Goal: Task Accomplishment & Management: Manage account settings

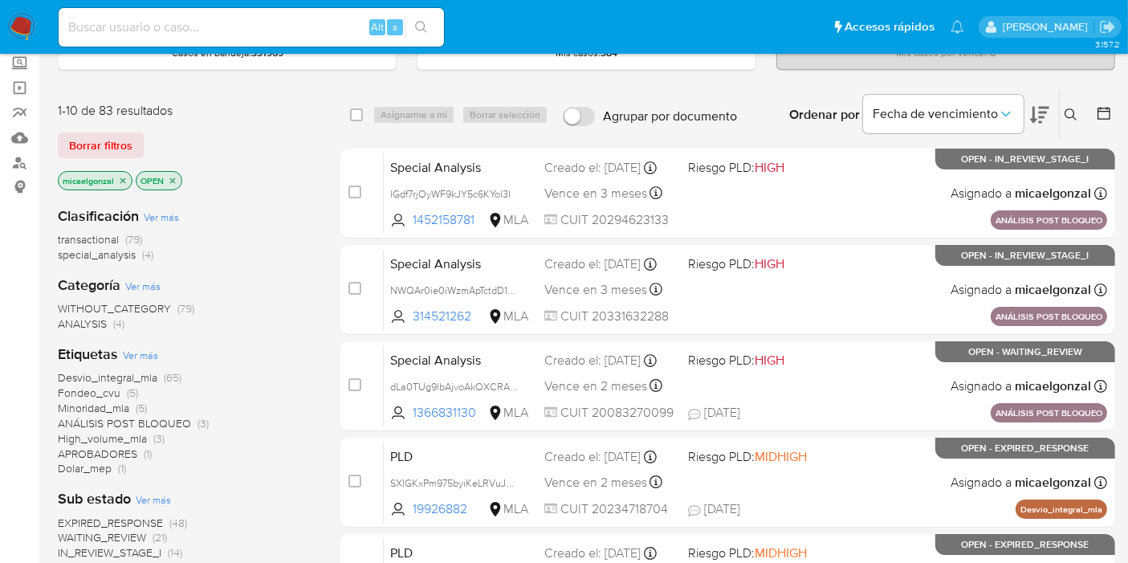
scroll to position [178, 0]
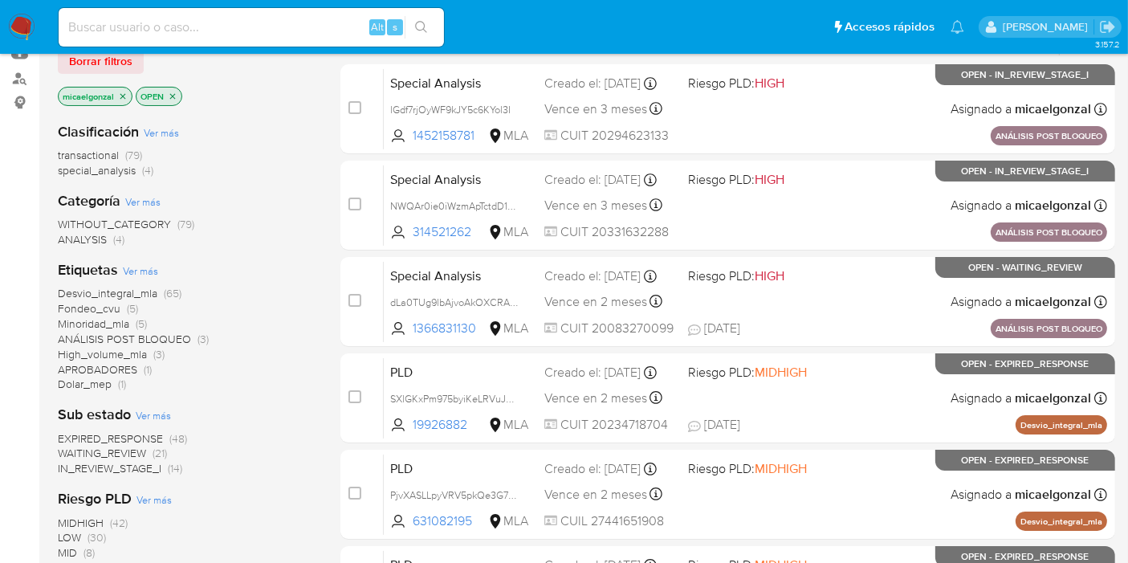
click at [26, 29] on img at bounding box center [21, 27] width 27 height 27
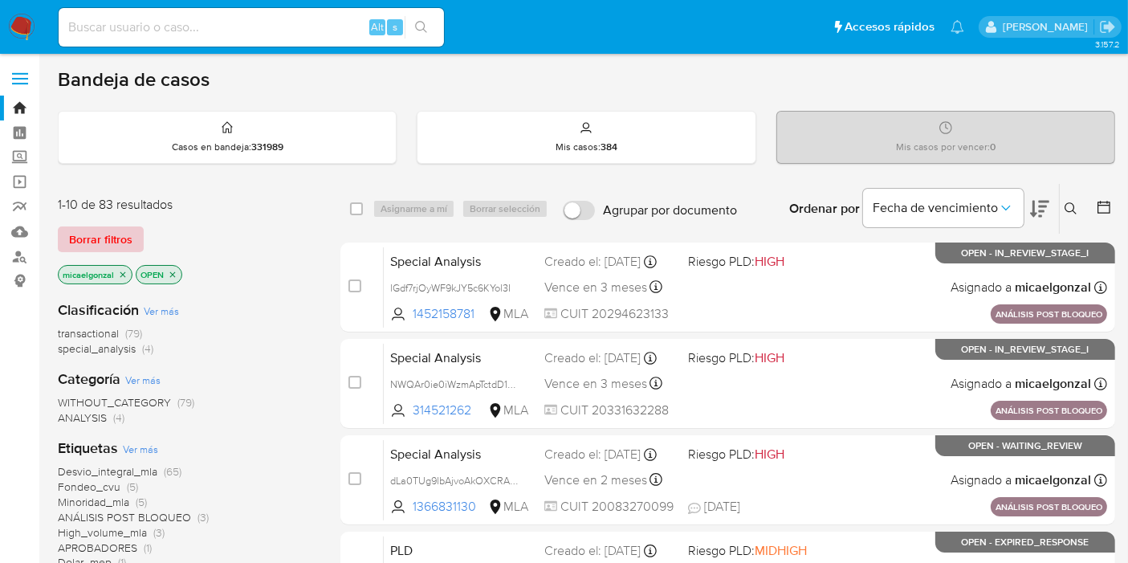
click at [130, 245] on span "Borrar filtros" at bounding box center [100, 239] width 63 height 22
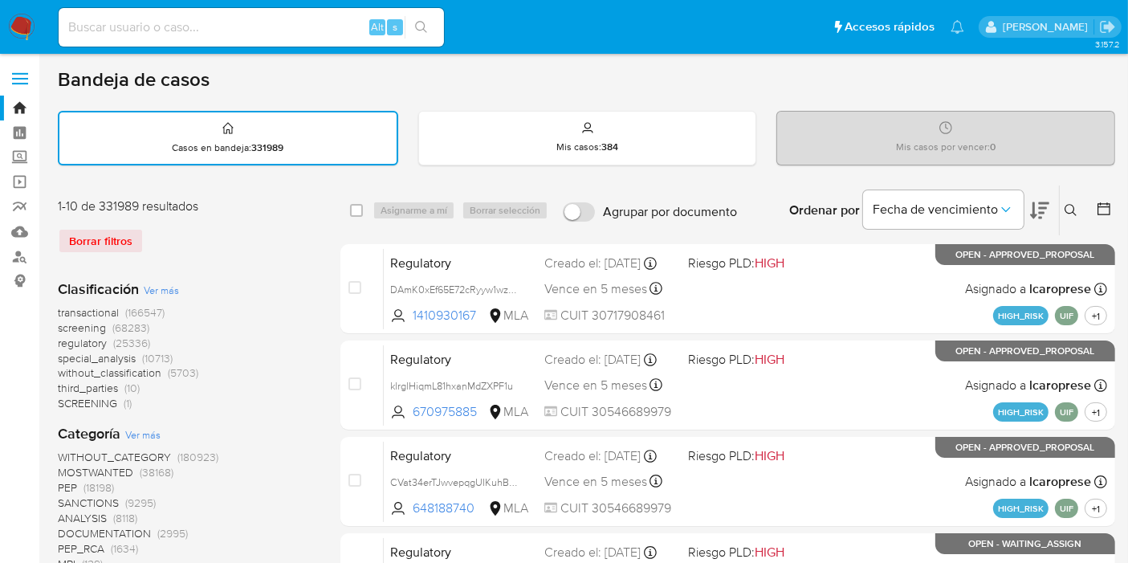
click at [1078, 205] on button at bounding box center [1073, 210] width 26 height 19
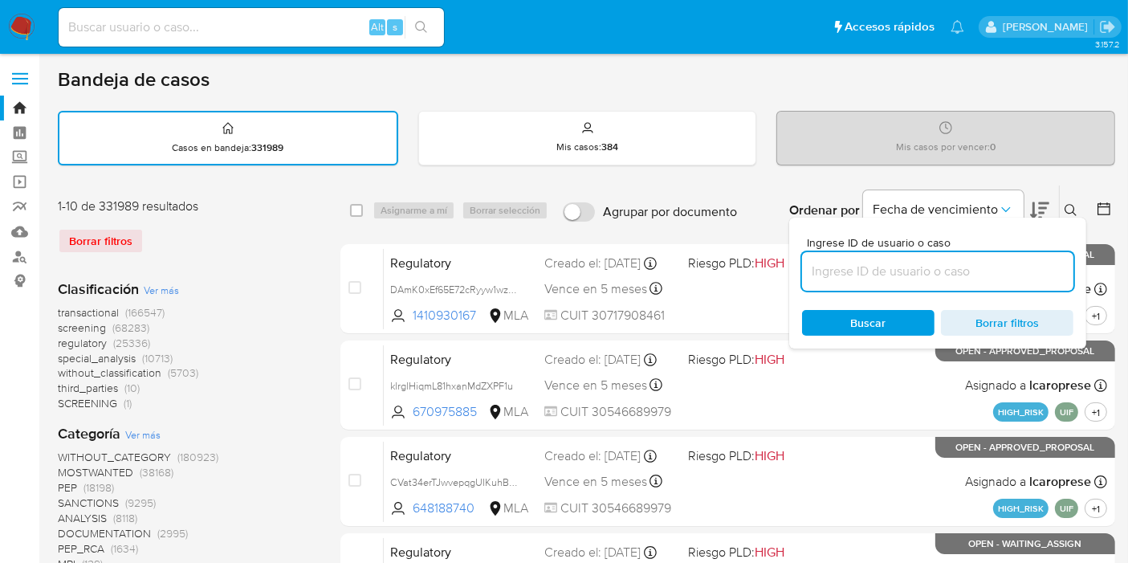
click at [947, 265] on input at bounding box center [937, 271] width 271 height 21
type input "wjMfFAiTUZLsn1ujxeYQAdHo"
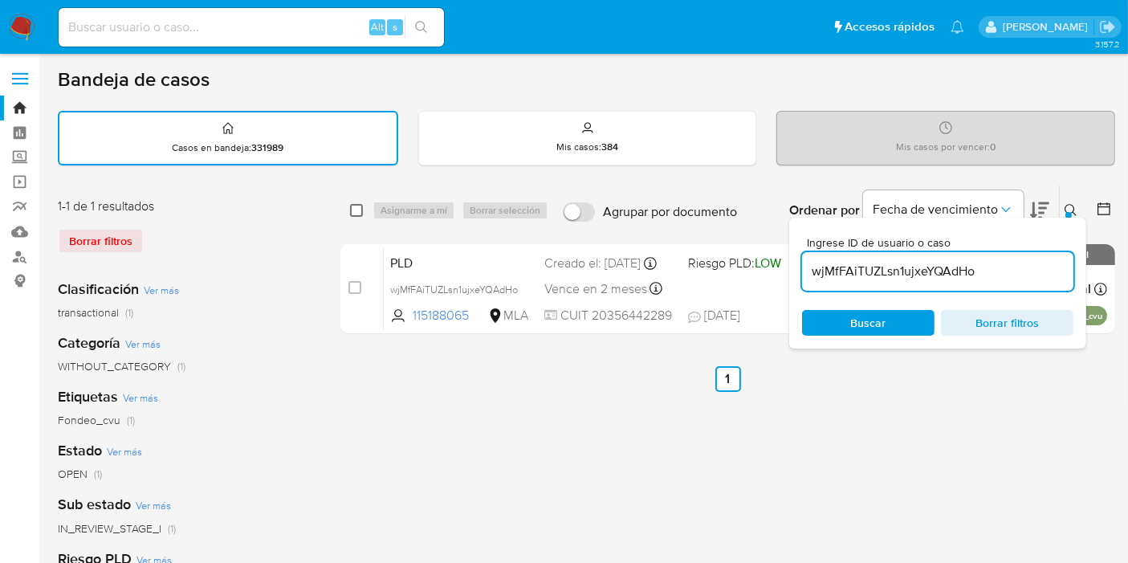
drag, startPoint x: 352, startPoint y: 207, endPoint x: 391, endPoint y: 210, distance: 39.5
click at [352, 207] on input "checkbox" at bounding box center [356, 210] width 13 height 13
checkbox input "true"
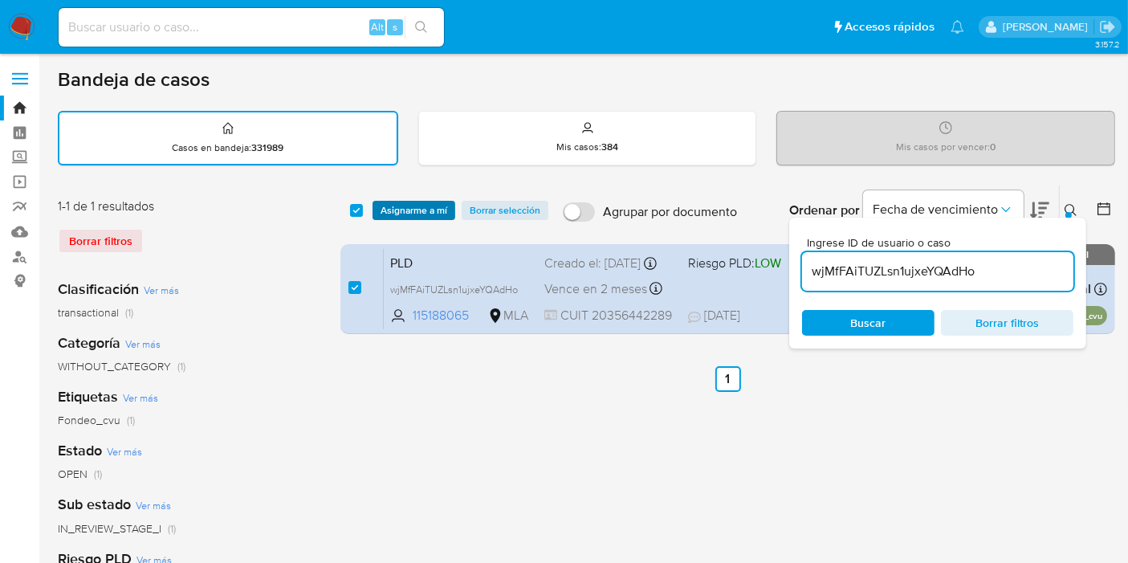
click at [415, 210] on span "Asignarme a mí" at bounding box center [414, 210] width 67 height 16
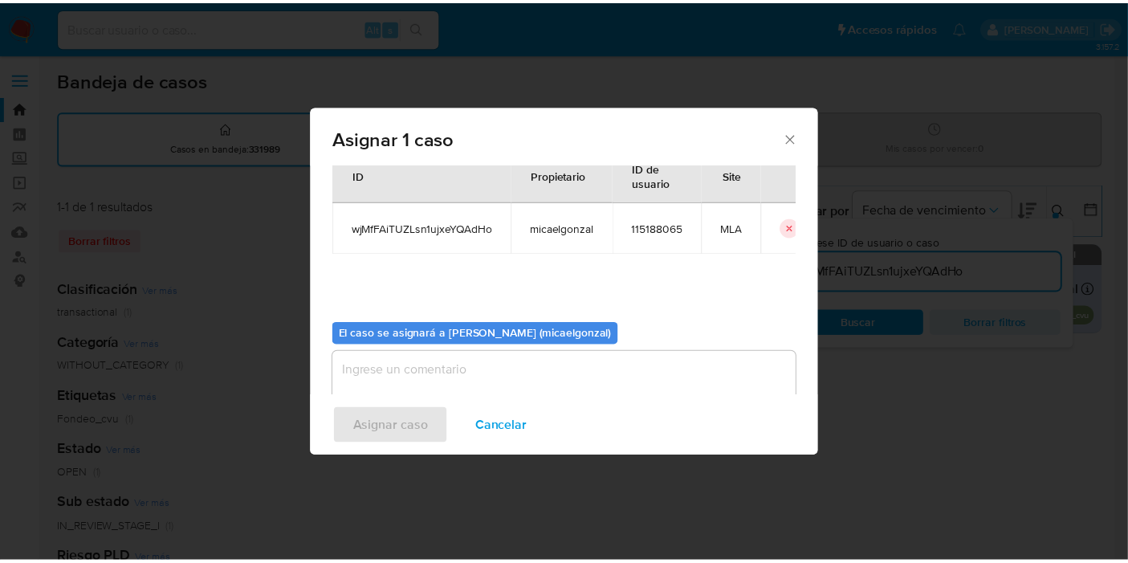
scroll to position [82, 0]
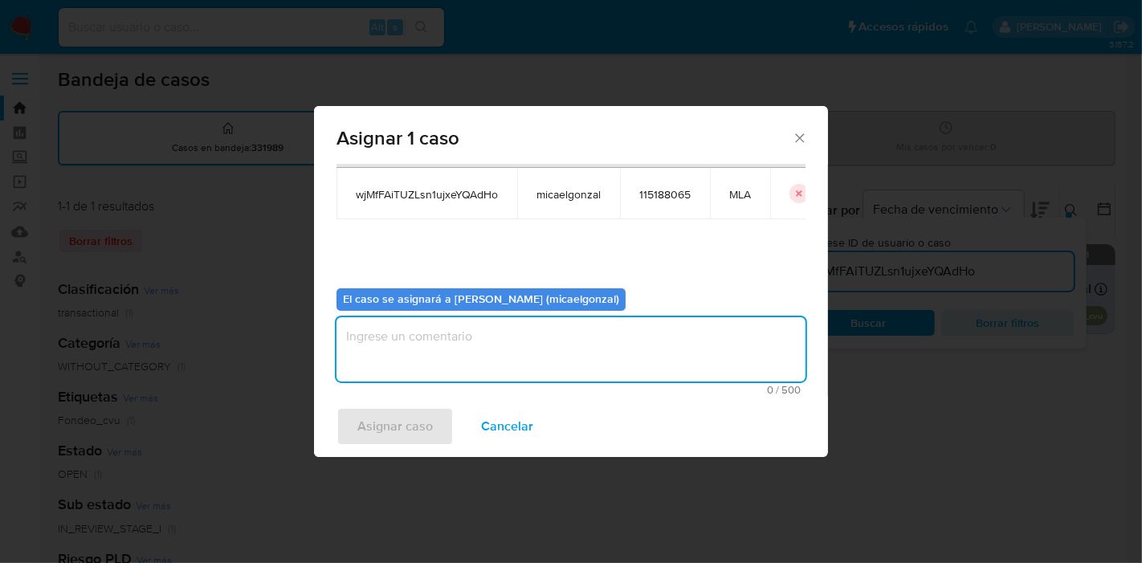
click at [482, 338] on textarea "assign-modal" at bounding box center [570, 349] width 469 height 64
click at [416, 426] on span "Asignar caso" at bounding box center [394, 426] width 75 height 35
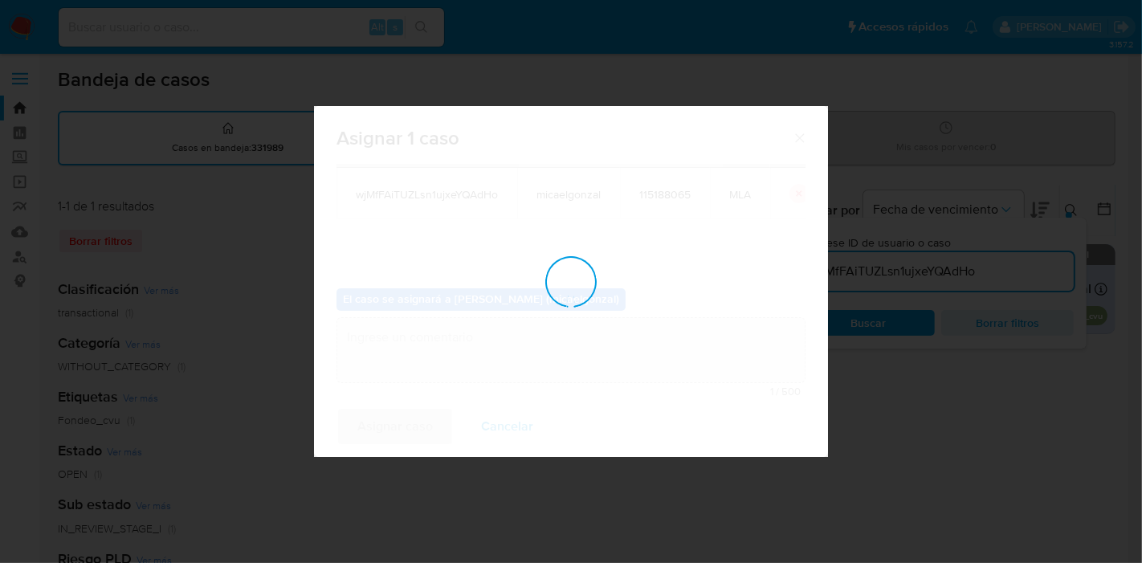
checkbox input "false"
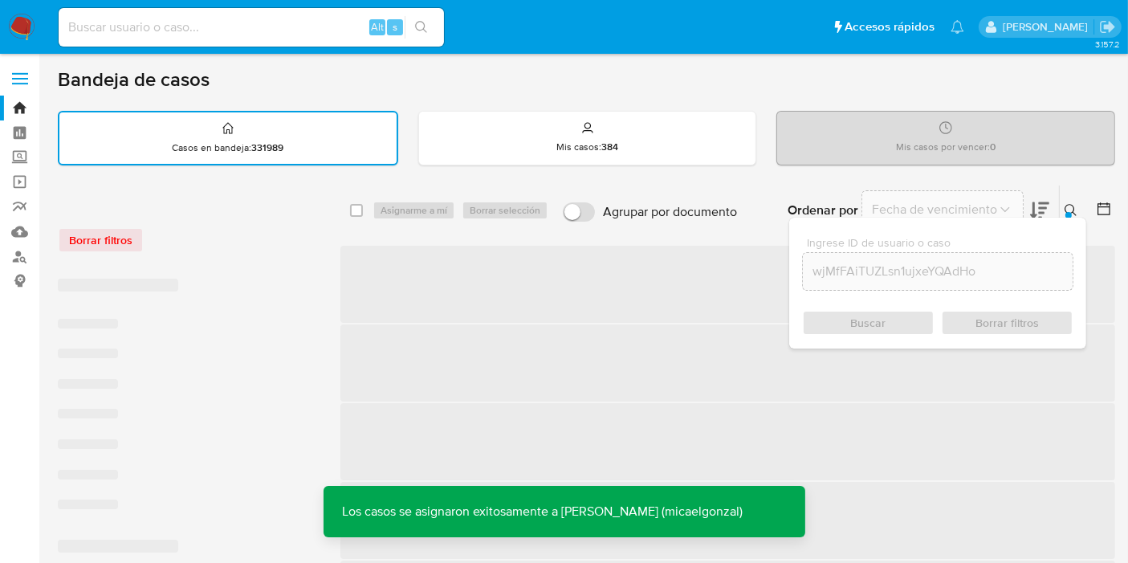
click at [218, 14] on div "Alt s" at bounding box center [251, 27] width 385 height 39
click at [203, 31] on input at bounding box center [251, 27] width 385 height 21
paste input "wjMfFAiTUZLsn1ujxeYQAdHo"
type input "wjMfFAiTUZLsn1ujxeYQAdHo"
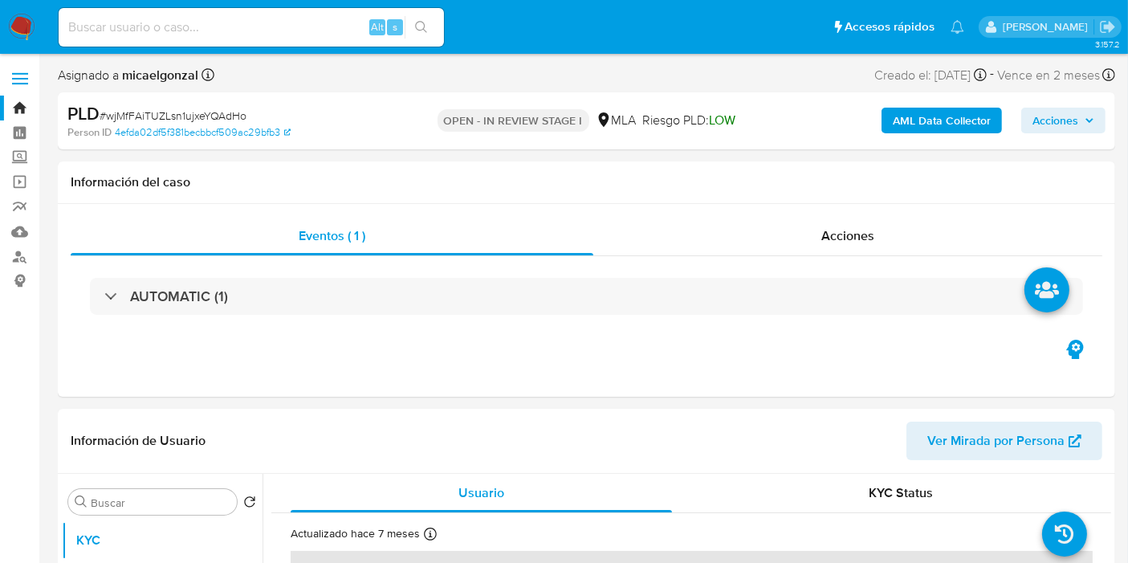
select select "10"
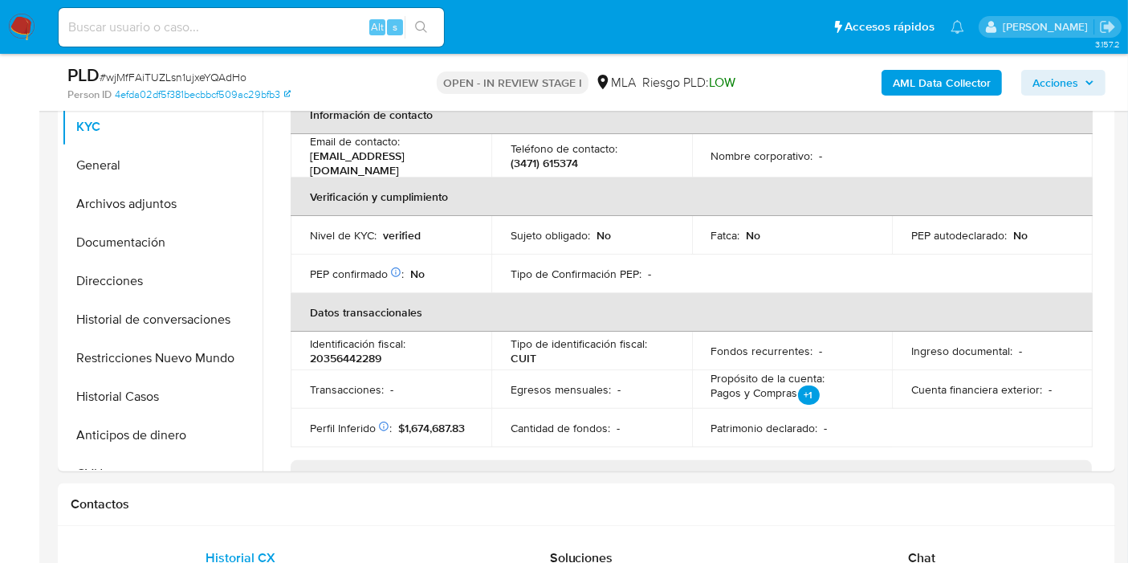
scroll to position [356, 0]
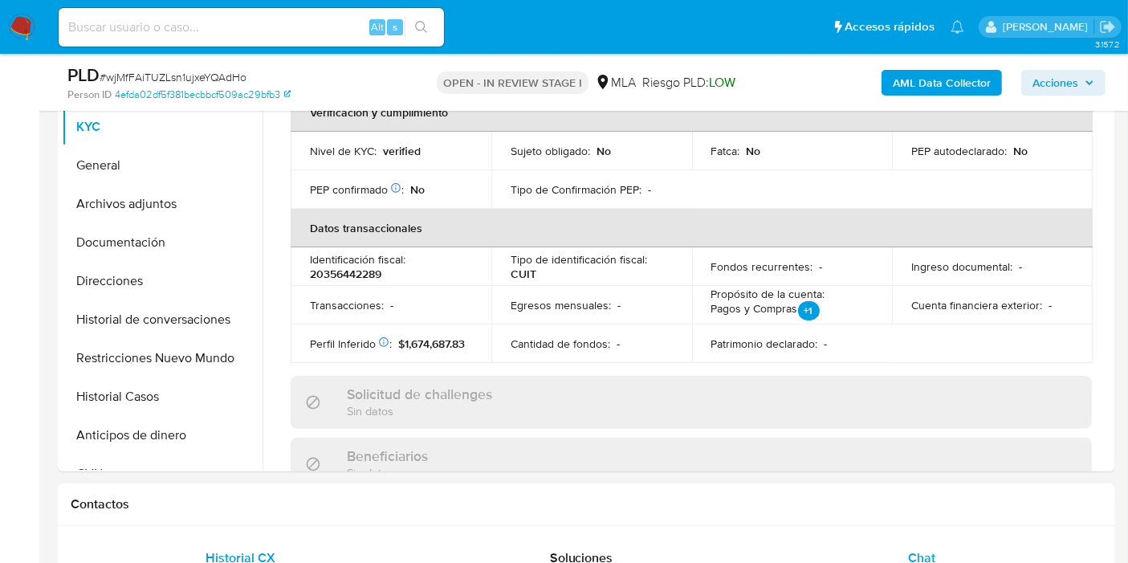
click at [887, 552] on div "Chat" at bounding box center [922, 558] width 302 height 39
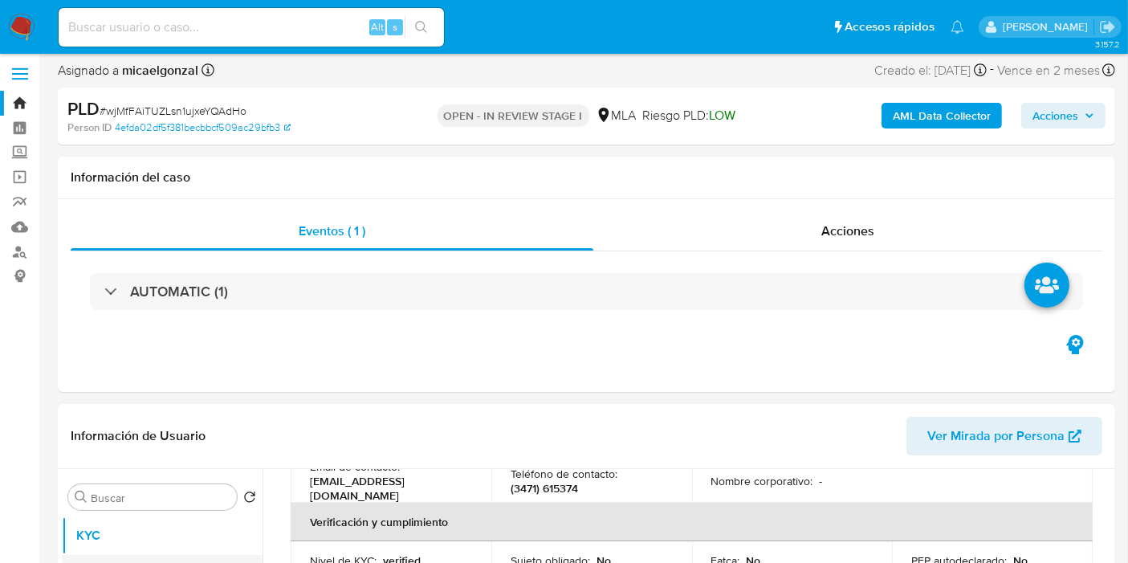
scroll to position [89, 0]
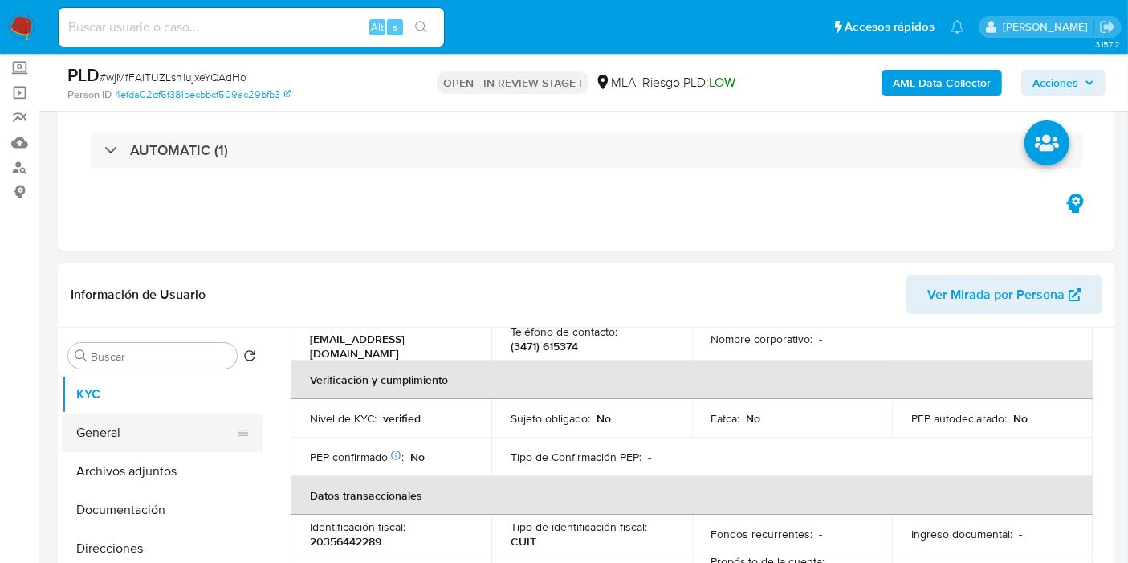
drag, startPoint x: 90, startPoint y: 423, endPoint x: 100, endPoint y: 414, distance: 13.1
click at [92, 423] on button "General" at bounding box center [156, 432] width 188 height 39
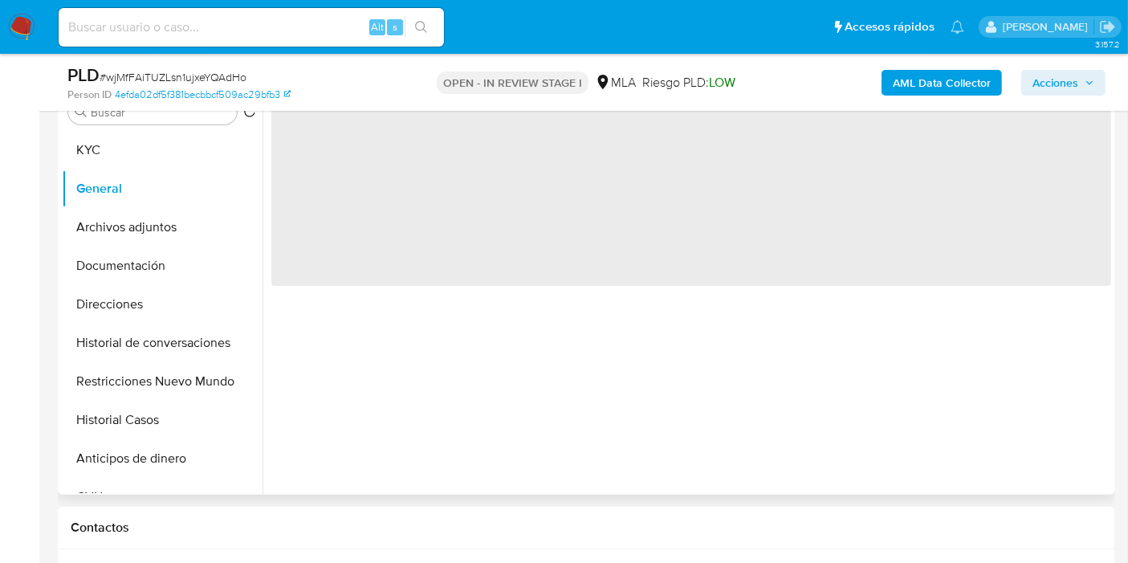
scroll to position [267, 0]
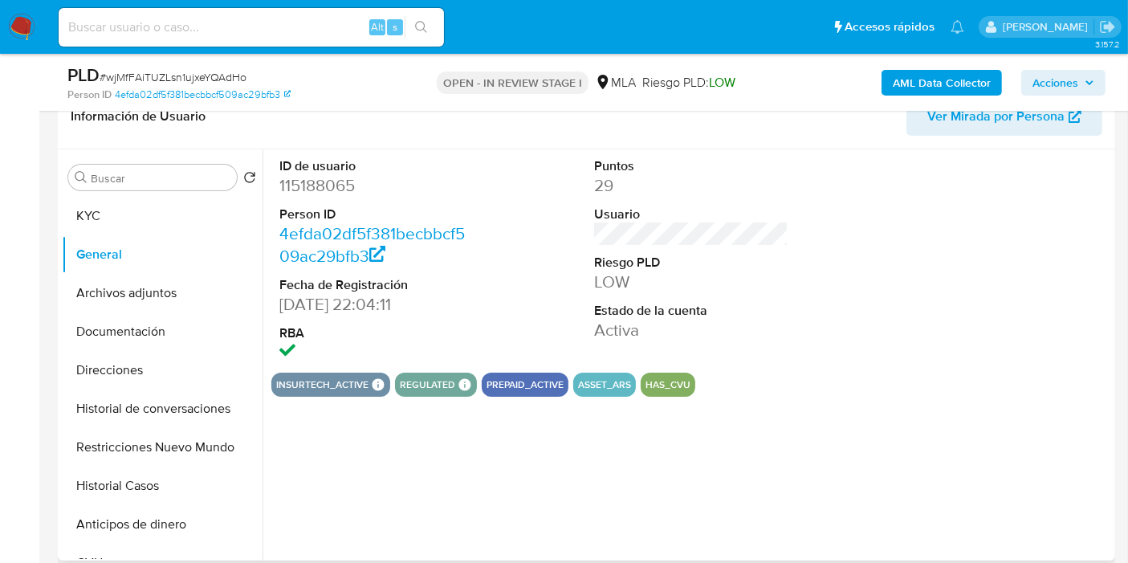
click at [317, 192] on dd "115188065" at bounding box center [376, 185] width 194 height 22
copy dd "115188065"
drag, startPoint x: 43, startPoint y: 188, endPoint x: 96, endPoint y: 231, distance: 68.5
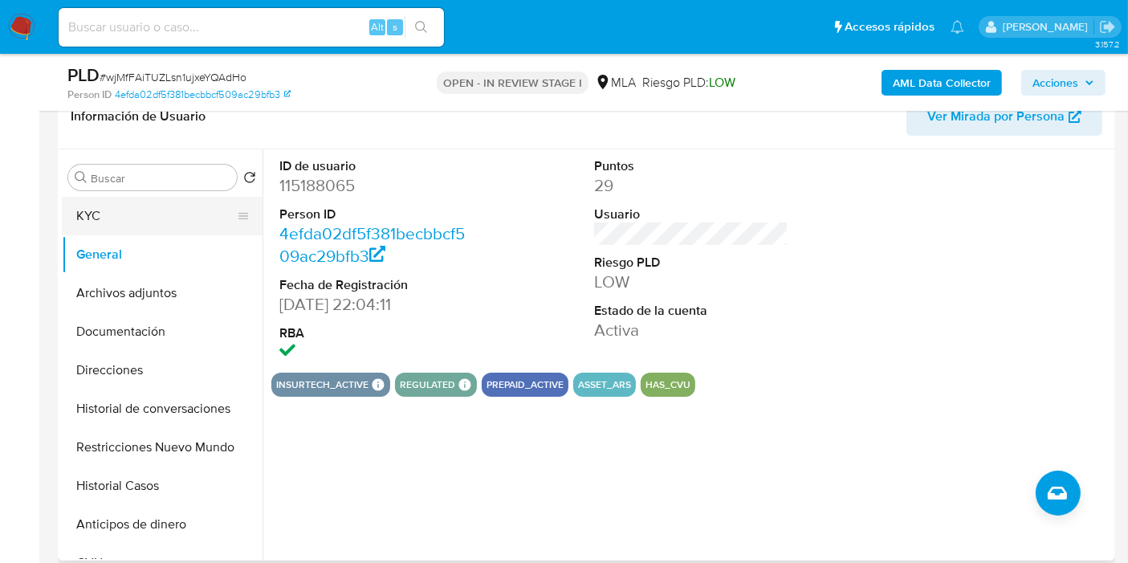
click at [96, 231] on button "KYC" at bounding box center [156, 216] width 188 height 39
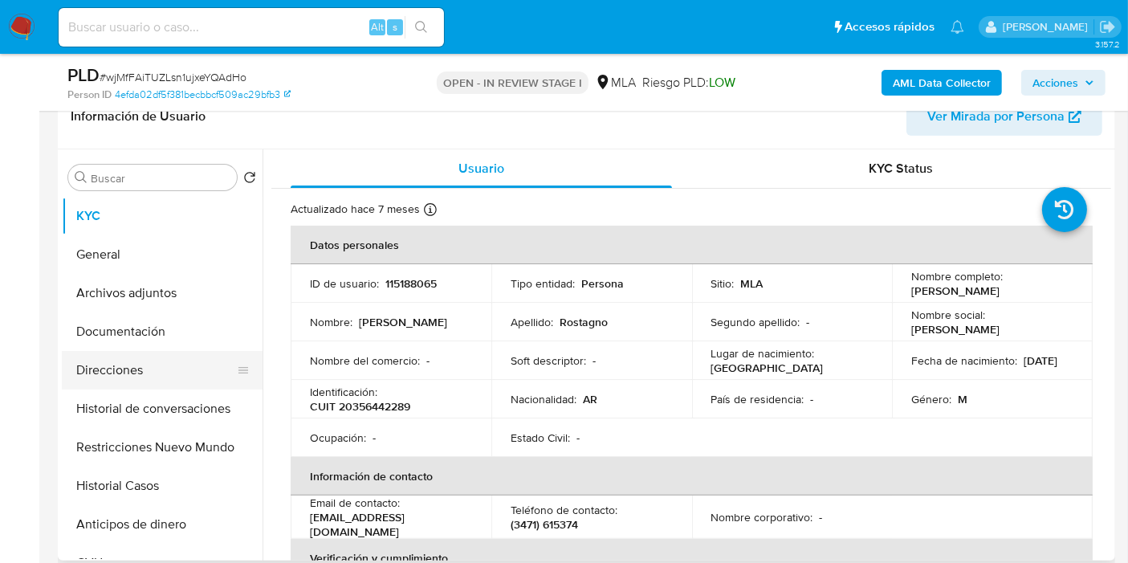
click at [174, 363] on button "Direcciones" at bounding box center [156, 370] width 188 height 39
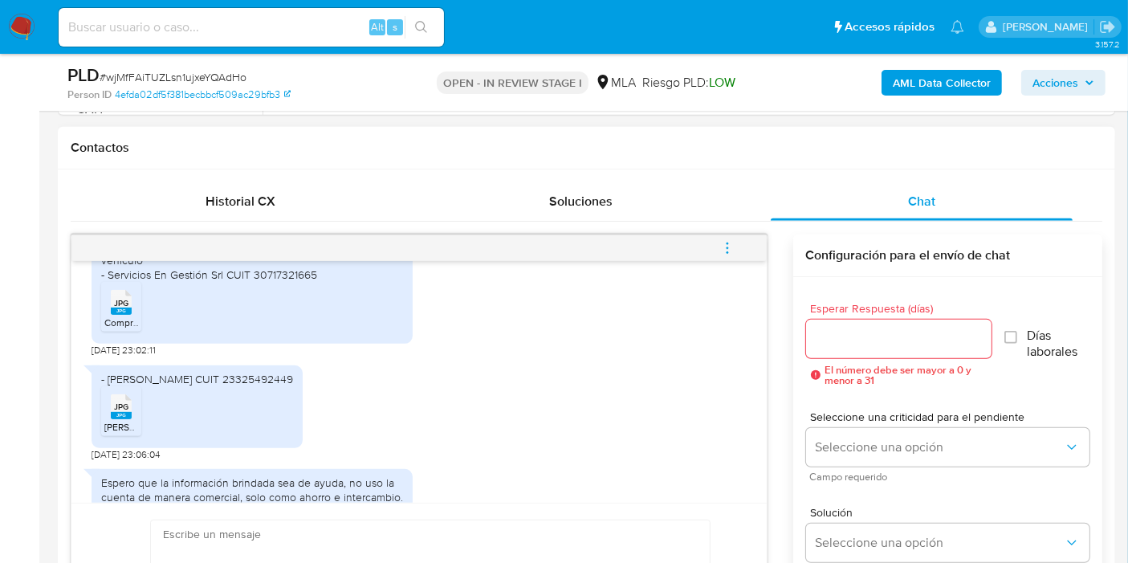
scroll to position [2069, 0]
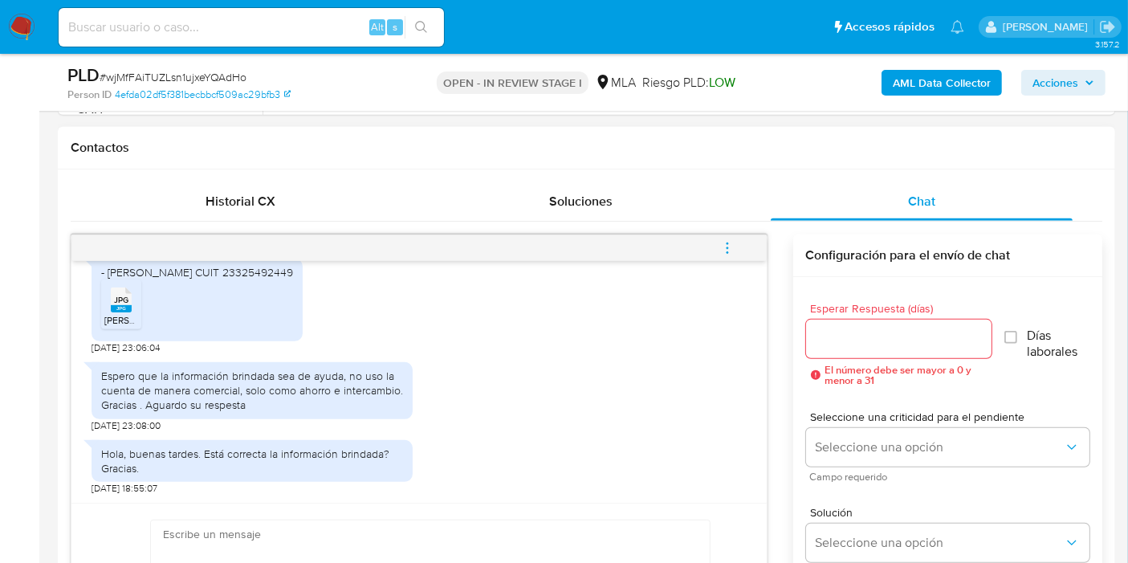
click at [337, 400] on div "Espero que la información brindada sea de ayuda, no uso la cuenta de manera com…" at bounding box center [252, 391] width 302 height 44
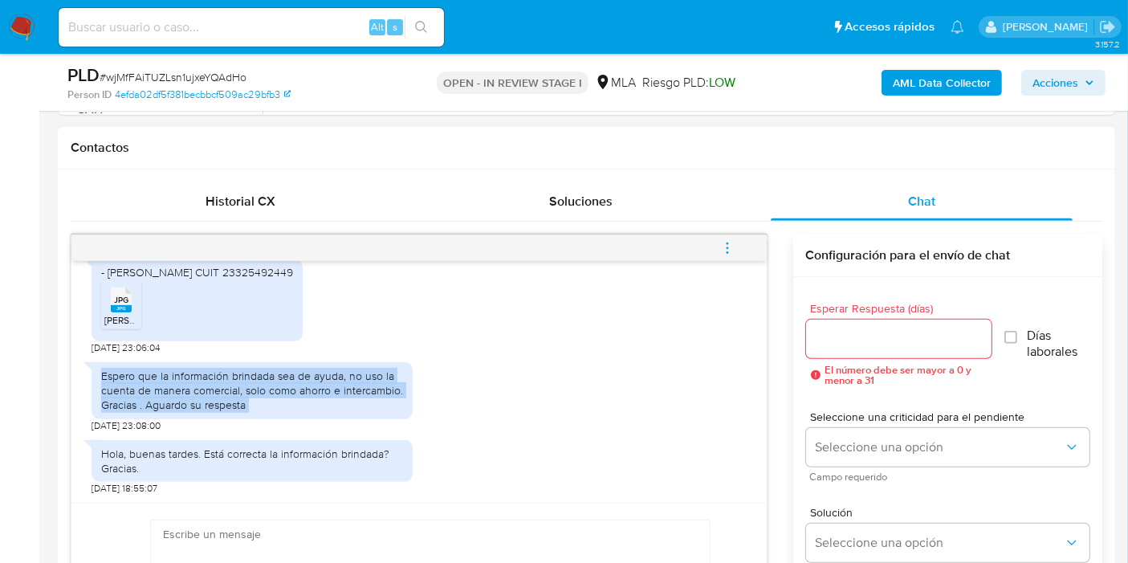
click at [337, 400] on div "Espero que la información brindada sea de ayuda, no uso la cuenta de manera com…" at bounding box center [252, 391] width 302 height 44
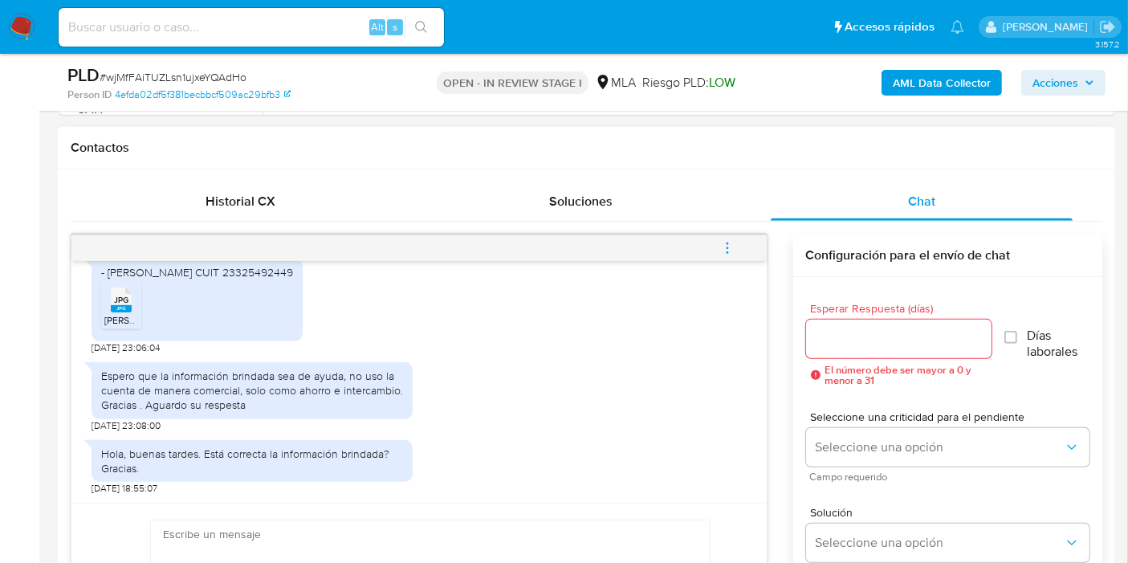
click at [337, 400] on div "Espero que la información brindada sea de ayuda, no uso la cuenta de manera com…" at bounding box center [252, 391] width 302 height 44
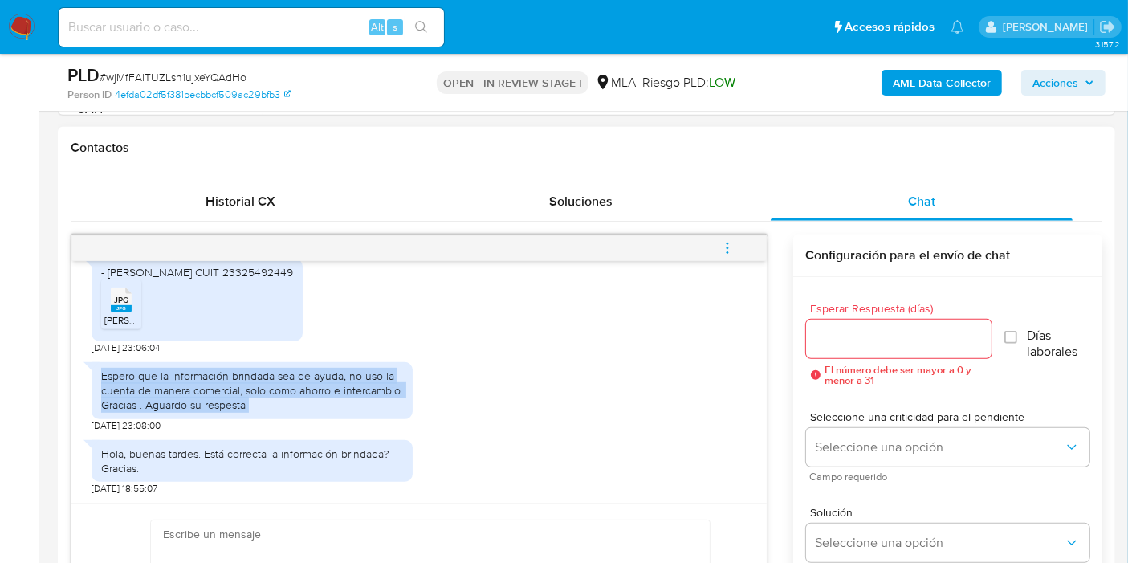
click at [337, 400] on div "Espero que la información brindada sea de ayuda, no uso la cuenta de manera com…" at bounding box center [252, 391] width 302 height 44
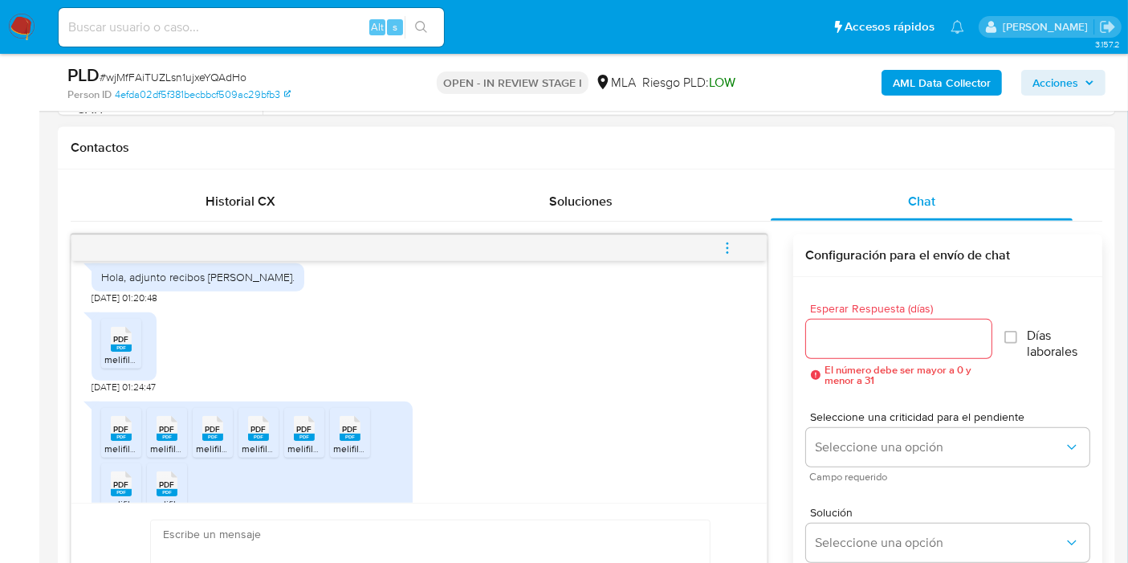
scroll to position [1159, 0]
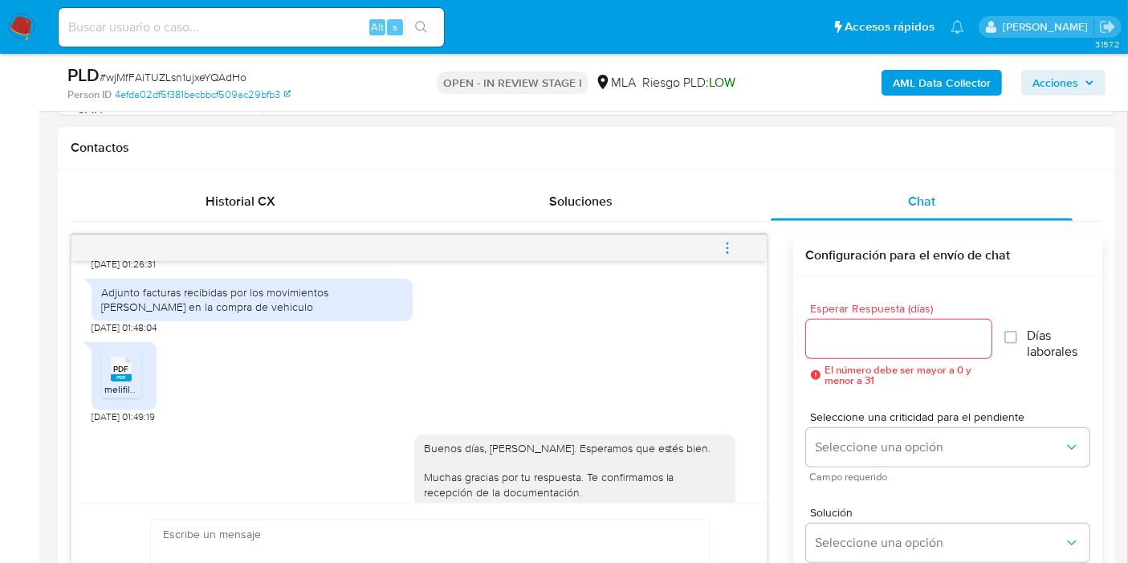
click at [344, 314] on div "Adjunto facturas recibidas por los movimientos de plata en la compra de vehiculo" at bounding box center [252, 299] width 302 height 29
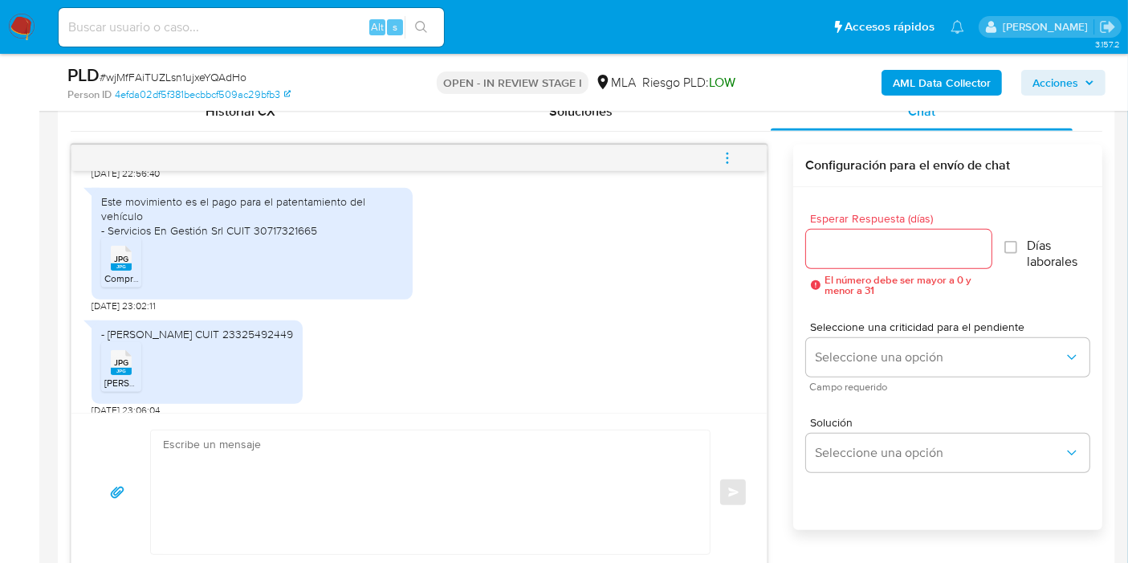
scroll to position [2711, 0]
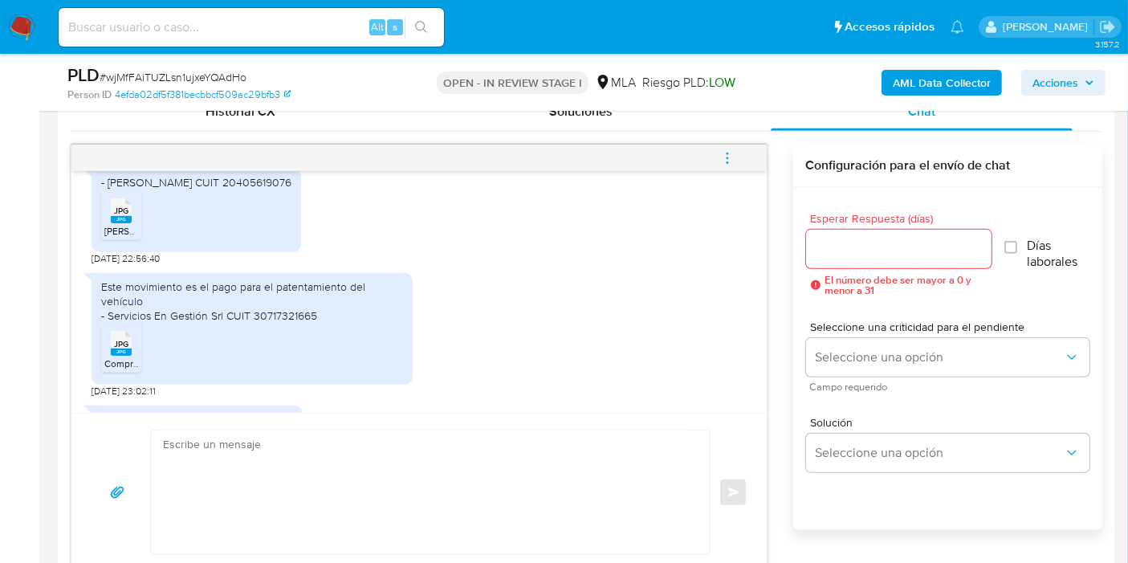
click at [233, 324] on div "Este movimiento es el pago para el patentamiento del vehículo - Servicios En Ge…" at bounding box center [252, 301] width 302 height 44
click at [204, 324] on div "Este movimiento es el pago para el patentamiento del vehículo - Servicios En Ge…" at bounding box center [252, 301] width 302 height 44
click at [283, 324] on div "Este movimiento es el pago para el patentamiento del vehículo - Servicios En Ge…" at bounding box center [252, 301] width 302 height 44
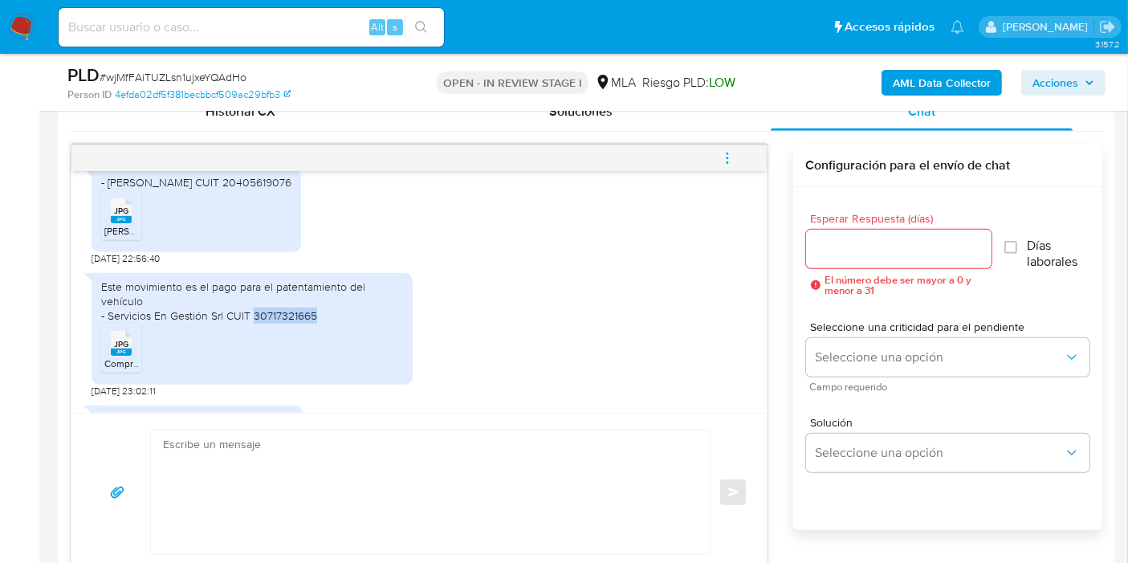
click at [283, 324] on div "Este movimiento es el pago para el patentamiento del vehículo - Servicios En Ge…" at bounding box center [252, 301] width 302 height 44
copy div "- Servicios En Gestión Srl CUIT 30717321665 JPG"
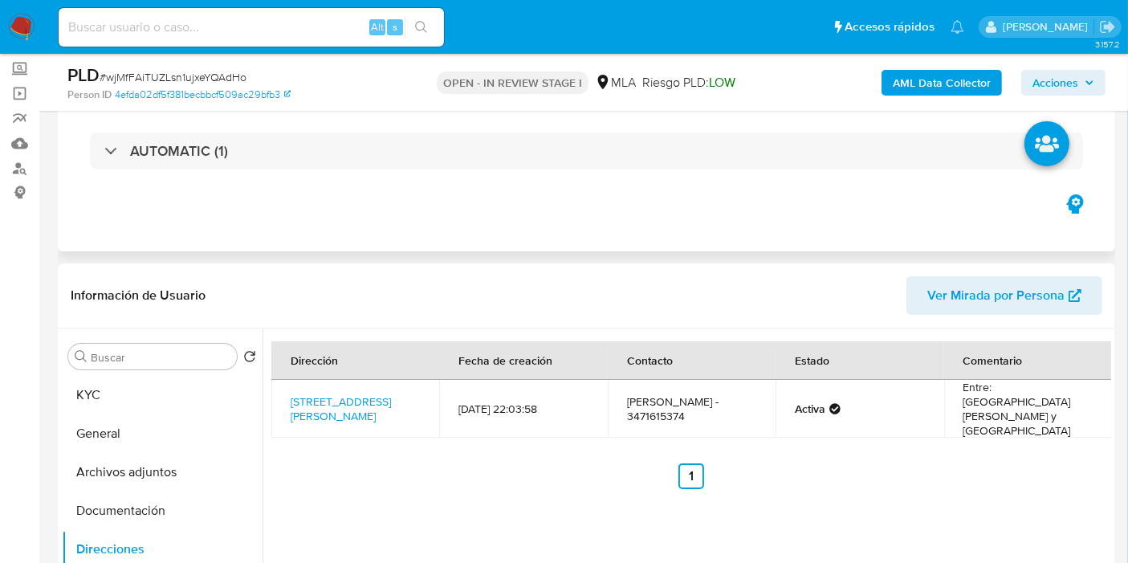
scroll to position [0, 0]
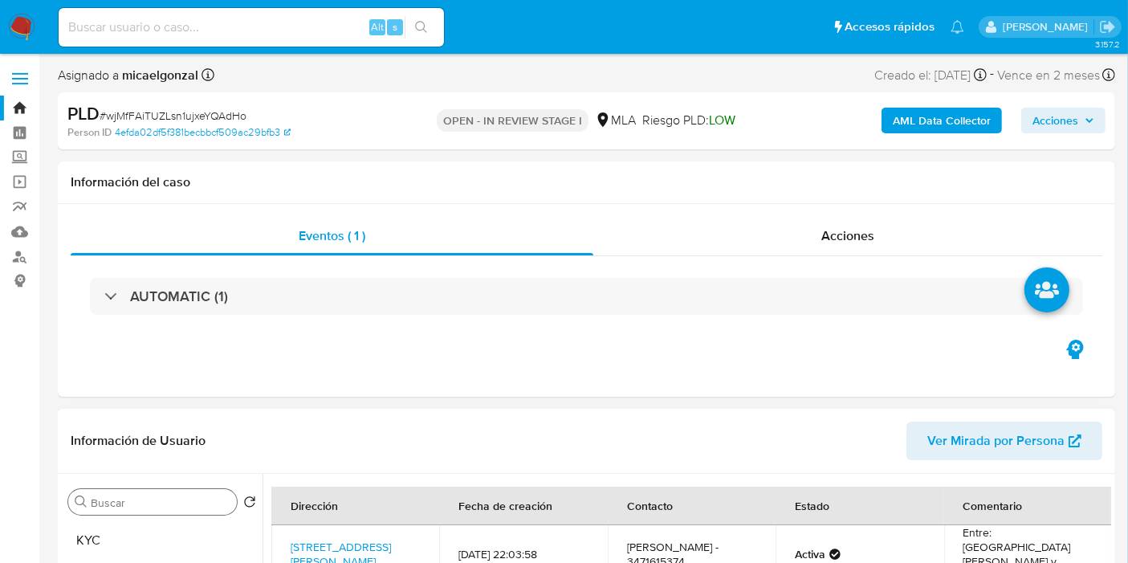
drag, startPoint x: 134, startPoint y: 543, endPoint x: 149, endPoint y: 503, distance: 41.9
click at [133, 544] on button "KYC" at bounding box center [162, 540] width 201 height 39
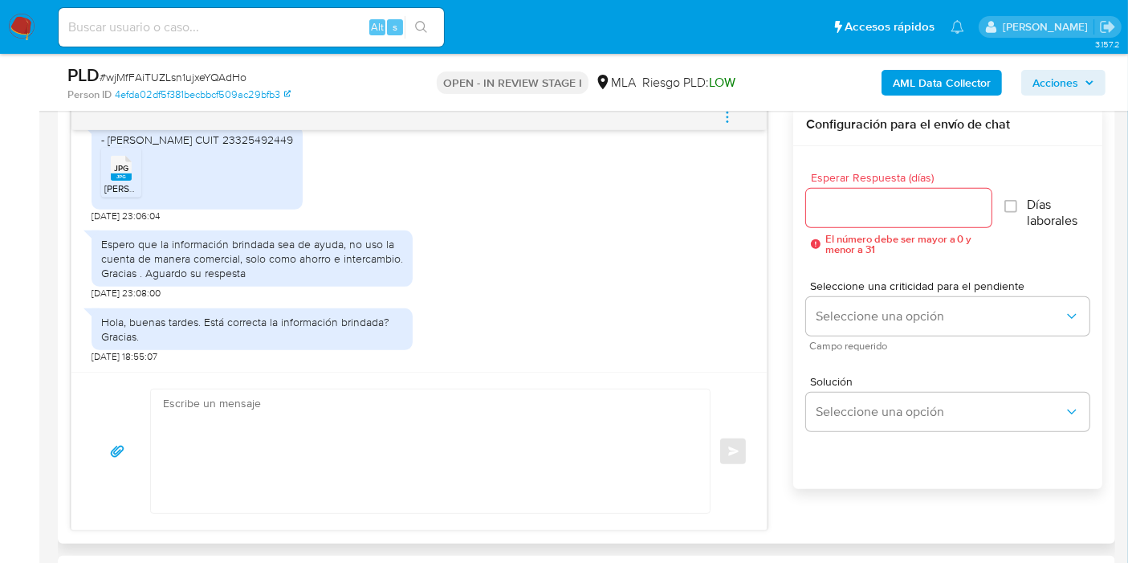
scroll to position [892, 0]
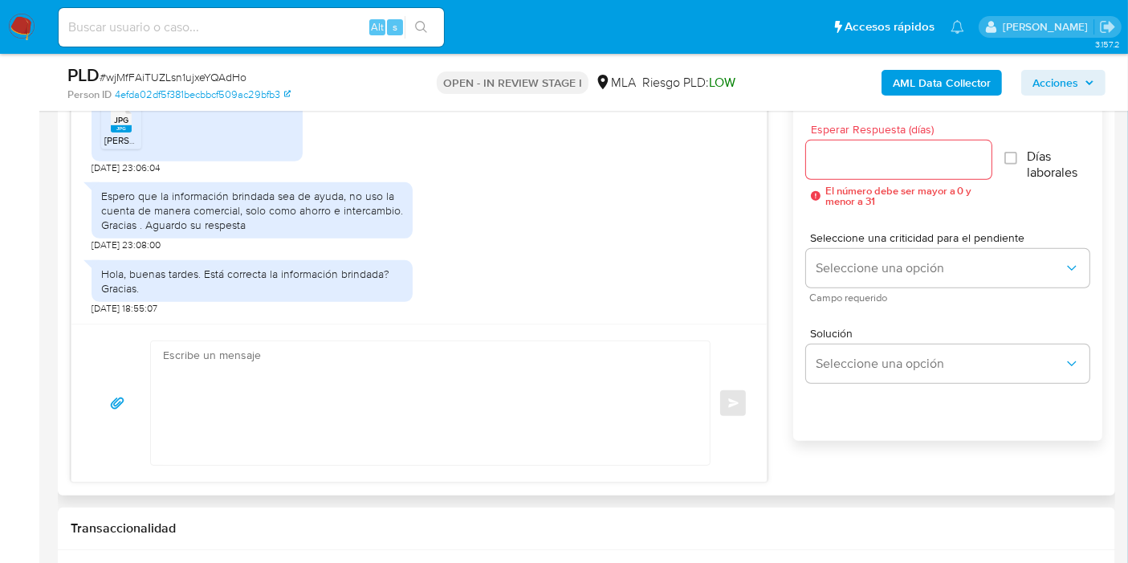
click at [348, 384] on textarea at bounding box center [426, 403] width 527 height 124
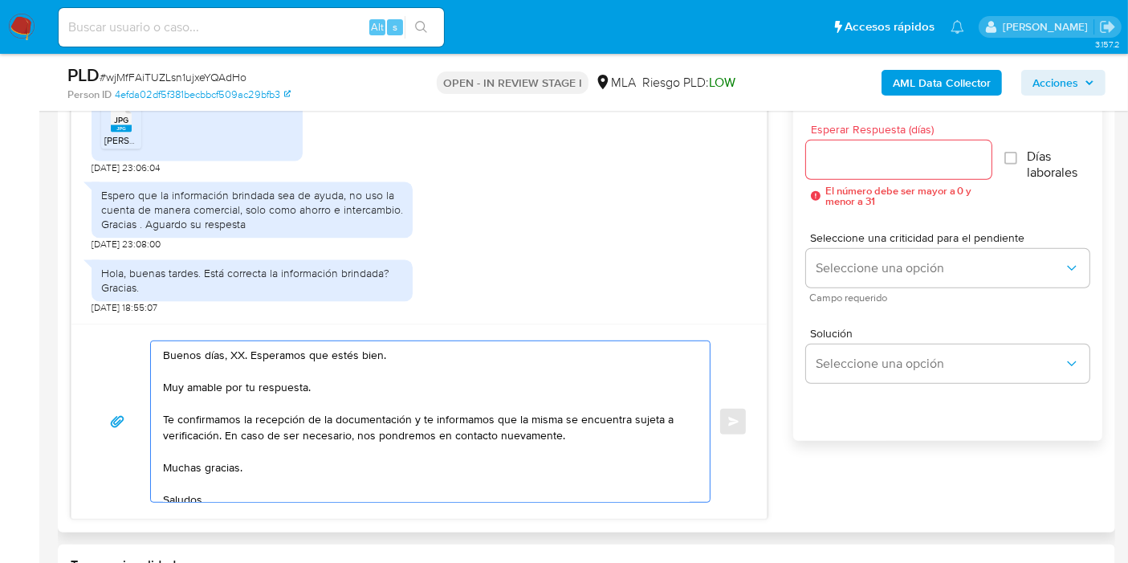
click at [229, 358] on textarea "Buenos días, XX. Esperamos que estés bien. Muy amable por tu respuesta. Te conf…" at bounding box center [426, 421] width 527 height 161
drag, startPoint x: 332, startPoint y: 365, endPoint x: 305, endPoint y: 397, distance: 42.2
click at [324, 375] on textarea "Buenos días, Juan Ignacio. Esperamos que estés bien. Muy amable por tu respuest…" at bounding box center [426, 421] width 527 height 161
click at [306, 396] on textarea "Buenos días, Juan Ignacio. Esperamos que estés bien. Muy amable por tu respuest…" at bounding box center [426, 421] width 527 height 161
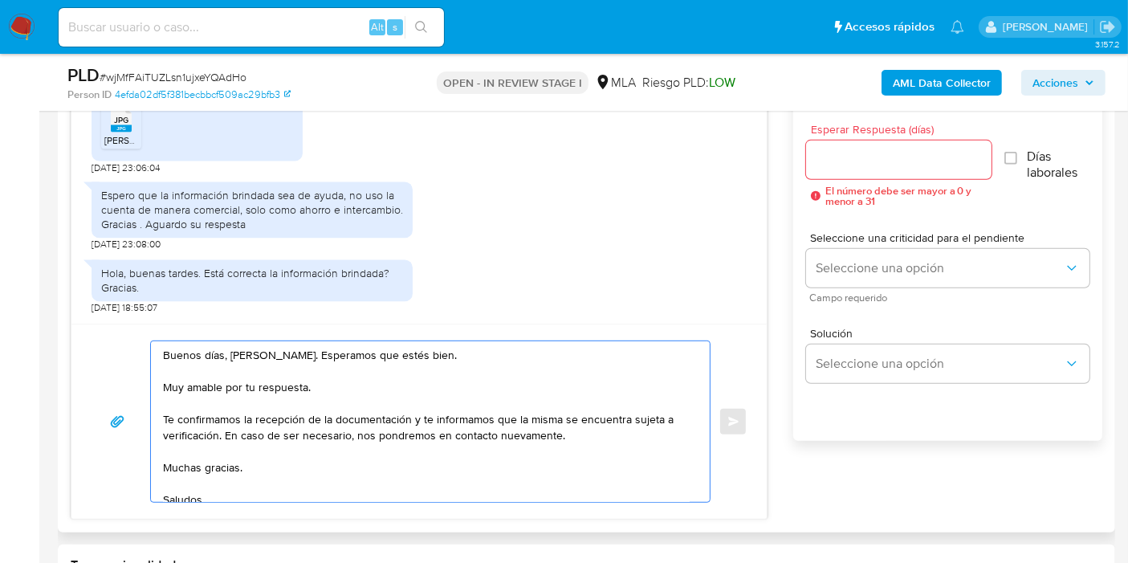
click at [306, 388] on textarea "Buenos días, Juan Ignacio. Esperamos que estés bien. Muy amable por tu respuest…" at bounding box center [426, 421] width 527 height 161
drag, startPoint x: 416, startPoint y: 418, endPoint x: 213, endPoint y: 435, distance: 203.9
click at [213, 435] on textarea "Buenos días, Juan Ignacio. Esperamos que estés bien. Muy amable por tu respuest…" at bounding box center [426, 421] width 527 height 161
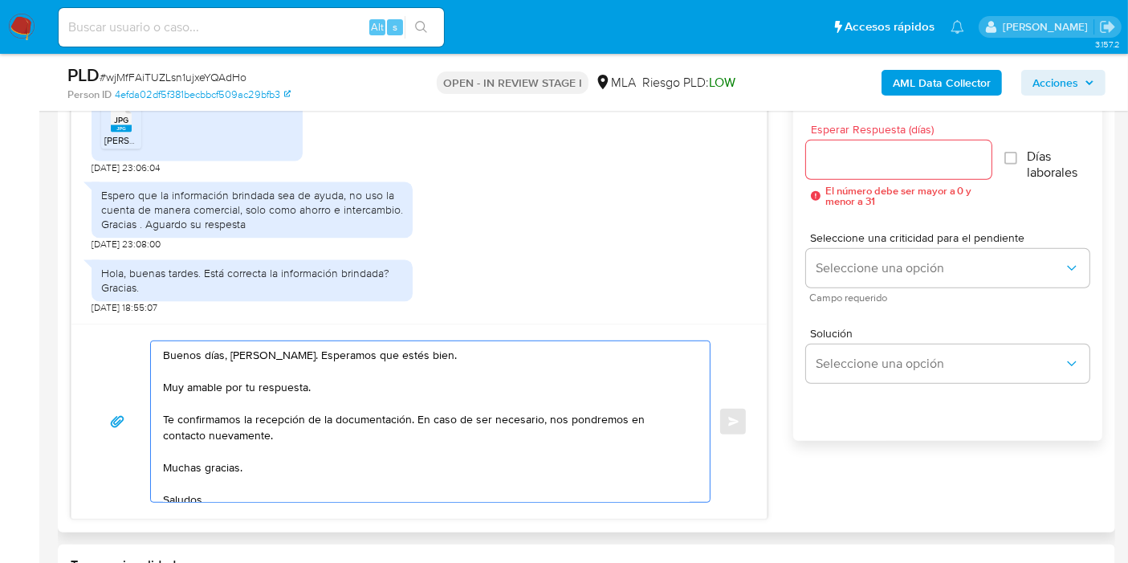
click at [160, 475] on div "Buenos días, Juan Ignacio. Esperamos que estés bien. Muy amable por tu respuest…" at bounding box center [426, 421] width 551 height 161
click at [180, 467] on textarea "Buenos días, Juan Ignacio. Esperamos que estés bien. Muy amable por tu respuest…" at bounding box center [426, 421] width 527 height 161
click at [180, 483] on textarea "Buenos días, Juan Ignacio. Esperamos que estés bien. Muy amable por tu respuest…" at bounding box center [426, 421] width 527 height 161
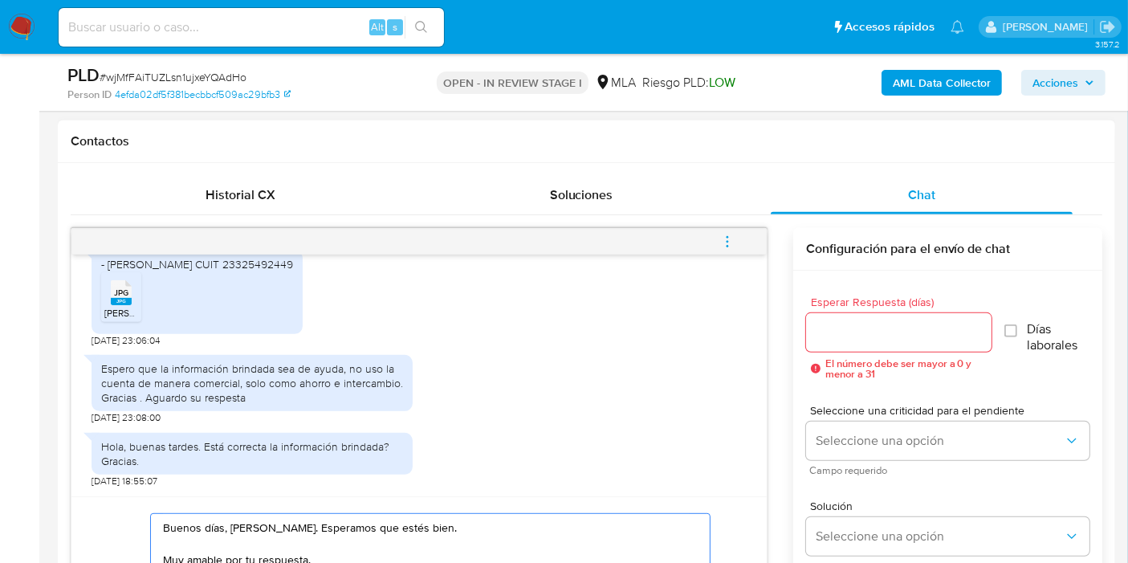
scroll to position [713, 0]
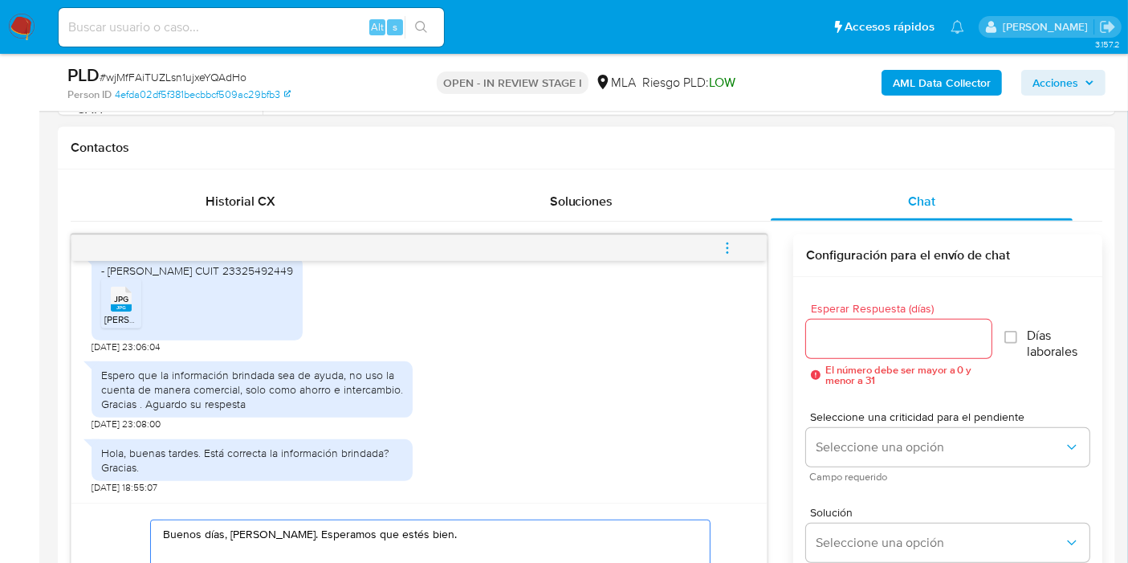
type textarea "Buenos días, Juan Ignacio. Esperamos que estés bien. Muy amable por tu respuest…"
drag, startPoint x: 849, startPoint y: 355, endPoint x: 868, endPoint y: 340, distance: 24.1
click at [851, 352] on div at bounding box center [898, 339] width 185 height 39
click at [868, 340] on input "Esperar Respuesta (días)" at bounding box center [898, 338] width 185 height 21
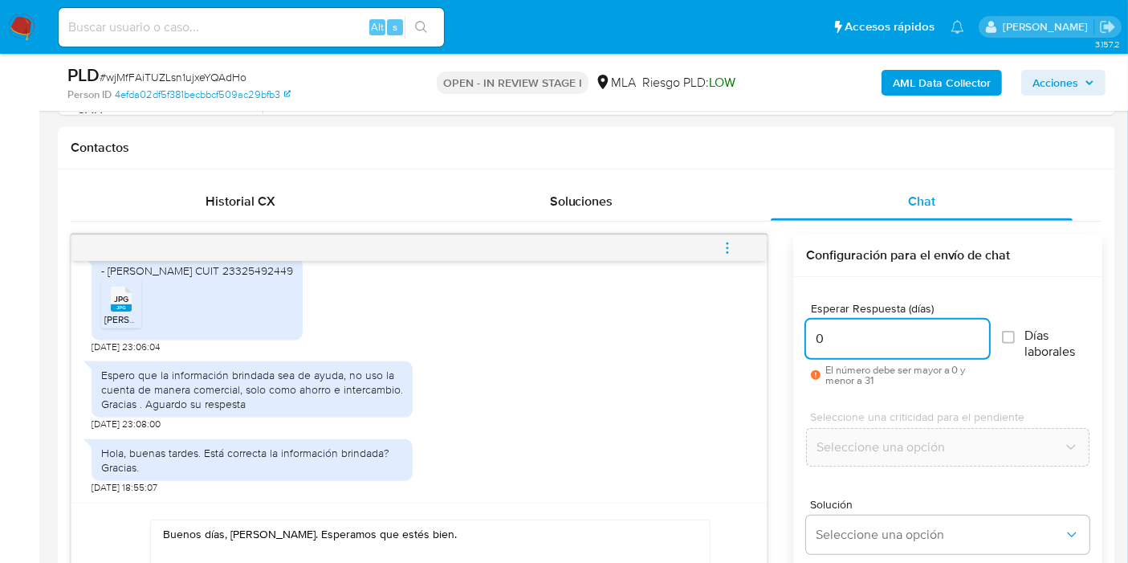
type input "0"
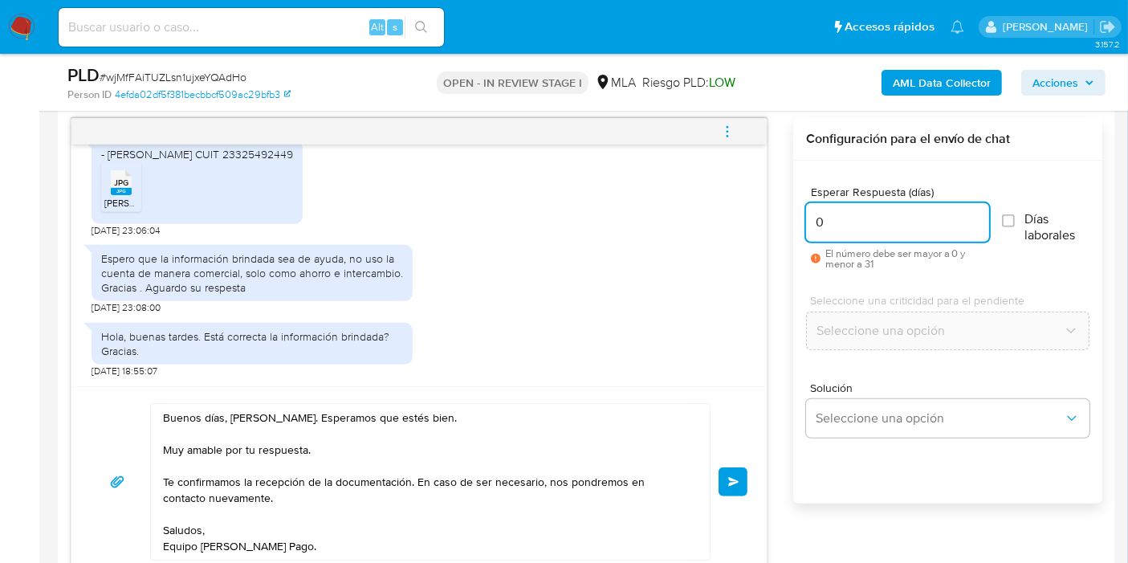
scroll to position [892, 0]
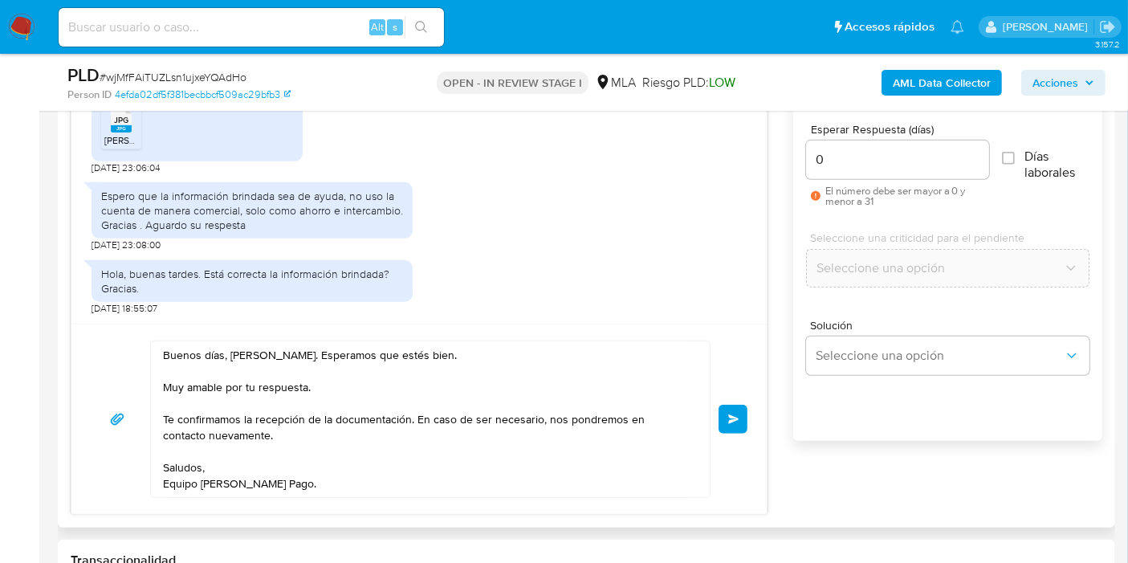
click at [728, 408] on button "Enviar" at bounding box center [733, 419] width 29 height 29
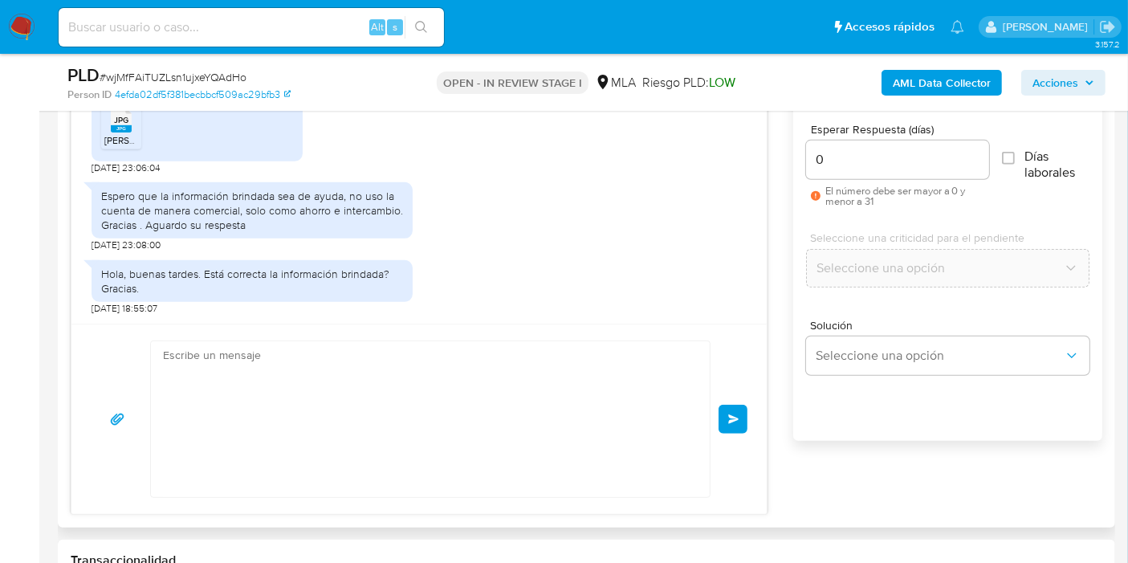
scroll to position [3156, 0]
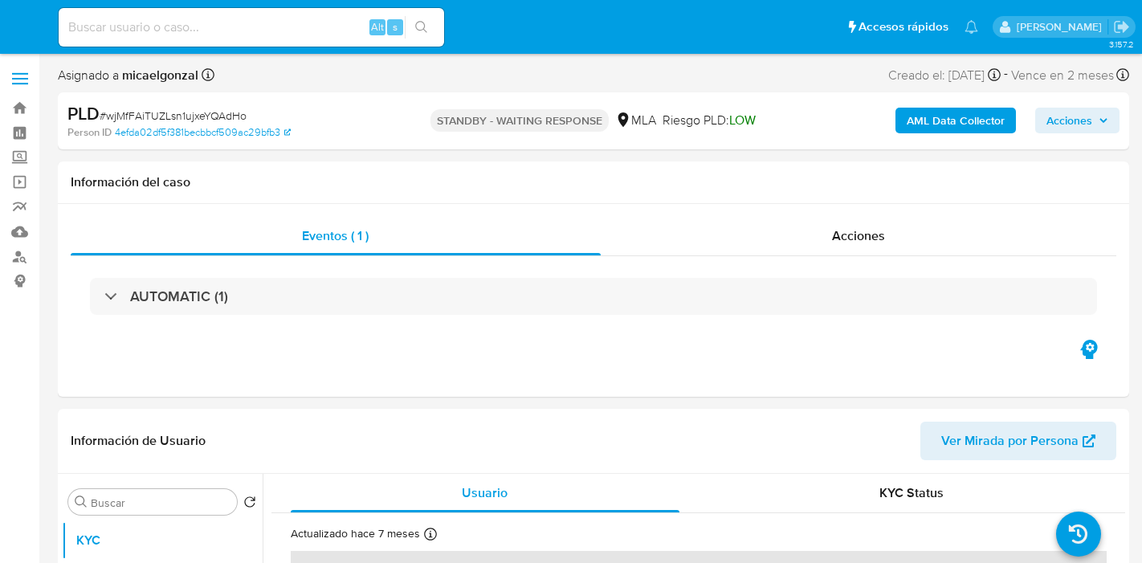
select select "10"
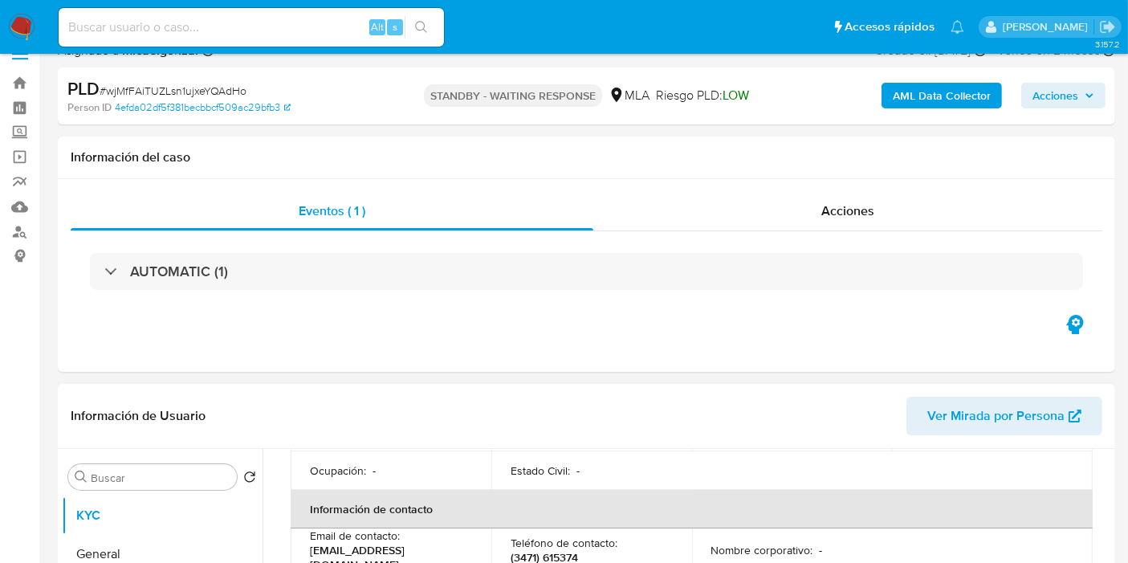
scroll to position [267, 0]
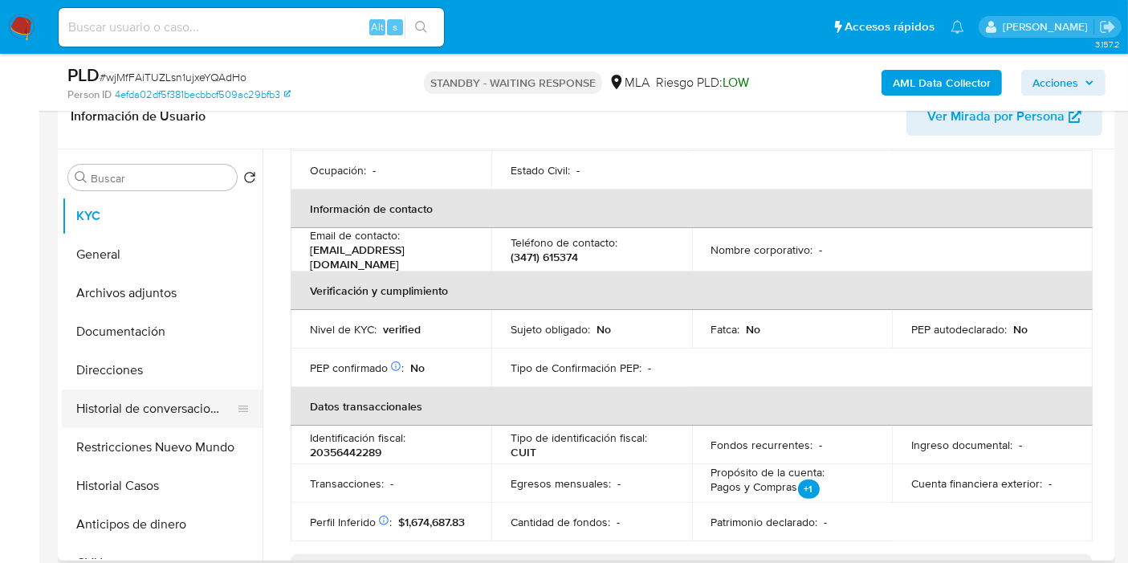
click at [165, 396] on button "Historial de conversaciones" at bounding box center [156, 408] width 188 height 39
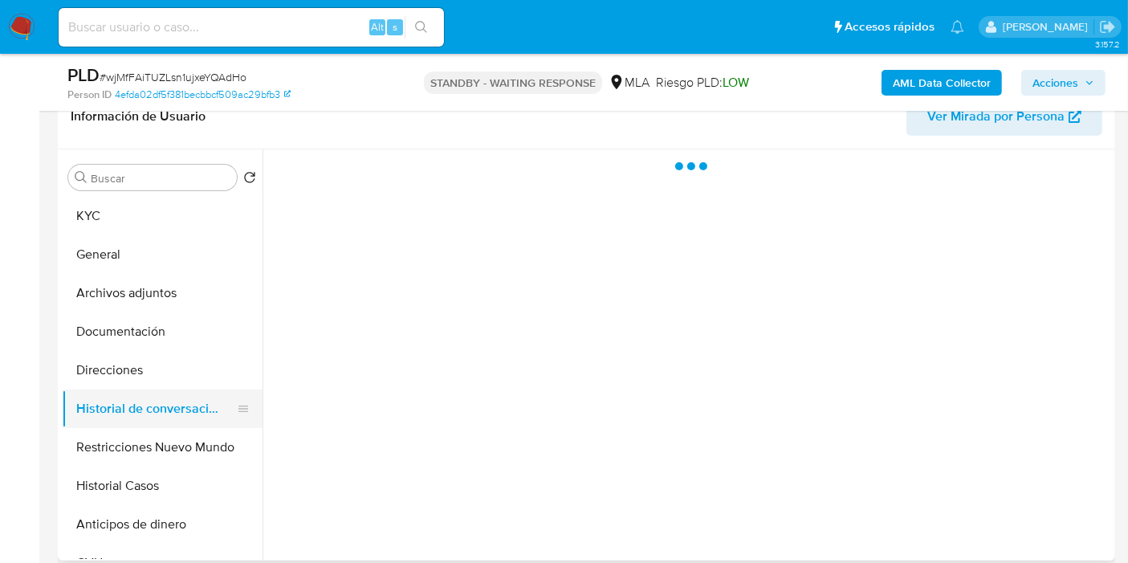
scroll to position [0, 0]
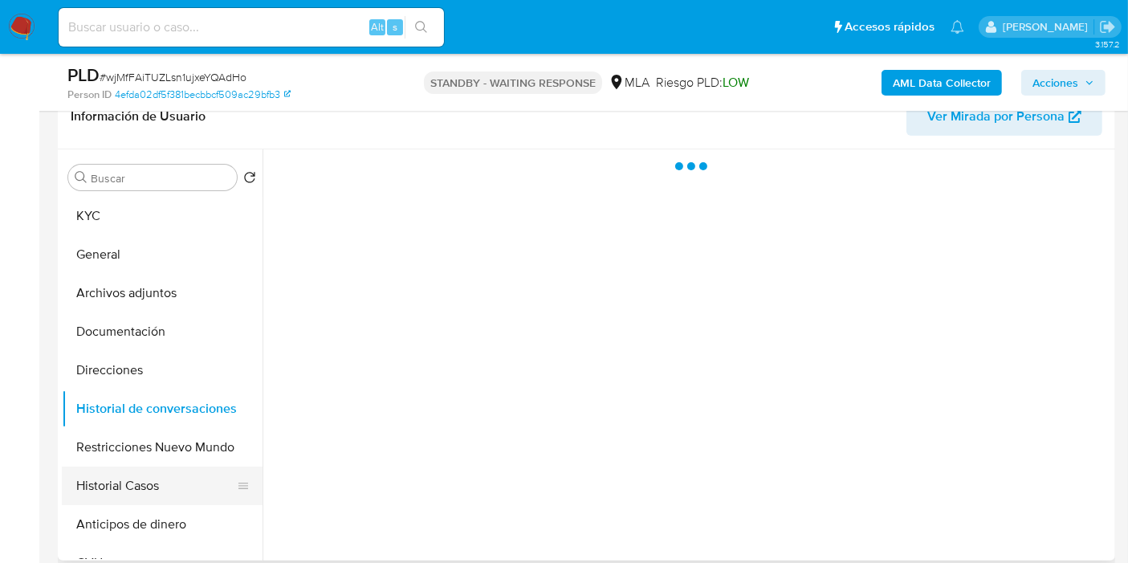
click at [144, 486] on button "Historial Casos" at bounding box center [156, 485] width 188 height 39
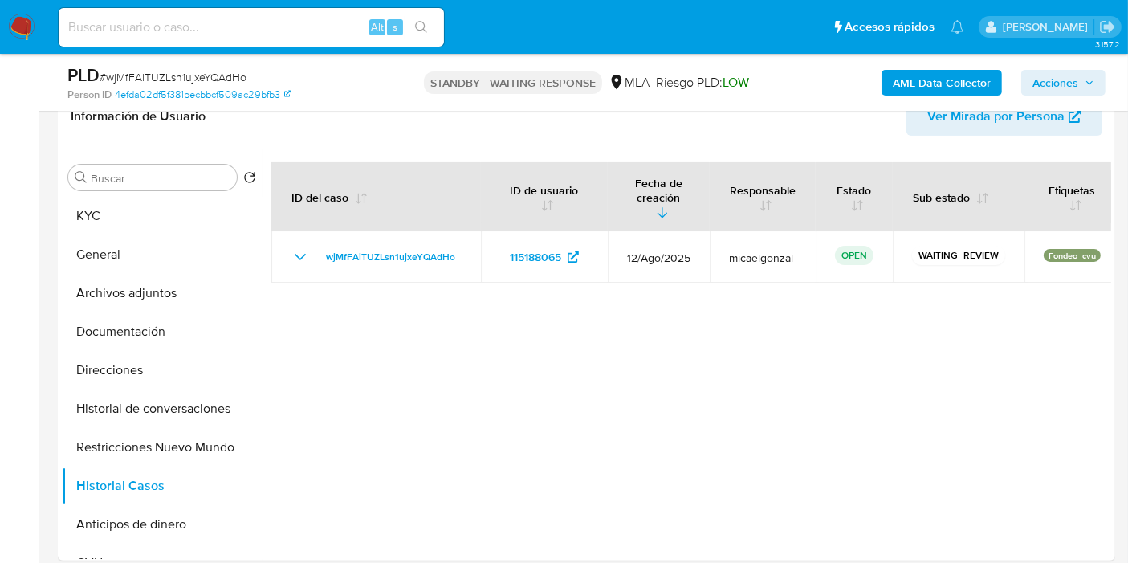
click at [213, 79] on span "# wjMfFAiTUZLsn1ujxeYQAdHo" at bounding box center [173, 77] width 147 height 16
copy span "wjMfFAiTUZLsn1ujxeYQAdHo"
click at [275, 33] on input at bounding box center [251, 27] width 385 height 21
click at [31, 28] on img at bounding box center [21, 27] width 27 height 27
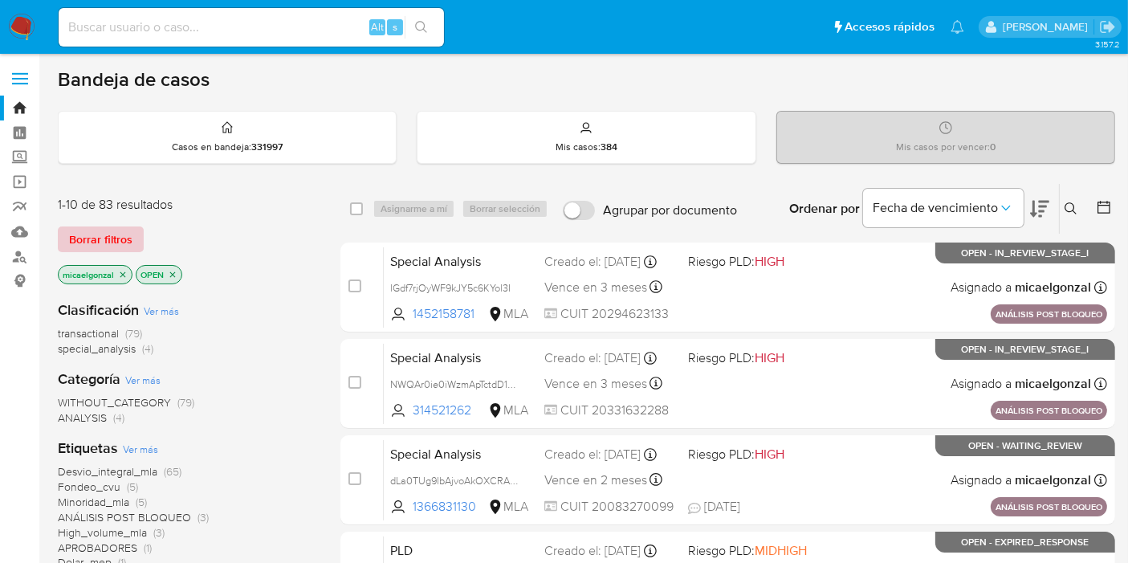
click at [126, 233] on span "Borrar filtros" at bounding box center [100, 239] width 63 height 22
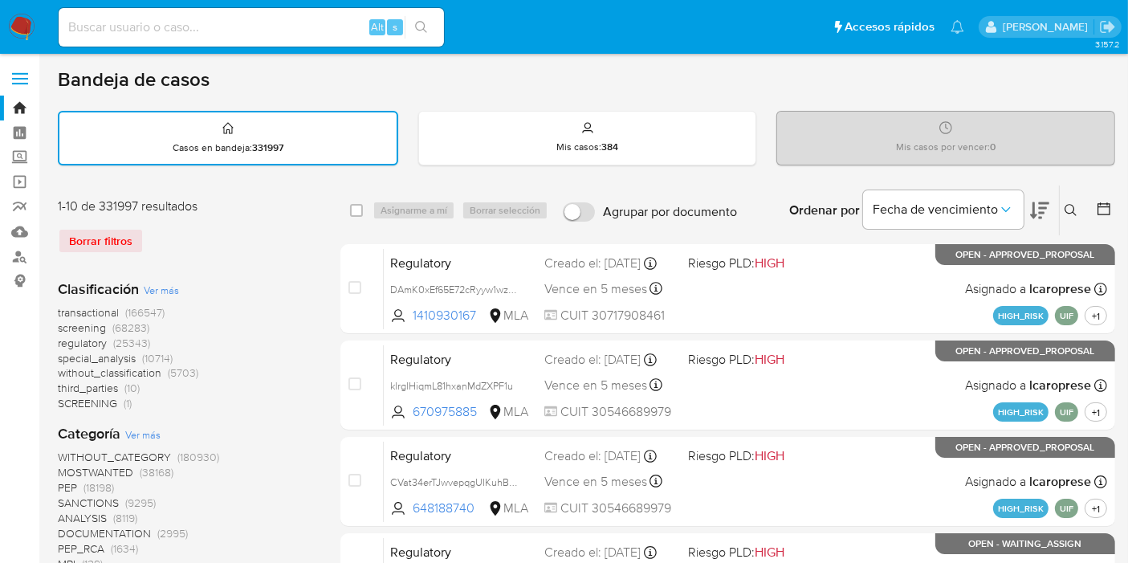
drag, startPoint x: 1073, startPoint y: 198, endPoint x: 1071, endPoint y: 207, distance: 9.9
click at [1073, 201] on div "Ingrese ID de usuario o caso Buscar Borrar filtros" at bounding box center [1072, 210] width 27 height 50
click at [1071, 207] on icon at bounding box center [1071, 210] width 13 height 13
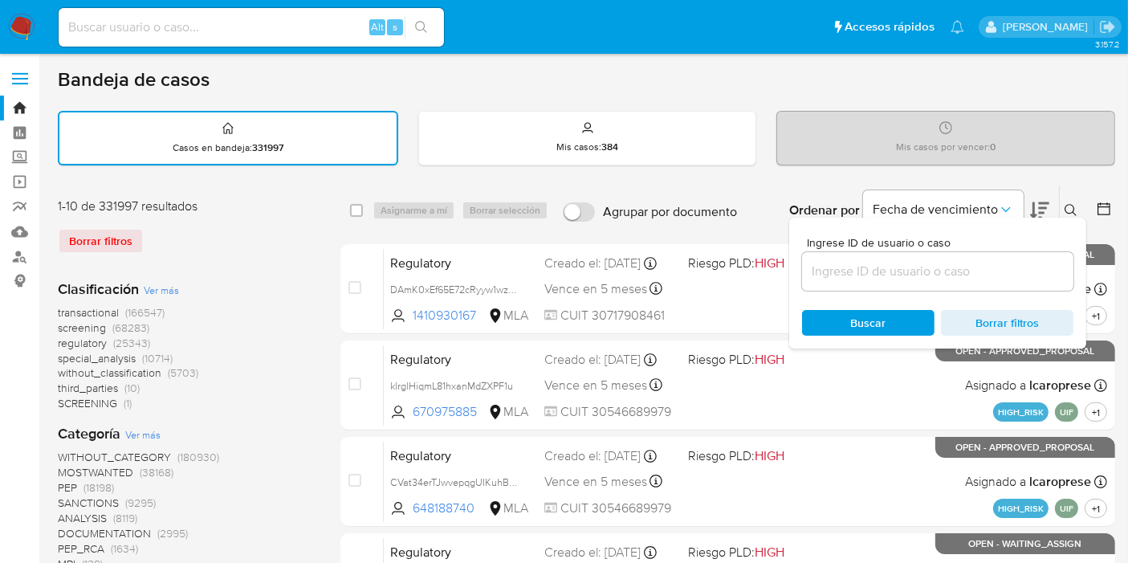
drag, startPoint x: 1000, startPoint y: 244, endPoint x: 972, endPoint y: 259, distance: 32.0
click at [997, 246] on span "Ingrese ID de usuario o caso" at bounding box center [942, 243] width 271 height 12
click at [997, 261] on input at bounding box center [937, 271] width 271 height 21
click at [972, 261] on input at bounding box center [937, 271] width 271 height 21
paste input "wjMfFAiTUZLsn1ujxeYQAdHo"
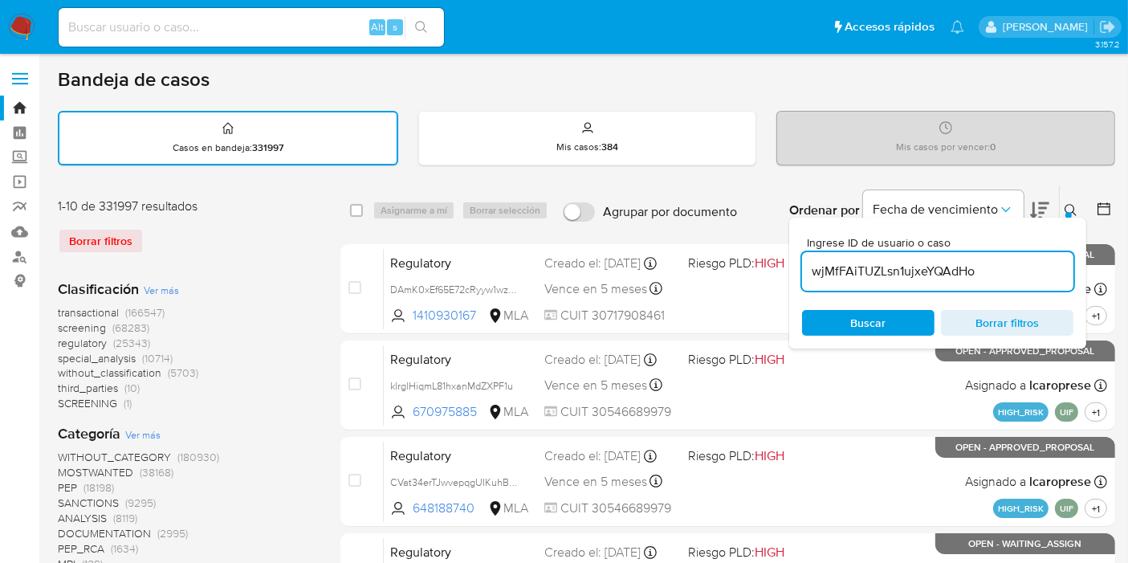
type input "wjMfFAiTUZLsn1ujxeYQAdHo"
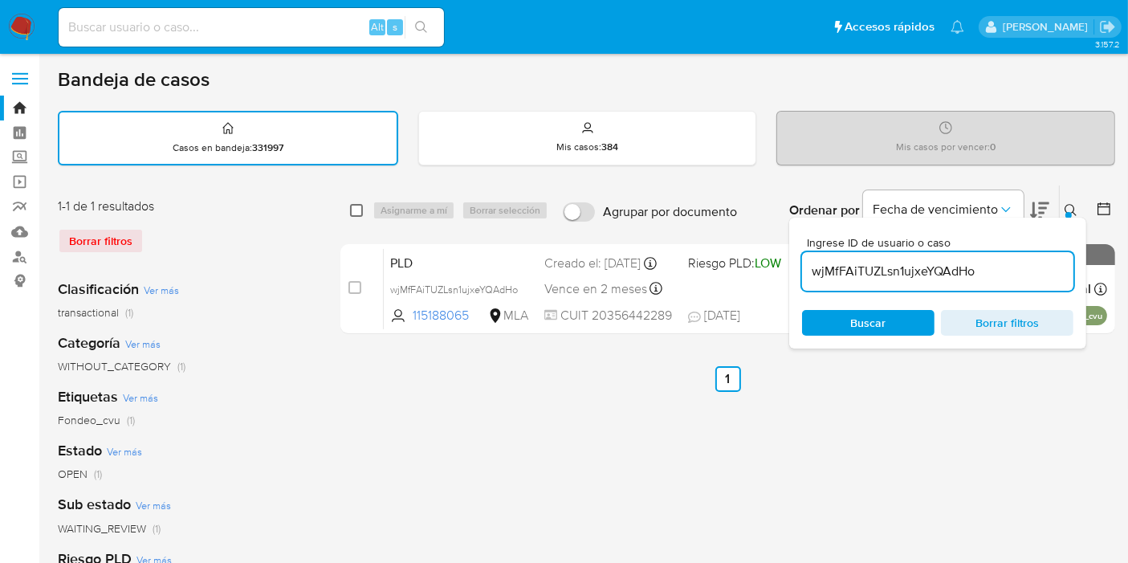
click at [356, 210] on input "checkbox" at bounding box center [356, 210] width 13 height 13
checkbox input "true"
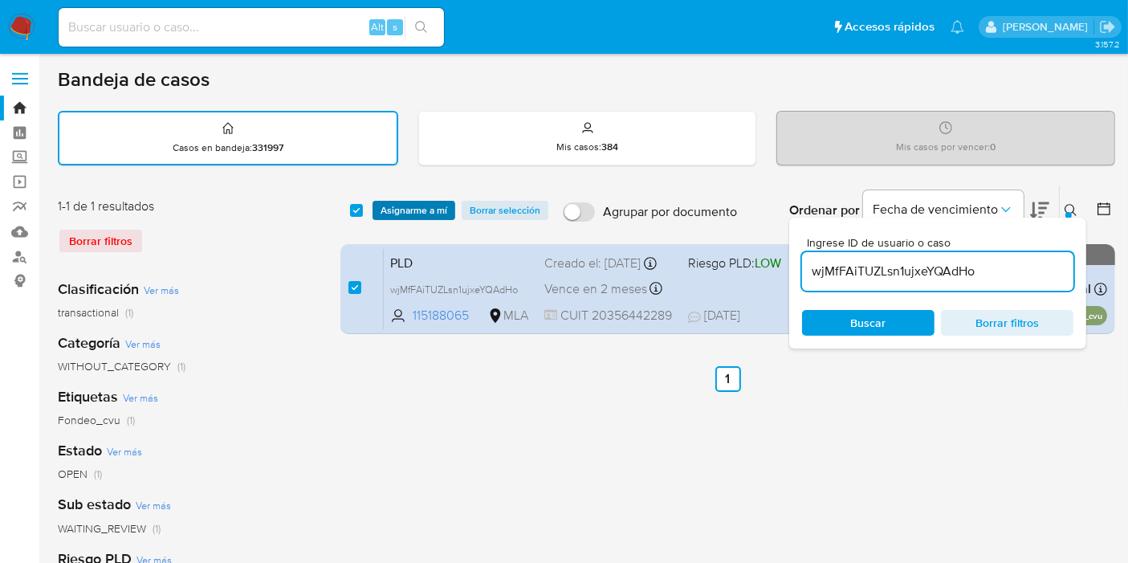
click at [419, 214] on span "Asignarme a mí" at bounding box center [414, 210] width 67 height 16
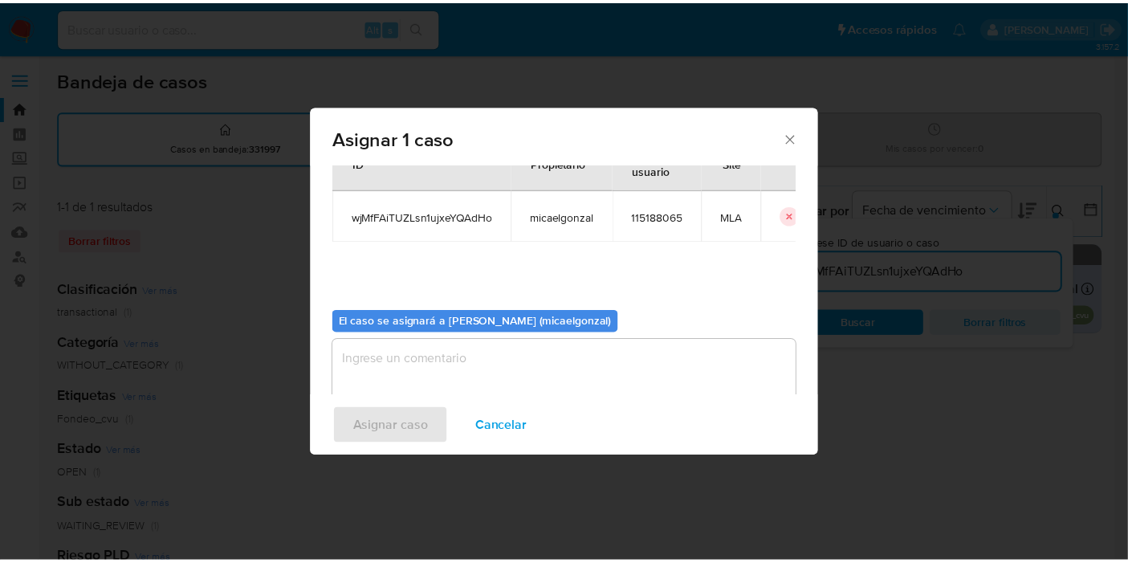
scroll to position [82, 0]
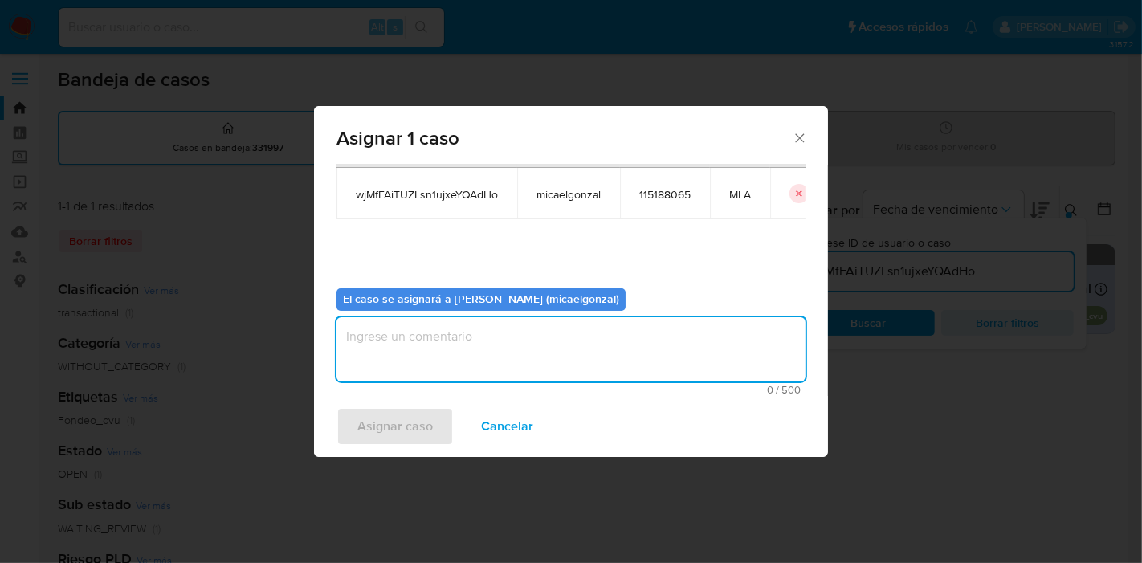
click at [493, 375] on textarea "assign-modal" at bounding box center [570, 349] width 469 height 64
click at [389, 438] on span "Asignar caso" at bounding box center [394, 426] width 75 height 35
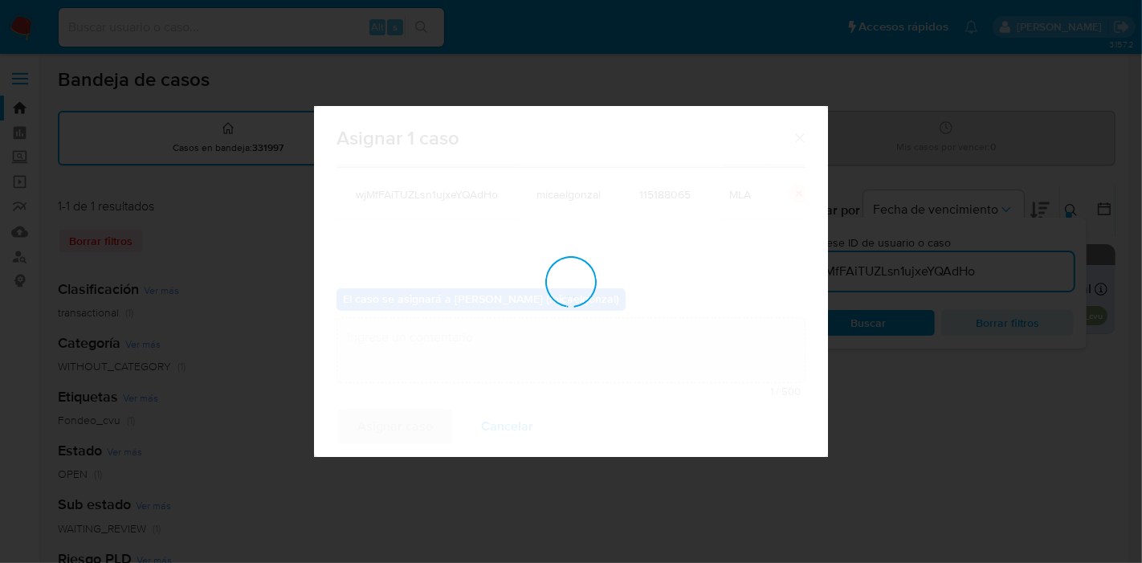
checkbox input "false"
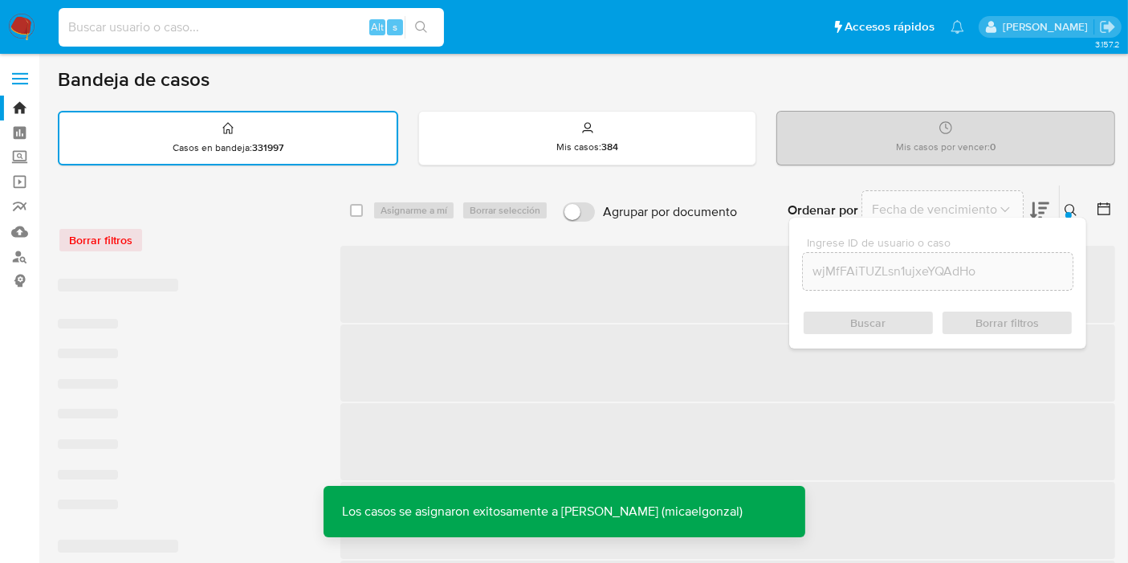
click at [282, 24] on input at bounding box center [251, 27] width 385 height 21
paste input "wjMfFAiTUZLsn1ujxeYQAdHo"
type input "wjMfFAiTUZLsn1ujxeYQAdHo"
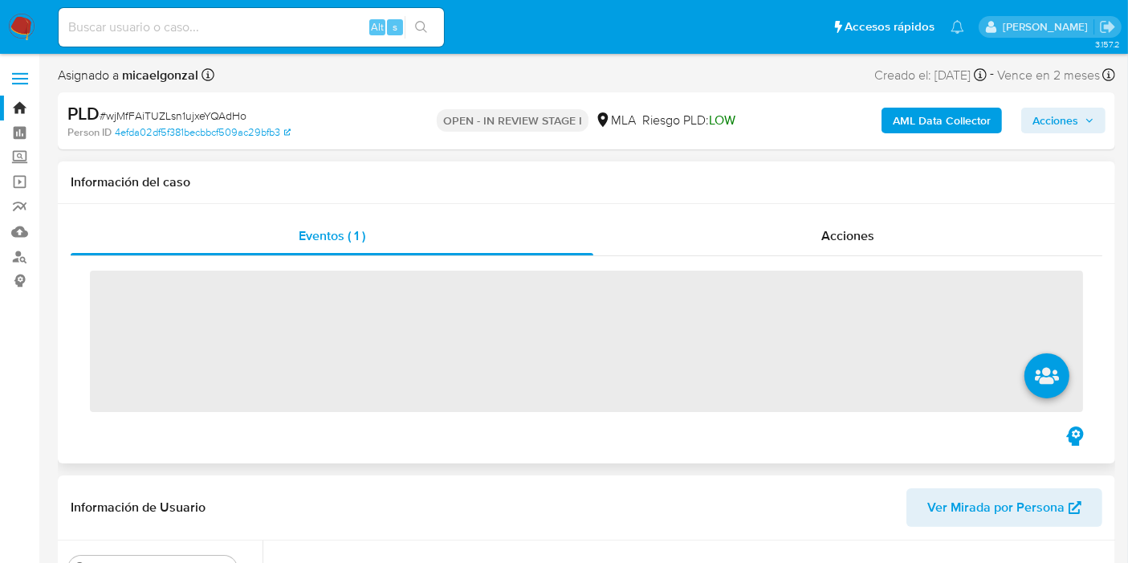
scroll to position [356, 0]
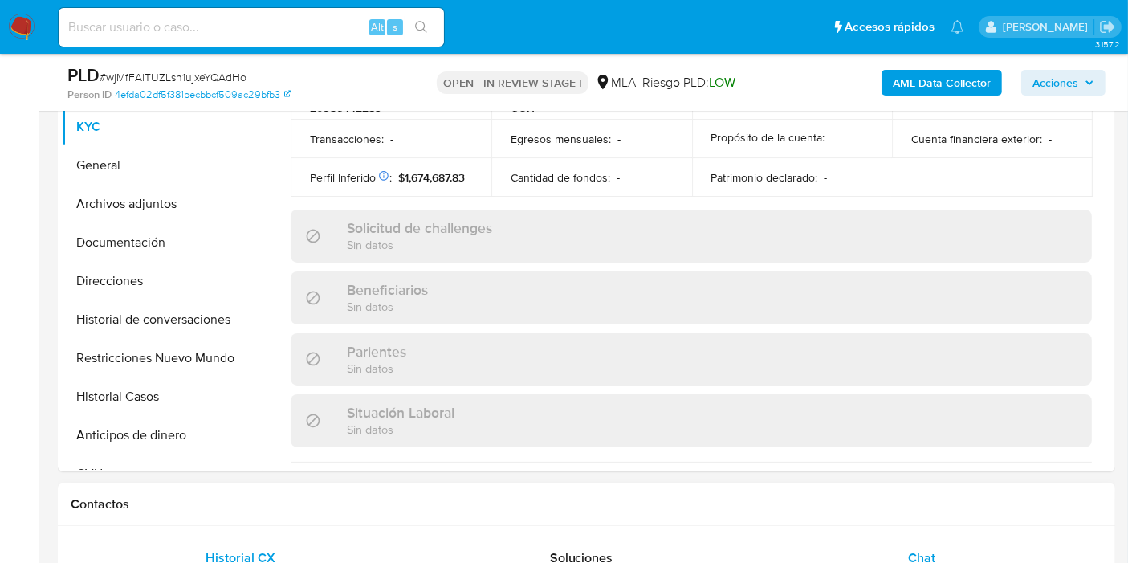
scroll to position [901, 0]
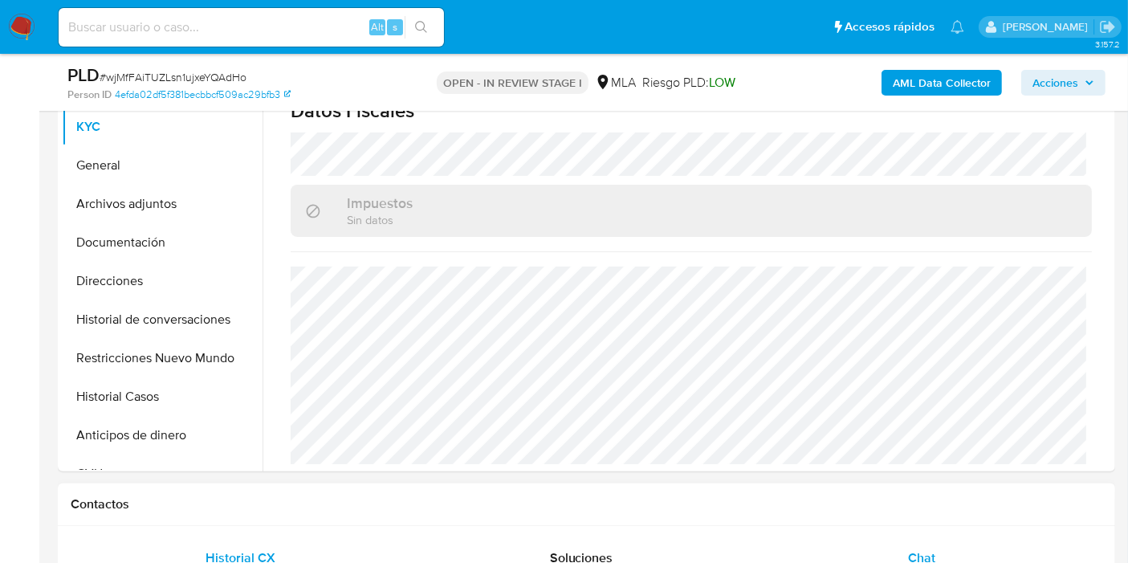
click at [883, 540] on div "Chat" at bounding box center [922, 558] width 302 height 39
select select "10"
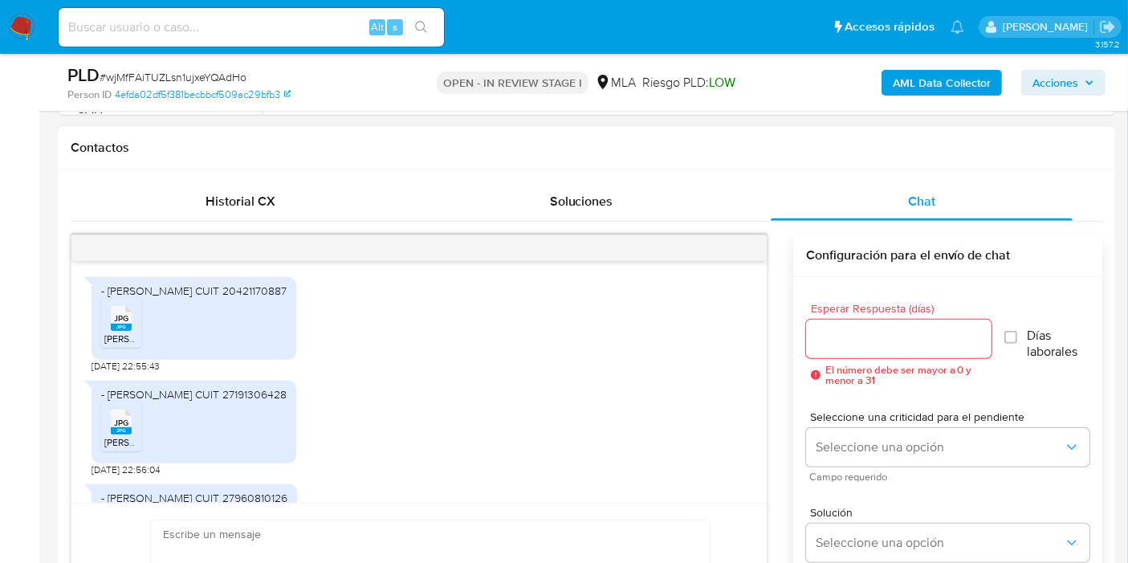
scroll to position [793, 0]
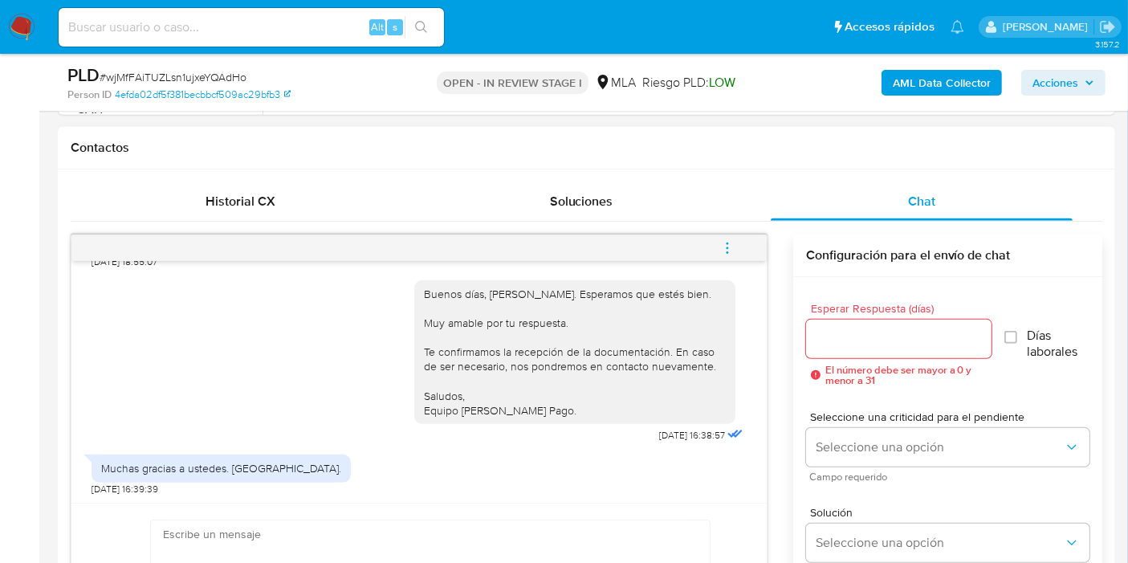
click at [739, 249] on button "menu-action" at bounding box center [727, 248] width 53 height 39
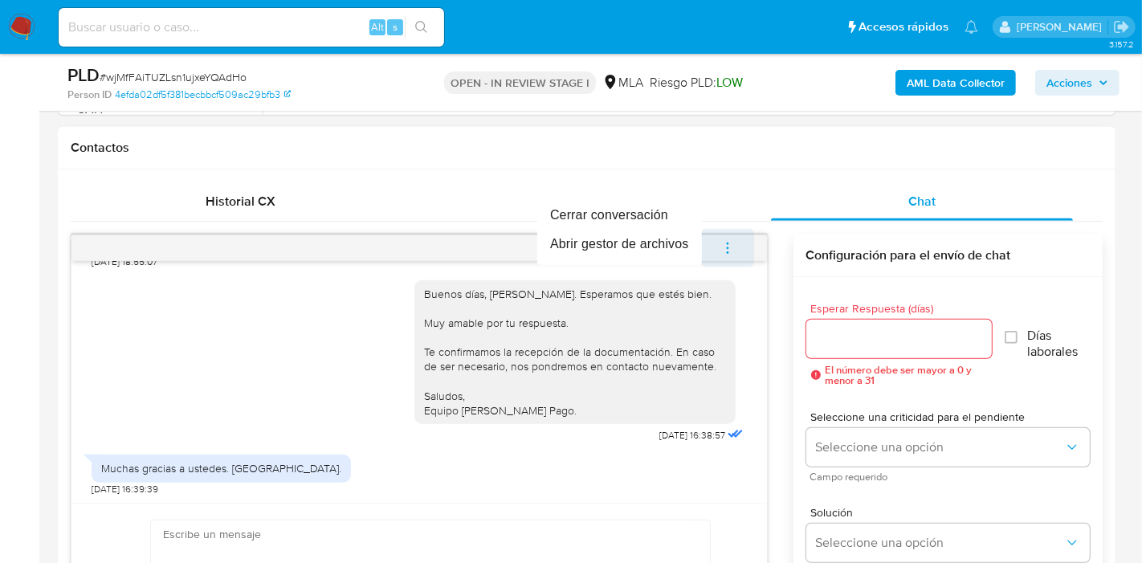
click at [739, 249] on div at bounding box center [571, 281] width 1142 height 563
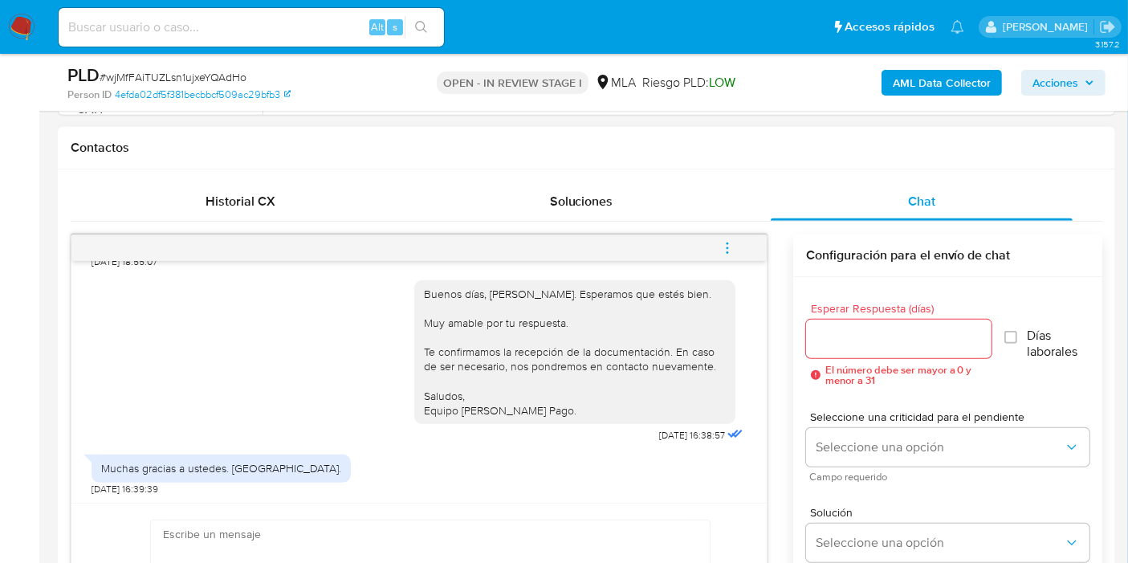
click at [724, 241] on icon "menu-action" at bounding box center [727, 248] width 14 height 14
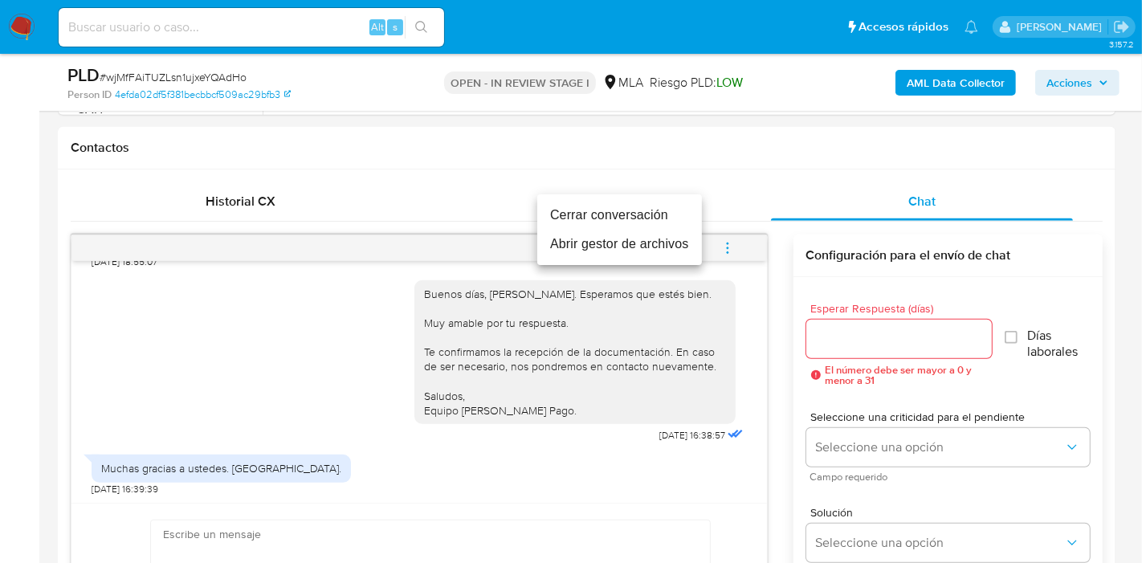
click at [649, 212] on li "Cerrar conversación" at bounding box center [619, 215] width 165 height 29
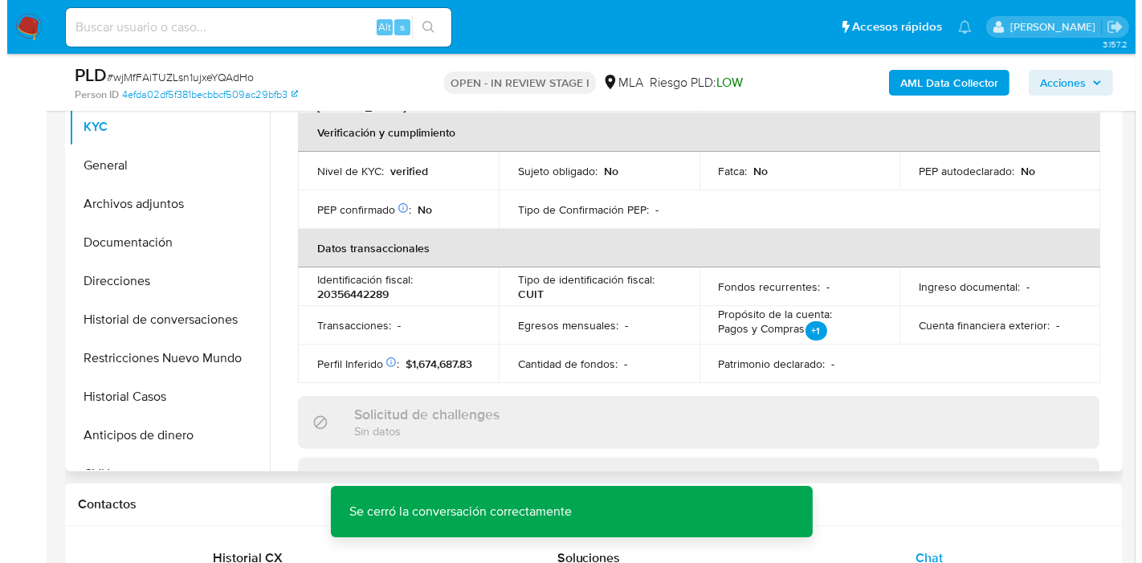
scroll to position [277, 0]
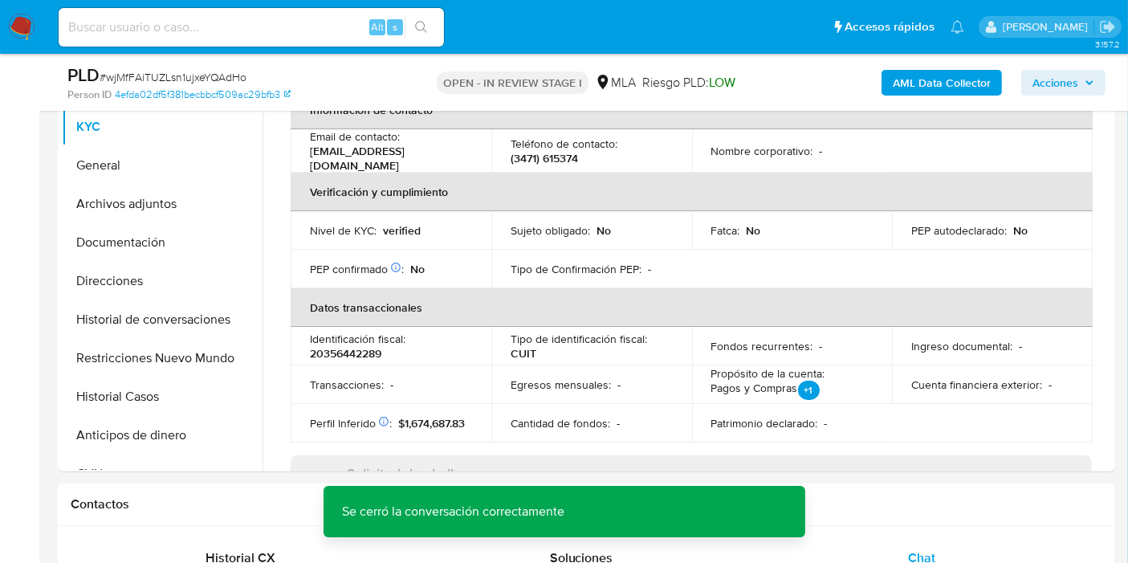
click at [954, 88] on b "AML Data Collector" at bounding box center [942, 83] width 98 height 26
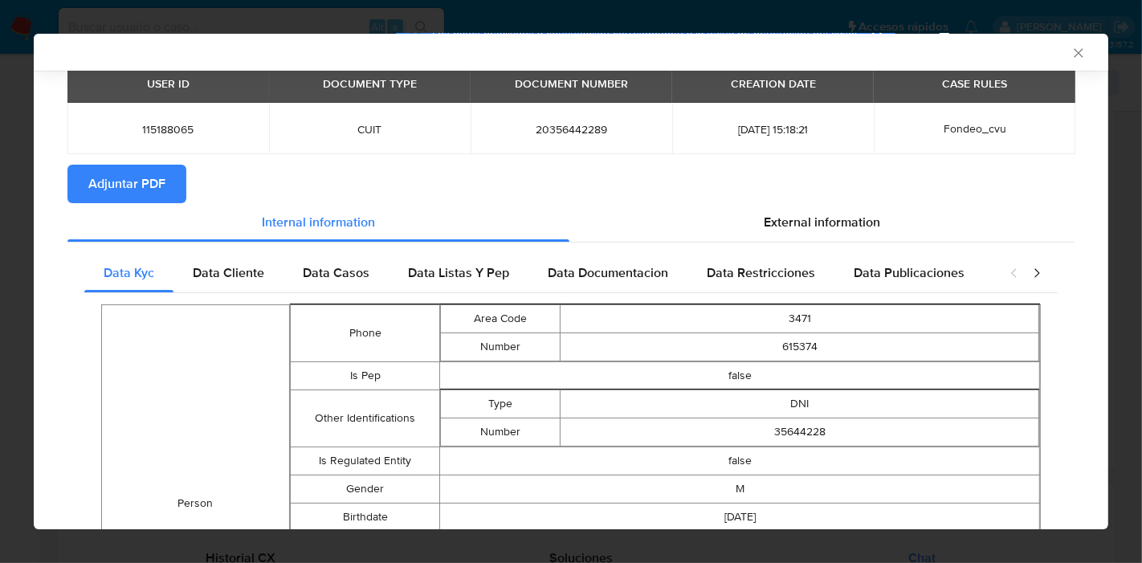
scroll to position [0, 0]
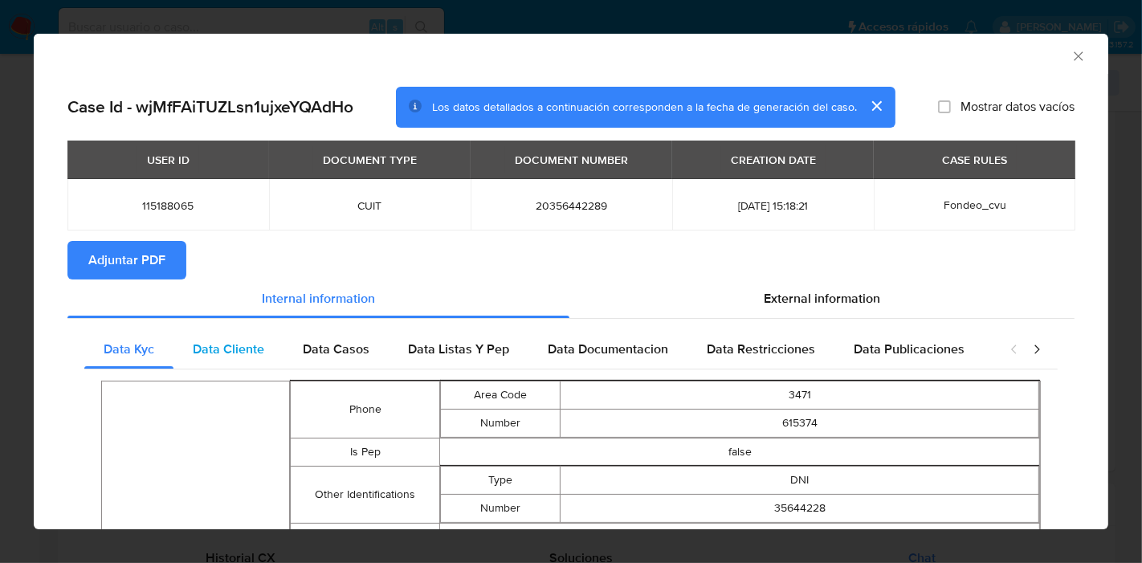
click at [247, 352] on span "Data Cliente" at bounding box center [228, 349] width 71 height 18
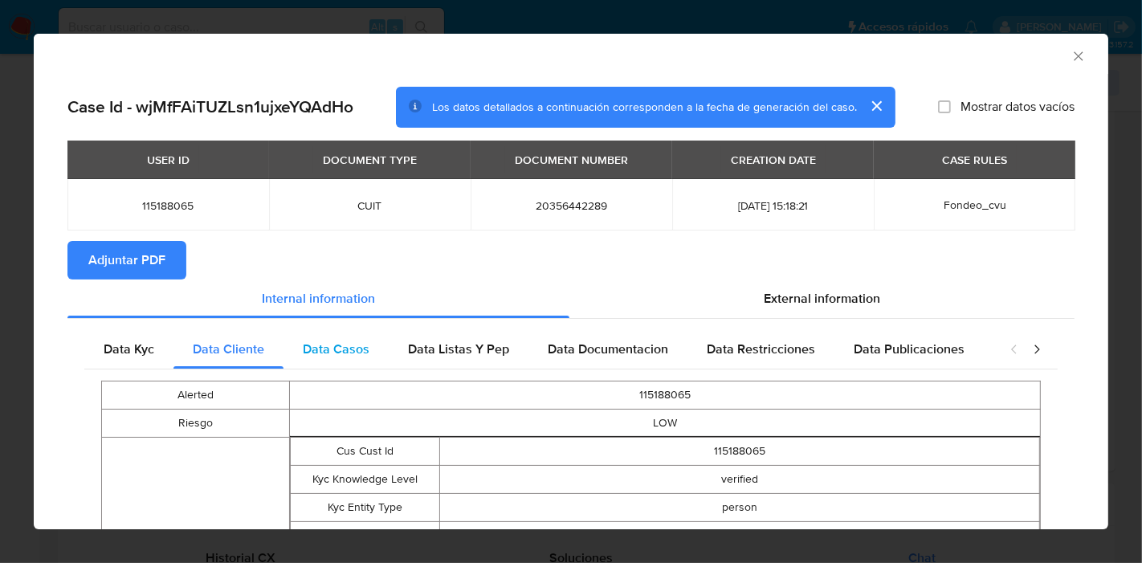
click at [362, 349] on span "Data Casos" at bounding box center [336, 349] width 67 height 18
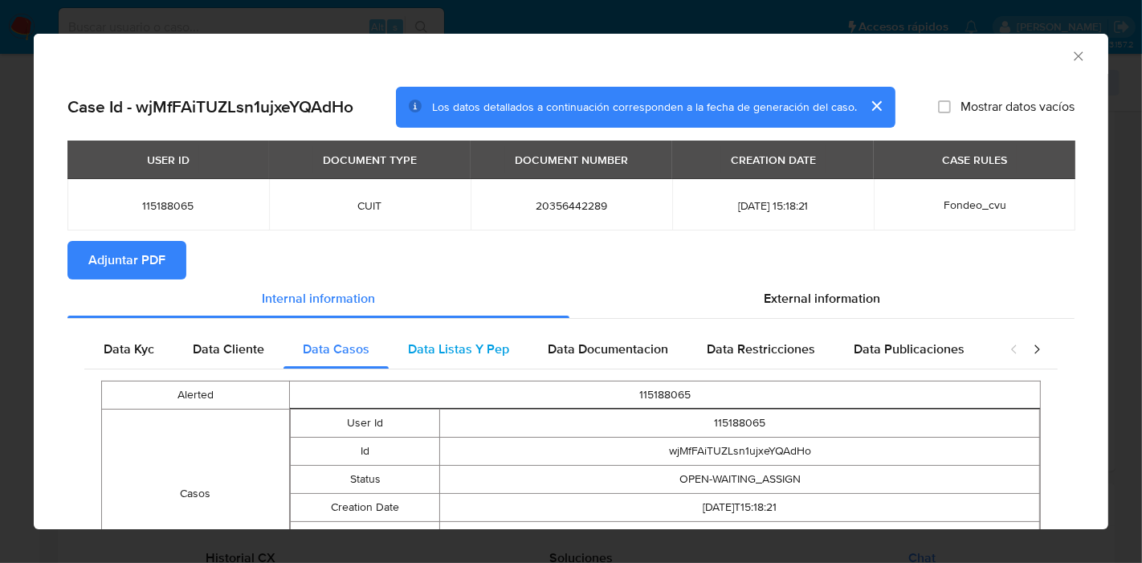
click at [470, 352] on span "Data Listas Y Pep" at bounding box center [458, 349] width 101 height 18
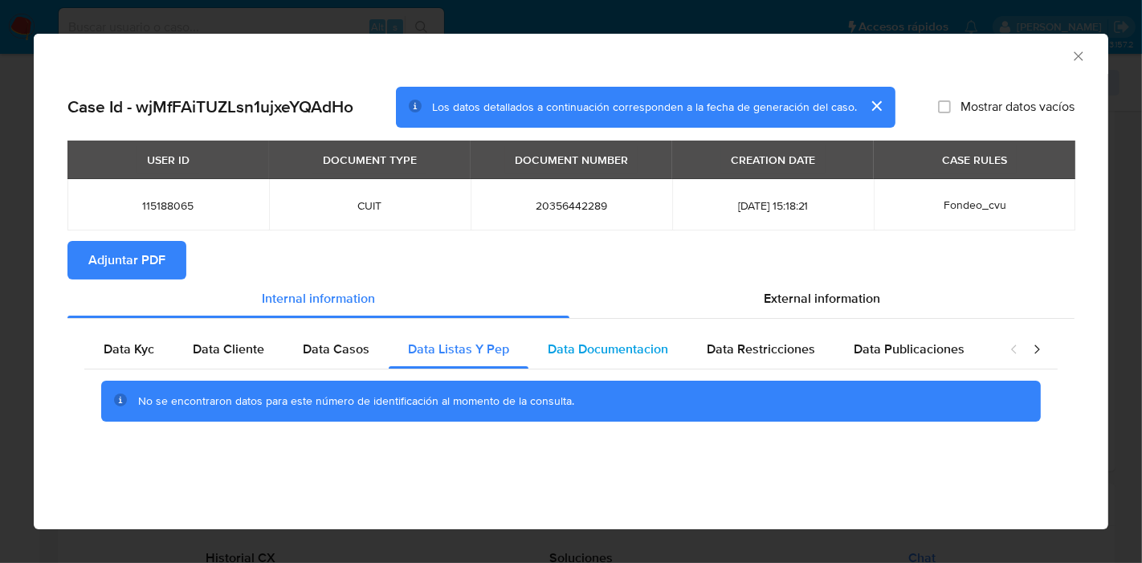
click at [556, 348] on span "Data Documentacion" at bounding box center [608, 349] width 120 height 18
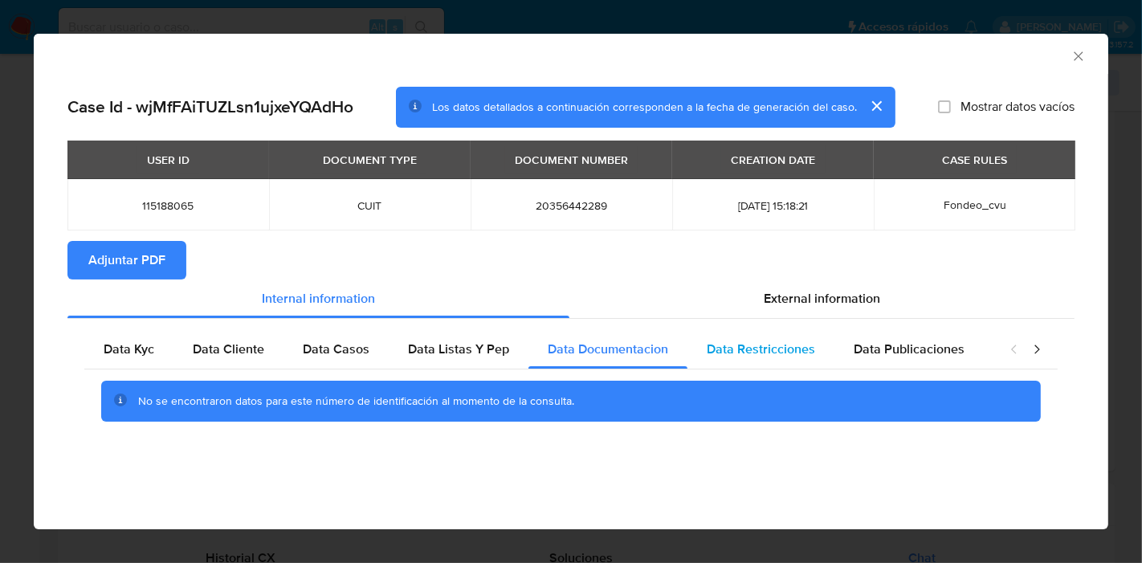
drag, startPoint x: 797, startPoint y: 358, endPoint x: 827, endPoint y: 353, distance: 30.1
click at [801, 357] on div "Data Restricciones" at bounding box center [760, 349] width 147 height 39
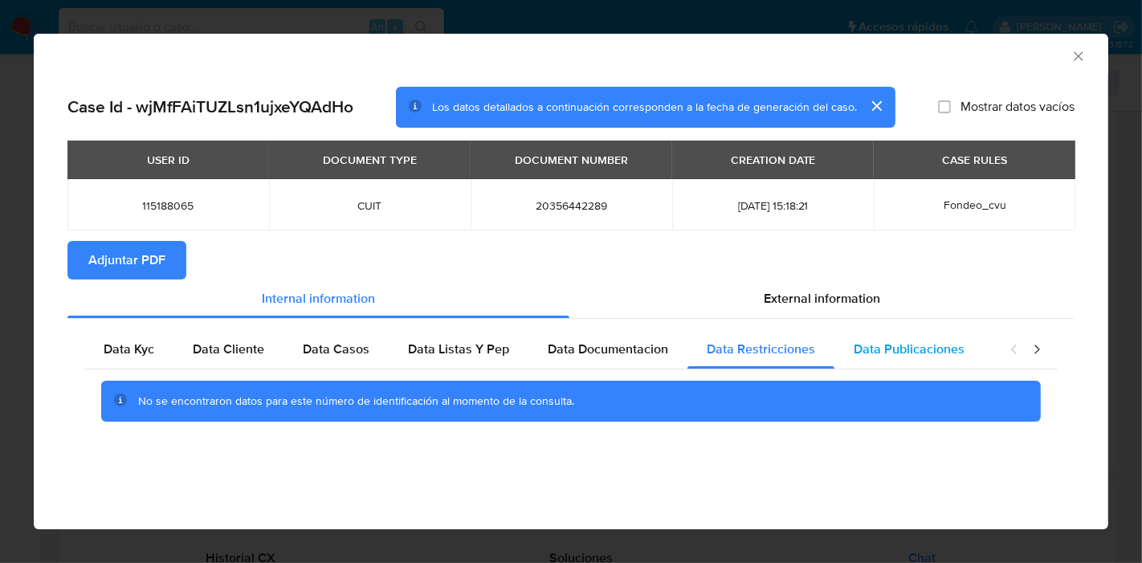
drag, startPoint x: 942, startPoint y: 340, endPoint x: 984, endPoint y: 352, distance: 44.0
click at [943, 340] on span "Data Publicaciones" at bounding box center [908, 349] width 111 height 18
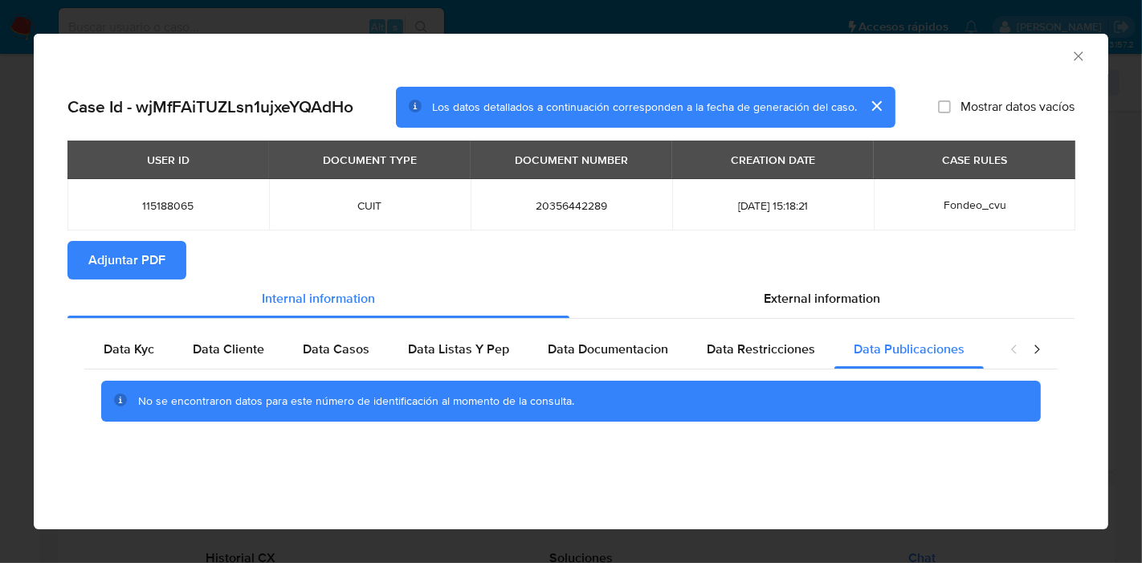
click at [1032, 353] on icon "closure-recommendation-modal" at bounding box center [1037, 349] width 16 height 16
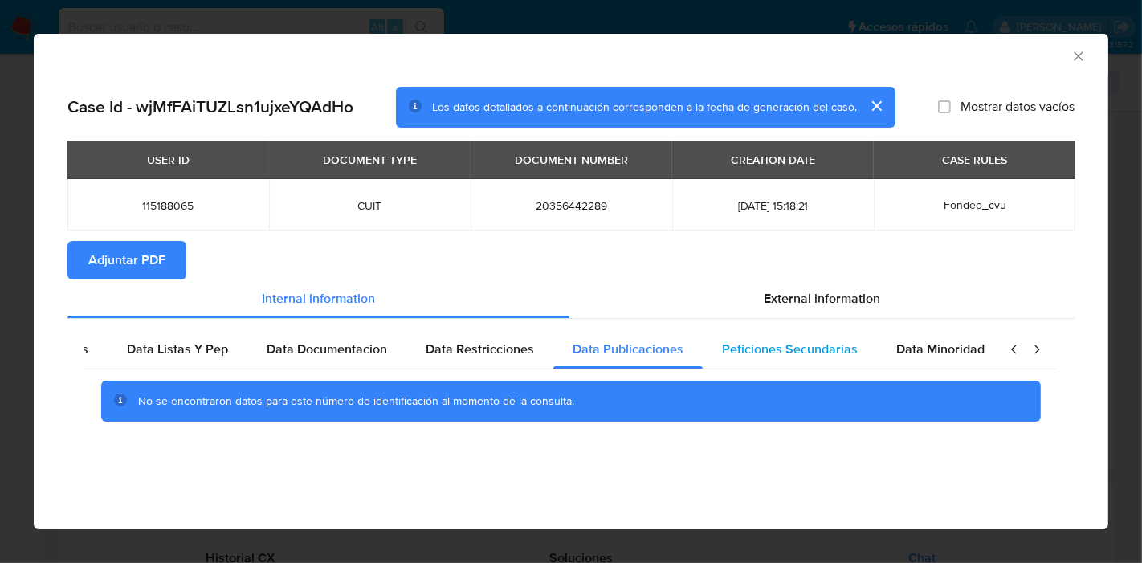
click at [910, 352] on div "Data Minoridad" at bounding box center [940, 349] width 127 height 39
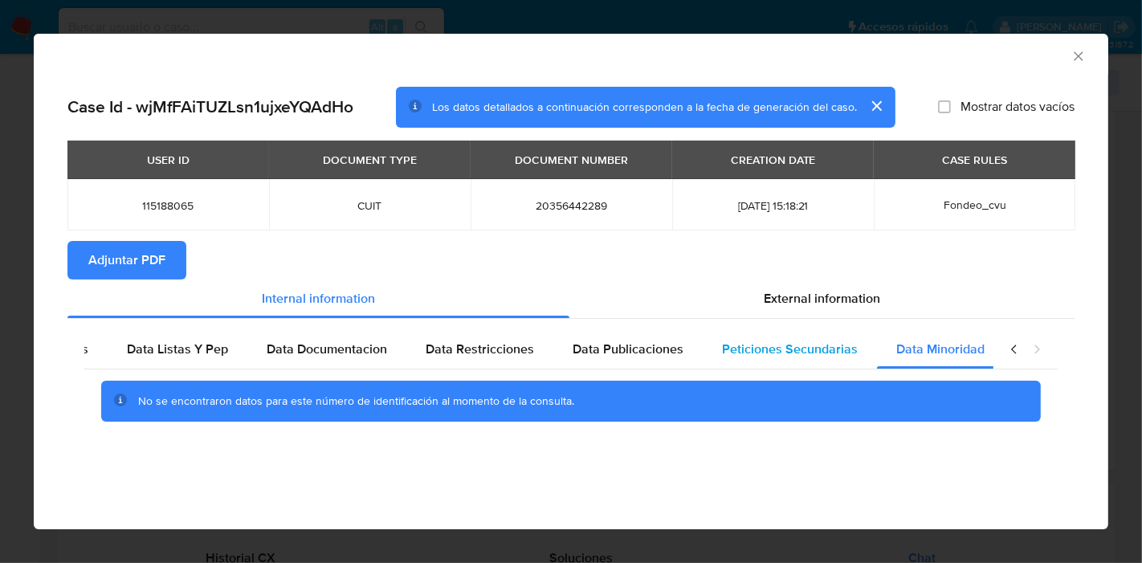
scroll to position [0, 282]
drag, startPoint x: 809, startPoint y: 353, endPoint x: 1053, endPoint y: 343, distance: 244.3
click at [837, 347] on span "Peticiones Secundarias" at bounding box center [789, 349] width 136 height 18
drag, startPoint x: 1000, startPoint y: 353, endPoint x: 1011, endPoint y: 350, distance: 11.7
click at [1006, 352] on div "closure-recommendation-modal" at bounding box center [1025, 349] width 64 height 39
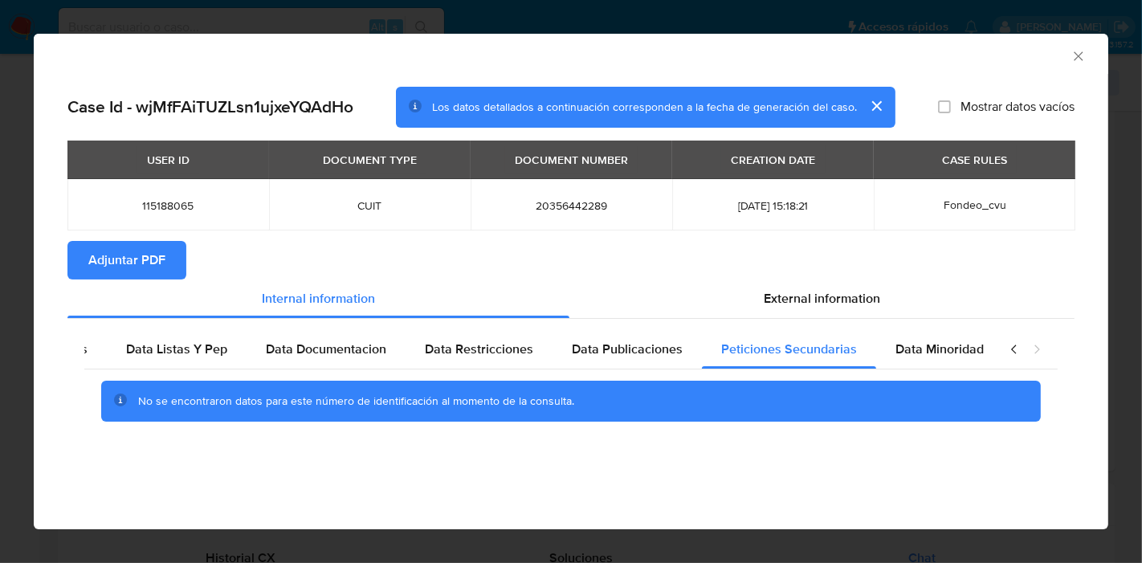
click at [1013, 348] on icon "closure-recommendation-modal" at bounding box center [1013, 348] width 5 height 9
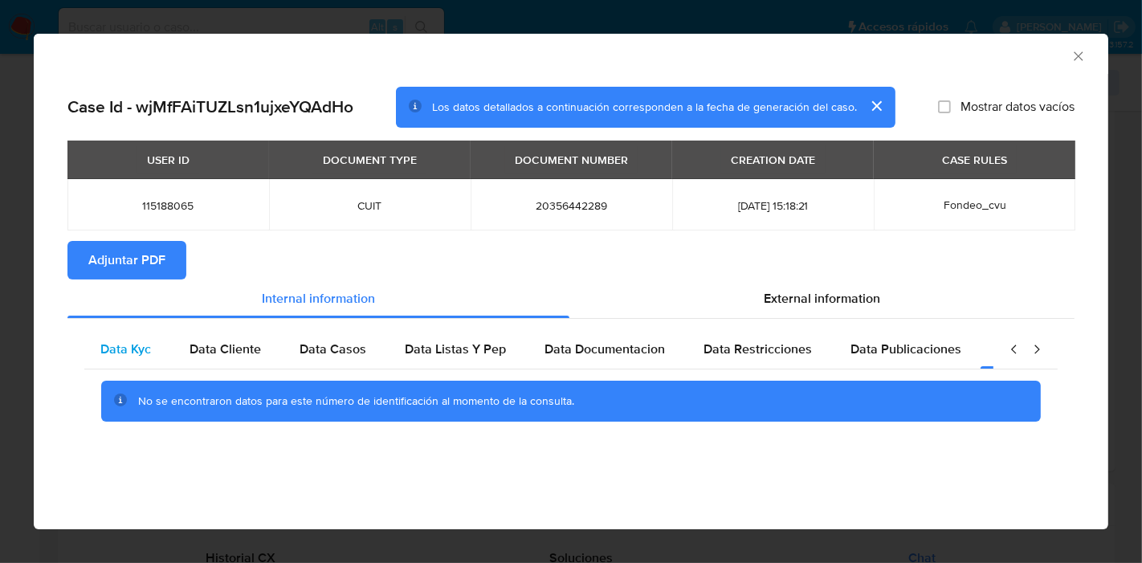
scroll to position [0, 0]
drag, startPoint x: 119, startPoint y: 348, endPoint x: 825, endPoint y: 313, distance: 707.4
click at [134, 343] on span "Data Kyc" at bounding box center [129, 349] width 51 height 18
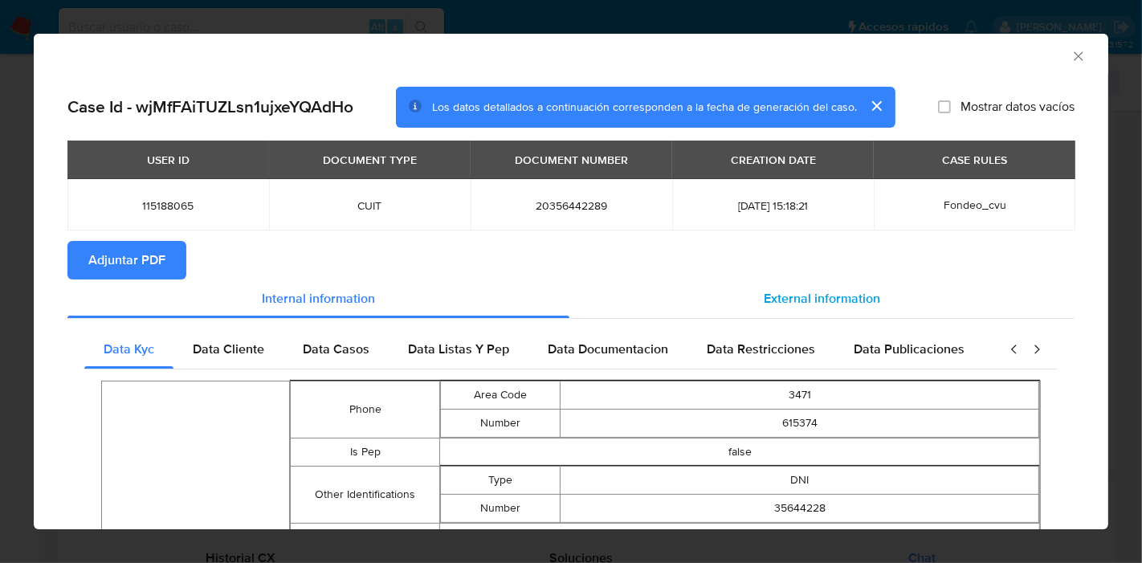
click at [835, 314] on div "External information" at bounding box center [821, 298] width 505 height 39
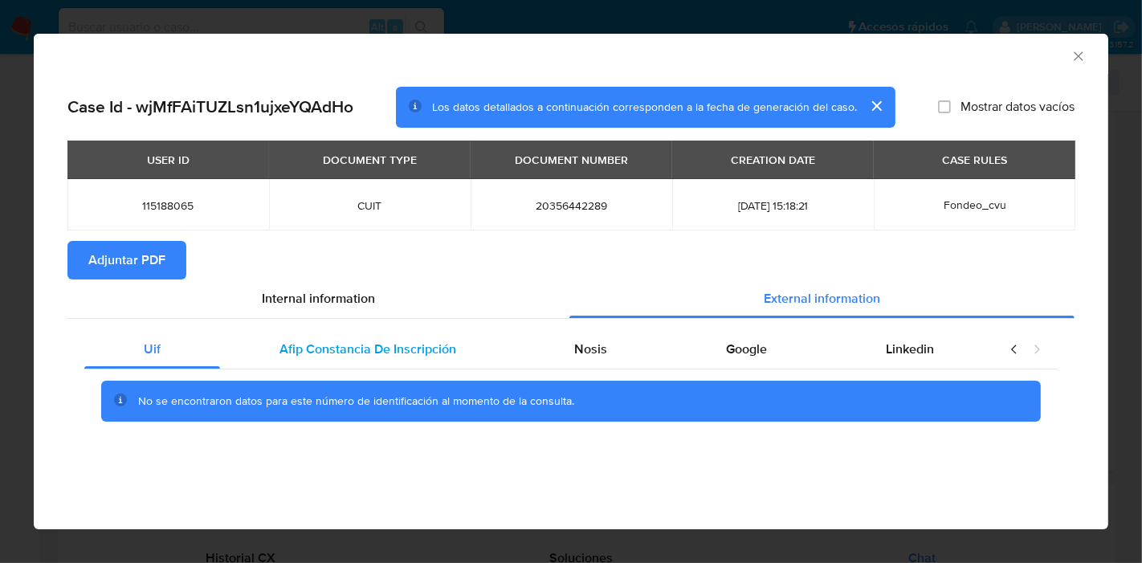
click at [351, 336] on div "Afip Constancia De Inscripción" at bounding box center [367, 349] width 295 height 39
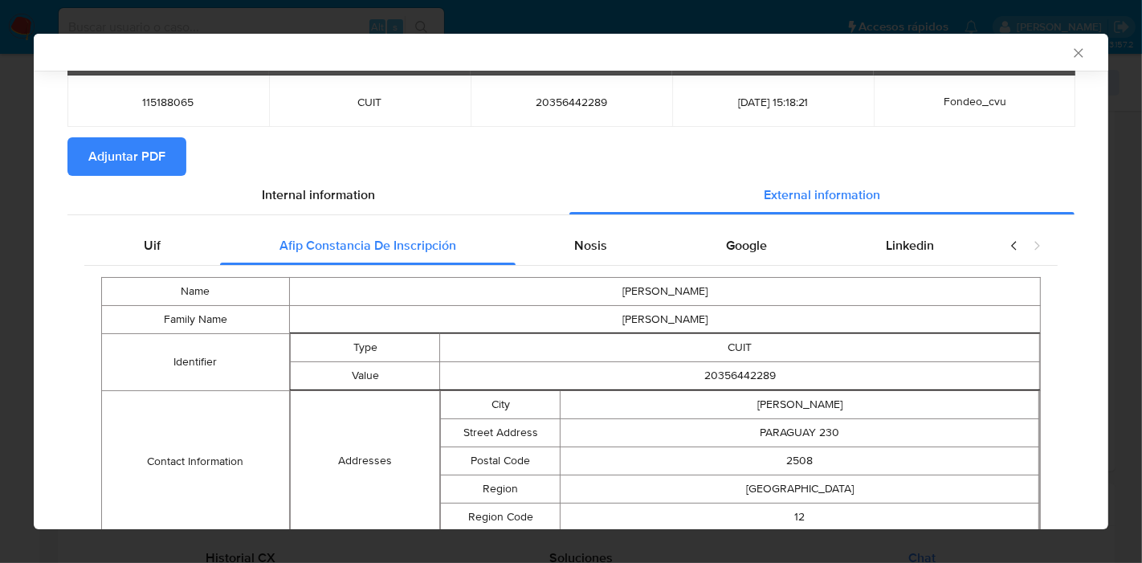
scroll to position [189, 0]
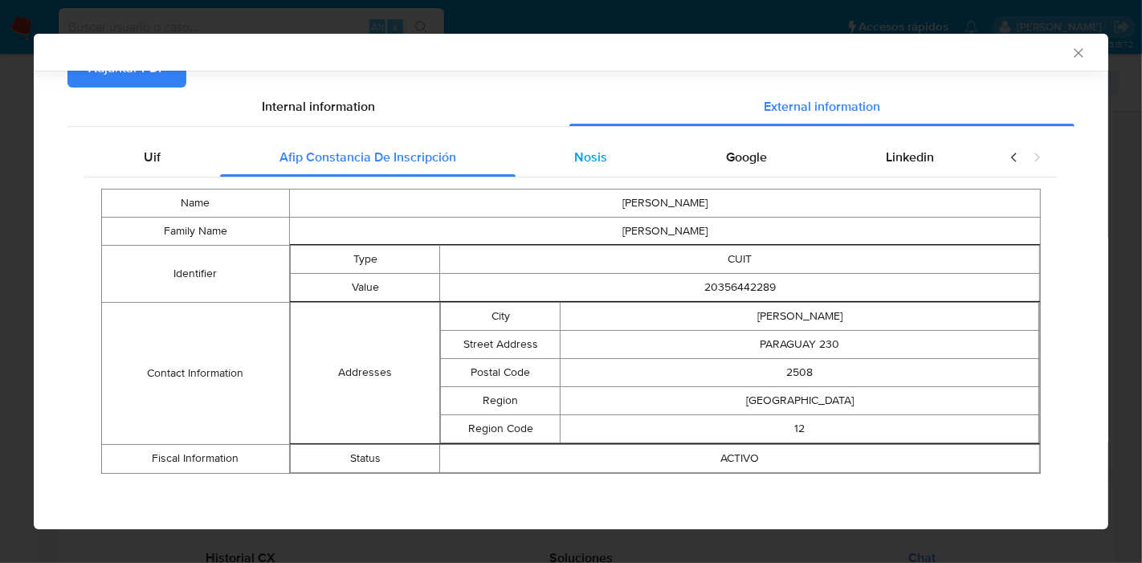
click at [574, 164] on span "Nosis" at bounding box center [590, 157] width 33 height 18
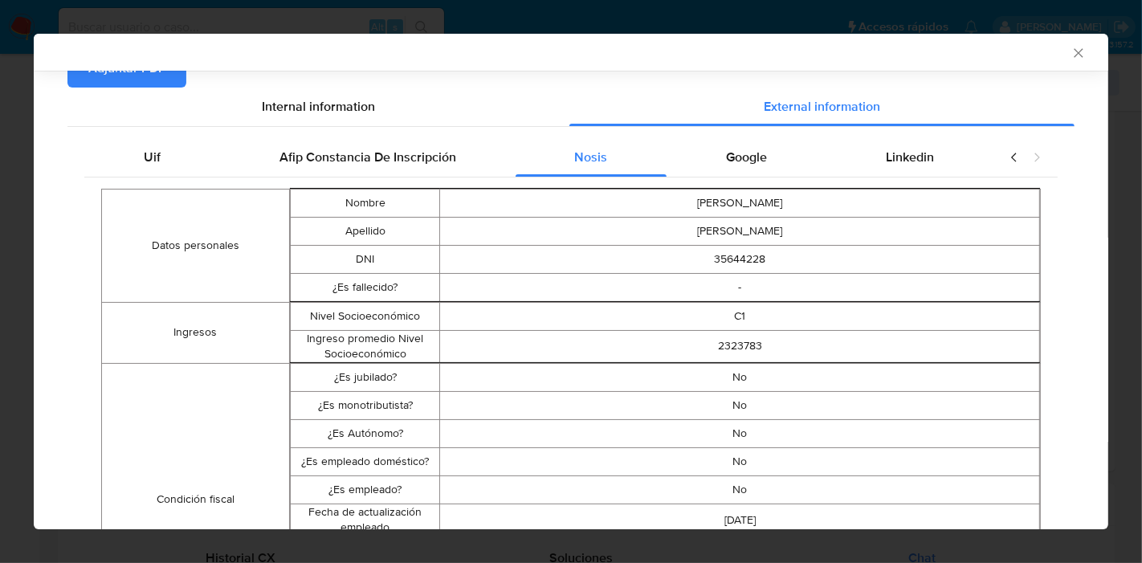
drag, startPoint x: 754, startPoint y: 152, endPoint x: 864, endPoint y: 148, distance: 110.1
click at [761, 151] on div "Google" at bounding box center [746, 157] width 160 height 39
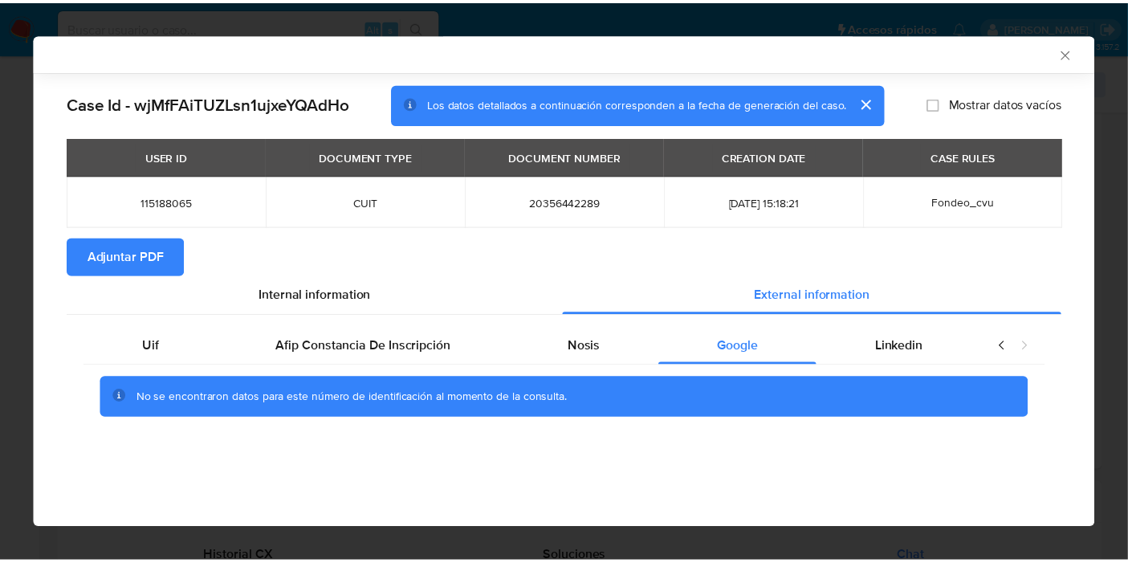
scroll to position [0, 0]
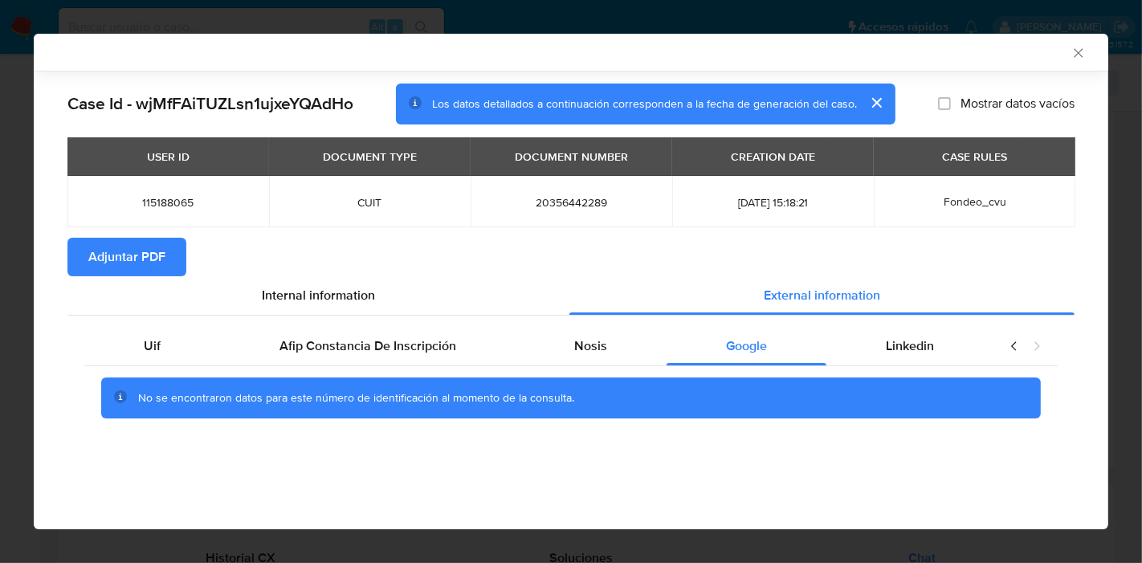
click at [890, 145] on th "CASE RULES" at bounding box center [975, 156] width 202 height 39
click at [910, 356] on div "Linkedin" at bounding box center [909, 346] width 167 height 39
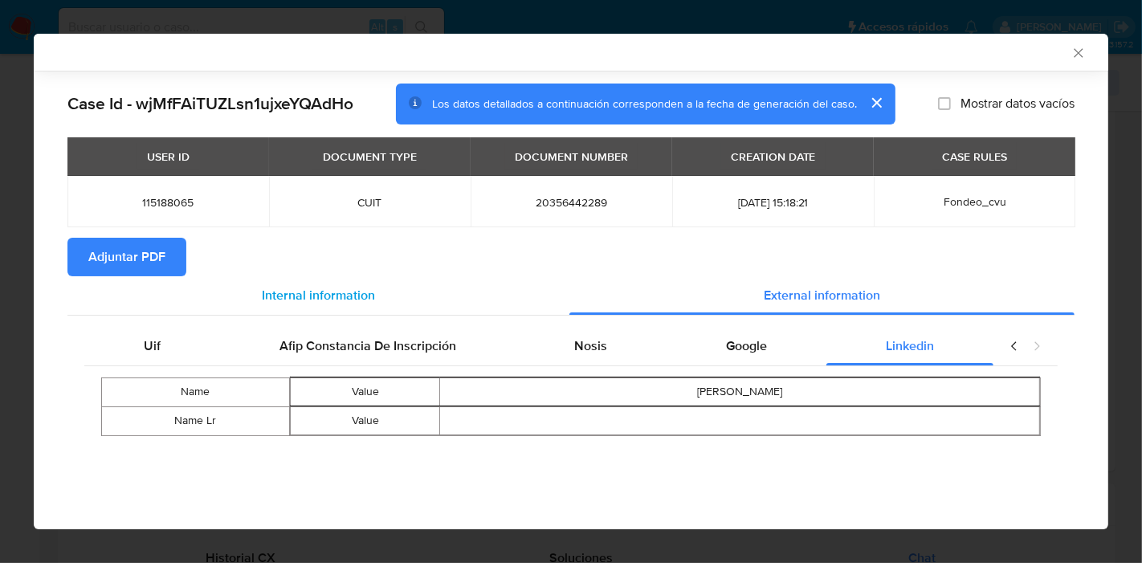
drag, startPoint x: 143, startPoint y: 360, endPoint x: 351, endPoint y: 304, distance: 215.2
click at [145, 356] on div "Uif" at bounding box center [152, 346] width 136 height 39
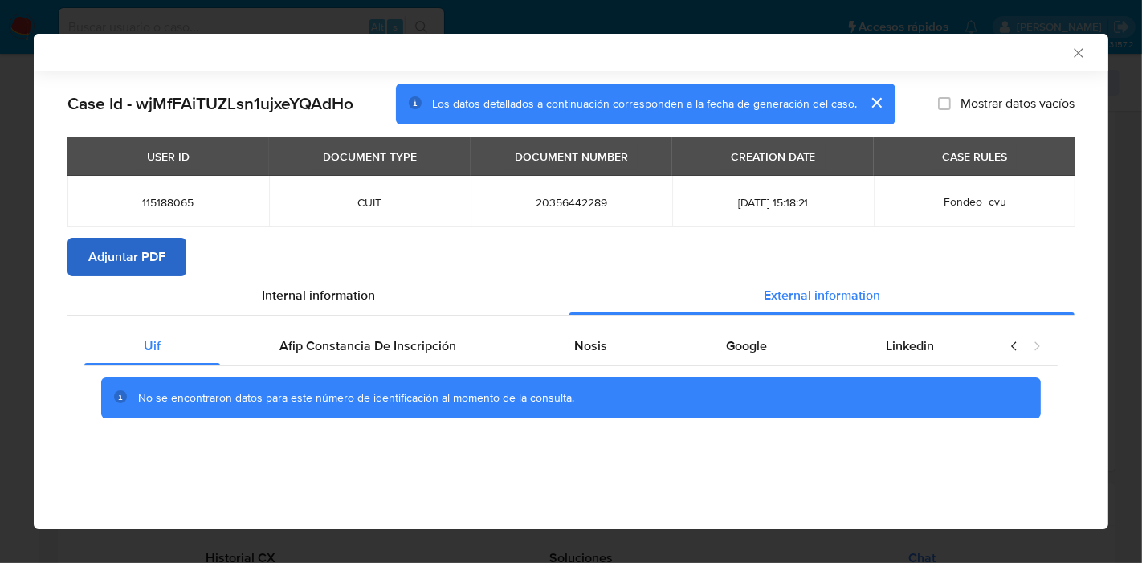
drag, startPoint x: 355, startPoint y: 303, endPoint x: 170, endPoint y: 263, distance: 189.2
click at [350, 299] on div "Internal information" at bounding box center [318, 295] width 502 height 39
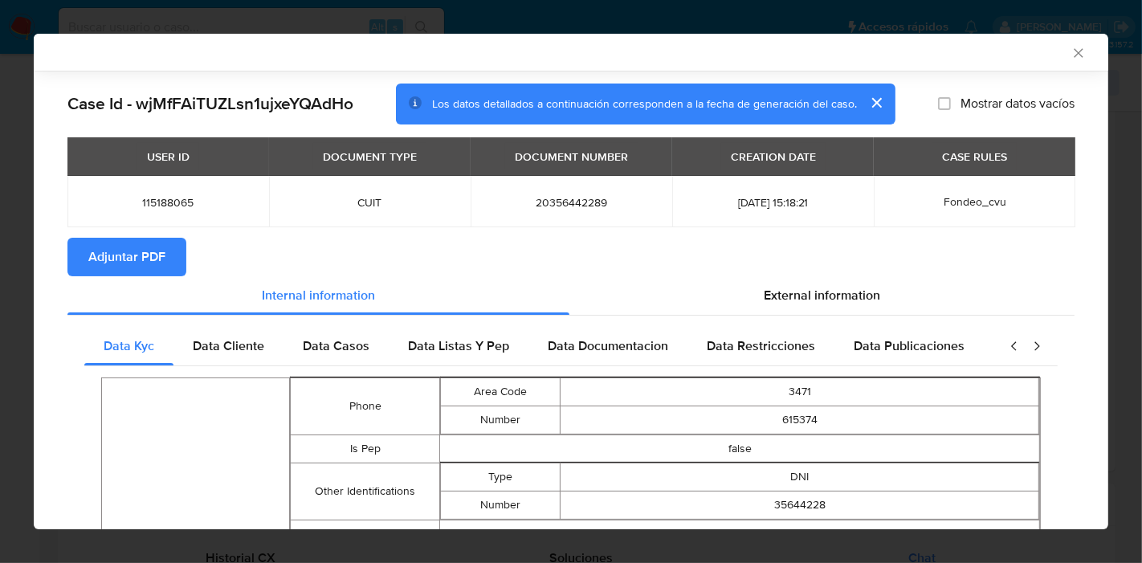
click at [170, 263] on button "Adjuntar PDF" at bounding box center [126, 257] width 119 height 39
click at [1070, 54] on icon "Cerrar ventana" at bounding box center [1078, 53] width 16 height 16
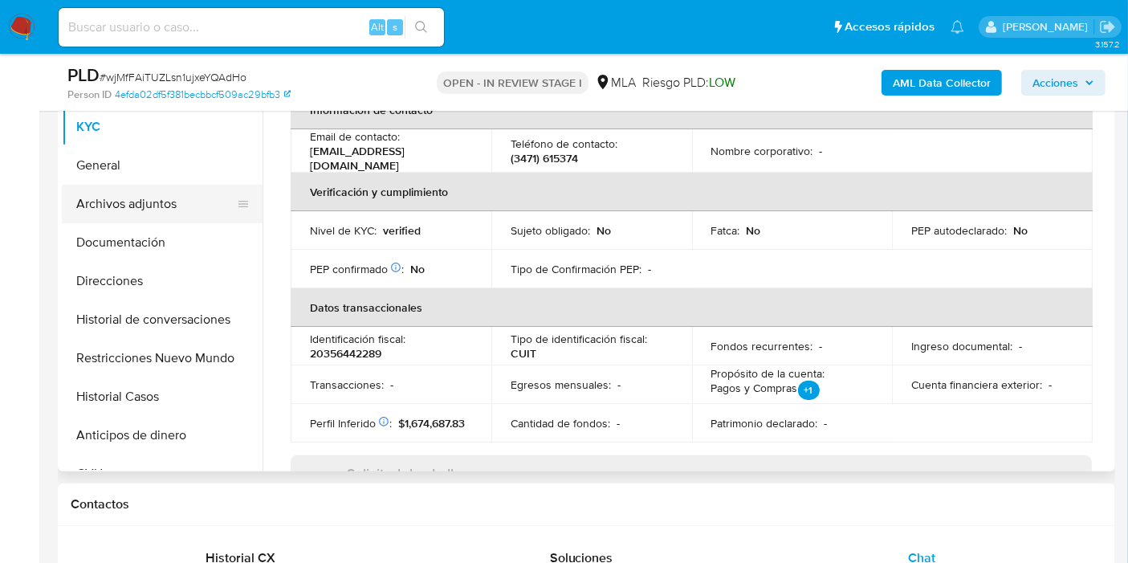
click at [147, 221] on button "Archivos adjuntos" at bounding box center [156, 204] width 188 height 39
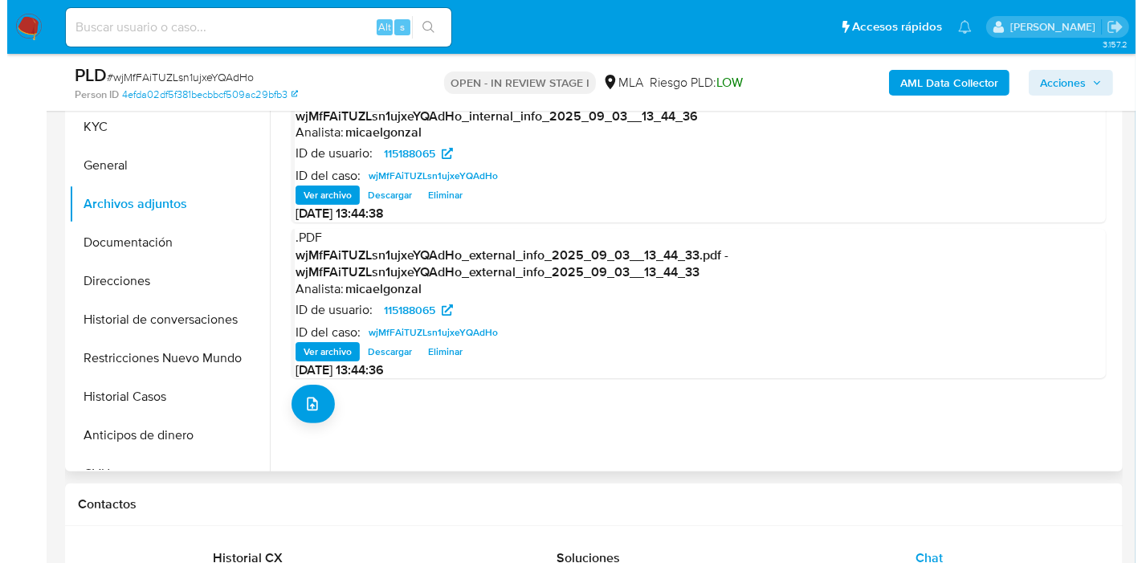
scroll to position [267, 0]
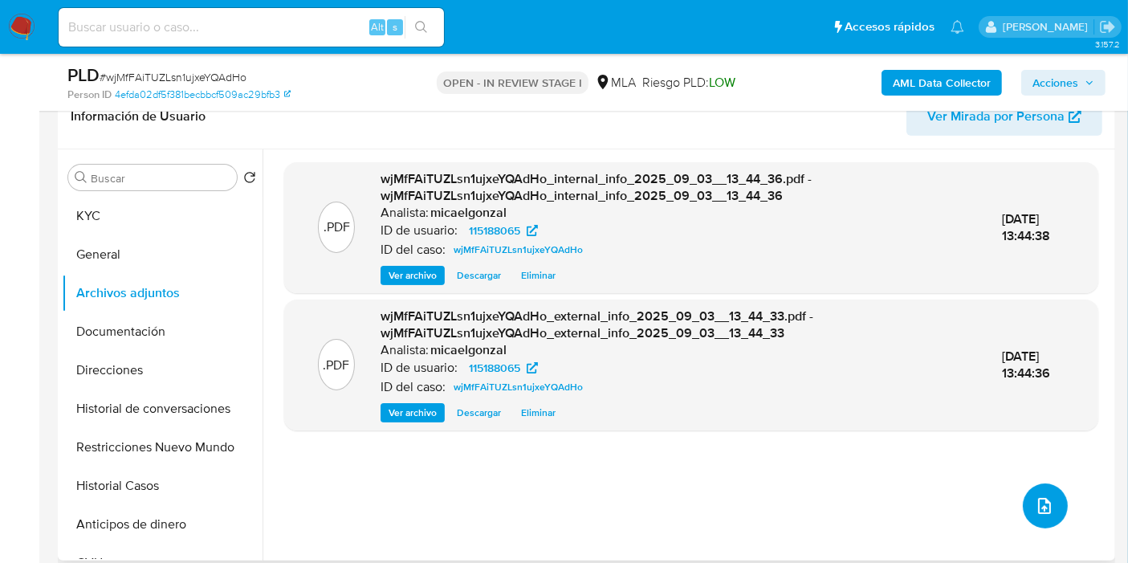
click at [1035, 501] on icon "upload-file" at bounding box center [1044, 505] width 19 height 19
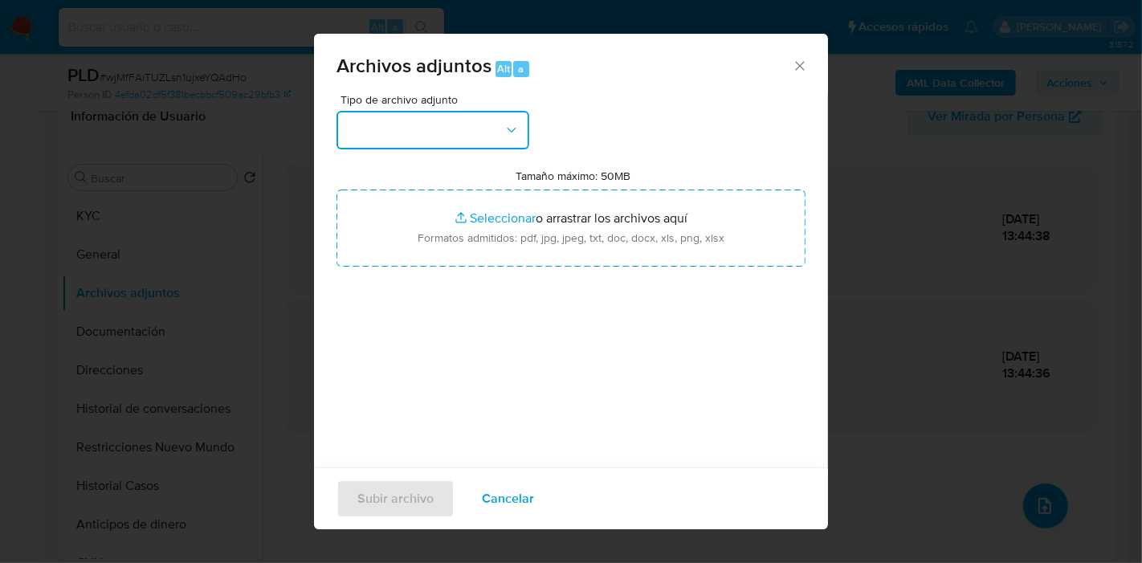
click at [466, 141] on button "button" at bounding box center [432, 130] width 193 height 39
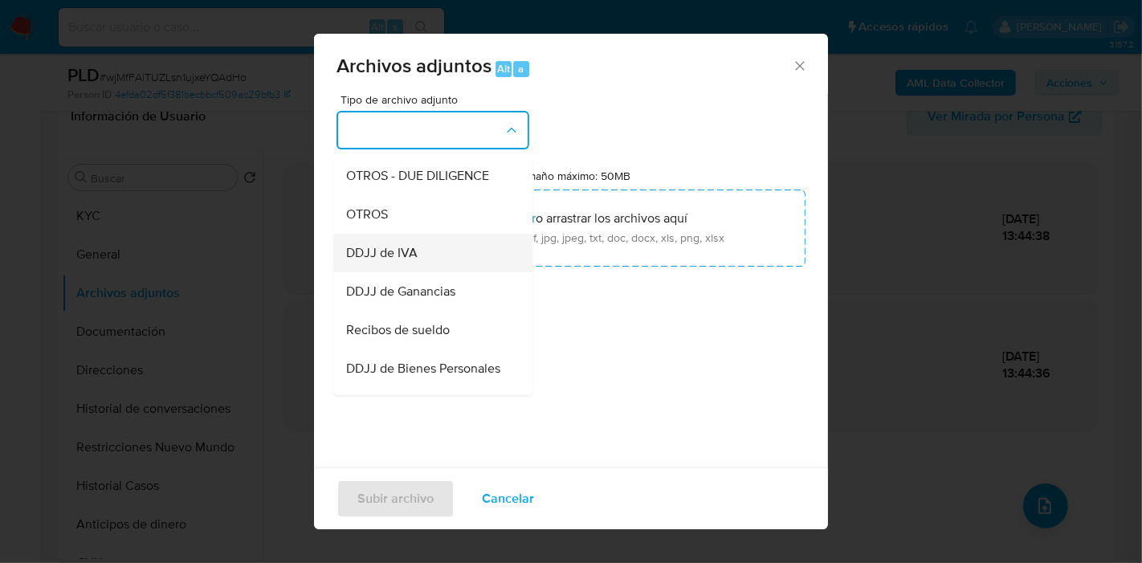
click at [454, 254] on div "DDJJ de IVA" at bounding box center [428, 253] width 164 height 39
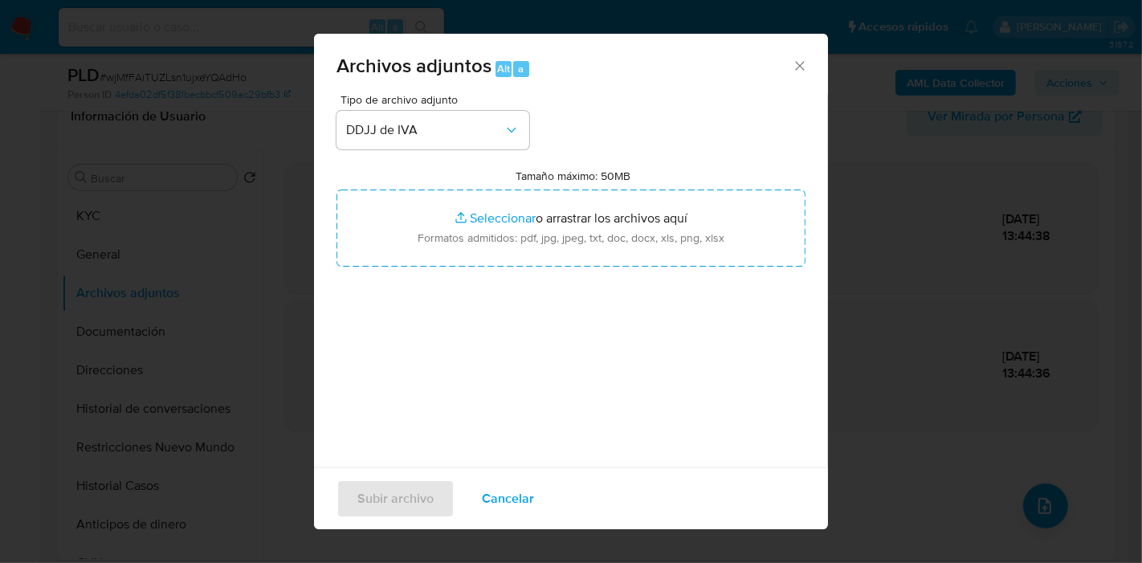
click at [472, 149] on div "Tipo de archivo adjunto DDJJ de IVA Tamaño máximo: 50MB Seleccionar archivos Se…" at bounding box center [570, 283] width 469 height 379
click at [442, 131] on span "DDJJ de IVA" at bounding box center [424, 130] width 157 height 16
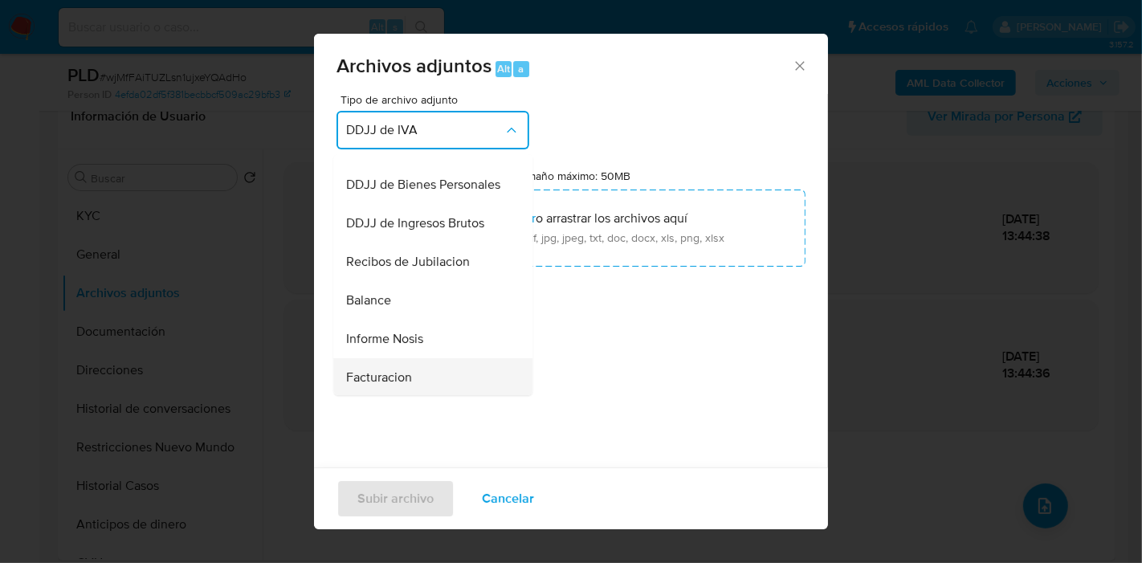
scroll to position [529, 0]
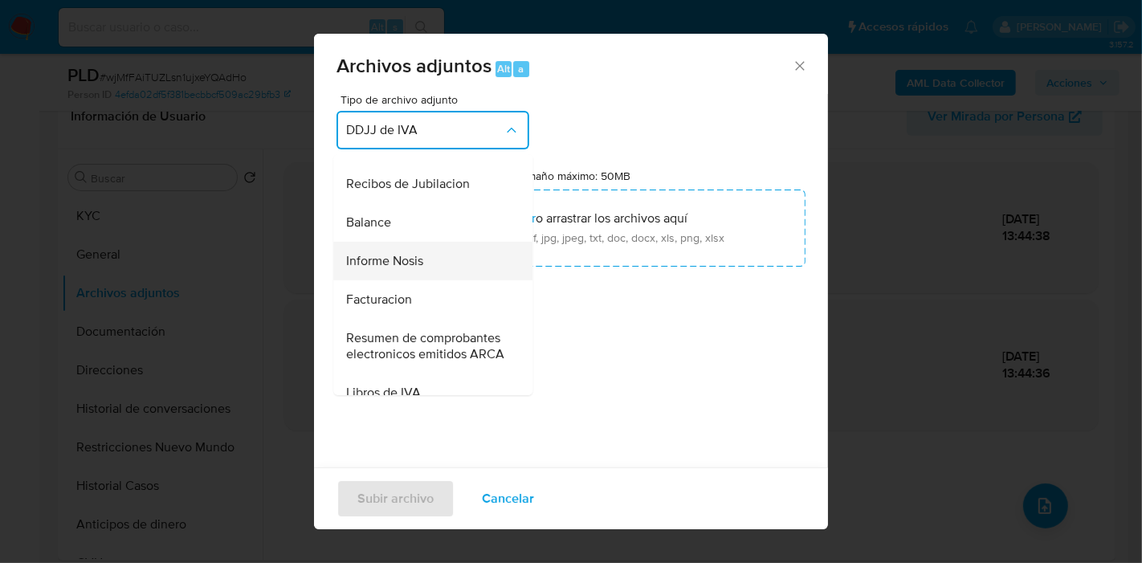
click at [423, 269] on span "Informe Nosis" at bounding box center [384, 261] width 77 height 16
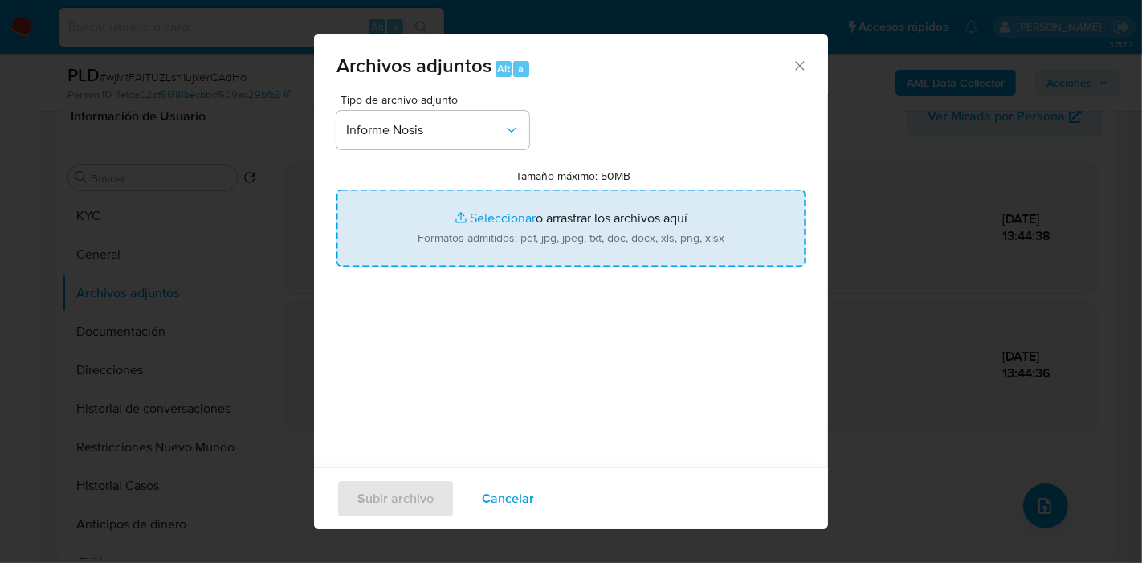
click at [562, 240] on input "Tamaño máximo: 50MB Seleccionar archivos" at bounding box center [570, 227] width 469 height 77
type input "C:\fakepath\NOSIS de Juan Ignacio Rostagno.pdf"
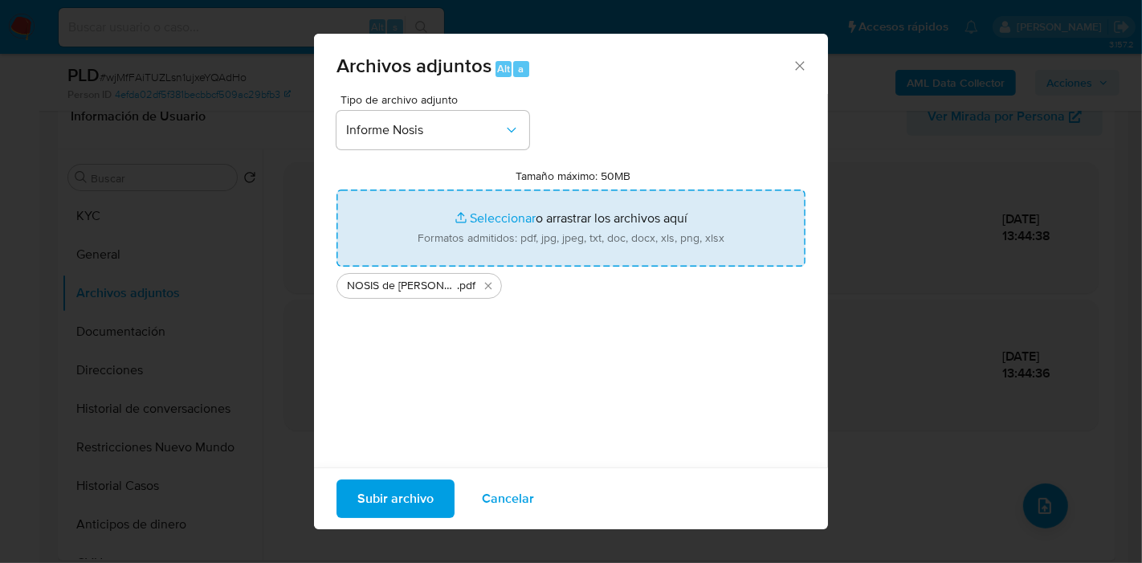
click at [418, 491] on span "Subir archivo" at bounding box center [395, 498] width 76 height 35
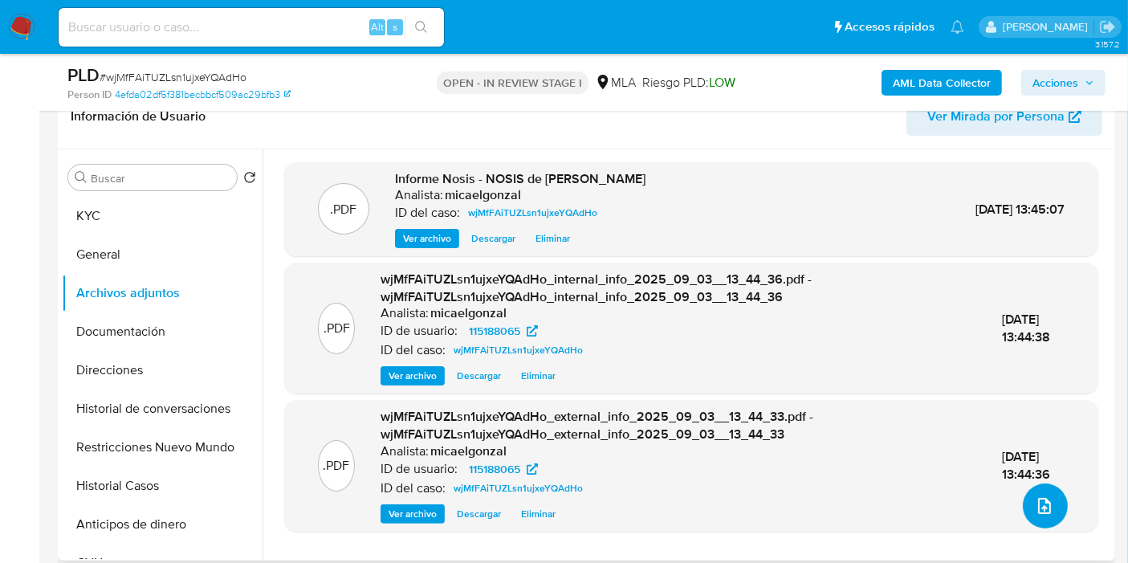
click at [1035, 510] on icon "upload-file" at bounding box center [1044, 505] width 19 height 19
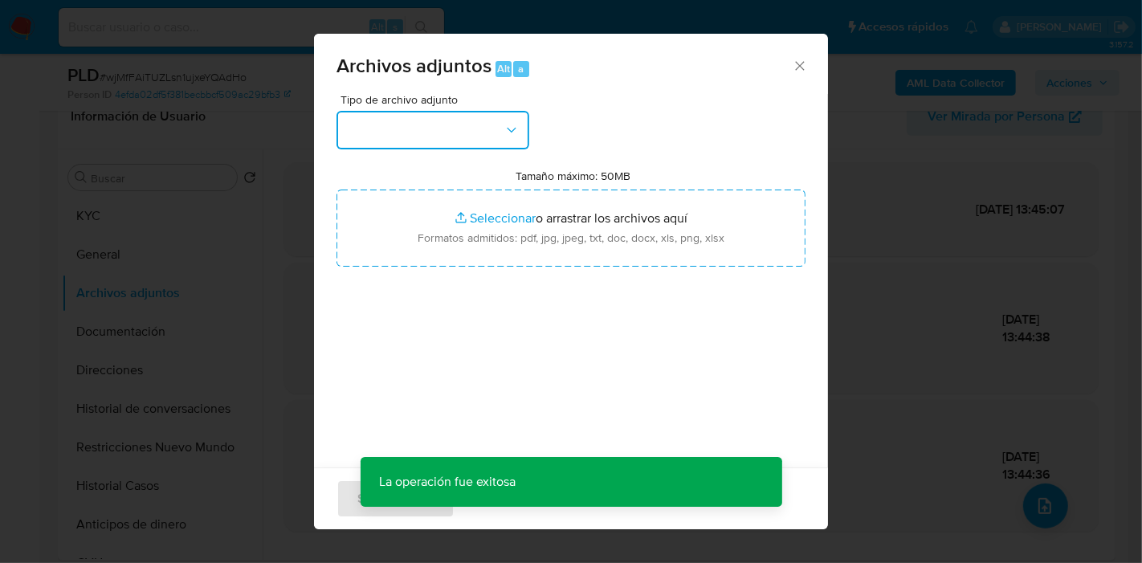
click at [450, 111] on button "button" at bounding box center [432, 130] width 193 height 39
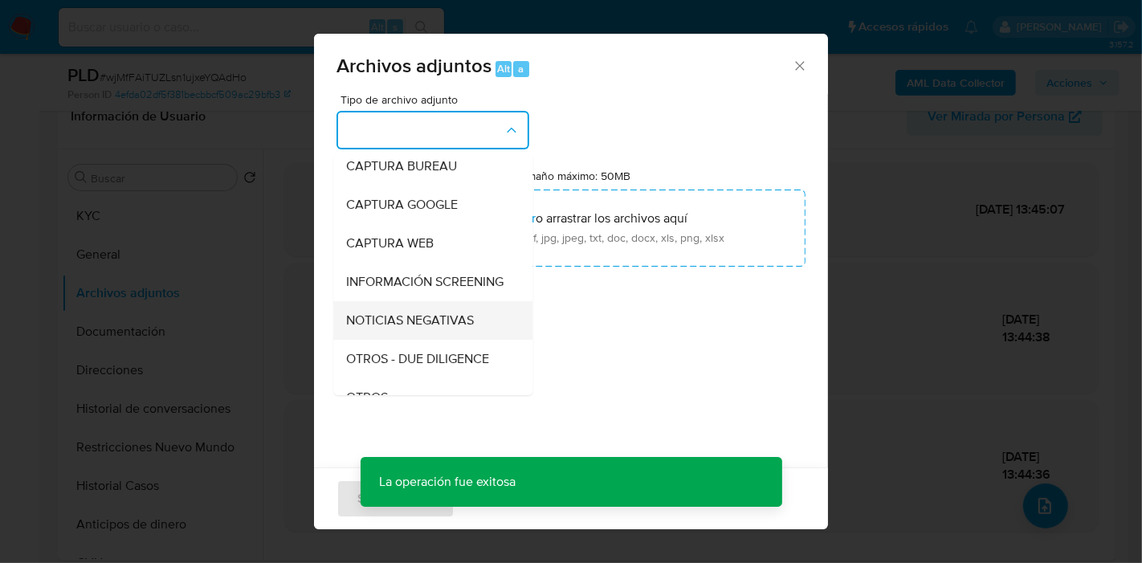
scroll to position [178, 0]
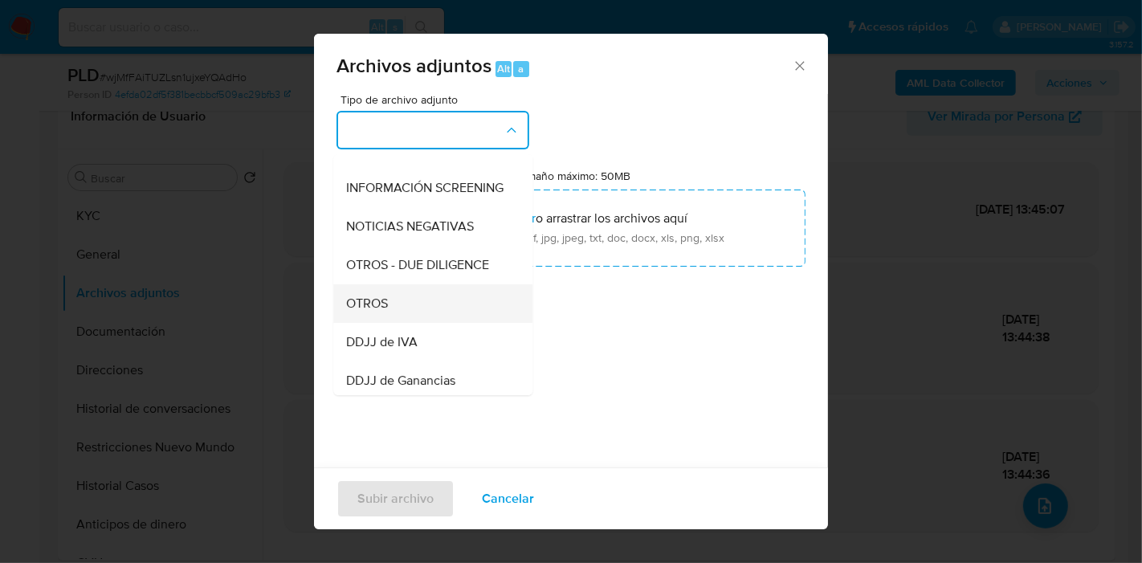
click at [388, 321] on div "OTROS" at bounding box center [428, 303] width 164 height 39
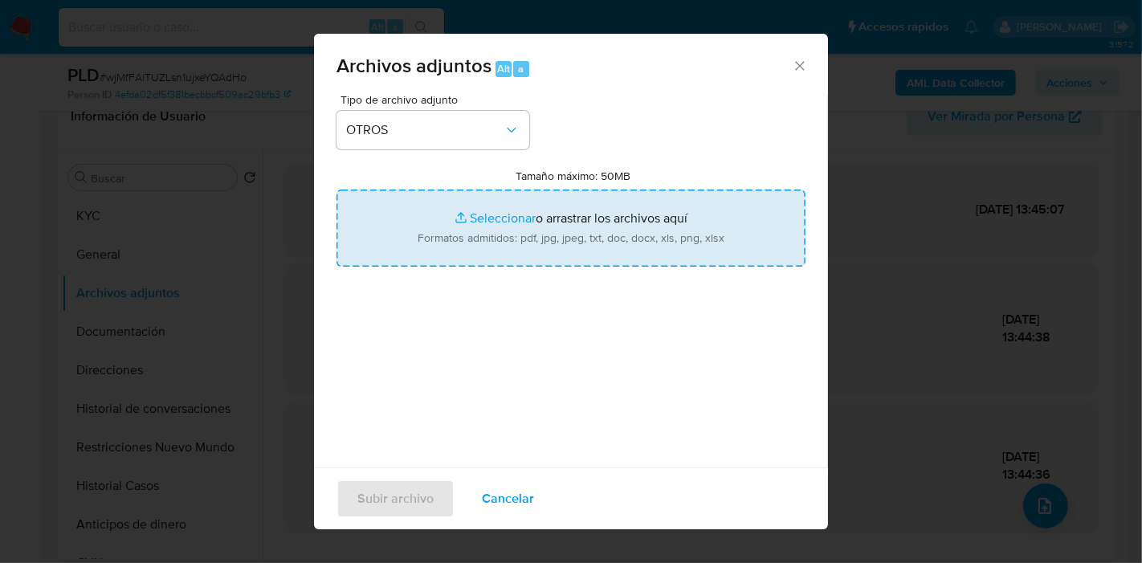
click at [486, 210] on input "Tamaño máximo: 50MB Seleccionar archivos" at bounding box center [570, 227] width 469 height 77
type input "C:\fakepath\Compra y Venta - USDT.pdf"
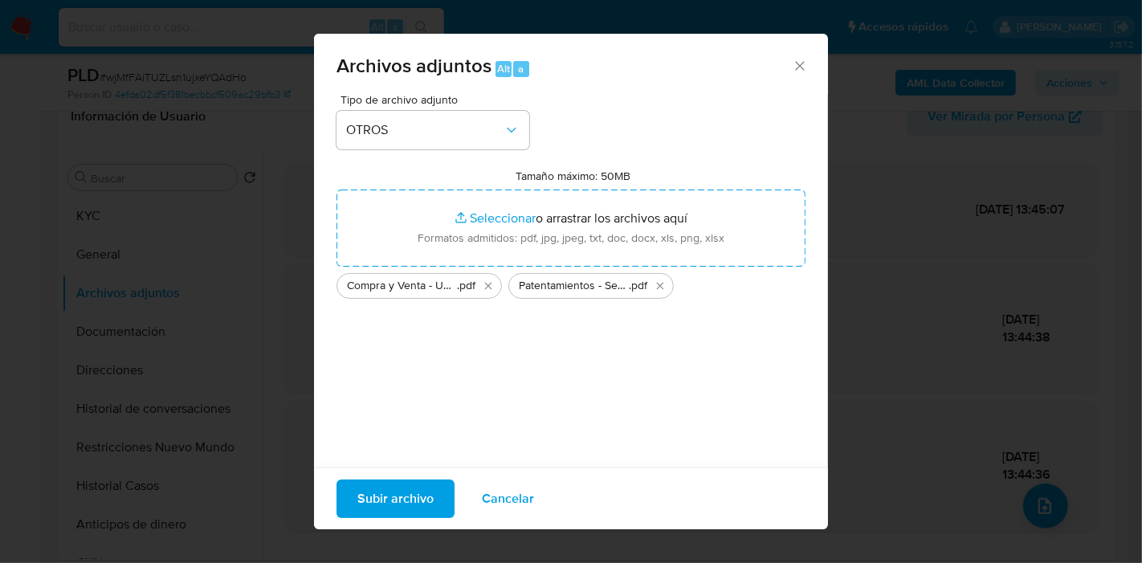
drag, startPoint x: 486, startPoint y: 210, endPoint x: 391, endPoint y: 492, distance: 297.3
click at [391, 492] on span "Subir archivo" at bounding box center [395, 498] width 76 height 35
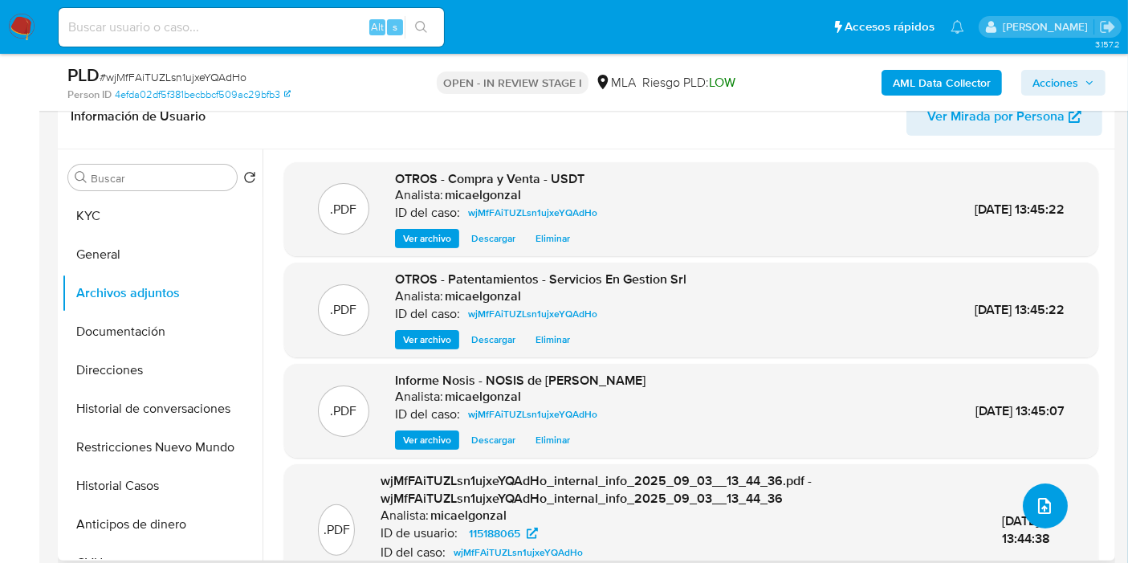
click at [1035, 510] on icon "upload-file" at bounding box center [1044, 505] width 19 height 19
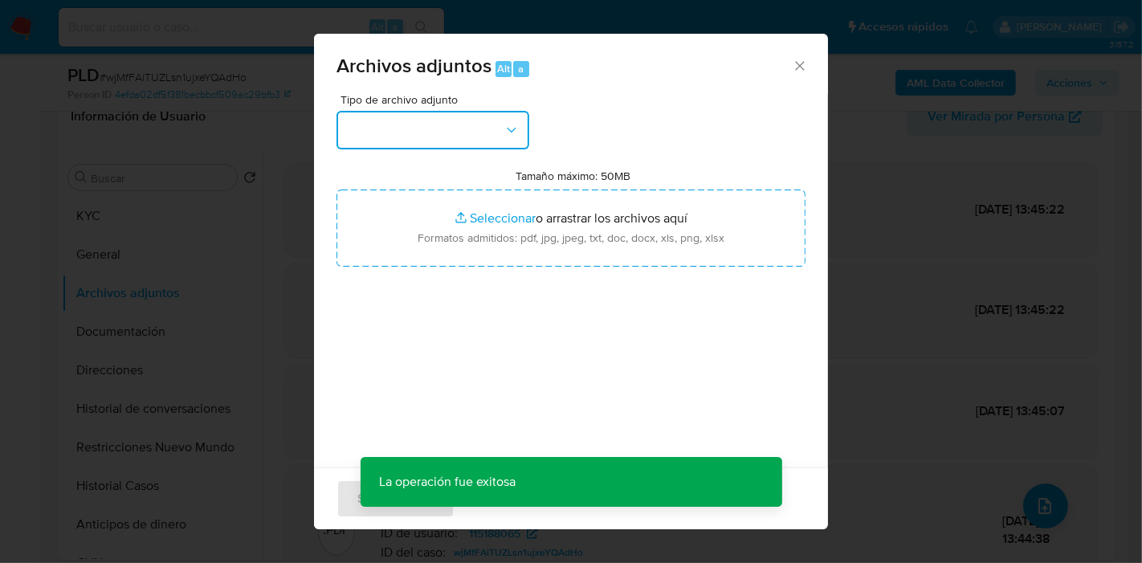
click at [388, 127] on button "button" at bounding box center [432, 130] width 193 height 39
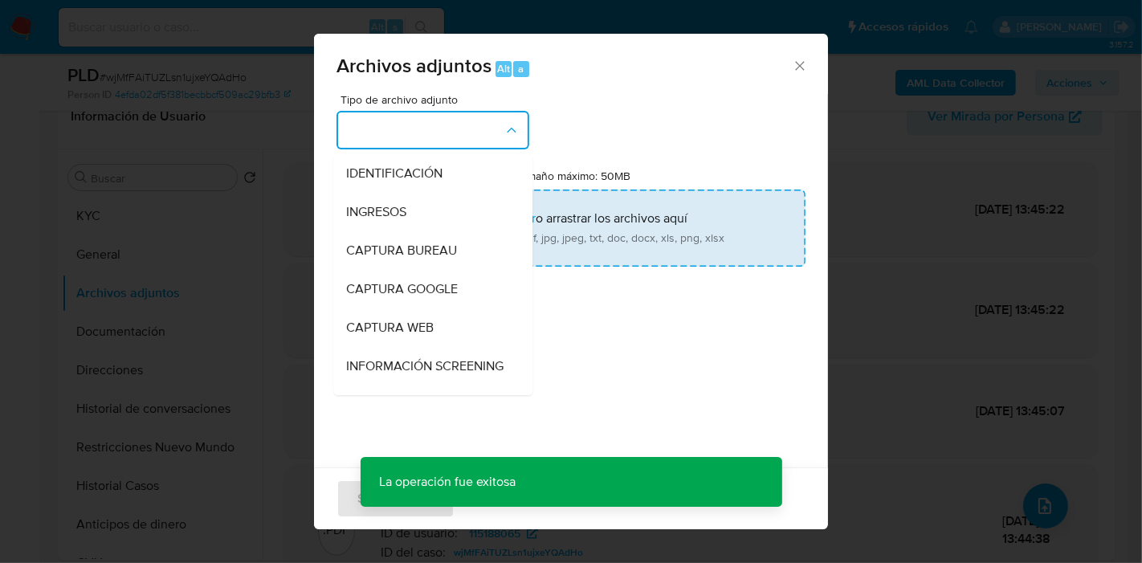
click at [593, 217] on input "Tamaño máximo: 50MB Seleccionar archivos" at bounding box center [570, 227] width 469 height 77
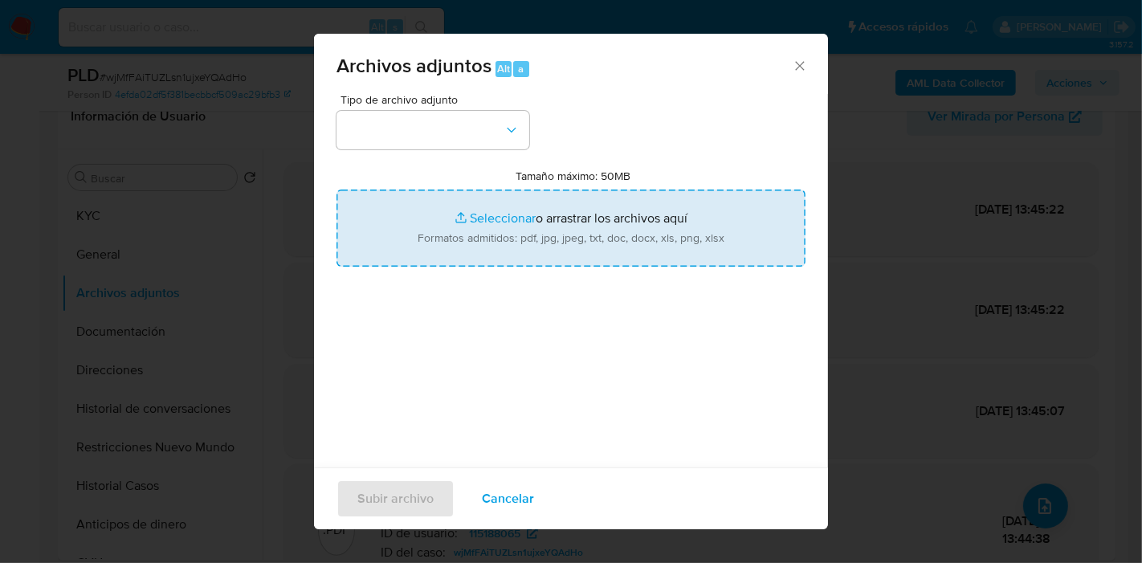
type input "C:\fakepath\Mis Comprobantes Recibidos - julio y agosto 2025.pdf"
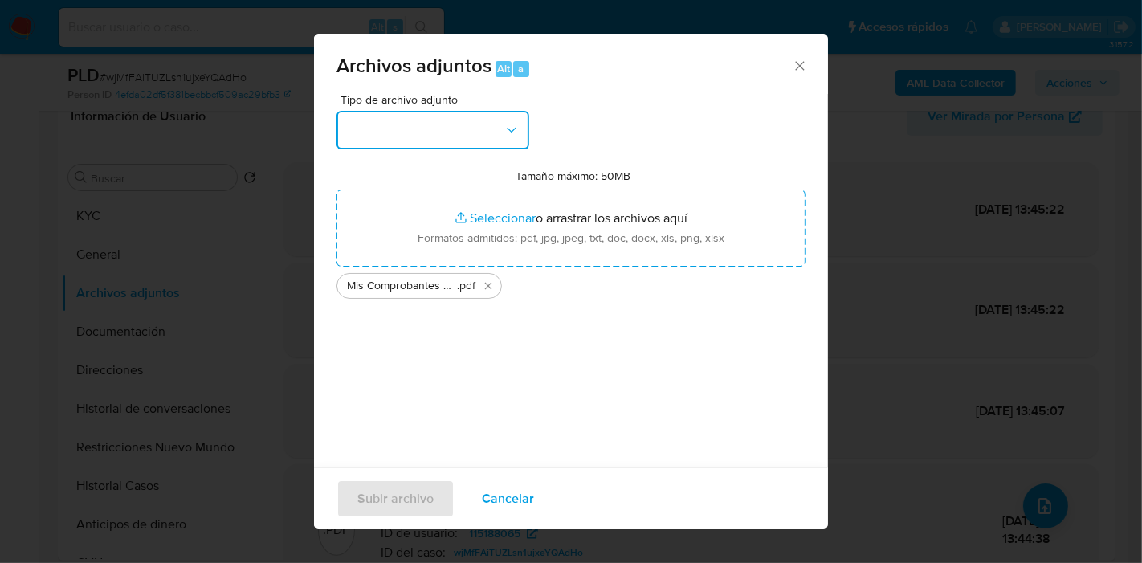
drag, startPoint x: 593, startPoint y: 217, endPoint x: 344, endPoint y: 128, distance: 264.1
click at [344, 128] on button "button" at bounding box center [432, 130] width 193 height 39
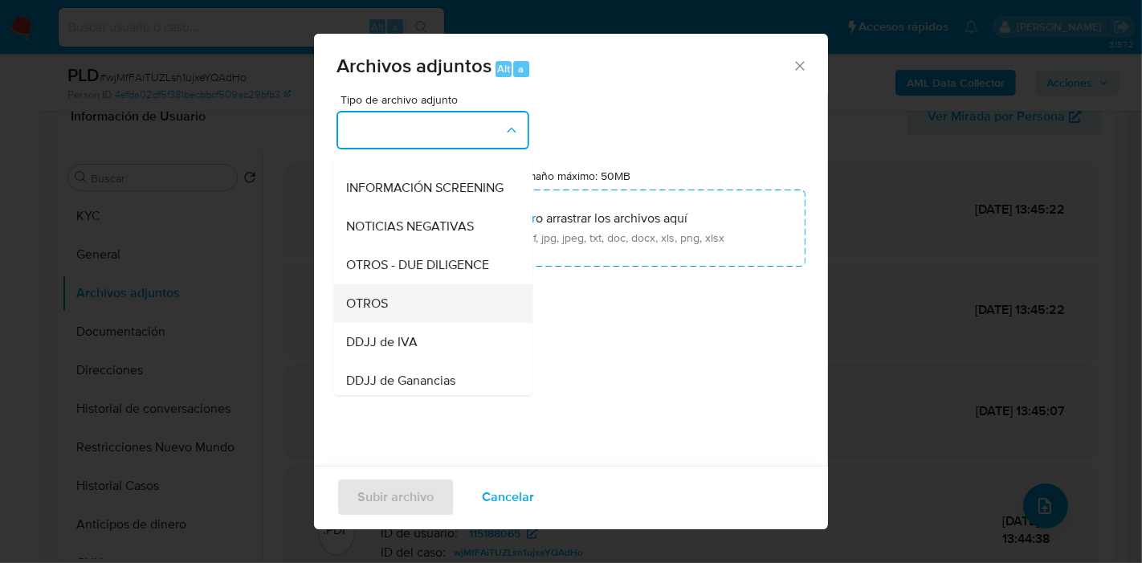
click at [386, 312] on span "OTROS" at bounding box center [367, 303] width 42 height 16
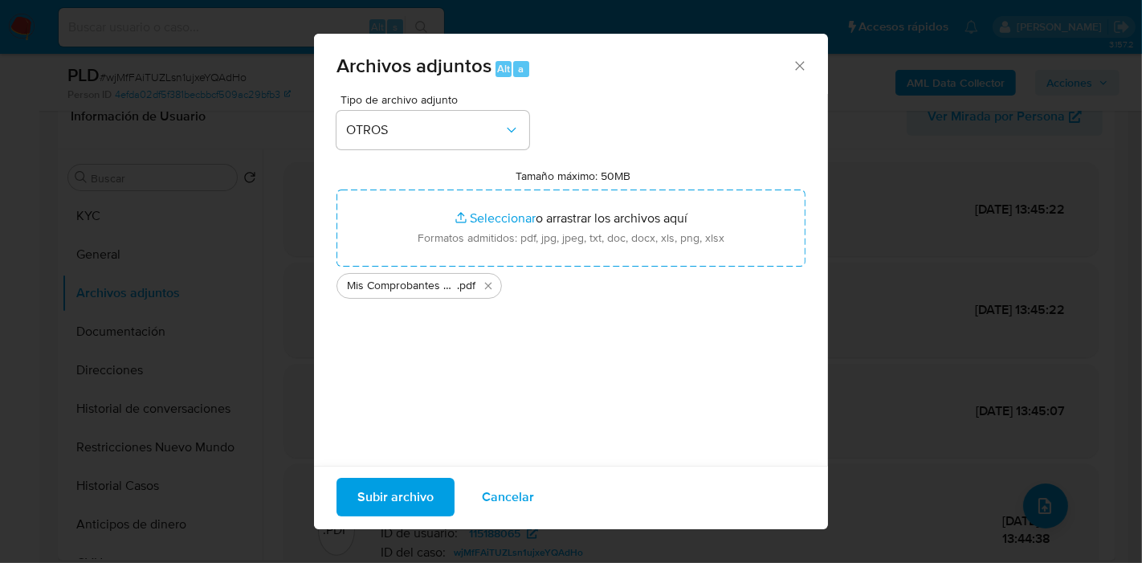
click at [423, 501] on span "Subir archivo" at bounding box center [395, 496] width 76 height 35
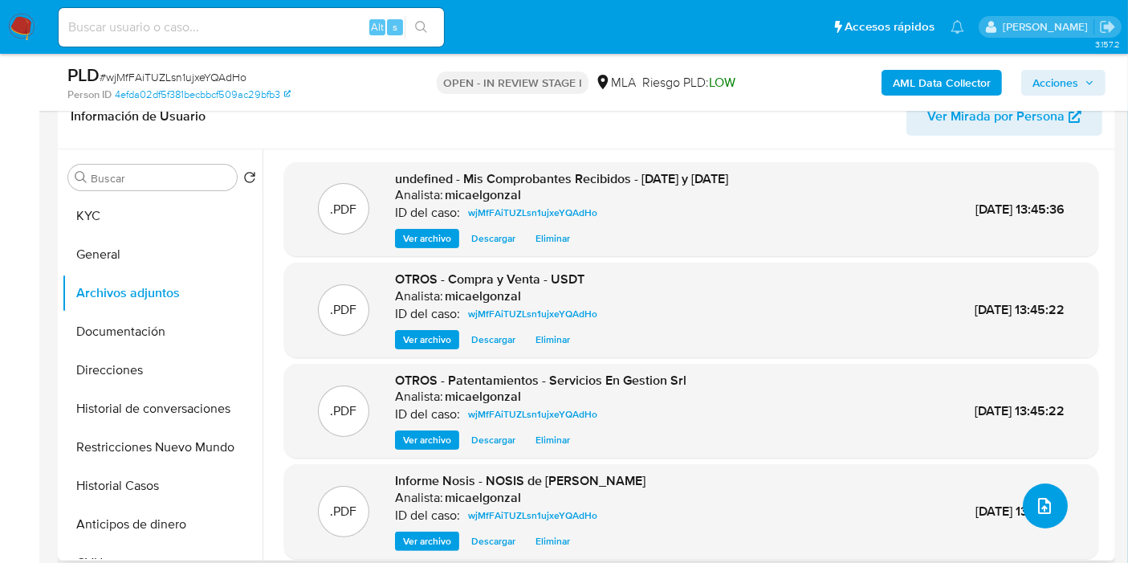
click at [1026, 503] on button "upload-file" at bounding box center [1045, 505] width 45 height 45
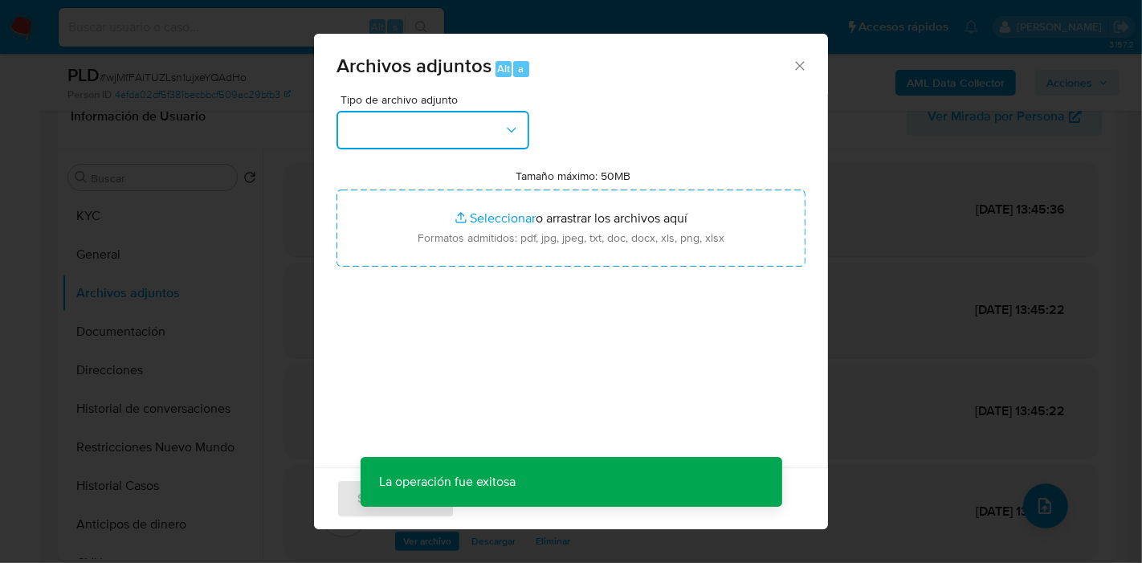
click at [445, 120] on button "button" at bounding box center [432, 130] width 193 height 39
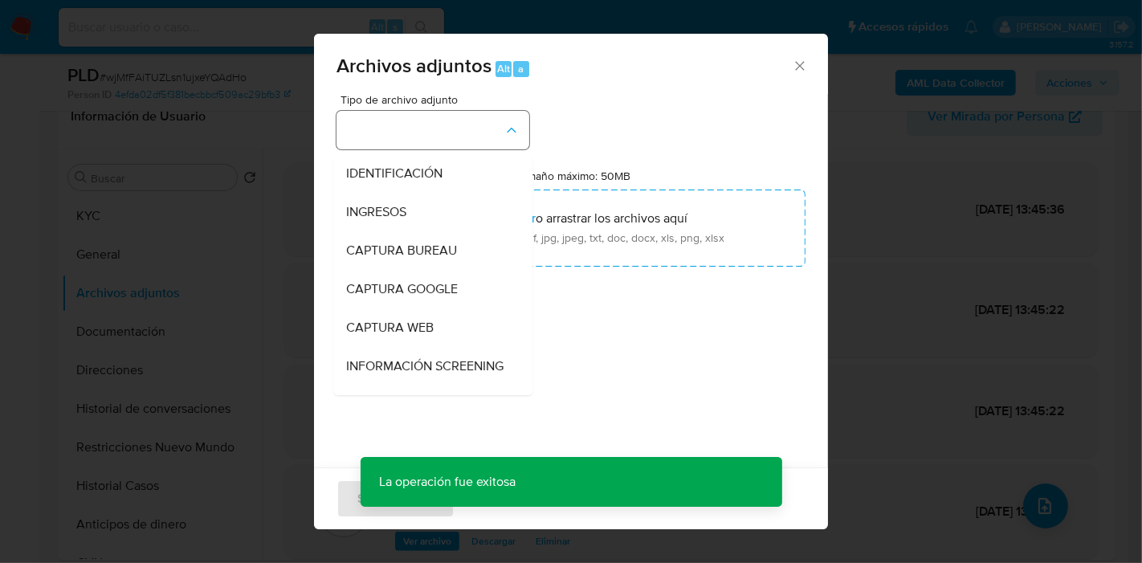
scroll to position [446, 0]
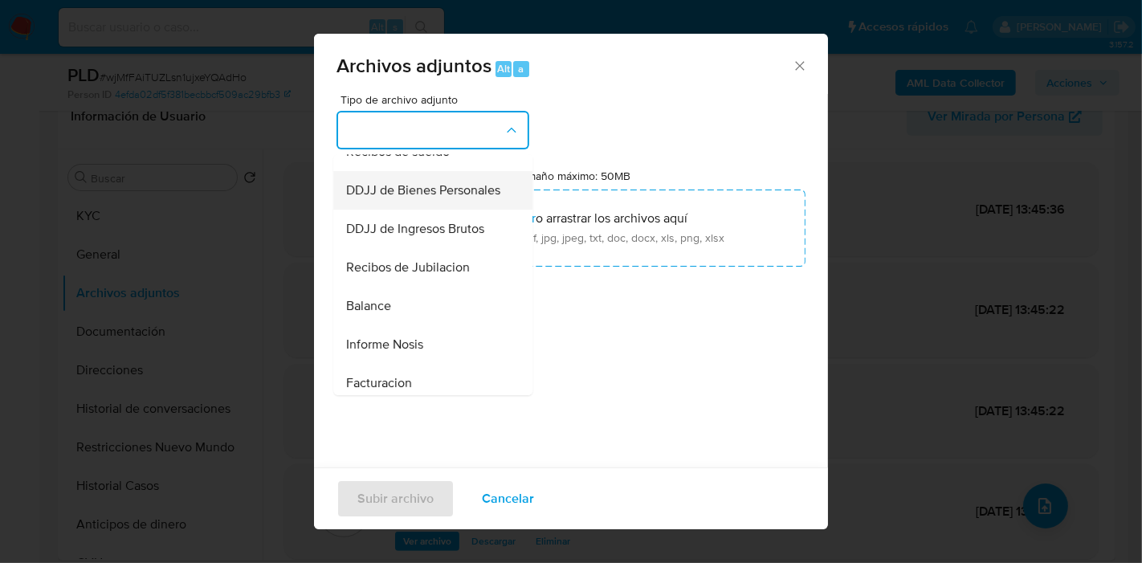
click at [454, 189] on div "DDJJ de Bienes Personales" at bounding box center [428, 190] width 164 height 39
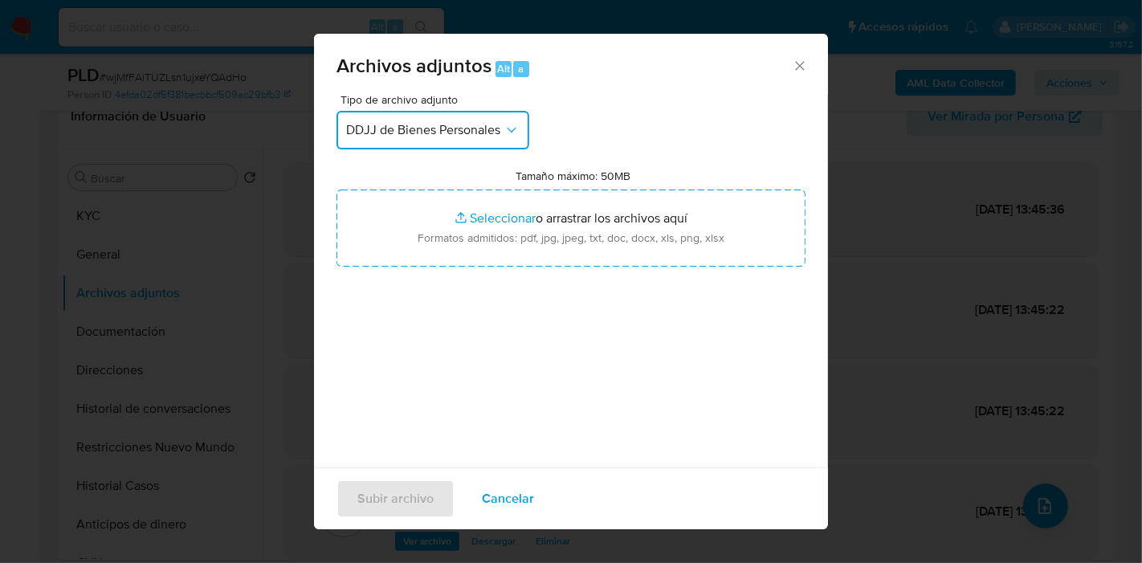
click at [462, 143] on button "DDJJ de Bienes Personales" at bounding box center [432, 130] width 193 height 39
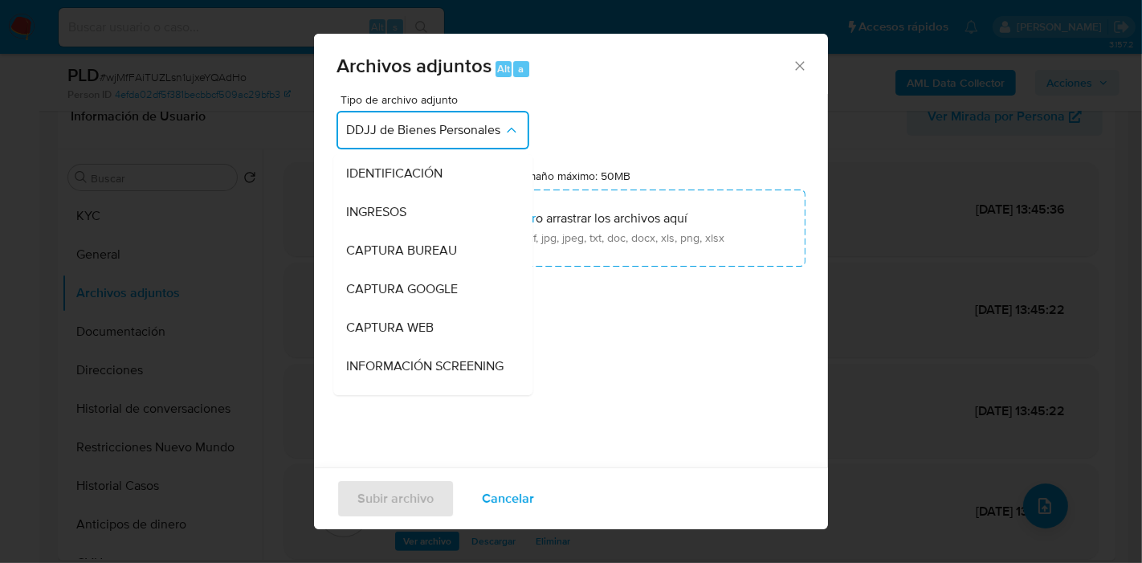
scroll to position [385, 0]
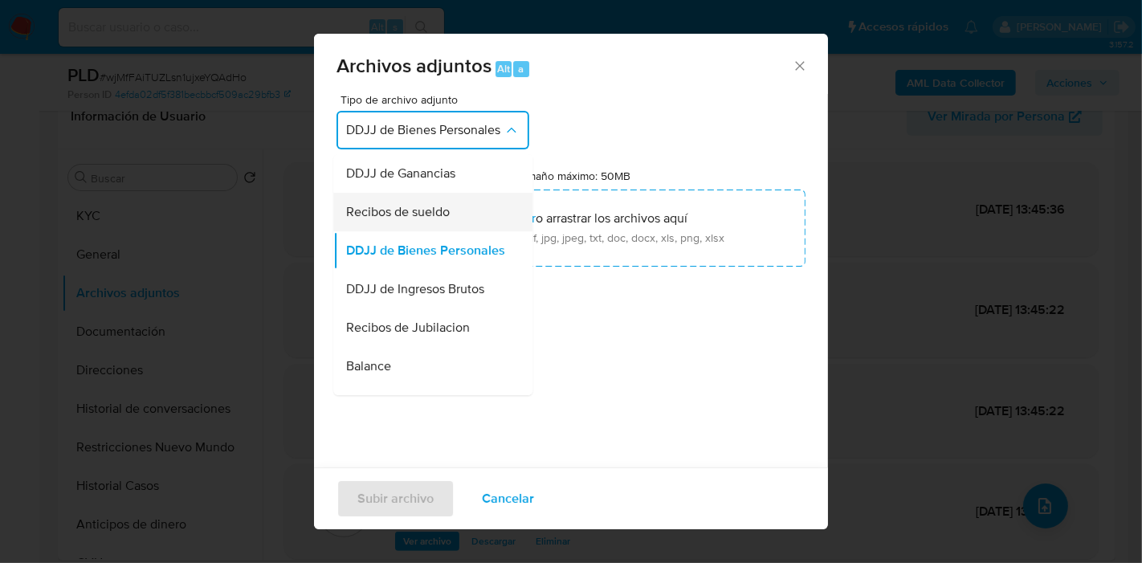
click at [438, 210] on div "Recibos de sueldo" at bounding box center [428, 212] width 164 height 39
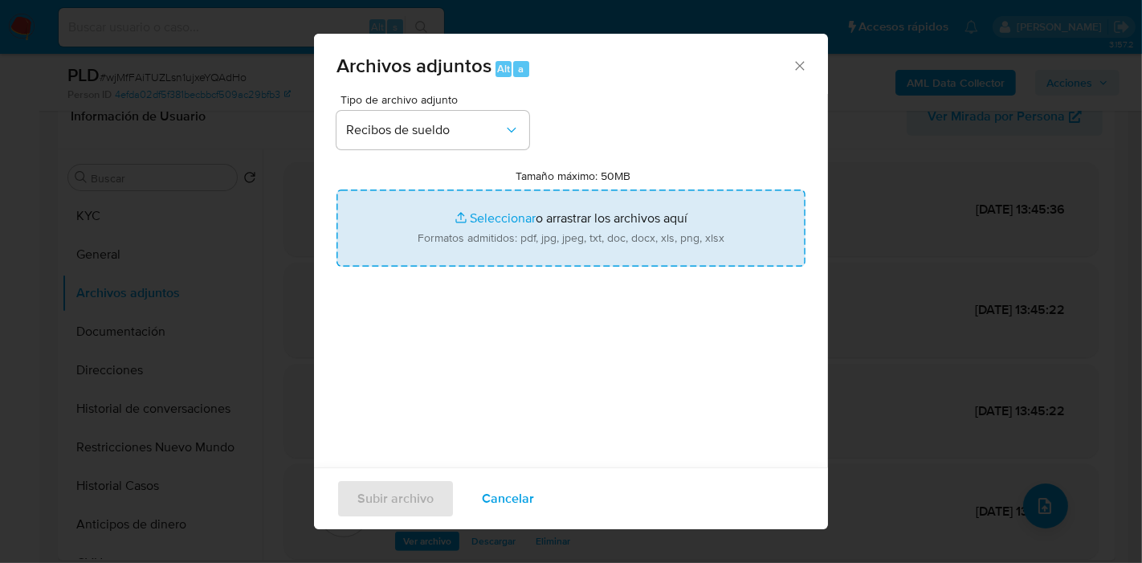
click at [488, 228] on input "Tamaño máximo: 50MB Seleccionar archivos" at bounding box center [570, 227] width 469 height 77
type input "C:\fakepath\Aguinaldo - Primer Semestre de 2025.pdf"
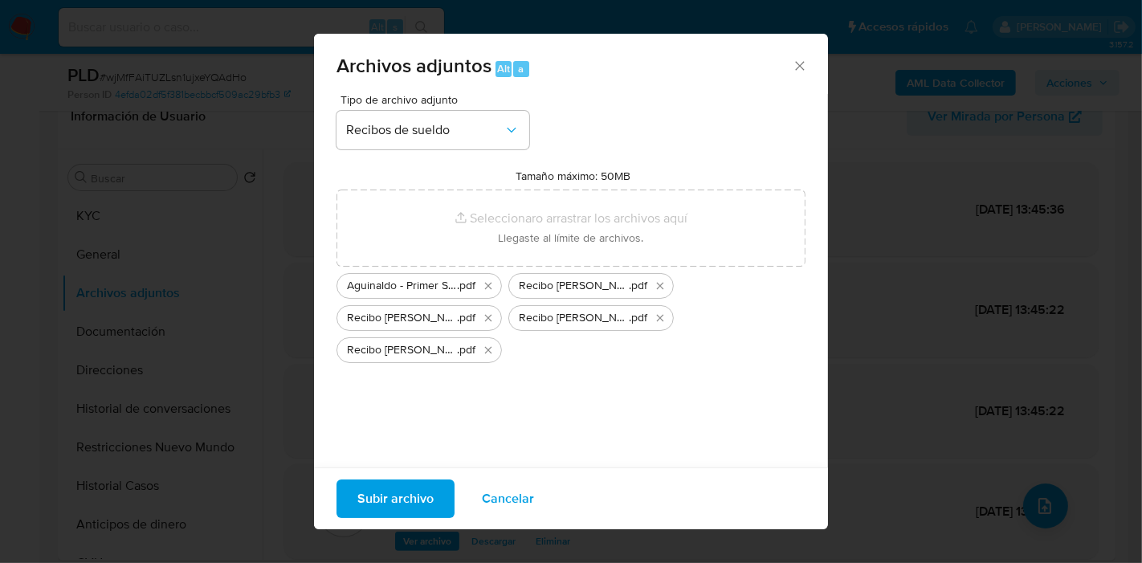
click at [389, 492] on span "Subir archivo" at bounding box center [395, 498] width 76 height 35
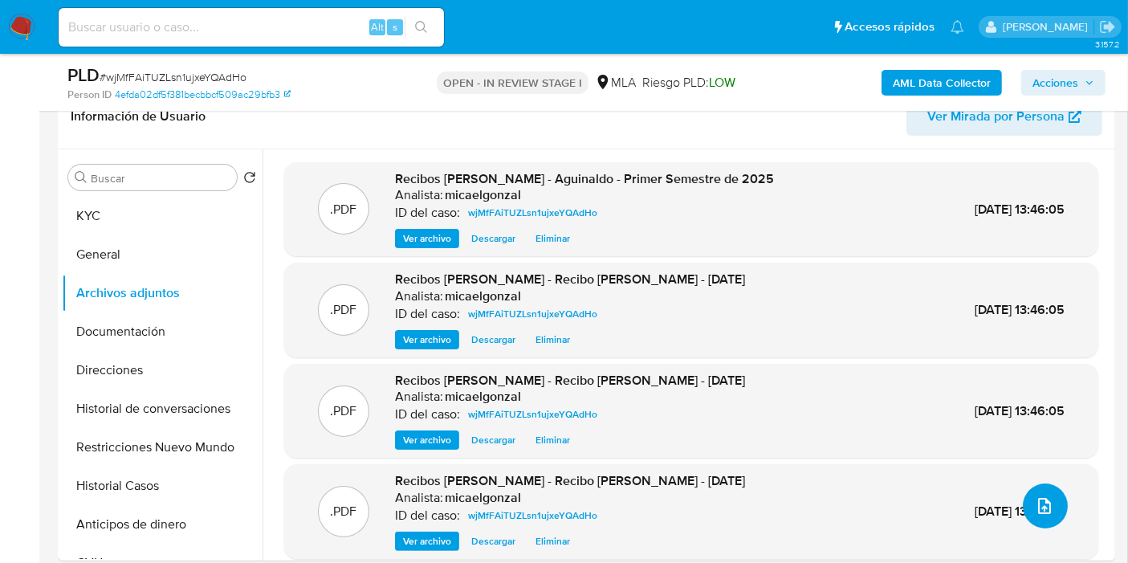
click at [1041, 499] on icon "upload-file" at bounding box center [1044, 505] width 19 height 19
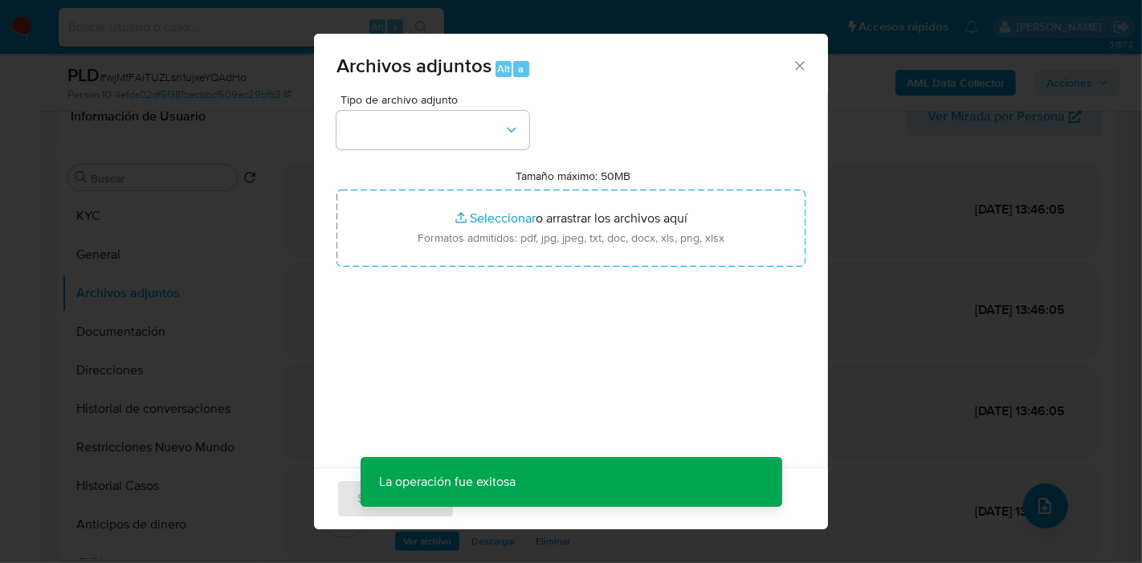
click at [497, 149] on div "Tipo de archivo adjunto Tamaño máximo: 50MB Seleccionar archivos Seleccionar o …" at bounding box center [570, 283] width 469 height 379
click at [483, 129] on button "button" at bounding box center [432, 130] width 193 height 39
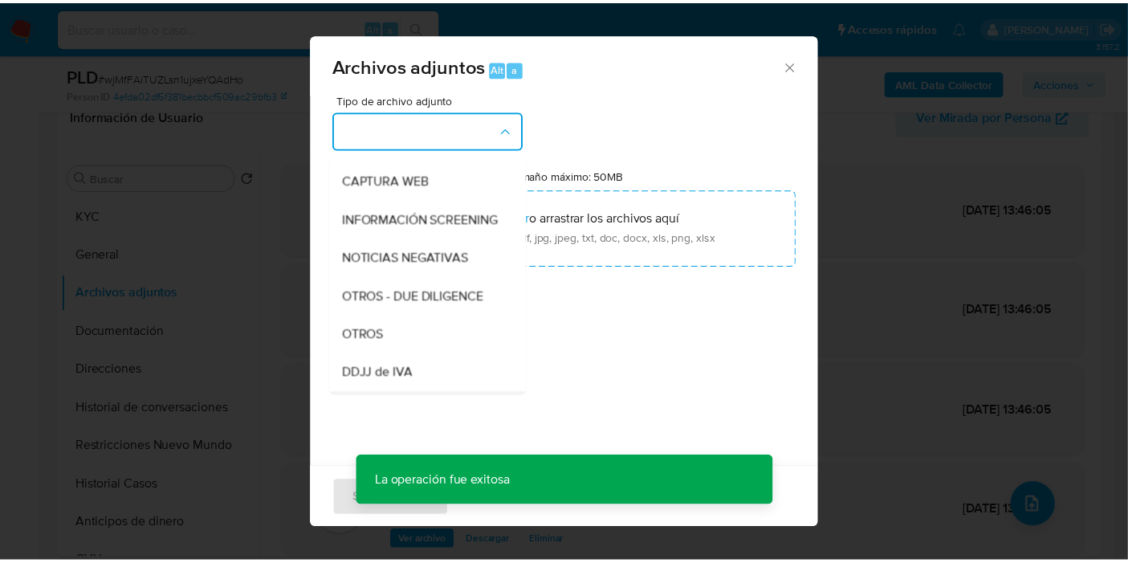
scroll to position [267, 0]
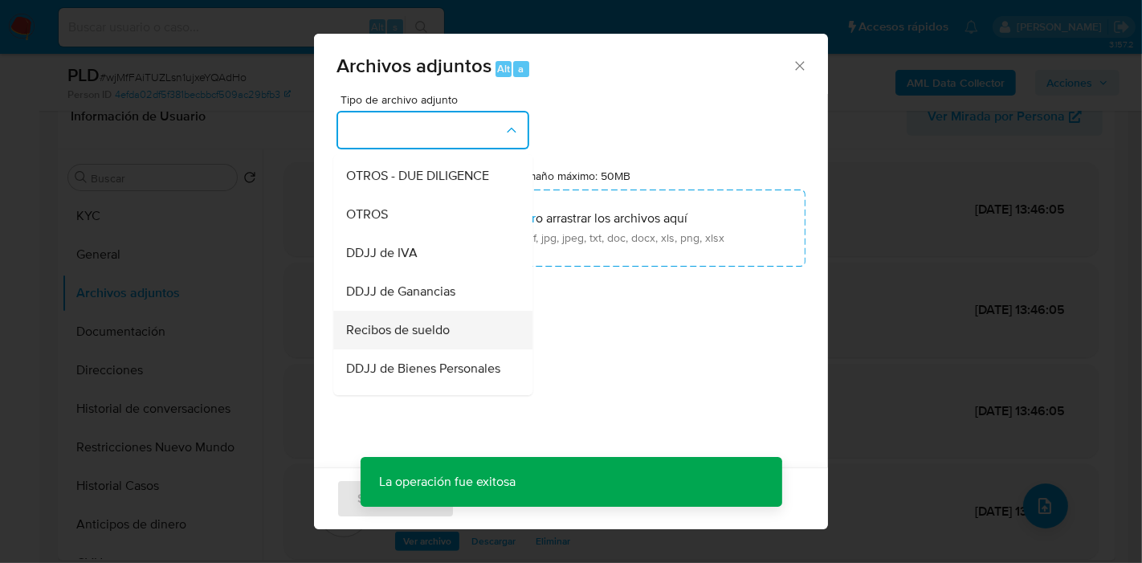
click at [415, 338] on span "Recibos de sueldo" at bounding box center [398, 330] width 104 height 16
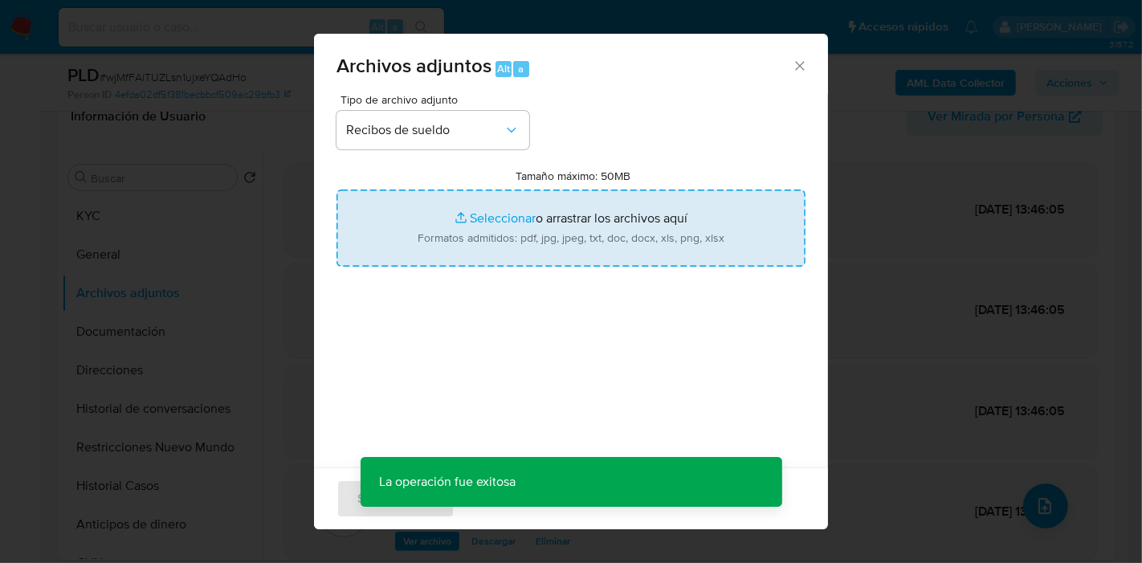
click at [492, 224] on input "Tamaño máximo: 50MB Seleccionar archivos" at bounding box center [570, 227] width 469 height 77
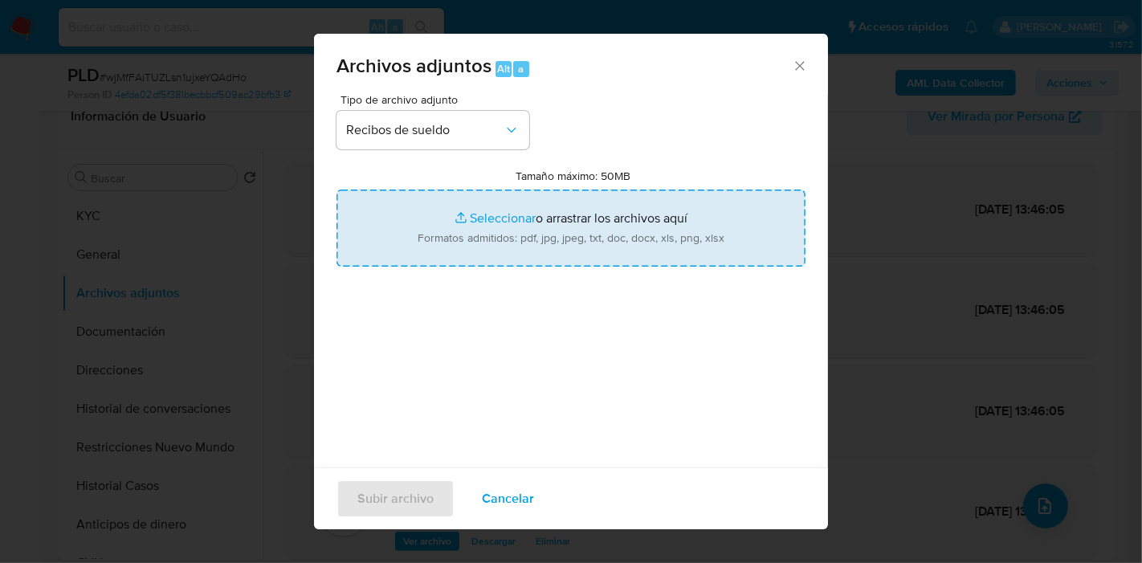
type input "C:\fakepath\Recibo de Sueldo - Junio 2025.pdf"
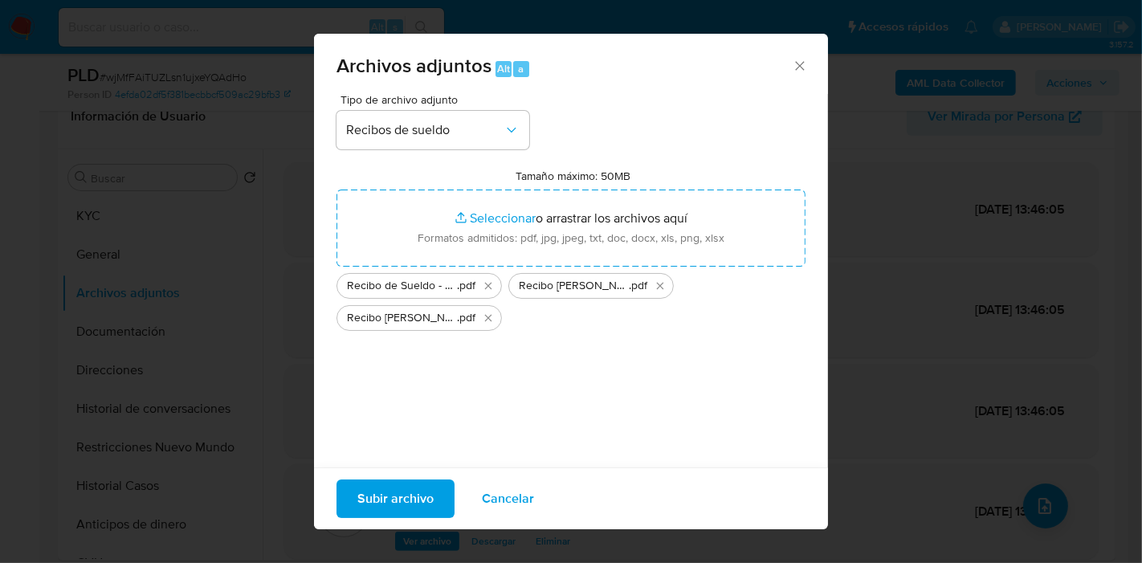
click at [394, 491] on span "Subir archivo" at bounding box center [395, 498] width 76 height 35
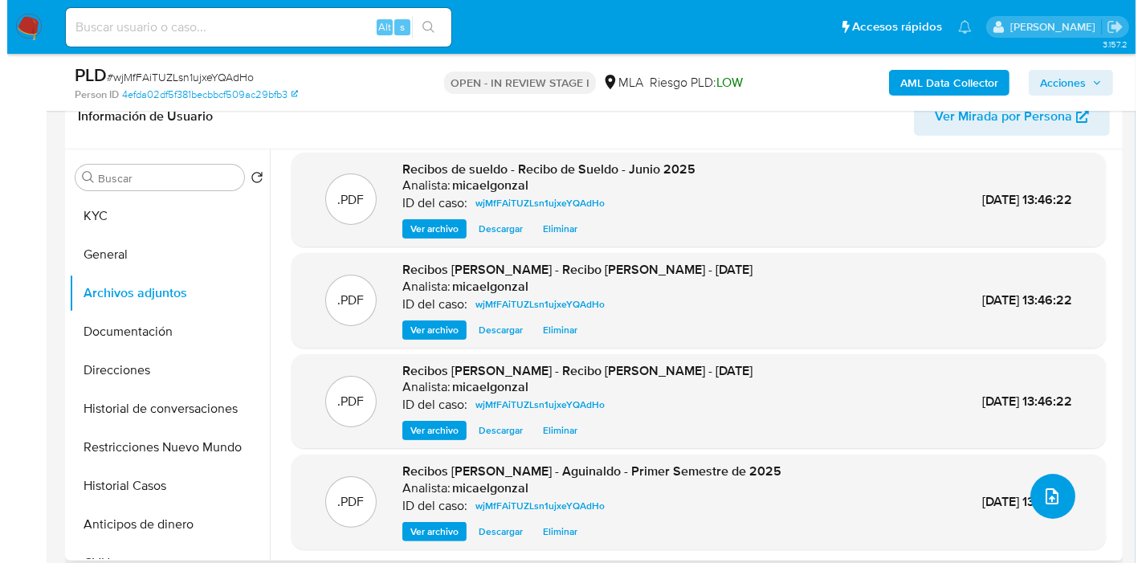
scroll to position [13, 0]
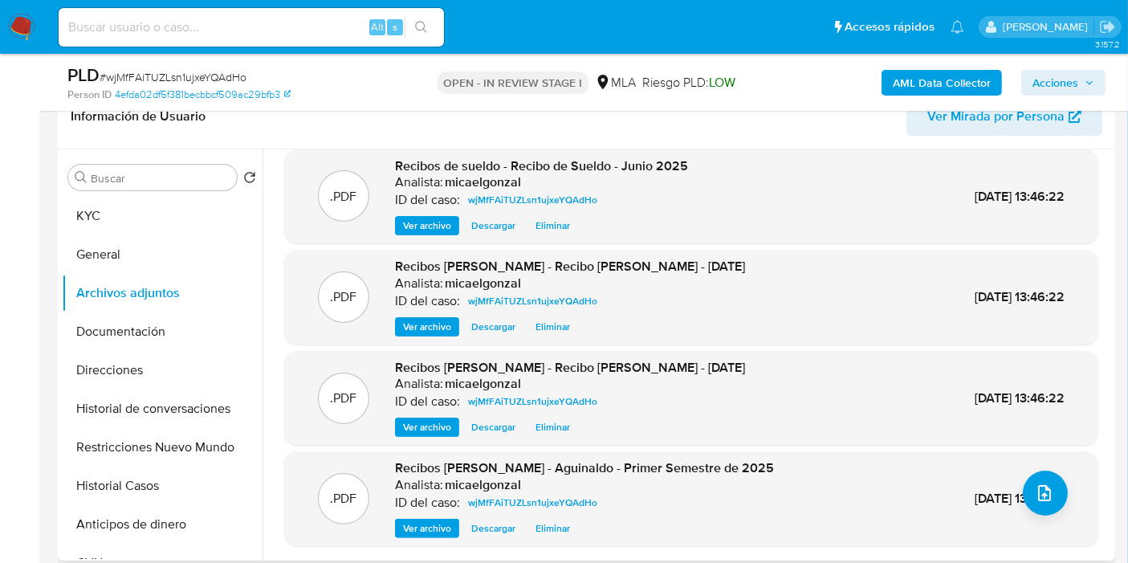
click at [1063, 483] on div ".PDF Recibos de sueldo - Aguinaldo - Primer Semestre de 2025 Analista: micaelgo…" at bounding box center [691, 498] width 798 height 79
click at [1038, 485] on icon "upload-file" at bounding box center [1044, 493] width 13 height 16
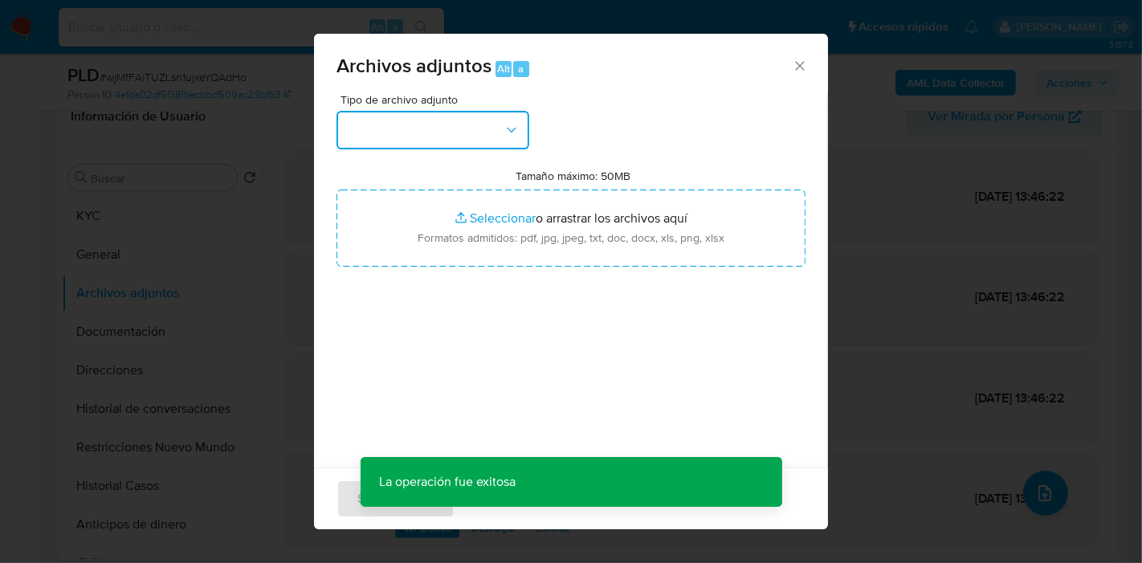
click at [504, 129] on icon "button" at bounding box center [511, 130] width 16 height 16
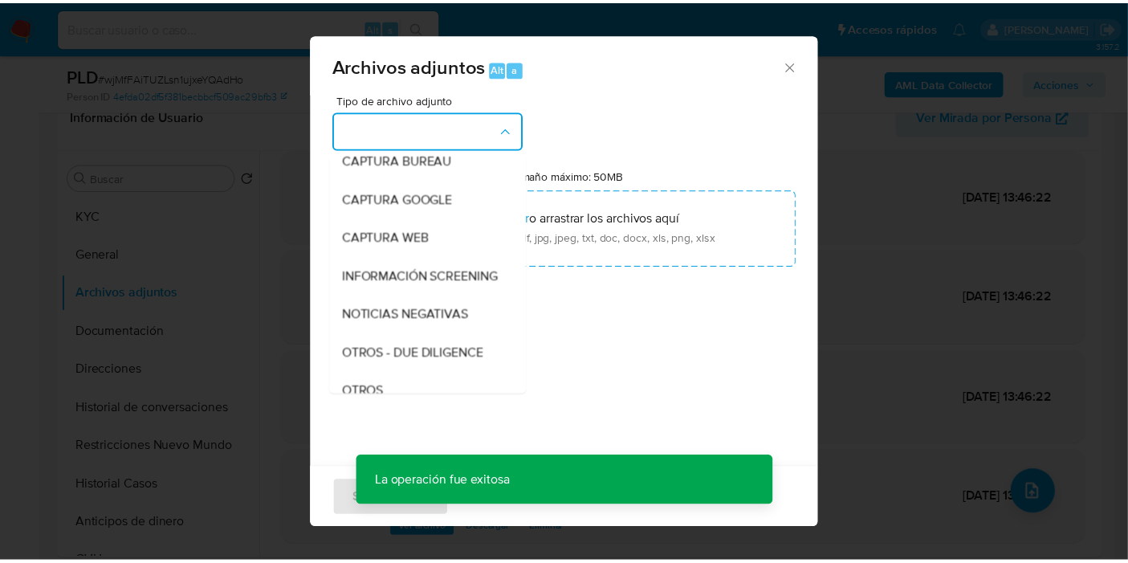
scroll to position [178, 0]
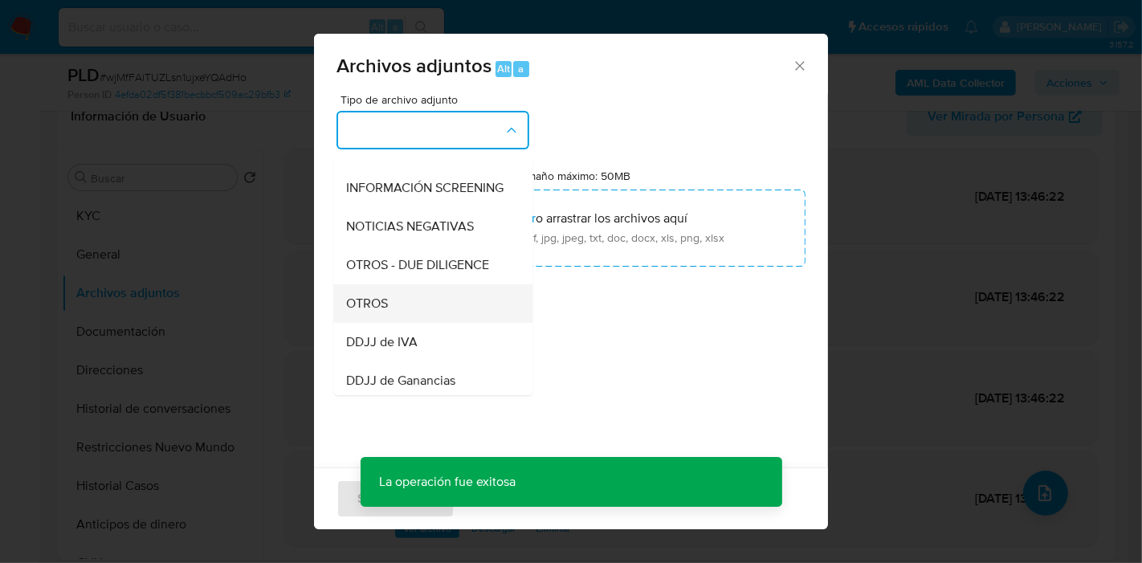
click at [432, 323] on div "OTROS" at bounding box center [428, 303] width 164 height 39
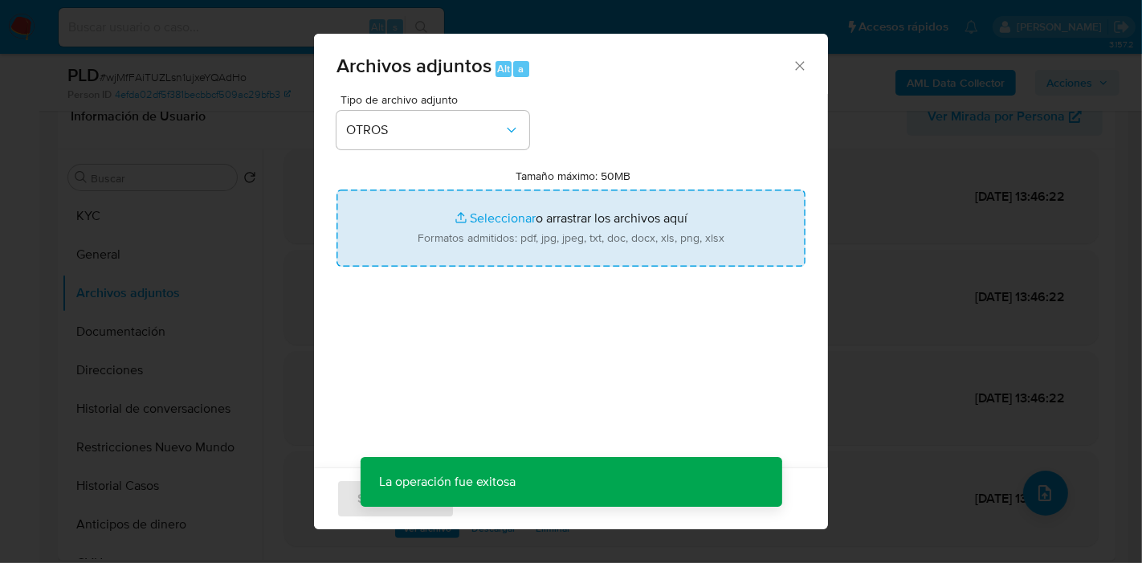
click at [557, 205] on input "Tamaño máximo: 50MB Seleccionar archivos" at bounding box center [570, 227] width 469 height 77
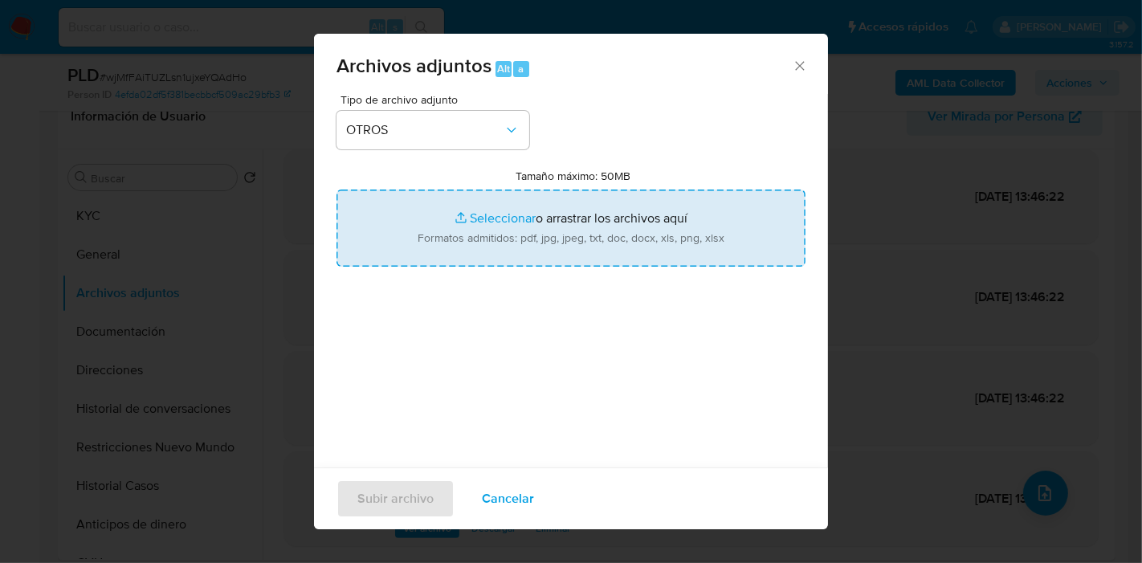
type input "C:\fakepath\Movimientos de Juan Ignacio Rostagno.xlsx"
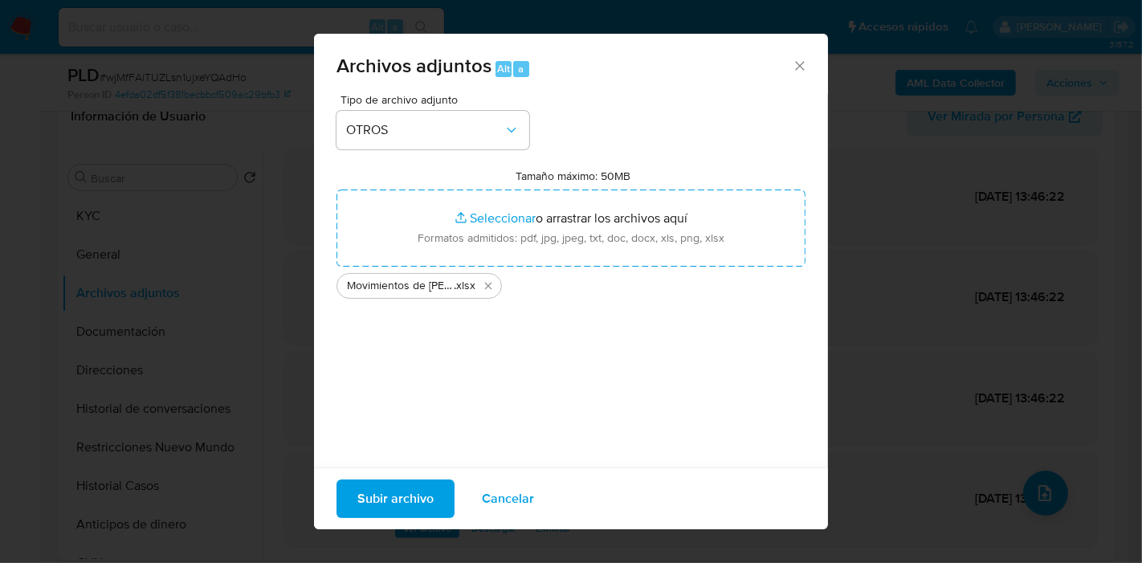
drag, startPoint x: 557, startPoint y: 205, endPoint x: 397, endPoint y: 458, distance: 299.6
click at [438, 395] on div "Tipo de archivo adjunto OTROS Tamaño máximo: 50MB Seleccionar archivos Seleccio…" at bounding box center [570, 283] width 469 height 379
click at [383, 507] on span "Subir archivo" at bounding box center [395, 498] width 76 height 35
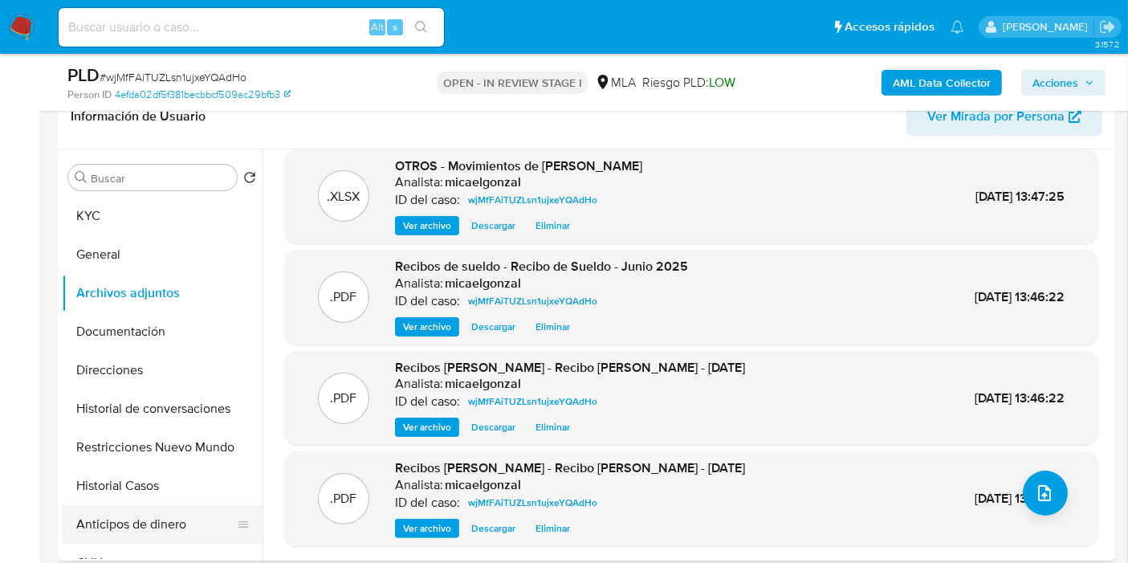
click at [128, 540] on button "Anticipos de dinero" at bounding box center [156, 524] width 188 height 39
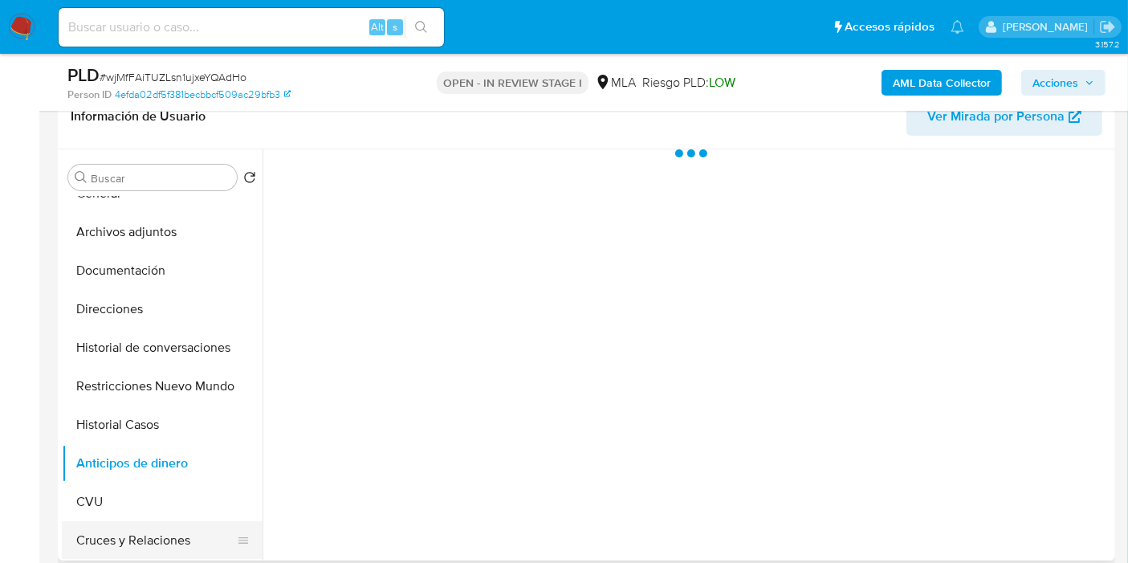
scroll to position [89, 0]
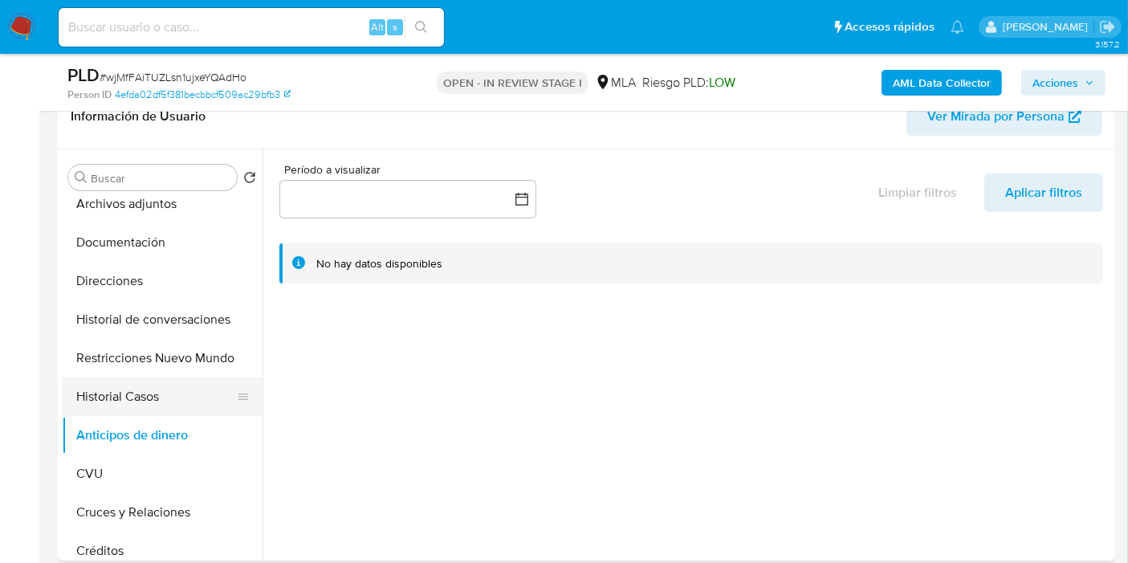
click at [159, 395] on button "Historial Casos" at bounding box center [156, 396] width 188 height 39
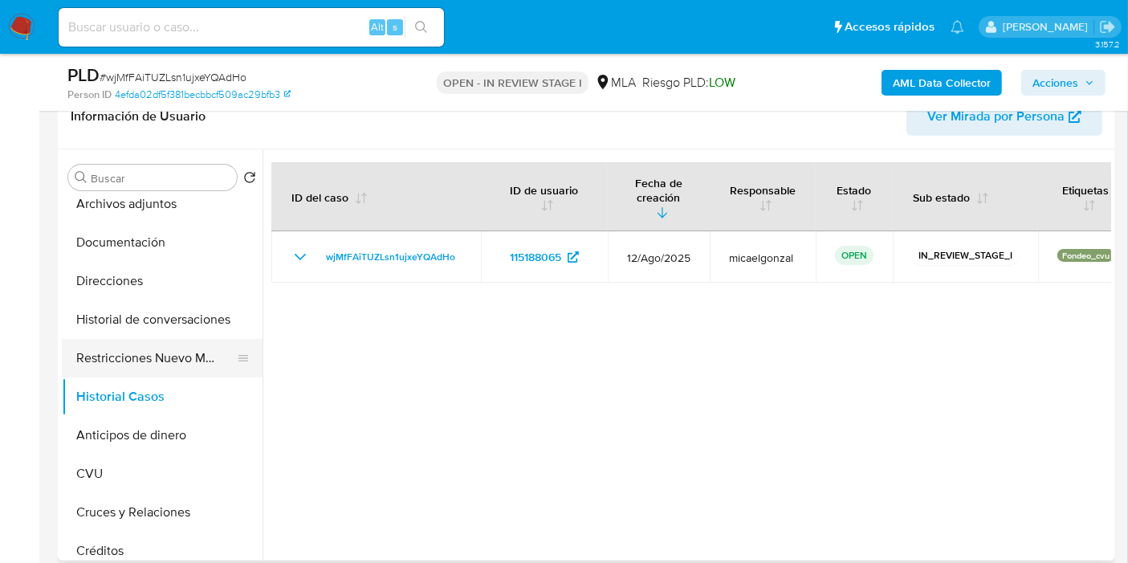
click at [172, 363] on button "Restricciones Nuevo Mundo" at bounding box center [156, 358] width 188 height 39
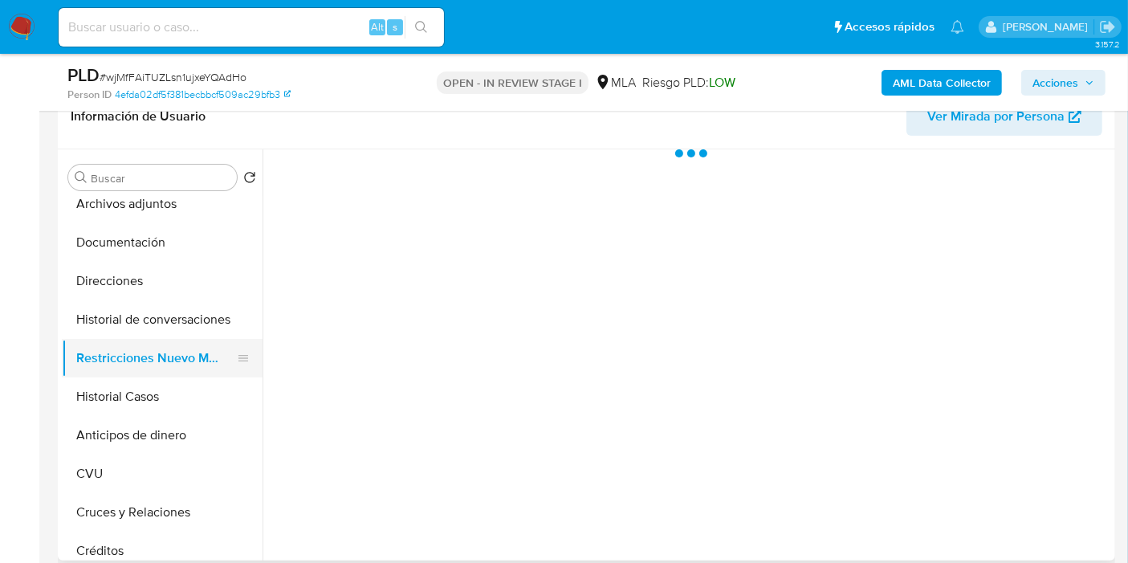
scroll to position [0, 0]
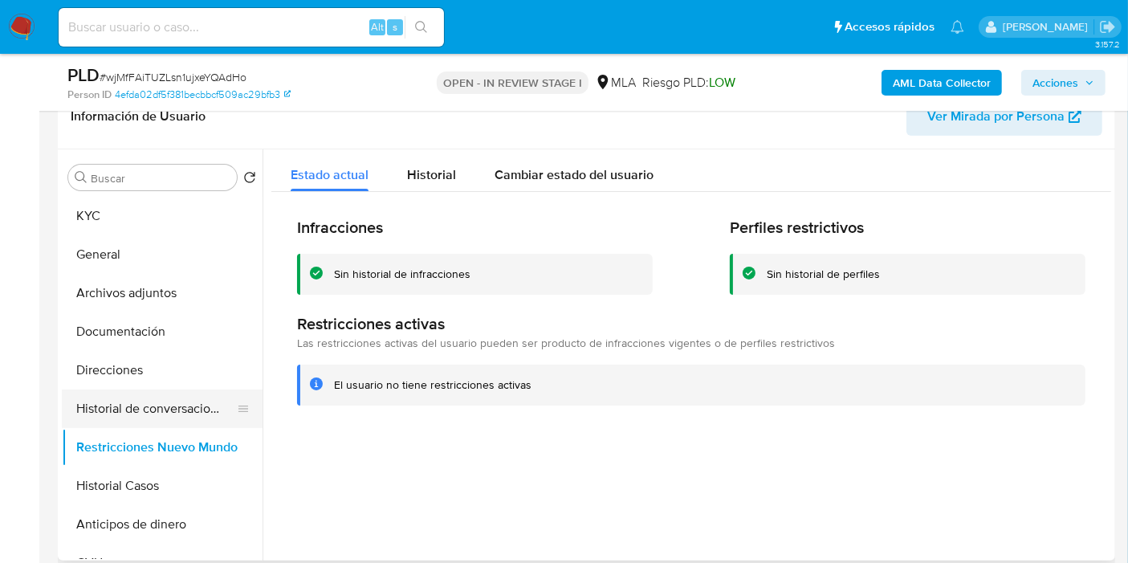
click at [116, 407] on button "Historial de conversaciones" at bounding box center [156, 408] width 188 height 39
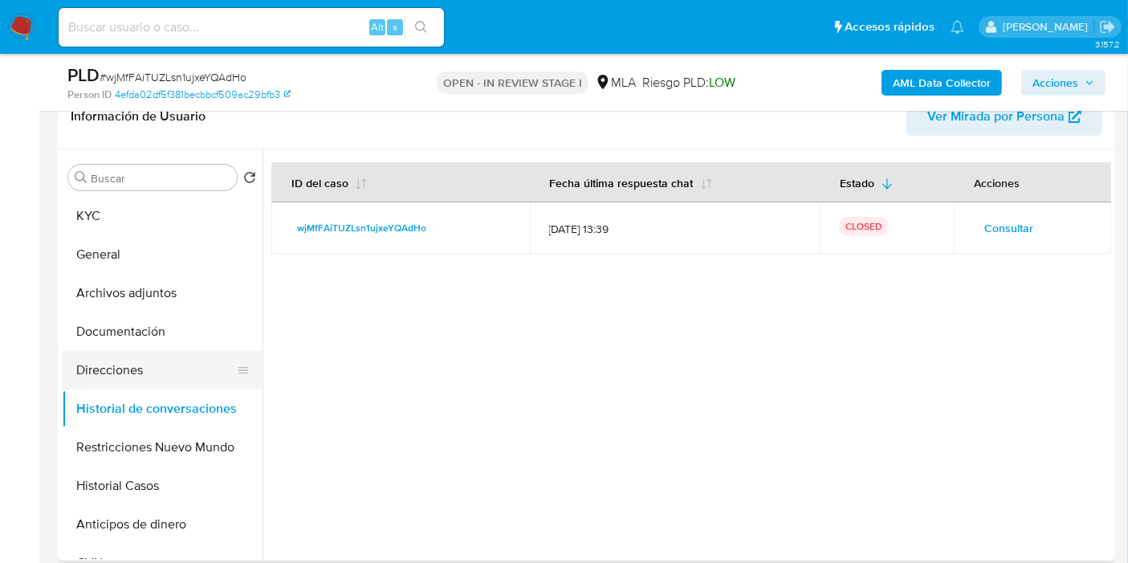
click at [139, 373] on button "Direcciones" at bounding box center [156, 370] width 188 height 39
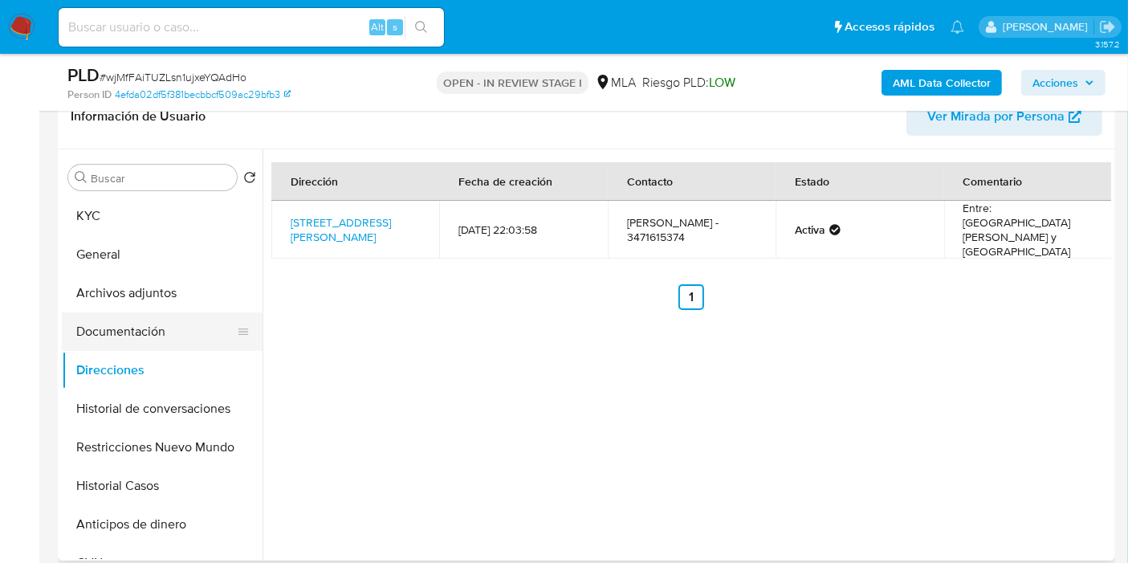
click at [151, 341] on button "Documentación" at bounding box center [156, 331] width 188 height 39
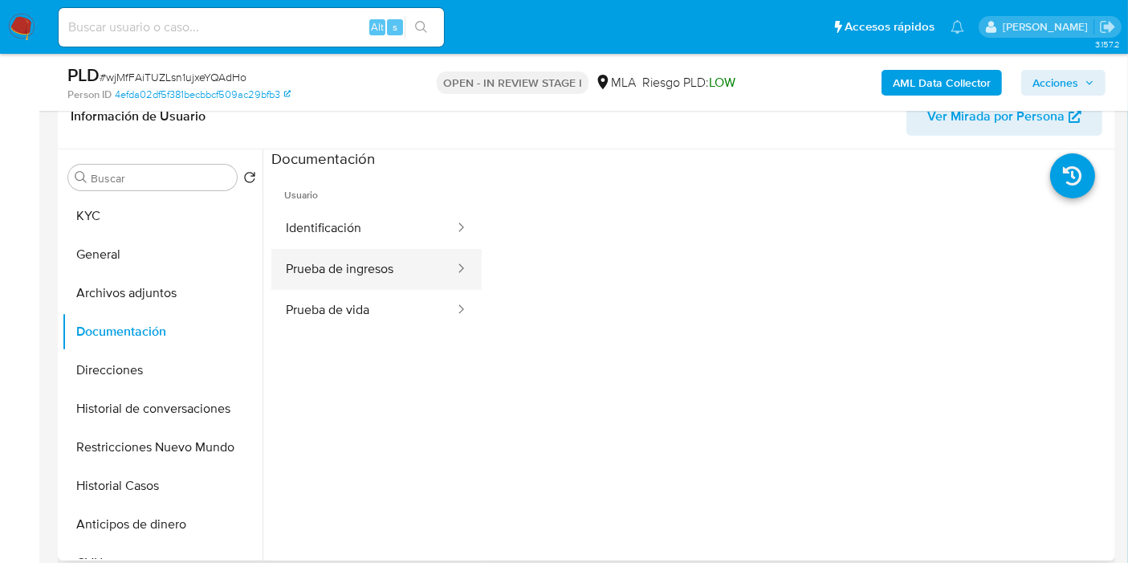
click at [341, 249] on button "Prueba de ingresos" at bounding box center [363, 269] width 185 height 41
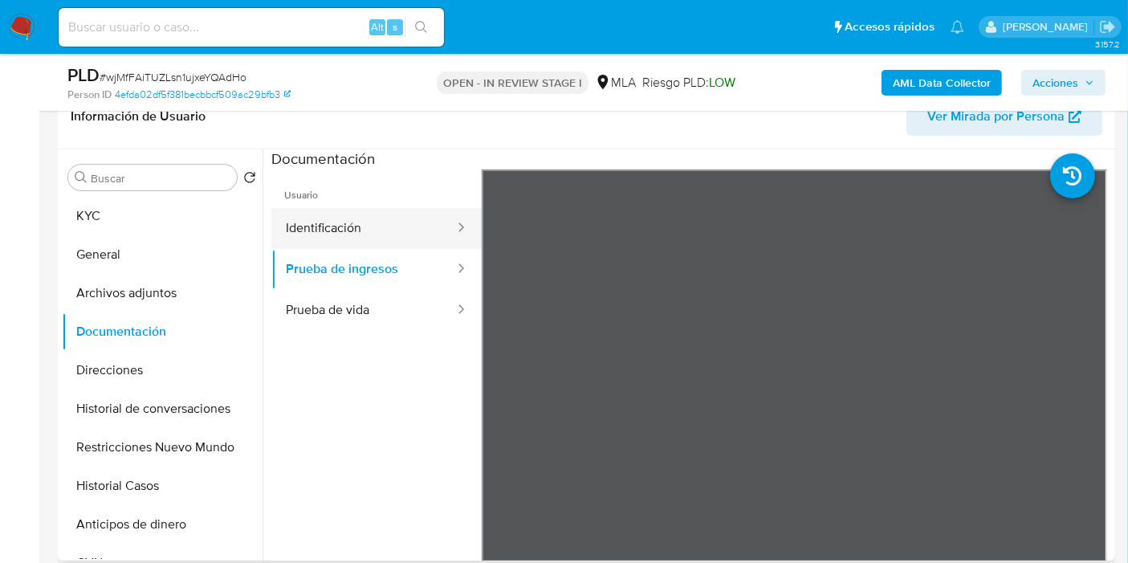
click at [373, 230] on button "Identificación" at bounding box center [363, 228] width 185 height 41
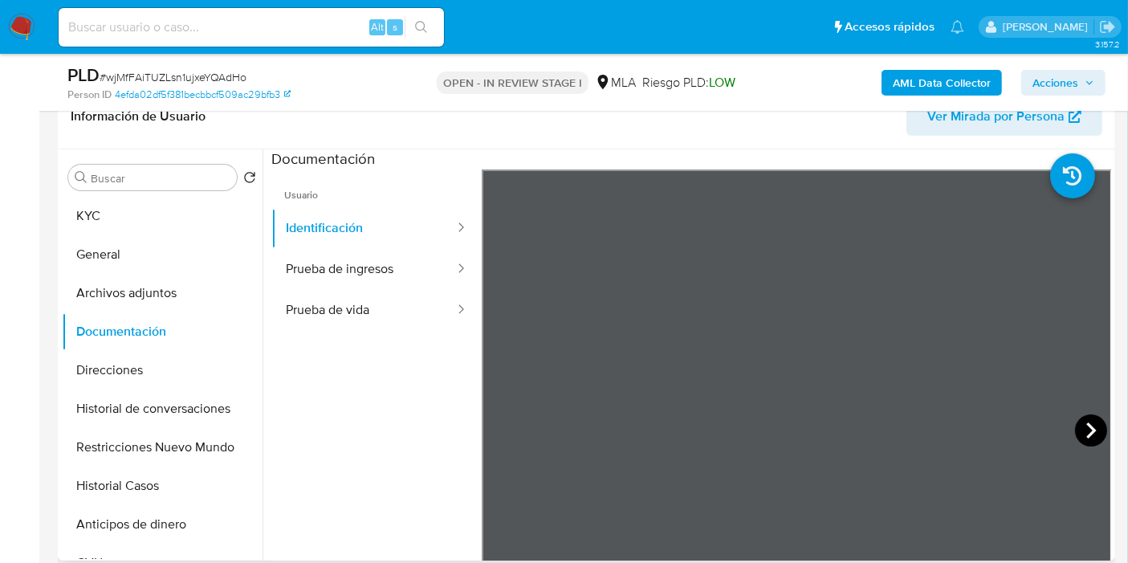
click at [1094, 425] on icon at bounding box center [1091, 430] width 32 height 32
click at [369, 303] on button "Prueba de vida" at bounding box center [363, 310] width 185 height 41
click at [116, 294] on button "Archivos adjuntos" at bounding box center [156, 293] width 188 height 39
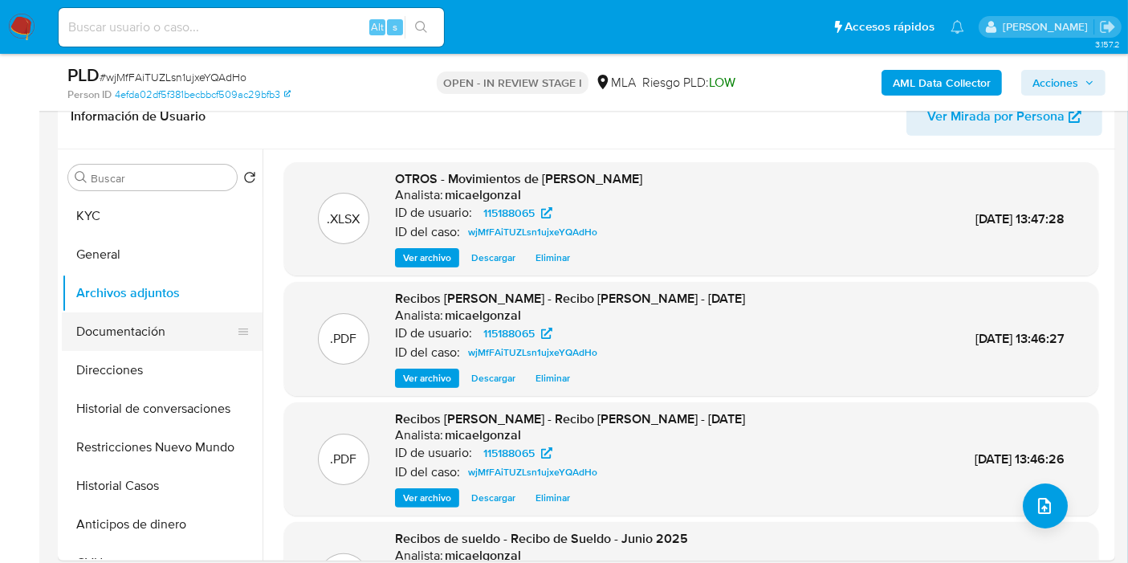
click at [131, 337] on button "Documentación" at bounding box center [156, 331] width 188 height 39
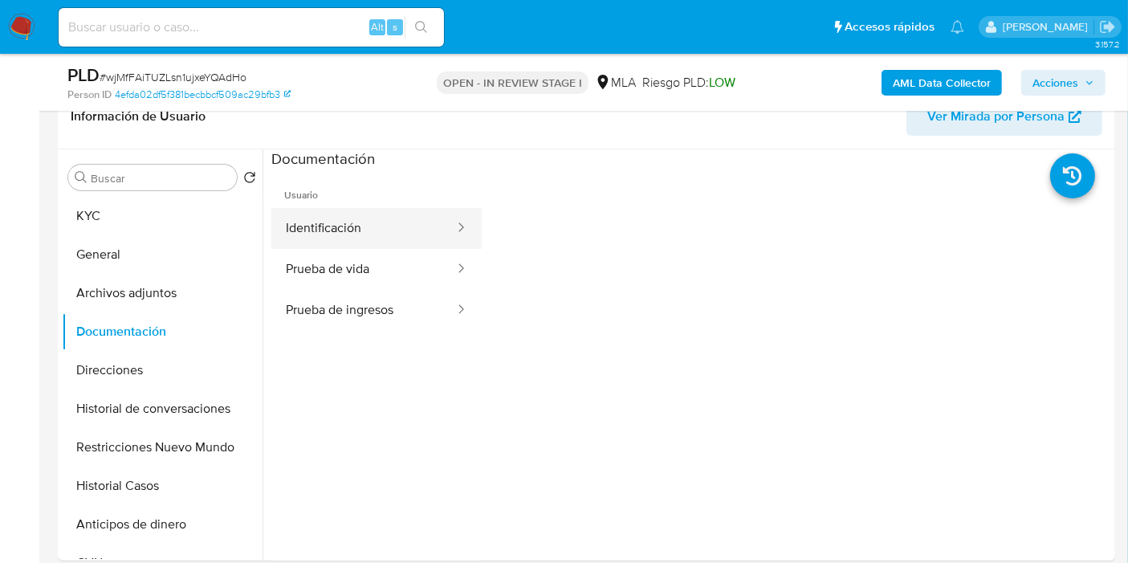
click at [418, 233] on button "Identificación" at bounding box center [363, 228] width 185 height 41
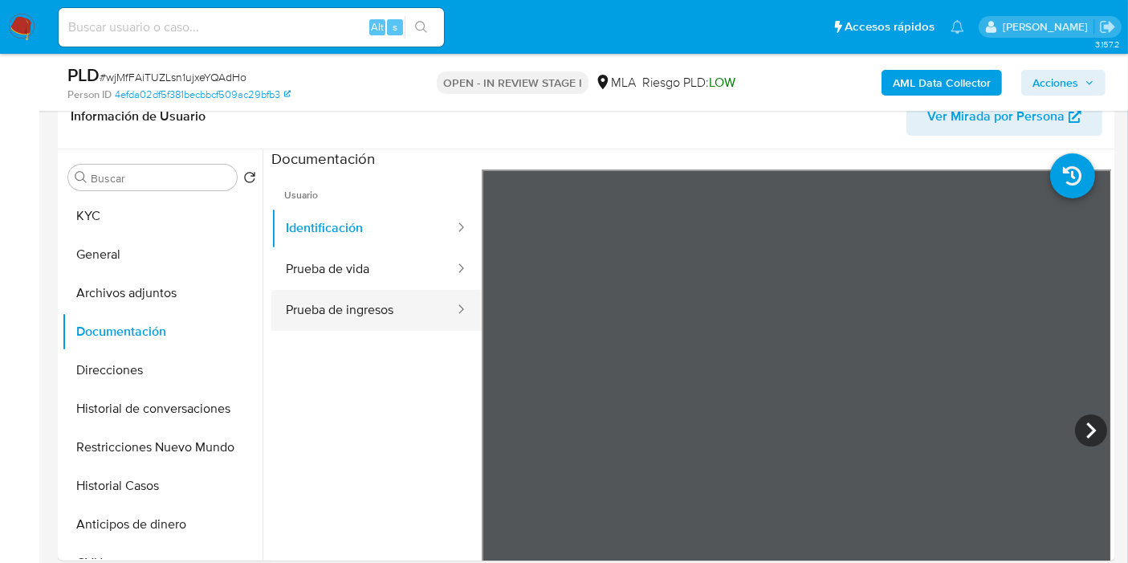
click at [453, 312] on icon at bounding box center [461, 309] width 16 height 16
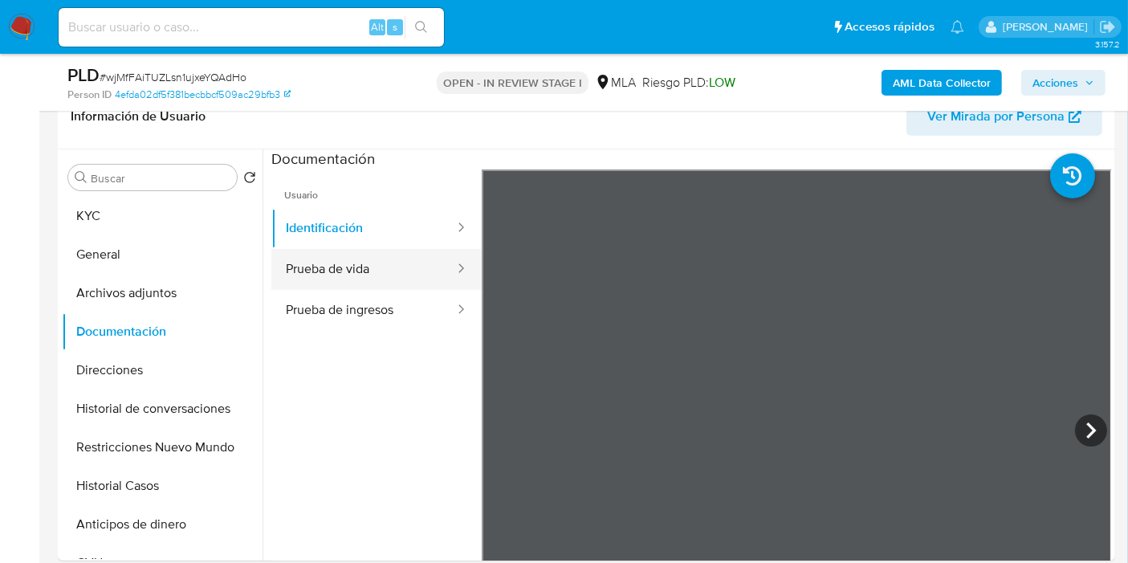
click at [389, 269] on button "Prueba de vida" at bounding box center [363, 269] width 185 height 41
click at [1079, 429] on icon at bounding box center [1091, 430] width 32 height 32
drag, startPoint x: 1092, startPoint y: 427, endPoint x: 1066, endPoint y: 418, distance: 27.2
click at [1082, 423] on icon at bounding box center [1091, 430] width 32 height 32
click at [1075, 430] on icon at bounding box center [1091, 430] width 32 height 32
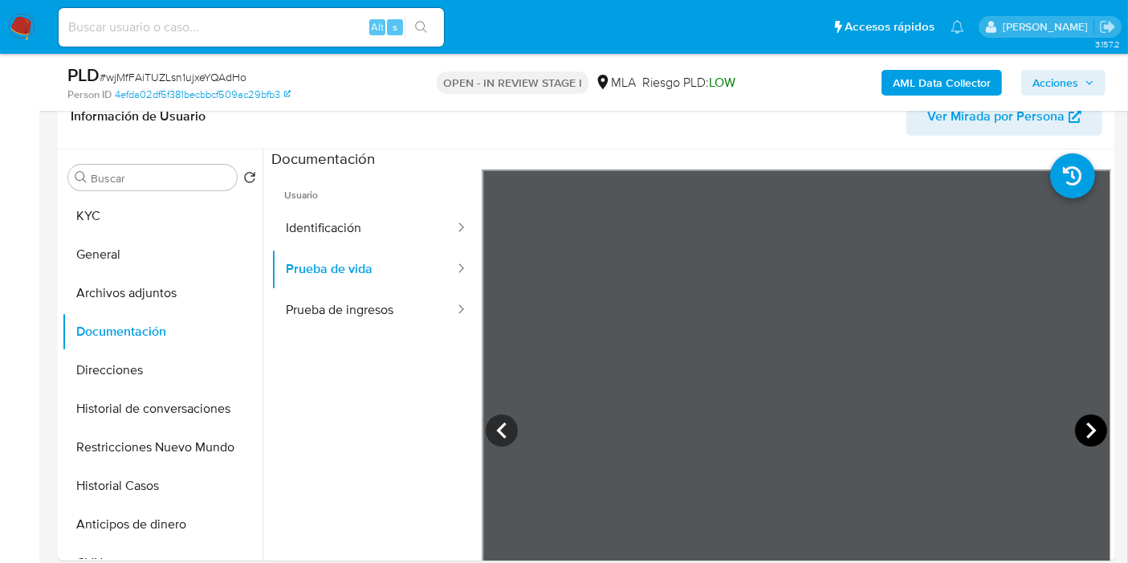
click at [1088, 429] on icon at bounding box center [1091, 430] width 10 height 16
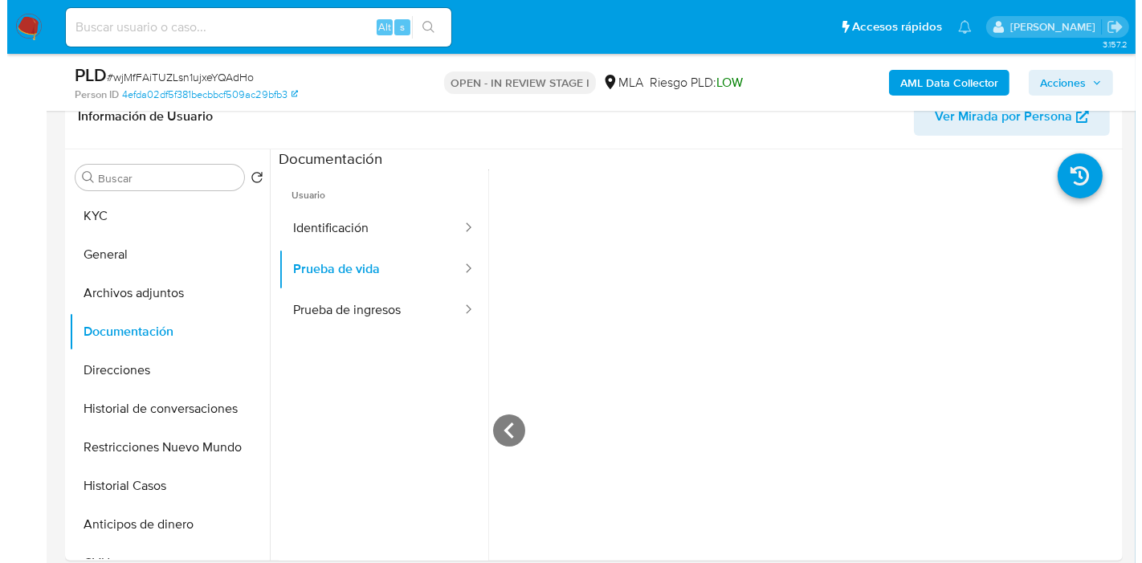
scroll to position [535, 0]
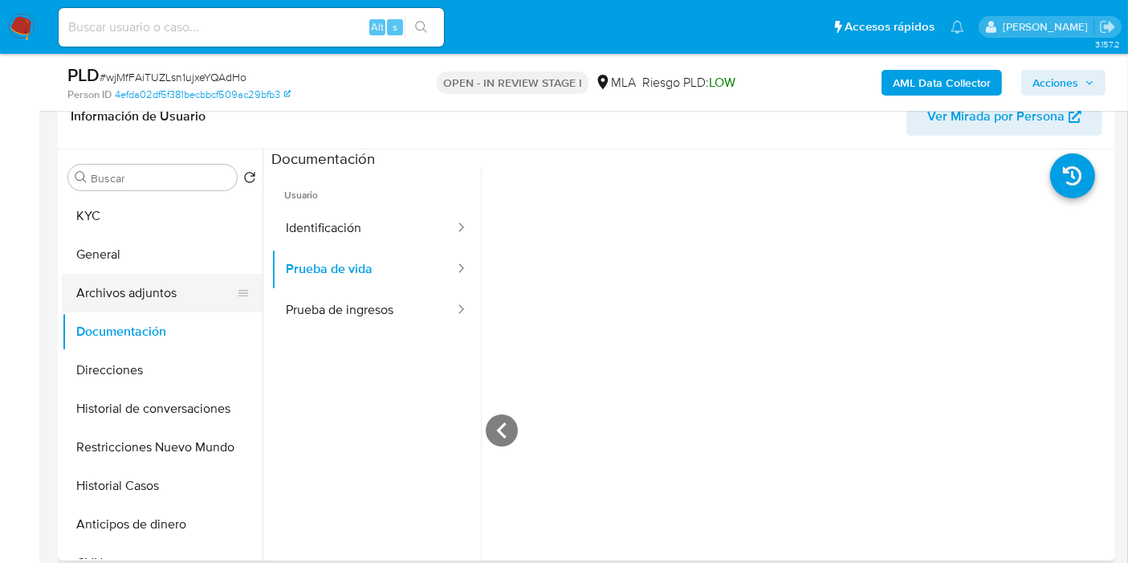
click at [162, 307] on button "Archivos adjuntos" at bounding box center [156, 293] width 188 height 39
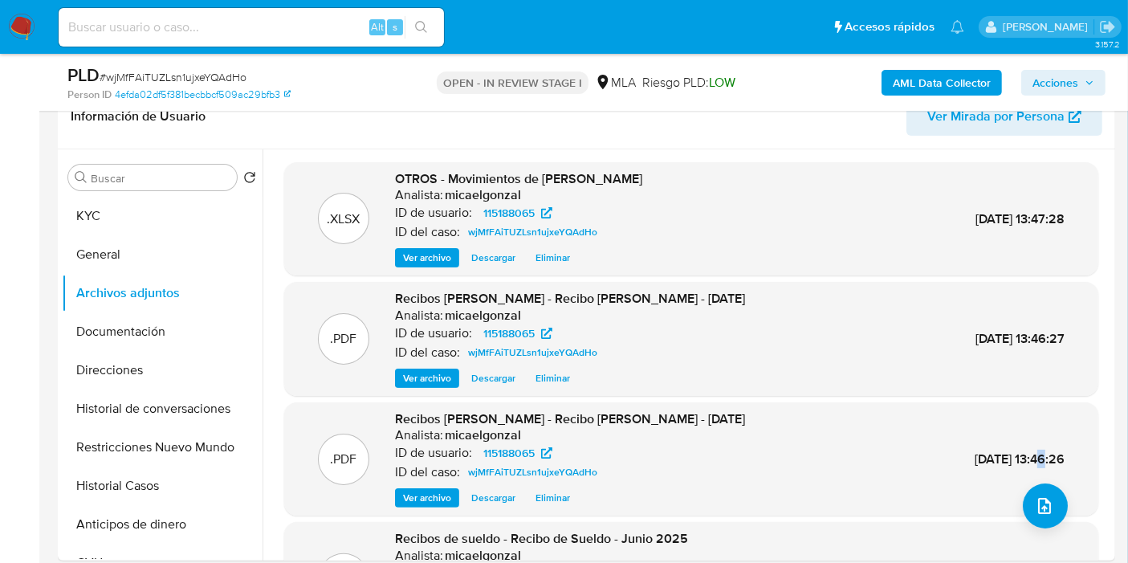
click at [1010, 505] on div ".PDF Recibos de sueldo - Recibo de Sueldo - Marzo 2025 Analista: micaelgonzal I…" at bounding box center [691, 459] width 798 height 98
click at [1045, 508] on icon "upload-file" at bounding box center [1044, 505] width 19 height 19
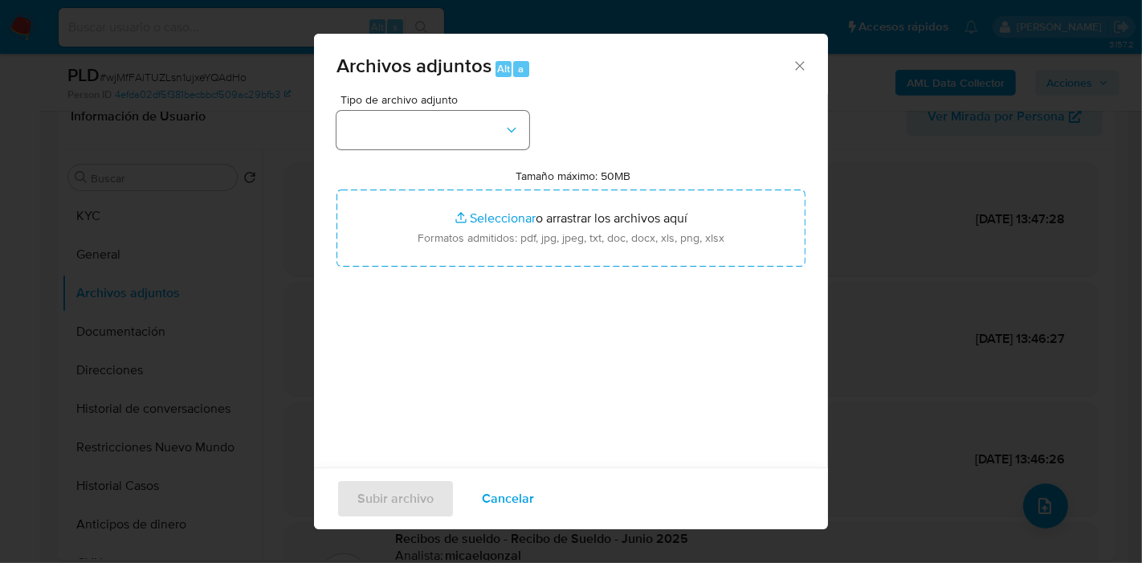
drag, startPoint x: 483, startPoint y: 153, endPoint x: 515, endPoint y: 124, distance: 43.2
click at [493, 146] on div "Tipo de archivo adjunto Tamaño máximo: 50MB Seleccionar archivos Seleccionar o …" at bounding box center [570, 283] width 469 height 379
click at [515, 124] on icon "button" at bounding box center [511, 130] width 16 height 16
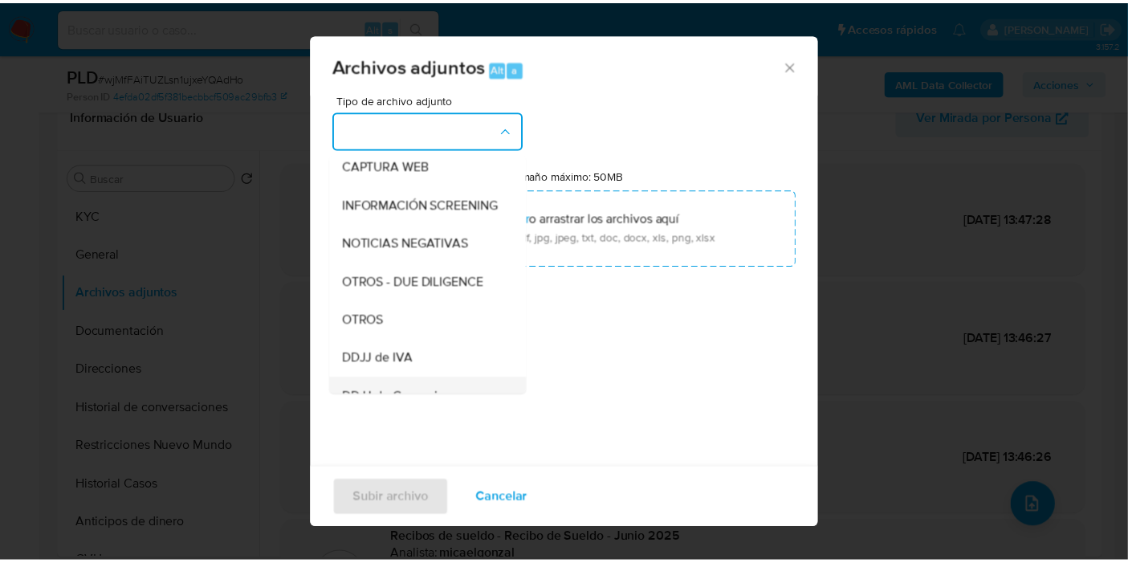
scroll to position [178, 0]
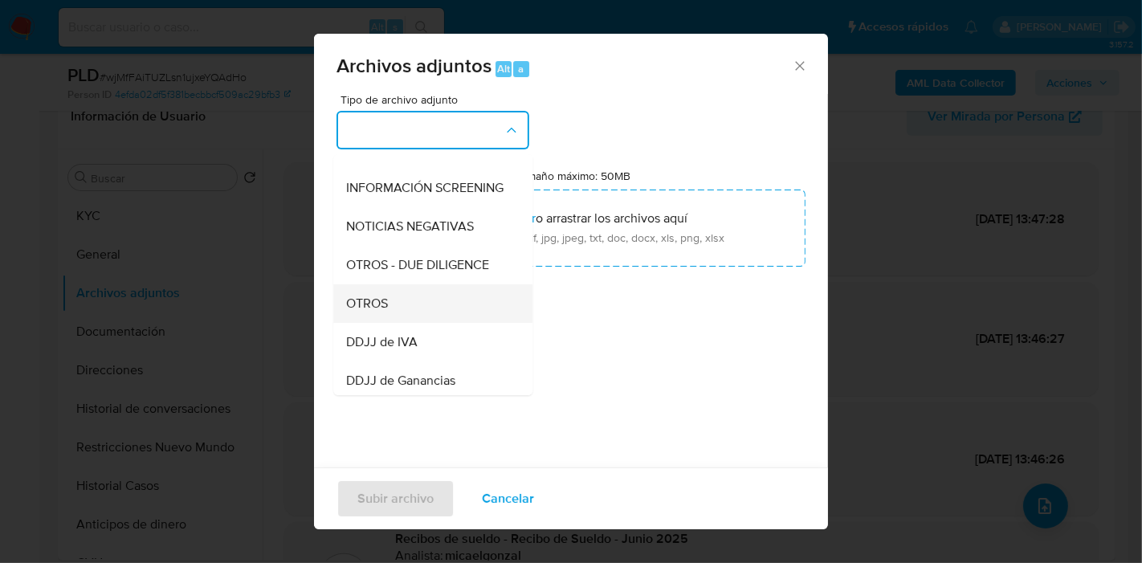
click at [433, 303] on div "OTROS" at bounding box center [428, 303] width 164 height 39
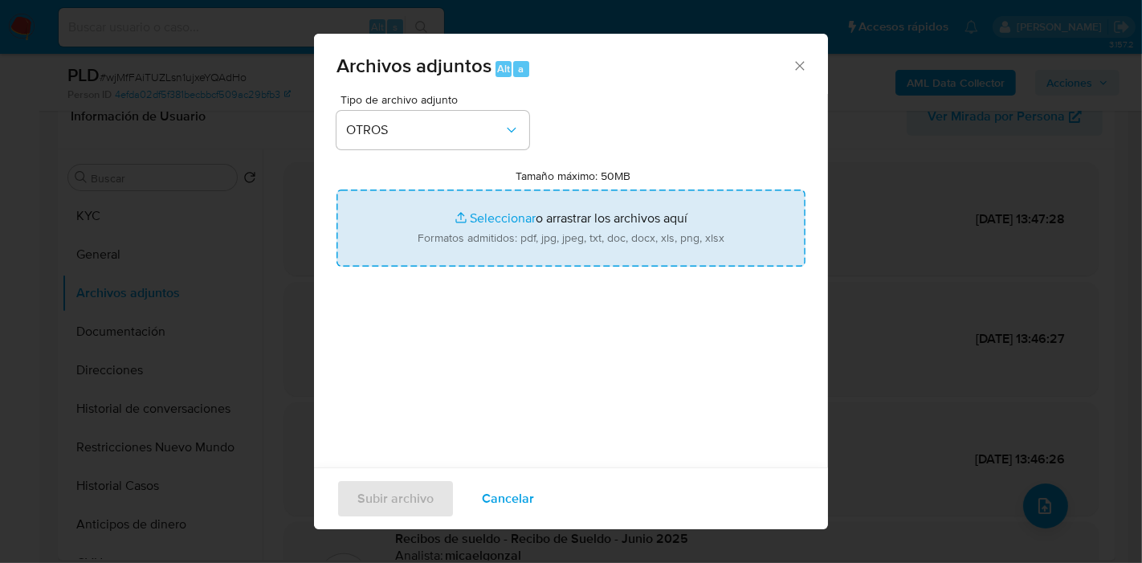
click at [589, 219] on input "Tamaño máximo: 50MB Seleccionar archivos" at bounding box center [570, 227] width 469 height 77
type input "C:\fakepath\Caselog wjMfFAiTUZLsn1ujxeYQAdHo_2025_08_19_14_17_10.docx"
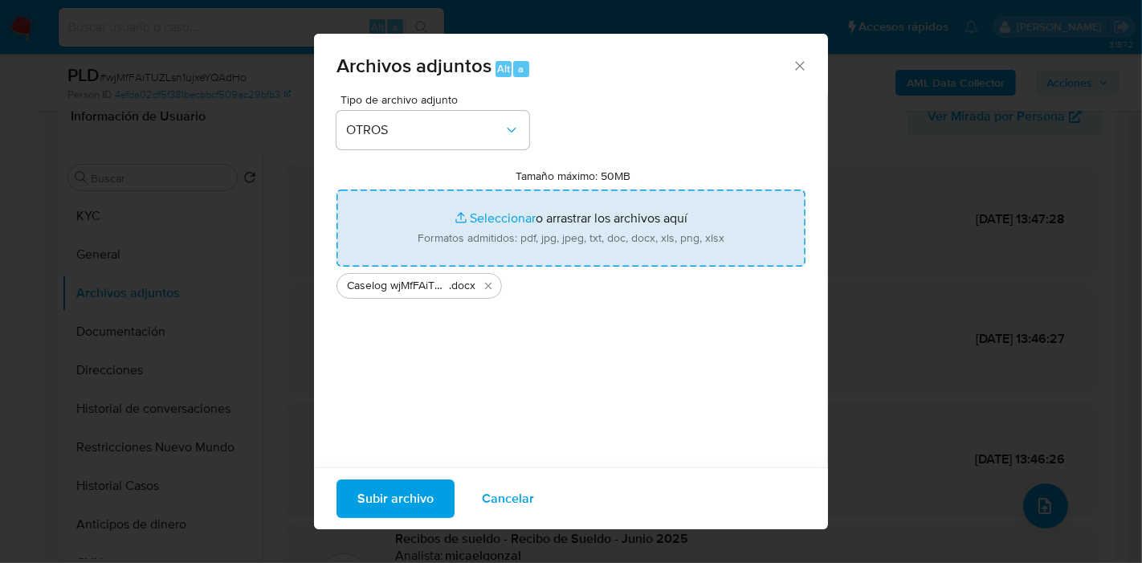
click at [393, 496] on span "Subir archivo" at bounding box center [395, 498] width 76 height 35
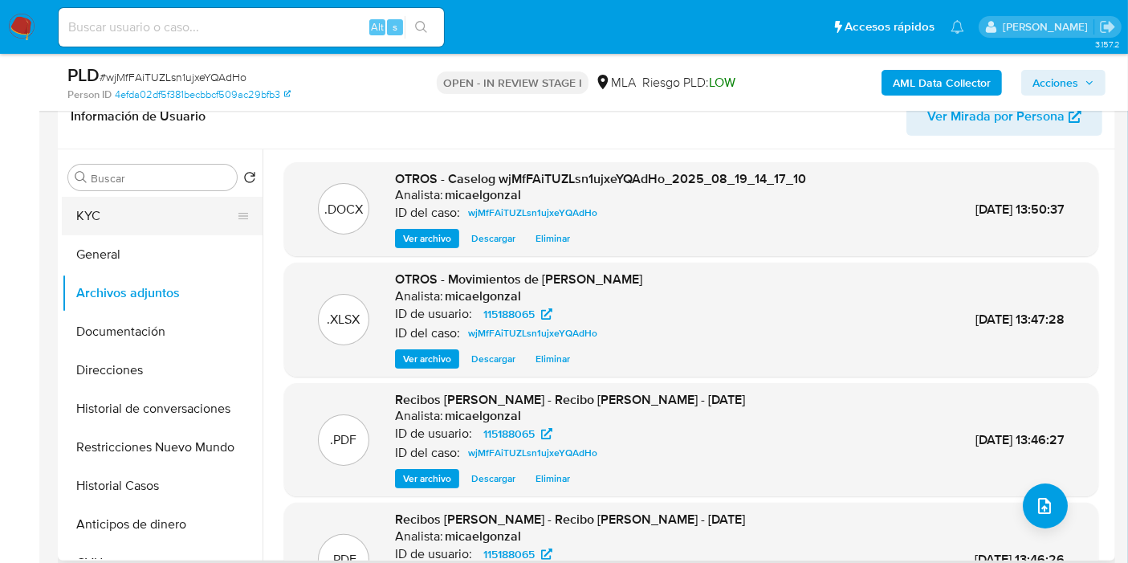
drag, startPoint x: 186, startPoint y: 221, endPoint x: 220, endPoint y: 214, distance: 34.3
click at [186, 221] on button "KYC" at bounding box center [156, 216] width 188 height 39
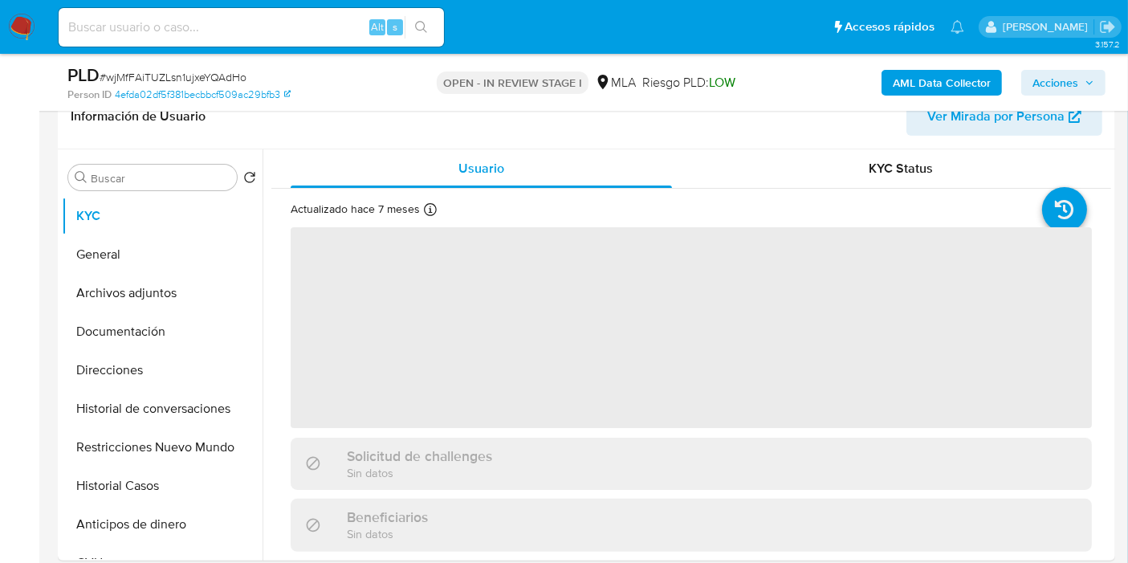
click at [1053, 70] on span "Acciones" at bounding box center [1056, 83] width 46 height 26
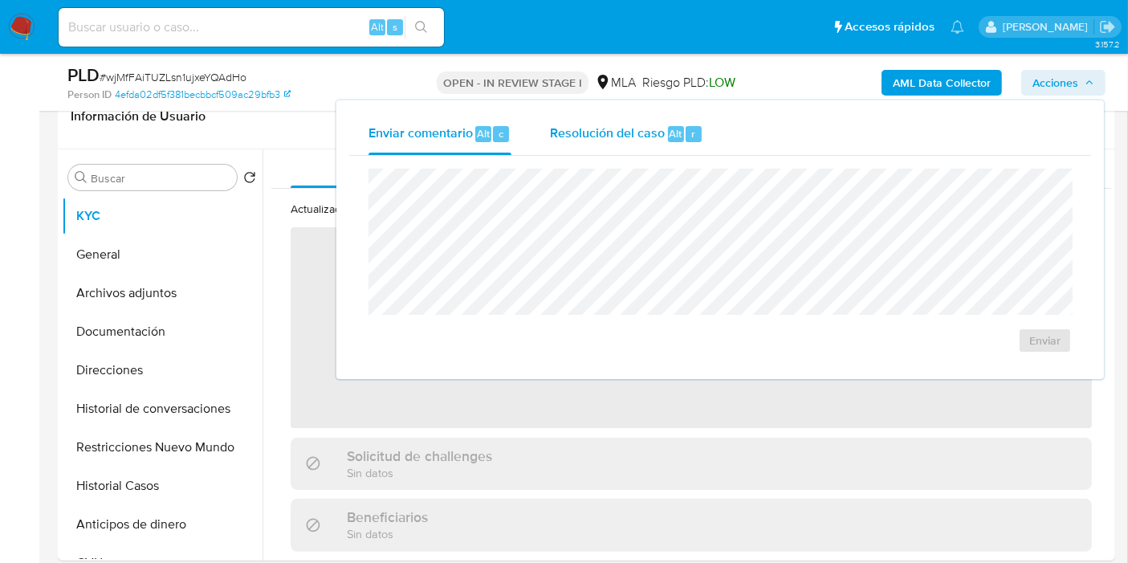
click at [662, 129] on span "Resolución del caso" at bounding box center [607, 133] width 115 height 18
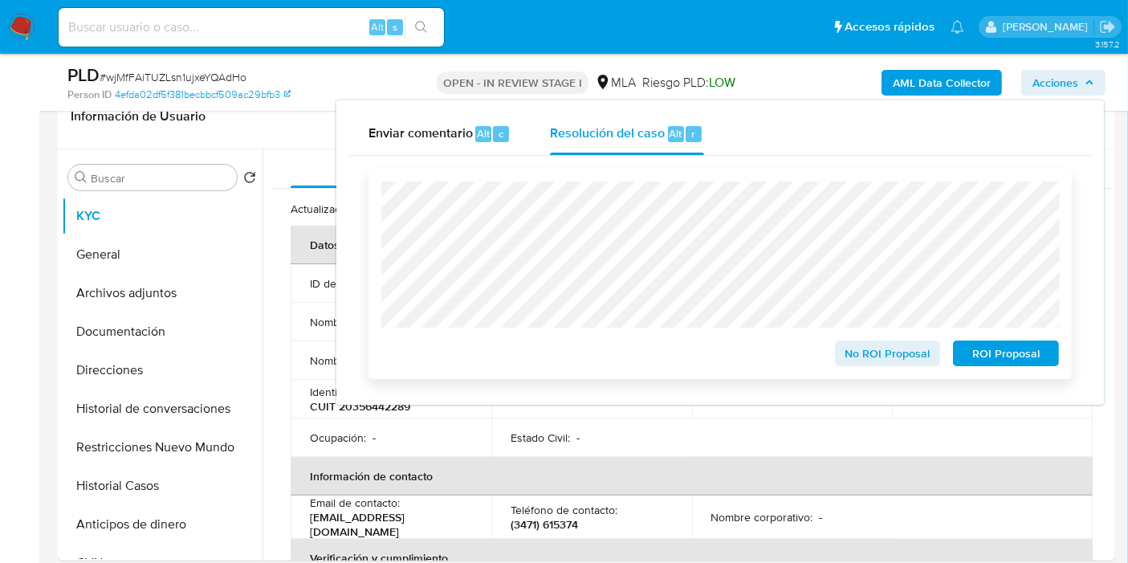
click at [933, 354] on button "No ROI Proposal" at bounding box center [888, 353] width 106 height 26
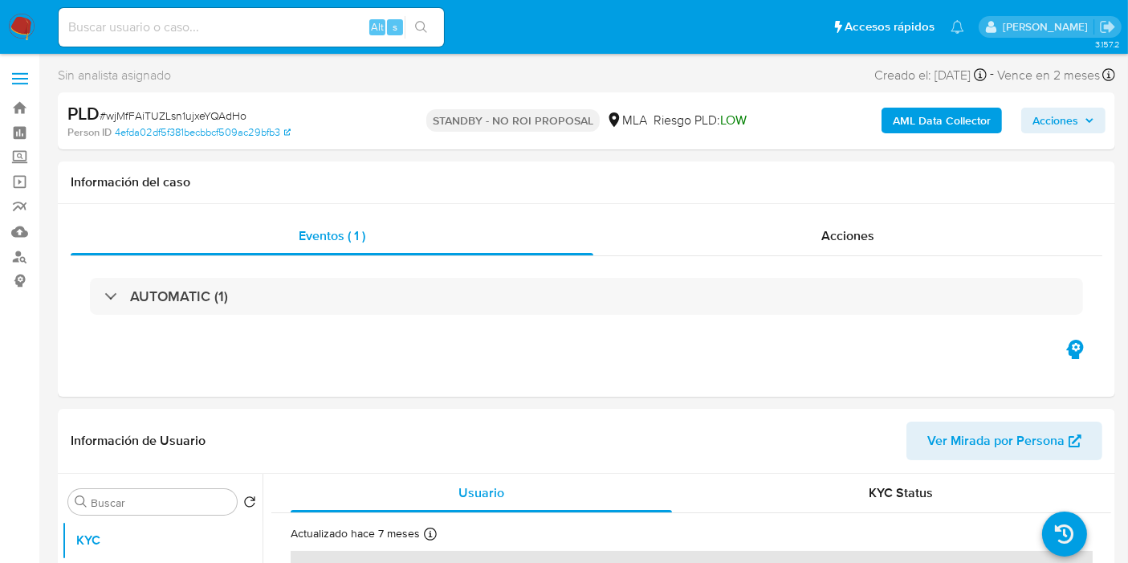
select select "10"
click at [10, 39] on img at bounding box center [21, 27] width 27 height 27
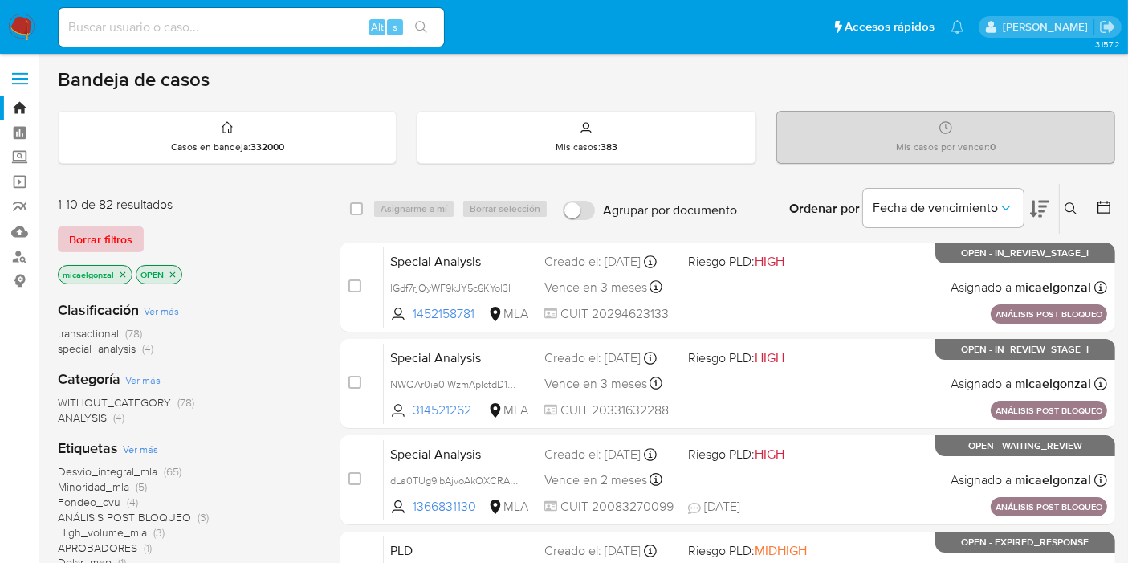
drag, startPoint x: 96, startPoint y: 216, endPoint x: 105, endPoint y: 232, distance: 18.3
click at [102, 220] on div "1-10 de 82 resultados Borrar filtros micaelgonzal OPEN" at bounding box center [186, 242] width 257 height 92
click at [105, 232] on span "Borrar filtros" at bounding box center [100, 239] width 63 height 22
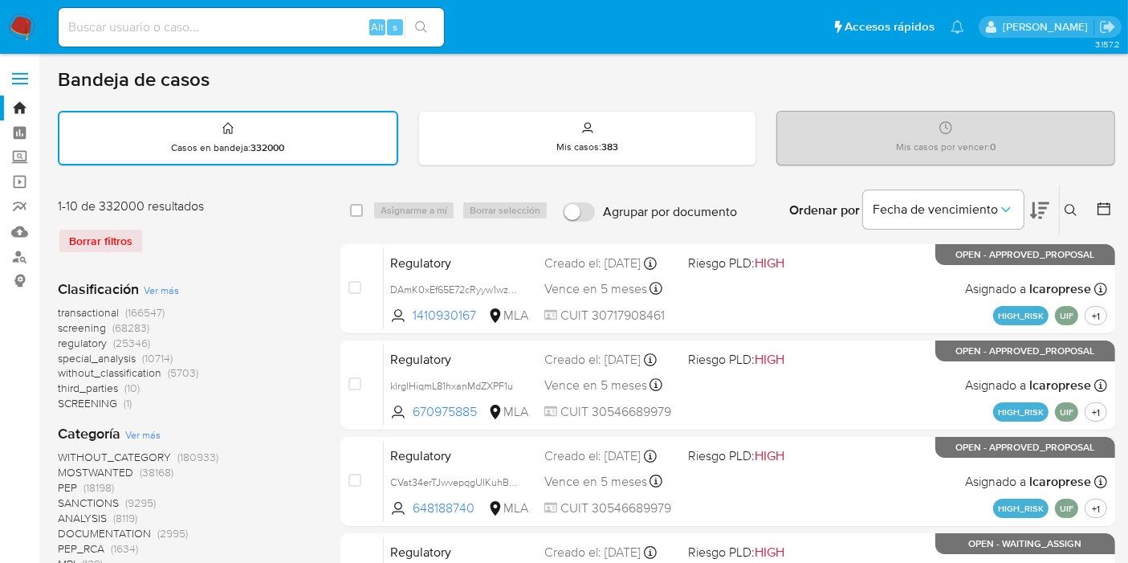
click at [1066, 204] on icon at bounding box center [1071, 210] width 12 height 12
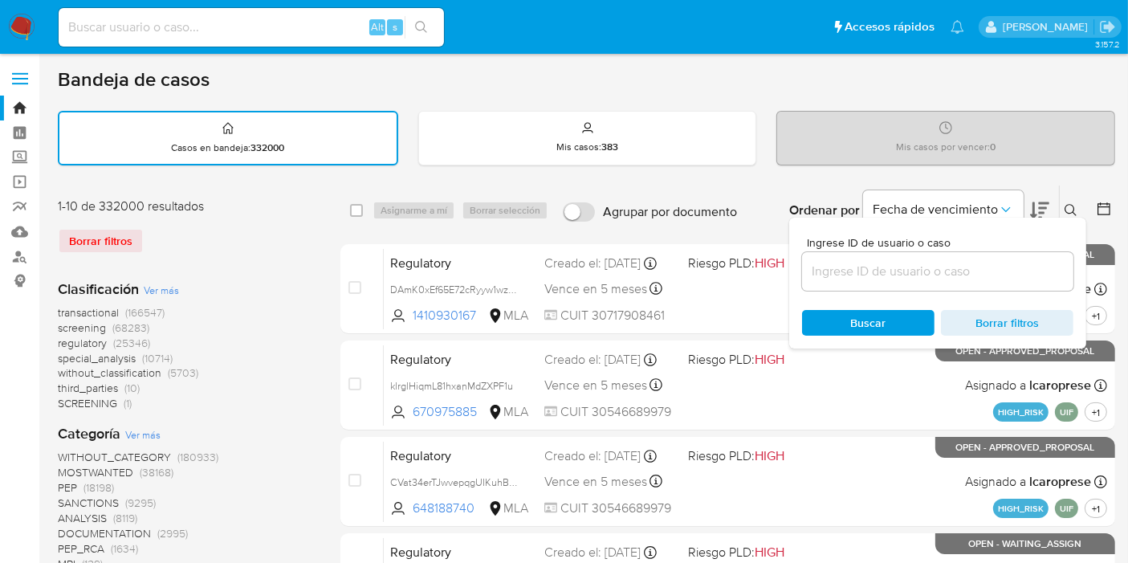
drag, startPoint x: 913, startPoint y: 280, endPoint x: 911, endPoint y: 269, distance: 11.4
click at [912, 278] on div at bounding box center [937, 271] width 271 height 39
click at [911, 269] on input at bounding box center [937, 271] width 271 height 21
paste input "KcSjvjDKvijzdm5KYxYWLuSp"
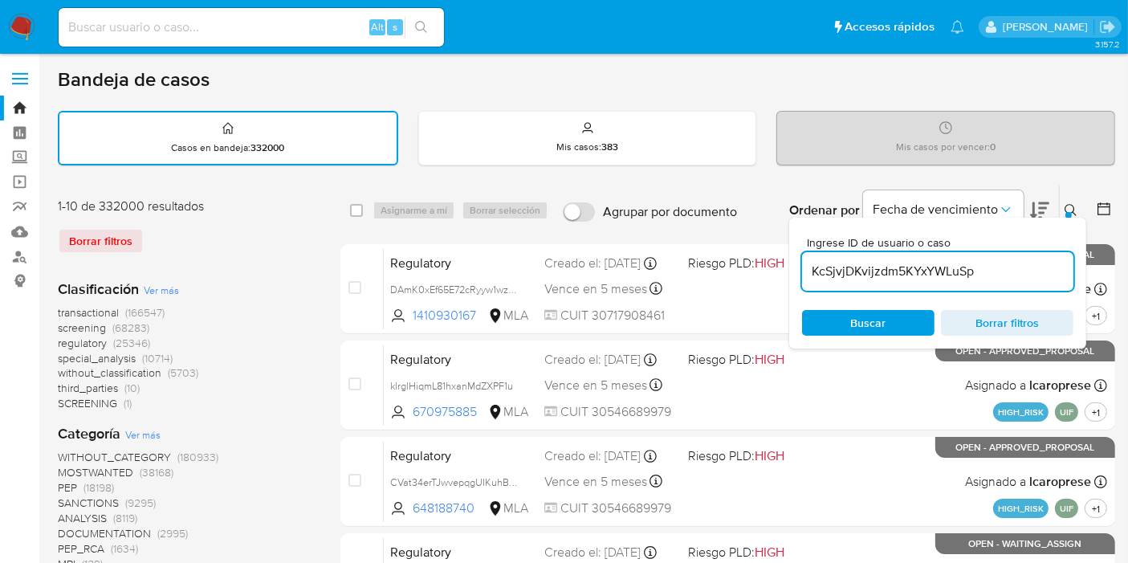
type input "KcSjvjDKvijzdm5KYxYWLuSp"
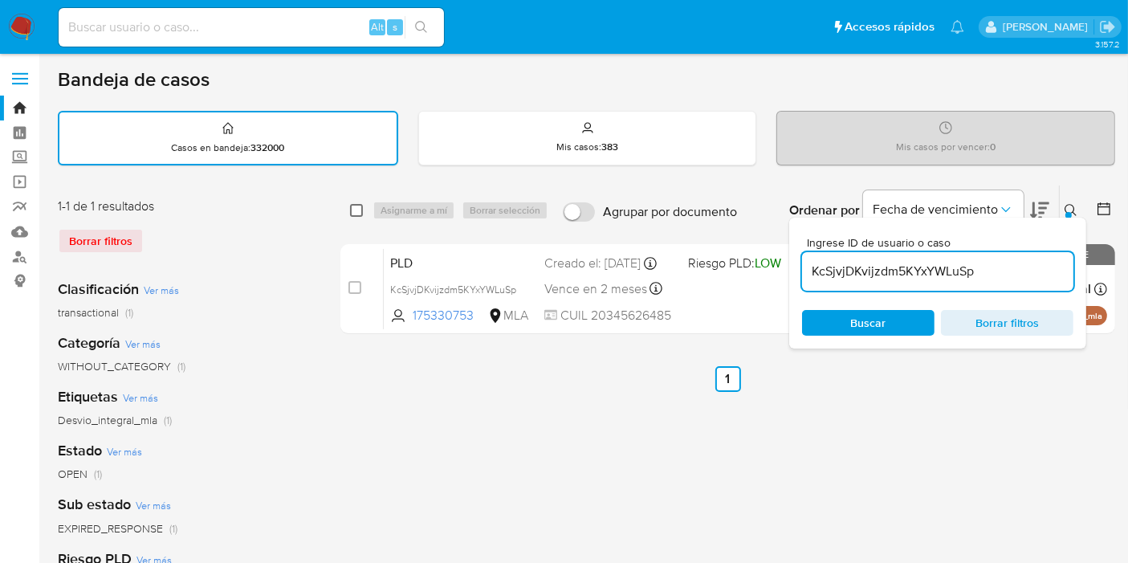
drag, startPoint x: 351, startPoint y: 197, endPoint x: 351, endPoint y: 210, distance: 12.8
click at [350, 202] on div "select-all-cases-checkbox Asignarme a mí Borrar selección Agrupar por documento…" at bounding box center [727, 210] width 775 height 50
click at [351, 210] on input "checkbox" at bounding box center [356, 210] width 13 height 13
checkbox input "true"
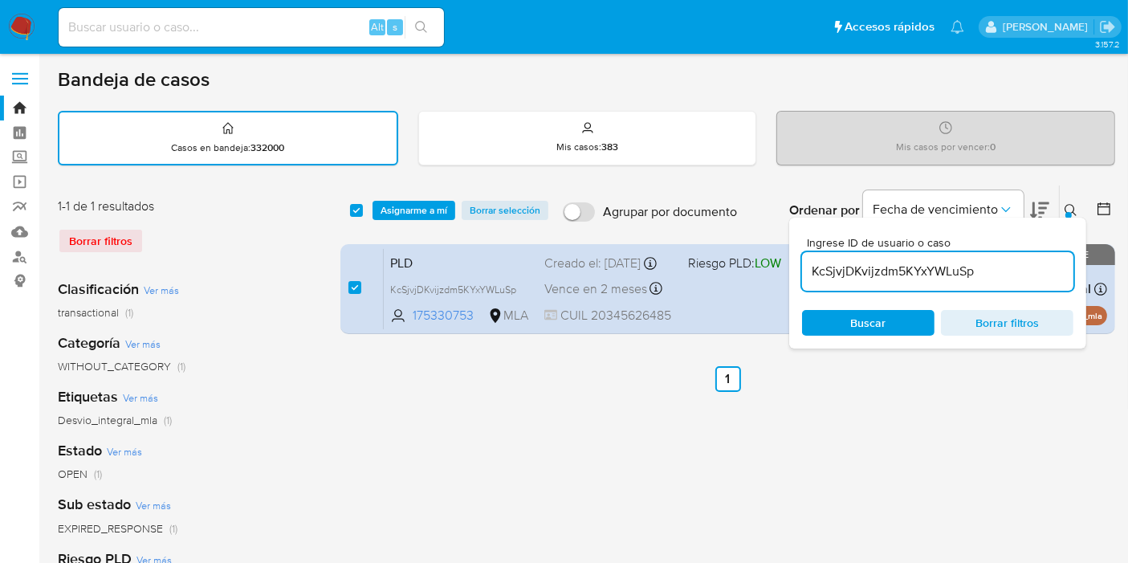
drag, startPoint x: 389, startPoint y: 210, endPoint x: 381, endPoint y: 223, distance: 15.8
click at [381, 223] on div "select-all-cases-checkbox Asignarme a mí Borrar selección Agrupar por documento…" at bounding box center [727, 210] width 775 height 50
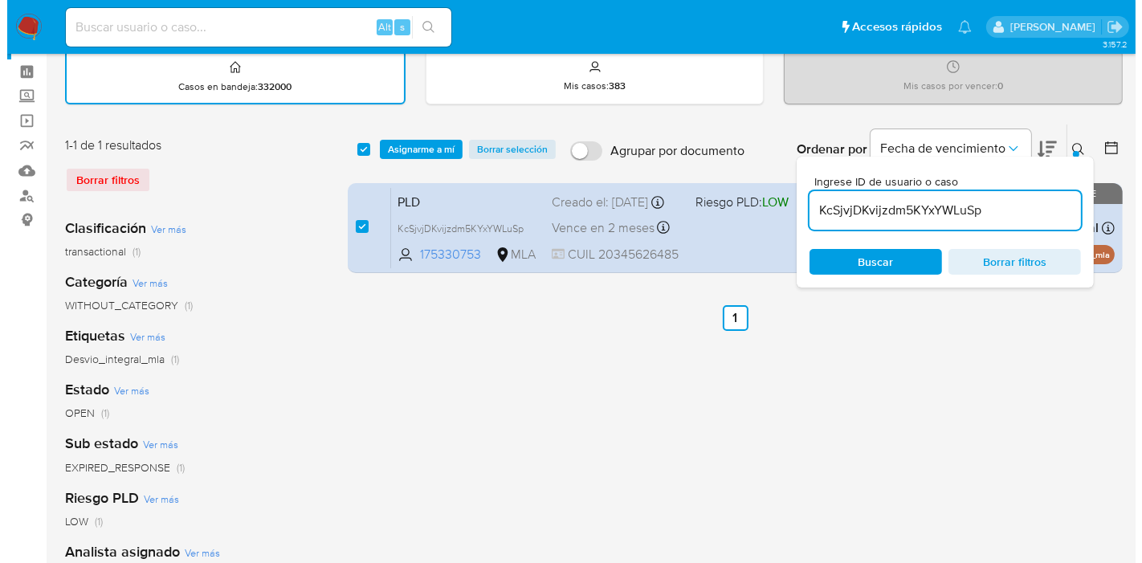
scroll to position [89, 0]
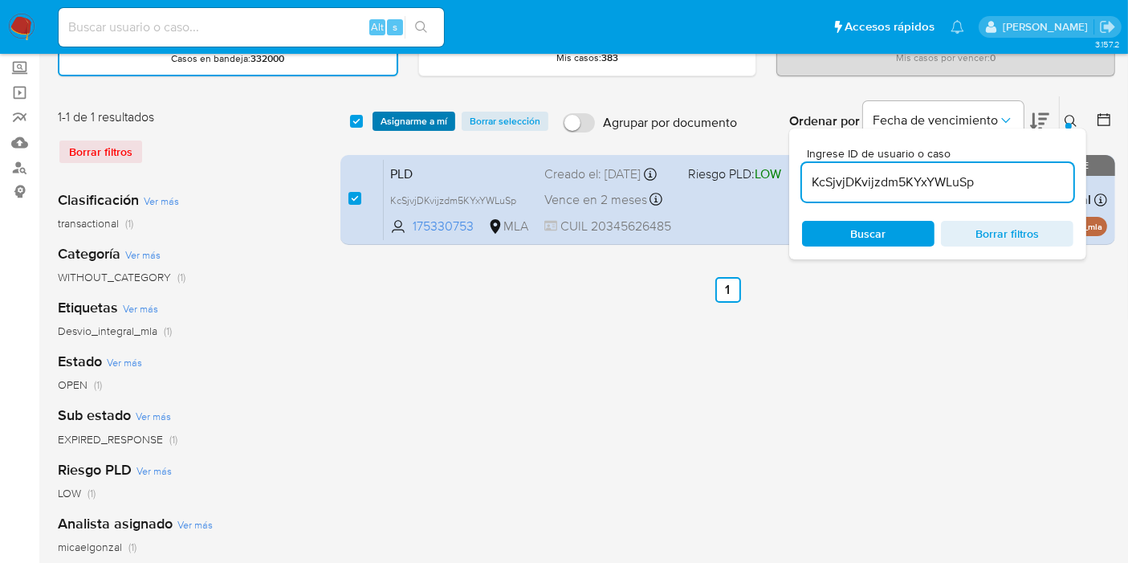
drag, startPoint x: 429, startPoint y: 96, endPoint x: 417, endPoint y: 114, distance: 22.0
click at [425, 99] on div "select-all-cases-checkbox Asignarme a mí Borrar selección Agrupar por documento…" at bounding box center [727, 121] width 775 height 50
click at [417, 114] on span "Asignarme a mí" at bounding box center [414, 121] width 67 height 16
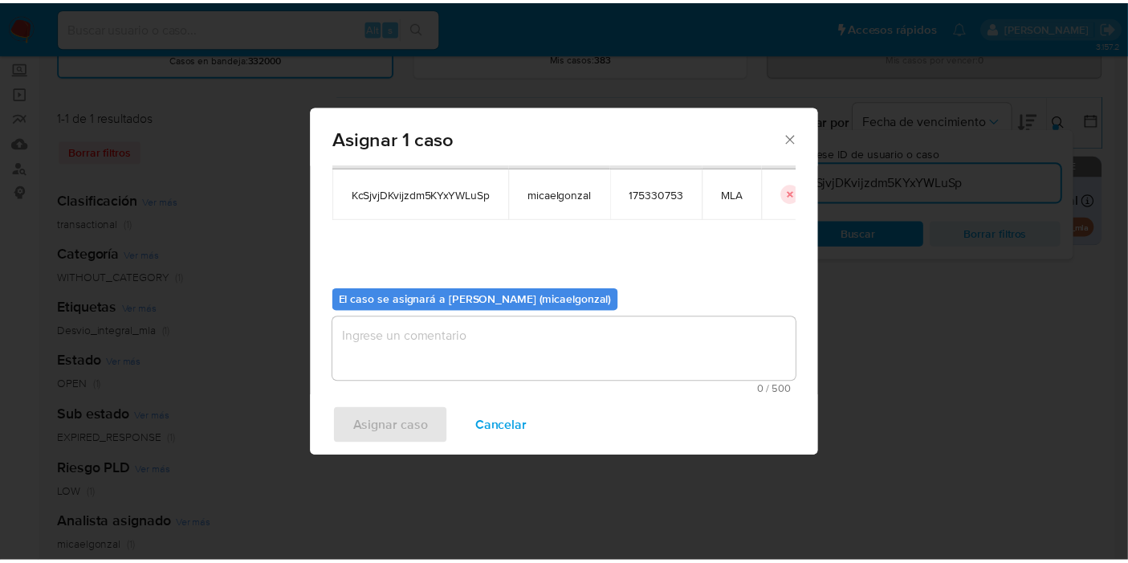
scroll to position [82, 0]
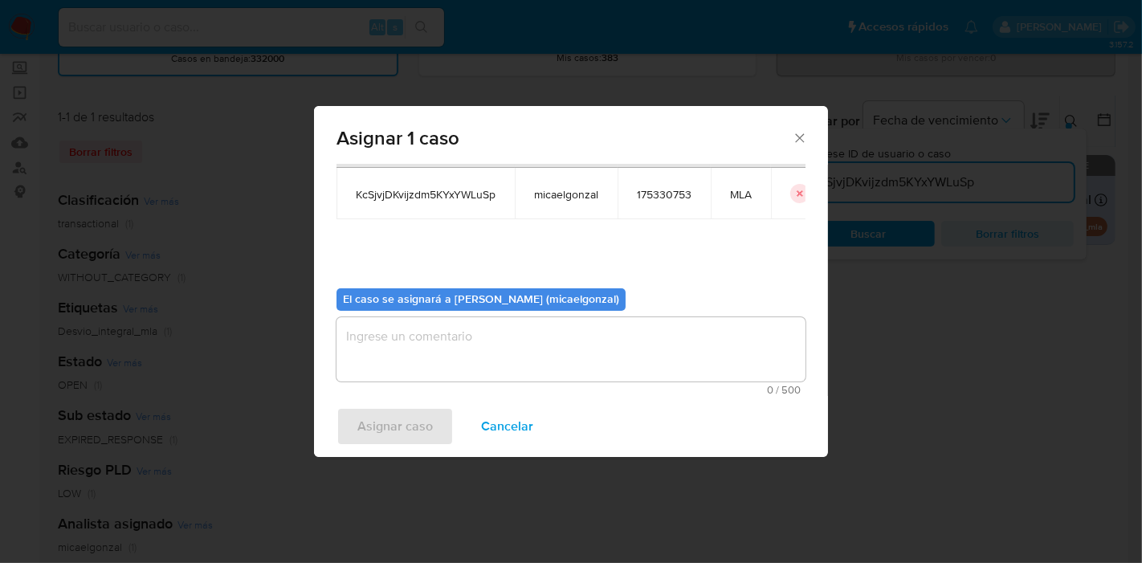
click at [508, 336] on textarea "assign-modal" at bounding box center [570, 349] width 469 height 64
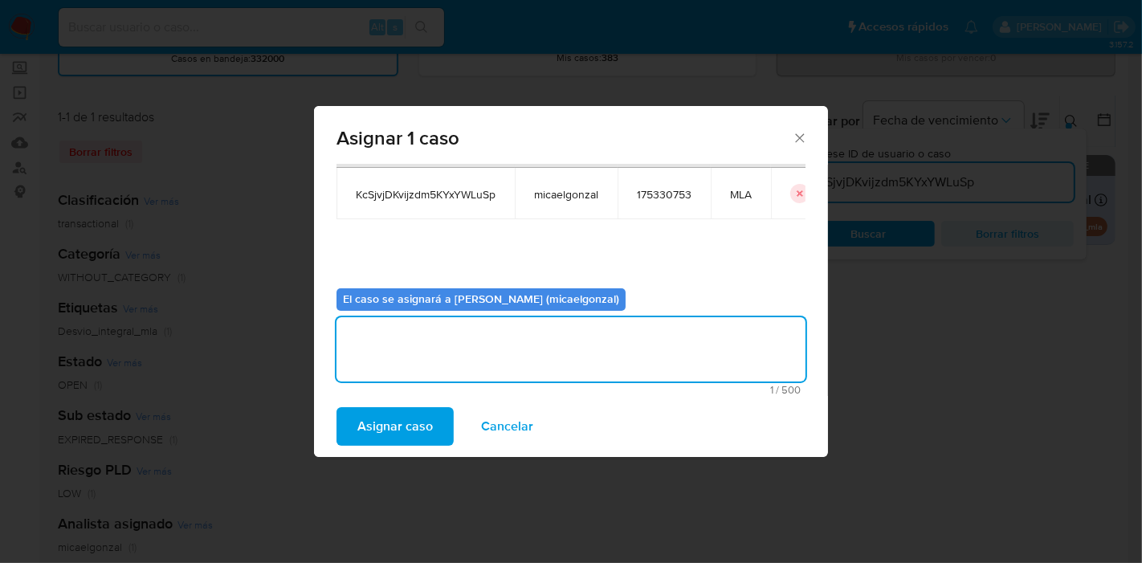
click at [426, 435] on span "Asignar caso" at bounding box center [394, 426] width 75 height 35
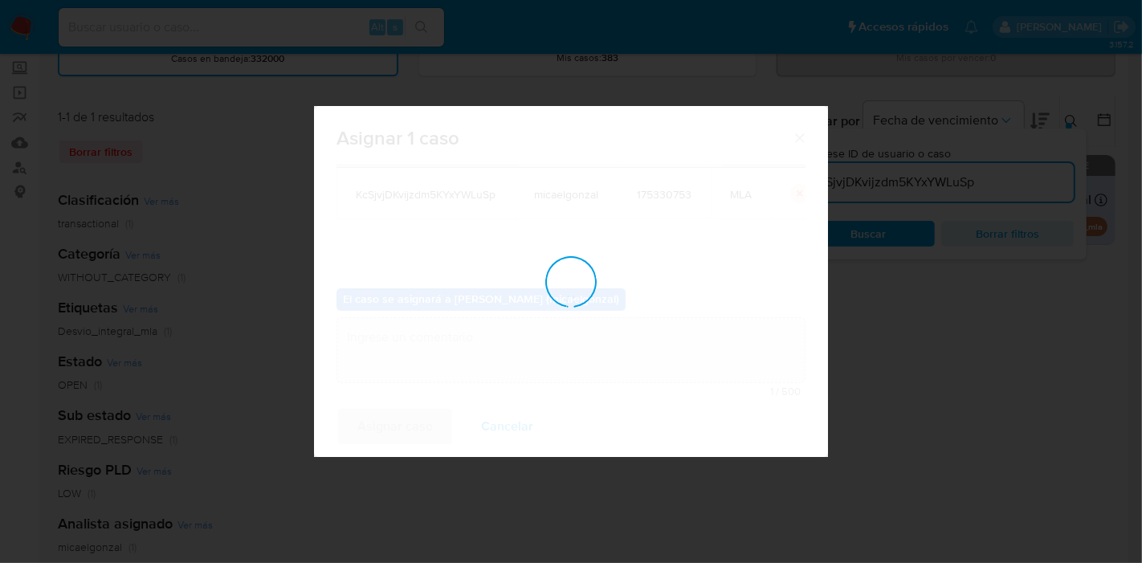
checkbox input "false"
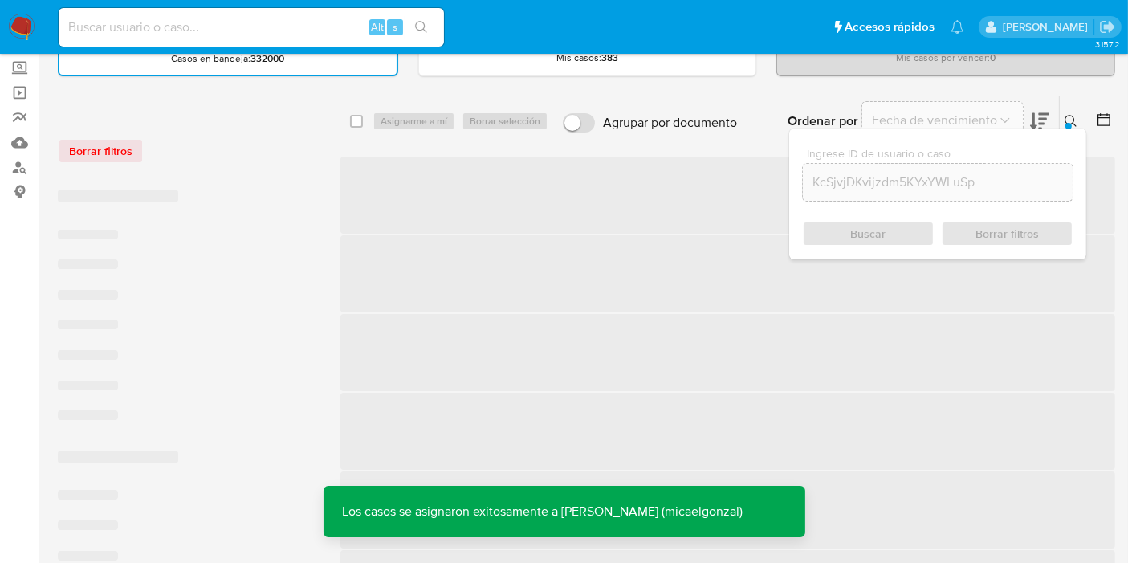
click at [166, 31] on input at bounding box center [251, 27] width 385 height 21
paste input "KcSjvjDKvijzdm5KYxYWLuSp"
type input "KcSjvjDKvijzdm5KYxYWLuSp"
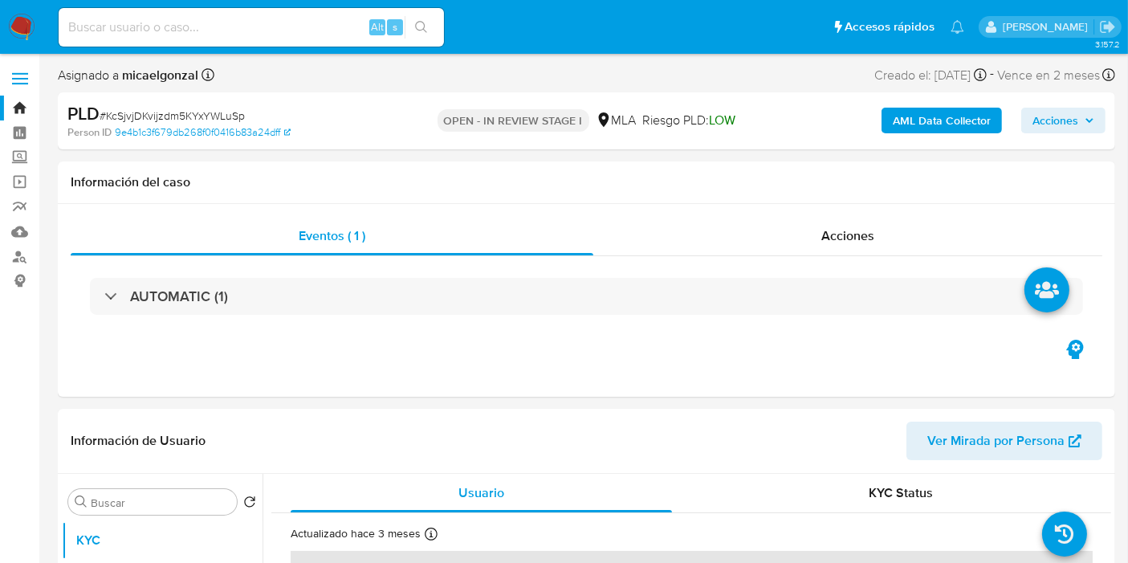
select select "10"
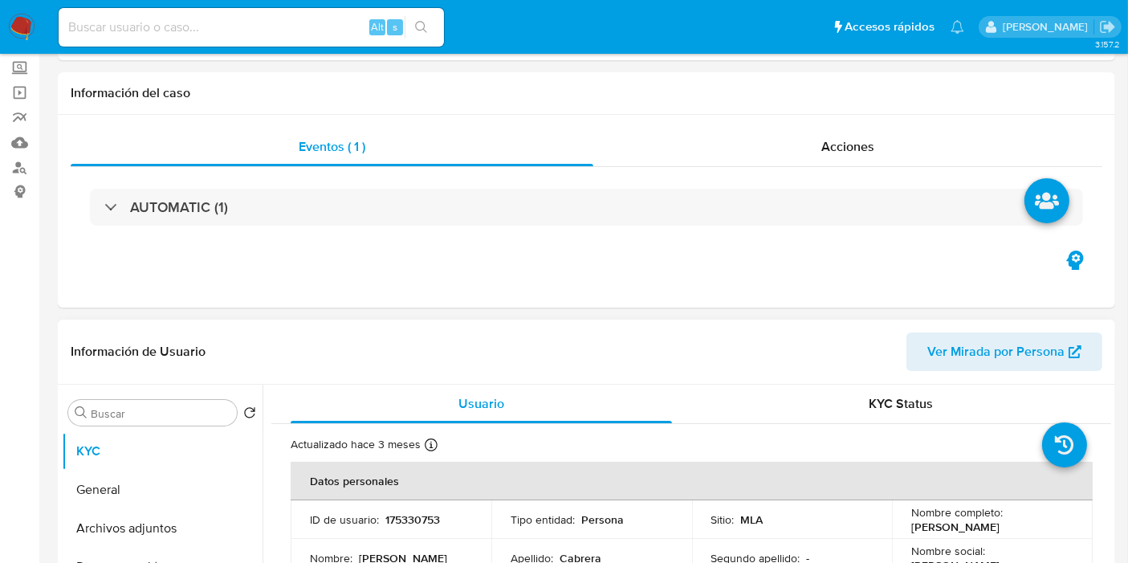
scroll to position [267, 0]
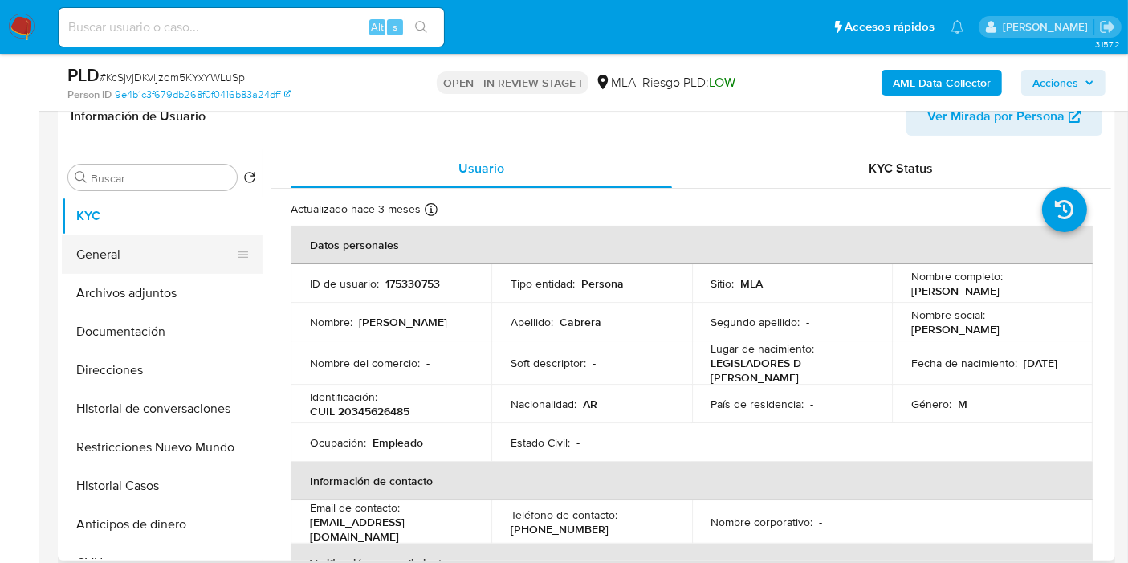
click at [177, 242] on button "General" at bounding box center [156, 254] width 188 height 39
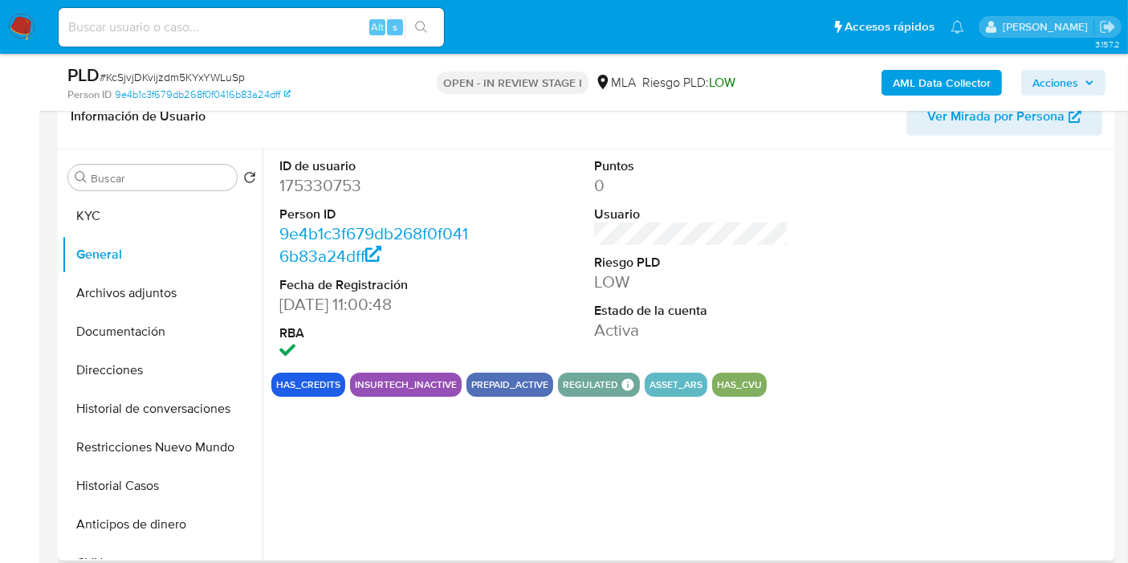
click at [332, 213] on dt "Person ID" at bounding box center [376, 215] width 194 height 18
click at [345, 186] on dd "175330753" at bounding box center [376, 185] width 194 height 22
copy dd "175330753"
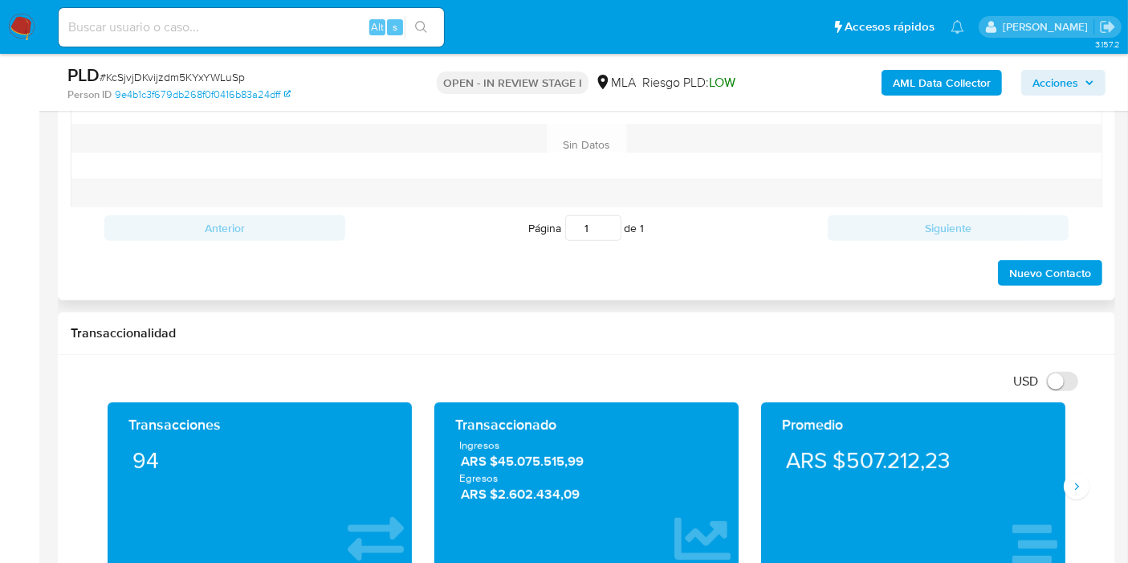
scroll to position [713, 0]
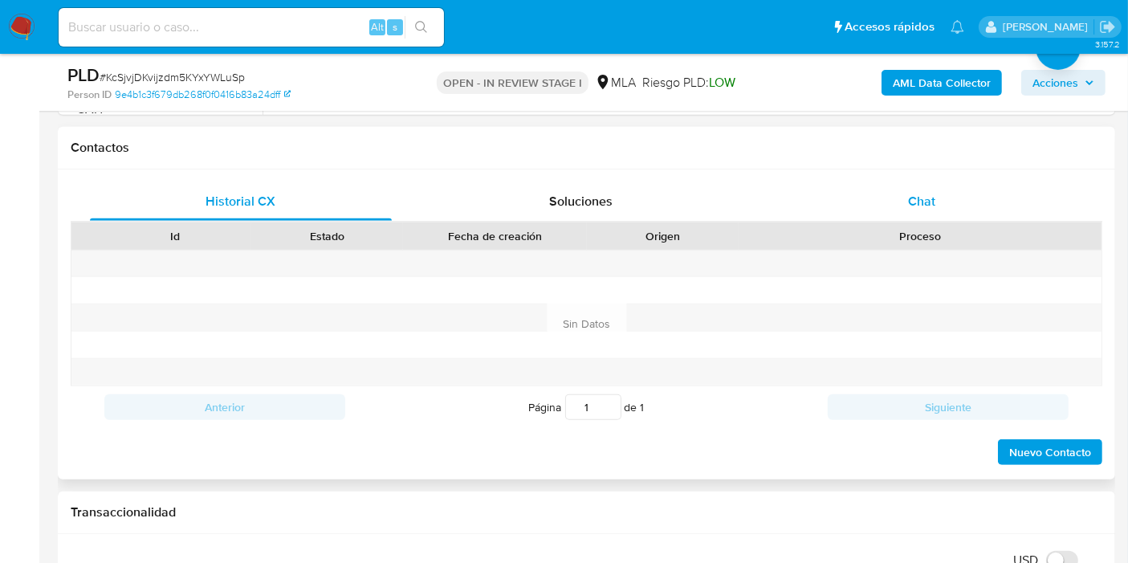
click at [958, 210] on div "Chat" at bounding box center [922, 201] width 302 height 39
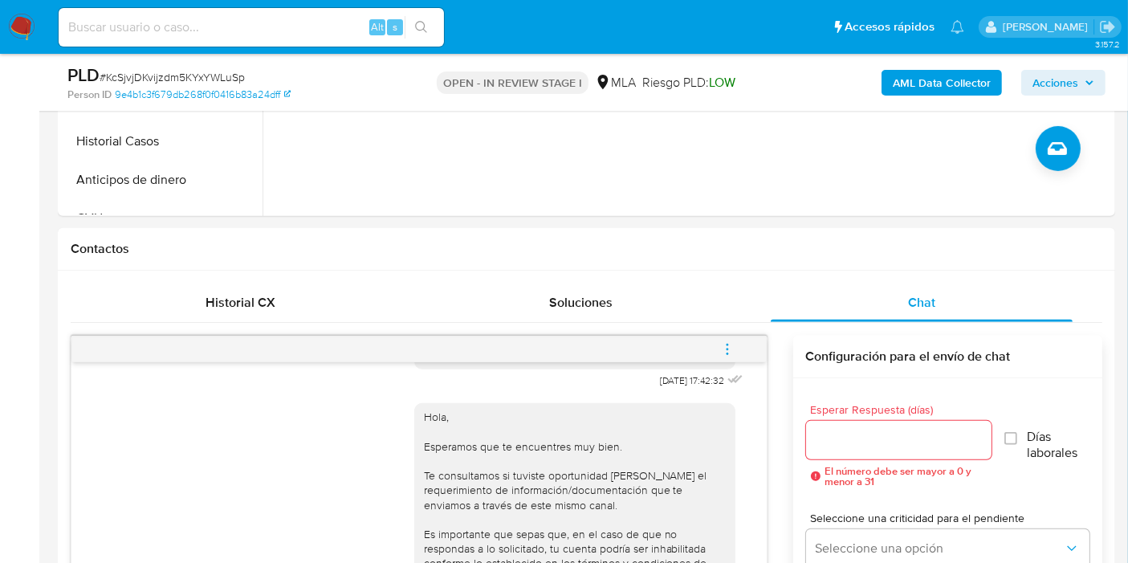
scroll to position [535, 0]
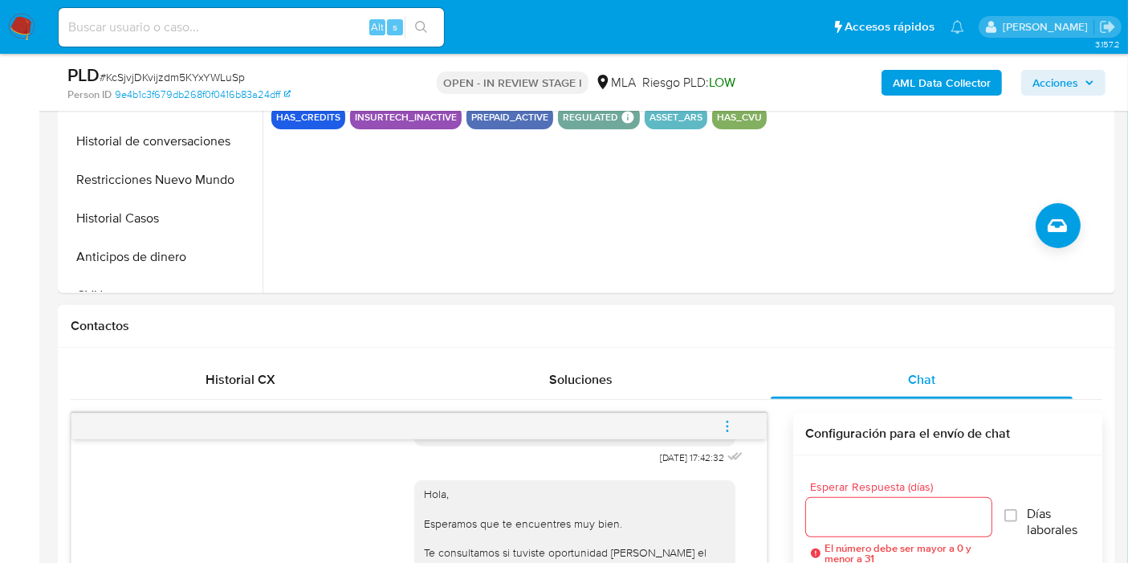
drag, startPoint x: 728, startPoint y: 422, endPoint x: 671, endPoint y: 391, distance: 65.0
click at [724, 422] on icon "menu-action" at bounding box center [727, 426] width 14 height 14
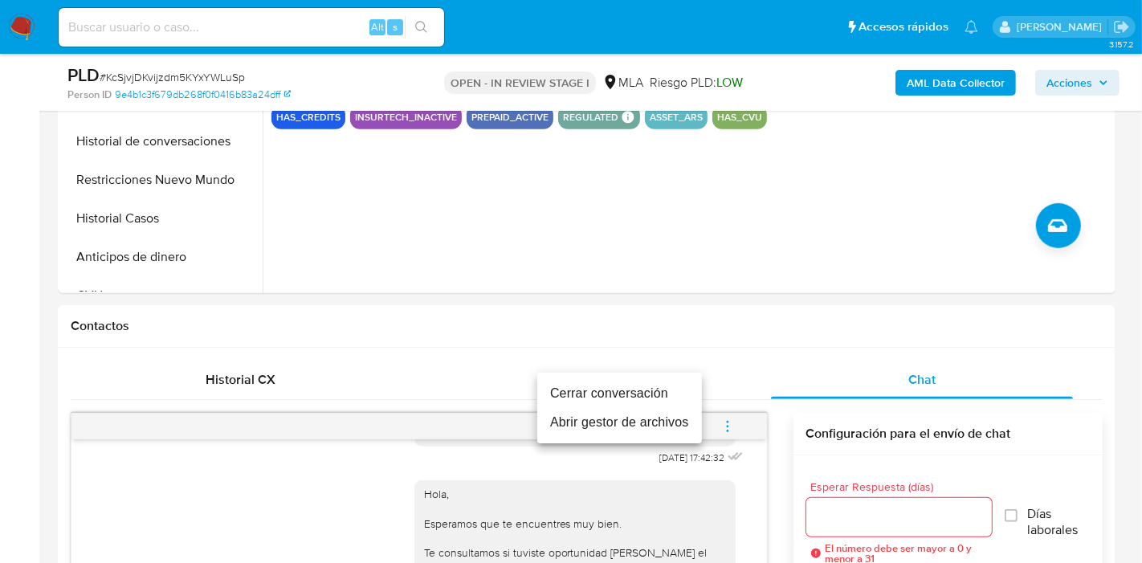
click at [587, 398] on li "Cerrar conversación" at bounding box center [619, 393] width 165 height 29
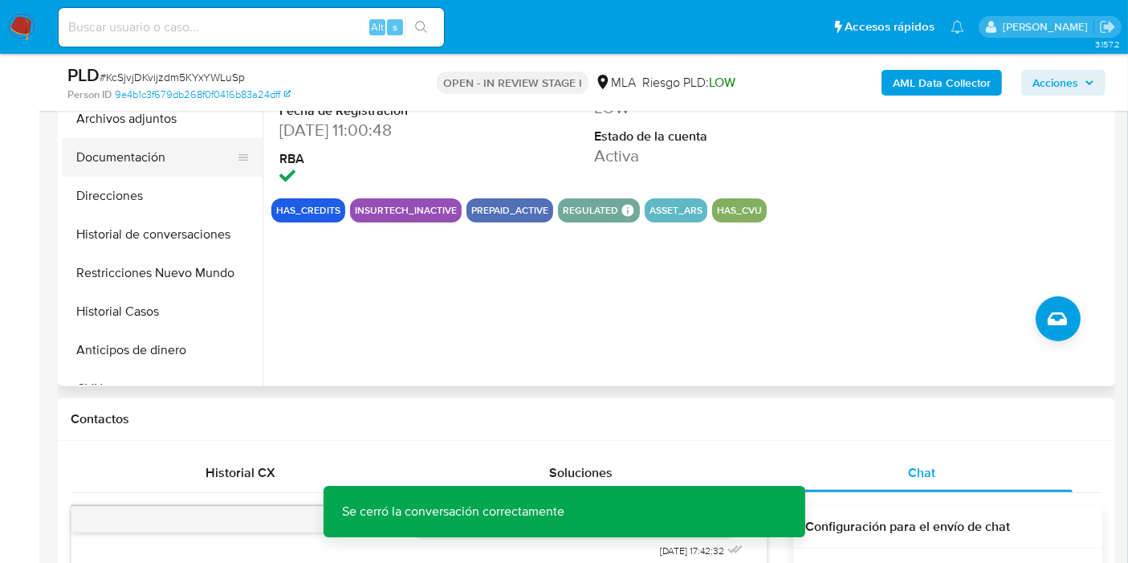
scroll to position [356, 0]
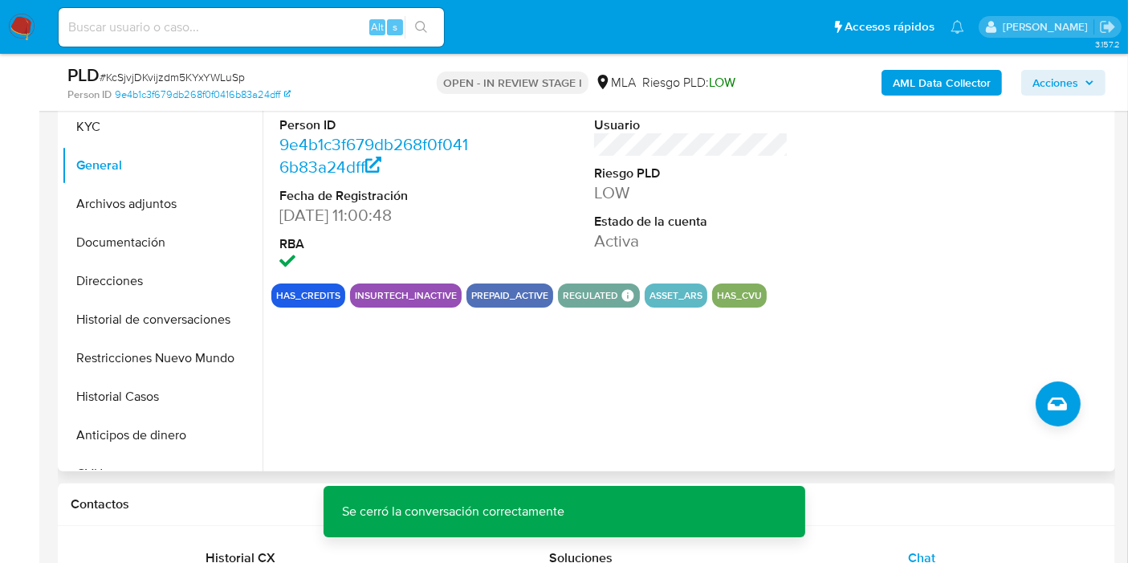
drag, startPoint x: 128, startPoint y: 270, endPoint x: 652, endPoint y: 426, distance: 546.2
click at [130, 271] on button "Direcciones" at bounding box center [162, 281] width 201 height 39
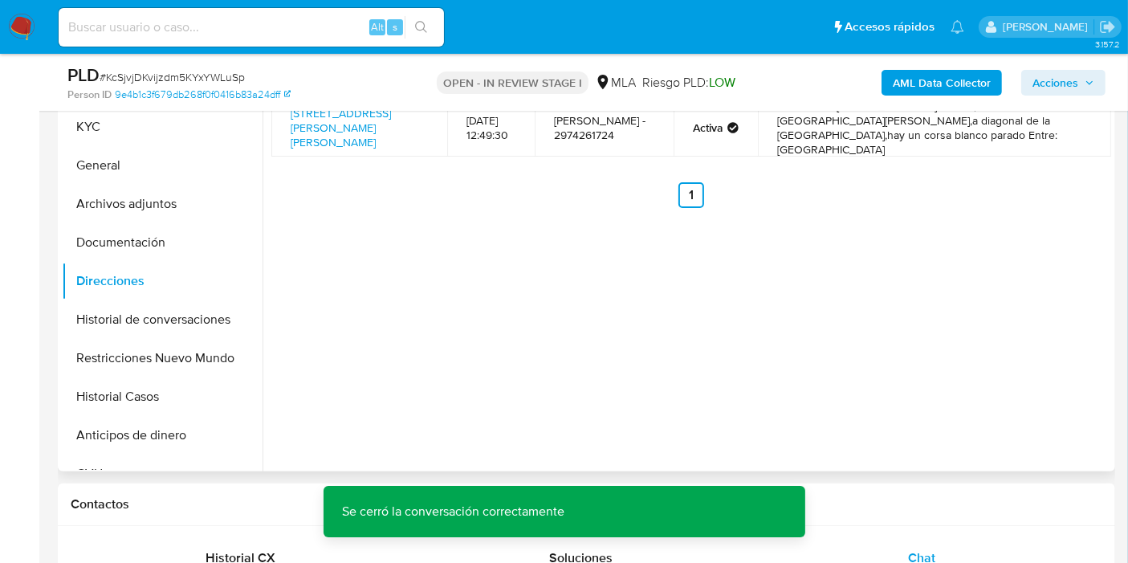
scroll to position [89, 0]
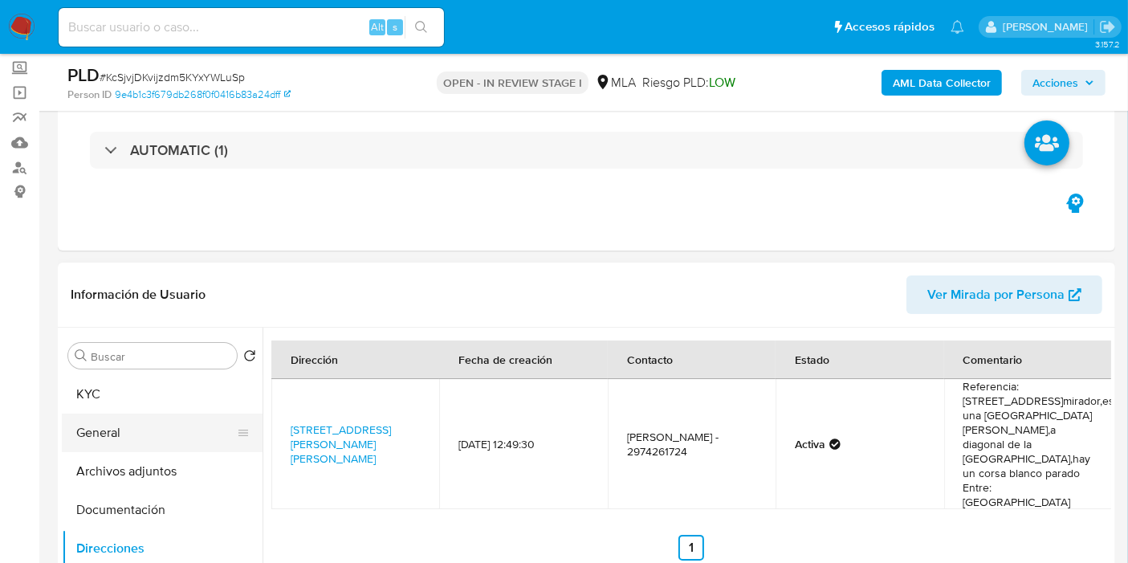
click at [137, 418] on button "General" at bounding box center [156, 432] width 188 height 39
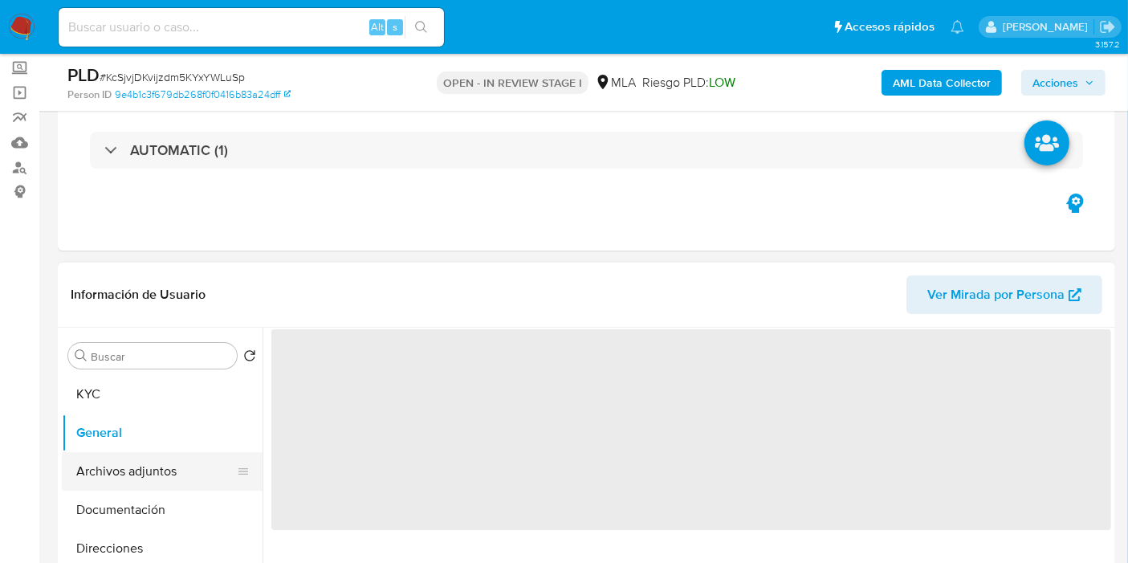
click at [174, 475] on button "Archivos adjuntos" at bounding box center [156, 471] width 188 height 39
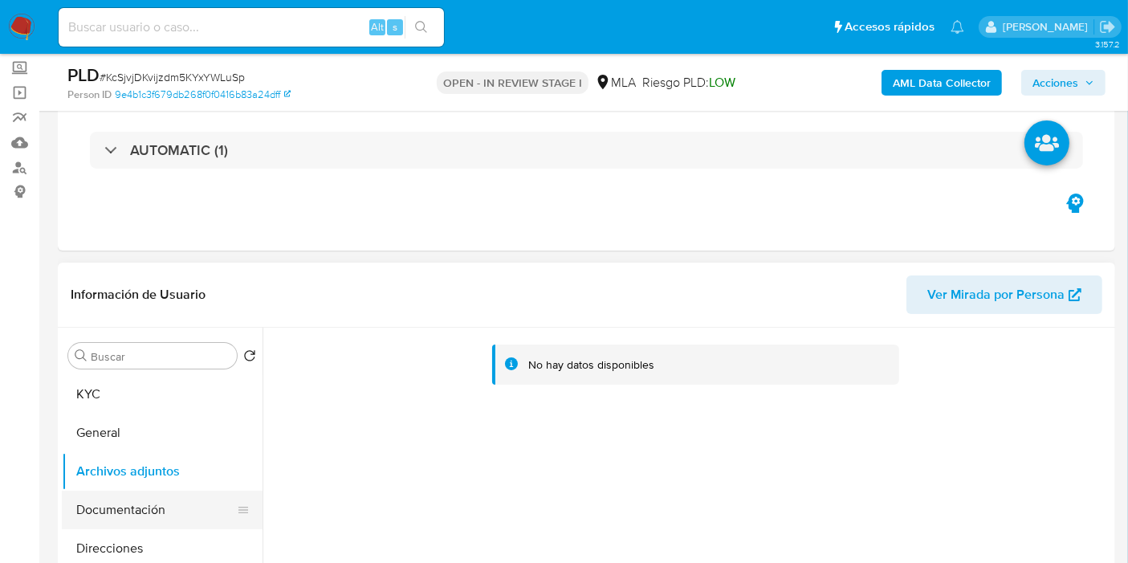
click at [166, 514] on button "Documentación" at bounding box center [156, 510] width 188 height 39
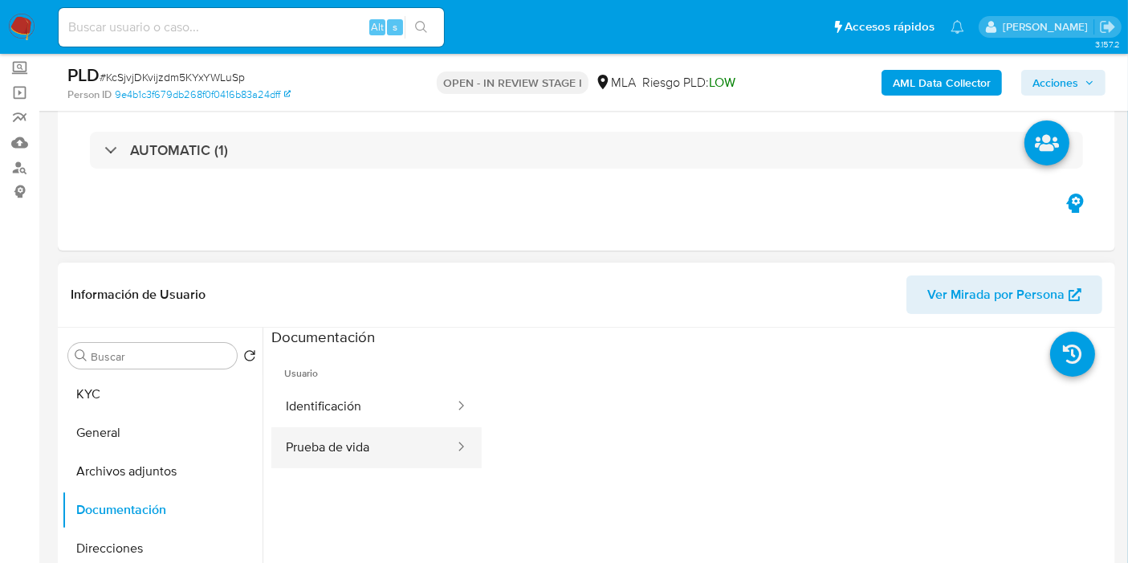
click at [320, 437] on button "Prueba de vida" at bounding box center [363, 447] width 185 height 41
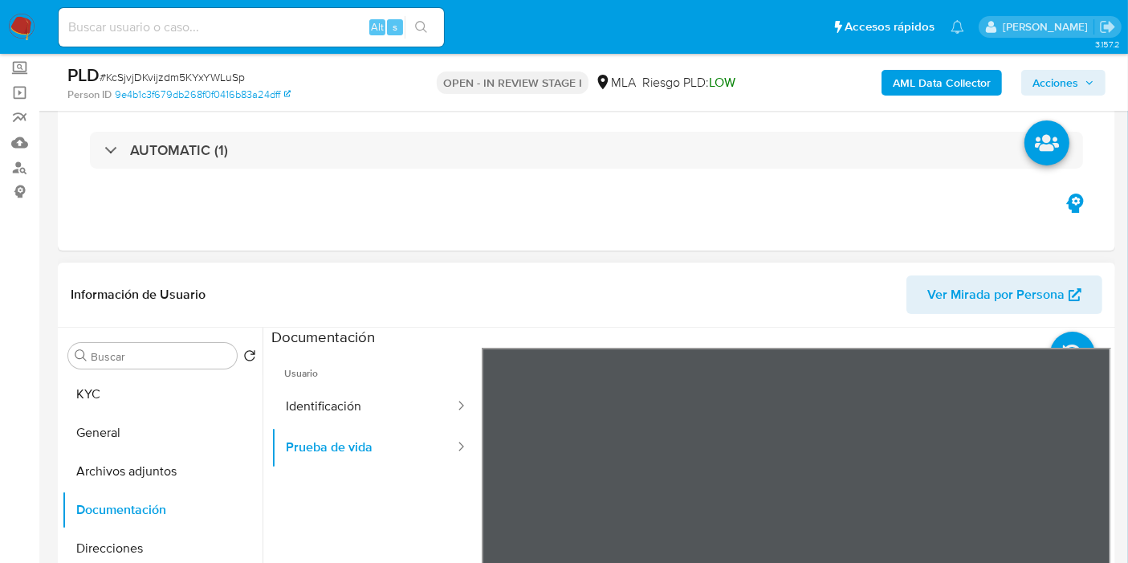
drag, startPoint x: 882, startPoint y: 397, endPoint x: 883, endPoint y: 336, distance: 61.8
click at [777, 275] on div "Información de Usuario Ver Mirada por Persona Buscar Volver al orden por defect…" at bounding box center [586, 501] width 1057 height 476
click at [378, 393] on button "Identificación" at bounding box center [363, 406] width 185 height 41
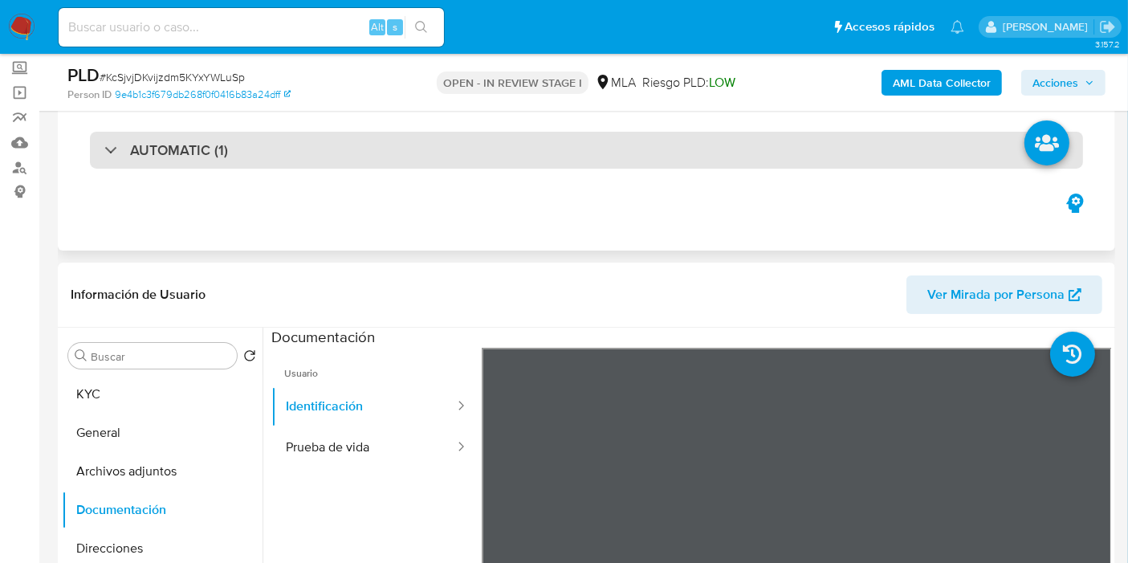
click at [827, 139] on div "AUTOMATIC (1)" at bounding box center [586, 150] width 993 height 37
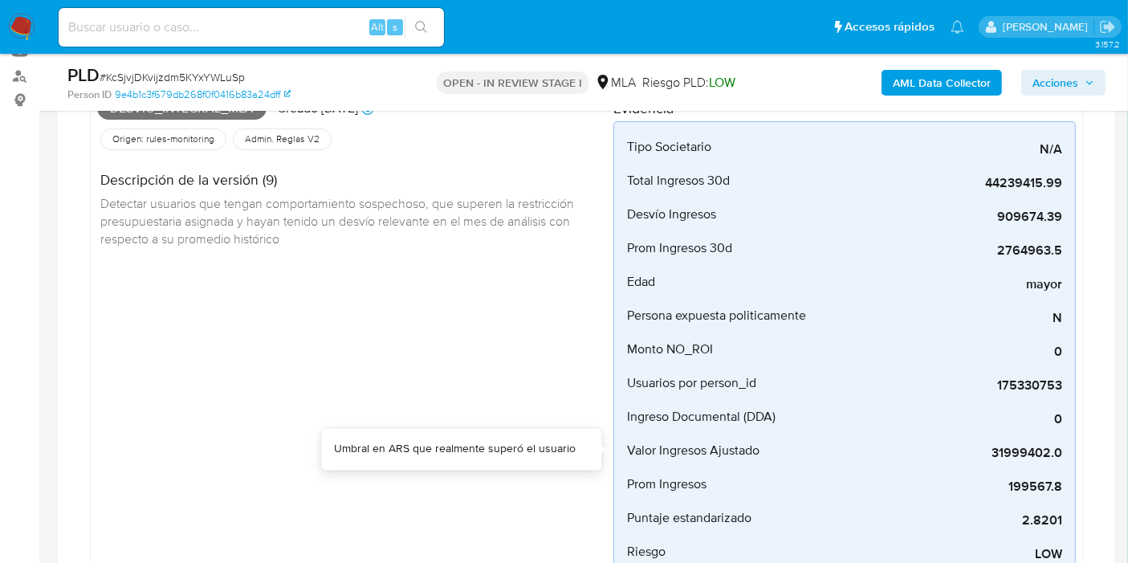
scroll to position [0, 0]
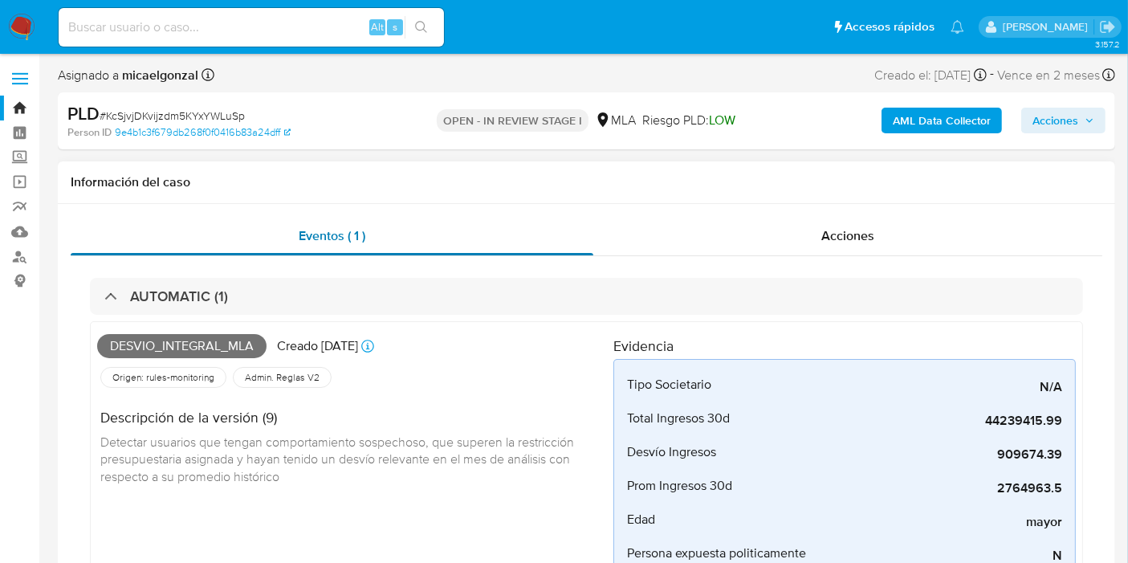
click at [420, 241] on div "Eventos ( 1 )" at bounding box center [332, 236] width 523 height 39
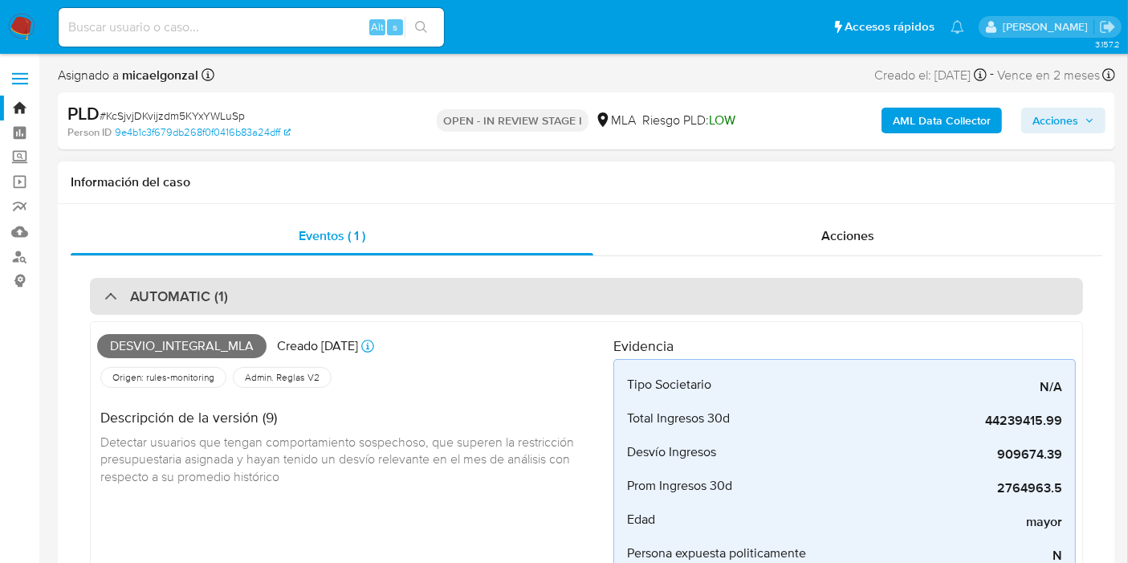
click at [169, 287] on h3 "AUTOMATIC (1)" at bounding box center [179, 296] width 98 height 18
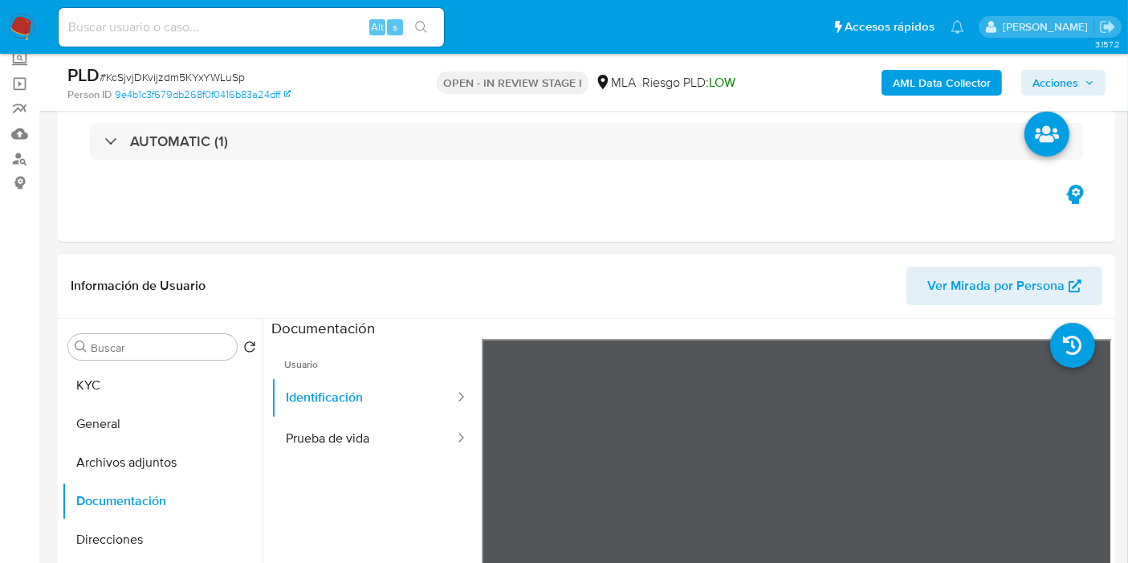
scroll to position [178, 0]
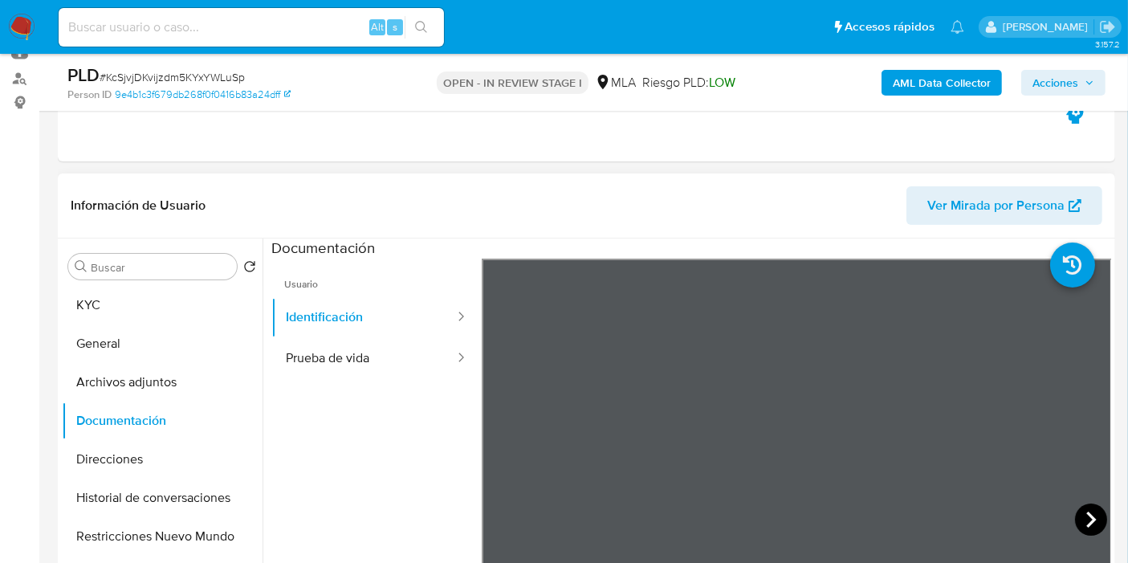
click at [1077, 516] on icon at bounding box center [1091, 519] width 32 height 32
drag, startPoint x: 177, startPoint y: 275, endPoint x: 165, endPoint y: 291, distance: 19.4
click at [166, 290] on div "Buscar Volver al orden por defecto KYC General Archivos adjuntos Documentación …" at bounding box center [162, 445] width 201 height 409
click at [165, 291] on button "KYC" at bounding box center [156, 305] width 188 height 39
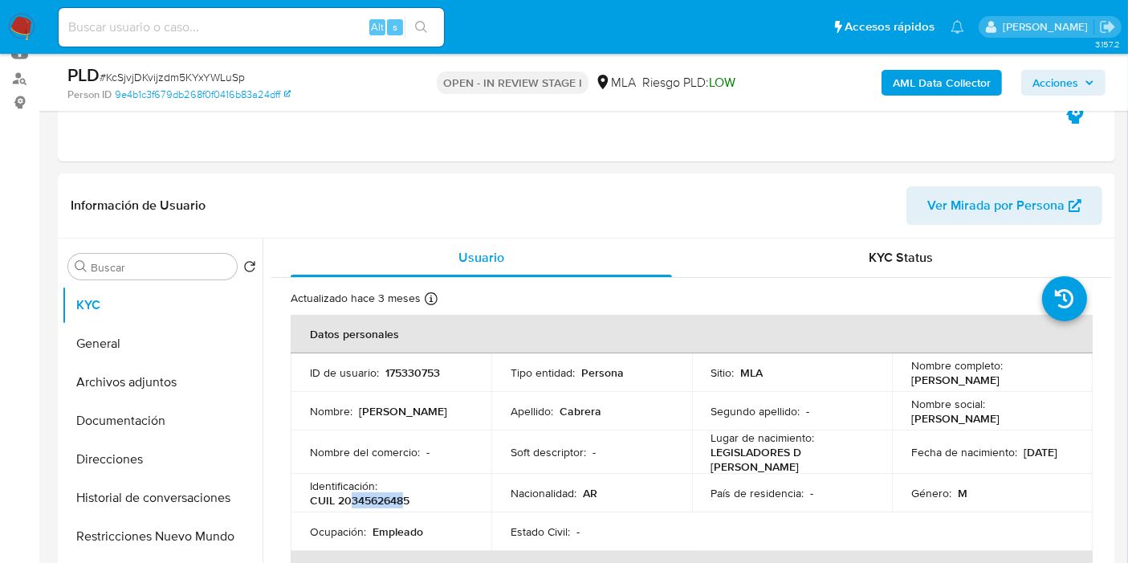
drag, startPoint x: 351, startPoint y: 494, endPoint x: 401, endPoint y: 499, distance: 50.8
click at [401, 499] on p "CUIL 20345626485" at bounding box center [360, 500] width 100 height 14
copy p "34562648"
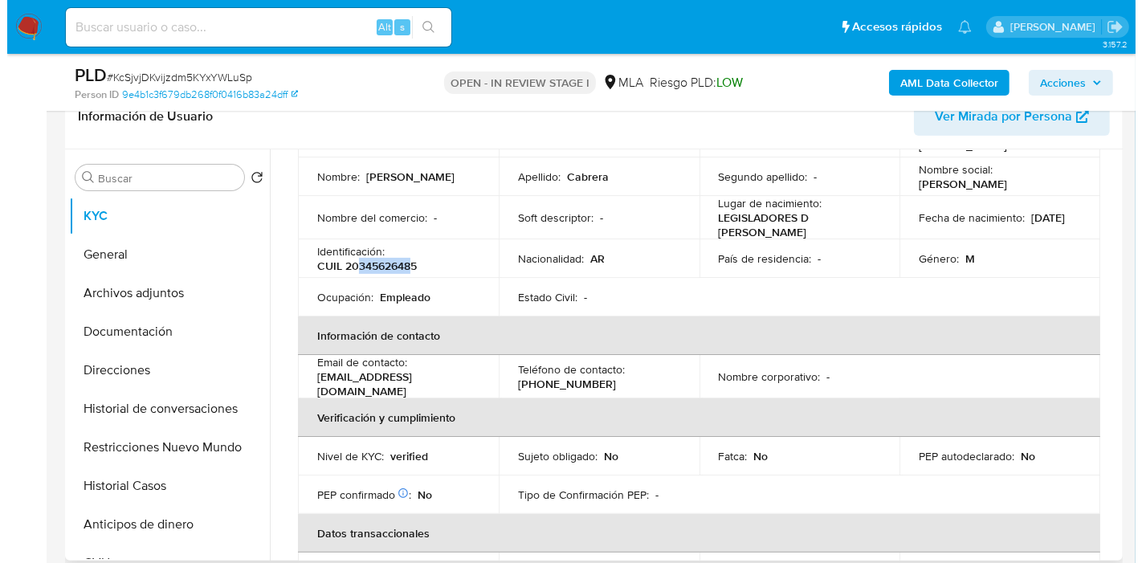
scroll to position [0, 0]
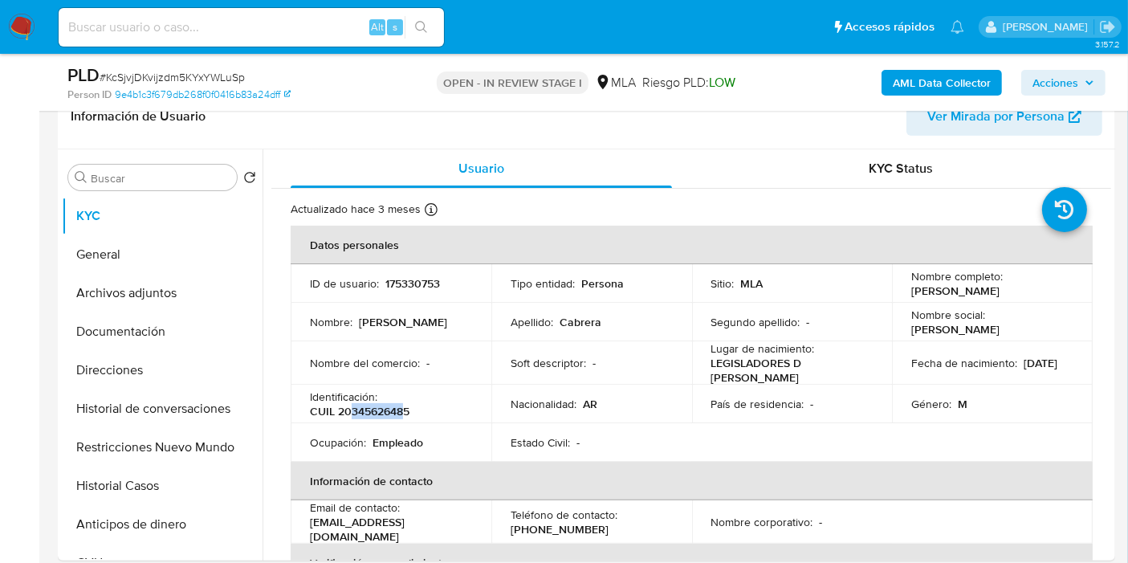
click at [924, 81] on b "AML Data Collector" at bounding box center [942, 83] width 98 height 26
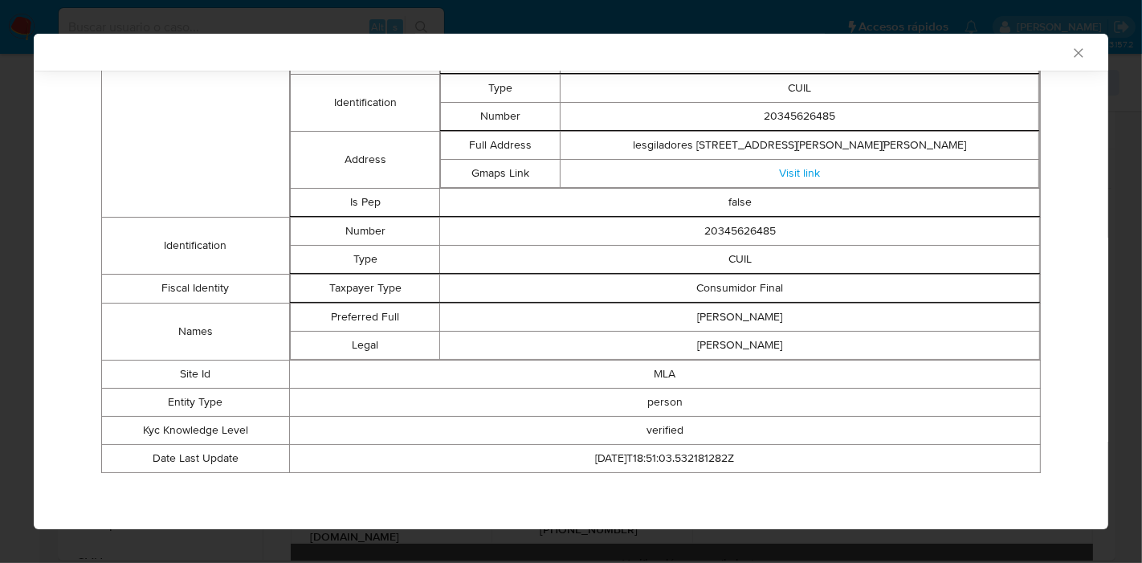
scroll to position [231, 0]
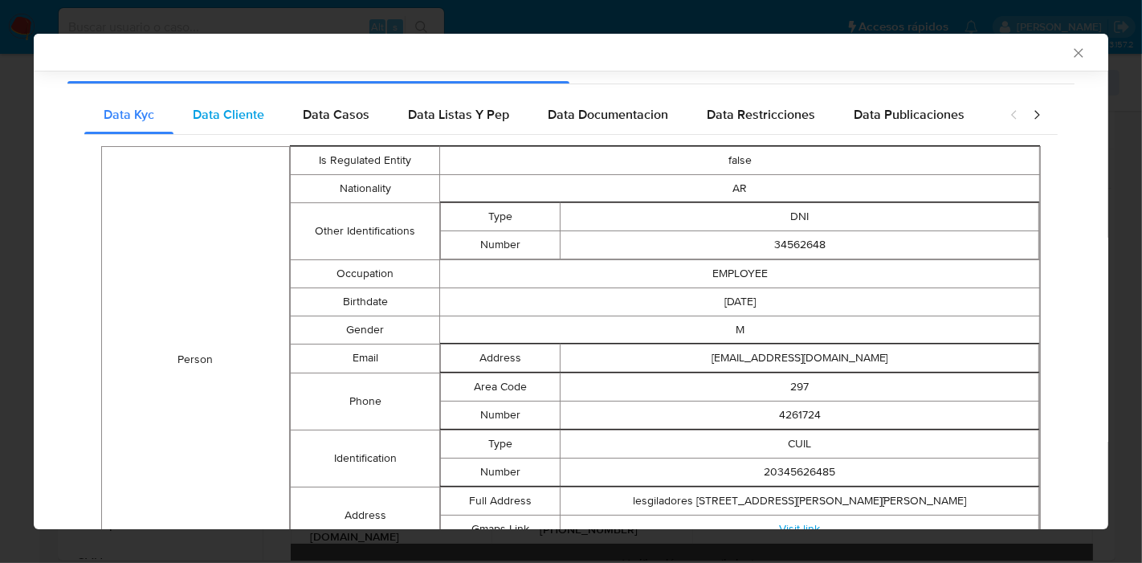
click at [240, 96] on div "Data Cliente" at bounding box center [228, 115] width 110 height 39
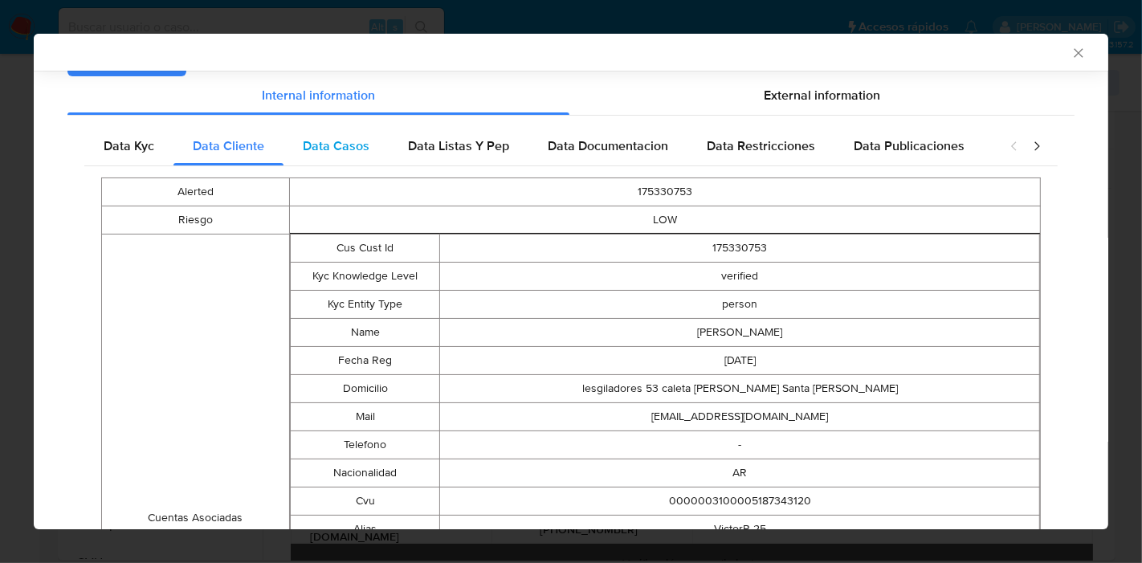
click at [321, 146] on span "Data Casos" at bounding box center [336, 145] width 67 height 18
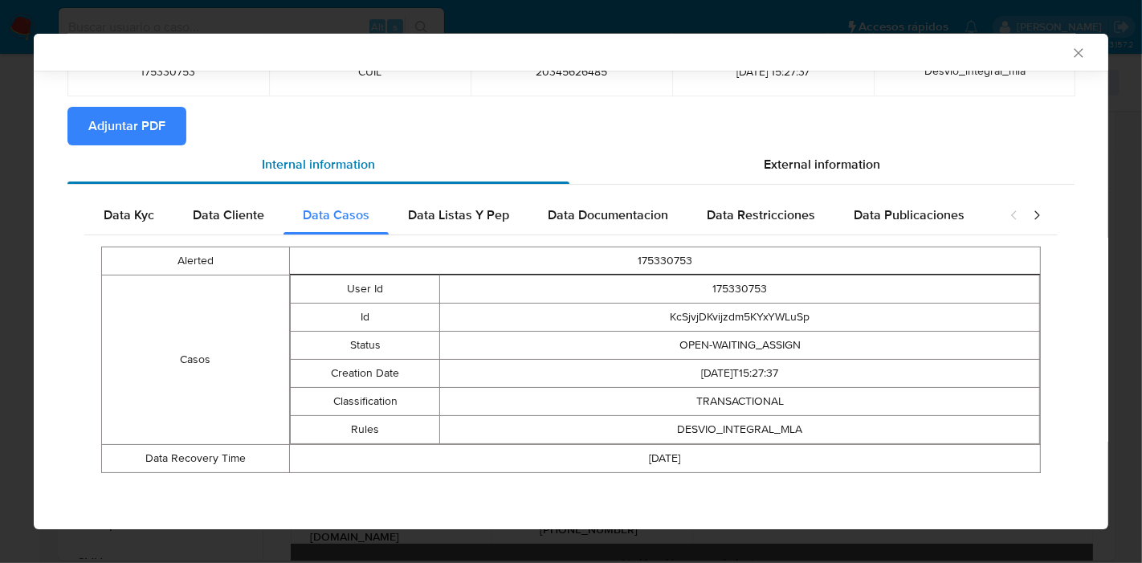
scroll to position [129, 0]
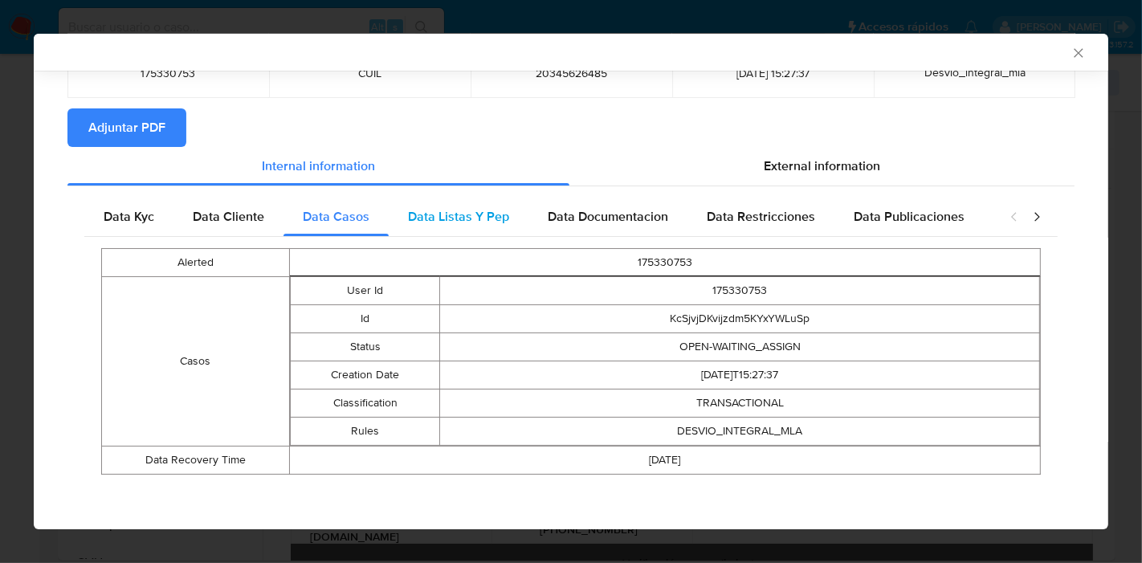
click at [455, 202] on div "Data Listas Y Pep" at bounding box center [459, 217] width 140 height 39
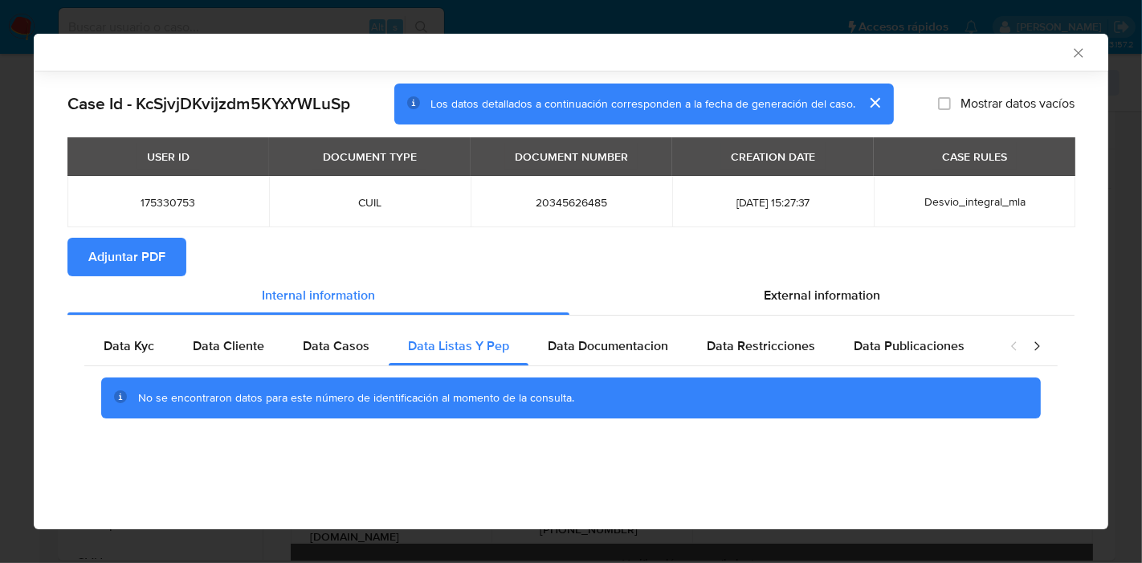
scroll to position [0, 0]
drag, startPoint x: 605, startPoint y: 347, endPoint x: 620, endPoint y: 345, distance: 14.5
click at [606, 346] on span "Data Documentacion" at bounding box center [608, 345] width 120 height 18
click at [783, 372] on div "No se encontraron datos para este número de identificación al momento de la con…" at bounding box center [570, 398] width 973 height 64
drag, startPoint x: 805, startPoint y: 345, endPoint x: 949, endPoint y: 370, distance: 146.7
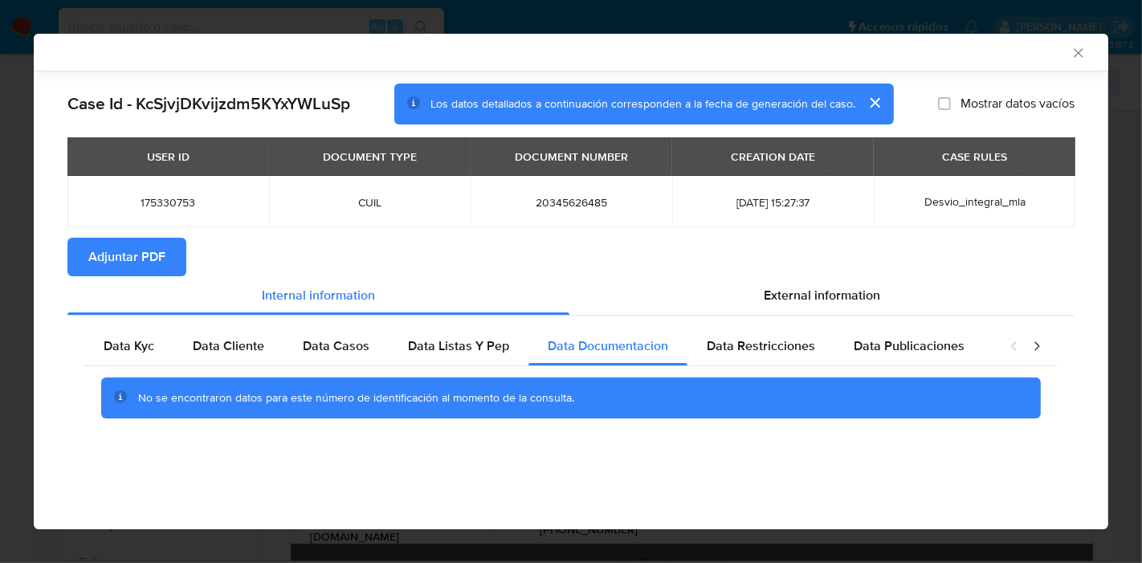
click at [817, 346] on div "Data Restricciones" at bounding box center [760, 346] width 147 height 39
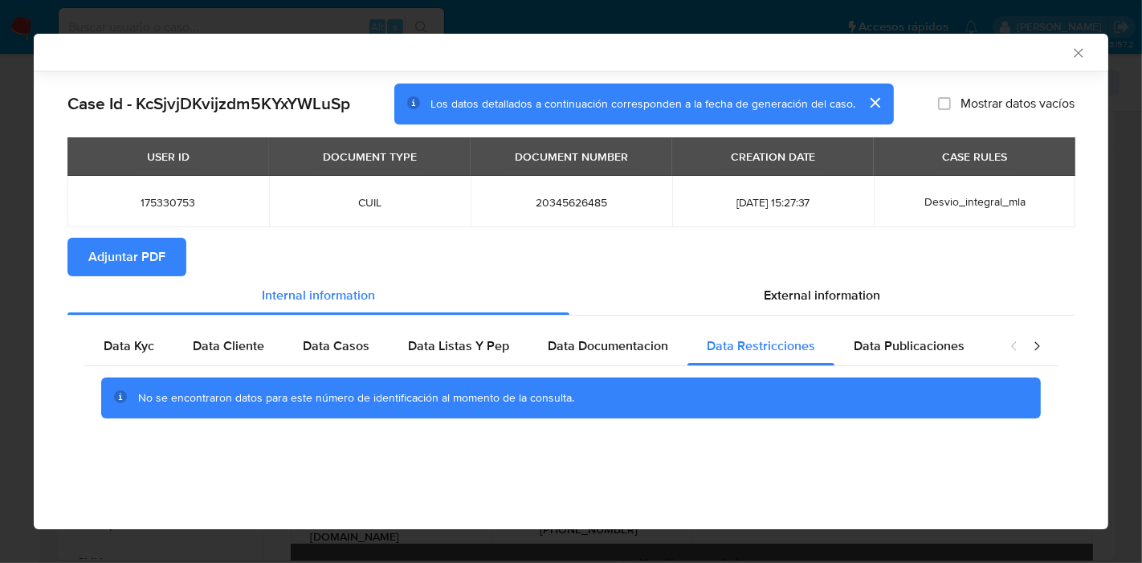
drag, startPoint x: 939, startPoint y: 357, endPoint x: 1036, endPoint y: 361, distance: 96.4
click at [955, 361] on div "Data Publicaciones" at bounding box center [908, 346] width 149 height 39
drag, startPoint x: 1041, startPoint y: 342, endPoint x: 931, endPoint y: 333, distance: 111.2
click at [1040, 342] on icon "closure-recommendation-modal" at bounding box center [1037, 346] width 16 height 16
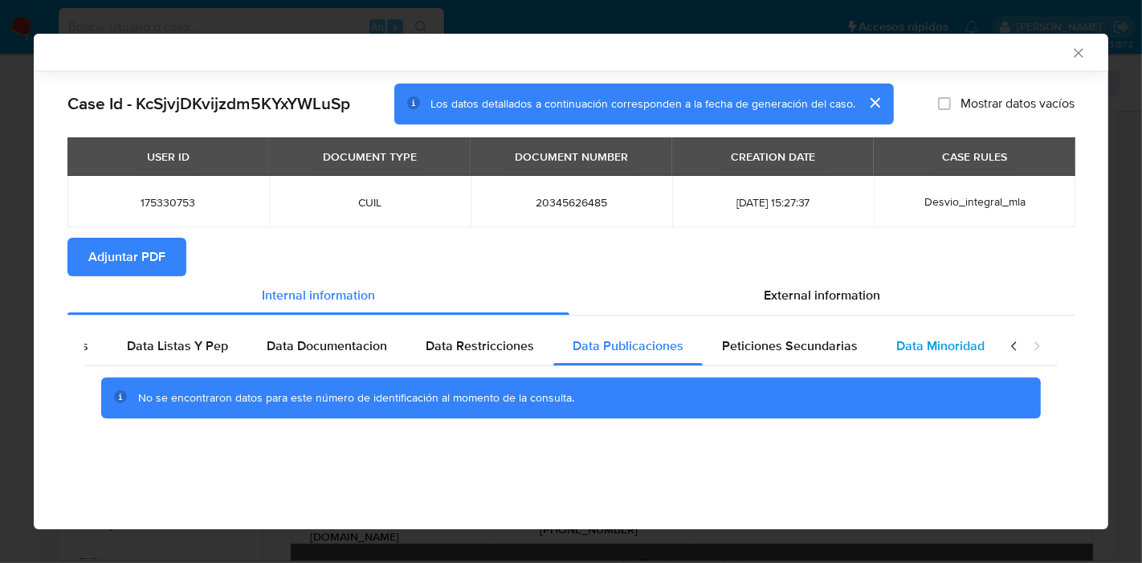
click at [903, 336] on span "Data Minoridad" at bounding box center [940, 345] width 88 height 18
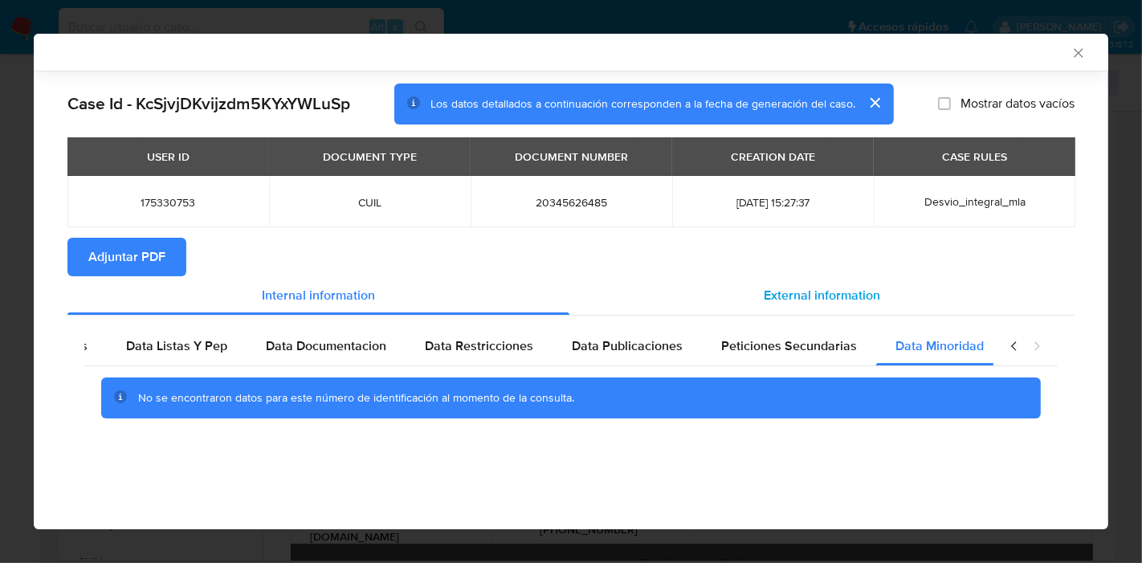
drag, startPoint x: 829, startPoint y: 347, endPoint x: 815, endPoint y: 299, distance: 49.3
click at [834, 347] on span "Peticiones Secundarias" at bounding box center [789, 345] width 136 height 18
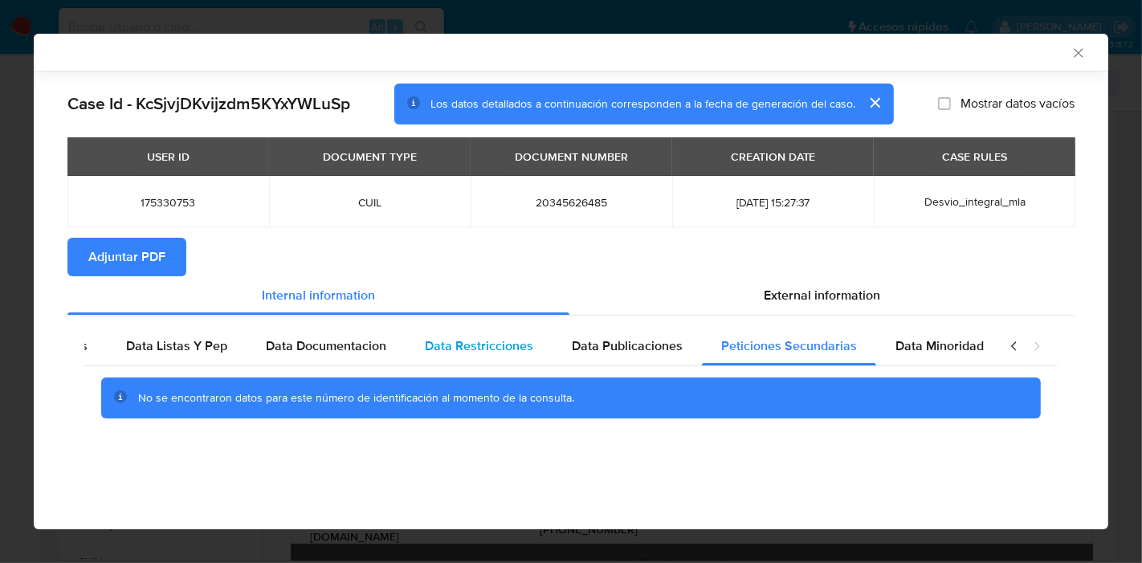
drag, startPoint x: 185, startPoint y: 349, endPoint x: 534, endPoint y: 349, distance: 349.3
click at [202, 349] on span "Data Listas Y Pep" at bounding box center [176, 345] width 101 height 18
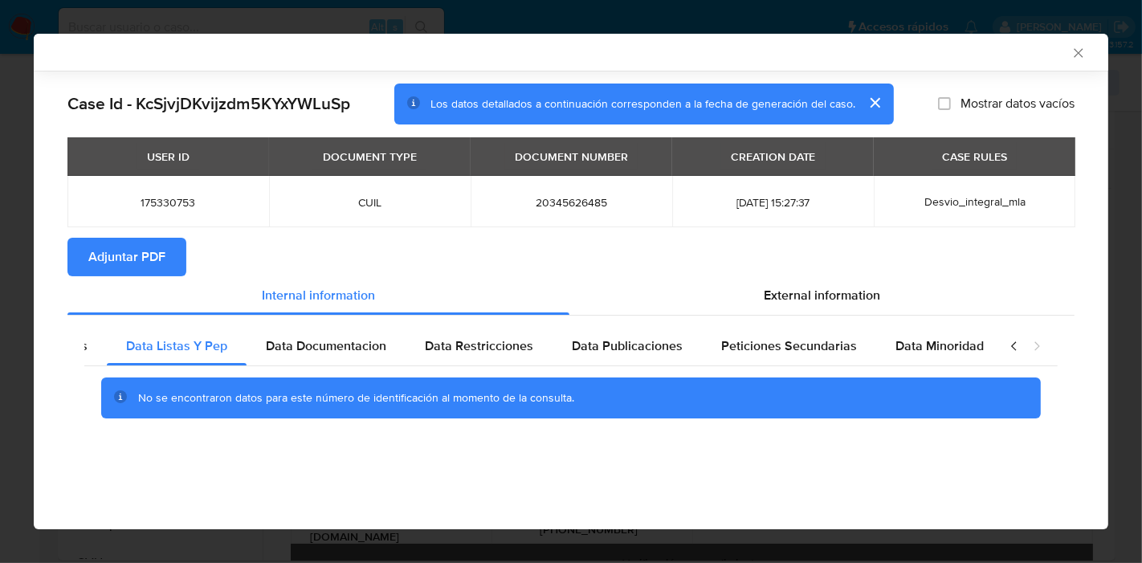
click at [1018, 348] on icon "closure-recommendation-modal" at bounding box center [1014, 346] width 16 height 16
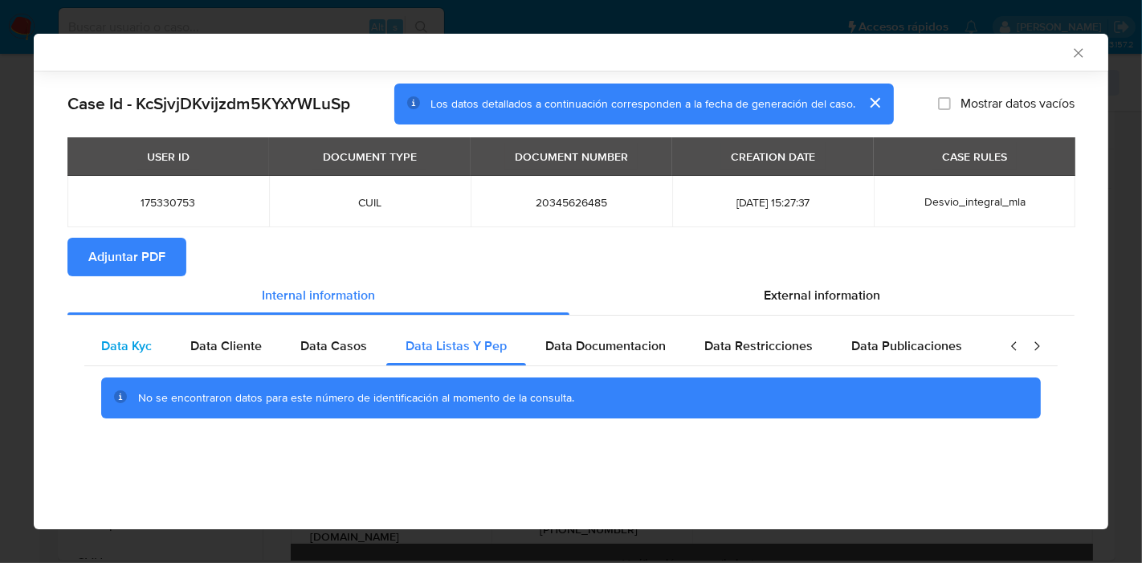
scroll to position [0, 0]
drag, startPoint x: 143, startPoint y: 332, endPoint x: 153, endPoint y: 333, distance: 10.6
click at [149, 332] on div "Data Kyc" at bounding box center [128, 346] width 89 height 39
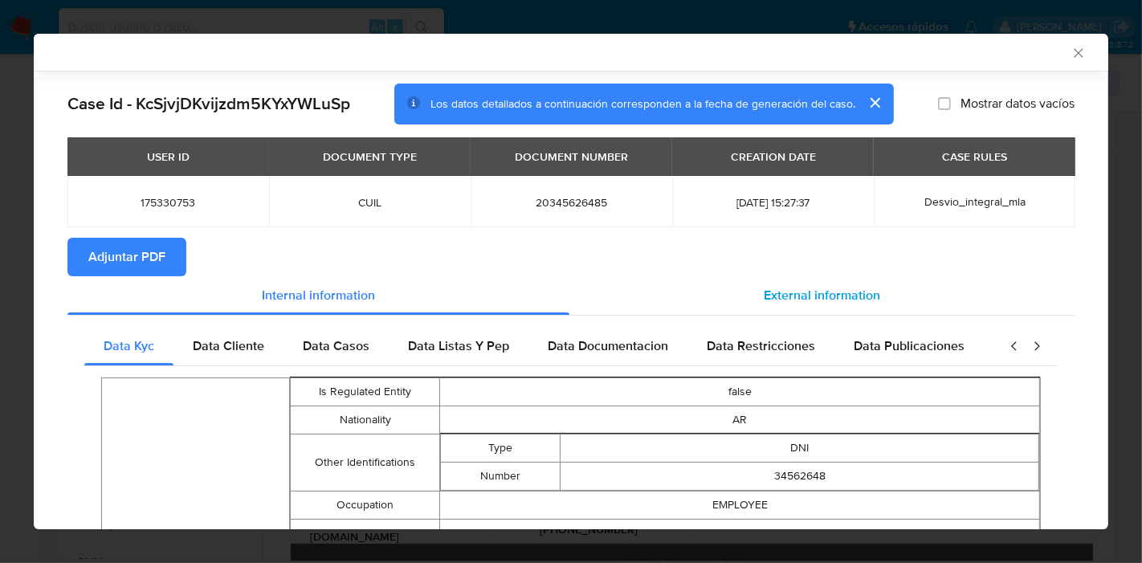
click at [870, 303] on div "External information" at bounding box center [821, 295] width 505 height 39
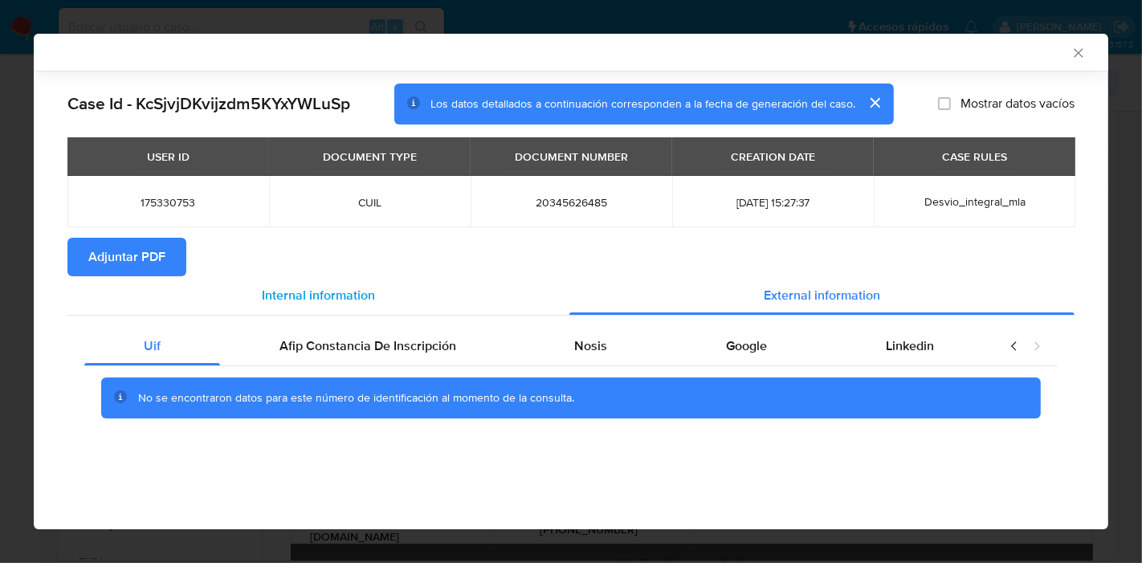
drag, startPoint x: 336, startPoint y: 350, endPoint x: 450, endPoint y: 306, distance: 122.3
click at [336, 350] on span "Afip Constancia De Inscripción" at bounding box center [367, 345] width 177 height 18
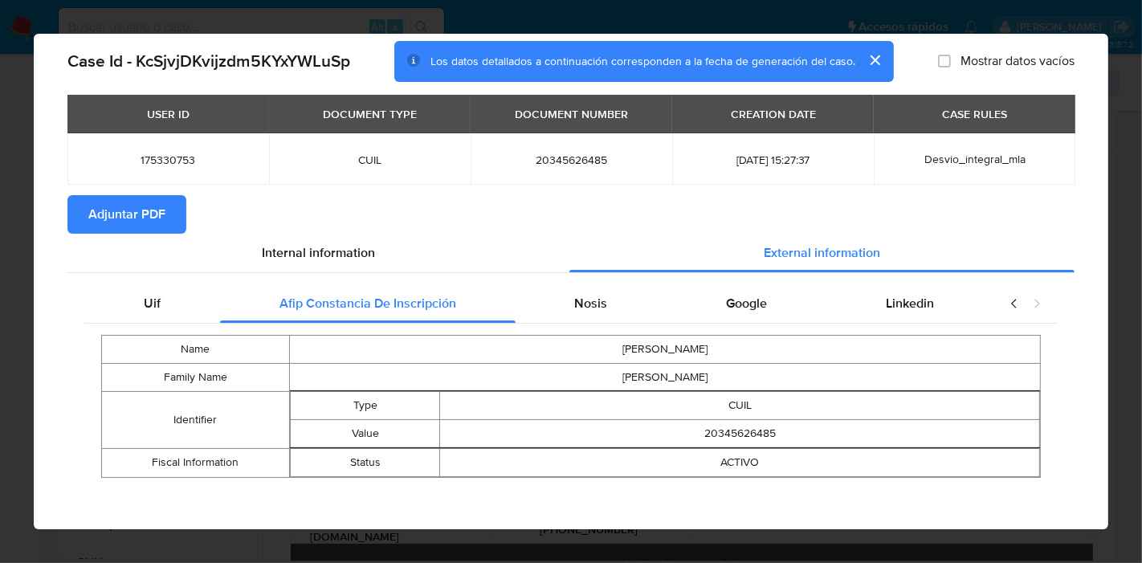
scroll to position [46, 0]
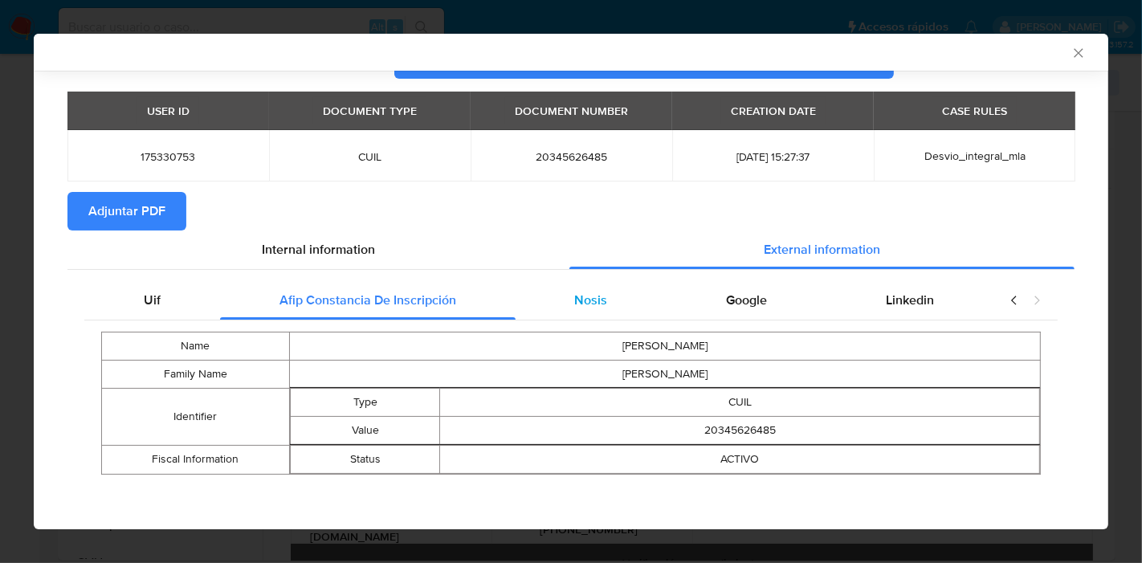
click at [534, 287] on div "Nosis" at bounding box center [591, 300] width 152 height 39
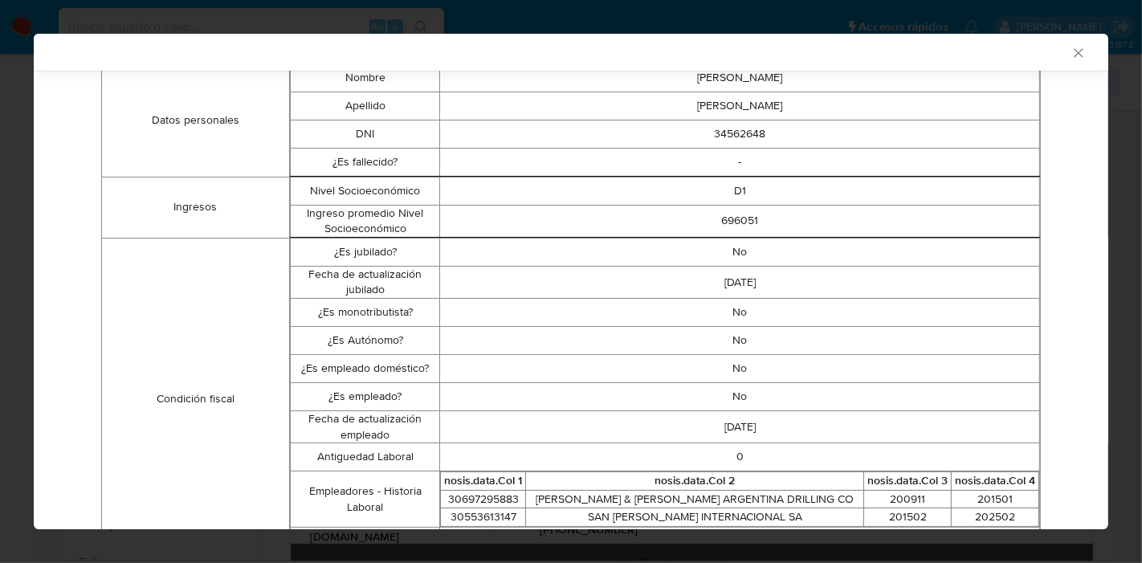
scroll to position [135, 0]
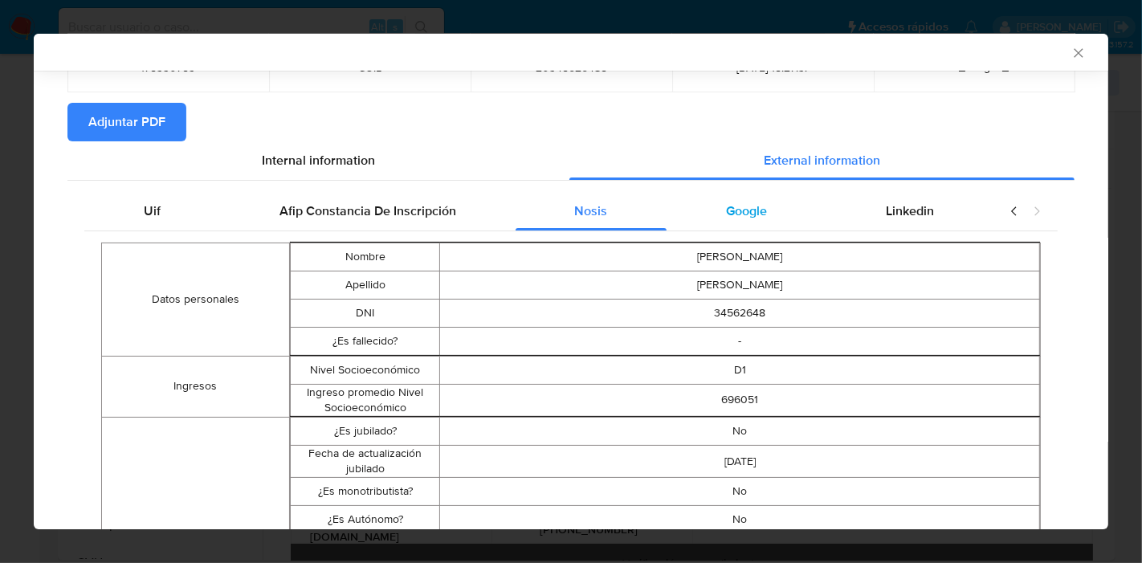
click at [731, 198] on div "Google" at bounding box center [746, 211] width 160 height 39
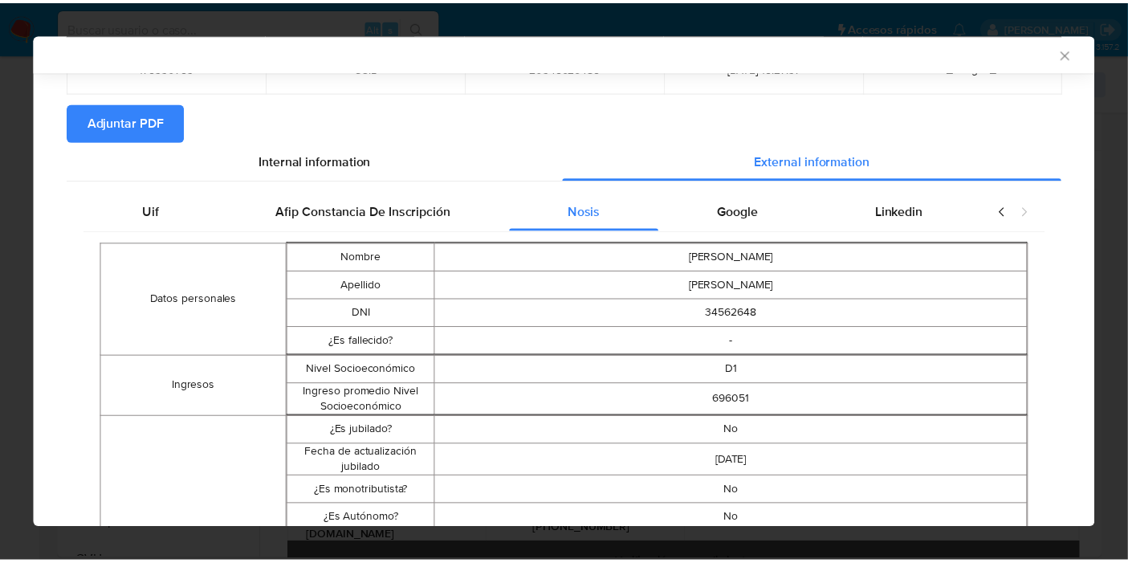
scroll to position [0, 0]
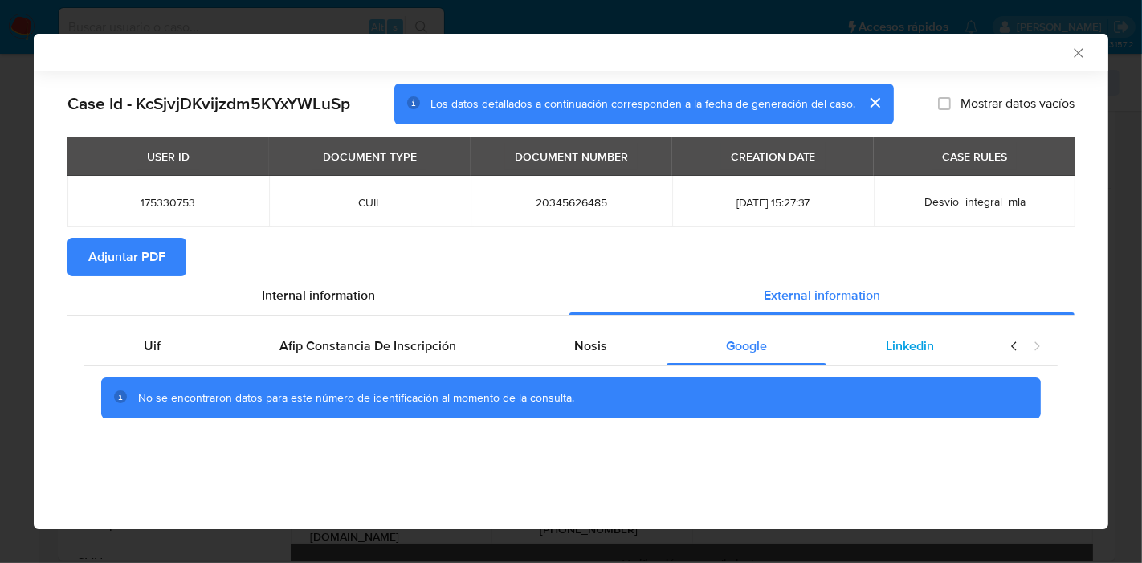
drag, startPoint x: 927, startPoint y: 339, endPoint x: 984, endPoint y: 345, distance: 57.4
click at [927, 340] on span "Linkedin" at bounding box center [910, 345] width 48 height 18
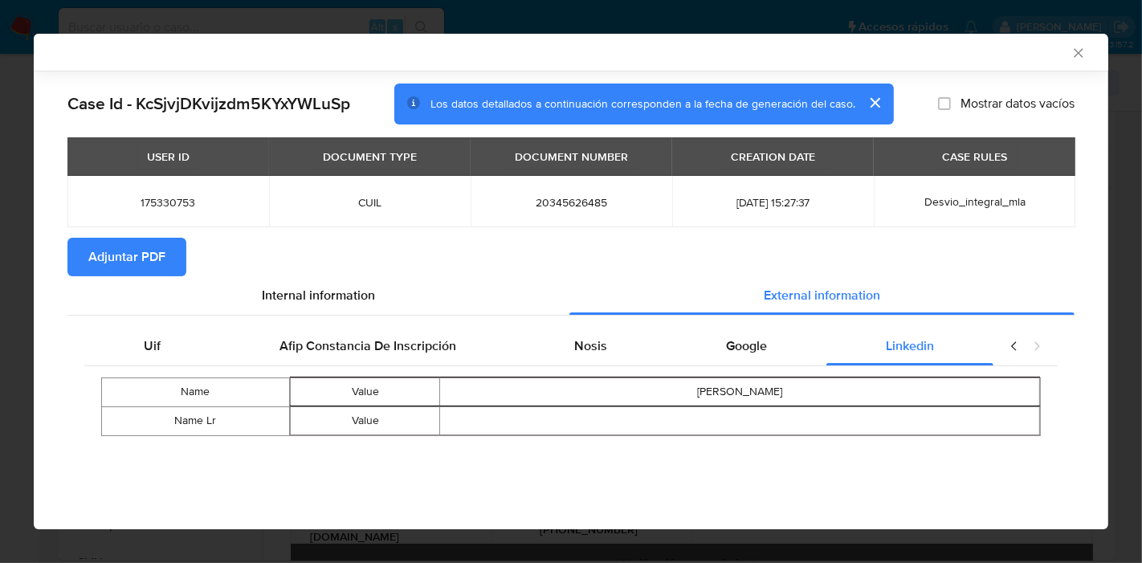
click at [1016, 351] on icon "closure-recommendation-modal" at bounding box center [1014, 346] width 16 height 16
click at [158, 368] on div "Name Value Victor Ernesto Cabrera Name Lr Value" at bounding box center [570, 406] width 973 height 81
click at [169, 352] on div "Uif" at bounding box center [152, 346] width 136 height 39
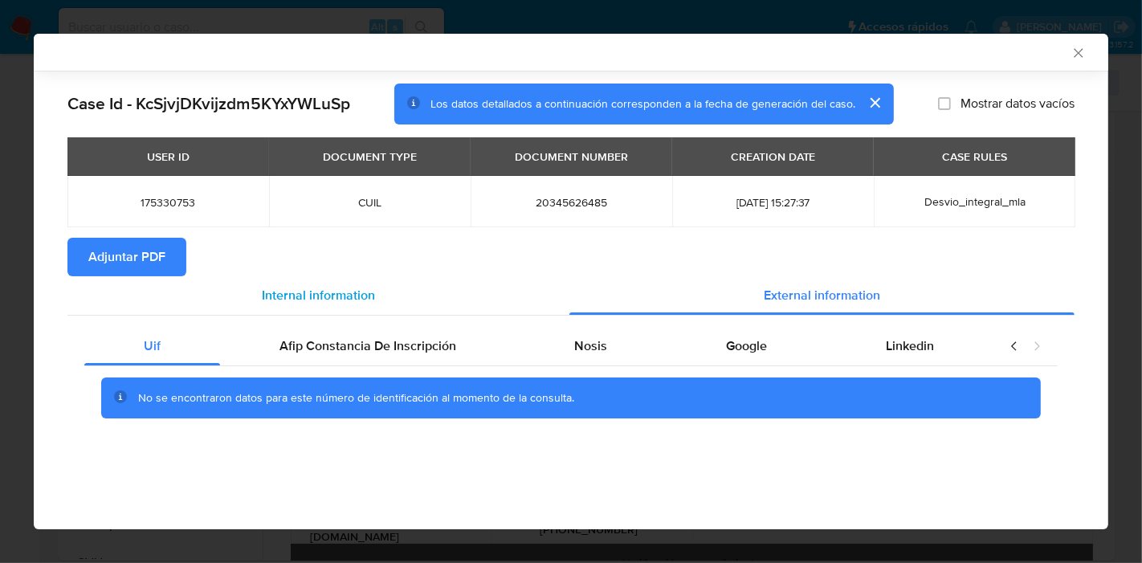
click at [320, 308] on div "Internal information" at bounding box center [318, 295] width 502 height 39
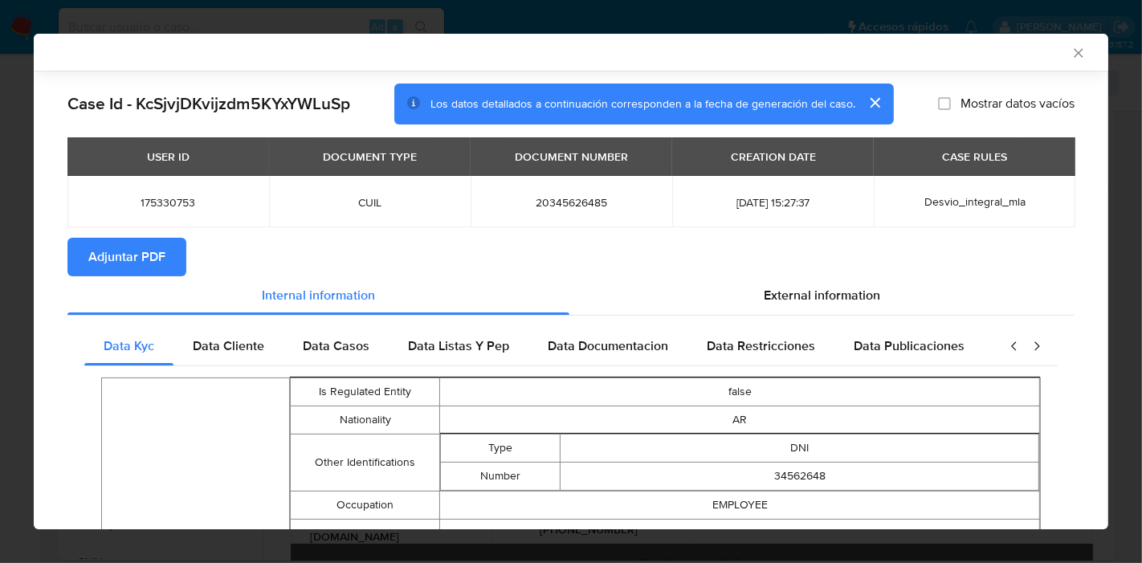
click at [153, 261] on span "Adjuntar PDF" at bounding box center [126, 256] width 77 height 35
click at [0, 170] on div "AML Data Collector Case Id - KcSjvjDKvijzdm5KYxYWLuSp Los datos detallados a co…" at bounding box center [571, 281] width 1142 height 563
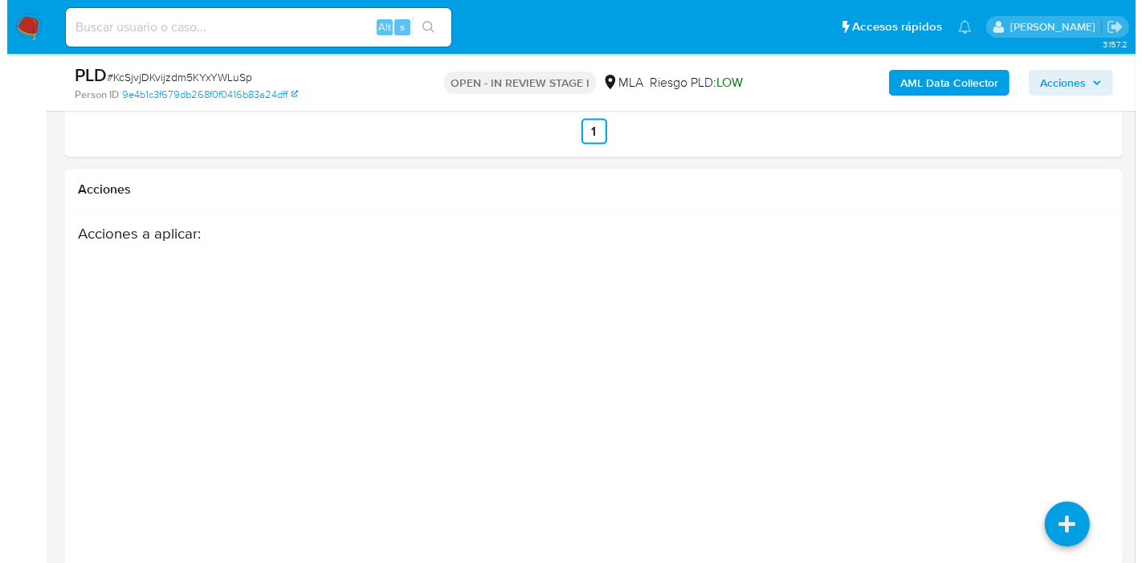
scroll to position [2906, 0]
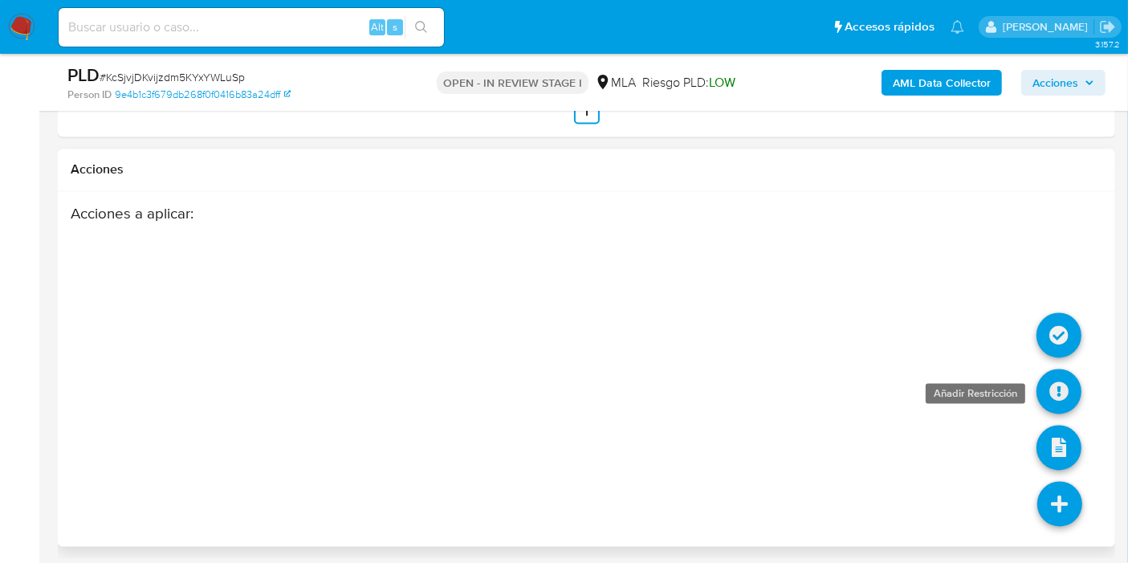
click at [1052, 377] on icon at bounding box center [1059, 391] width 45 height 45
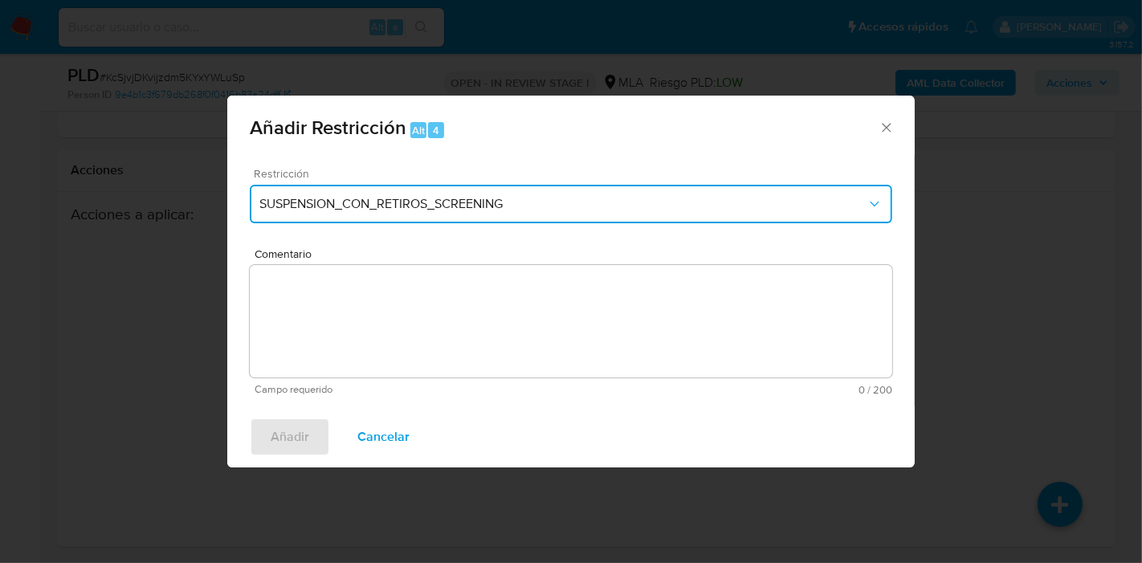
drag, startPoint x: 601, startPoint y: 202, endPoint x: 574, endPoint y: 216, distance: 30.9
click at [601, 201] on span "SUSPENSION_CON_RETIROS_SCREENING" at bounding box center [562, 204] width 607 height 16
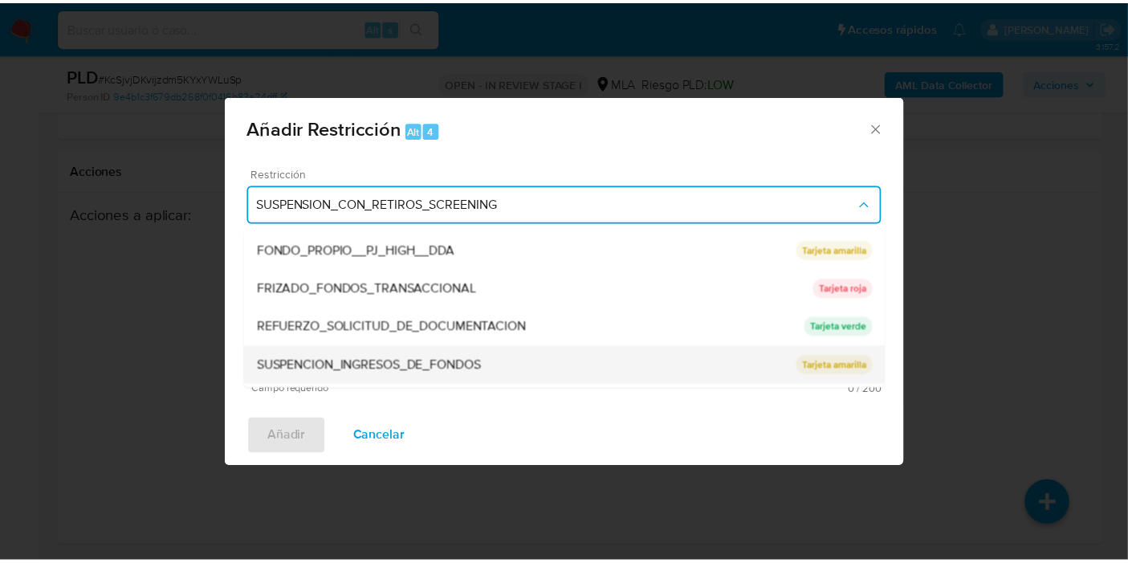
scroll to position [340, 0]
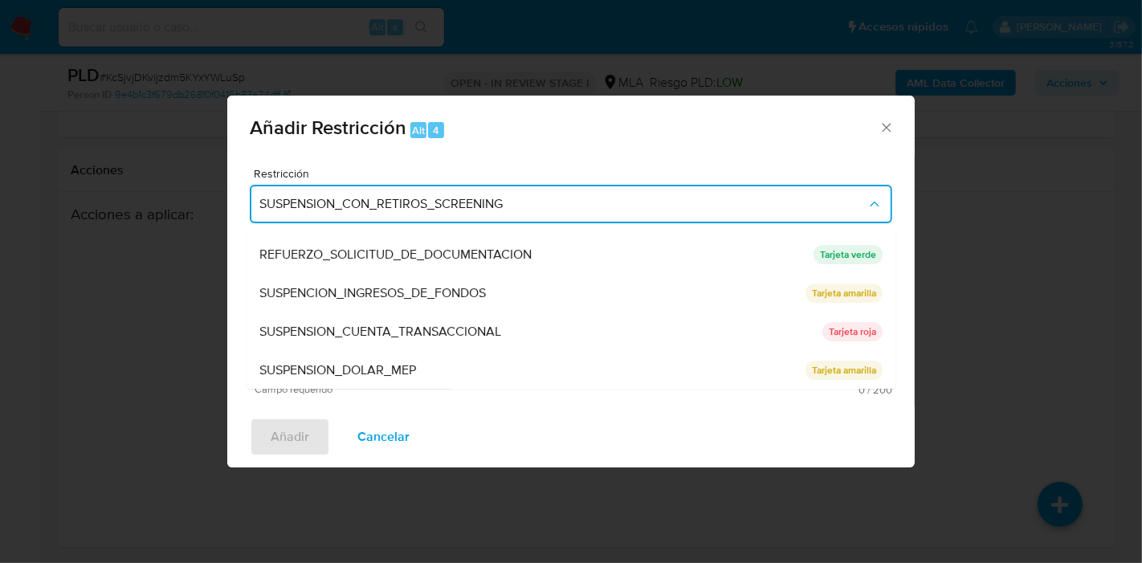
click at [488, 324] on span "SUSPENSION_CUENTA_TRANSACCIONAL" at bounding box center [380, 332] width 242 height 16
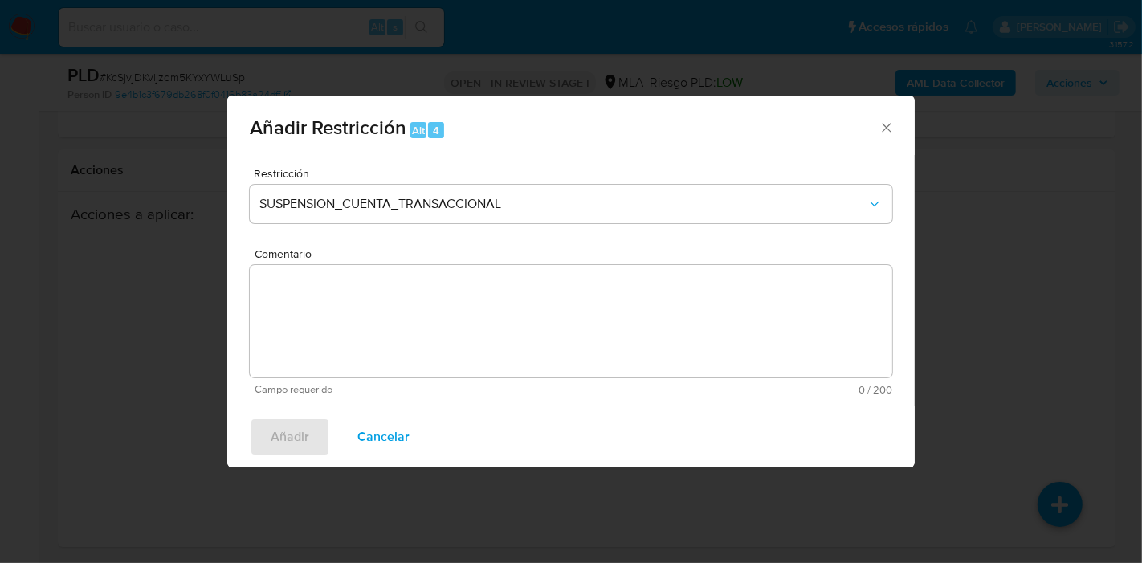
click at [526, 356] on textarea "Comentario" at bounding box center [571, 321] width 642 height 112
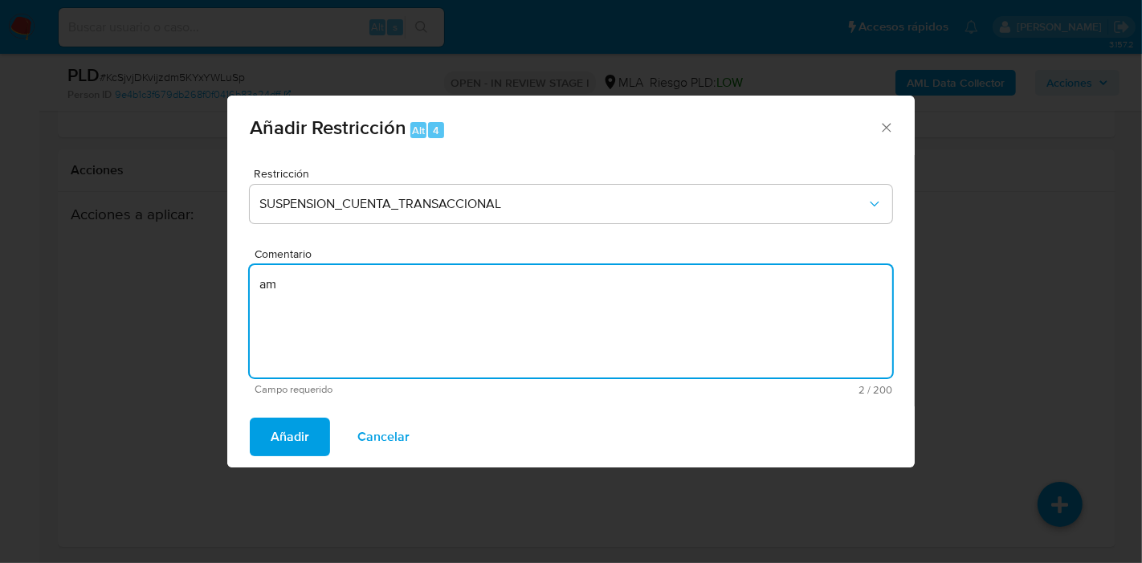
type textarea "a"
type textarea "AML"
click at [288, 444] on span "Añadir" at bounding box center [290, 436] width 39 height 35
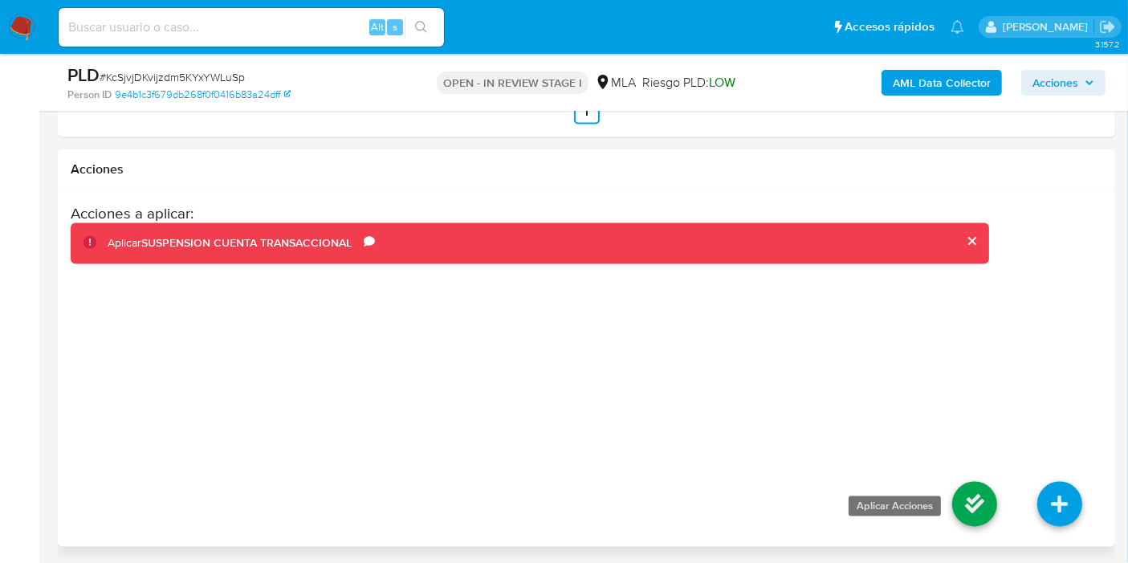
click at [980, 508] on icon at bounding box center [974, 504] width 45 height 45
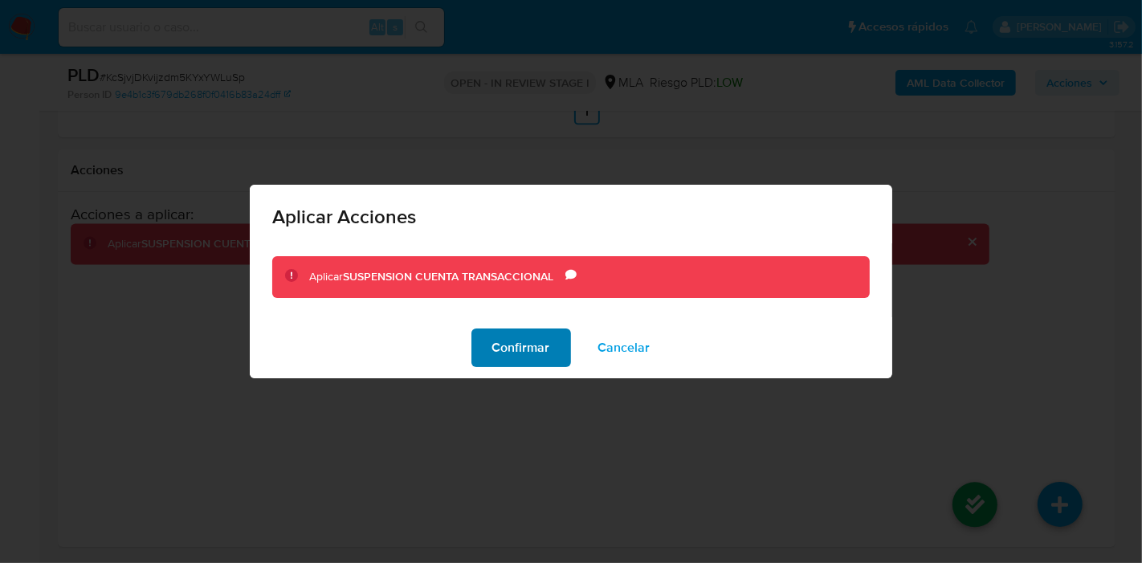
click at [532, 367] on div "Confirmar Cancelar" at bounding box center [571, 347] width 642 height 61
click at [541, 355] on span "Confirmar" at bounding box center [521, 347] width 58 height 35
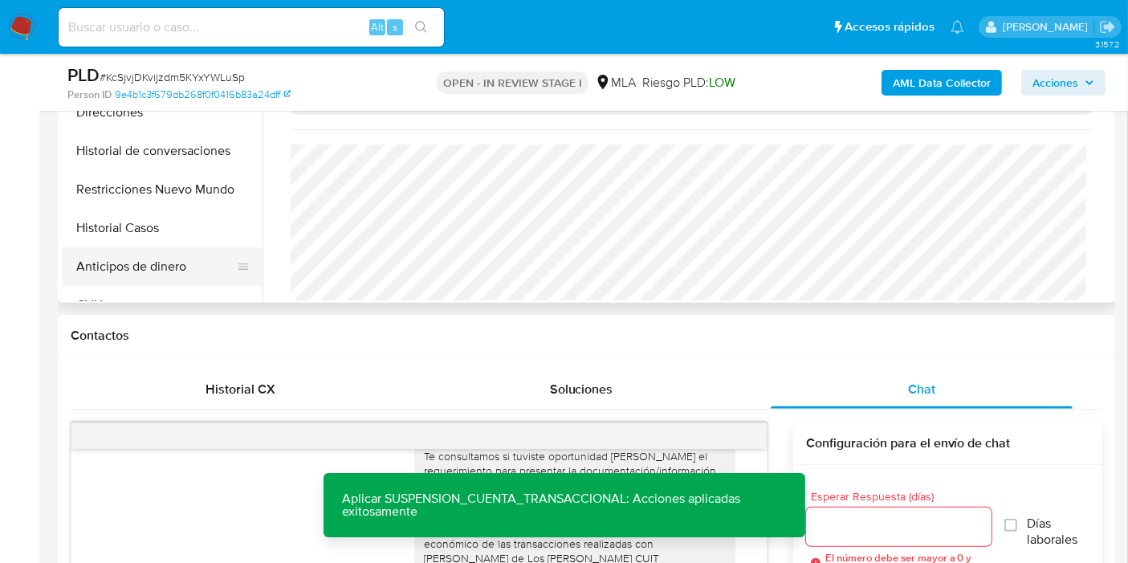
scroll to position [497, 0]
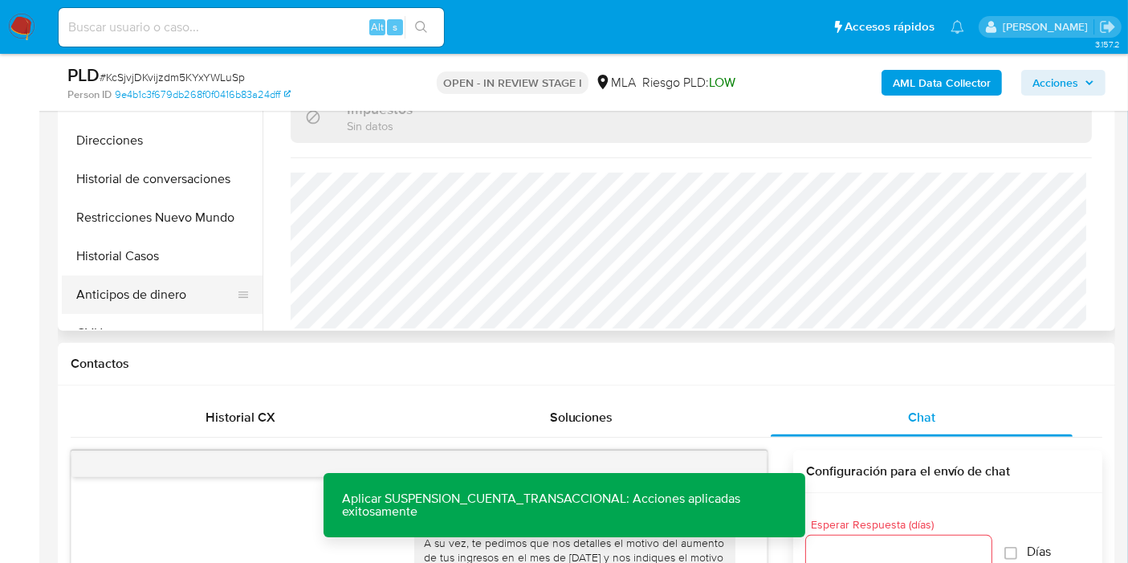
click at [121, 287] on button "Anticipos de dinero" at bounding box center [156, 294] width 188 height 39
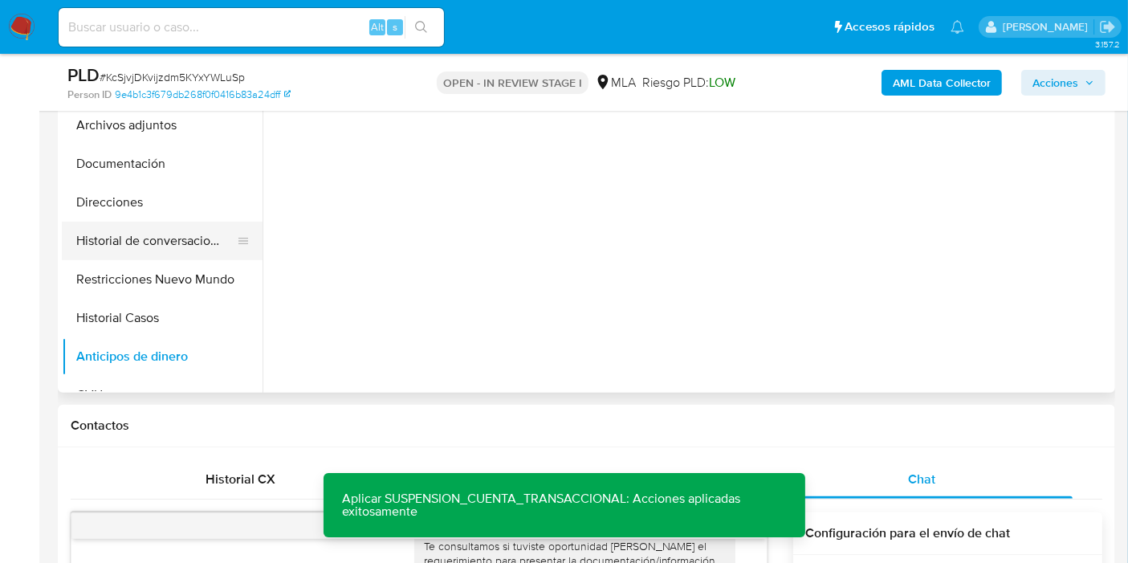
scroll to position [408, 0]
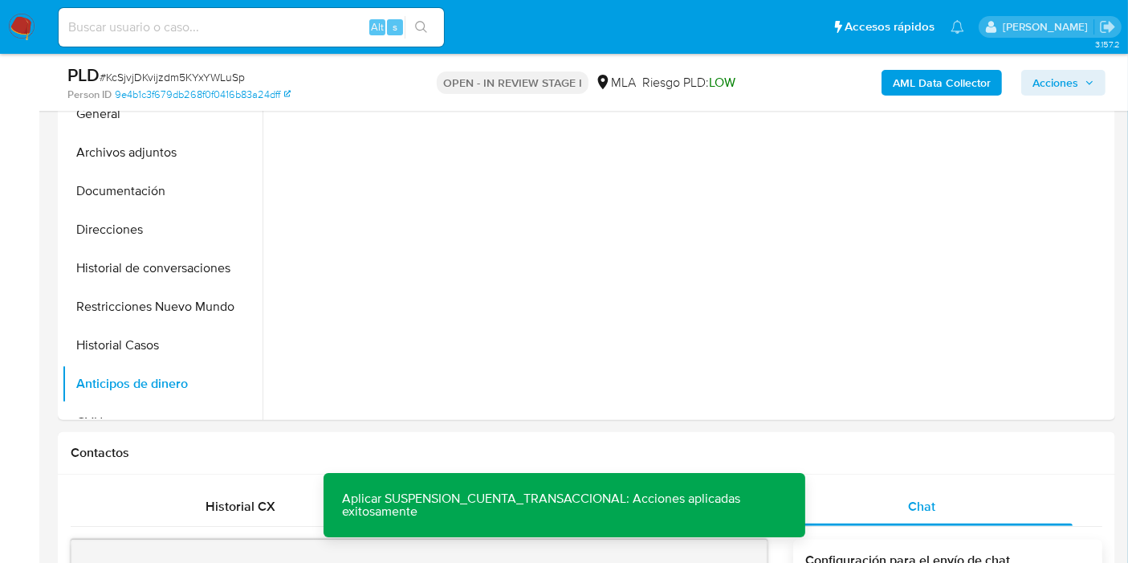
drag, startPoint x: 169, startPoint y: 145, endPoint x: 0, endPoint y: 47, distance: 195.7
click at [163, 145] on button "Archivos adjuntos" at bounding box center [162, 152] width 201 height 39
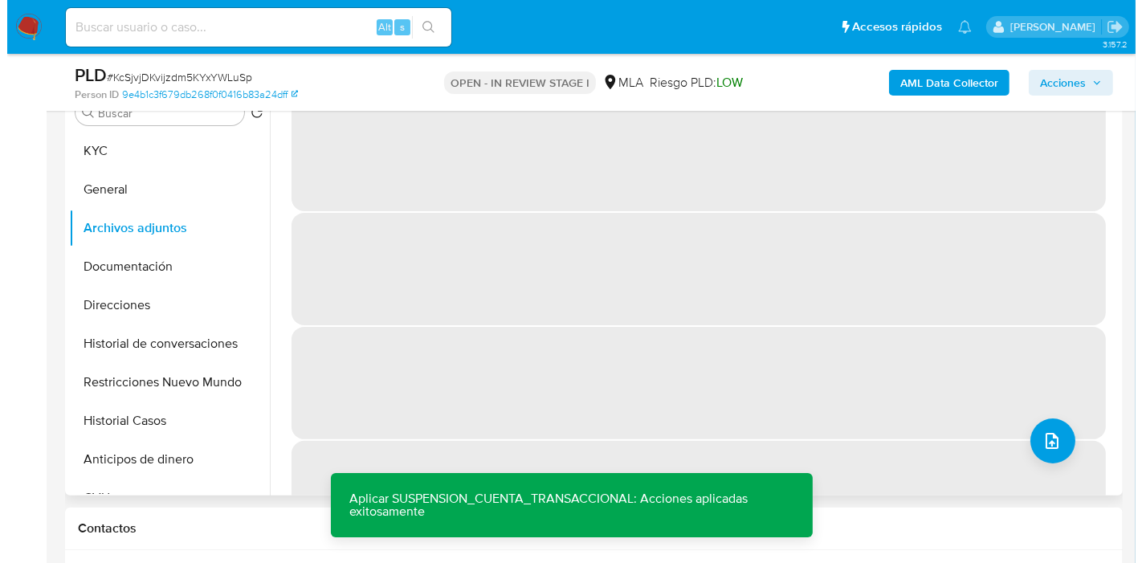
scroll to position [229, 0]
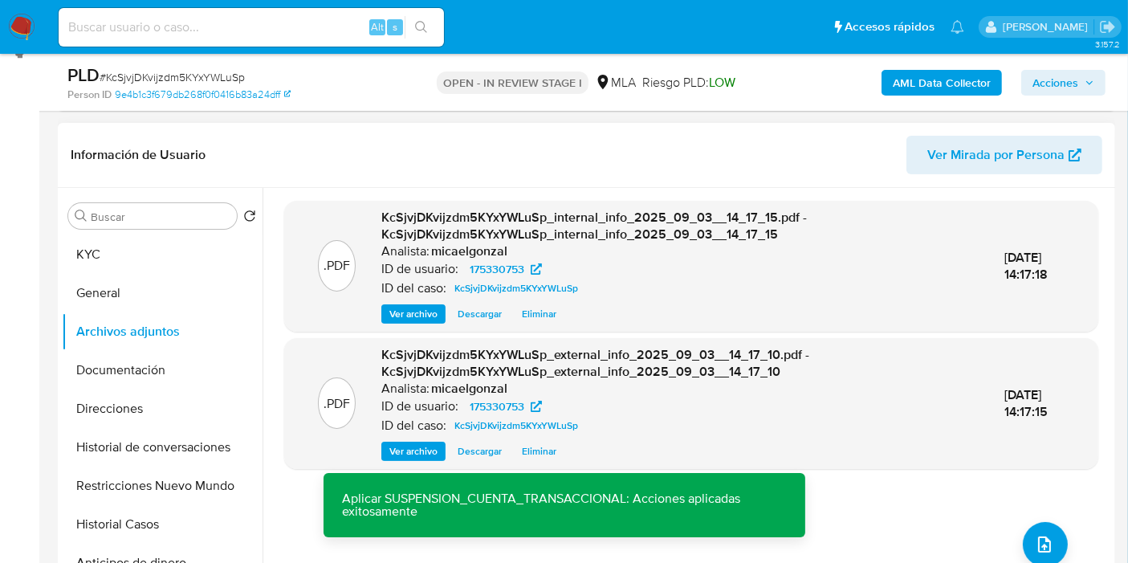
click at [1061, 538] on div ".PDF KcSjvjDKvijzdm5KYxYWLuSp_internal_info_2025_09_03__14_17_15.pdf - KcSjvjDK…" at bounding box center [691, 393] width 814 height 385
click at [1039, 535] on icon "upload-file" at bounding box center [1044, 544] width 19 height 19
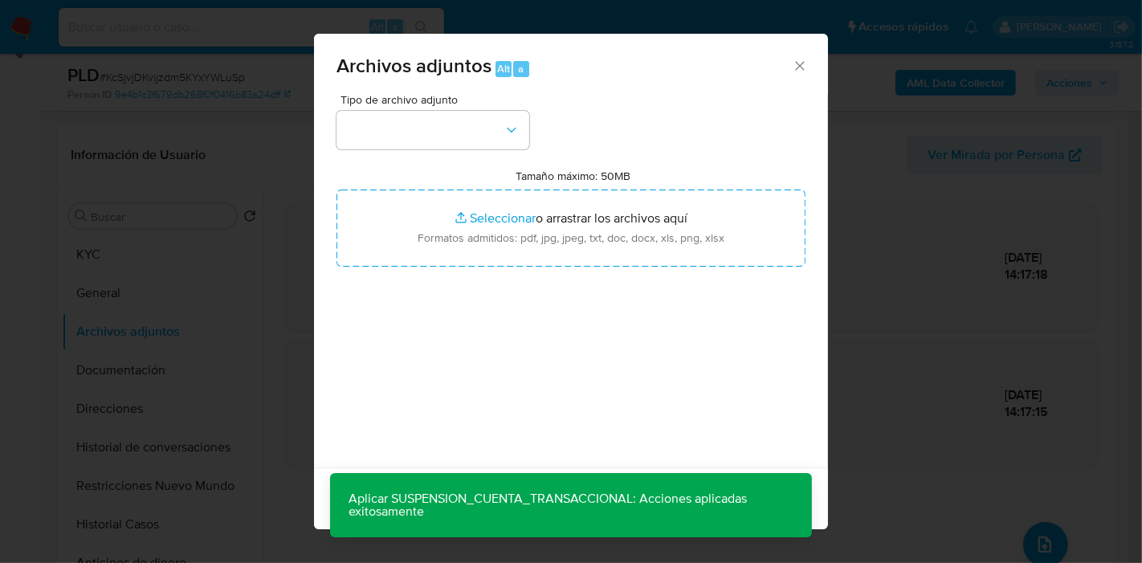
click at [387, 99] on span "Tipo de archivo adjunto" at bounding box center [436, 99] width 193 height 11
click at [404, 142] on button "button" at bounding box center [432, 130] width 193 height 39
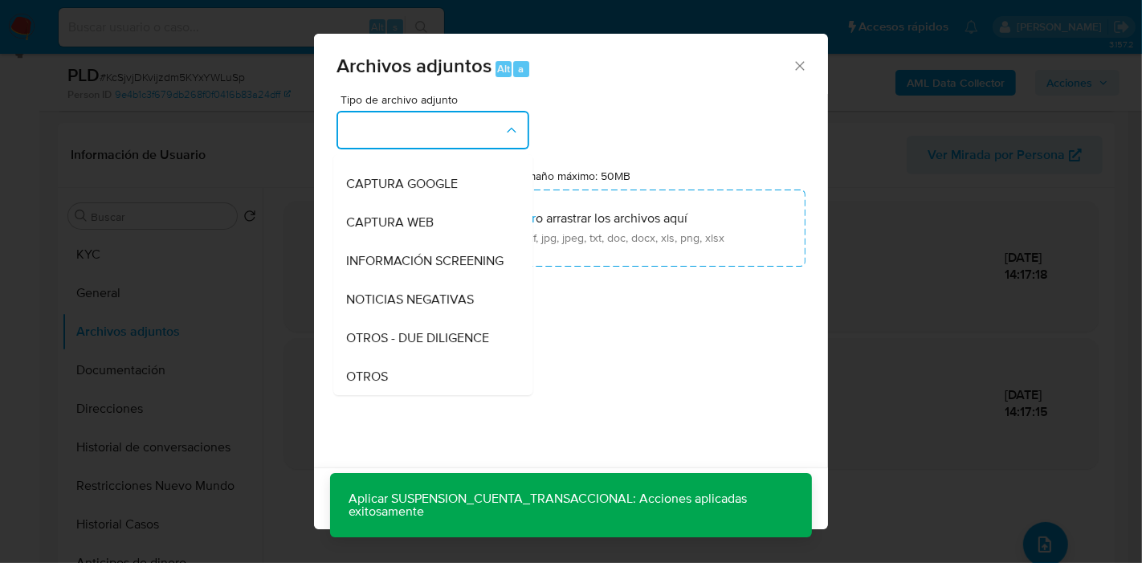
scroll to position [267, 0]
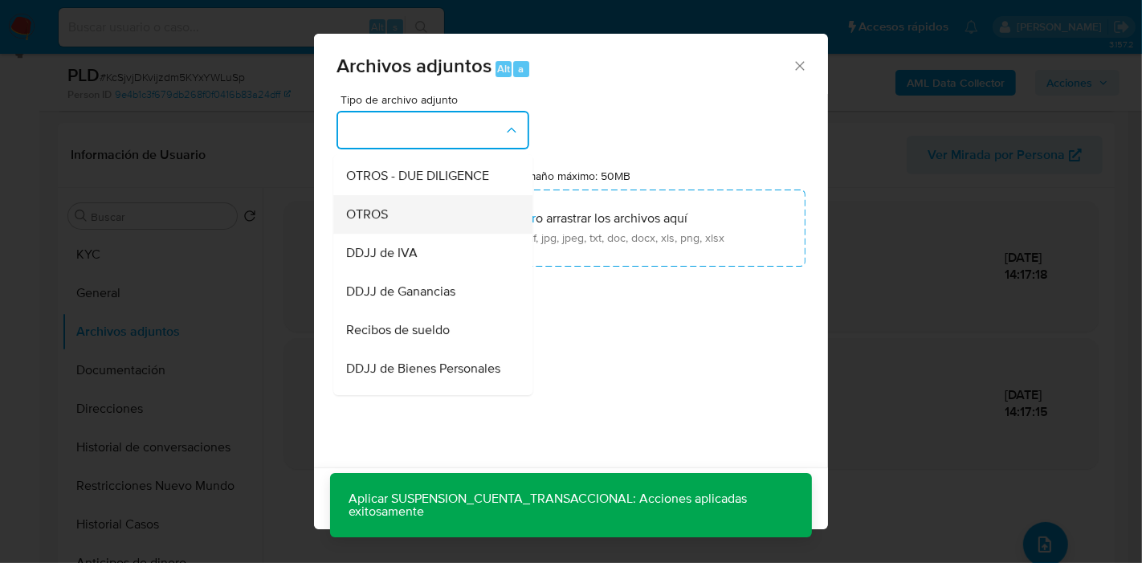
drag, startPoint x: 438, startPoint y: 249, endPoint x: 450, endPoint y: 234, distance: 18.3
click at [450, 234] on ul "IDENTIFICACIÓN INGRESOS CAPTURA BUREAU CAPTURA GOOGLE CAPTURA WEB INFORMACIÓN S…" at bounding box center [432, 338] width 199 height 902
click at [450, 234] on div "OTROS" at bounding box center [428, 214] width 164 height 39
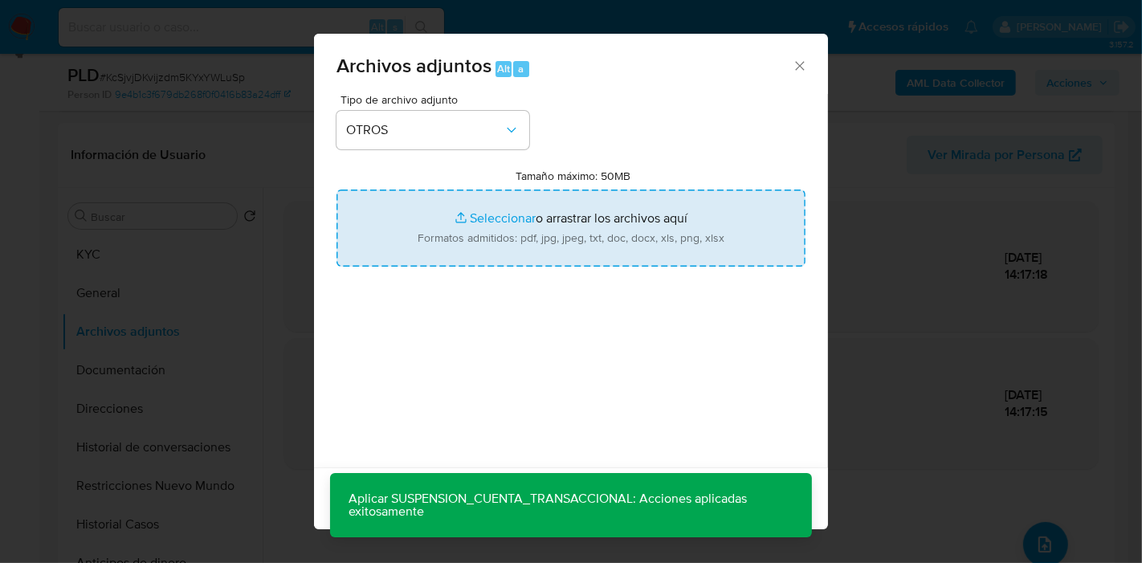
click at [551, 231] on input "Tamaño máximo: 50MB Seleccionar archivos" at bounding box center [570, 227] width 469 height 77
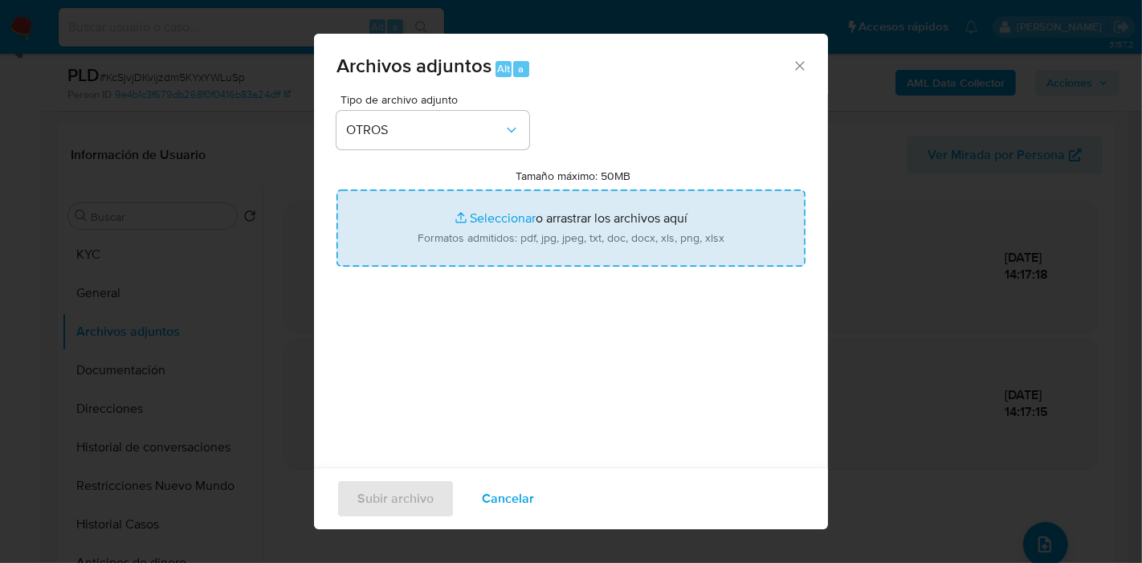
type input "C:\fakepath\Certificacion Negativa - Victor Ernesto Cabrera.pdf"
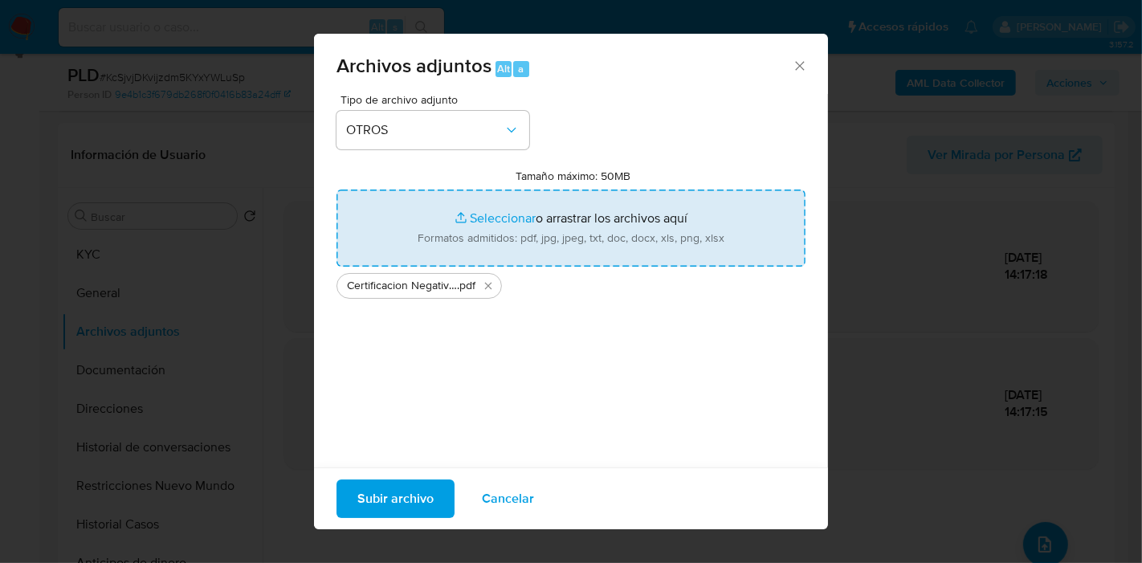
click at [403, 495] on span "Subir archivo" at bounding box center [395, 498] width 76 height 35
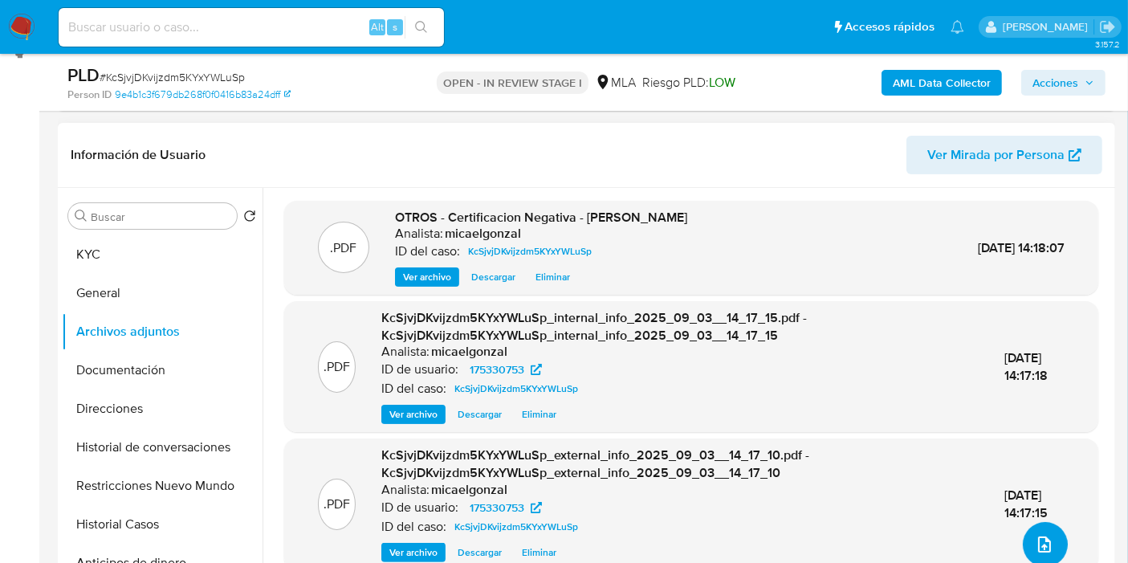
click at [1030, 527] on button "upload-file" at bounding box center [1045, 544] width 45 height 45
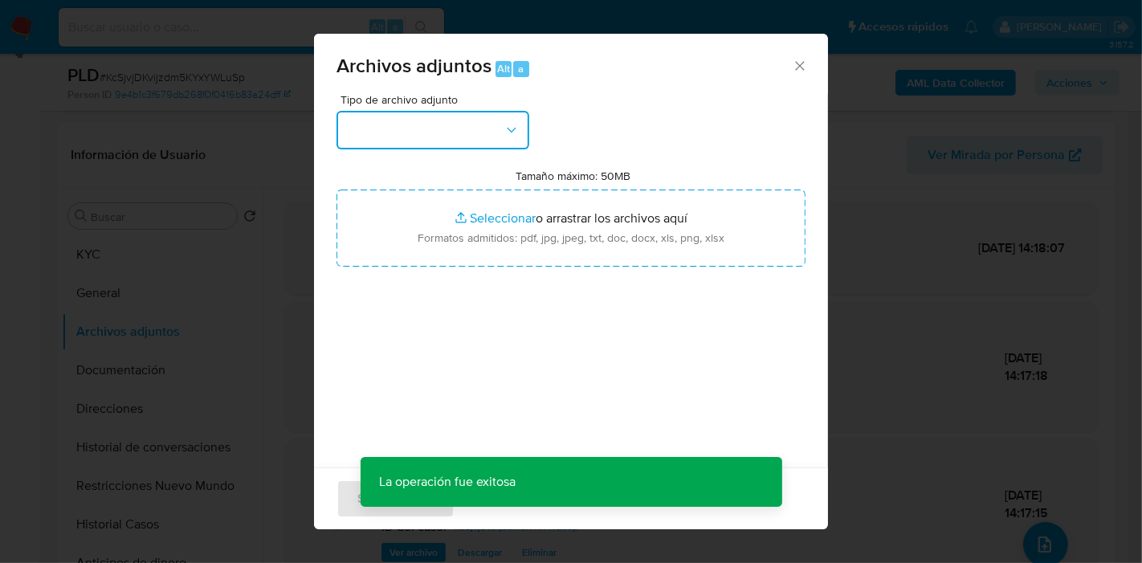
click at [472, 134] on button "button" at bounding box center [432, 130] width 193 height 39
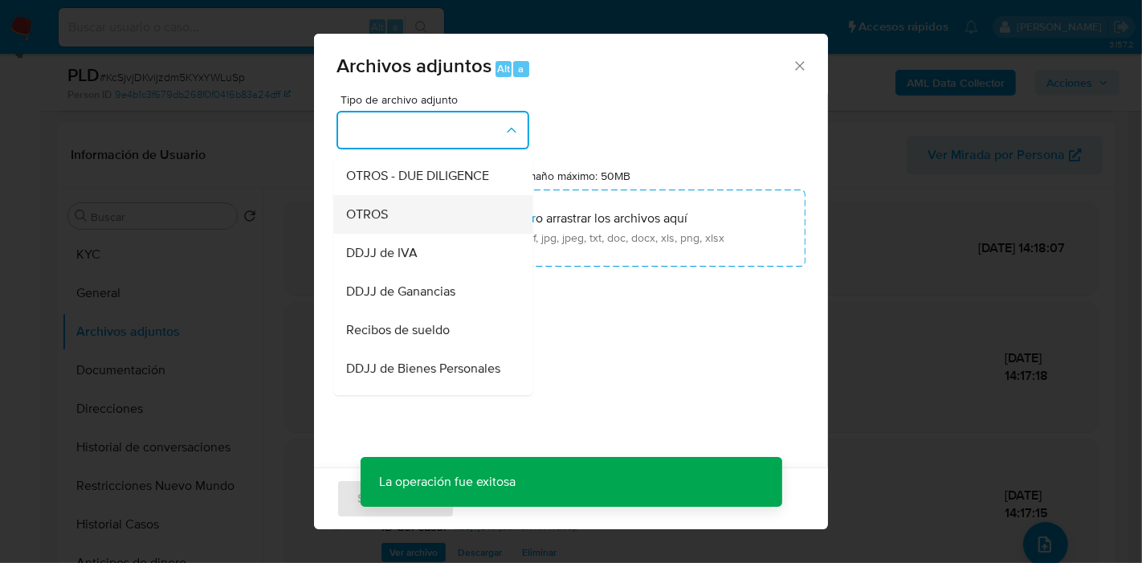
click at [450, 228] on div "OTROS" at bounding box center [428, 214] width 164 height 39
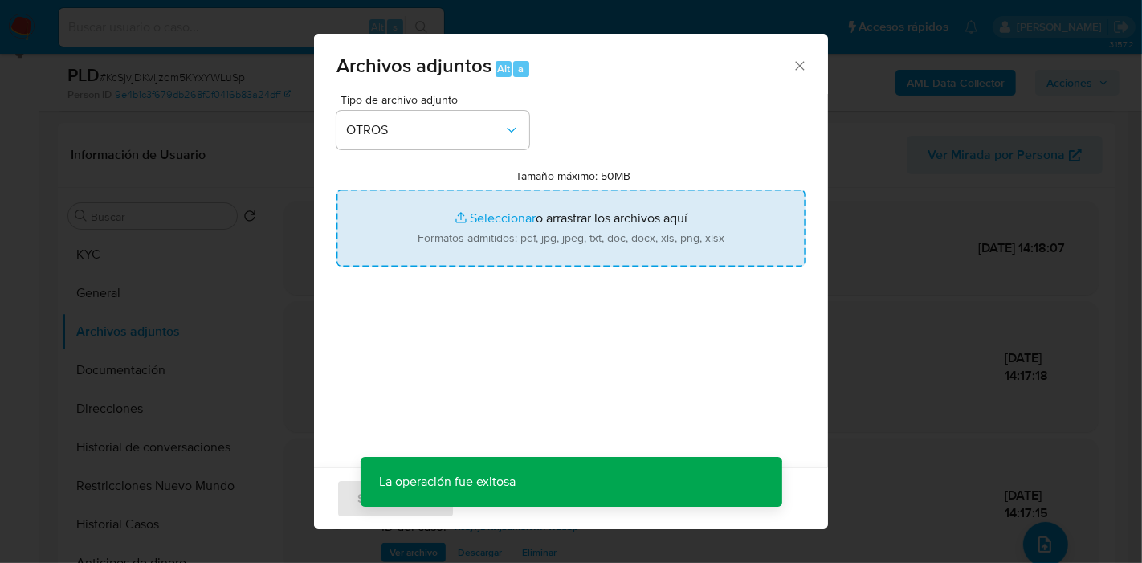
click at [488, 214] on input "Tamaño máximo: 50MB Seleccionar archivos" at bounding box center [570, 227] width 469 height 77
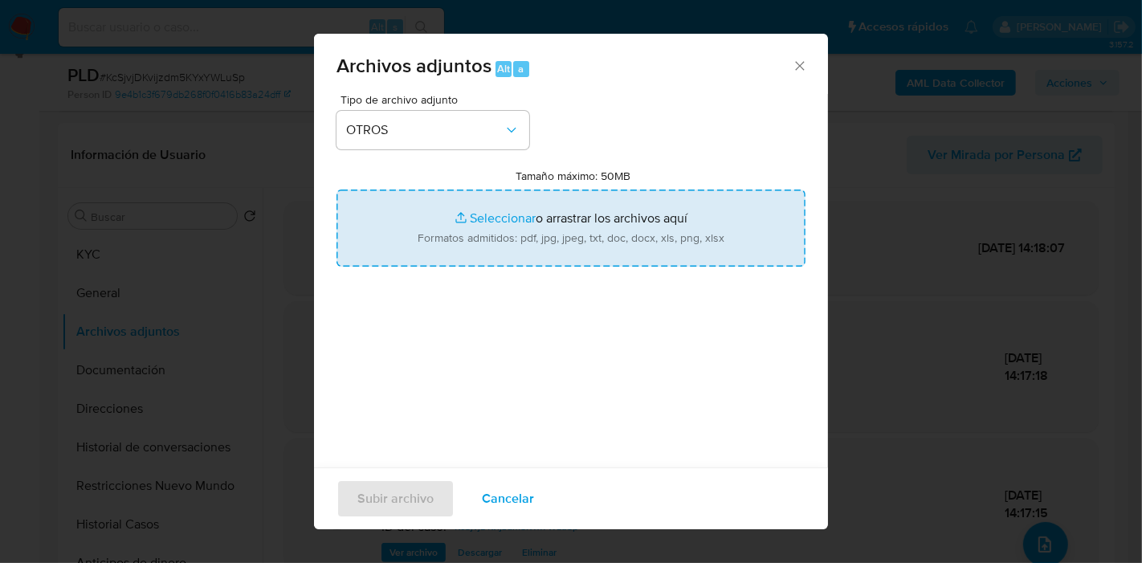
type input "C:\fakepath\Movimientos de Victor Ernesto Cabrera.xlsx"
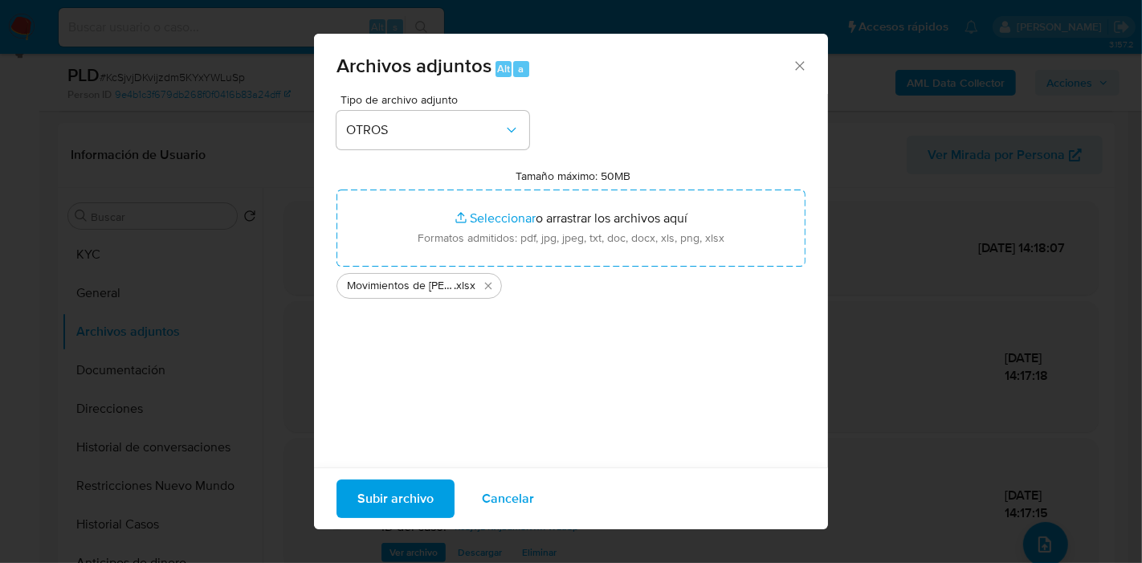
click at [403, 494] on span "Subir archivo" at bounding box center [395, 498] width 76 height 35
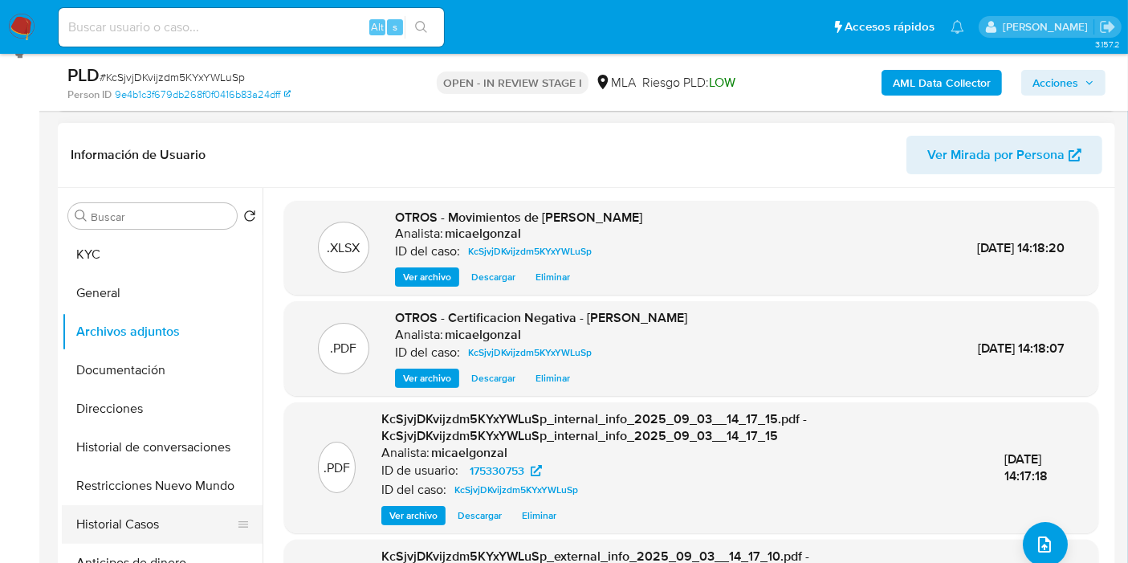
click at [156, 531] on button "Historial Casos" at bounding box center [156, 524] width 188 height 39
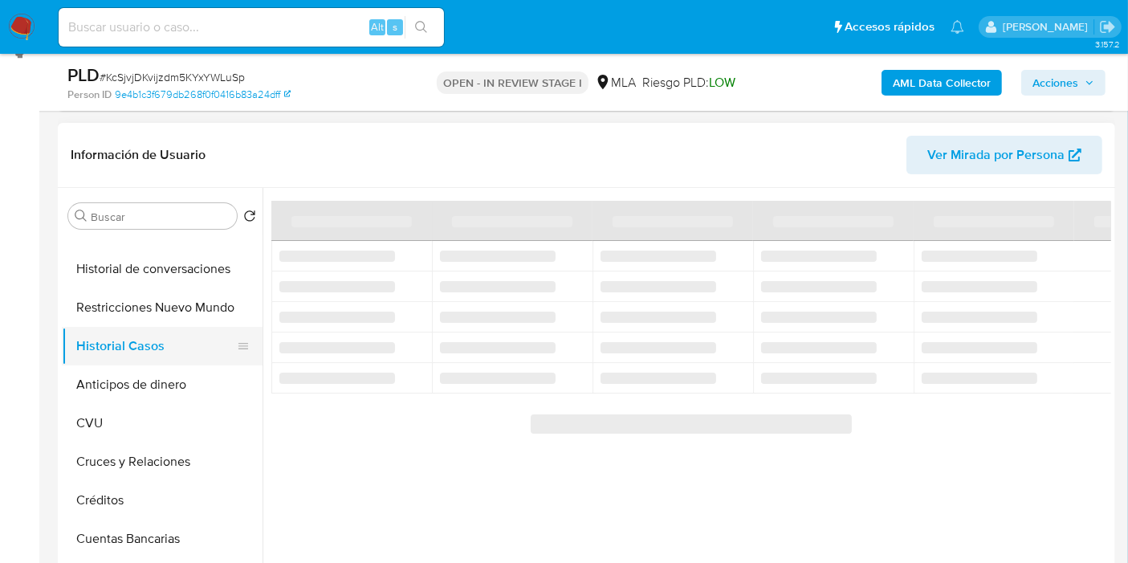
scroll to position [89, 0]
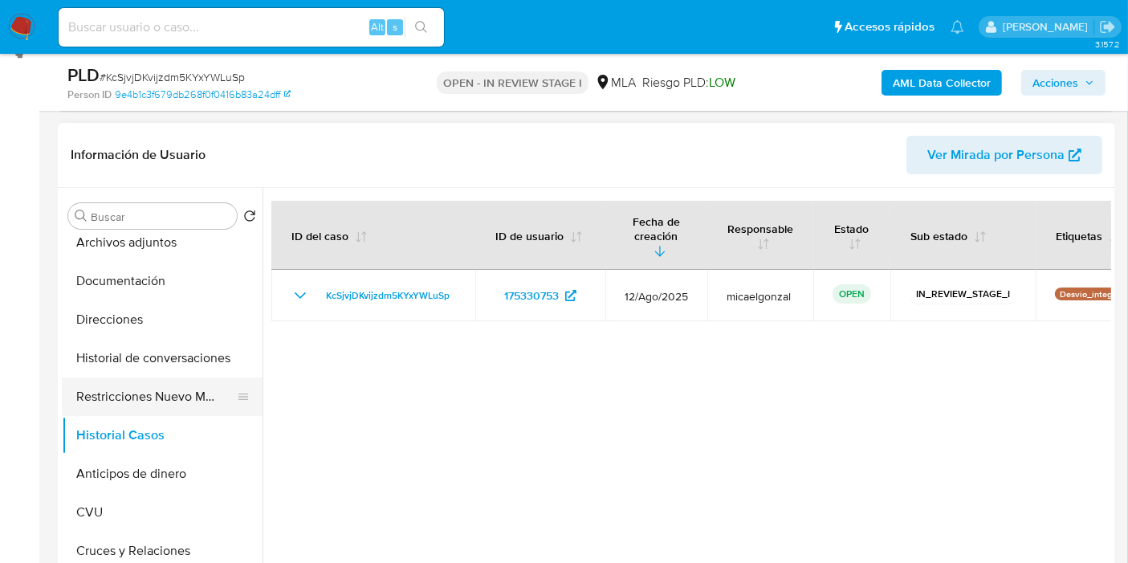
click at [181, 398] on button "Restricciones Nuevo Mundo" at bounding box center [156, 396] width 188 height 39
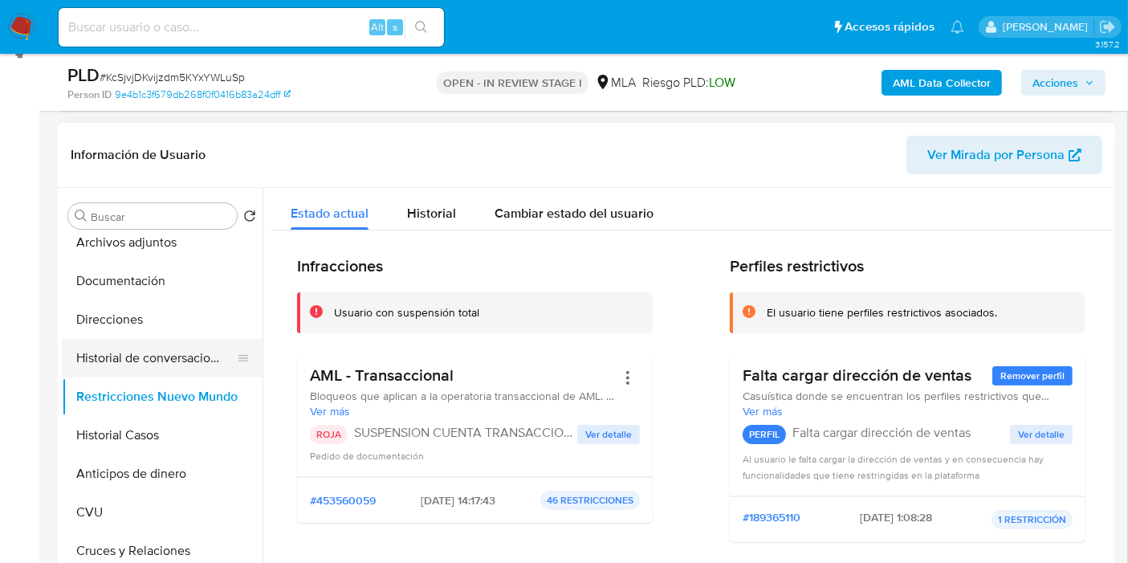
click at [175, 352] on button "Historial de conversaciones" at bounding box center [156, 358] width 188 height 39
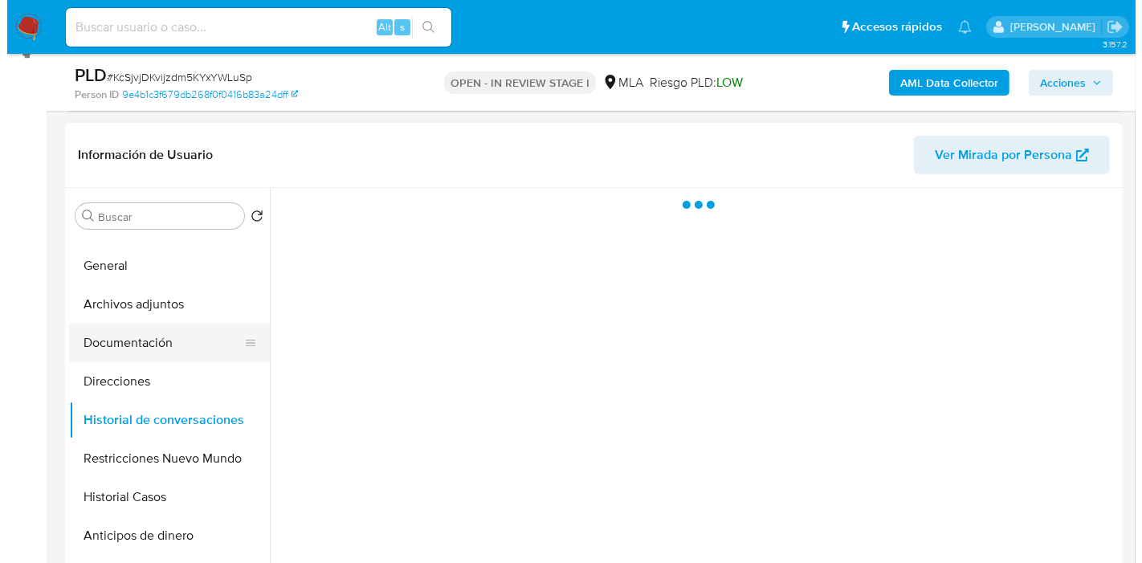
scroll to position [0, 0]
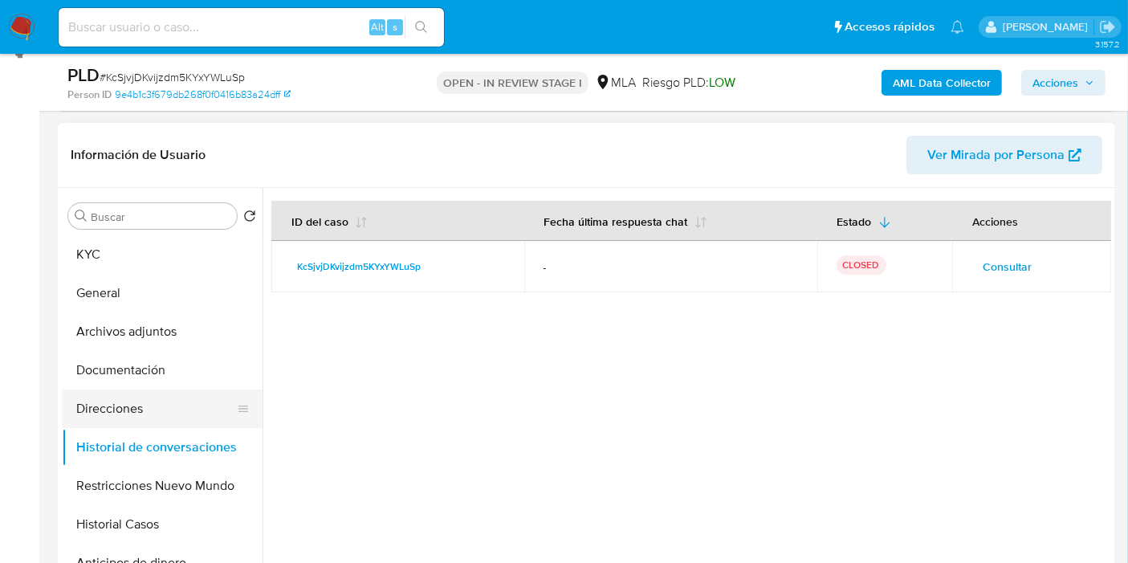
click at [135, 405] on button "Direcciones" at bounding box center [156, 408] width 188 height 39
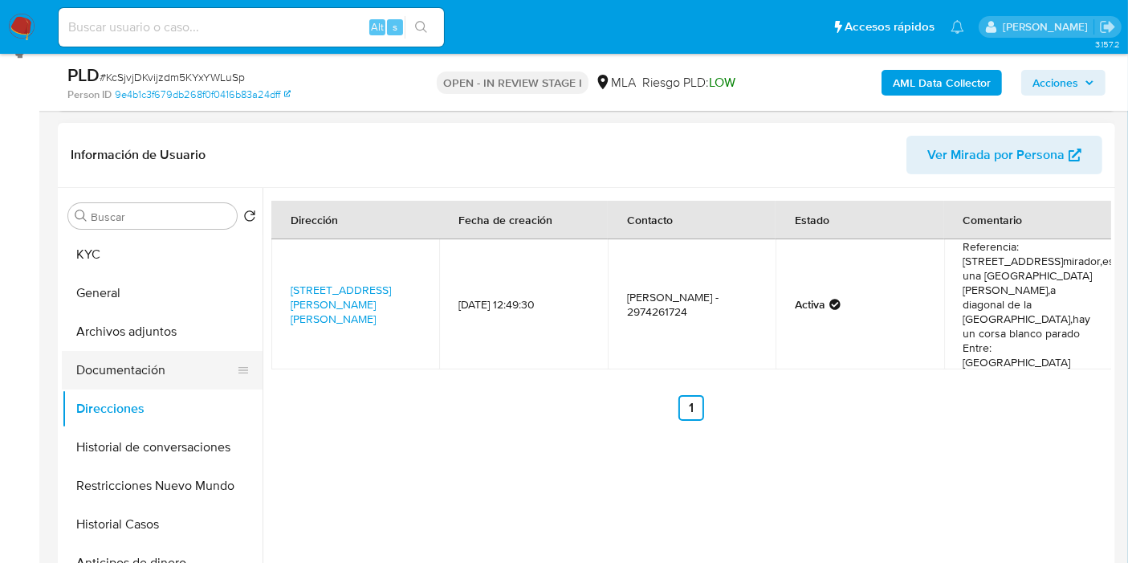
click at [145, 369] on button "Documentación" at bounding box center [156, 370] width 188 height 39
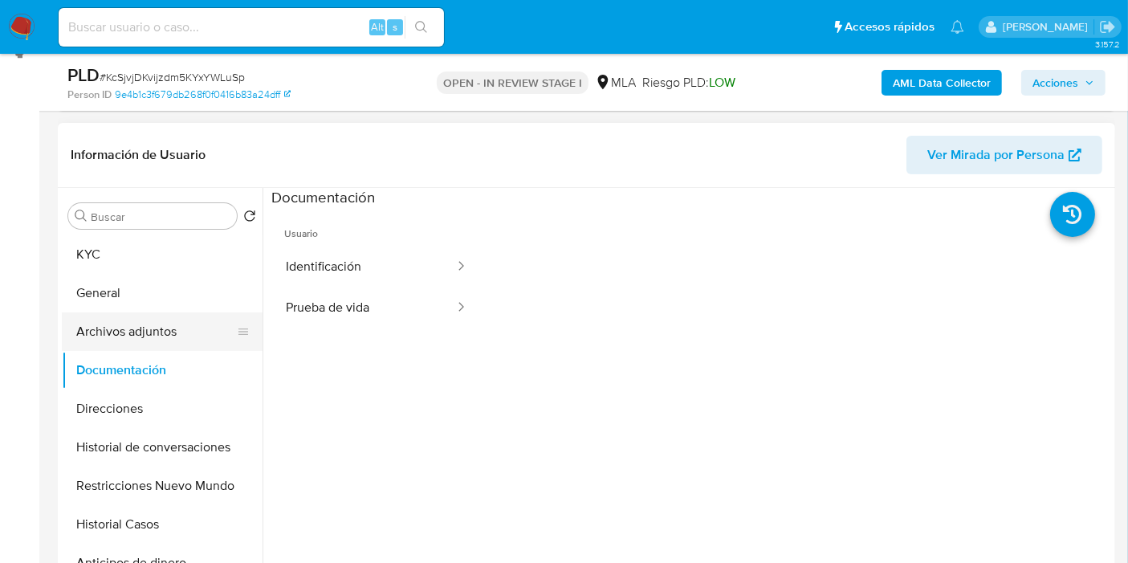
click at [161, 340] on button "Archivos adjuntos" at bounding box center [156, 331] width 188 height 39
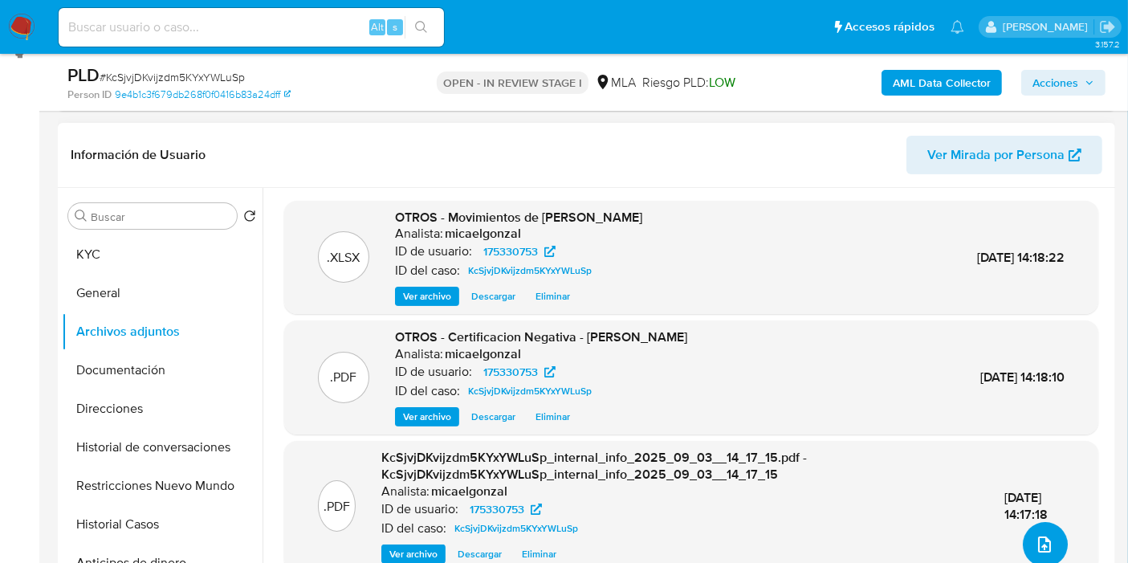
click at [1027, 536] on button "upload-file" at bounding box center [1045, 544] width 45 height 45
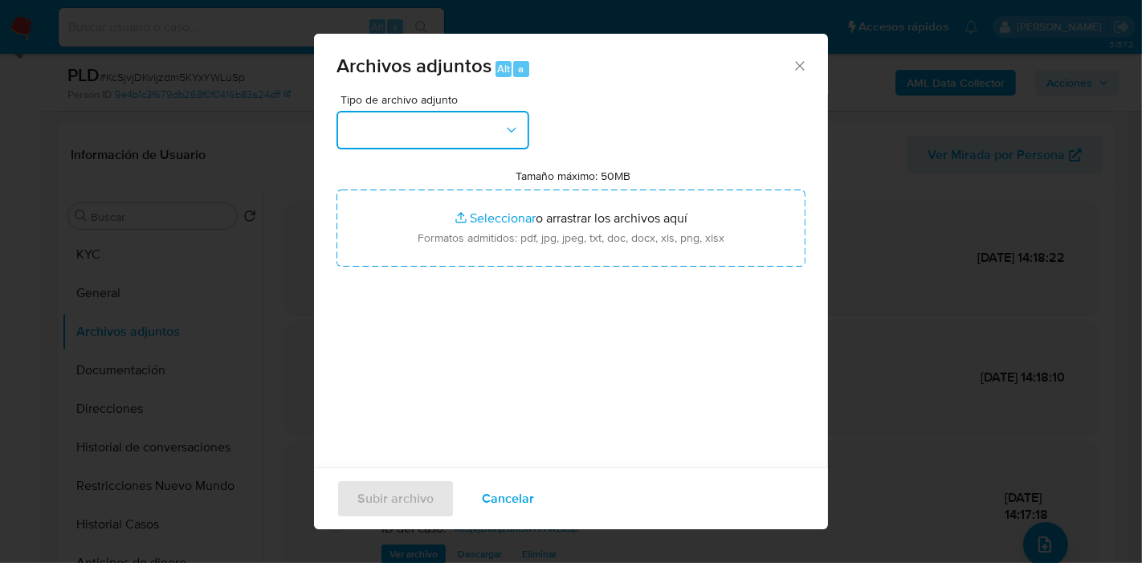
click at [470, 127] on button "button" at bounding box center [432, 130] width 193 height 39
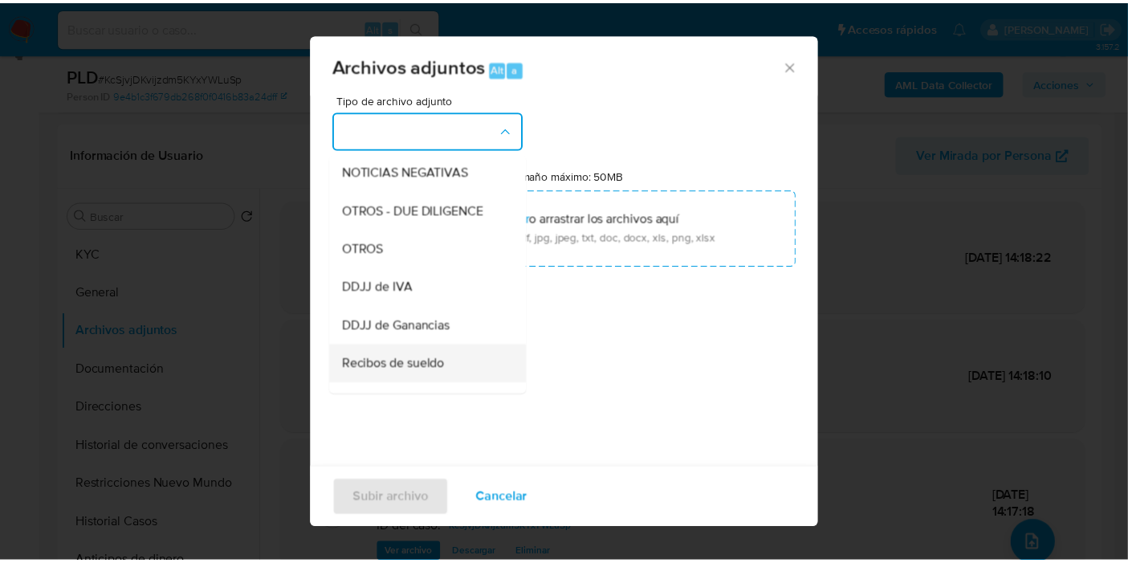
scroll to position [267, 0]
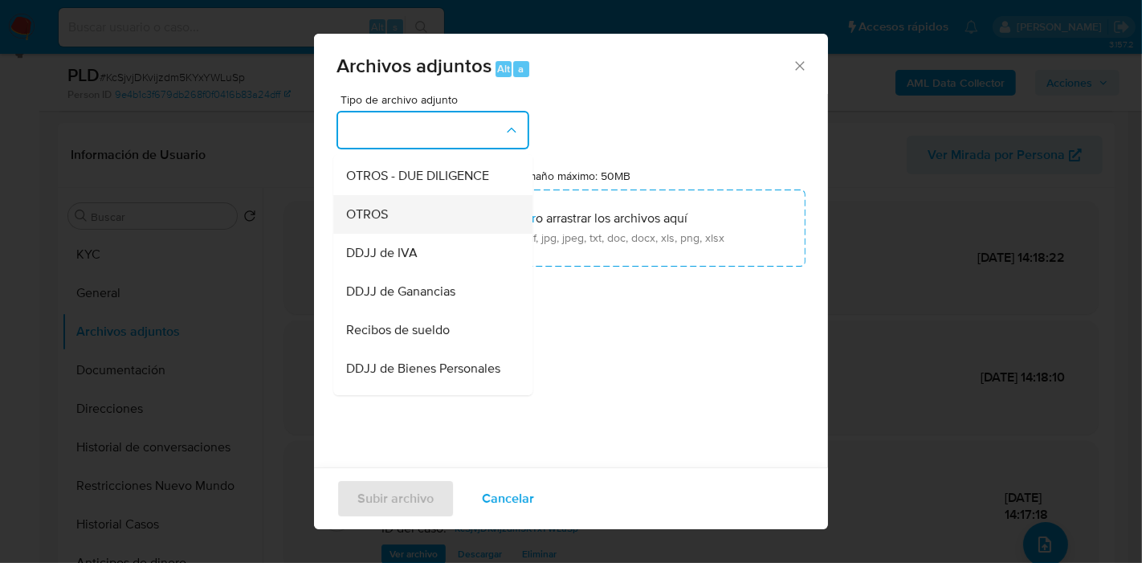
click at [413, 218] on div "OTROS" at bounding box center [428, 214] width 164 height 39
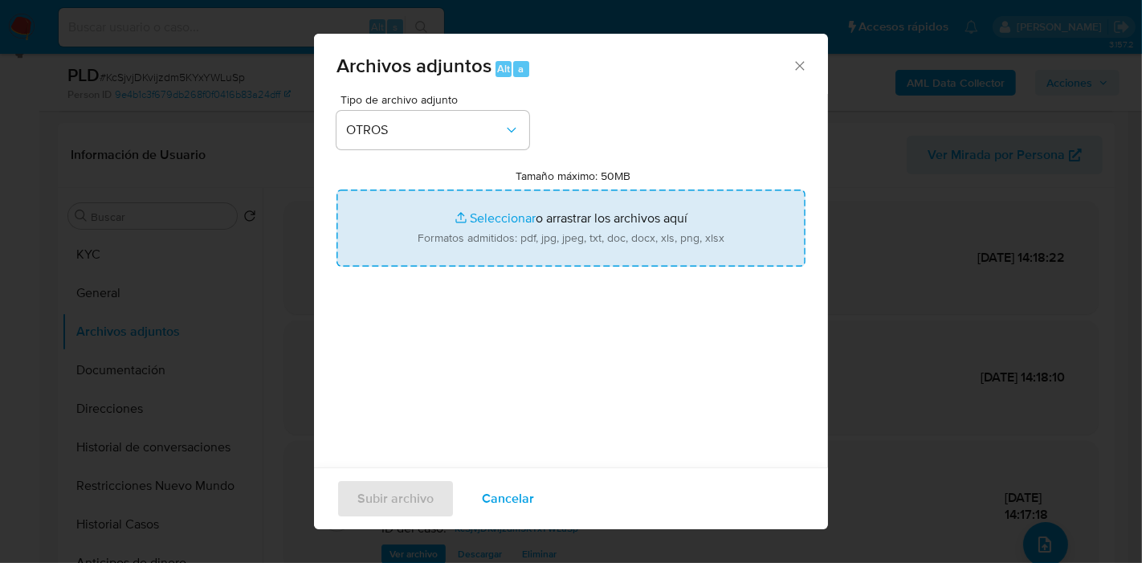
click at [597, 221] on input "Tamaño máximo: 50MB Seleccionar archivos" at bounding box center [570, 227] width 469 height 77
type input "C:\fakepath\Caselog KcSjvjDKvijzdm5KYxYWLuSp_2025_08_19_00_55_22.docx"
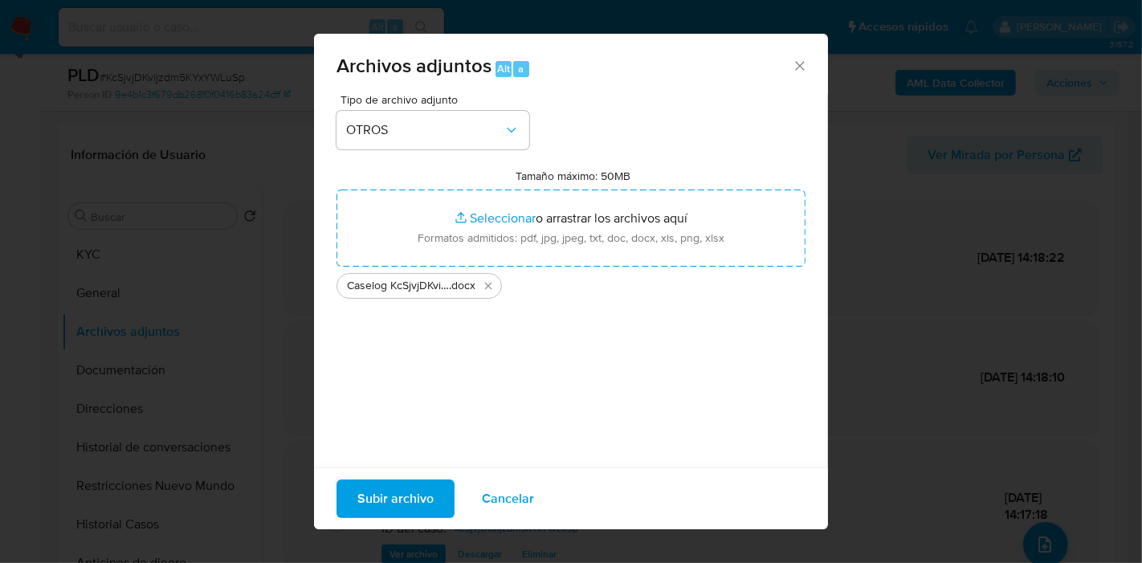
click at [422, 494] on span "Subir archivo" at bounding box center [395, 498] width 76 height 35
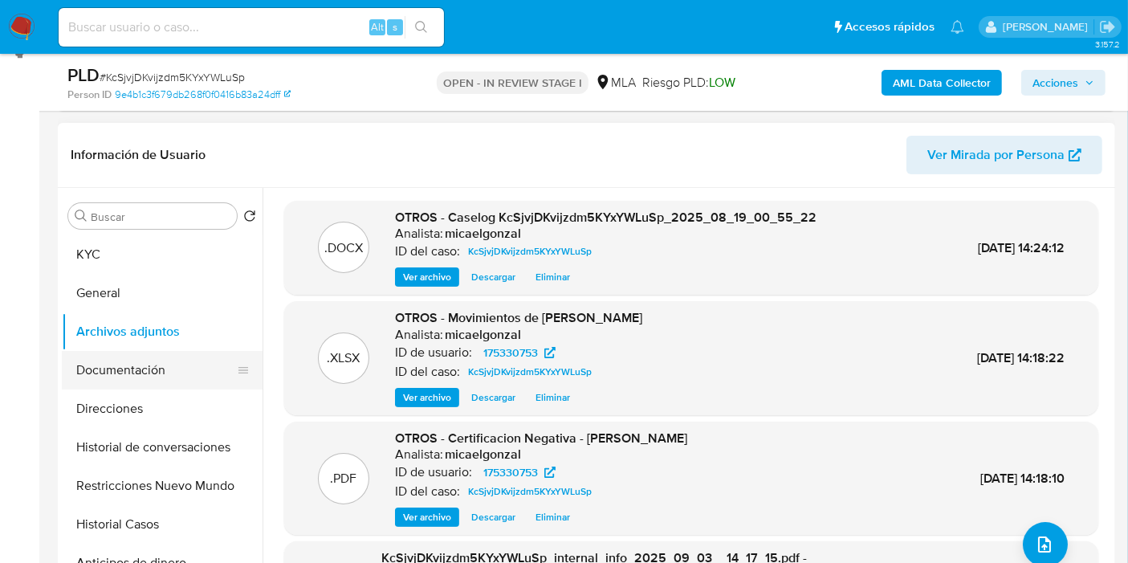
click at [119, 356] on button "Documentación" at bounding box center [156, 370] width 188 height 39
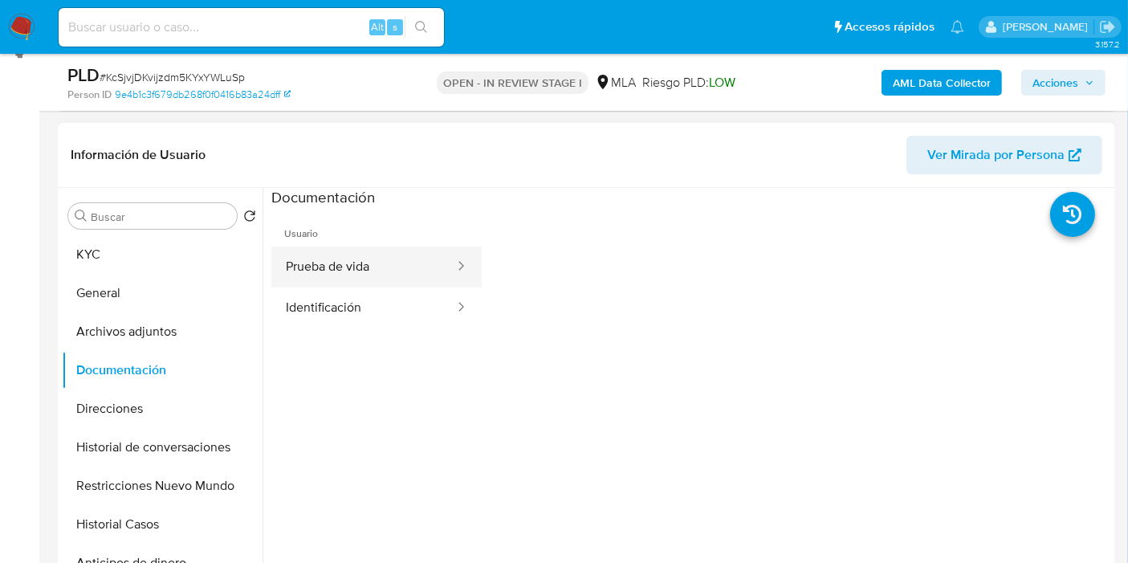
click at [447, 247] on div at bounding box center [456, 266] width 26 height 41
click at [443, 252] on div at bounding box center [456, 266] width 26 height 41
click at [422, 259] on button "Prueba de vida" at bounding box center [363, 266] width 185 height 41
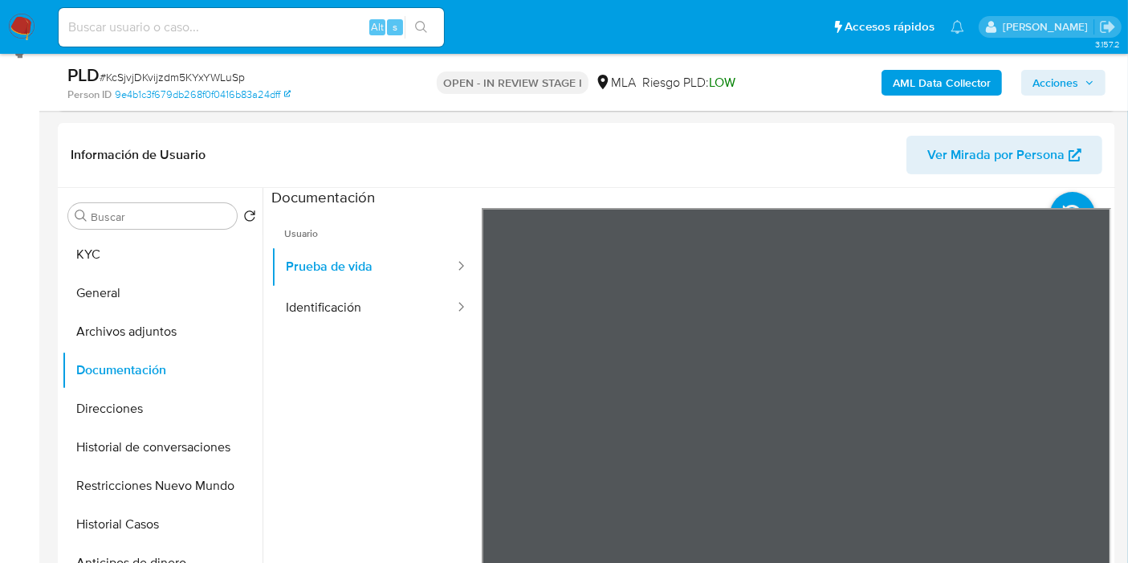
click at [63, 244] on button "KYC" at bounding box center [156, 254] width 188 height 39
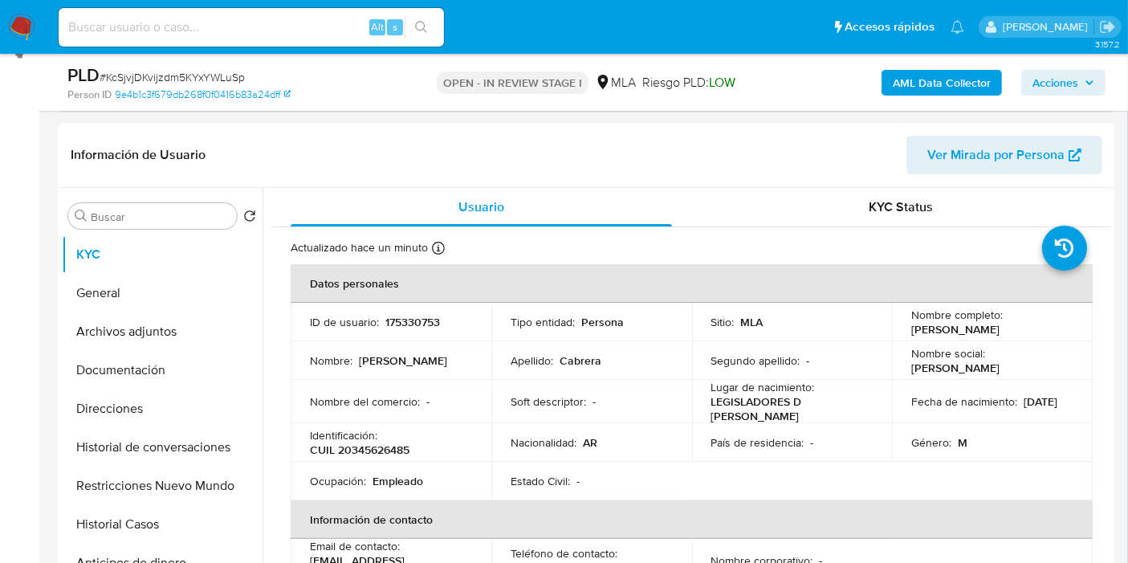
click at [1060, 82] on span "Acciones" at bounding box center [1056, 83] width 46 height 26
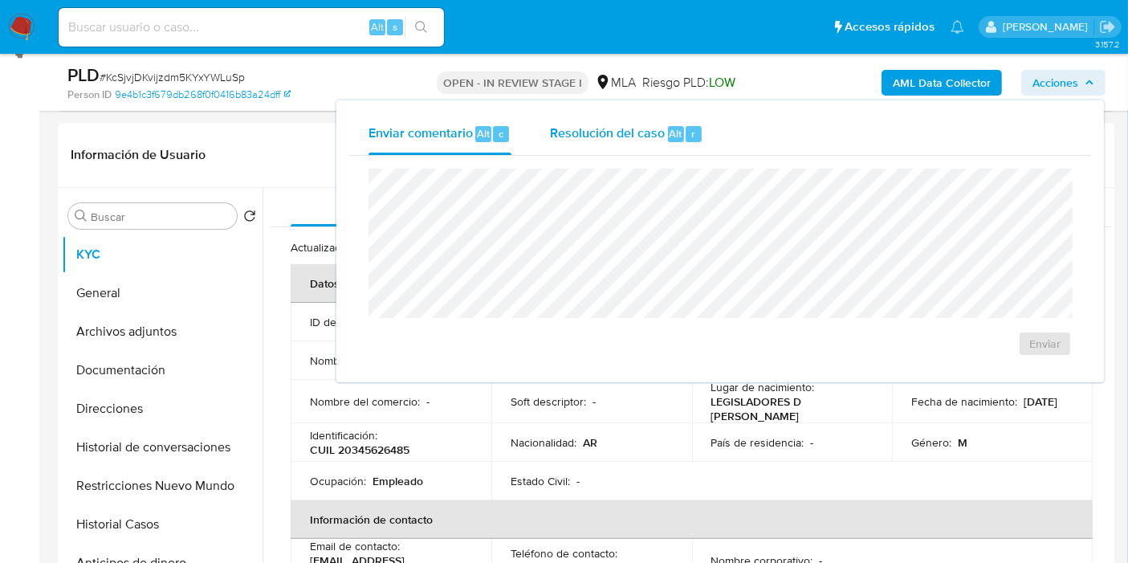
click at [668, 132] on div "Alt" at bounding box center [676, 134] width 16 height 16
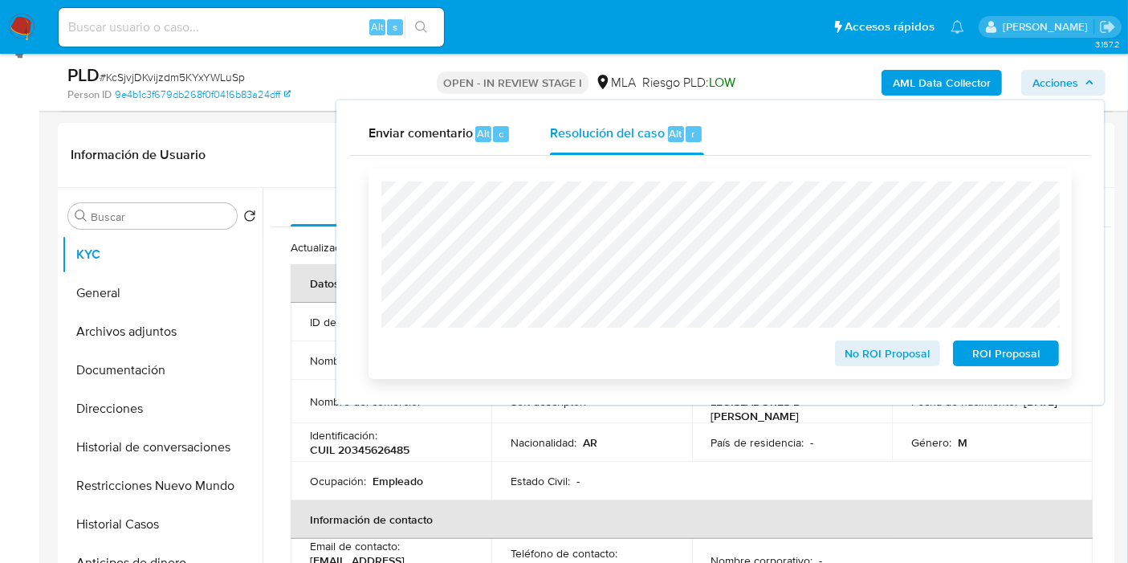
click at [1055, 354] on button "ROI Proposal" at bounding box center [1006, 353] width 106 height 26
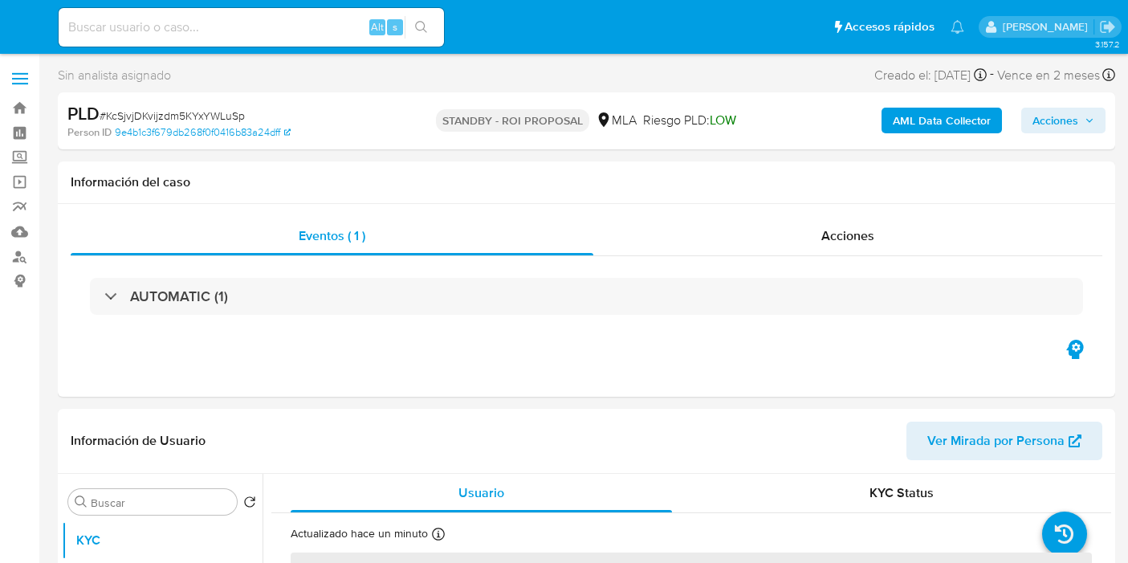
select select "10"
click at [18, 18] on img at bounding box center [21, 27] width 27 height 27
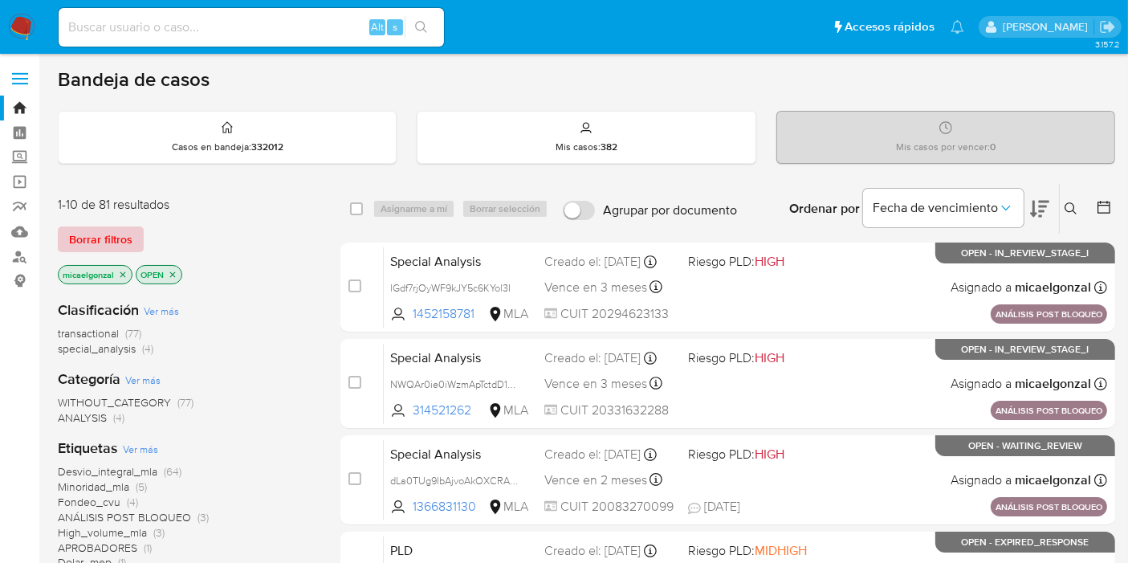
click at [121, 240] on span "Borrar filtros" at bounding box center [100, 239] width 63 height 22
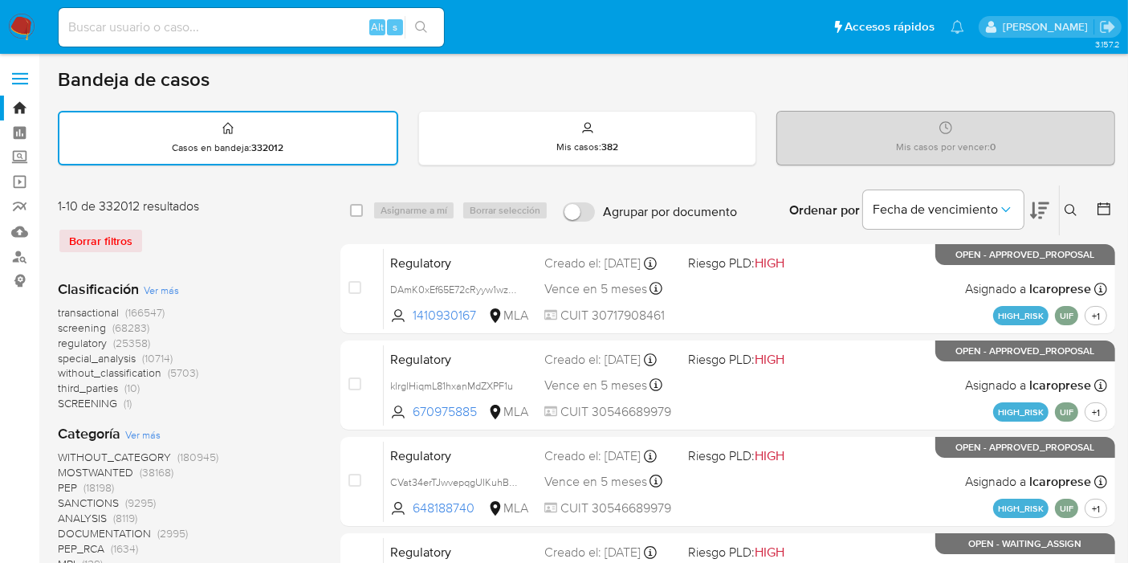
drag, startPoint x: 1069, startPoint y: 223, endPoint x: 1073, endPoint y: 210, distance: 14.5
click at [1071, 218] on div "Ingrese ID de usuario o caso Buscar Borrar filtros" at bounding box center [1072, 210] width 27 height 50
click at [1074, 210] on icon at bounding box center [1071, 210] width 13 height 13
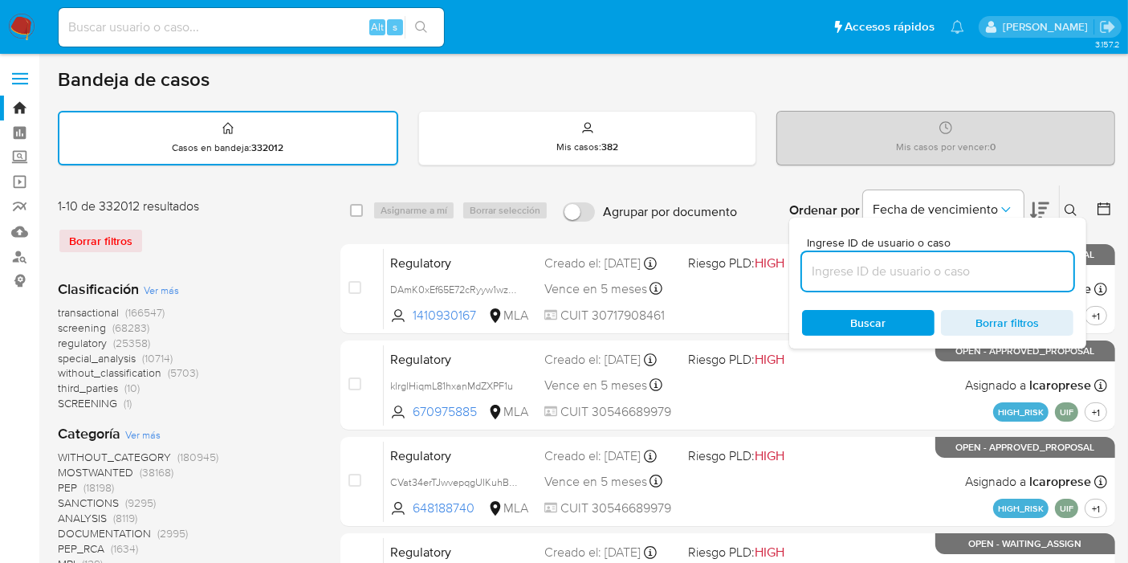
click at [947, 269] on input at bounding box center [937, 271] width 271 height 21
type input "2UsBdhRpEpZ0nbThO8h7HDGH"
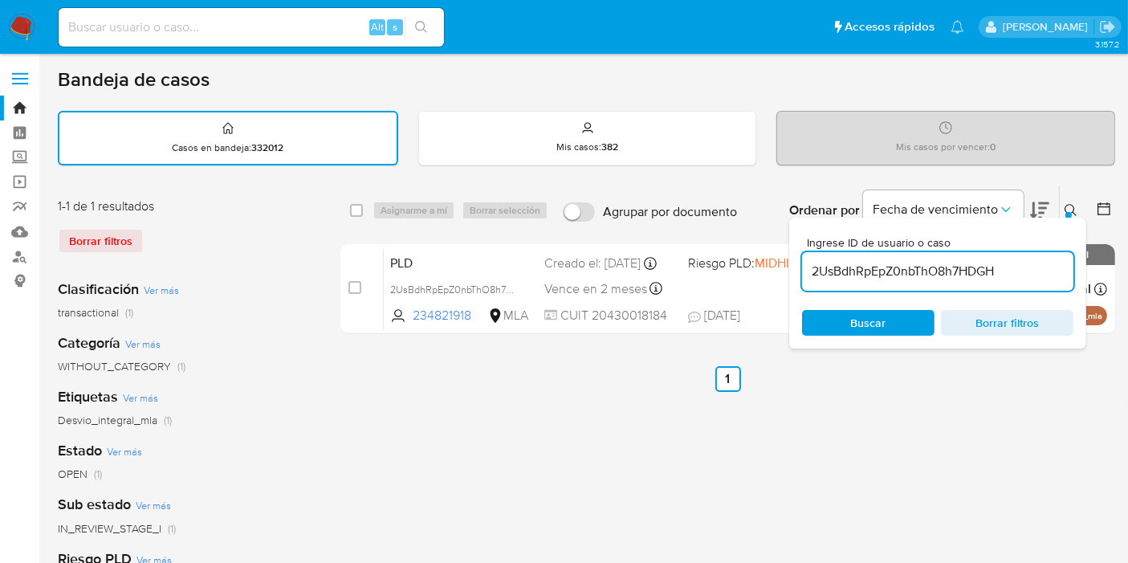
click at [365, 209] on div "select-all-cases-checkbox" at bounding box center [359, 210] width 19 height 19
click at [362, 209] on div "select-all-cases-checkbox" at bounding box center [359, 210] width 19 height 19
click at [359, 208] on input "checkbox" at bounding box center [356, 210] width 13 height 13
checkbox input "true"
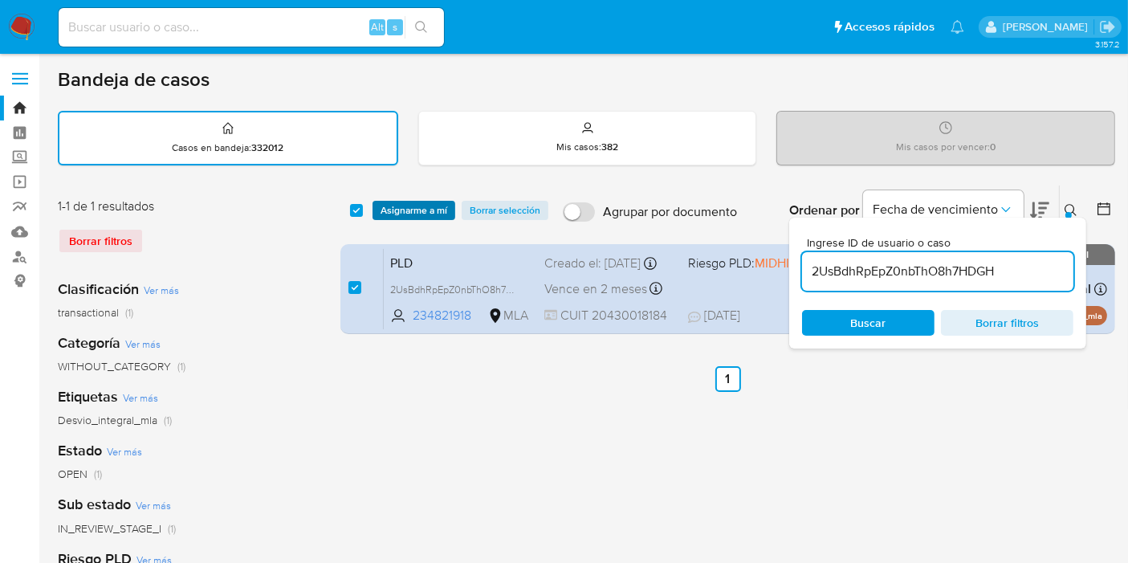
click at [416, 206] on span "Asignarme a mí" at bounding box center [414, 210] width 67 height 16
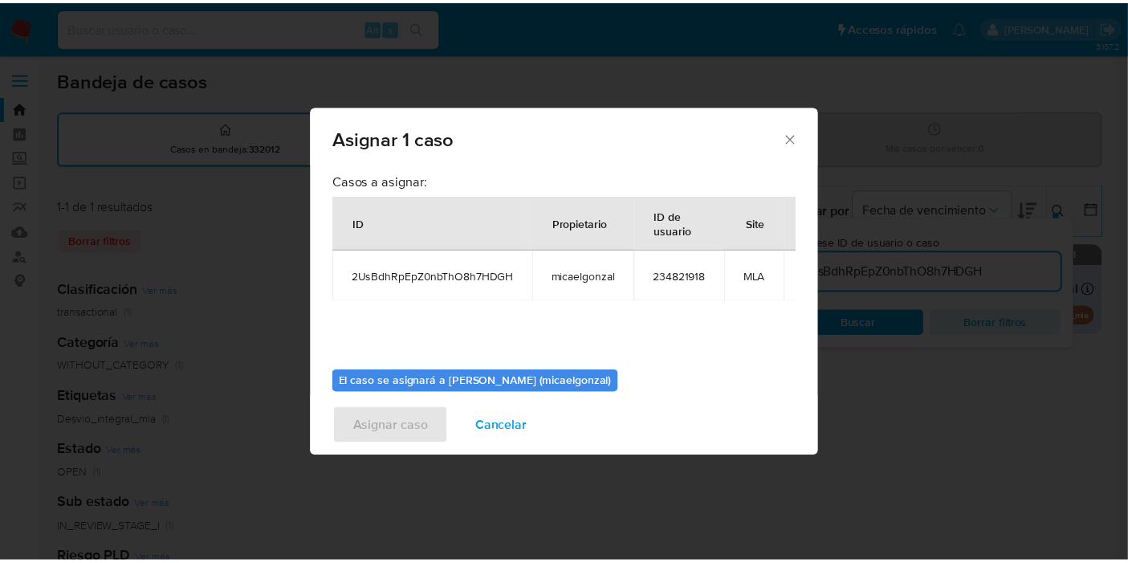
scroll to position [82, 0]
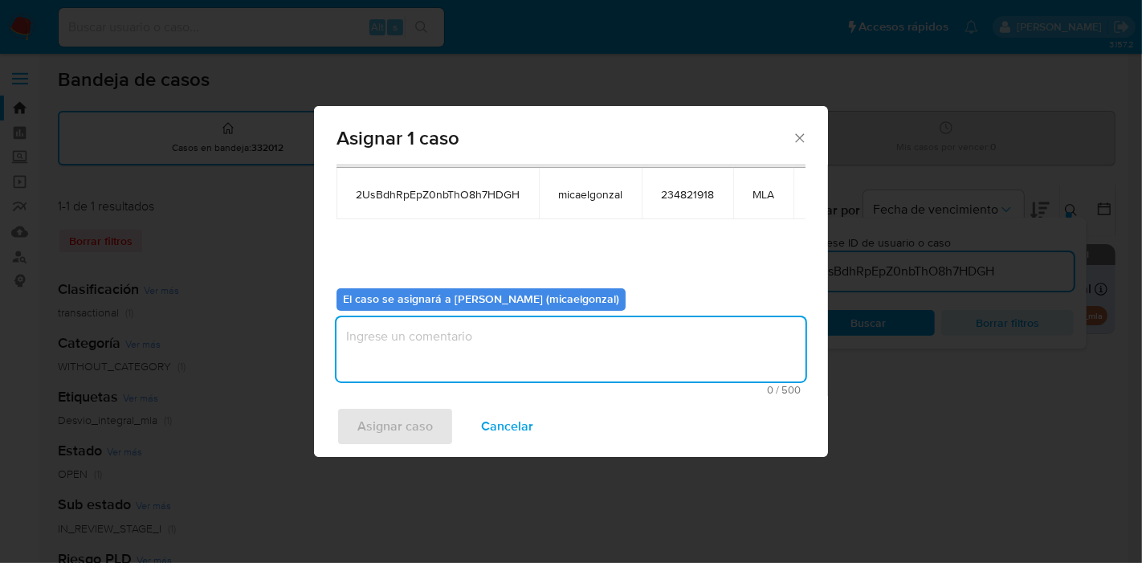
click at [501, 365] on textarea "assign-modal" at bounding box center [570, 349] width 469 height 64
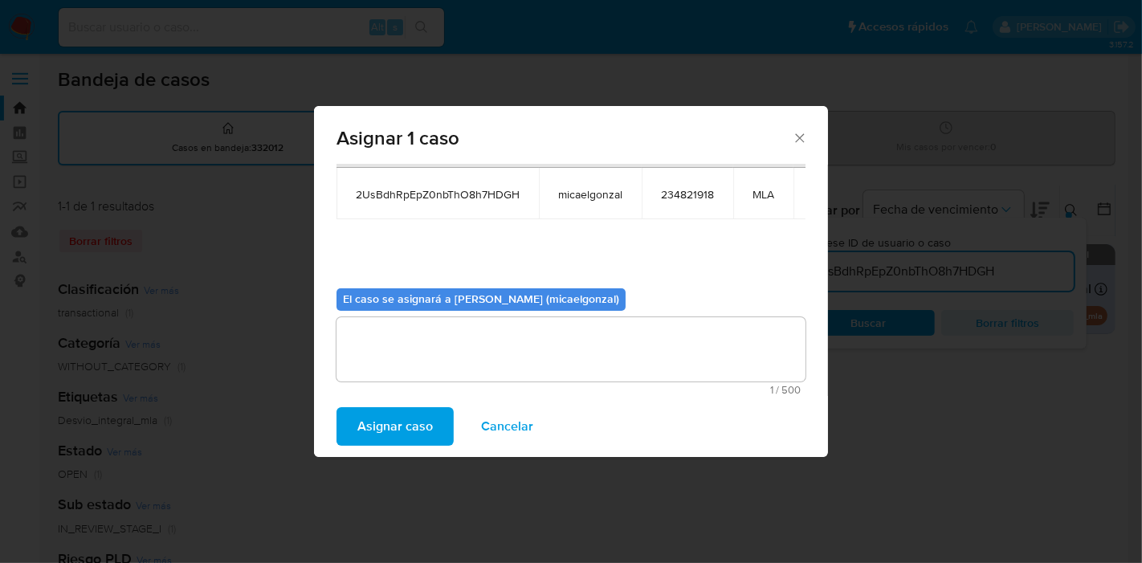
click at [416, 423] on span "Asignar caso" at bounding box center [394, 426] width 75 height 35
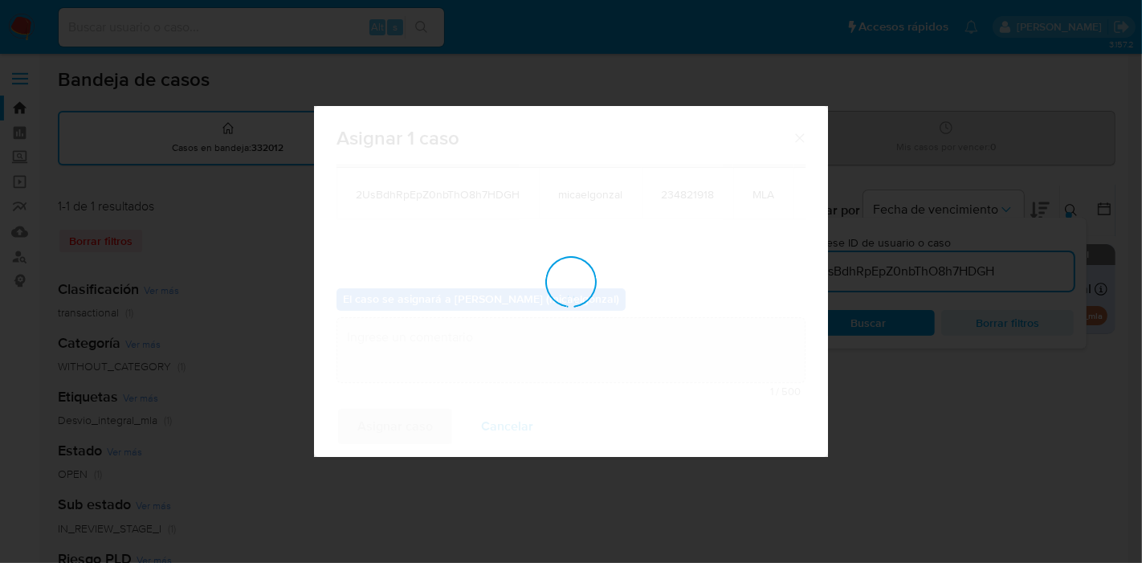
checkbox input "false"
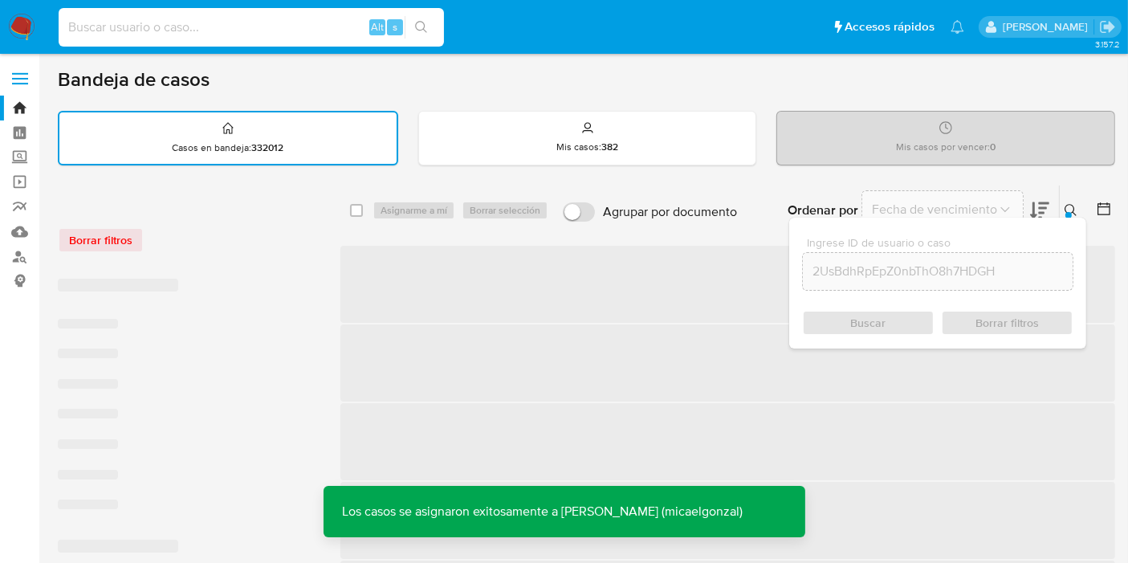
click at [285, 31] on input at bounding box center [251, 27] width 385 height 21
paste input "2UsBdhRpEpZ0nbThO8h7HDGH"
type input "2UsBdhRpEpZ0nbThO8h7HDGH"
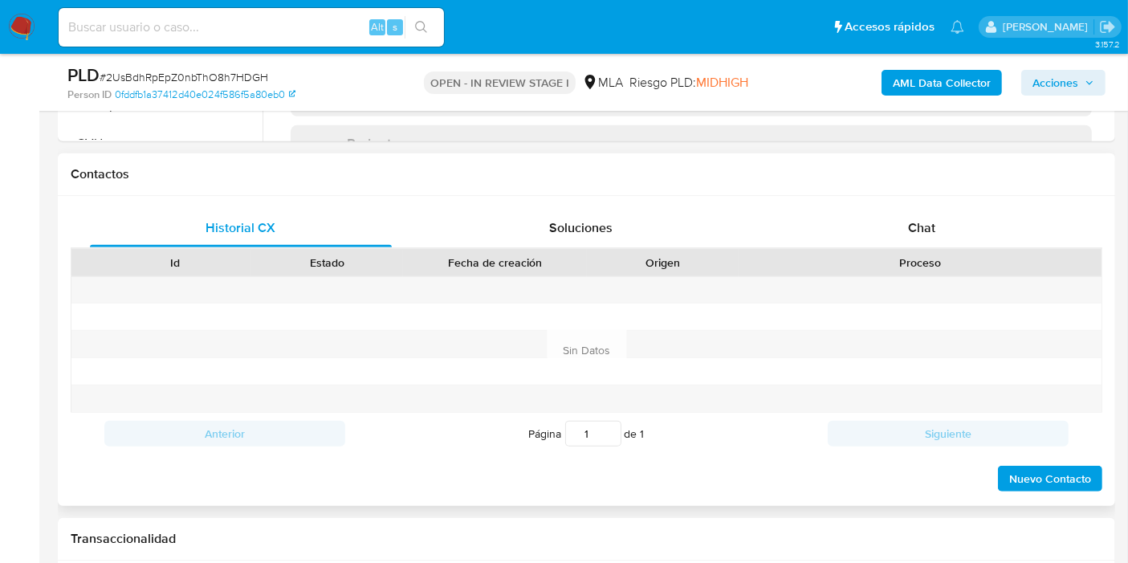
scroll to position [713, 0]
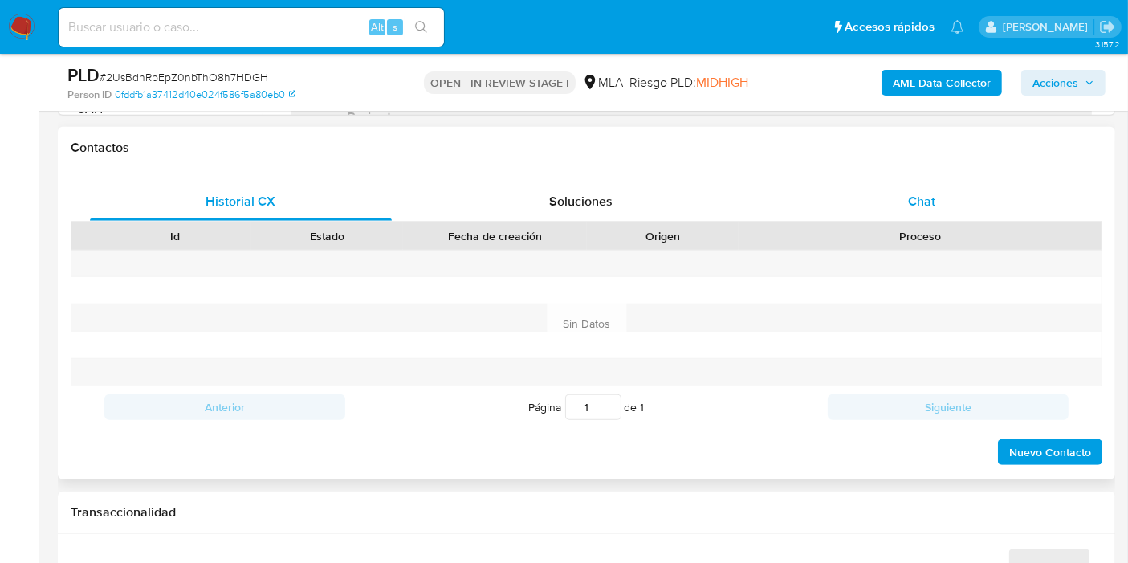
click at [936, 214] on div "Chat" at bounding box center [922, 201] width 302 height 39
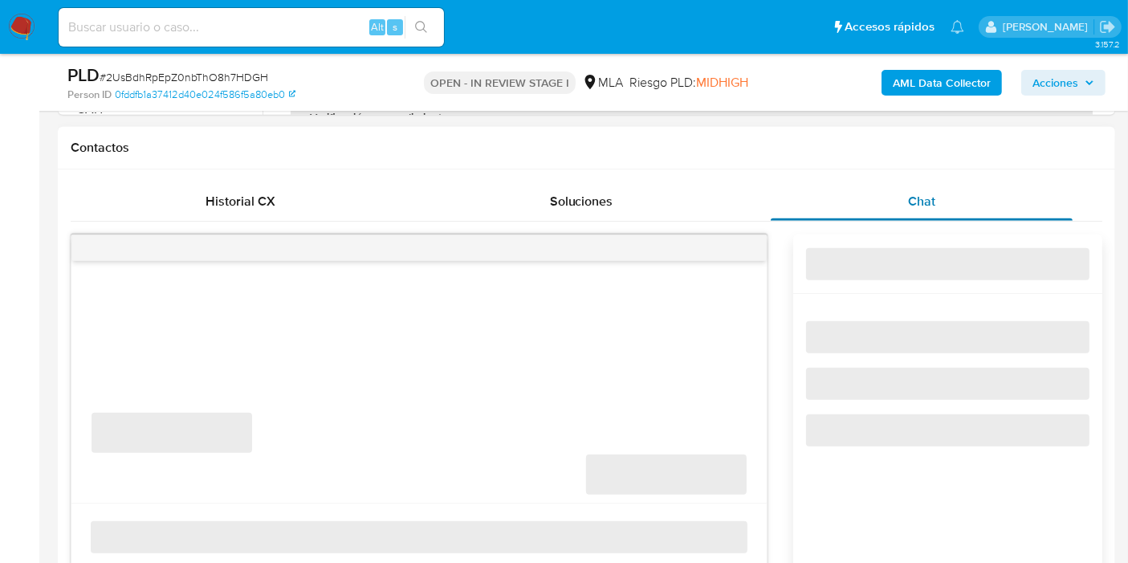
select select "10"
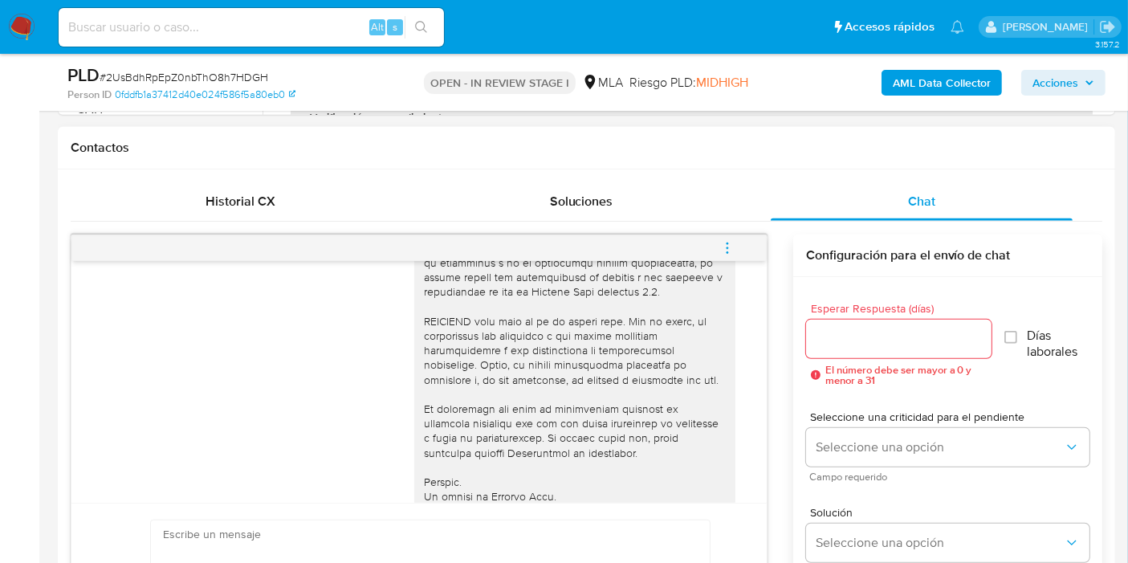
scroll to position [514, 0]
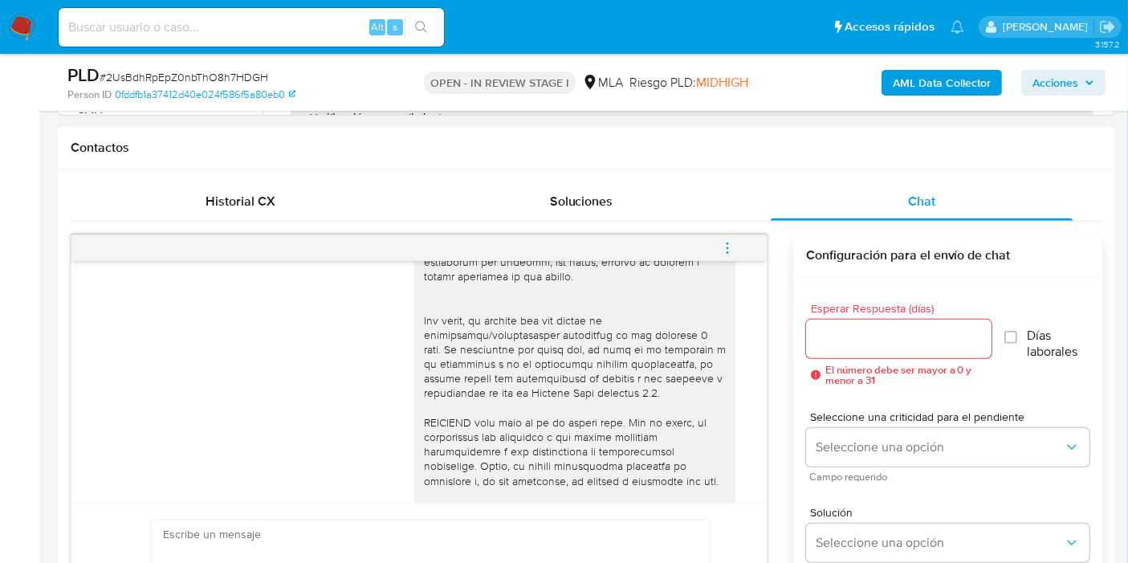
click at [728, 241] on icon "menu-action" at bounding box center [727, 248] width 14 height 14
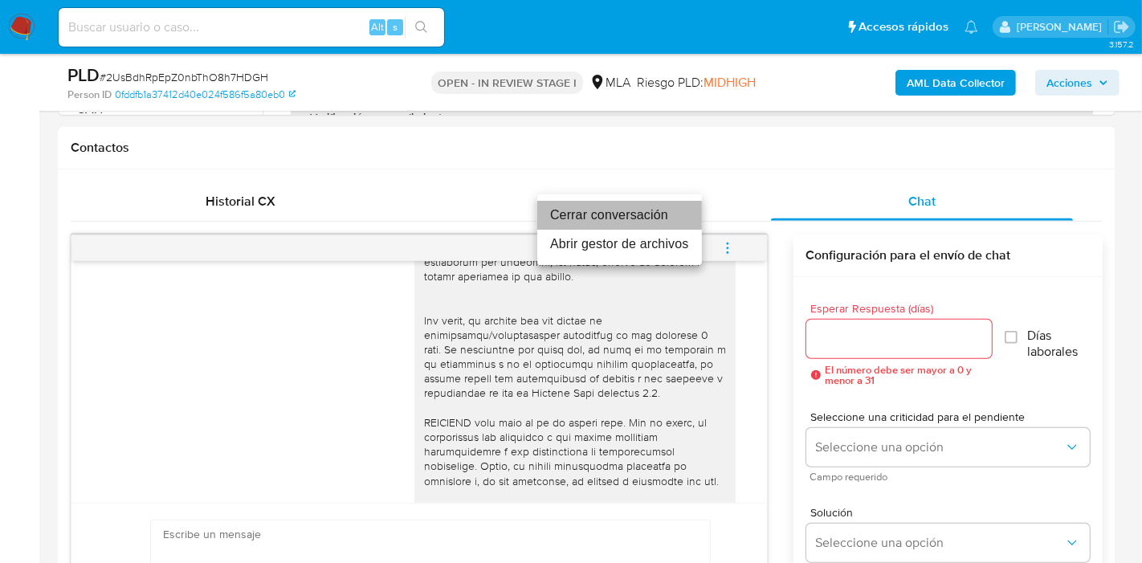
click at [632, 215] on li "Cerrar conversación" at bounding box center [619, 215] width 165 height 29
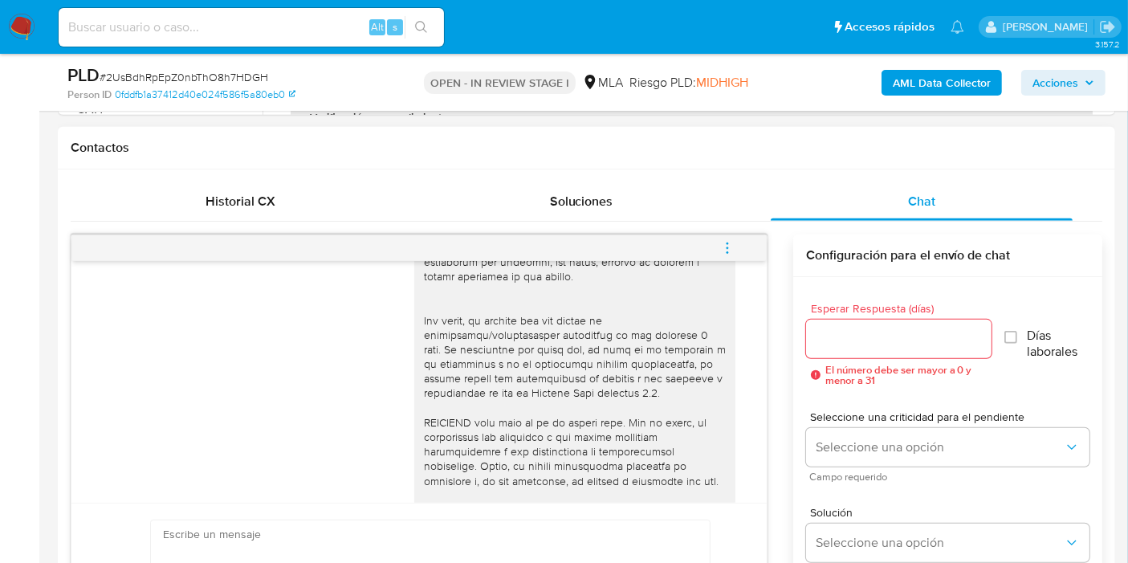
click at [399, 384] on div "[DATE] 17:41:22" at bounding box center [419, 194] width 655 height 879
drag, startPoint x: 736, startPoint y: 238, endPoint x: 149, endPoint y: 164, distance: 592.4
click at [729, 238] on div at bounding box center [418, 248] width 695 height 26
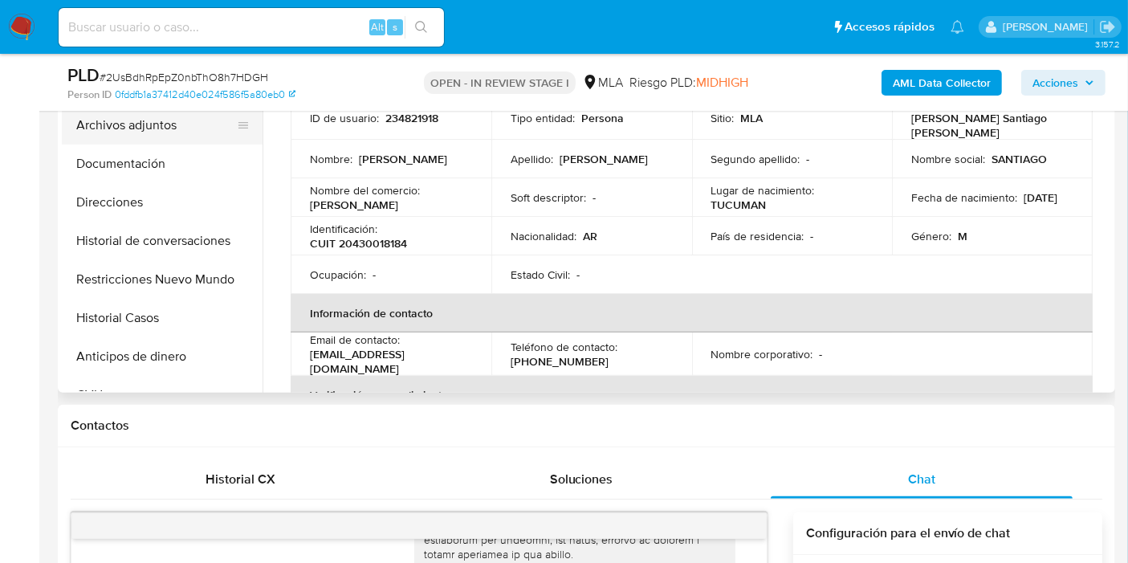
scroll to position [356, 0]
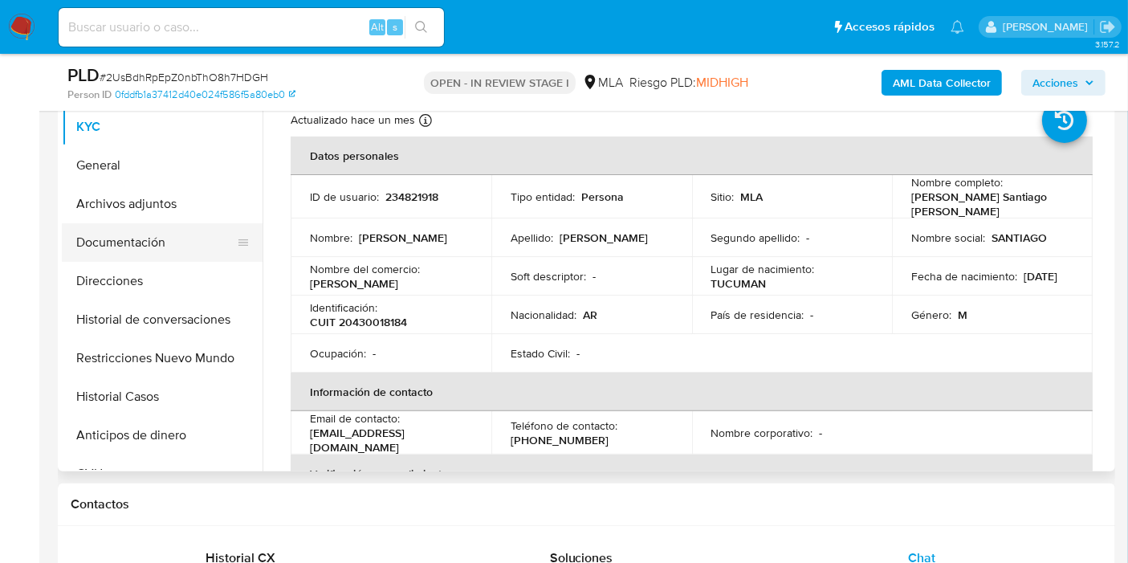
click at [174, 244] on button "Documentación" at bounding box center [156, 242] width 188 height 39
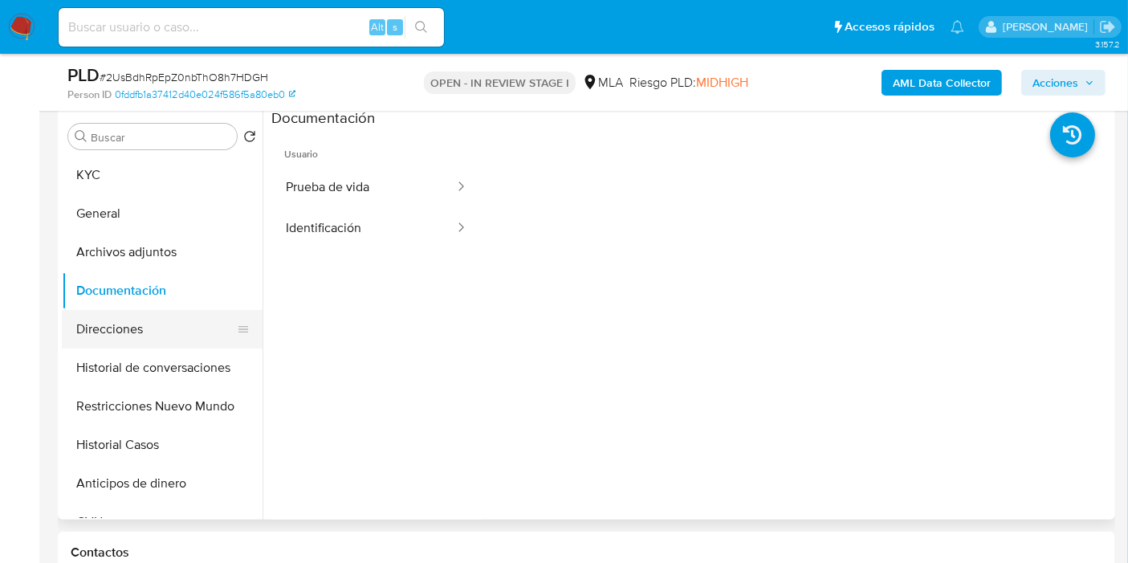
scroll to position [267, 0]
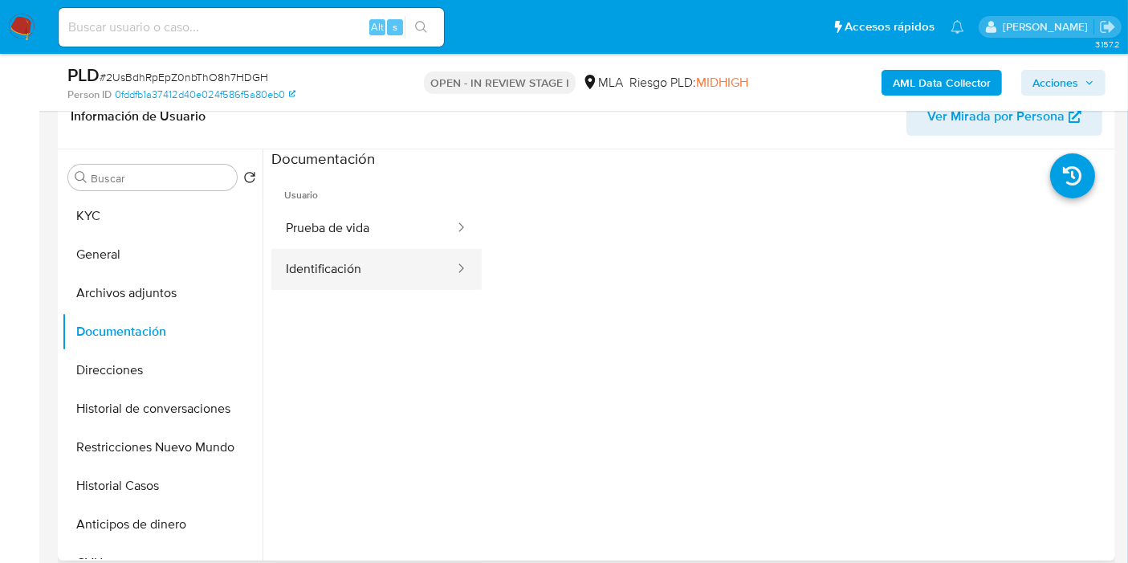
drag, startPoint x: 447, startPoint y: 282, endPoint x: 445, endPoint y: 274, distance: 8.4
click at [447, 279] on div at bounding box center [456, 269] width 26 height 41
click at [382, 279] on button "Identificación" at bounding box center [363, 269] width 185 height 41
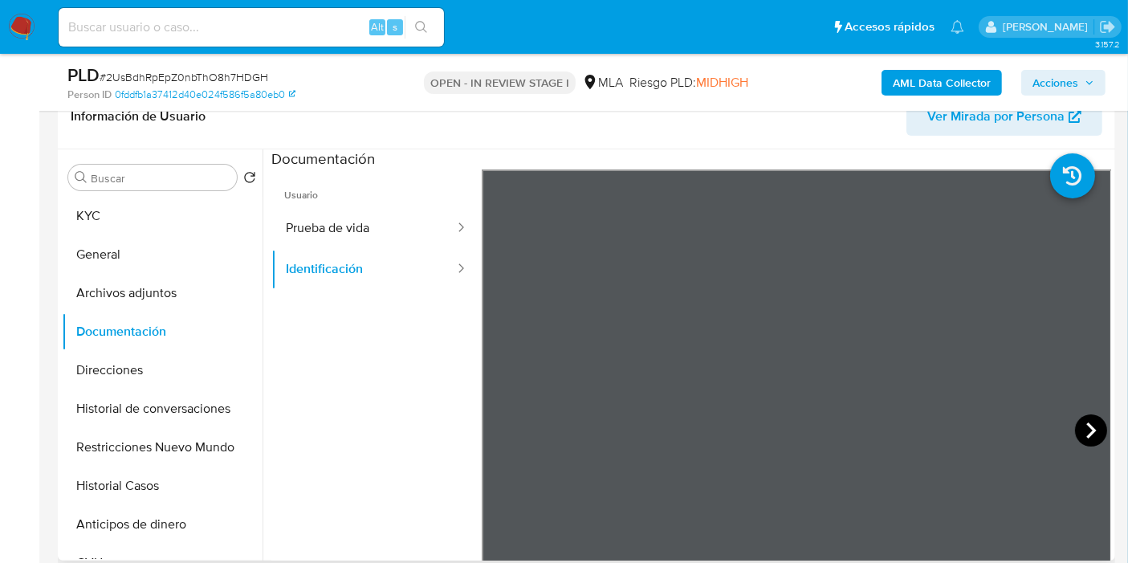
click at [1082, 427] on icon at bounding box center [1091, 430] width 32 height 32
drag, startPoint x: 503, startPoint y: 416, endPoint x: 391, endPoint y: 306, distance: 156.7
click at [503, 416] on icon at bounding box center [502, 430] width 32 height 32
click at [335, 208] on button "Prueba de vida" at bounding box center [363, 228] width 185 height 41
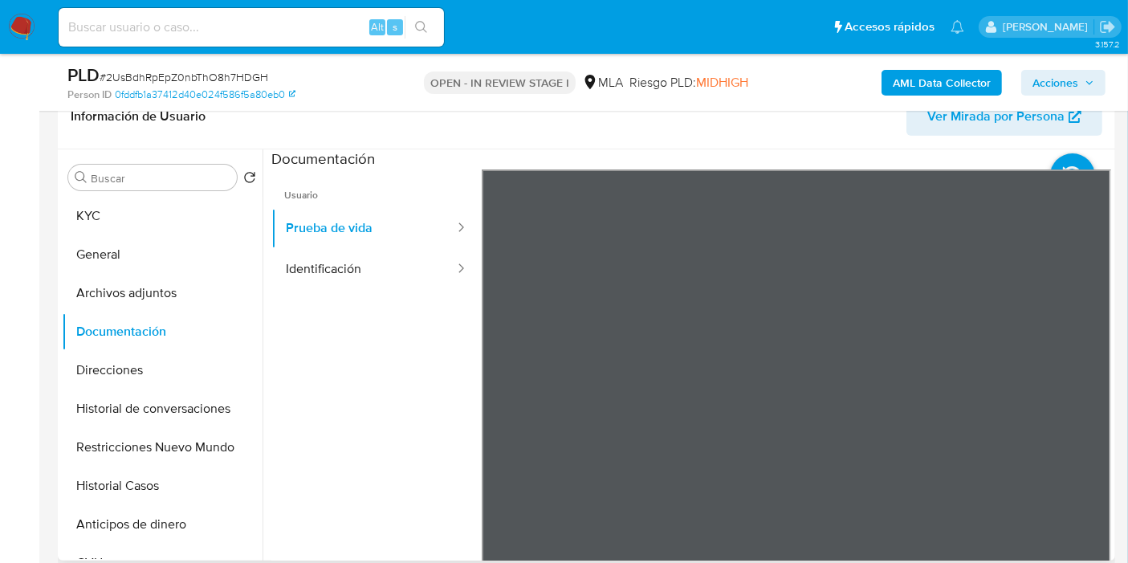
scroll to position [116, 0]
click at [141, 239] on button "General" at bounding box center [156, 254] width 188 height 39
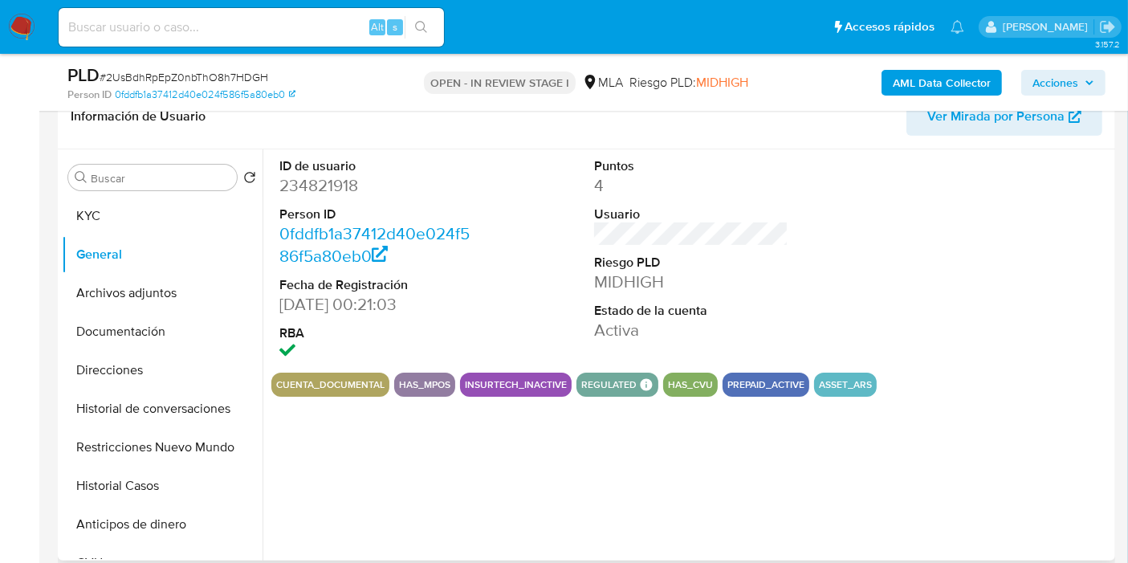
click at [339, 210] on dt "Person ID" at bounding box center [376, 215] width 194 height 18
click at [337, 182] on dd "234821918" at bounding box center [376, 185] width 194 height 22
copy dd "234821918"
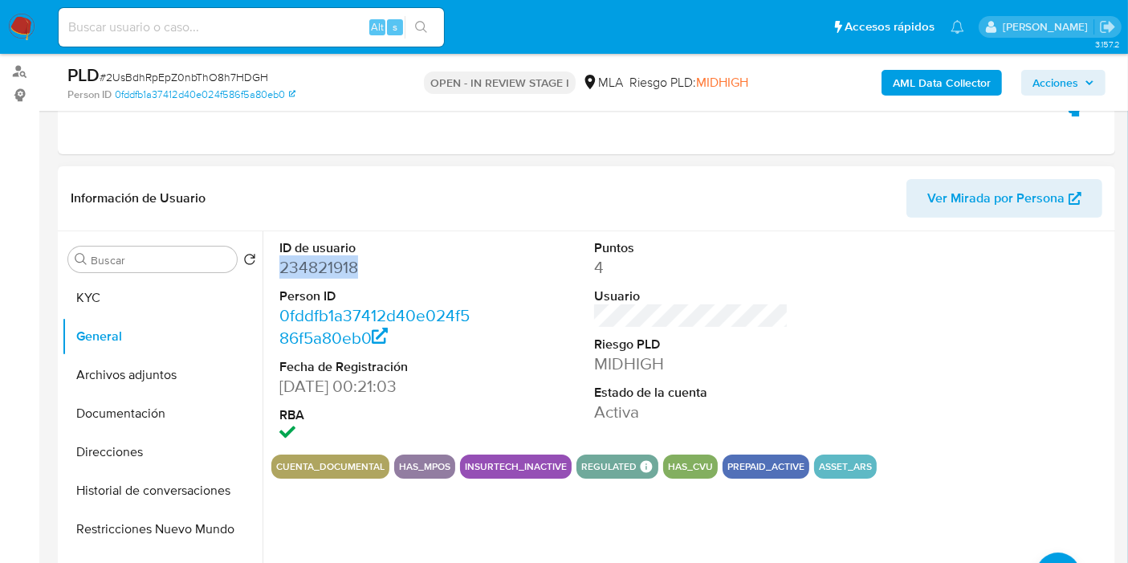
scroll to position [178, 0]
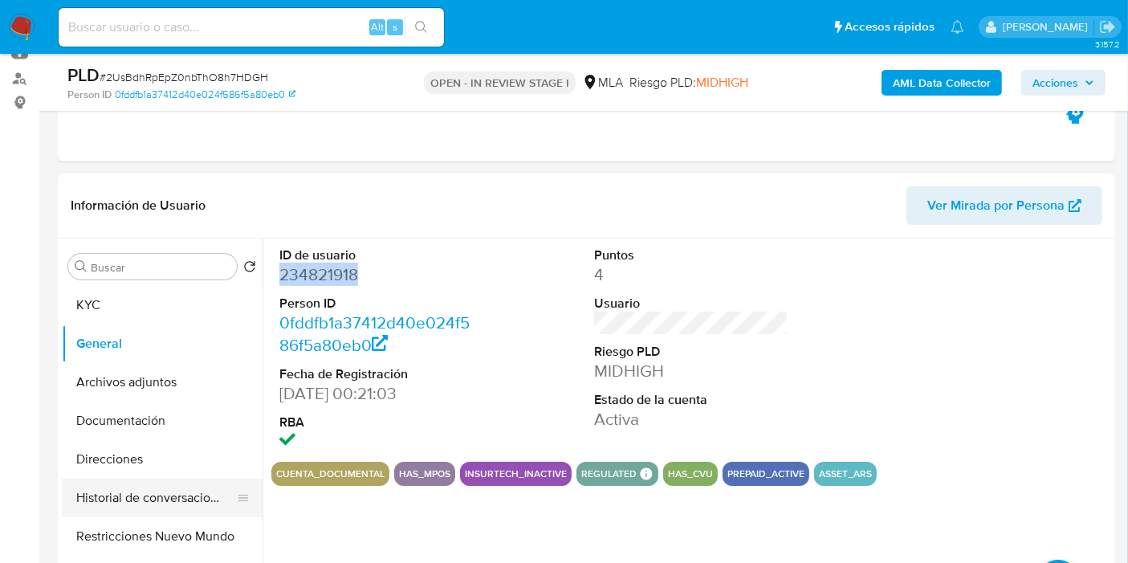
click at [145, 486] on button "Historial de conversaciones" at bounding box center [156, 498] width 188 height 39
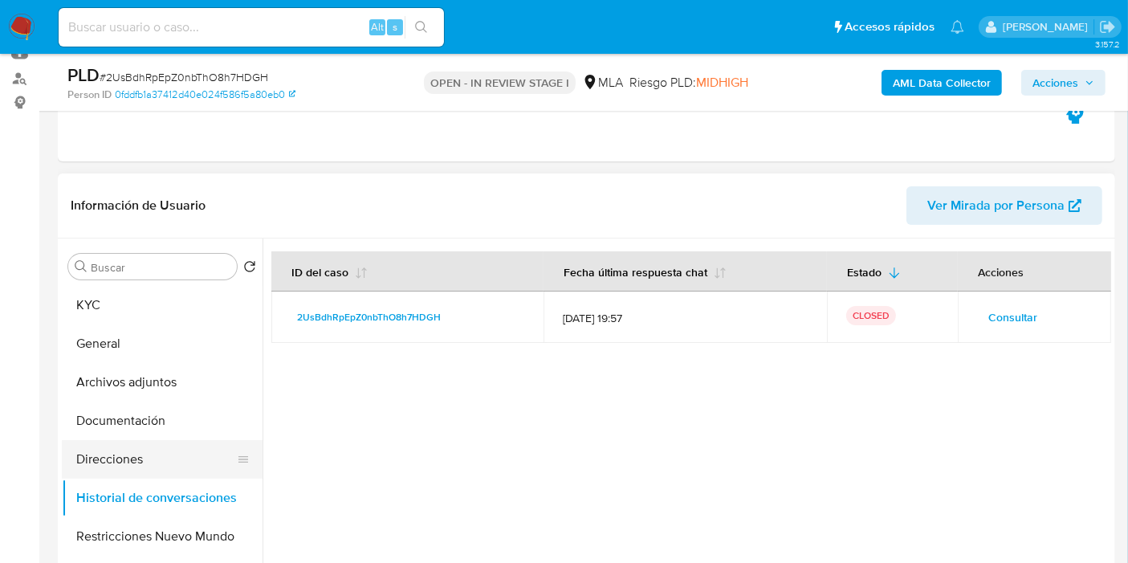
click at [141, 450] on button "Direcciones" at bounding box center [156, 459] width 188 height 39
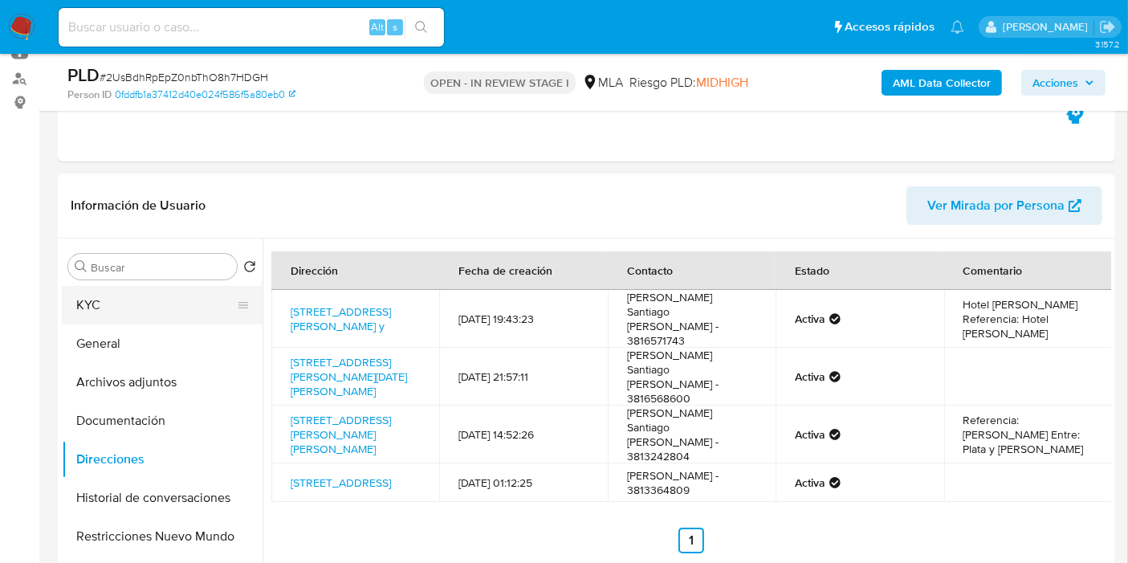
click at [169, 313] on button "KYC" at bounding box center [156, 305] width 188 height 39
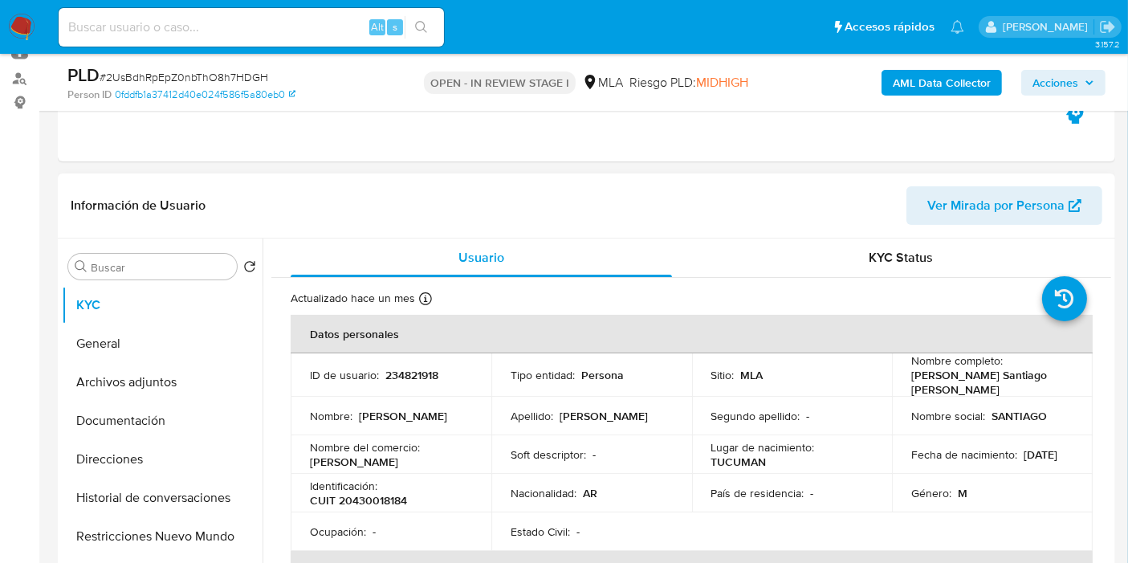
click at [362, 493] on p "CUIT 20430018184" at bounding box center [358, 500] width 97 height 14
click at [365, 493] on p "CUIT 20430018184" at bounding box center [358, 500] width 97 height 14
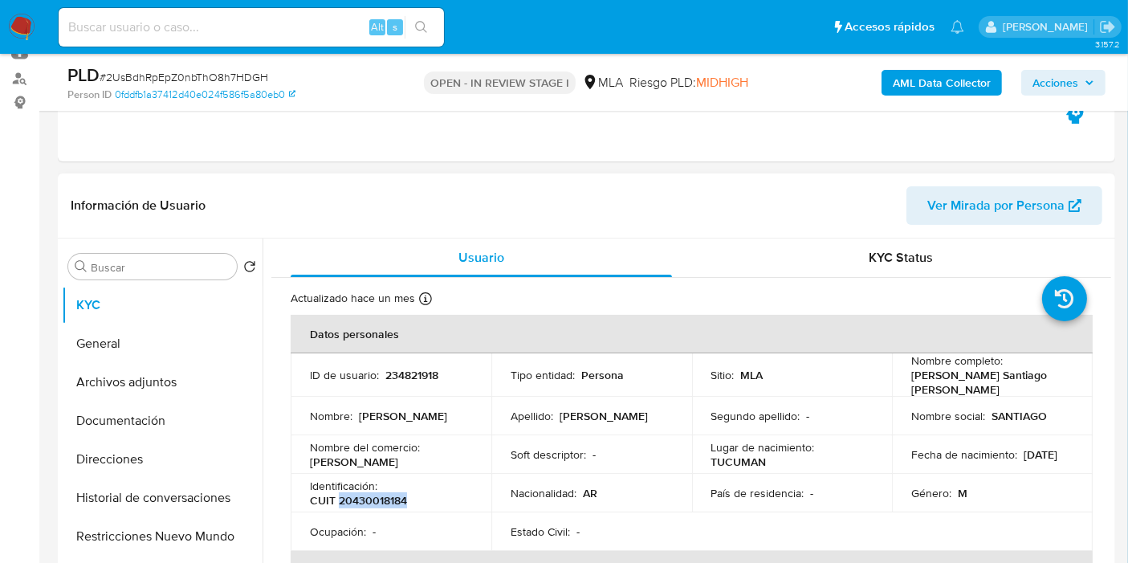
click at [365, 493] on p "CUIT 20430018184" at bounding box center [358, 500] width 97 height 14
click at [119, 474] on button "Direcciones" at bounding box center [156, 459] width 188 height 39
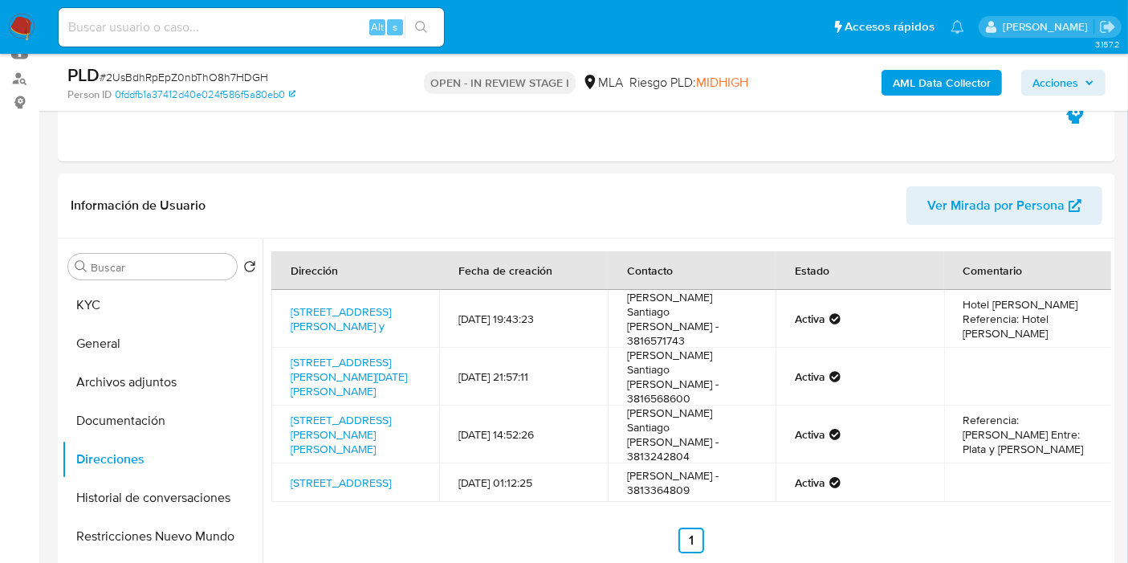
click at [910, 70] on b "AML Data Collector" at bounding box center [942, 83] width 98 height 26
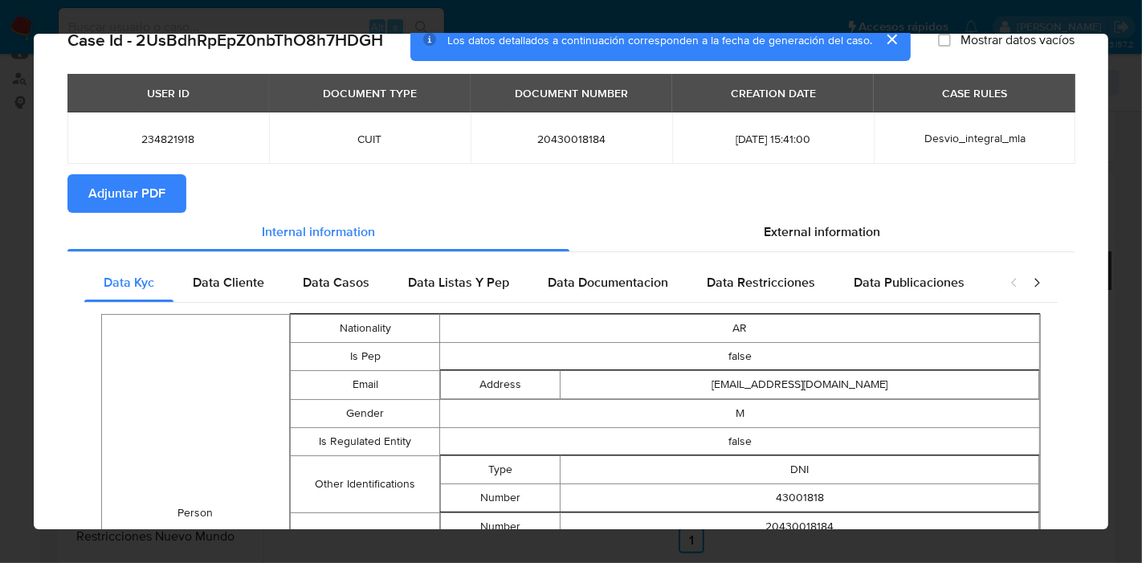
scroll to position [12, 0]
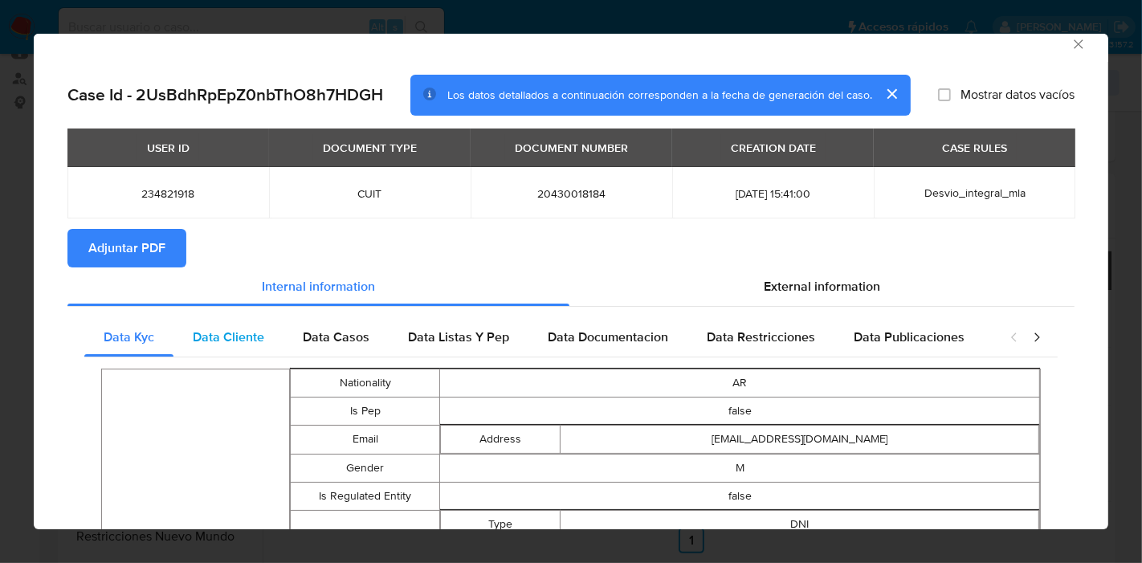
click at [245, 345] on span "Data Cliente" at bounding box center [228, 337] width 71 height 18
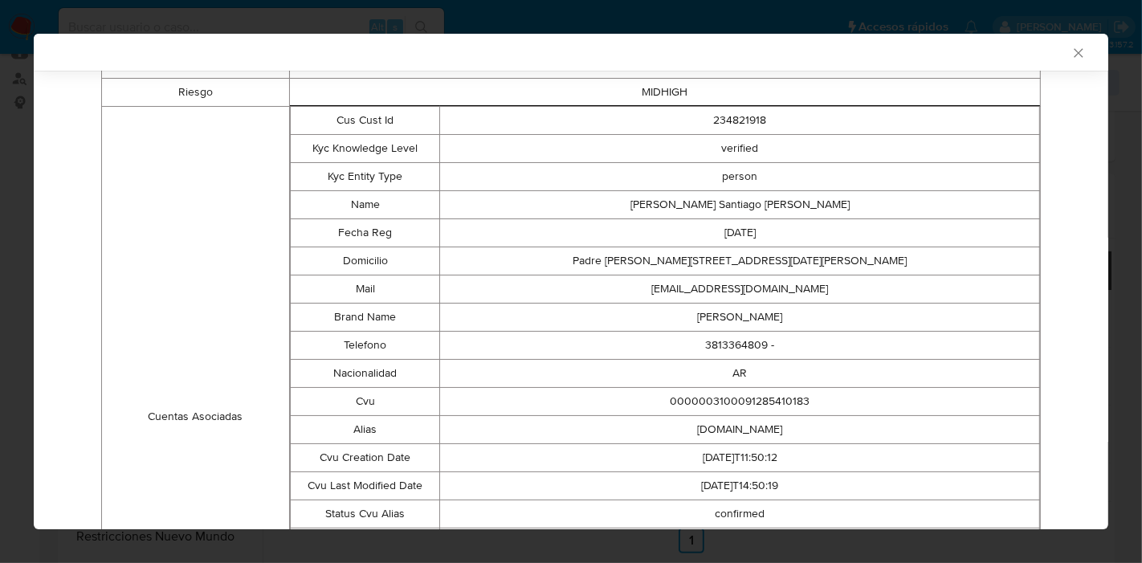
scroll to position [252, 0]
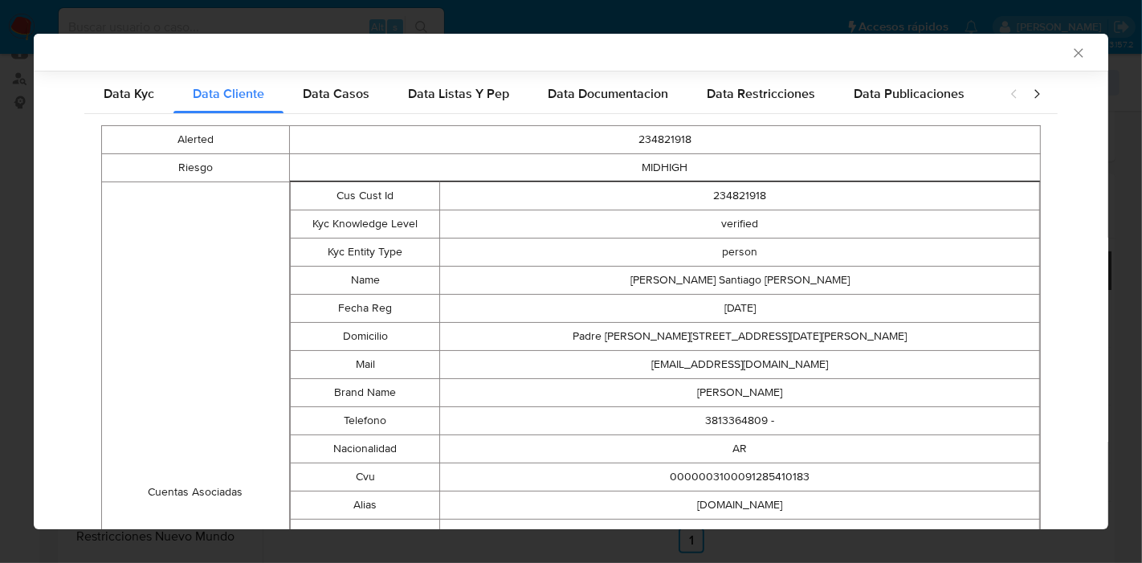
click at [357, 114] on div "Alerted 234821918 Riesgo MIDHIGH Cuentas Asociadas Cus Cust Id 234821918 Kyc Kn…" at bounding box center [570, 477] width 973 height 727
click at [335, 92] on span "Data Casos" at bounding box center [336, 93] width 67 height 18
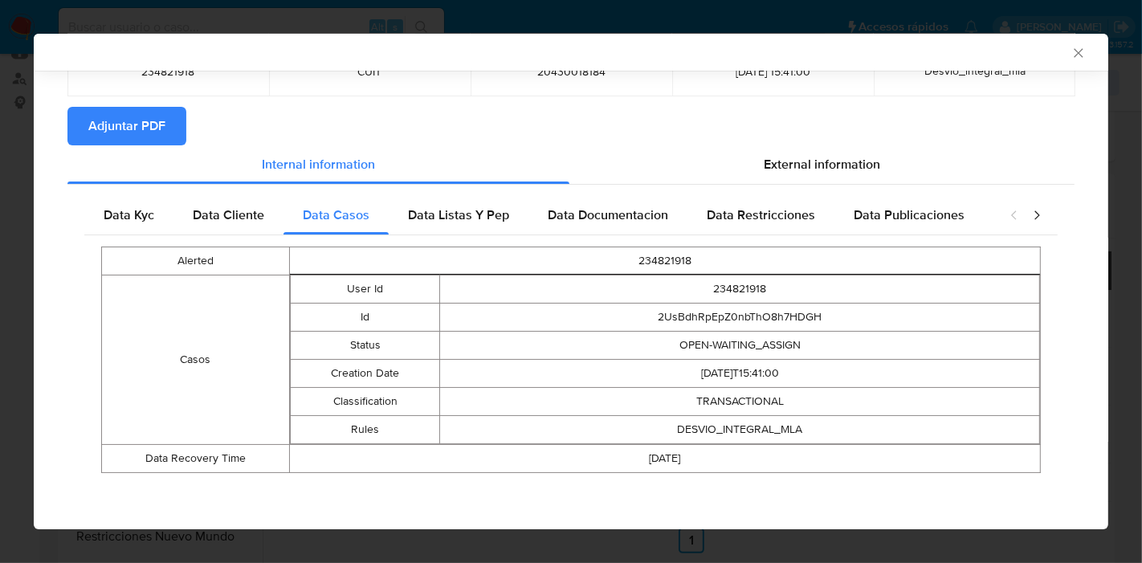
scroll to position [129, 0]
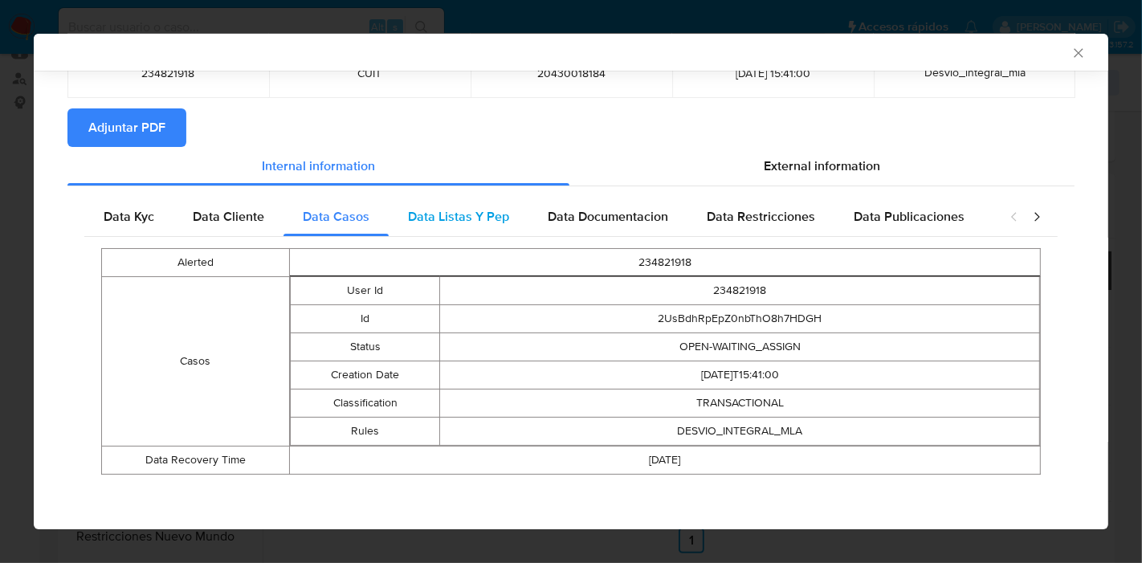
click at [439, 222] on span "Data Listas Y Pep" at bounding box center [458, 216] width 101 height 18
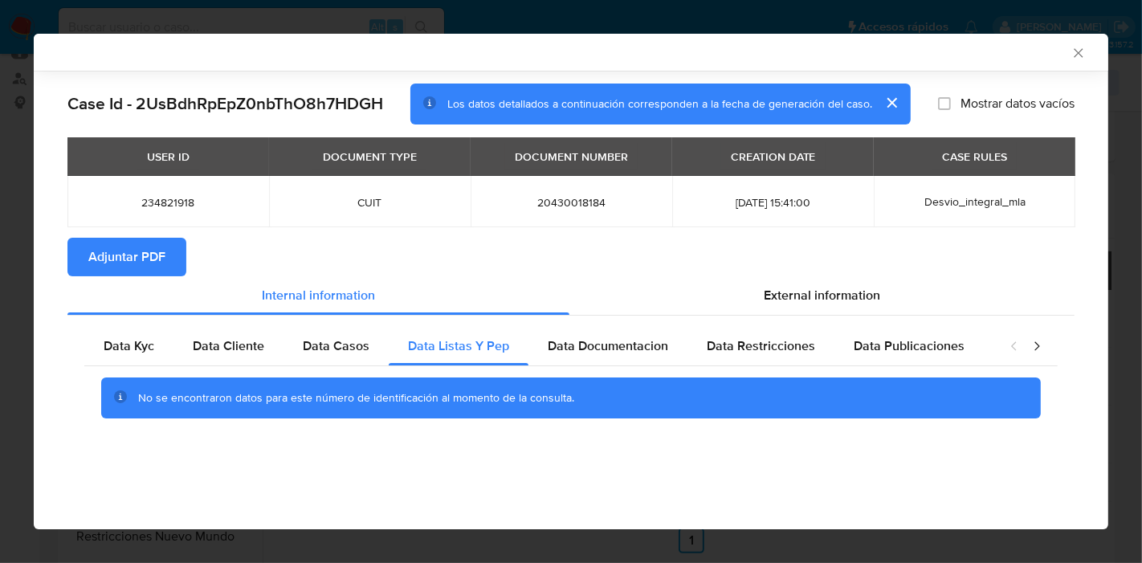
scroll to position [0, 0]
click at [608, 373] on div "No se encontraron datos para este número de identificación al momento de la con…" at bounding box center [570, 398] width 973 height 64
click at [626, 349] on span "Data Documentacion" at bounding box center [608, 345] width 120 height 18
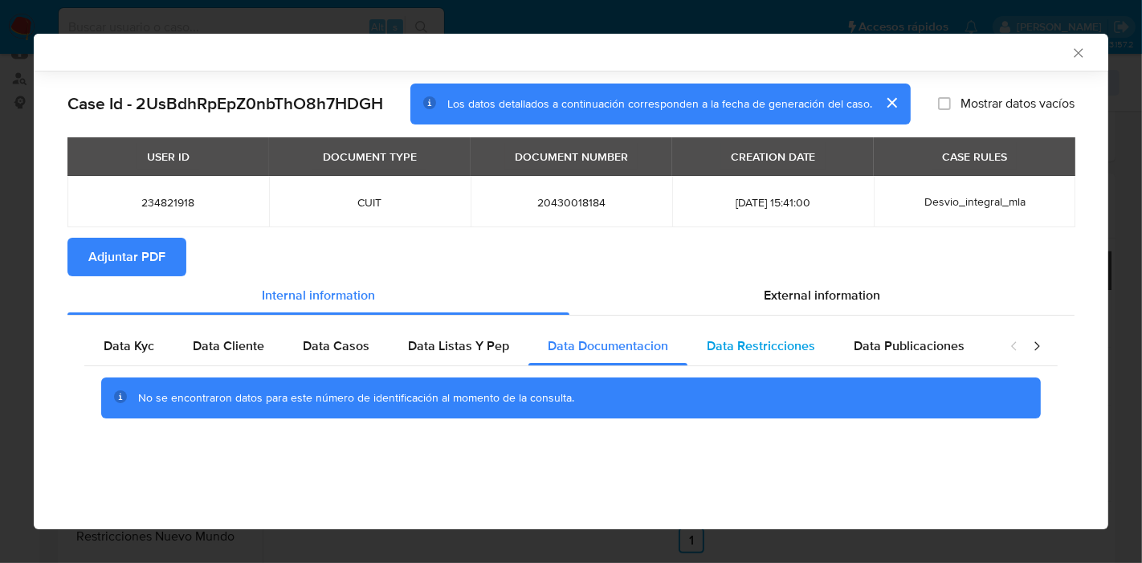
click at [780, 339] on span "Data Restricciones" at bounding box center [761, 345] width 108 height 18
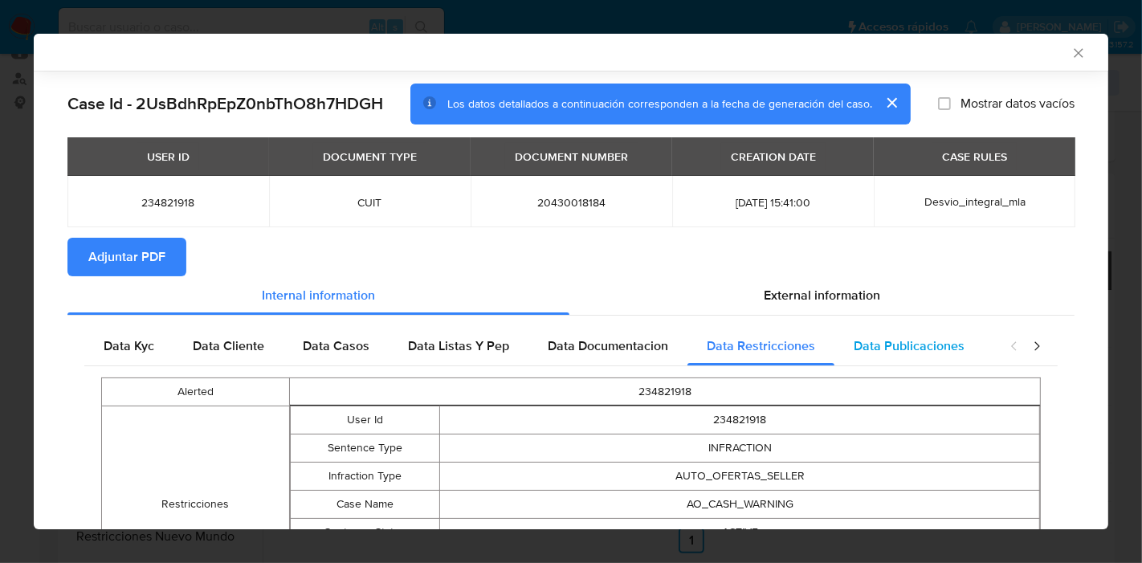
click at [922, 359] on div "Data Publicaciones" at bounding box center [908, 346] width 149 height 39
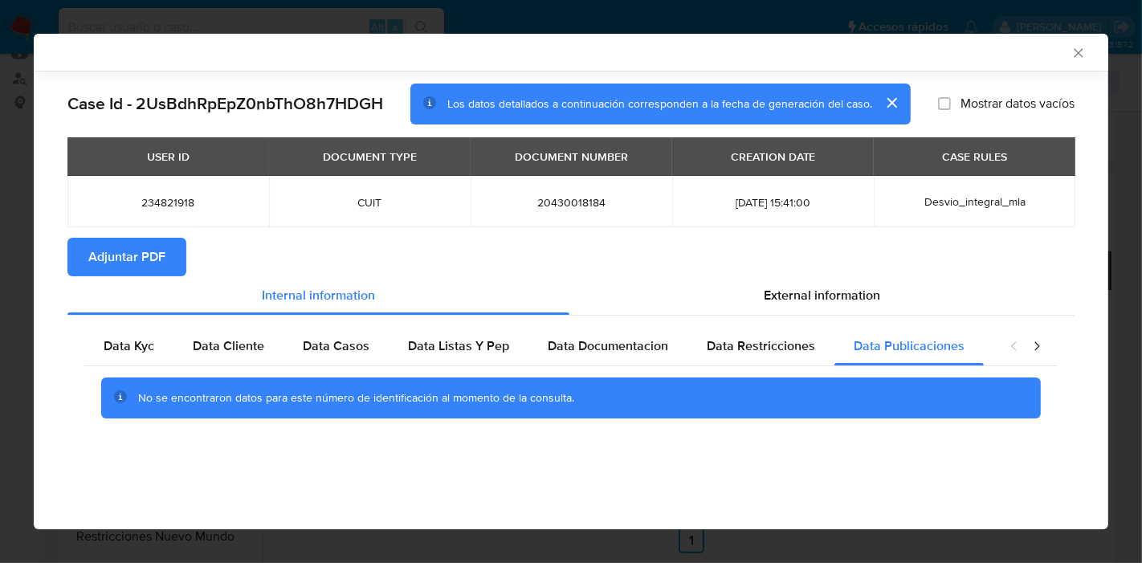
click at [1040, 340] on icon "closure-recommendation-modal" at bounding box center [1037, 346] width 16 height 16
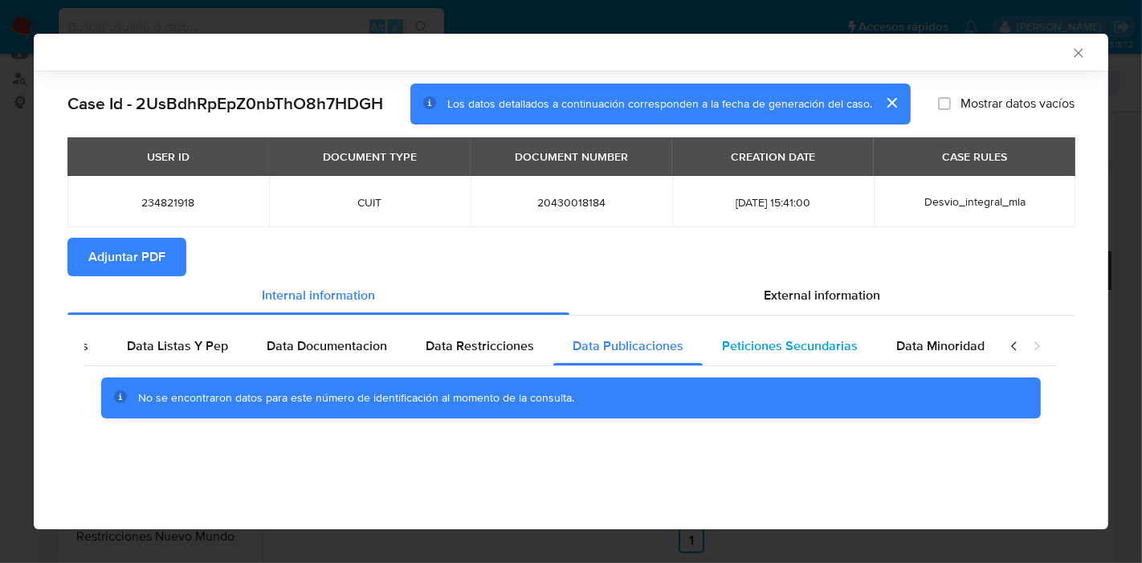
scroll to position [0, 282]
click at [739, 340] on span "Peticiones Secundarias" at bounding box center [789, 345] width 136 height 18
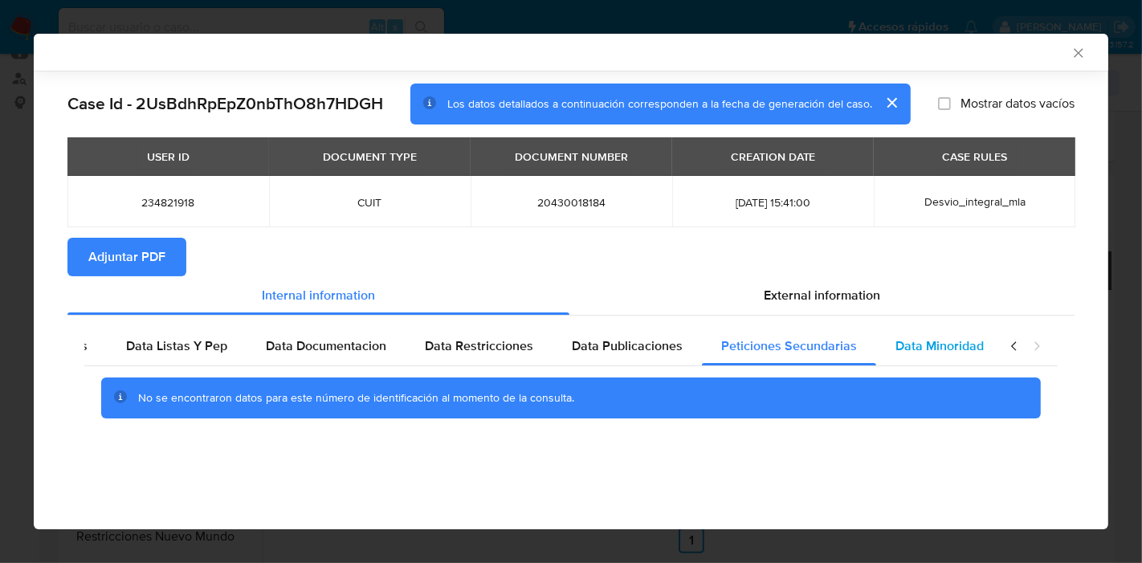
drag, startPoint x: 911, startPoint y: 340, endPoint x: 941, endPoint y: 340, distance: 29.7
click at [917, 340] on span "Data Minoridad" at bounding box center [939, 345] width 88 height 18
drag, startPoint x: 995, startPoint y: 356, endPoint x: 1006, endPoint y: 346, distance: 14.8
click at [996, 356] on div "closure-recommendation-modal" at bounding box center [1025, 346] width 64 height 39
click at [1011, 344] on icon "closure-recommendation-modal" at bounding box center [1014, 346] width 16 height 16
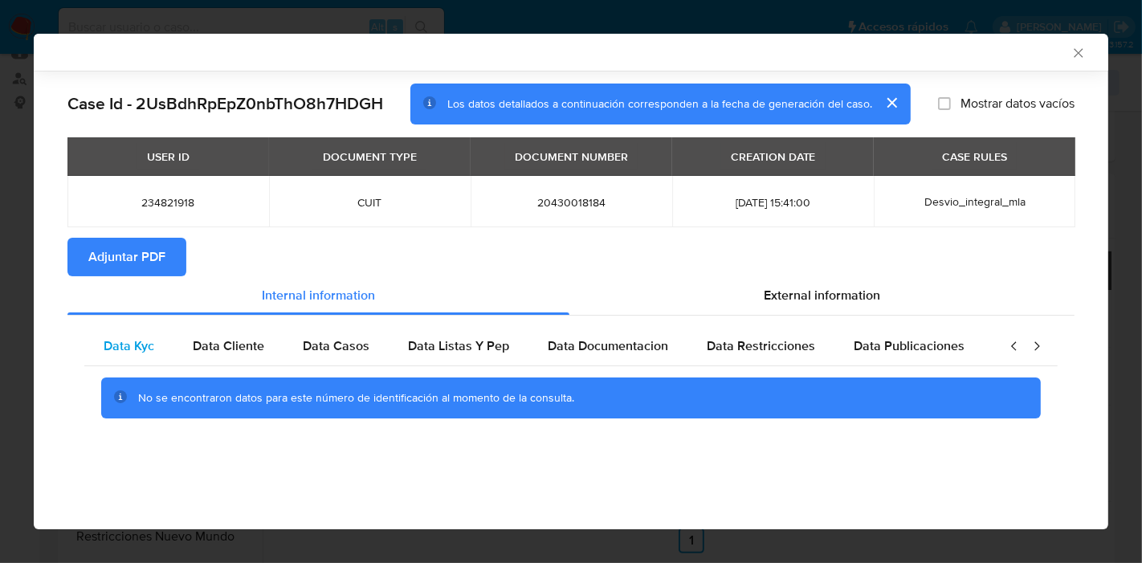
scroll to position [0, 0]
click at [87, 351] on div "Data Kyc" at bounding box center [128, 346] width 89 height 39
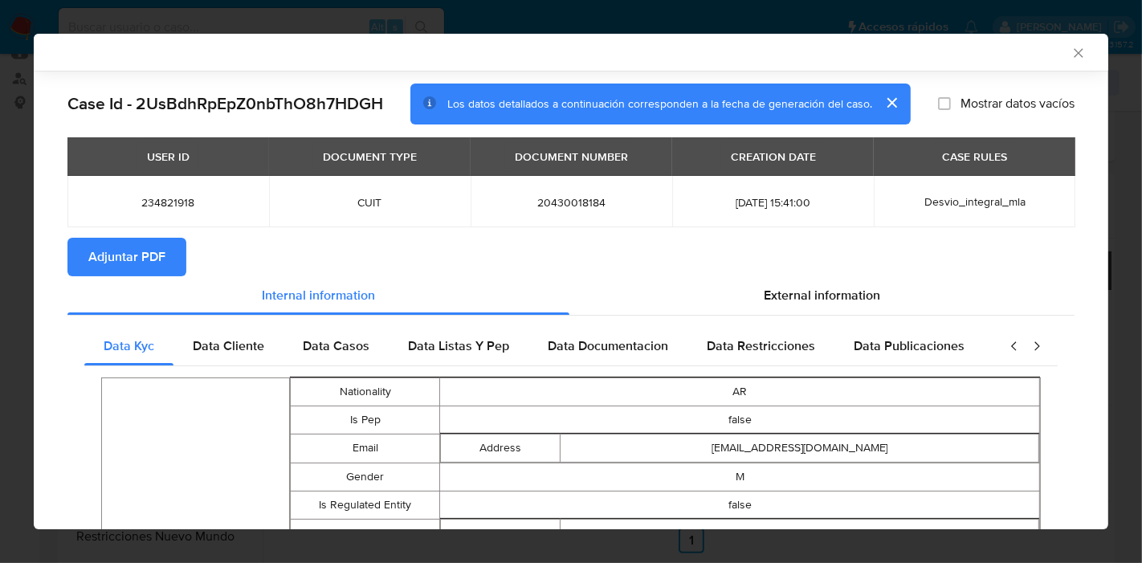
click at [869, 295] on span "External information" at bounding box center [822, 295] width 116 height 18
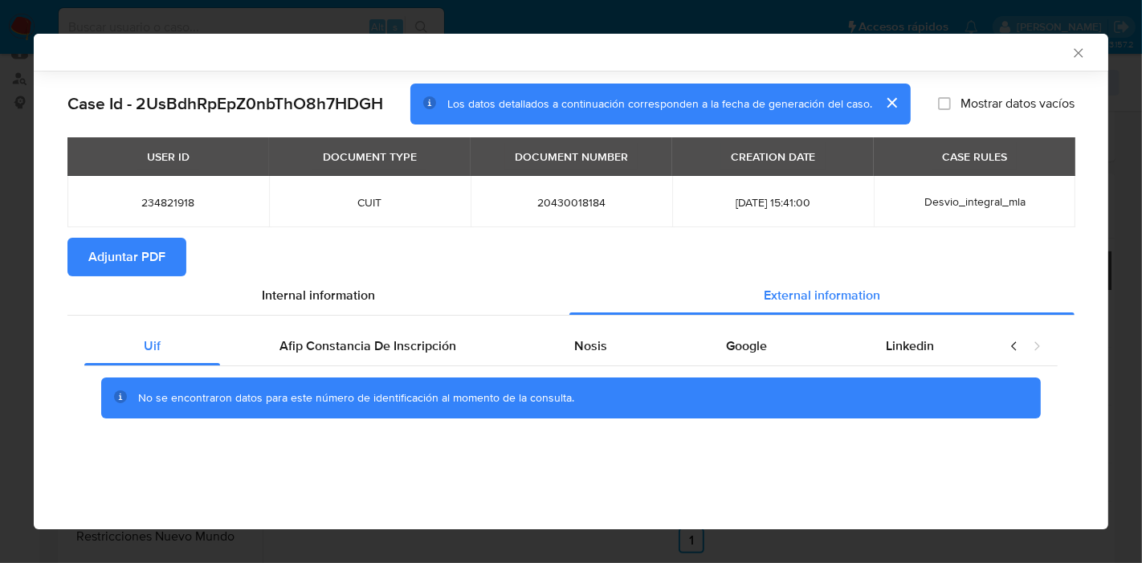
click at [311, 368] on div "No se encontraron datos para este número de identificación al momento de la con…" at bounding box center [570, 398] width 973 height 64
click at [325, 356] on div "Afip Constancia De Inscripción" at bounding box center [367, 346] width 295 height 39
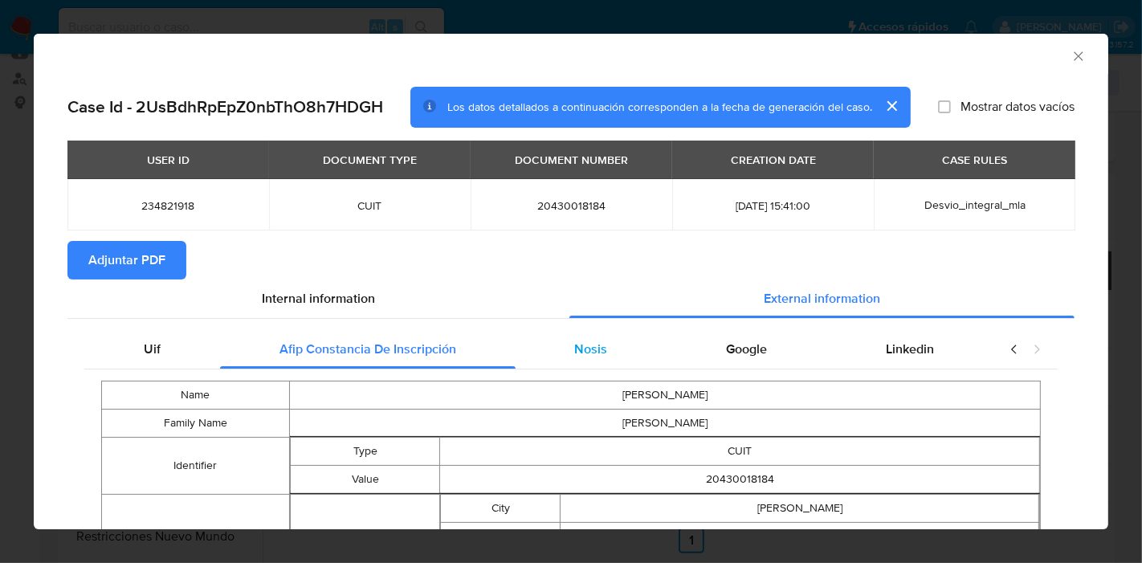
click at [601, 343] on div "Nosis" at bounding box center [591, 349] width 152 height 39
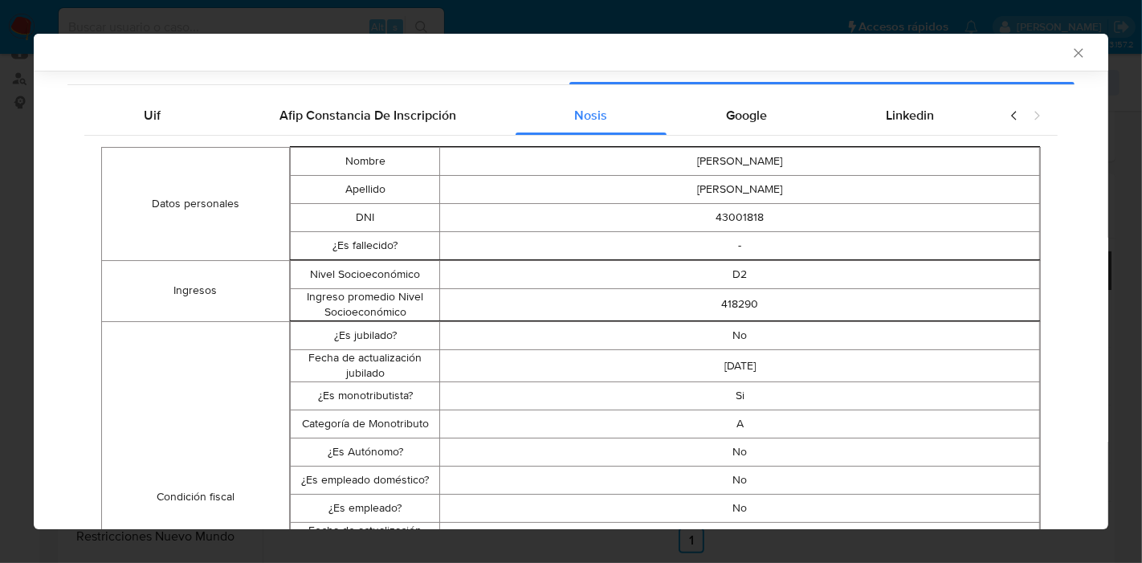
scroll to position [175, 0]
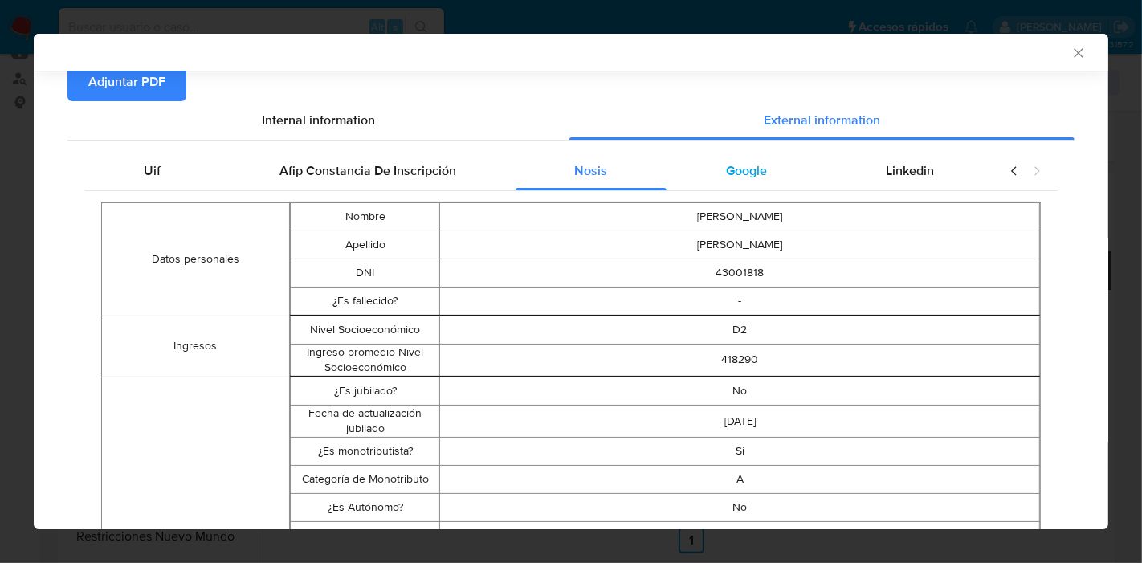
drag, startPoint x: 755, startPoint y: 202, endPoint x: 766, endPoint y: 180, distance: 24.4
click at [756, 202] on table "Nombre LUIS SANTIAGO Apellido FIGUEROA DNI 43001818 ¿Es fallecido? -" at bounding box center [665, 259] width 750 height 114
click at [768, 178] on div "Google" at bounding box center [746, 171] width 160 height 39
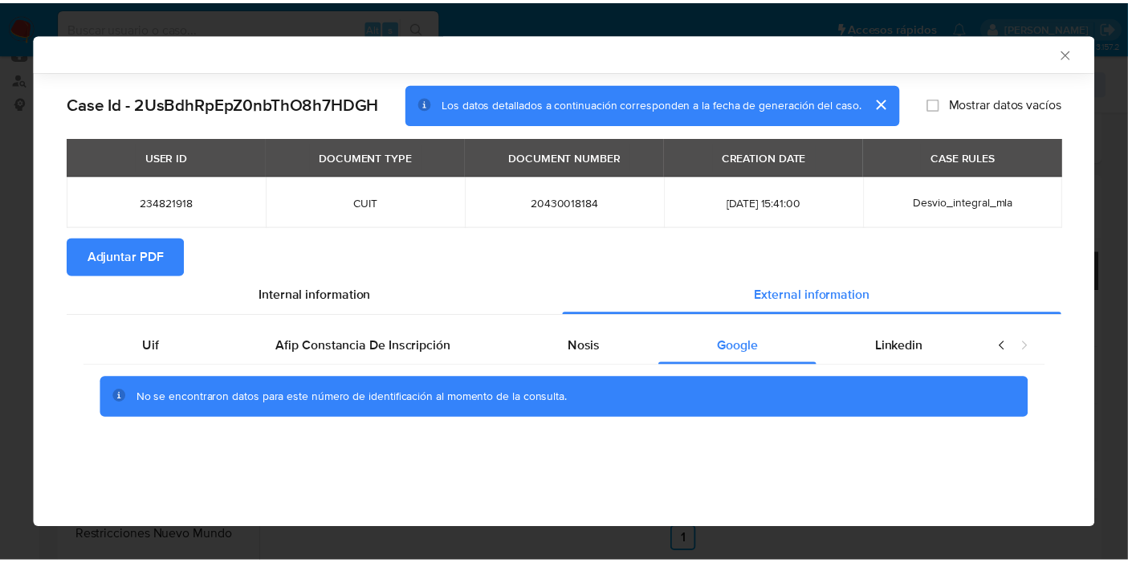
scroll to position [0, 0]
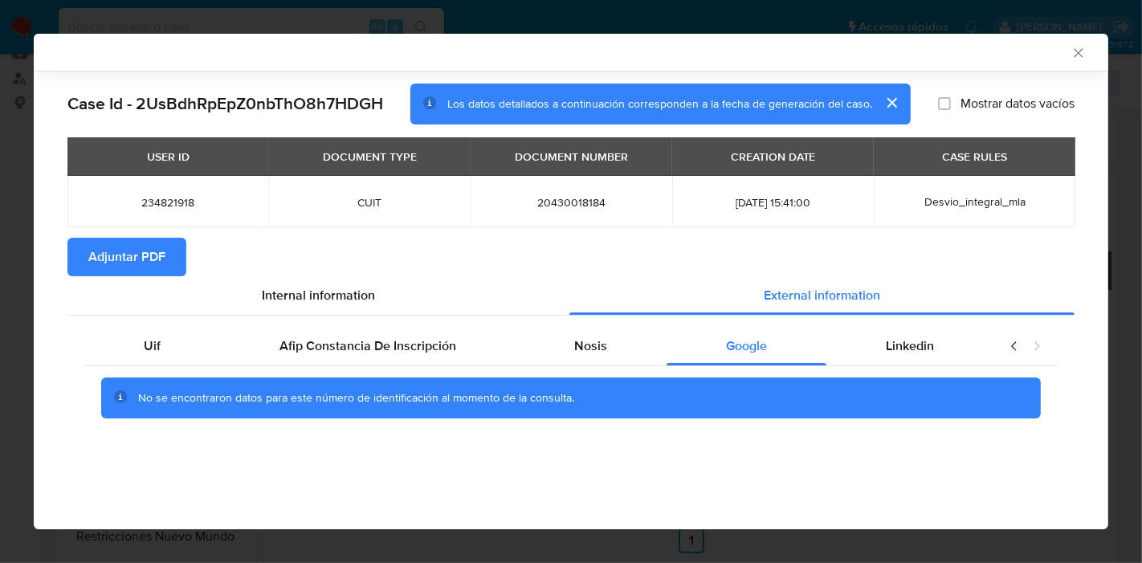
click at [899, 367] on div "No se encontraron datos para este número de identificación al momento de la con…" at bounding box center [570, 398] width 973 height 64
click at [919, 354] on span "Linkedin" at bounding box center [910, 345] width 48 height 18
click at [1013, 346] on icon "closure-recommendation-modal" at bounding box center [1014, 346] width 16 height 16
click at [152, 339] on span "Uif" at bounding box center [152, 345] width 17 height 18
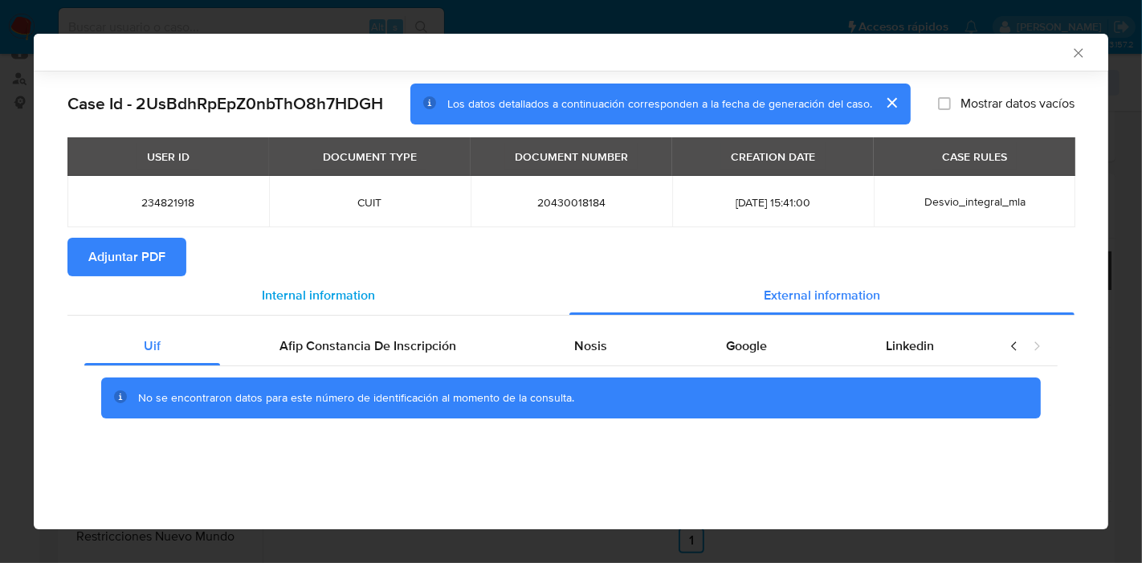
click at [343, 313] on div "Internal information" at bounding box center [318, 295] width 502 height 39
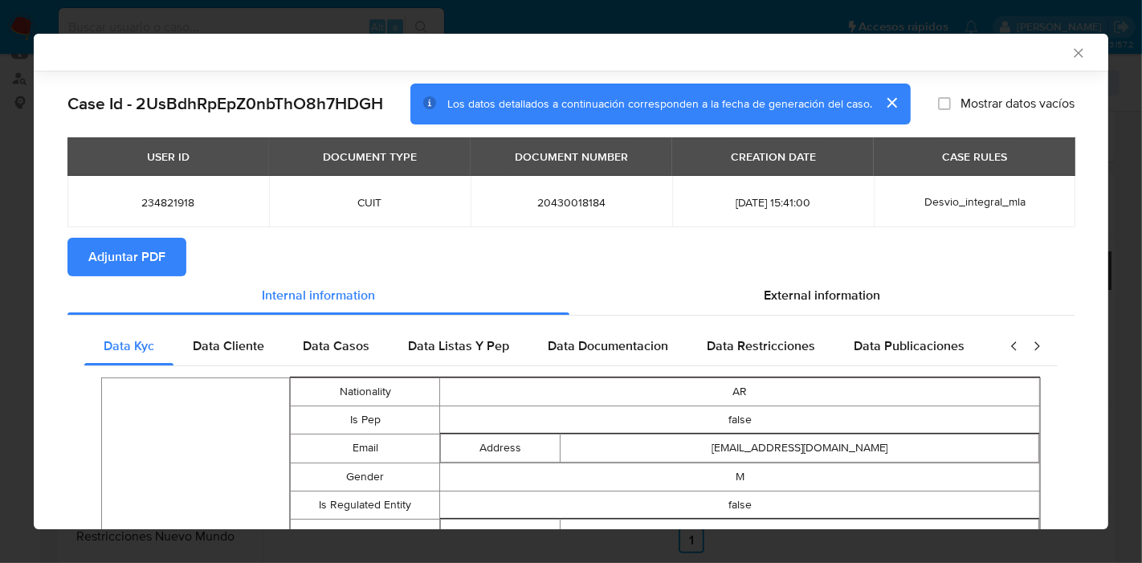
click at [135, 259] on span "Adjuntar PDF" at bounding box center [126, 256] width 77 height 35
click at [0, 290] on div "AML Data Collector Case Id - 2UsBdhRpEpZ0nbThO8h7HDGH Los datos detallados a co…" at bounding box center [571, 281] width 1142 height 563
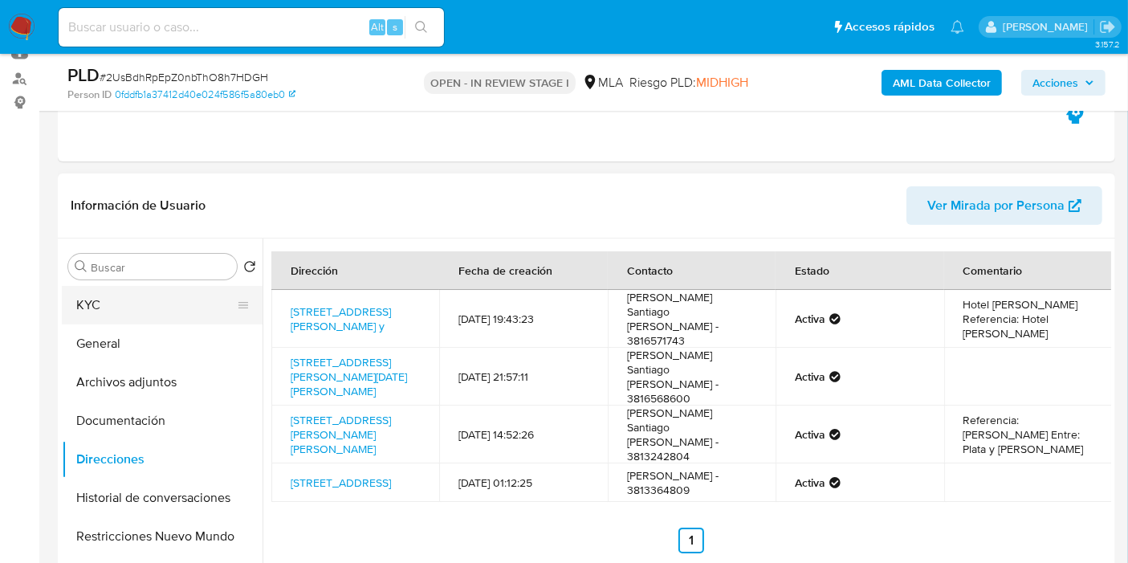
click at [178, 303] on button "KYC" at bounding box center [156, 305] width 188 height 39
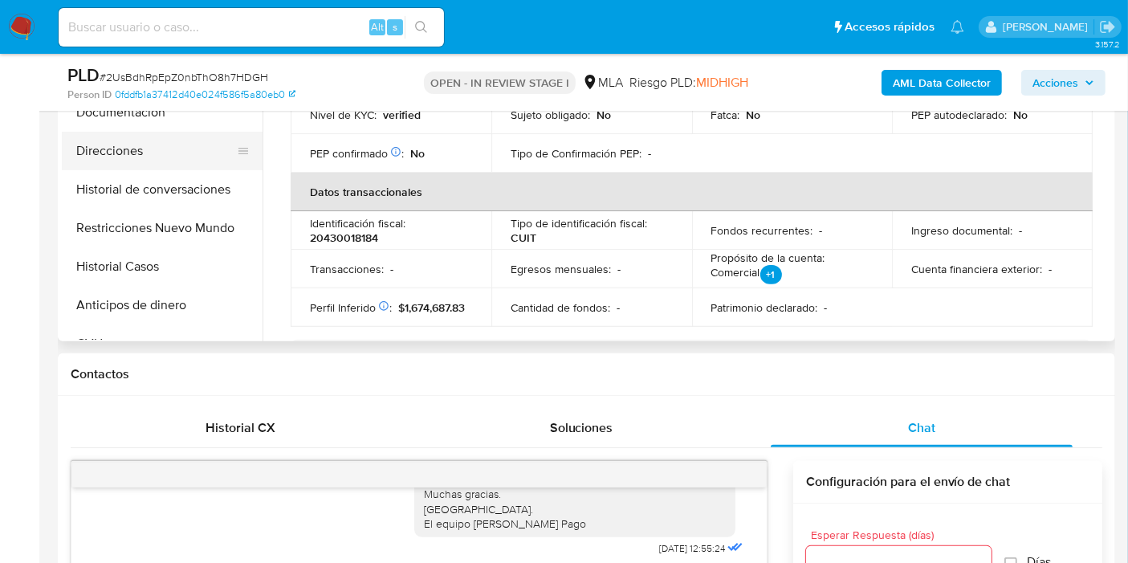
scroll to position [356, 0]
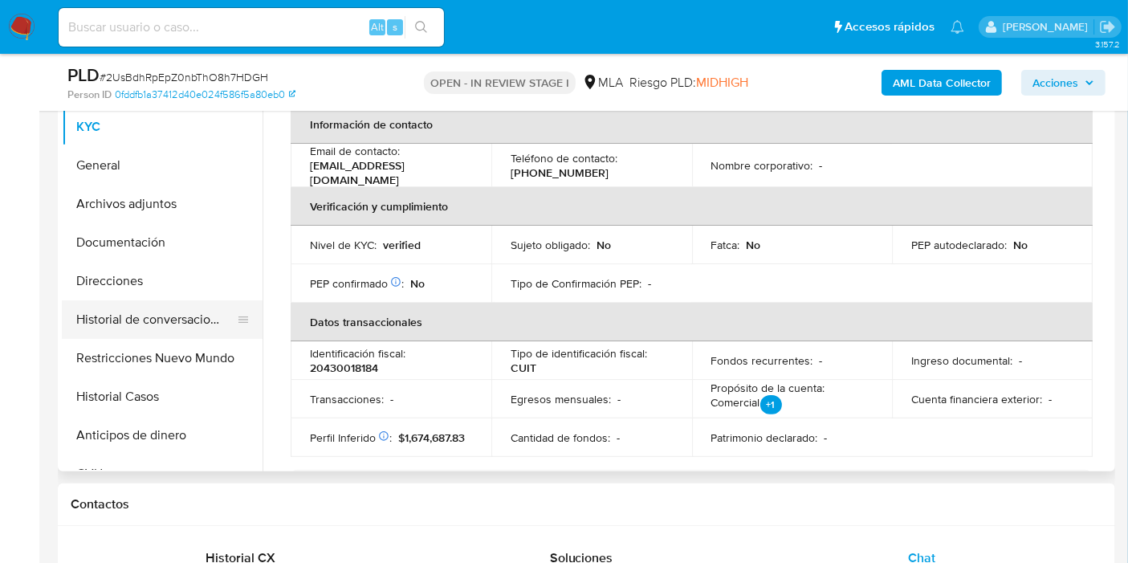
click at [160, 322] on button "Historial de conversaciones" at bounding box center [156, 319] width 188 height 39
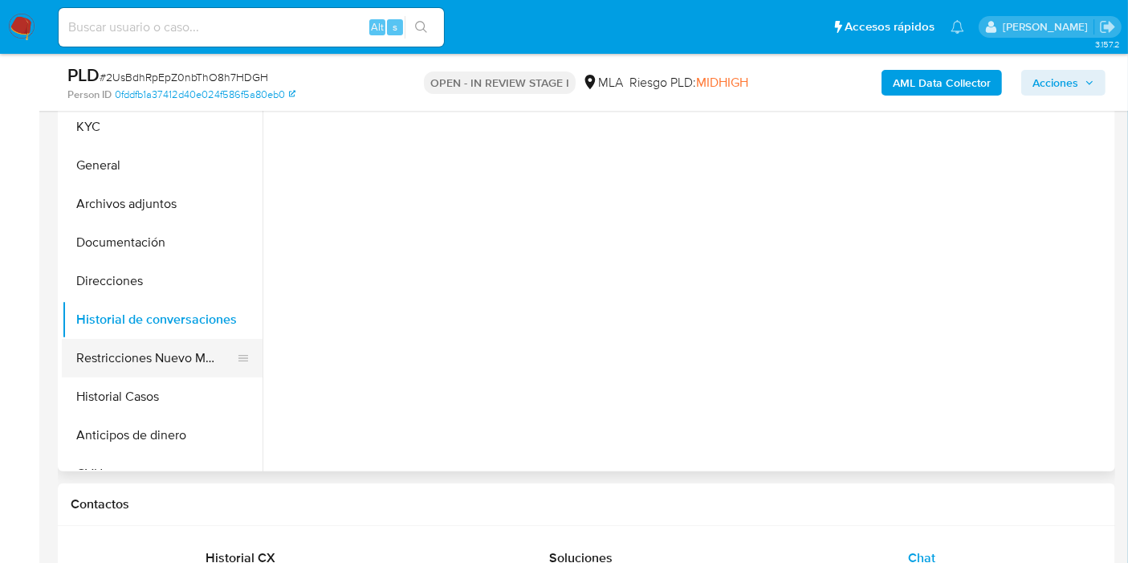
click at [152, 352] on button "Restricciones Nuevo Mundo" at bounding box center [156, 358] width 188 height 39
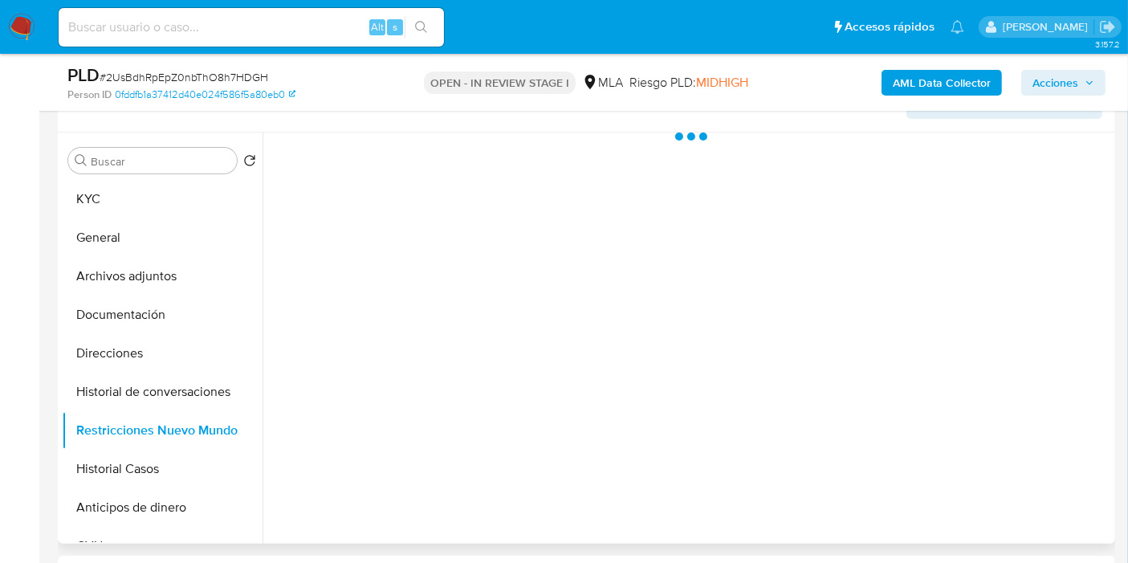
scroll to position [267, 0]
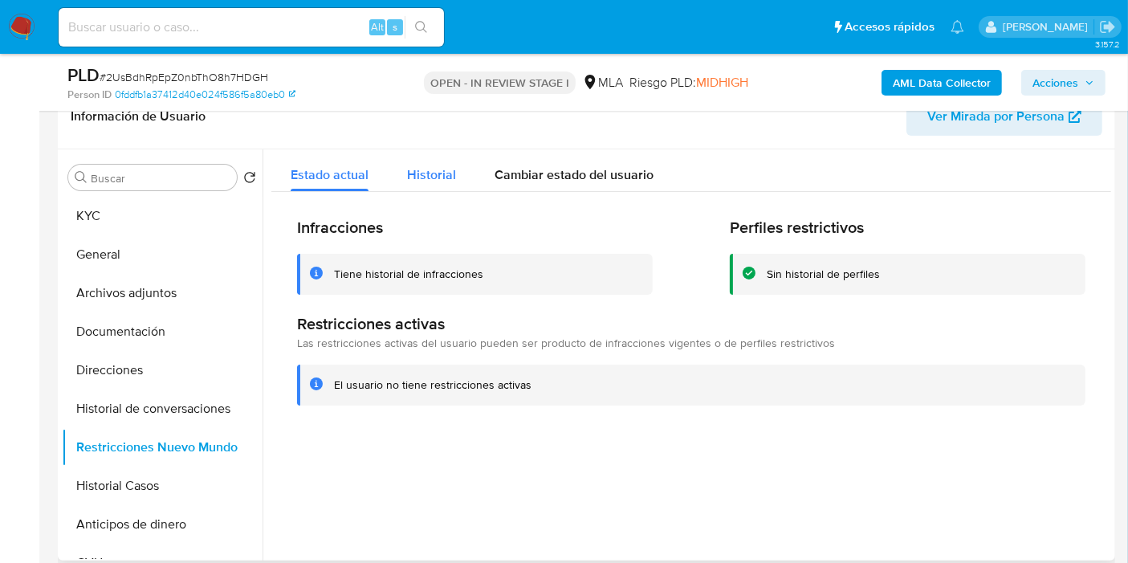
click at [401, 183] on button "Historial" at bounding box center [432, 170] width 88 height 43
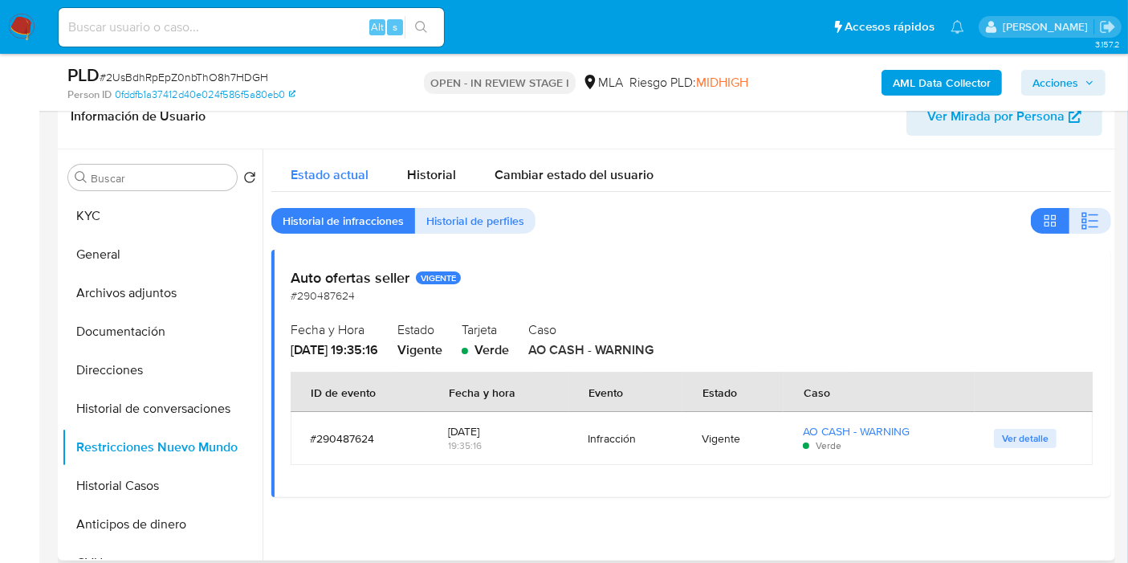
click at [357, 183] on div "Estado actual" at bounding box center [330, 170] width 78 height 43
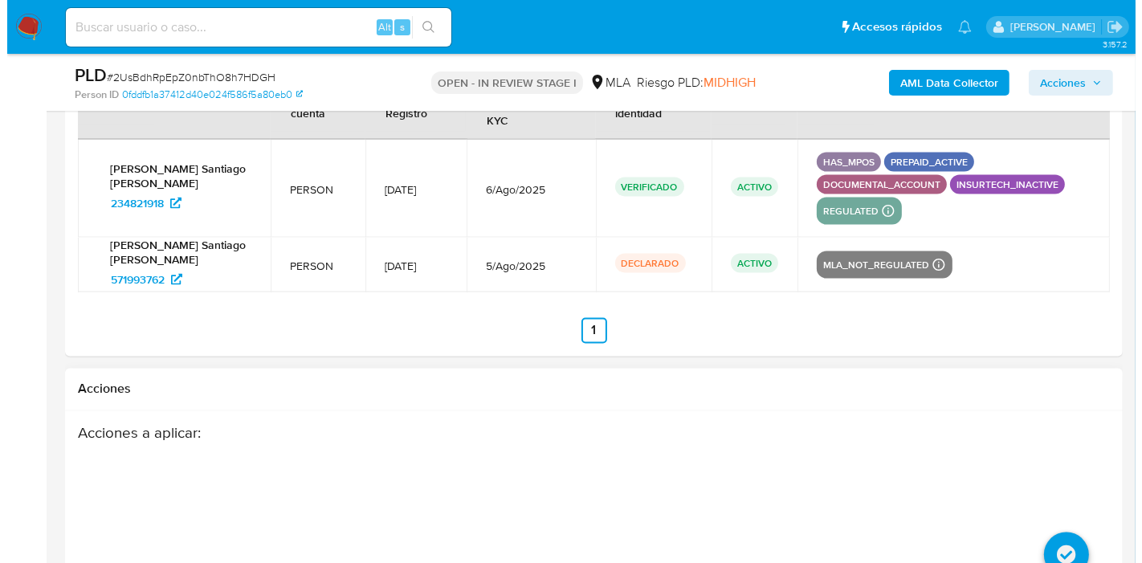
scroll to position [2909, 0]
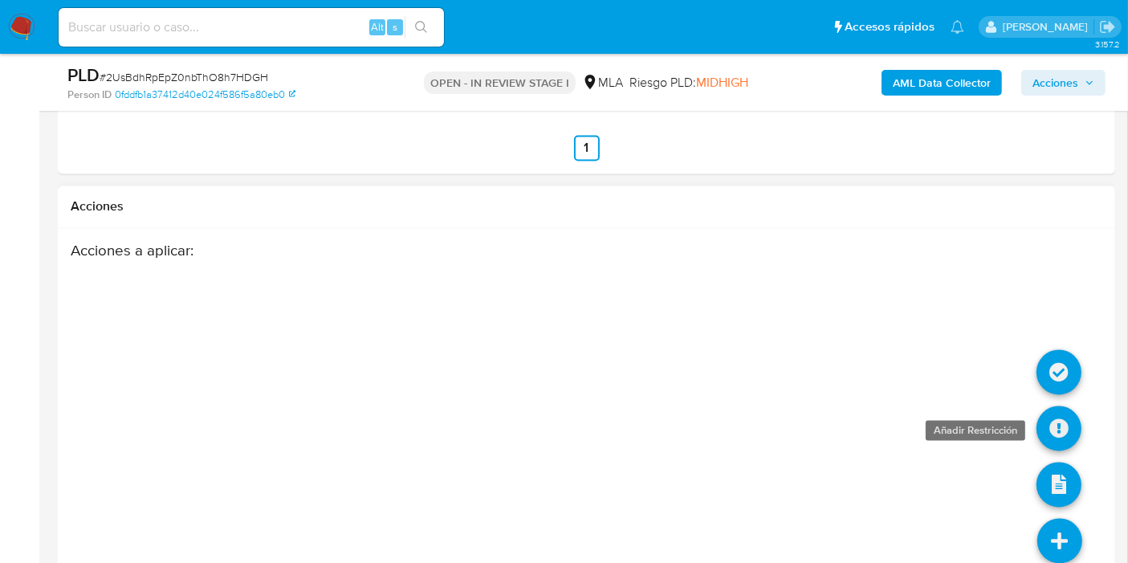
click at [1061, 406] on link at bounding box center [1059, 428] width 45 height 45
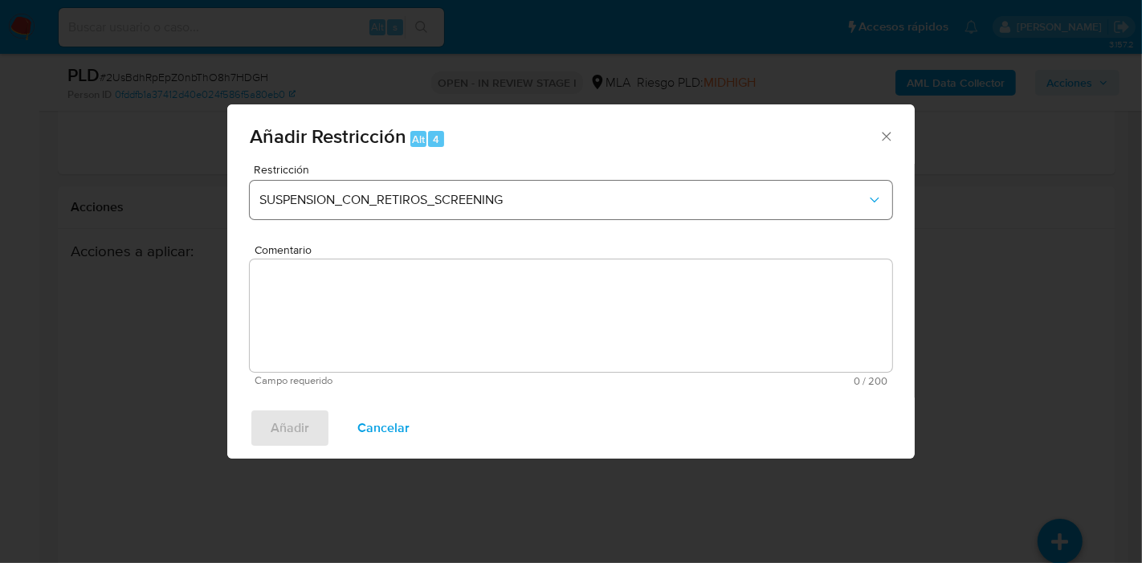
drag, startPoint x: 494, startPoint y: 175, endPoint x: 468, endPoint y: 194, distance: 32.1
click at [488, 178] on div "Restricción SUSPENSION_CON_RETIROS_SCREENING" at bounding box center [571, 202] width 642 height 76
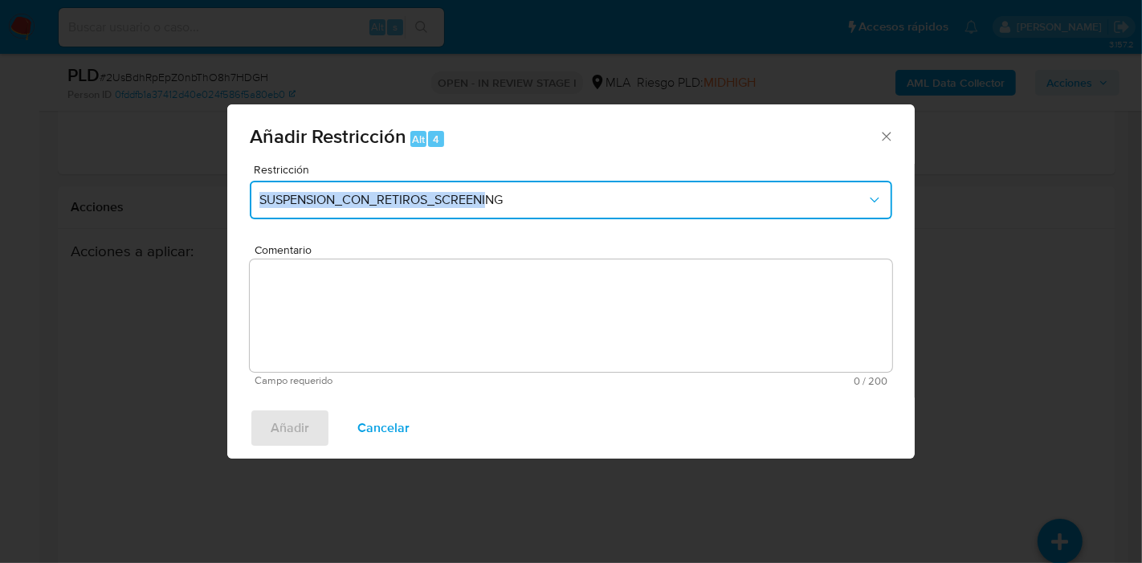
click at [468, 194] on span "SUSPENSION_CON_RETIROS_SCREENING" at bounding box center [562, 200] width 607 height 16
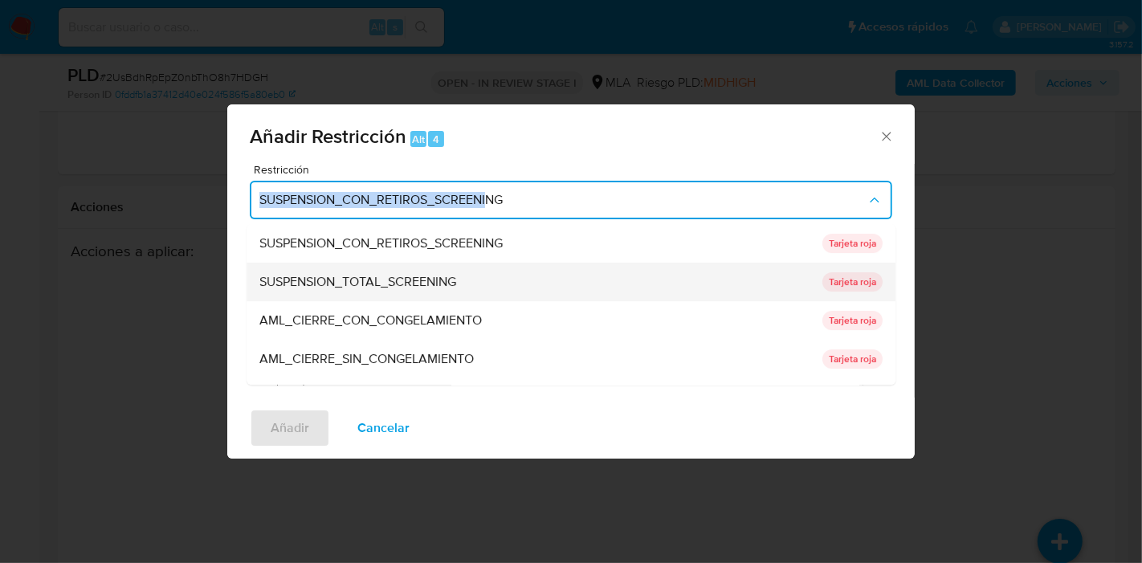
click at [445, 265] on ul "SUSPENSION_CON_RETIROS_SCREENING SUSPENSION_CON_RETIROS_SCREENING Tarjeta roja …" at bounding box center [570, 474] width 649 height 501
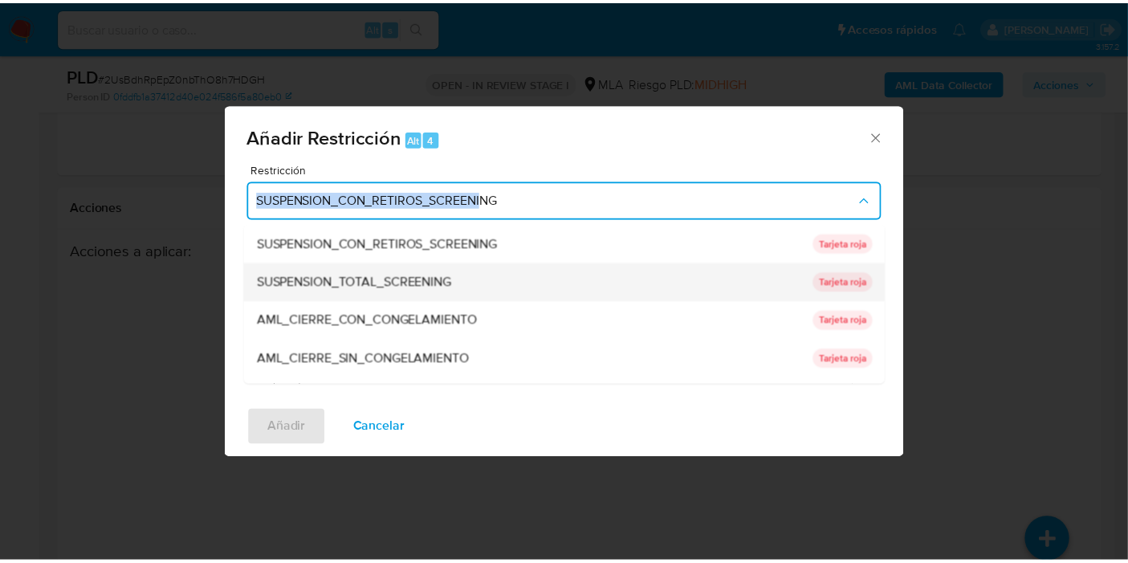
scroll to position [340, 0]
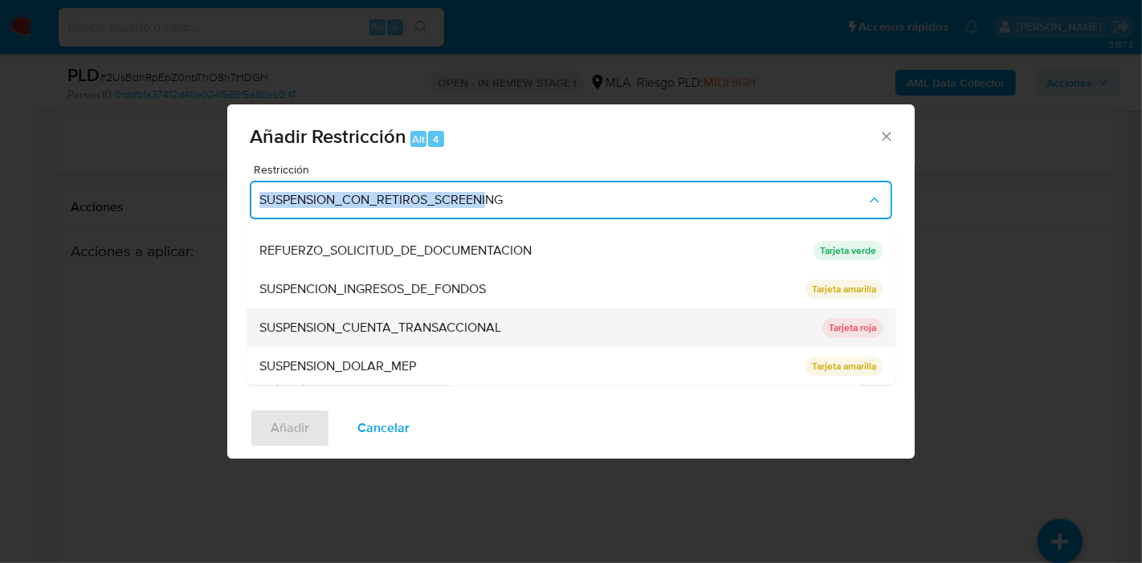
click at [434, 329] on span "SUSPENSION_CUENTA_TRANSACCIONAL" at bounding box center [380, 328] width 242 height 16
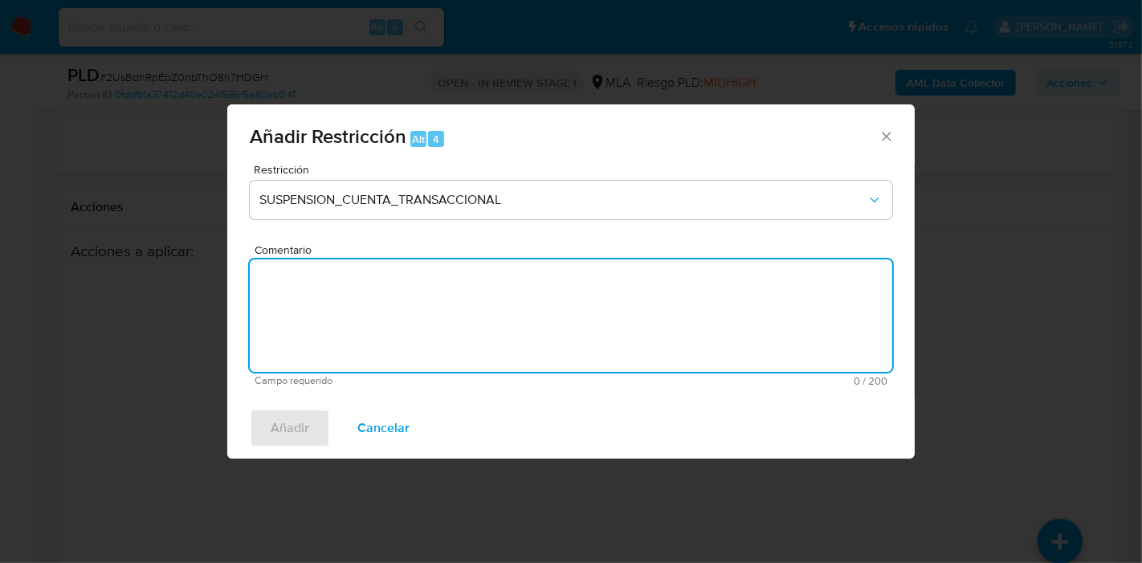
click at [440, 354] on textarea "Comentario" at bounding box center [571, 315] width 642 height 112
type textarea "a"
type textarea "AML"
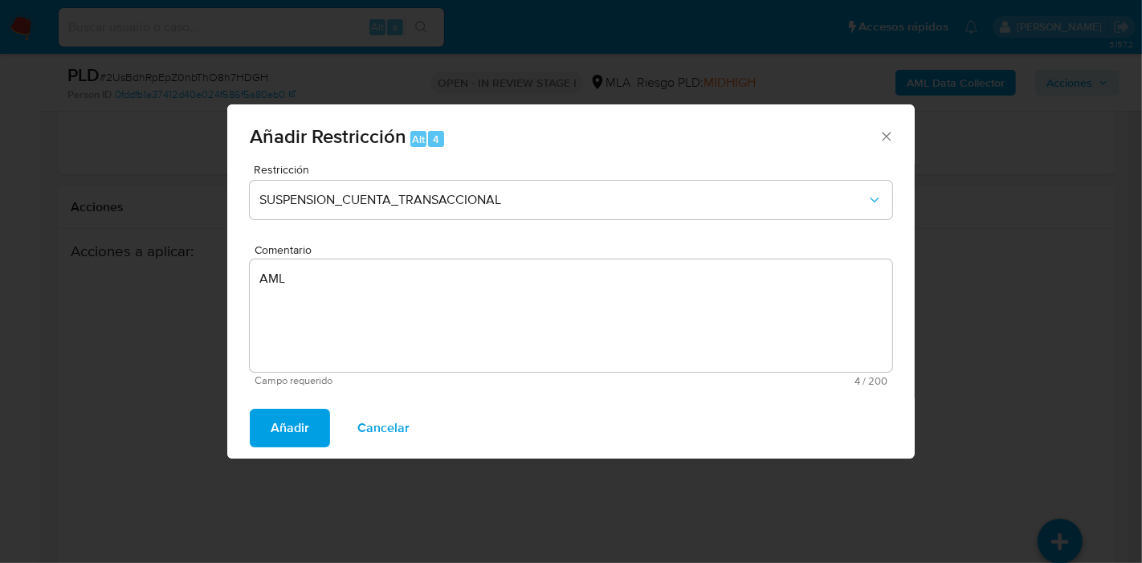
click at [287, 417] on span "Añadir" at bounding box center [290, 427] width 39 height 35
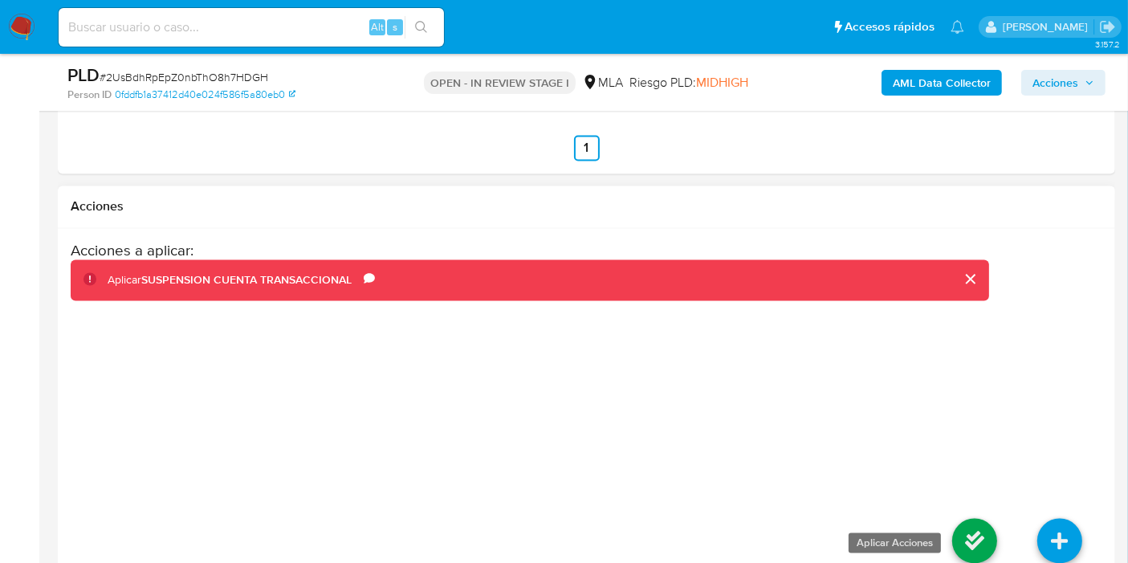
click at [963, 519] on link at bounding box center [974, 541] width 45 height 45
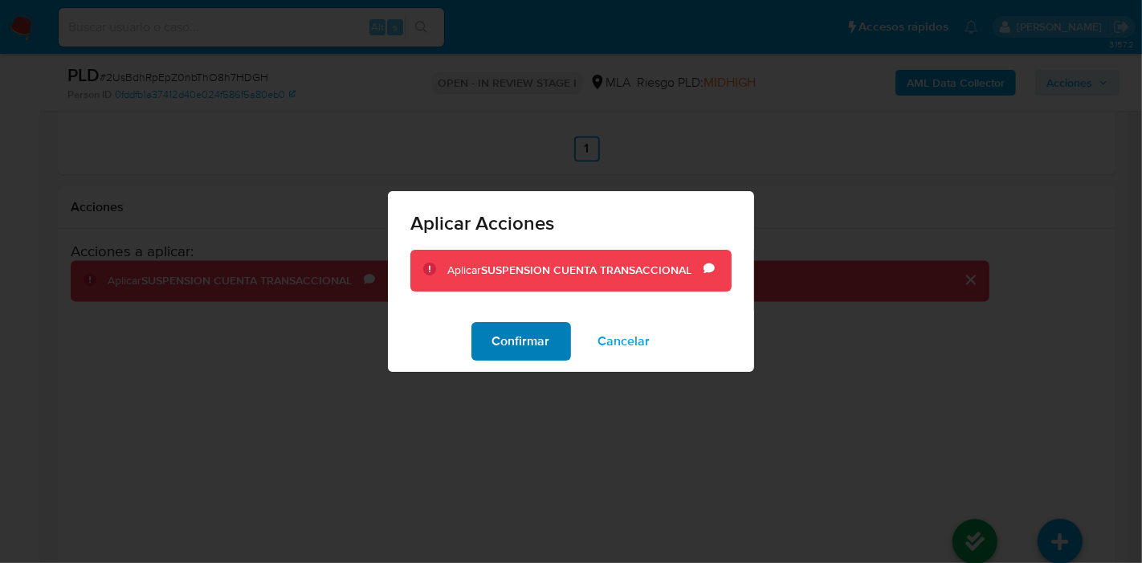
drag, startPoint x: 484, startPoint y: 319, endPoint x: 498, endPoint y: 338, distance: 23.6
click at [490, 326] on div "Confirmar Cancelar" at bounding box center [571, 341] width 366 height 61
click at [498, 338] on span "Confirmar" at bounding box center [521, 341] width 58 height 35
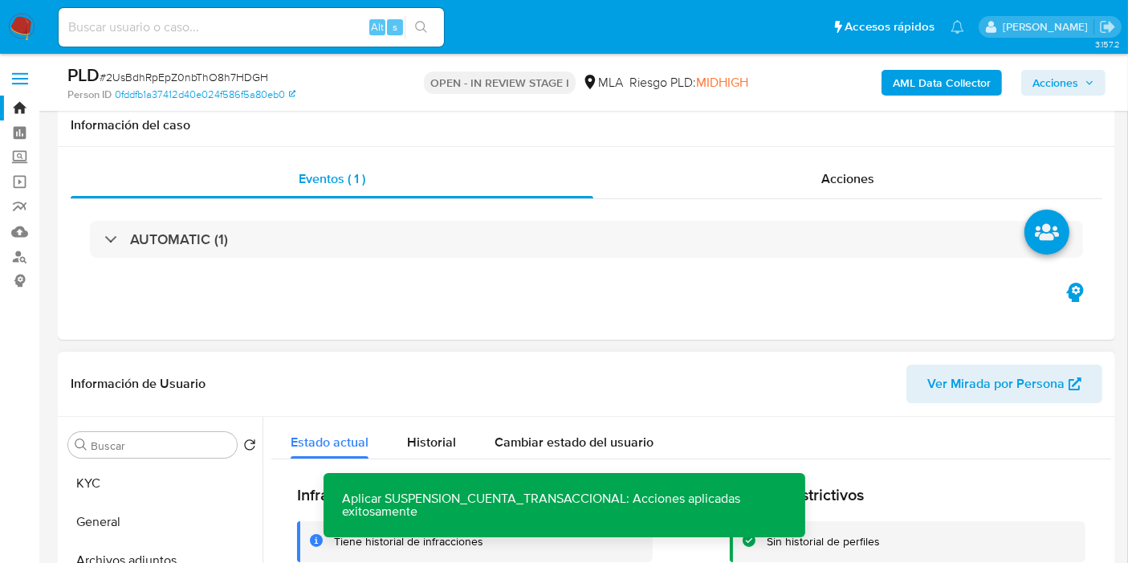
scroll to position [267, 0]
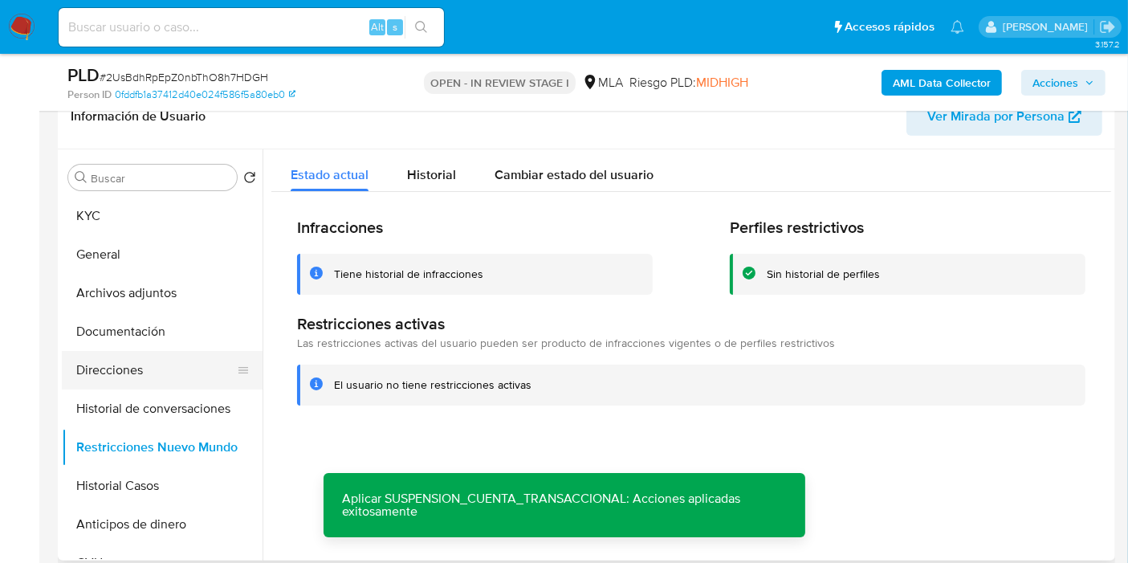
click at [177, 386] on button "Direcciones" at bounding box center [156, 370] width 188 height 39
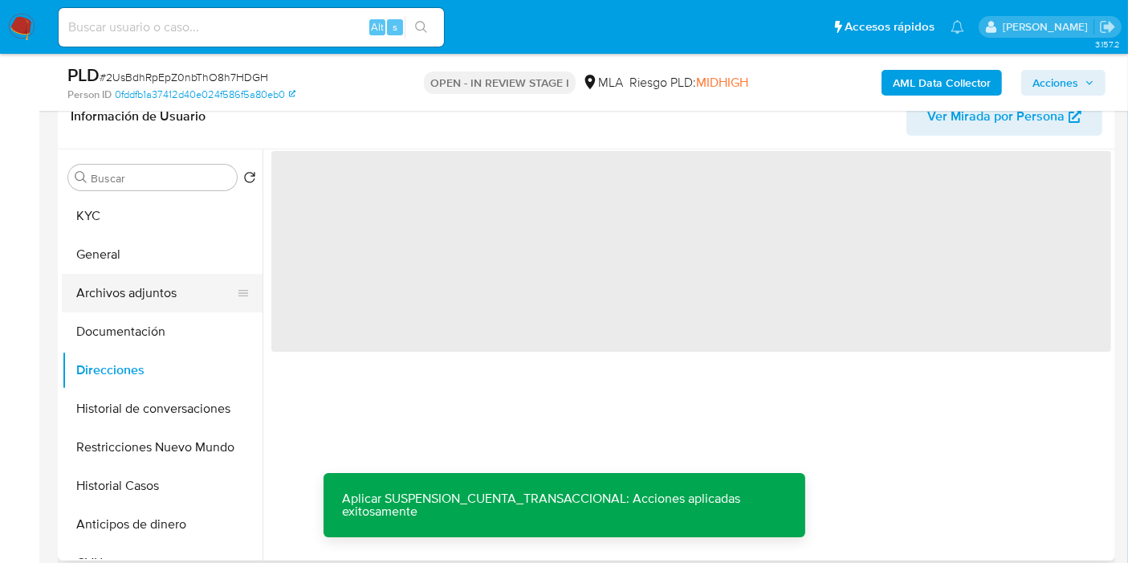
click at [202, 287] on button "Archivos adjuntos" at bounding box center [156, 293] width 188 height 39
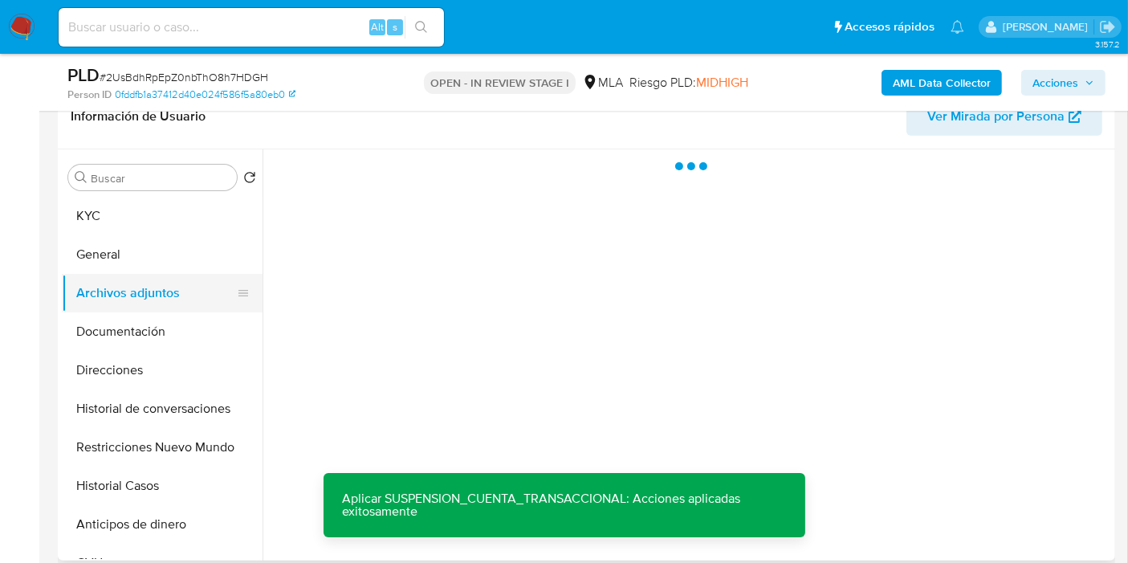
click at [202, 287] on button "Archivos adjuntos" at bounding box center [156, 293] width 188 height 39
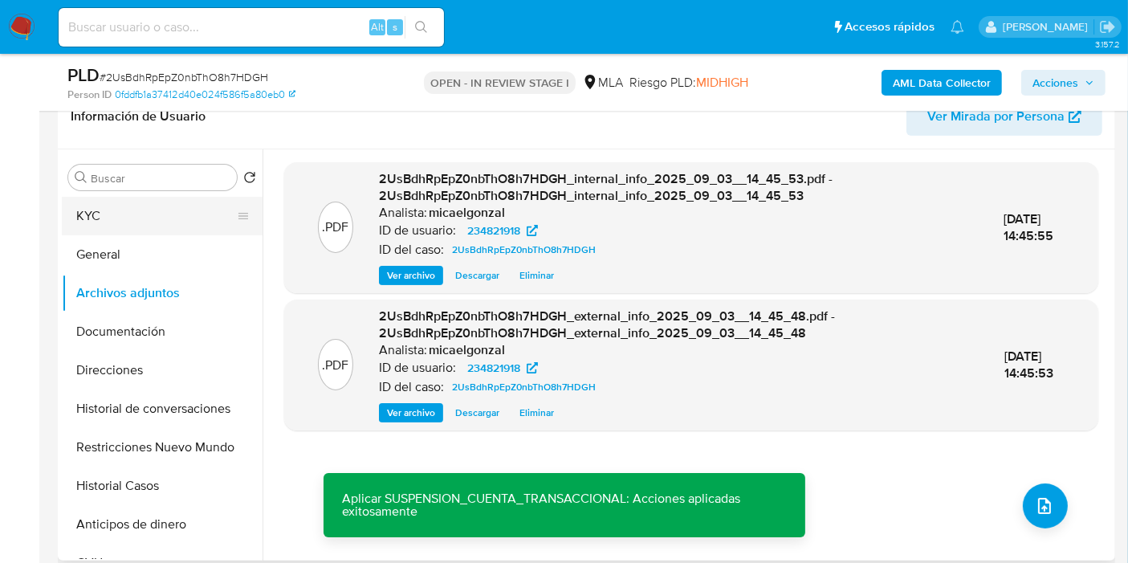
click at [184, 209] on button "KYC" at bounding box center [156, 216] width 188 height 39
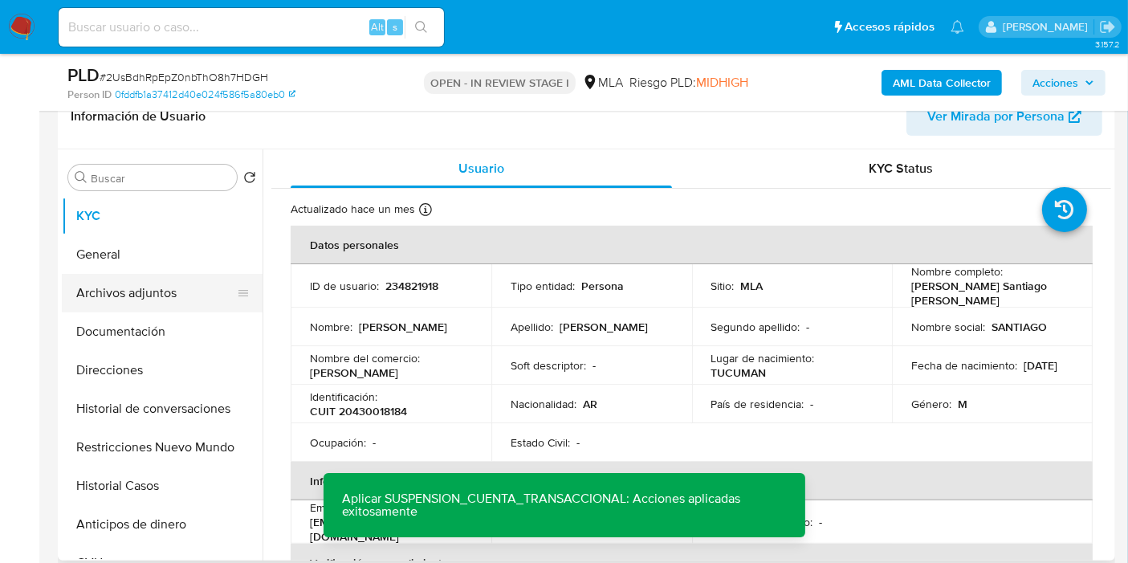
click at [151, 284] on button "Archivos adjuntos" at bounding box center [156, 293] width 188 height 39
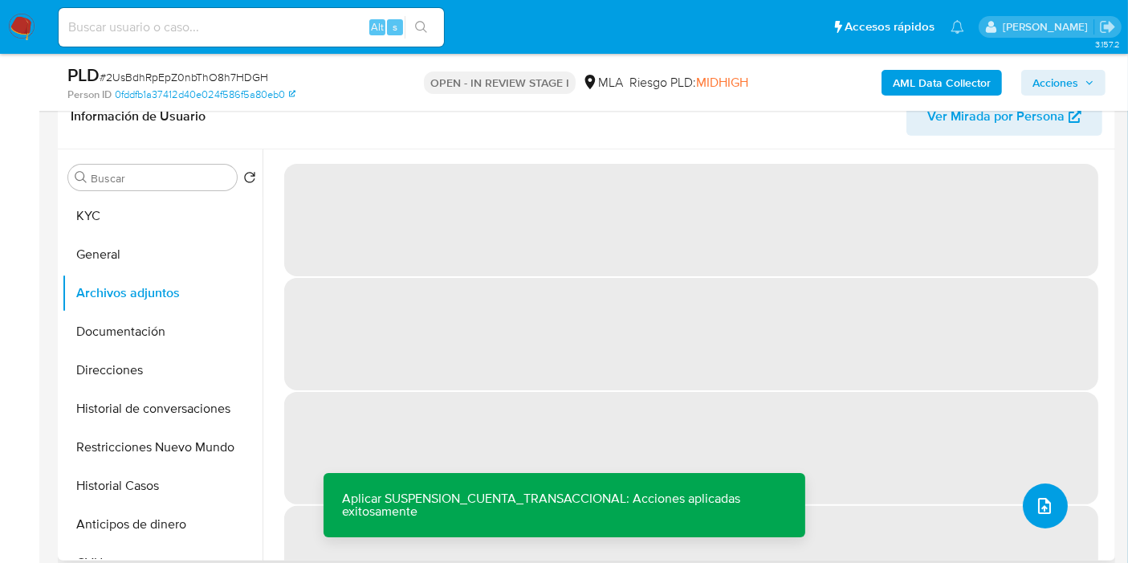
click at [1035, 507] on icon "upload-file" at bounding box center [1044, 505] width 19 height 19
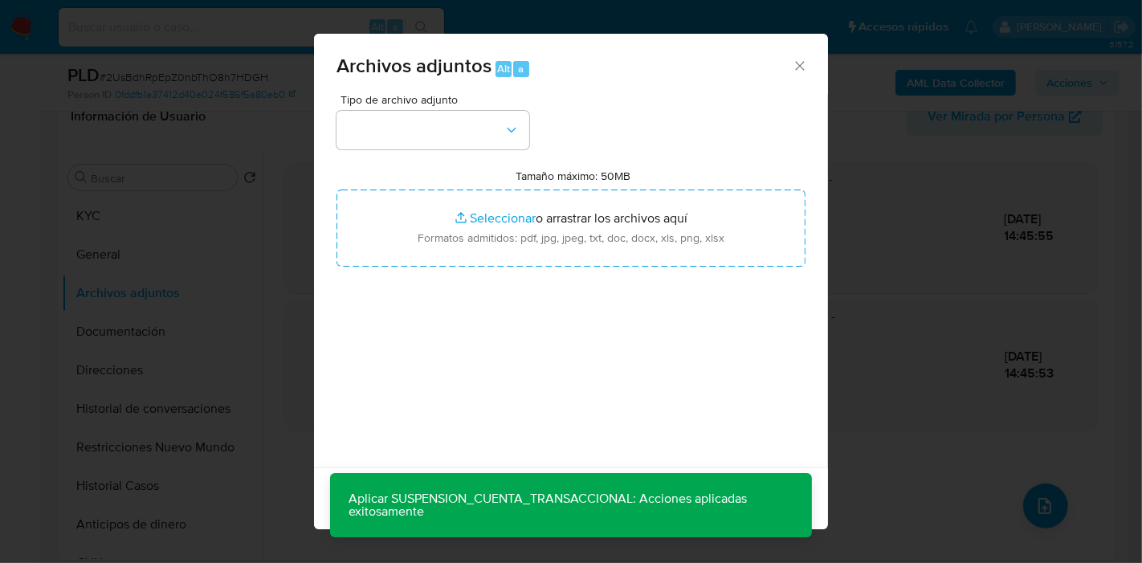
click at [479, 151] on div "Tipo de archivo adjunto Tamaño máximo: 50MB Seleccionar archivos Seleccionar o …" at bounding box center [570, 283] width 469 height 379
click at [497, 136] on button "button" at bounding box center [432, 130] width 193 height 39
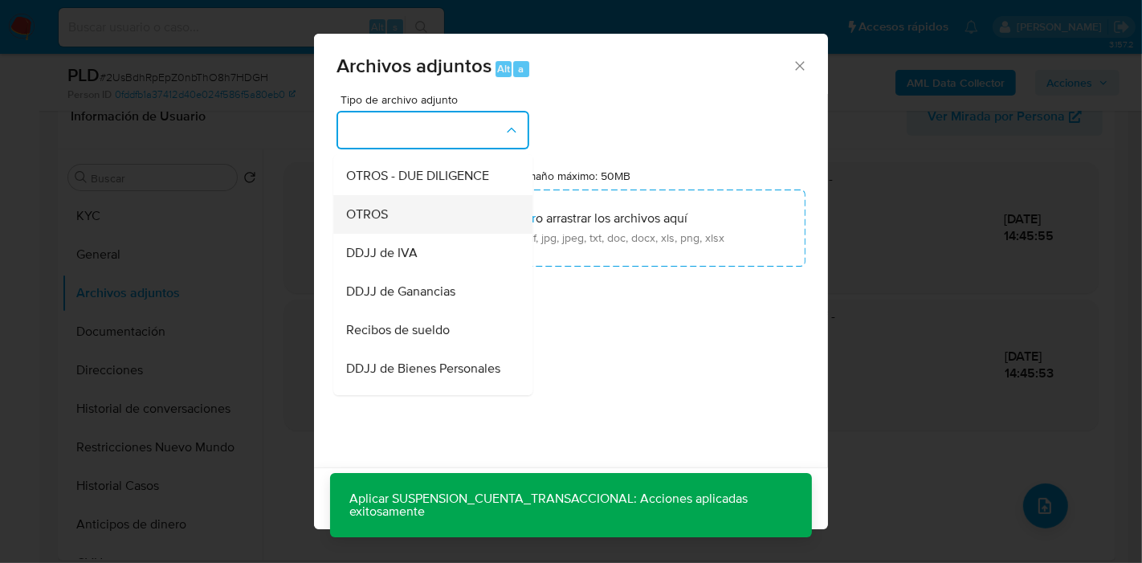
click at [447, 234] on div "OTROS" at bounding box center [428, 214] width 164 height 39
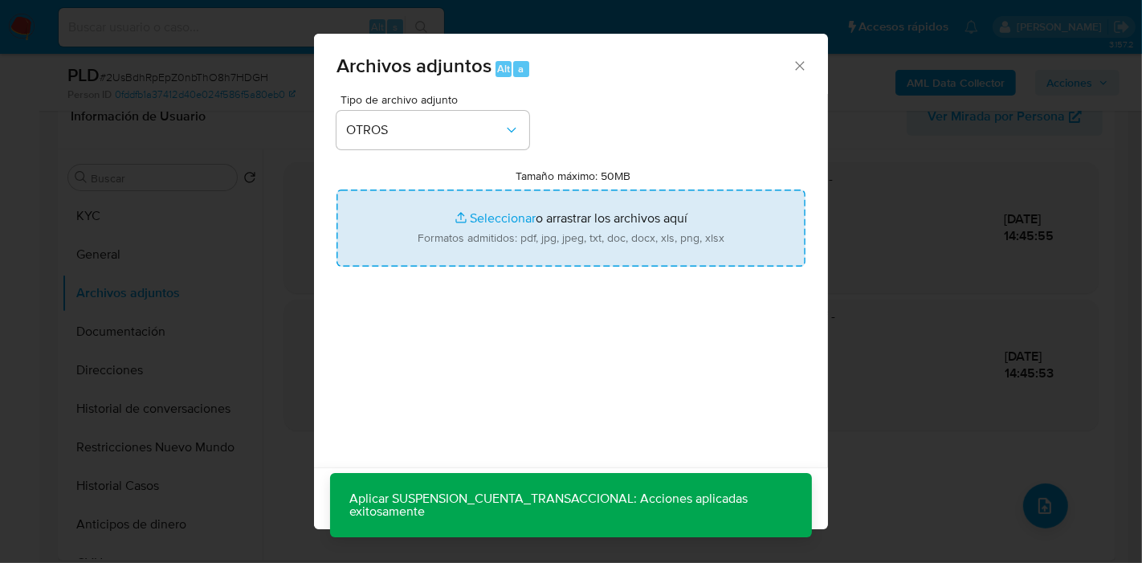
click at [629, 205] on input "Tamaño máximo: 50MB Seleccionar archivos" at bounding box center [570, 227] width 469 height 77
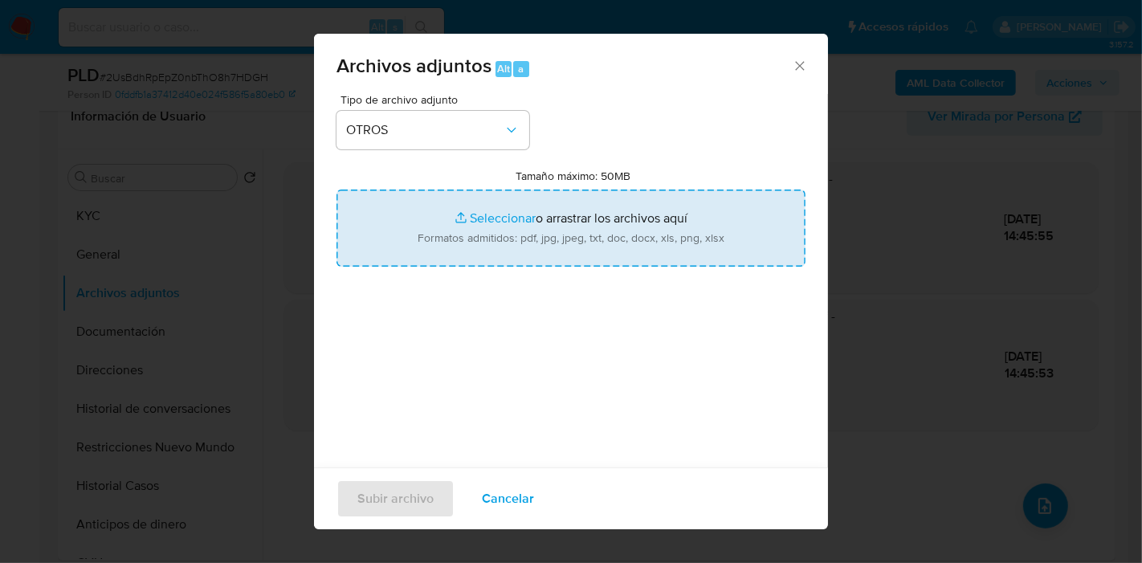
type input "C:\fakepath\ARCA - Constancia de Opción.pdf"
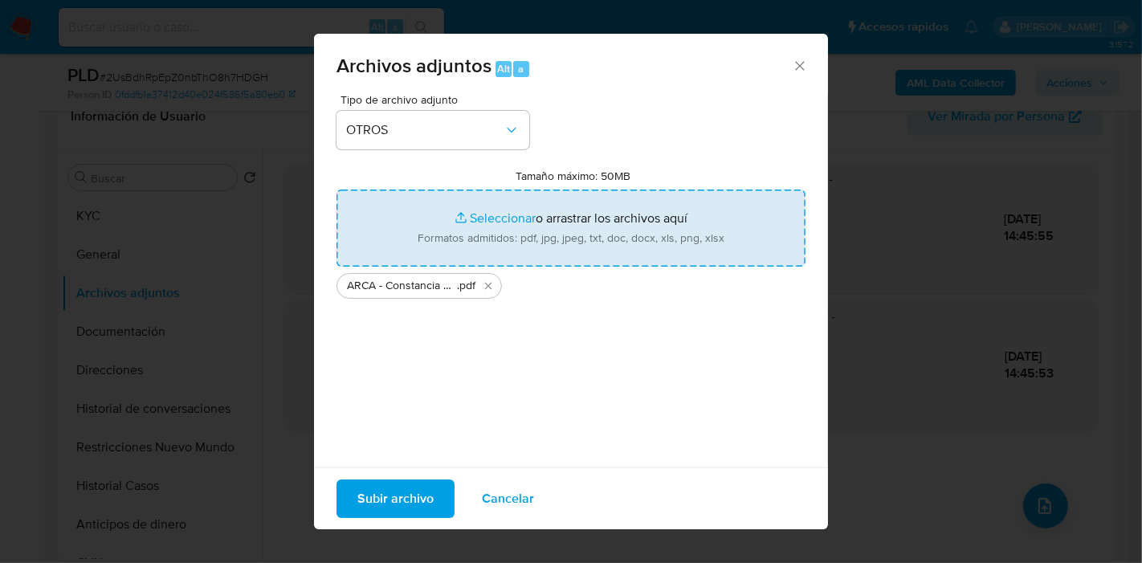
click at [373, 491] on span "Subir archivo" at bounding box center [395, 498] width 76 height 35
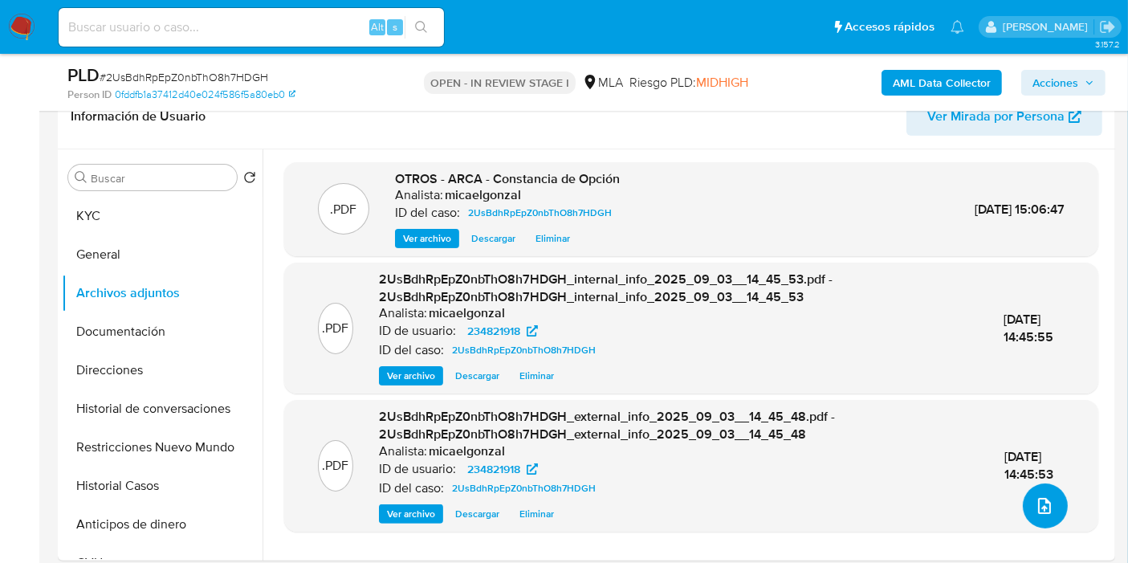
click at [1039, 509] on icon "upload-file" at bounding box center [1044, 505] width 19 height 19
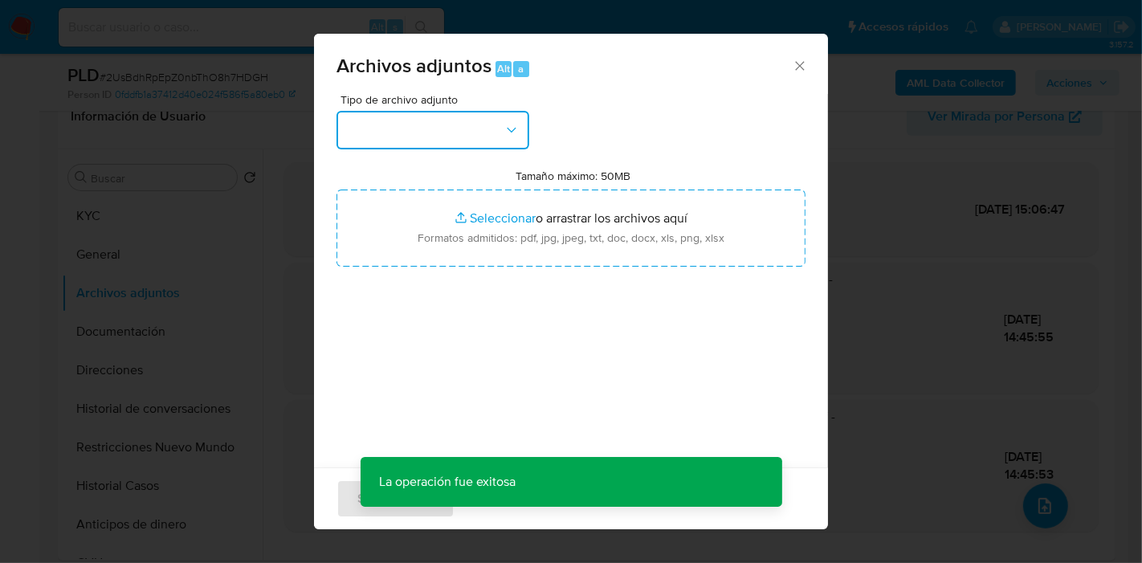
click at [479, 118] on button "button" at bounding box center [432, 130] width 193 height 39
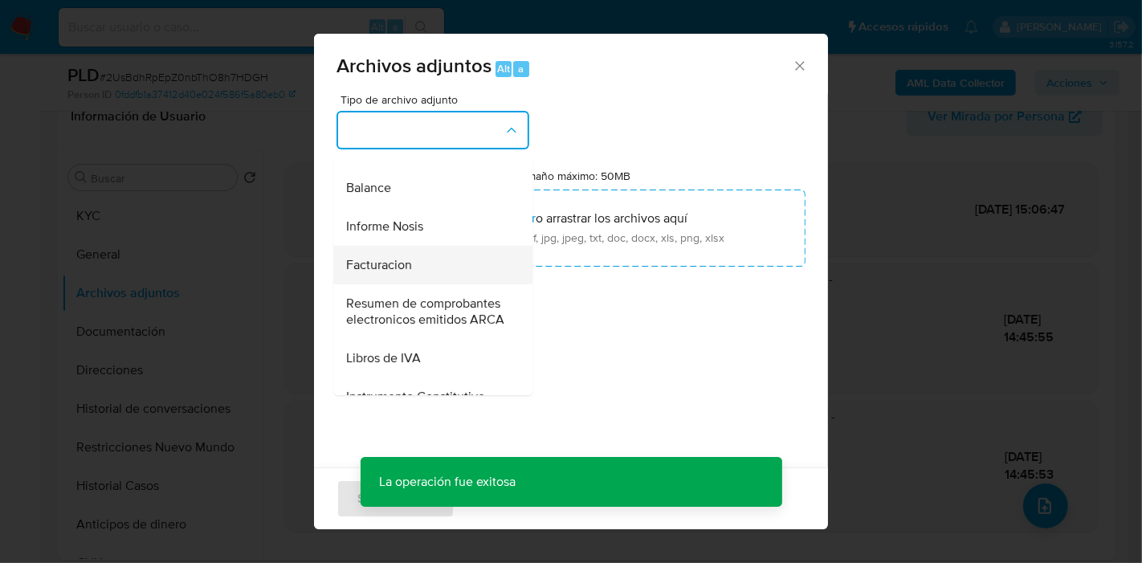
scroll to position [624, 0]
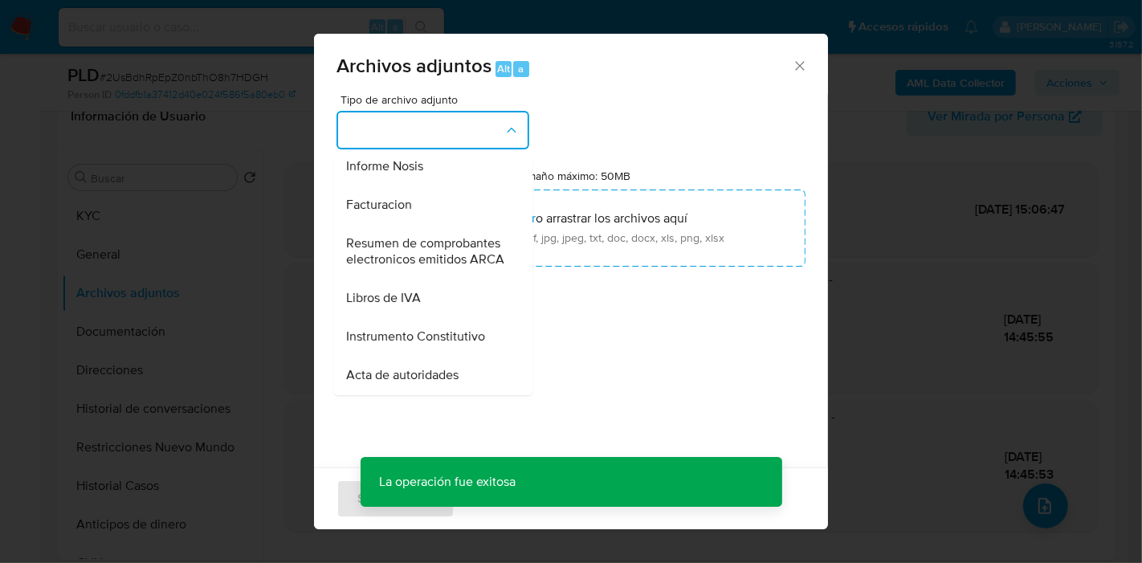
click at [421, 267] on span "Resumen de comprobantes electronicos emitidos ARCA" at bounding box center [428, 251] width 164 height 32
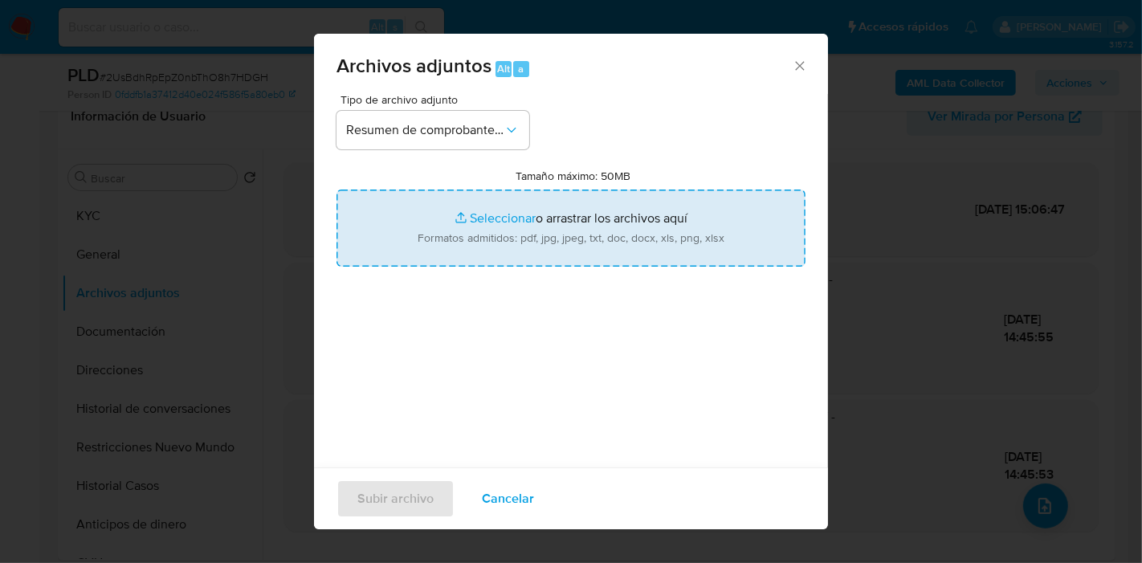
click at [519, 246] on input "Tamaño máximo: 50MB Seleccionar archivos" at bounding box center [570, 227] width 469 height 77
type input "C:\fakepath\Mis Comprobantes Emitidos - Agosto 2025.pdf"
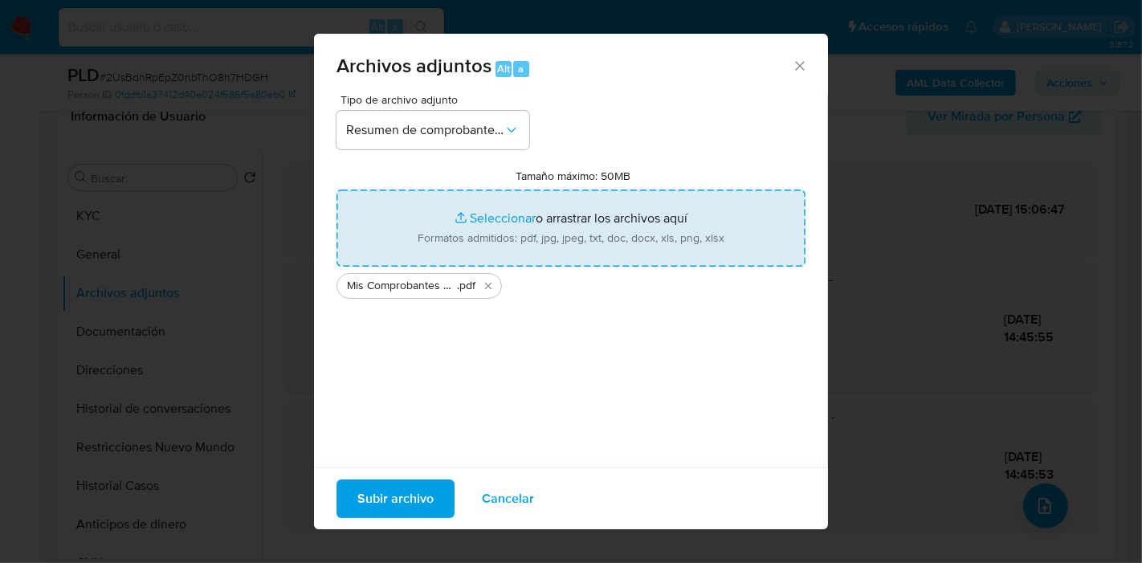
click at [376, 492] on span "Subir archivo" at bounding box center [395, 498] width 76 height 35
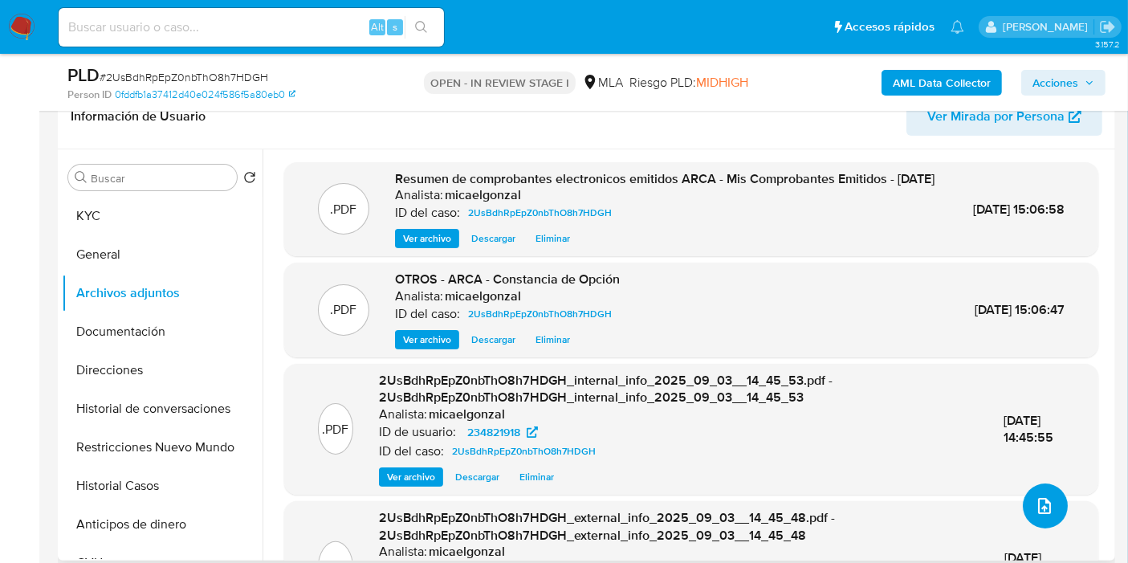
click at [1050, 499] on button "upload-file" at bounding box center [1045, 505] width 45 height 45
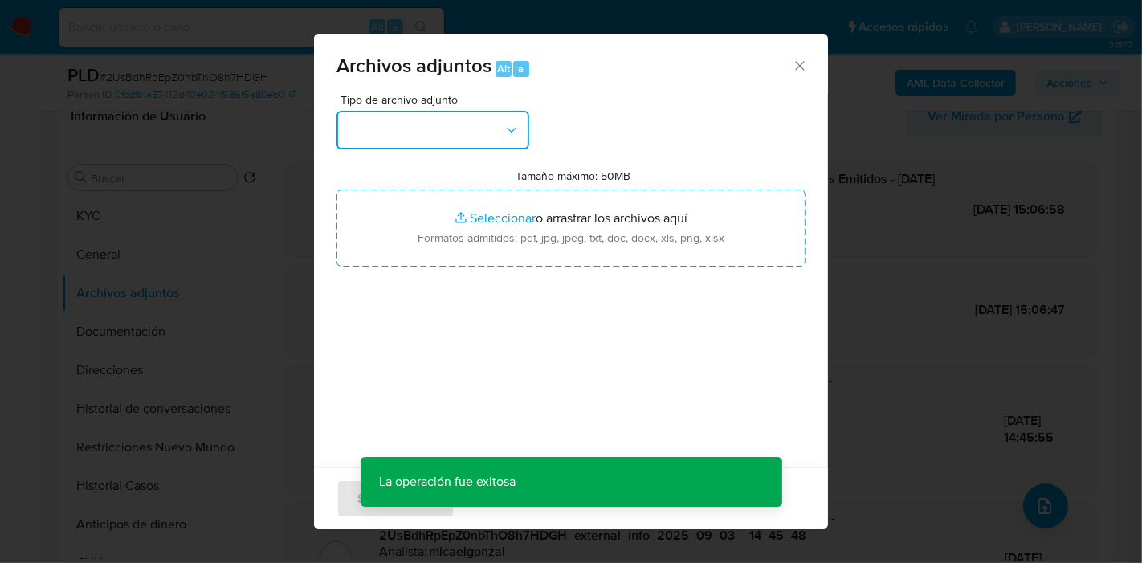
click at [477, 138] on button "button" at bounding box center [432, 130] width 193 height 39
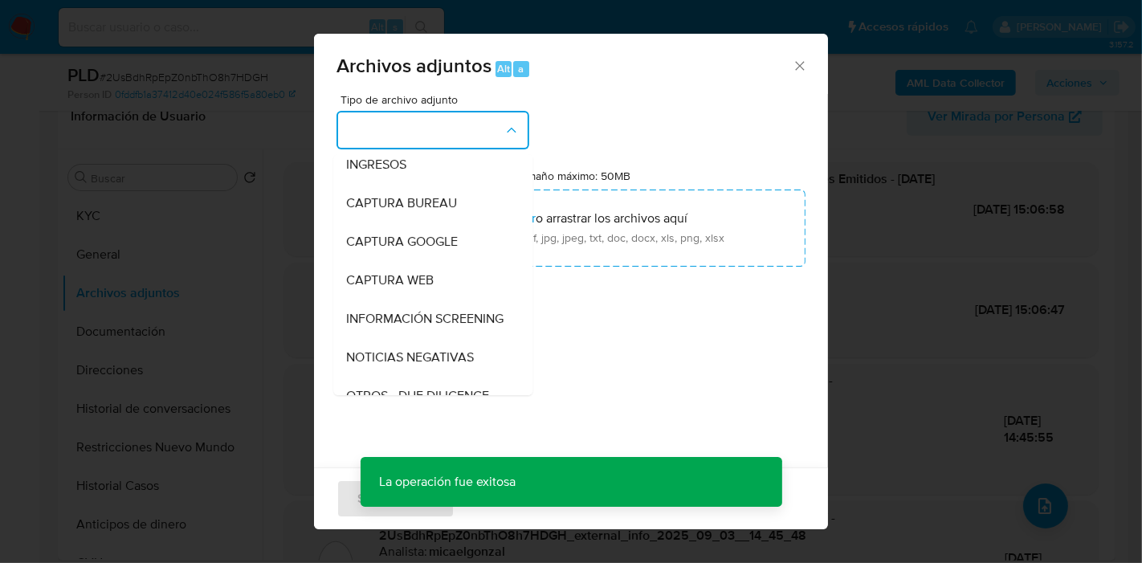
scroll to position [178, 0]
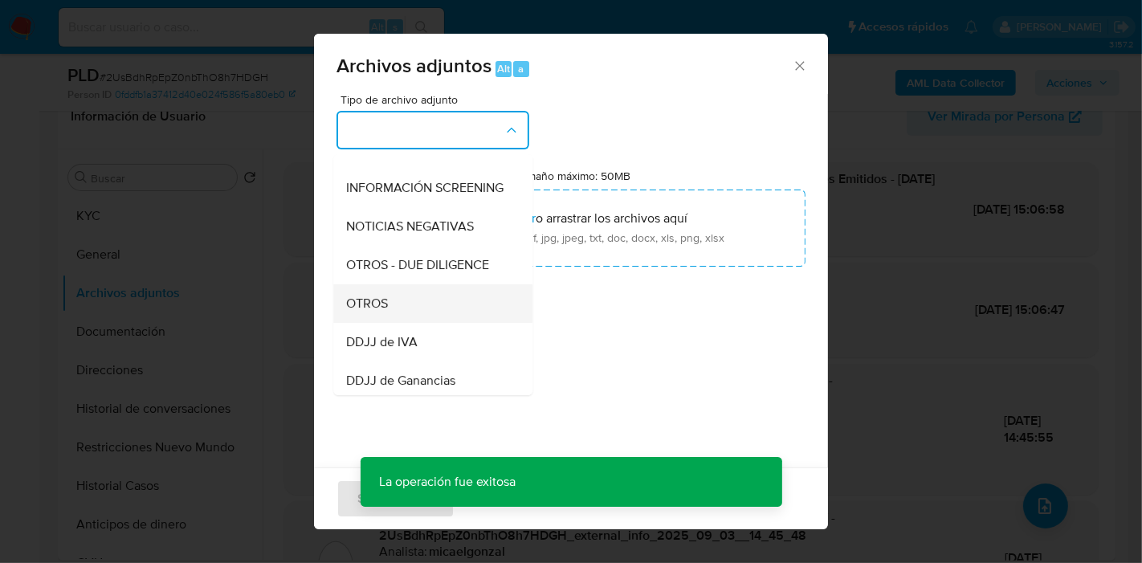
click at [402, 317] on div "OTROS" at bounding box center [428, 303] width 164 height 39
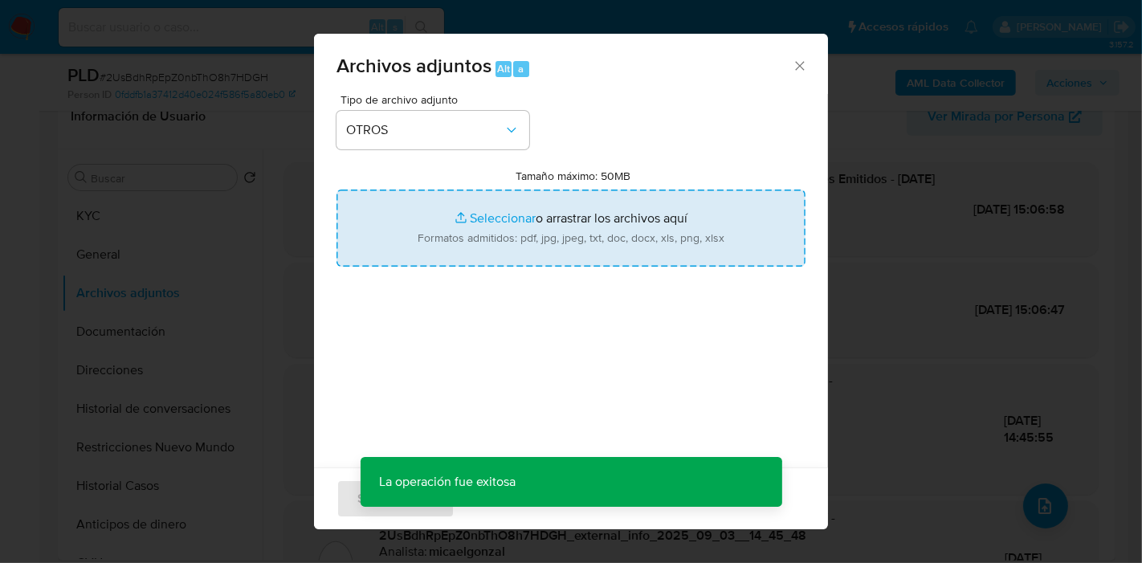
click at [518, 215] on input "Tamaño máximo: 50MB Seleccionar archivos" at bounding box center [570, 227] width 469 height 77
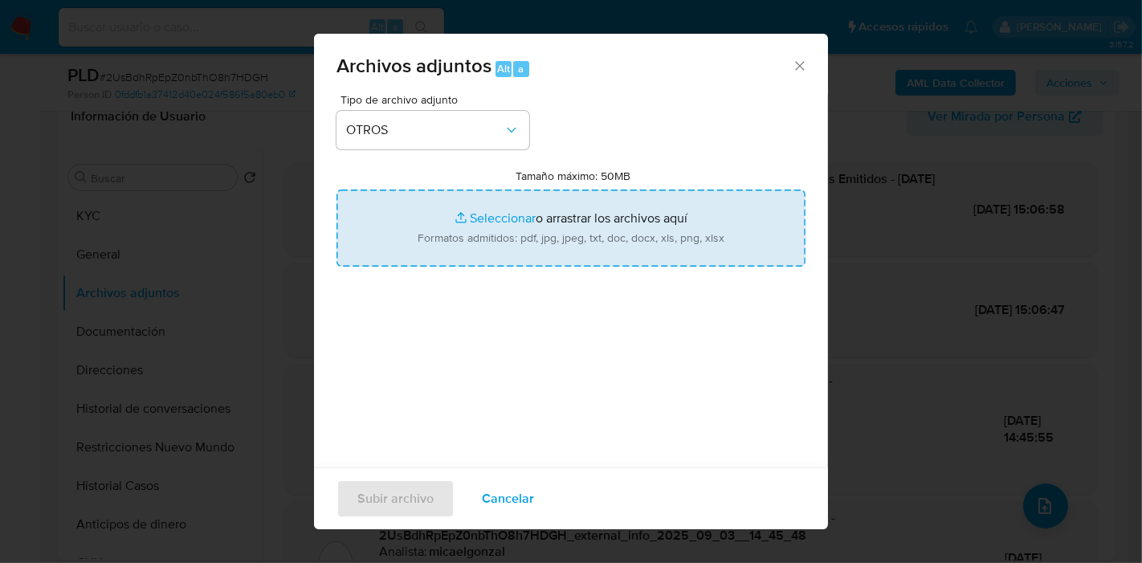
type input "C:\fakepath\Movimientos de Luis Santiago Figueroa.xlsx"
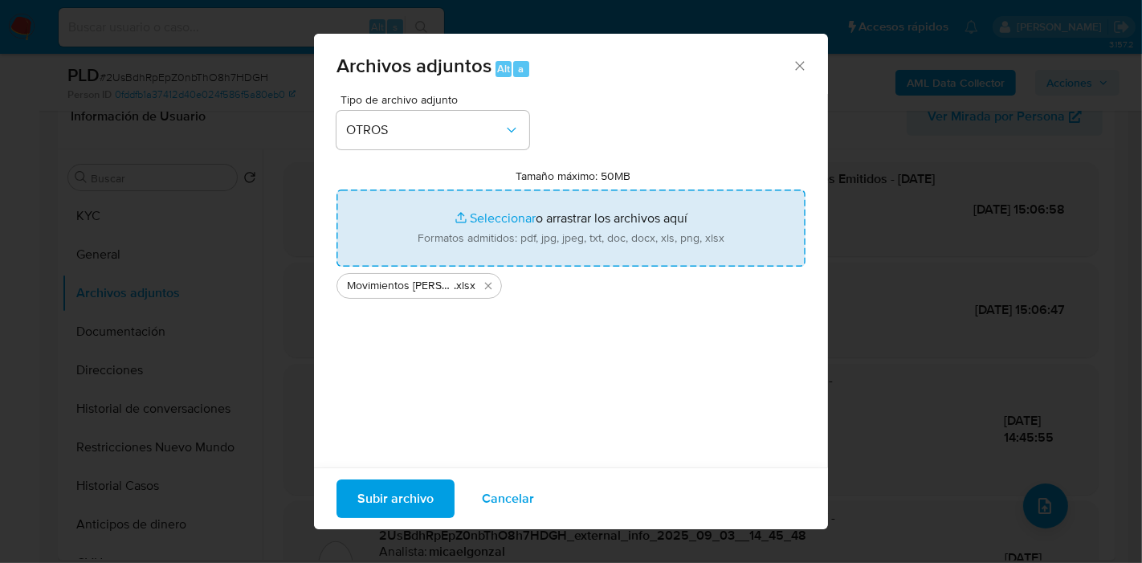
click at [571, 356] on div "Tipo de archivo adjunto OTROS Tamaño máximo: 50MB Seleccionar archivos Seleccio…" at bounding box center [570, 283] width 469 height 379
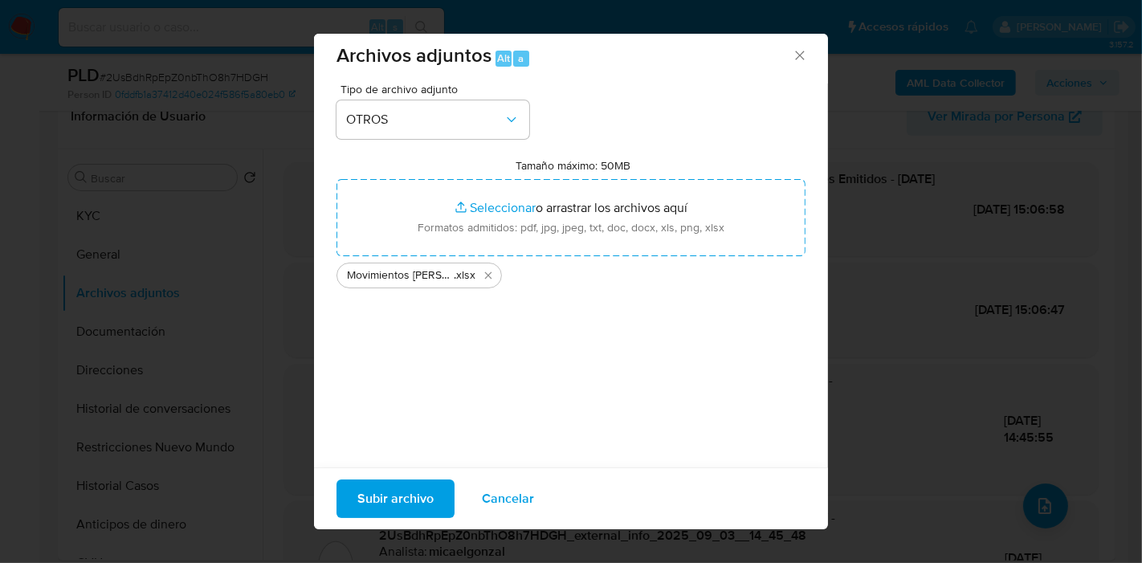
scroll to position [16, 0]
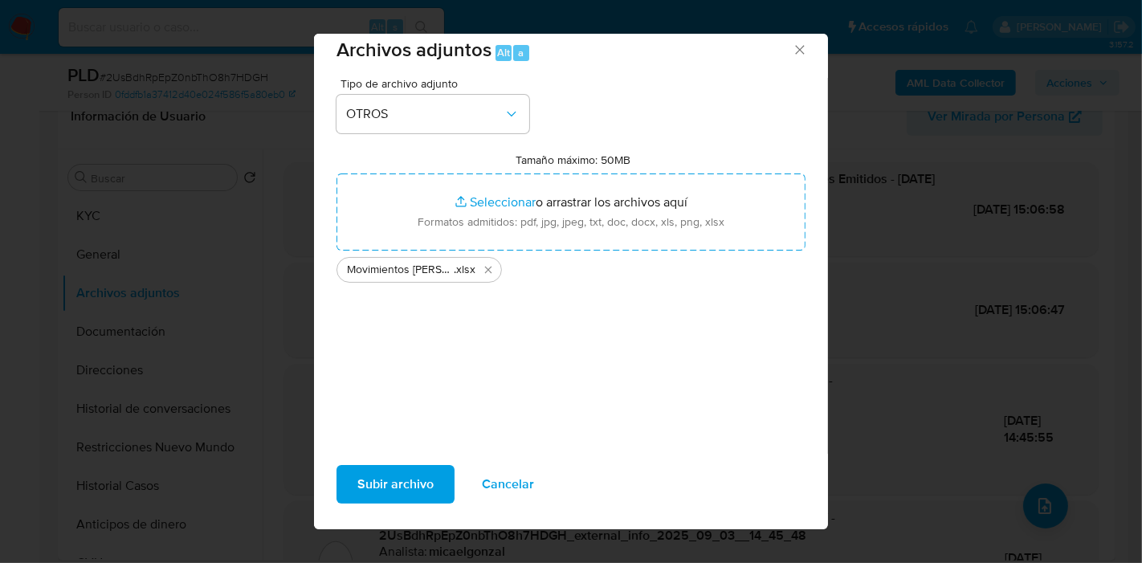
click at [400, 487] on span "Subir archivo" at bounding box center [395, 483] width 76 height 35
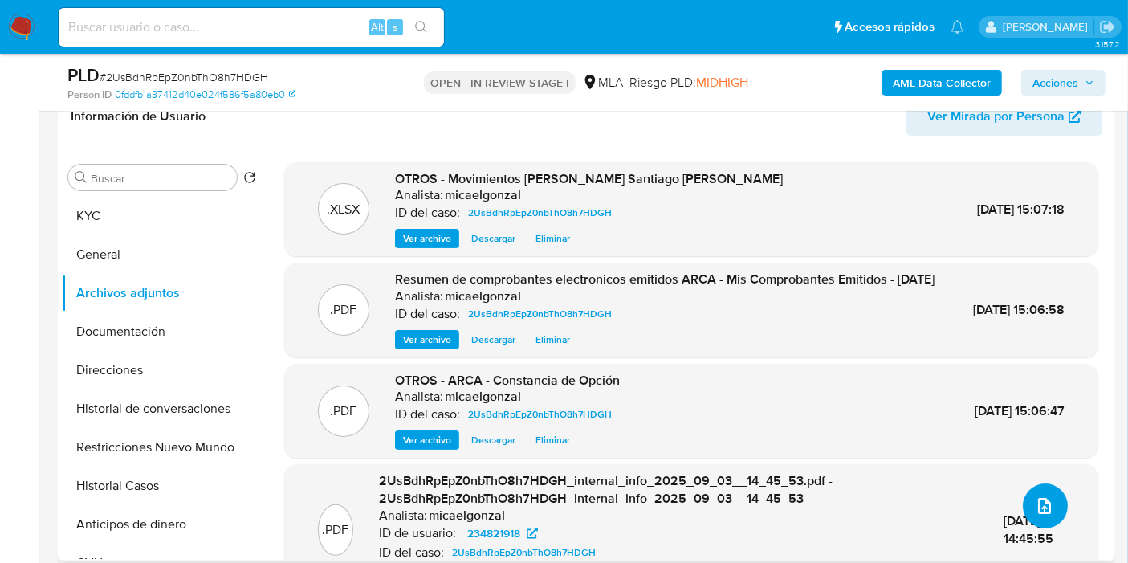
click at [1035, 501] on icon "upload-file" at bounding box center [1044, 505] width 19 height 19
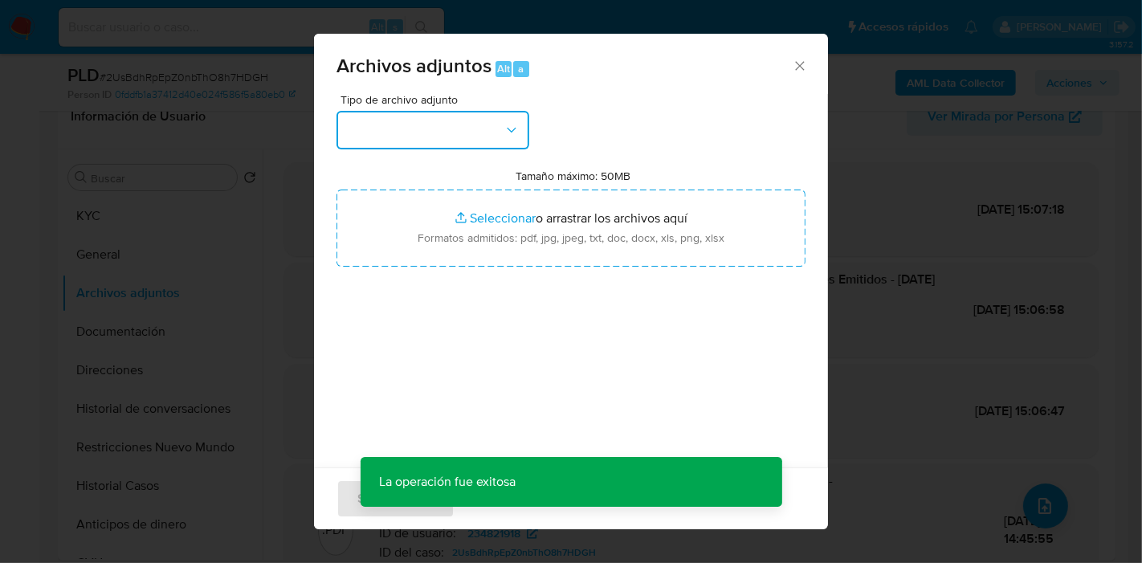
click at [475, 141] on button "button" at bounding box center [432, 130] width 193 height 39
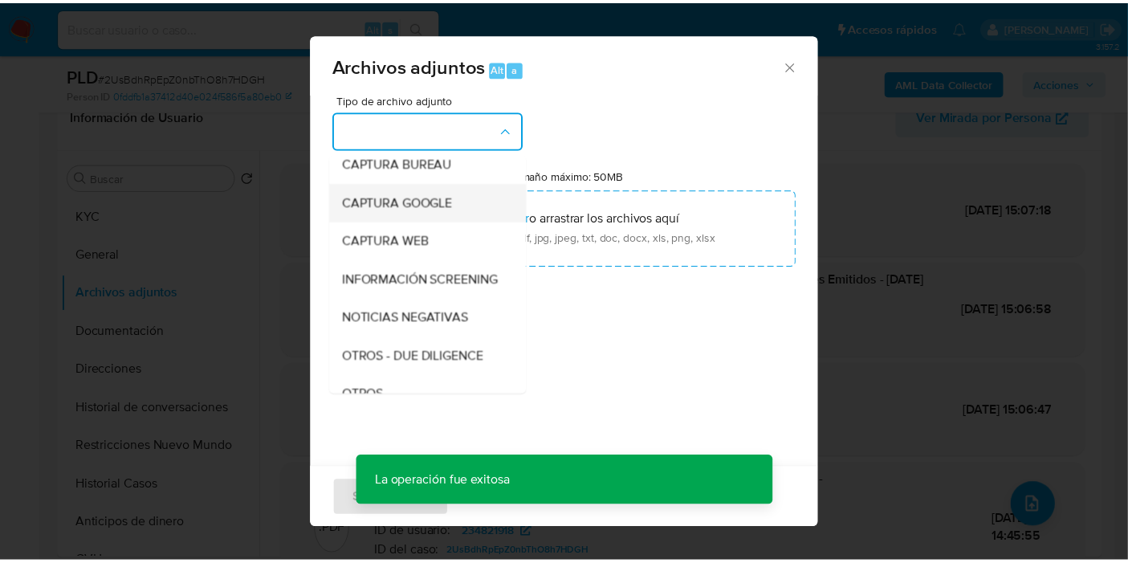
scroll to position [267, 0]
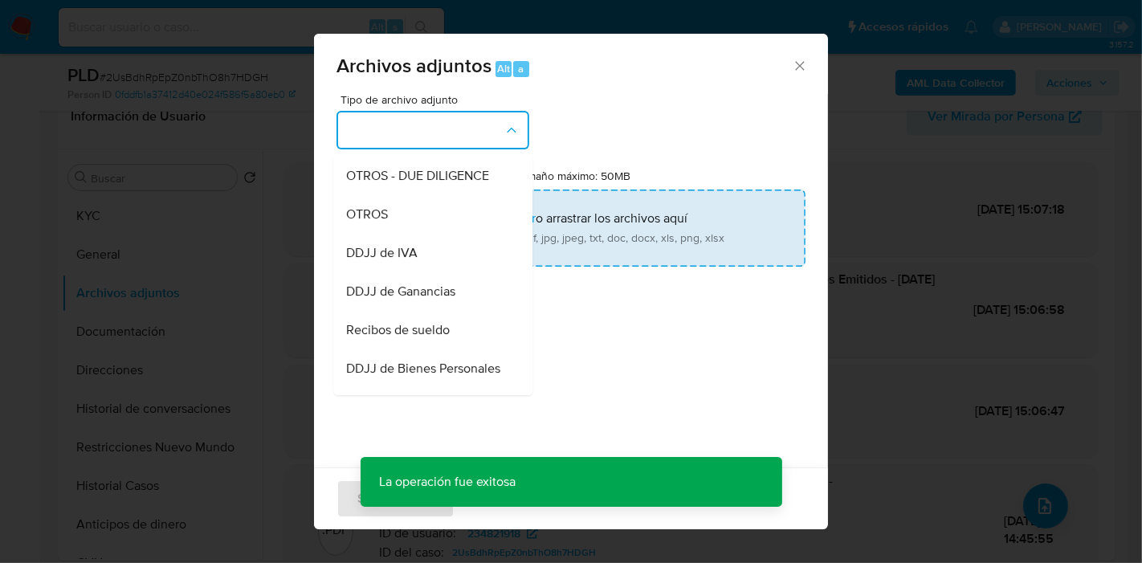
drag, startPoint x: 469, startPoint y: 228, endPoint x: 491, endPoint y: 224, distance: 22.0
click at [470, 226] on div "OTROS" at bounding box center [428, 214] width 164 height 39
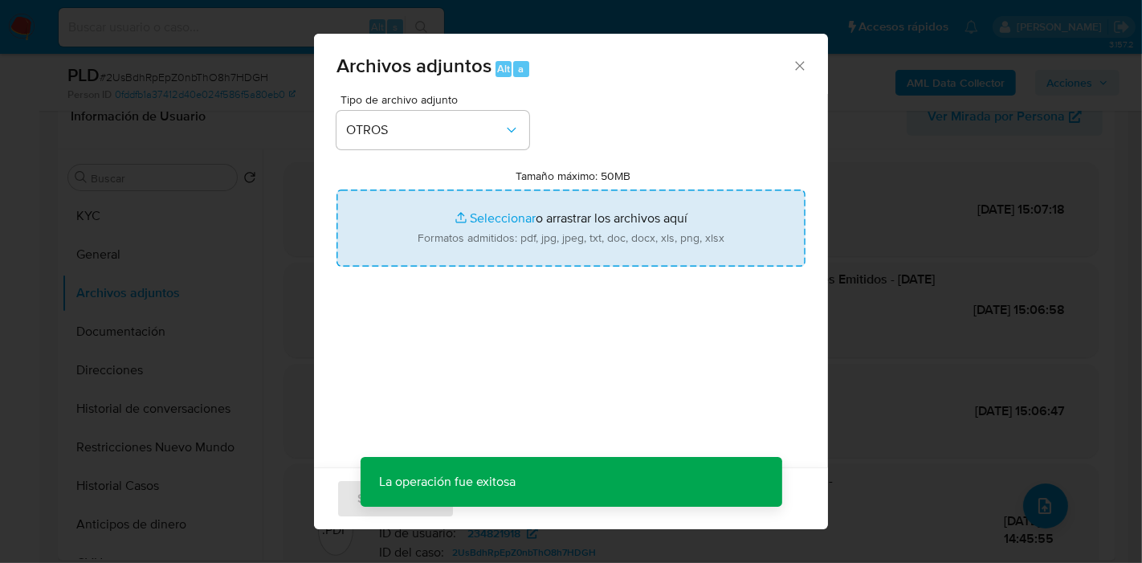
click at [491, 224] on input "Tamaño máximo: 50MB Seleccionar archivos" at bounding box center [570, 227] width 469 height 77
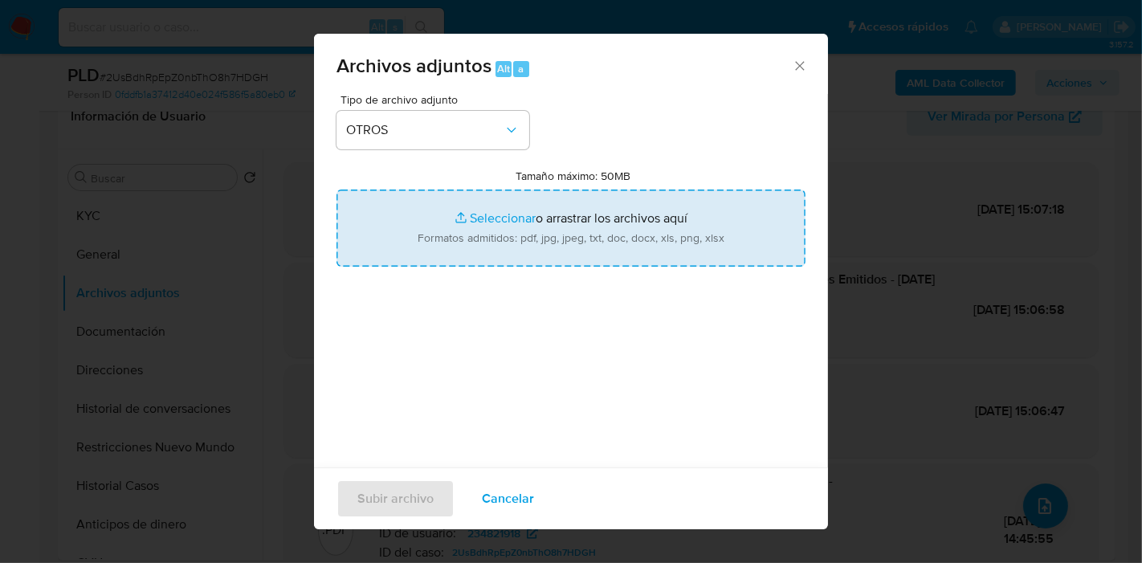
type input "C:\fakepath\Caselog 2UsBdhRpEpZ0nbThO8h7HDGH_2025_08_19_01_46_20.docx"
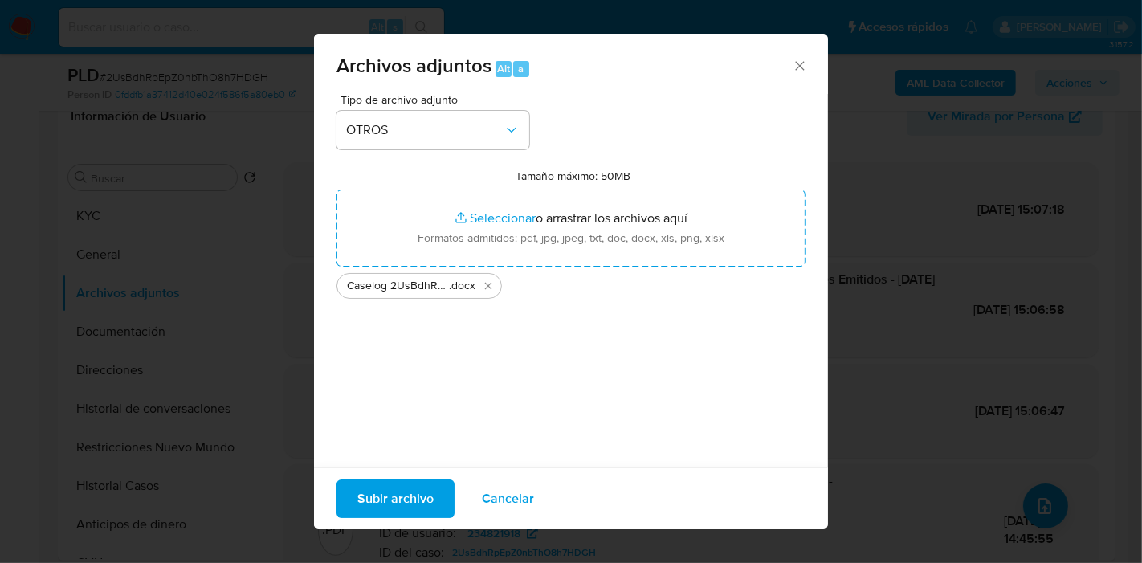
click at [447, 399] on div "Tipo de archivo adjunto OTROS Tamaño máximo: 50MB Seleccionar archivos Seleccio…" at bounding box center [570, 283] width 469 height 379
click at [360, 474] on div "Subir archivo Cancelar" at bounding box center [571, 498] width 514 height 62
click at [382, 487] on span "Subir archivo" at bounding box center [395, 498] width 76 height 35
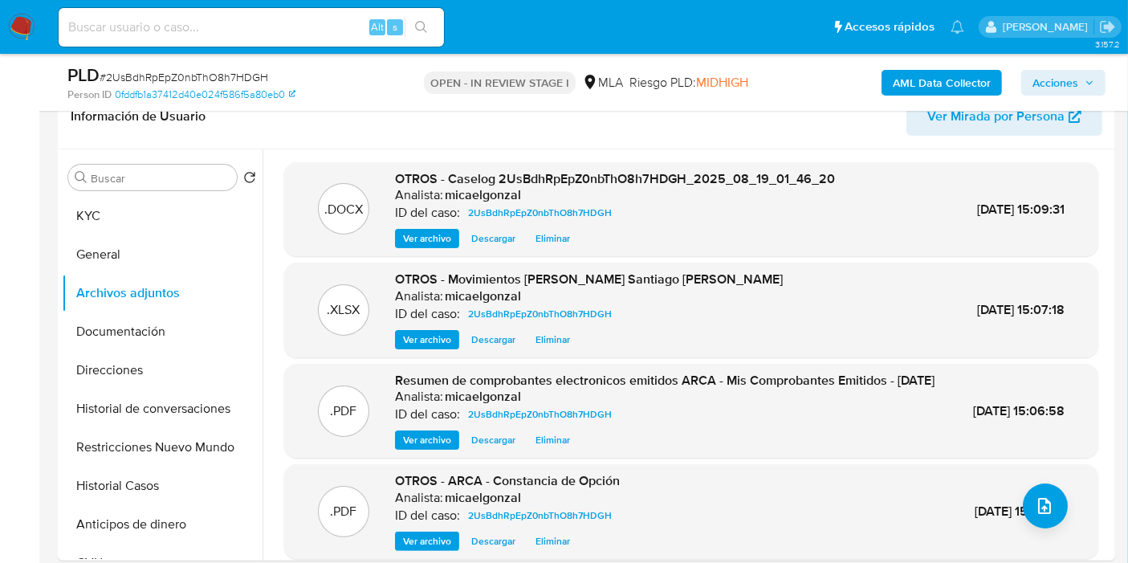
click at [119, 484] on button "Historial Casos" at bounding box center [162, 485] width 201 height 39
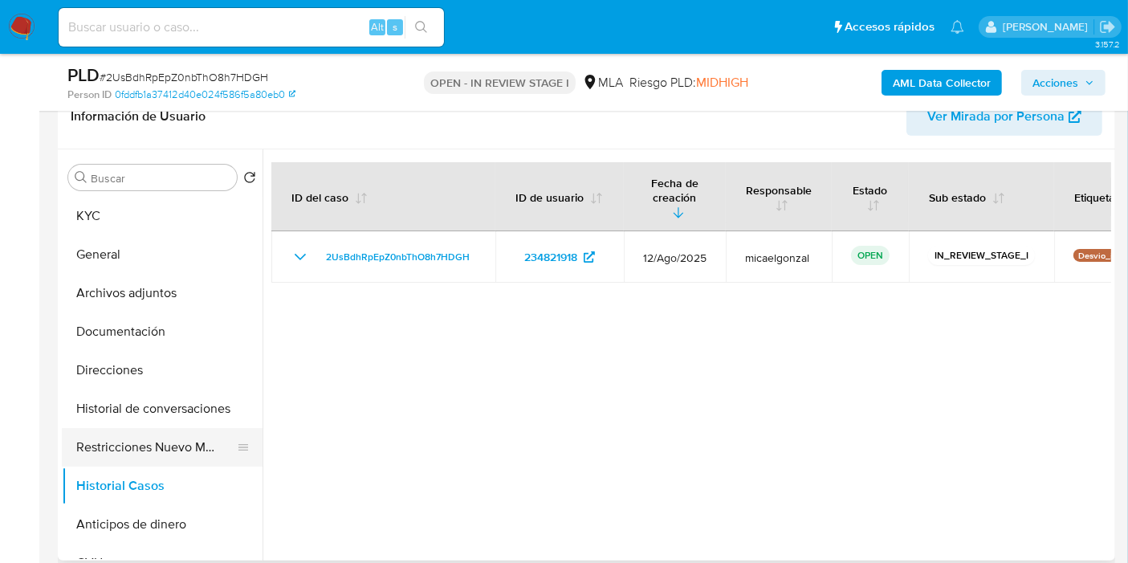
click at [185, 447] on button "Restricciones Nuevo Mundo" at bounding box center [156, 447] width 188 height 39
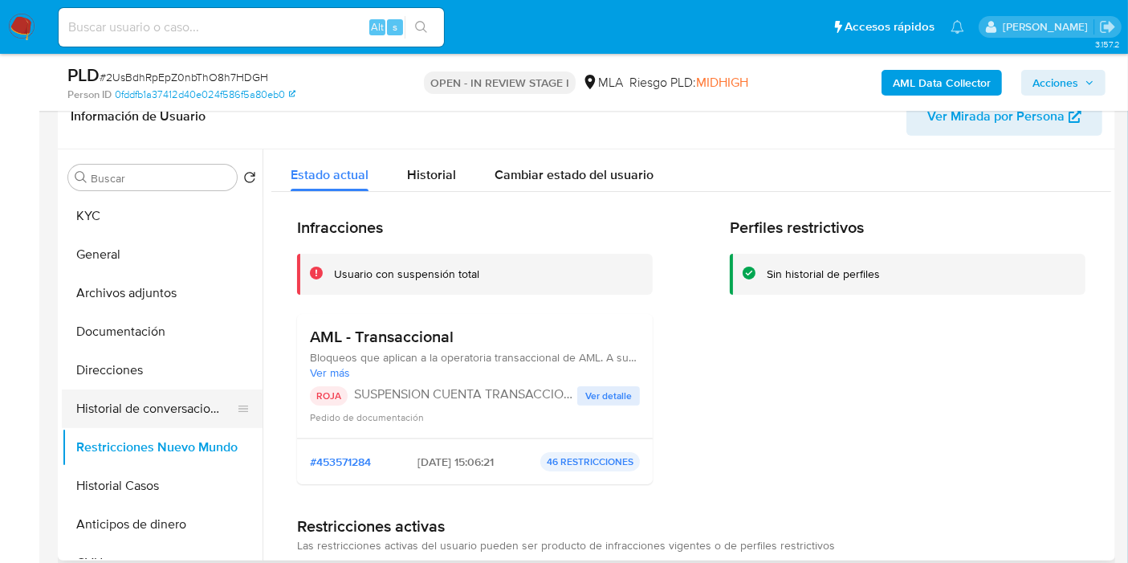
click at [201, 397] on button "Historial de conversaciones" at bounding box center [156, 408] width 188 height 39
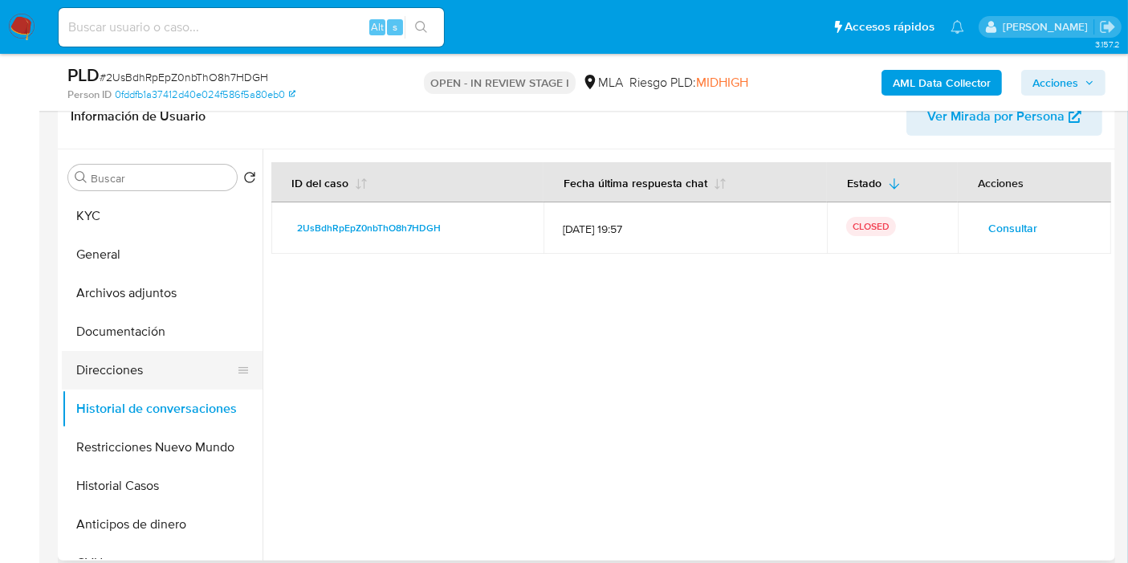
click at [168, 370] on button "Direcciones" at bounding box center [156, 370] width 188 height 39
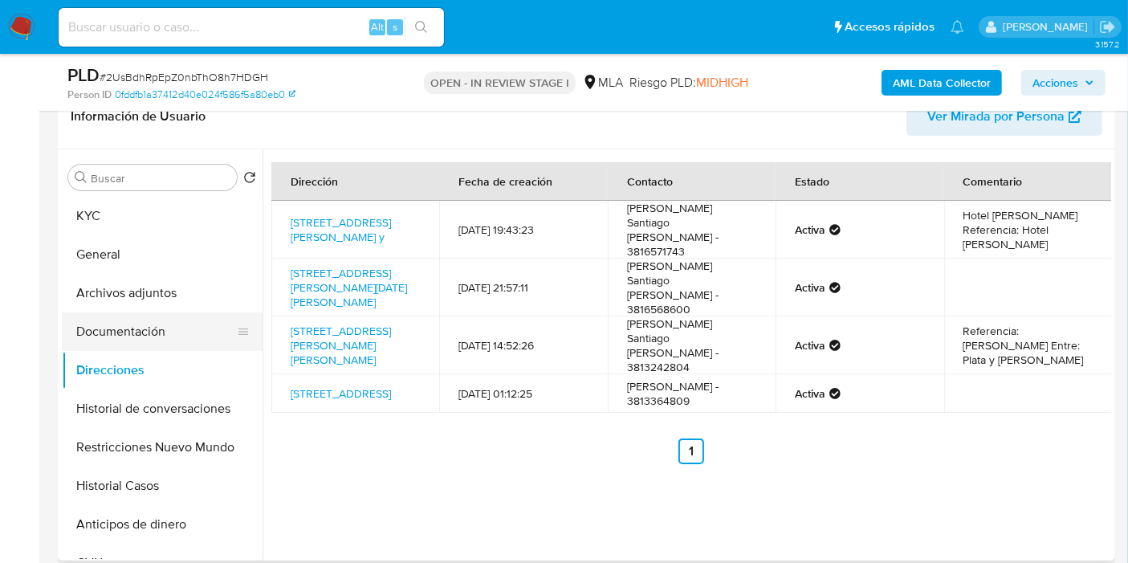
click at [137, 329] on button "Documentación" at bounding box center [156, 331] width 188 height 39
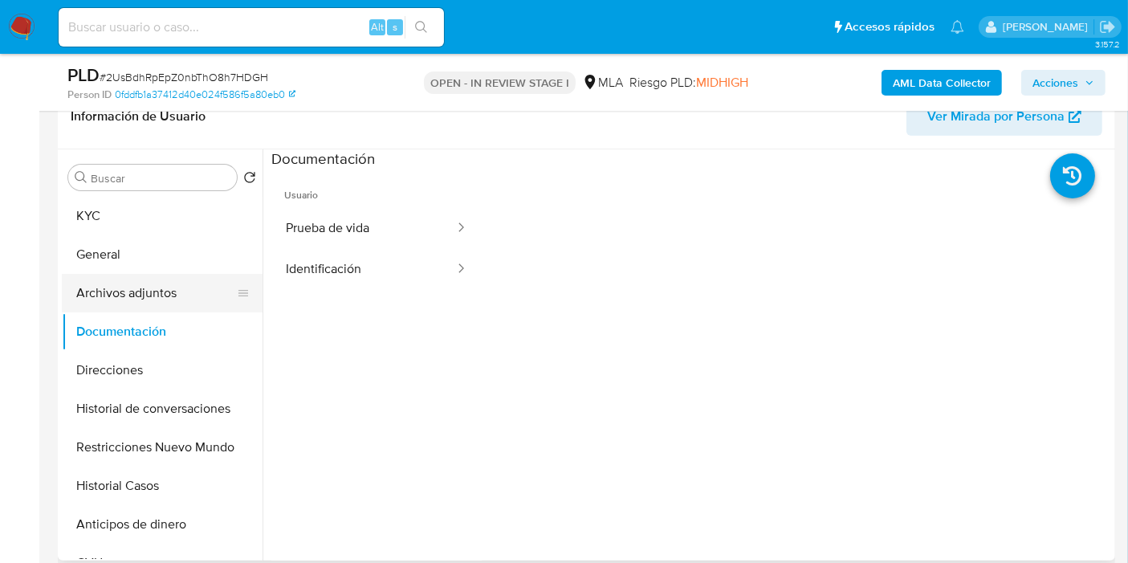
click at [177, 279] on button "Archivos adjuntos" at bounding box center [156, 293] width 188 height 39
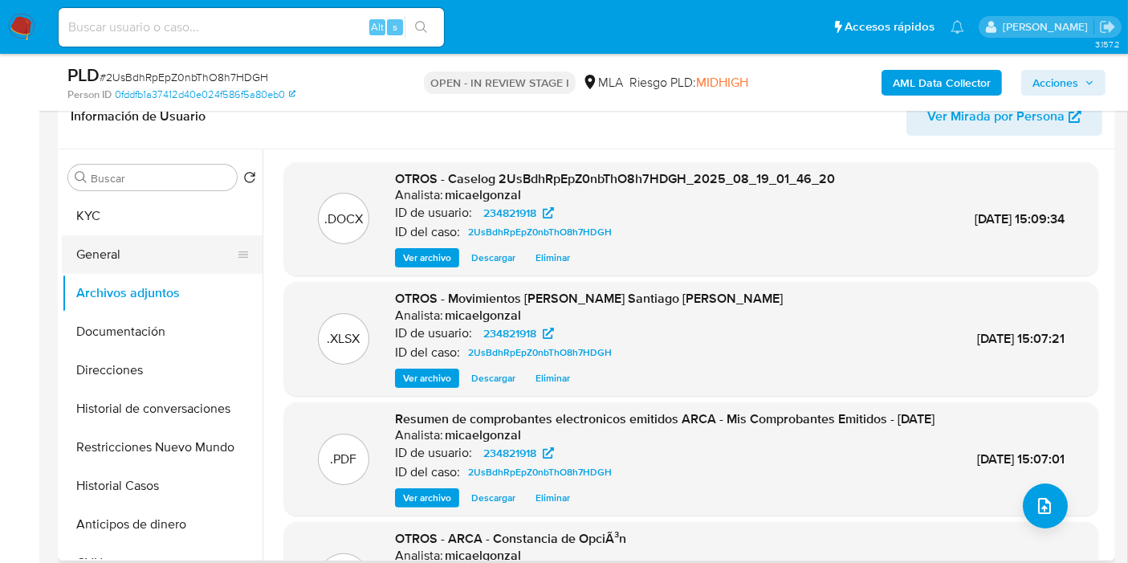
click at [183, 255] on button "General" at bounding box center [156, 254] width 188 height 39
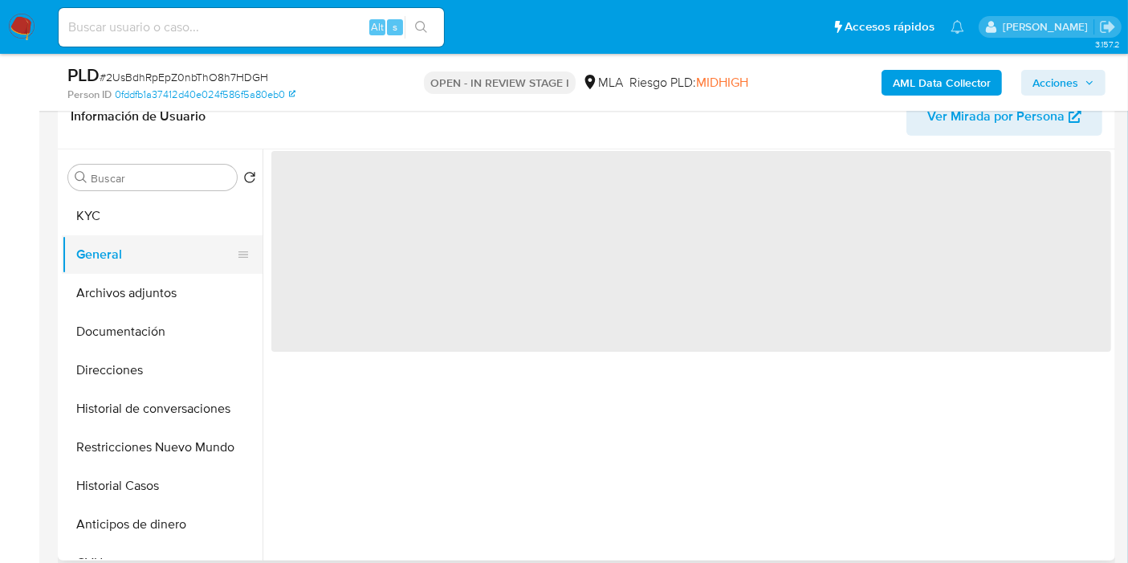
click at [187, 251] on button "General" at bounding box center [156, 254] width 188 height 39
click at [196, 214] on button "KYC" at bounding box center [156, 216] width 188 height 39
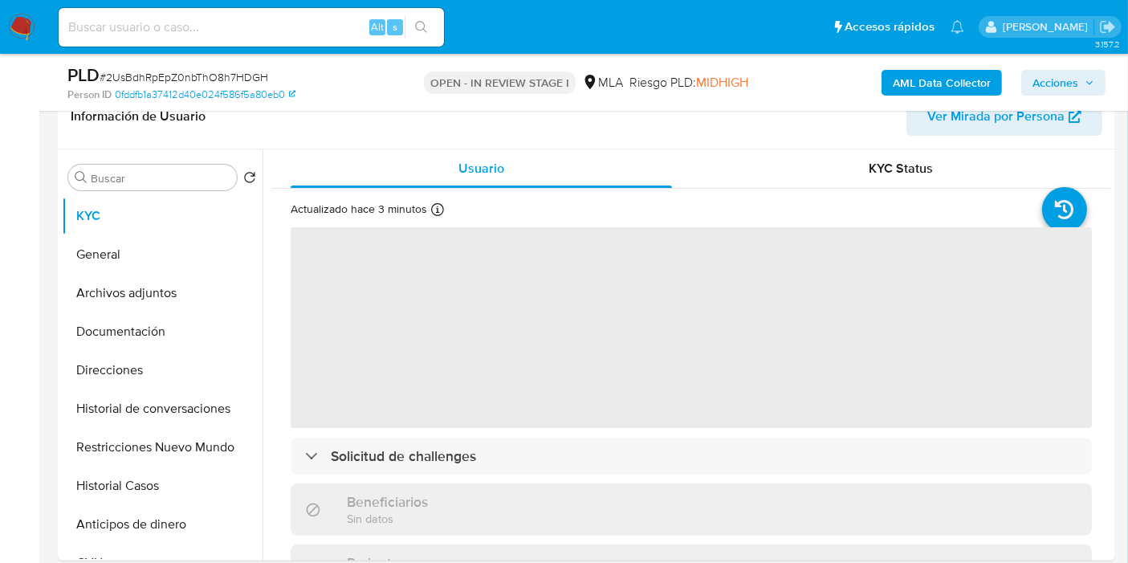
drag, startPoint x: 1061, startPoint y: 81, endPoint x: 1037, endPoint y: 93, distance: 26.9
click at [1061, 81] on span "Acciones" at bounding box center [1056, 83] width 46 height 26
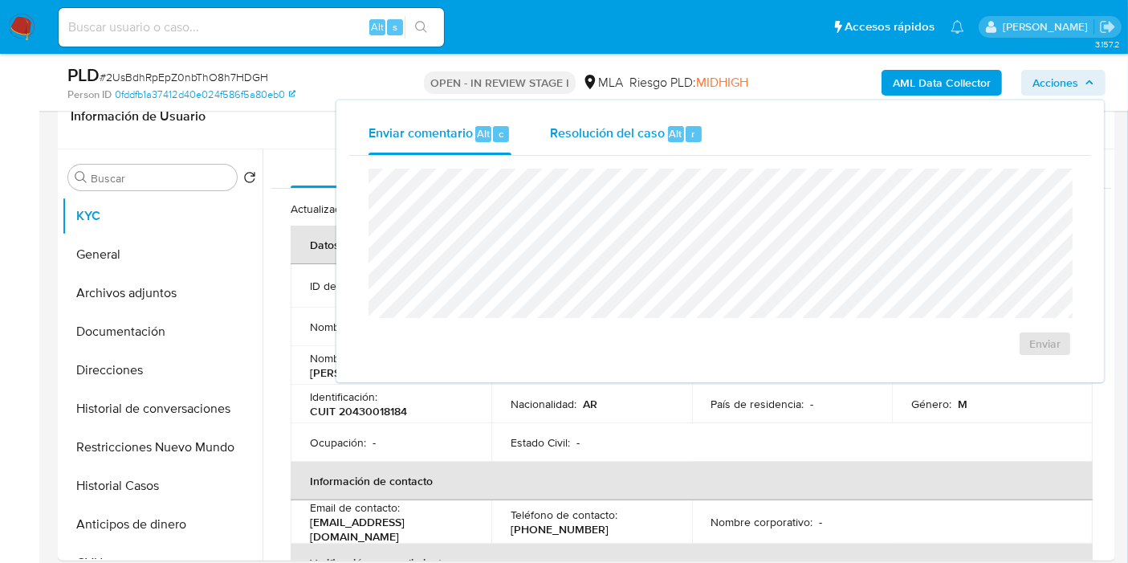
click at [707, 130] on button "Resolución del caso Alt r" at bounding box center [627, 134] width 192 height 42
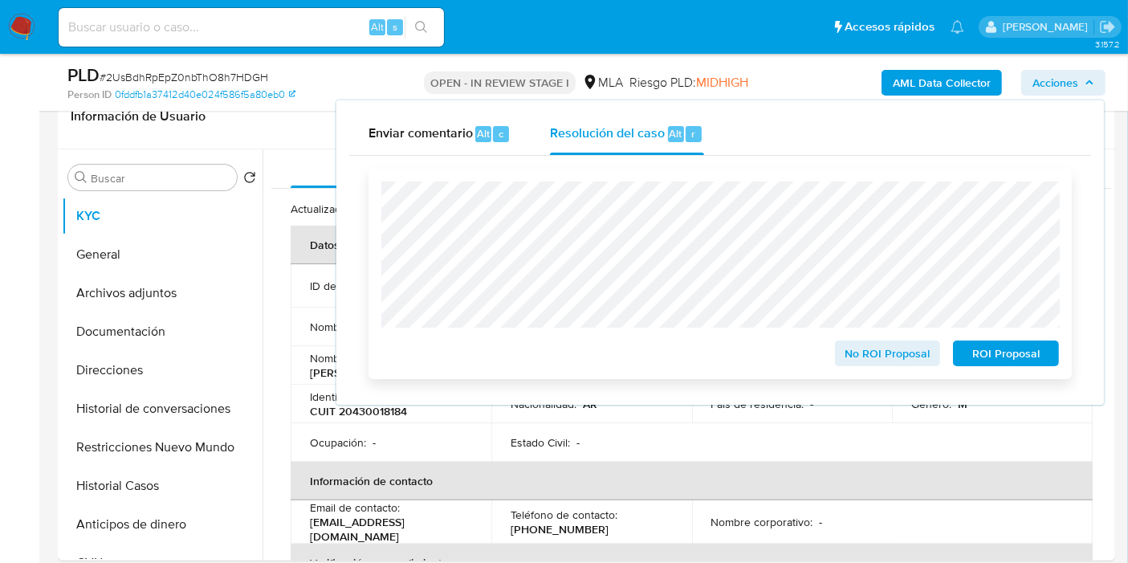
click at [997, 358] on span "ROI Proposal" at bounding box center [1006, 353] width 84 height 22
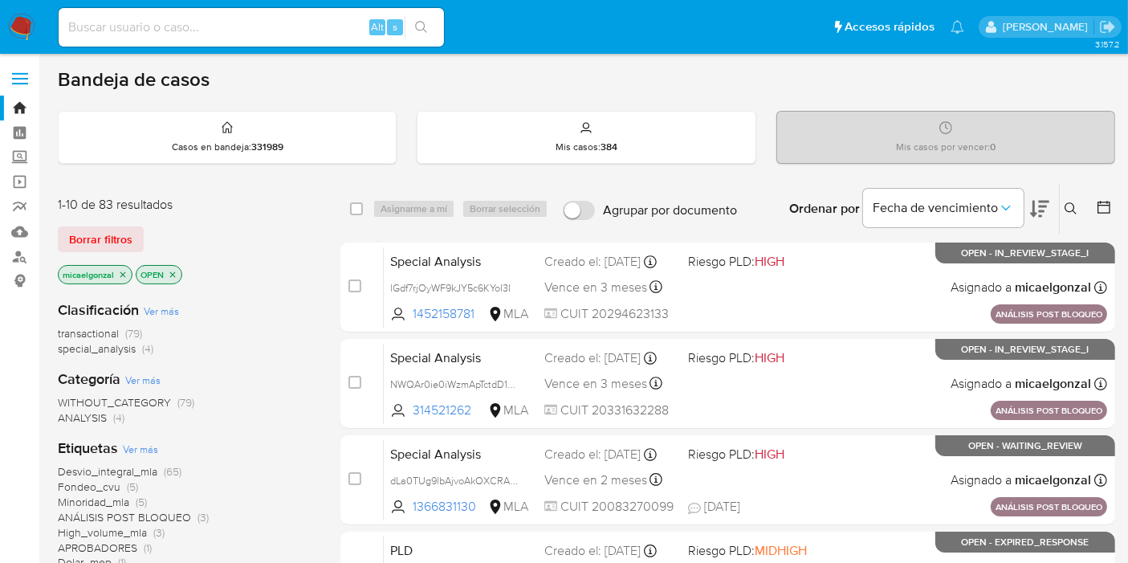
click at [224, 36] on input at bounding box center [251, 27] width 385 height 21
paste input "43kvwYLGPVeDy4wGkO8952ME"
type input "43kvwYLGPVeDy4wGkO8952ME"
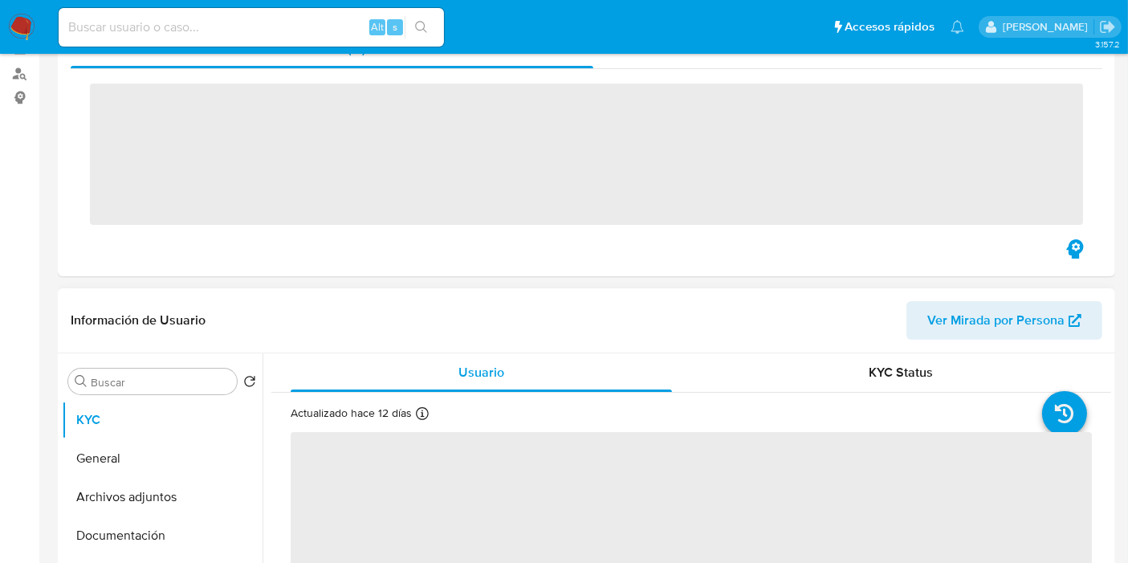
scroll to position [356, 0]
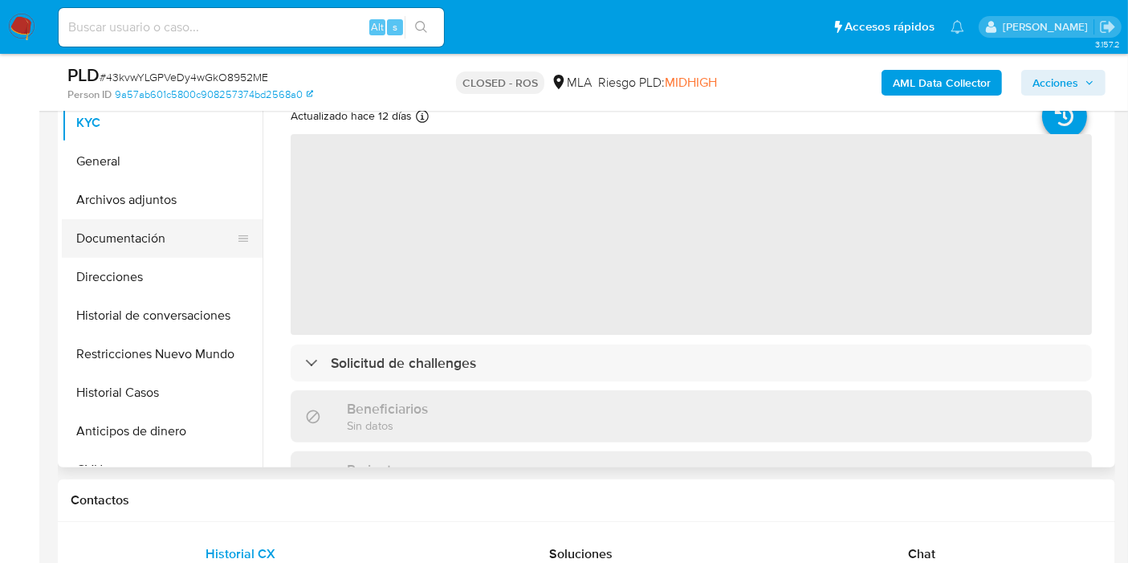
click at [169, 225] on button "Documentación" at bounding box center [156, 238] width 188 height 39
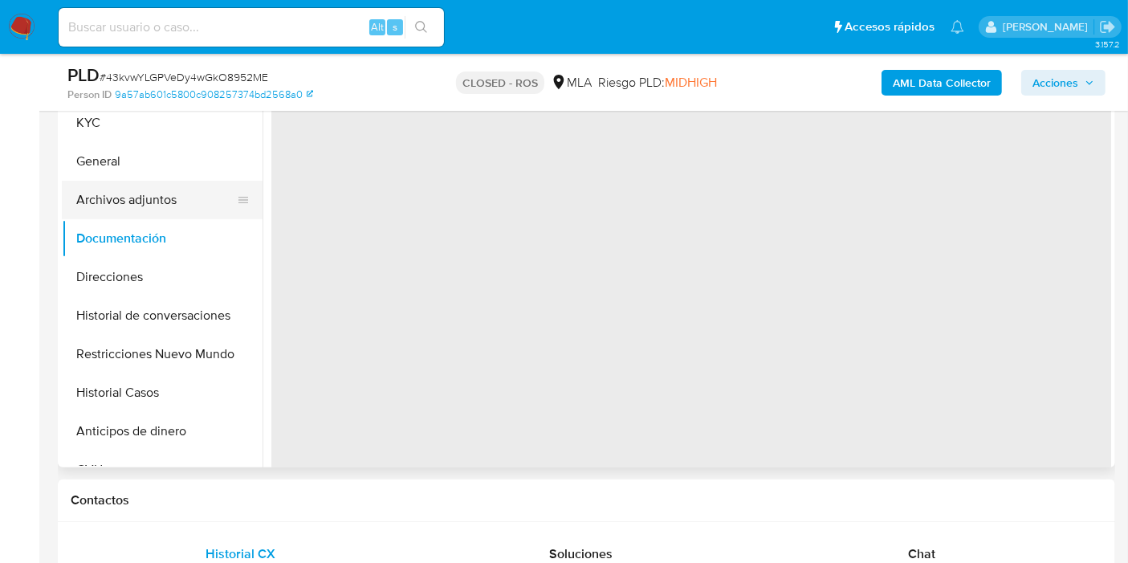
click at [181, 185] on button "Archivos adjuntos" at bounding box center [156, 200] width 188 height 39
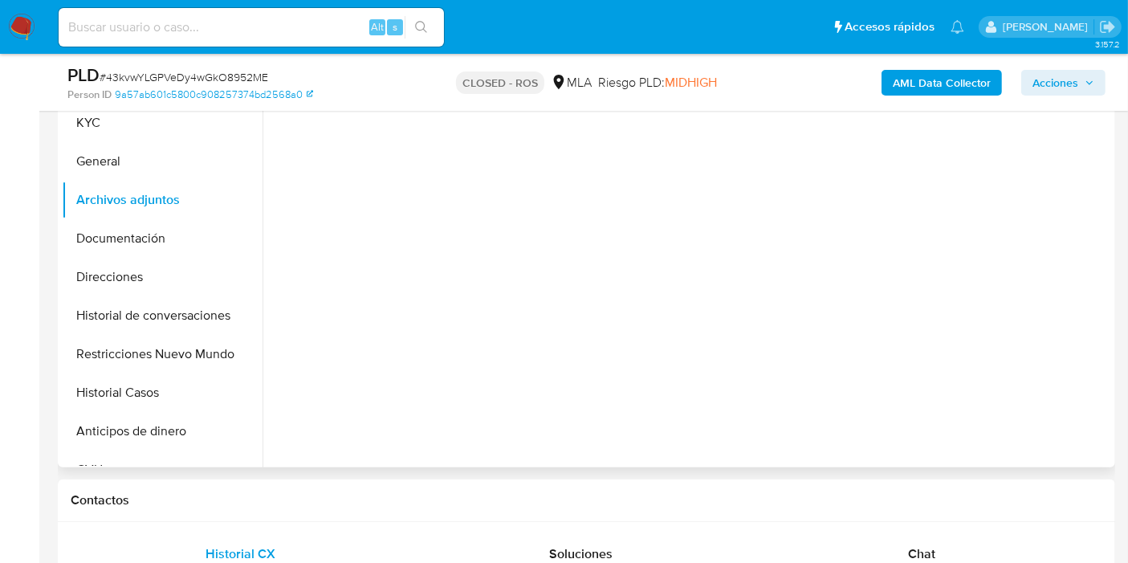
select select "10"
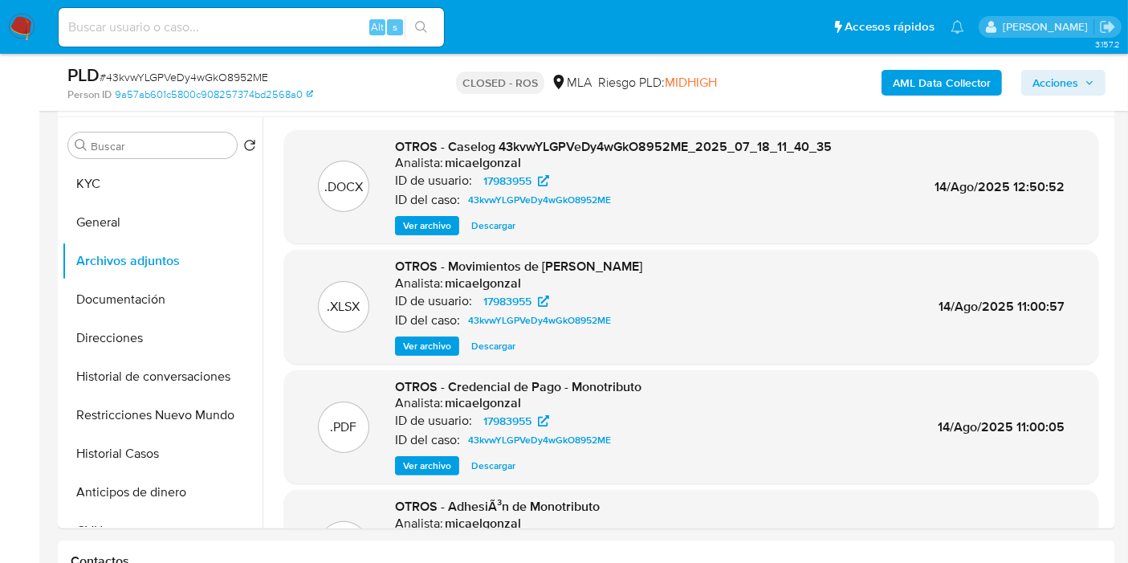
scroll to position [267, 0]
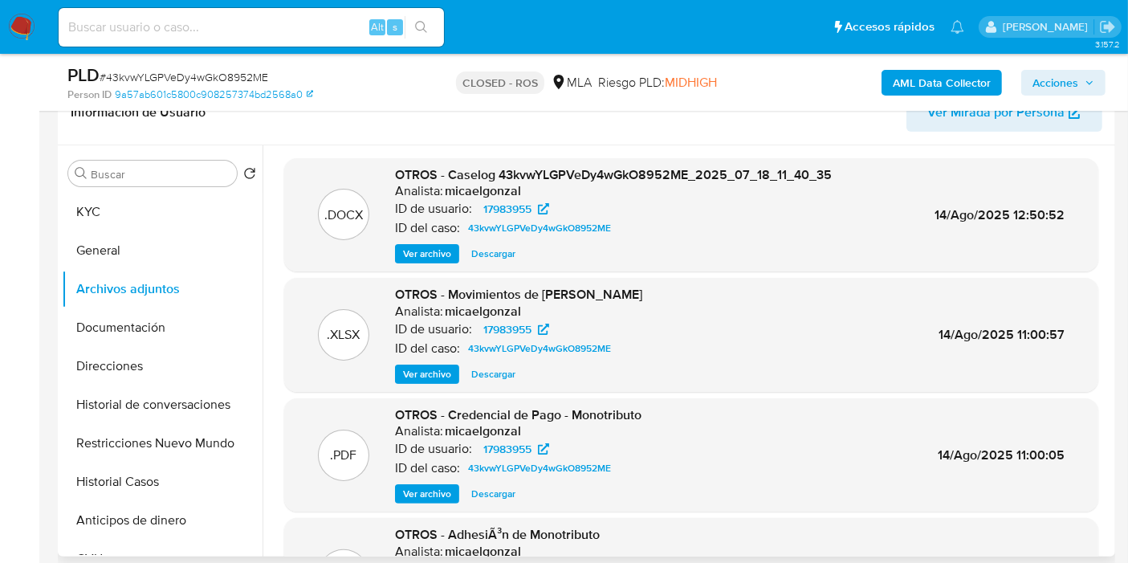
click at [450, 252] on span "Ver archivo" at bounding box center [427, 254] width 48 height 16
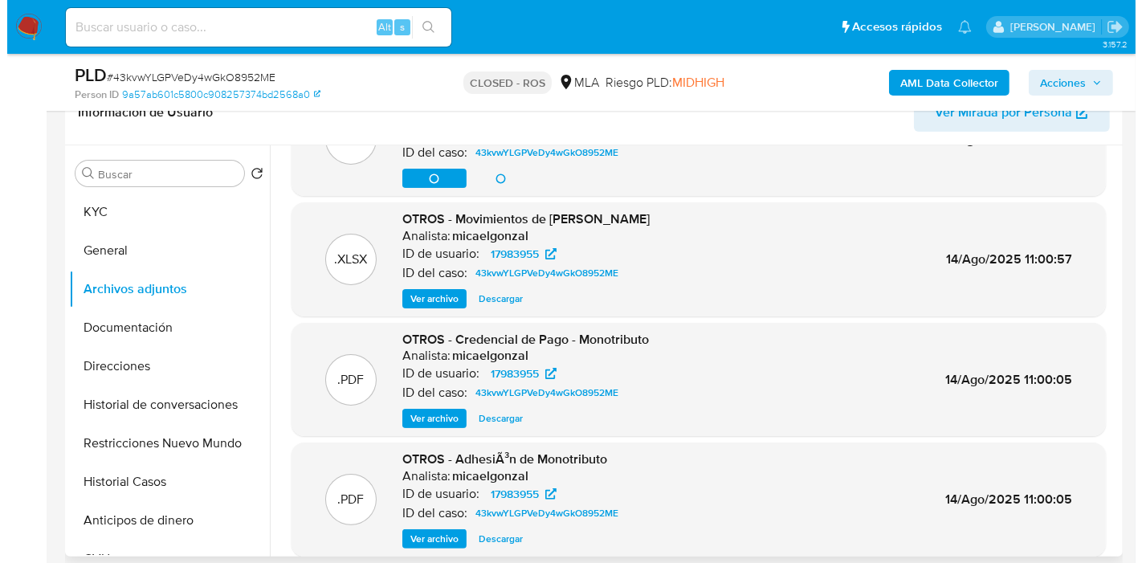
scroll to position [135, 0]
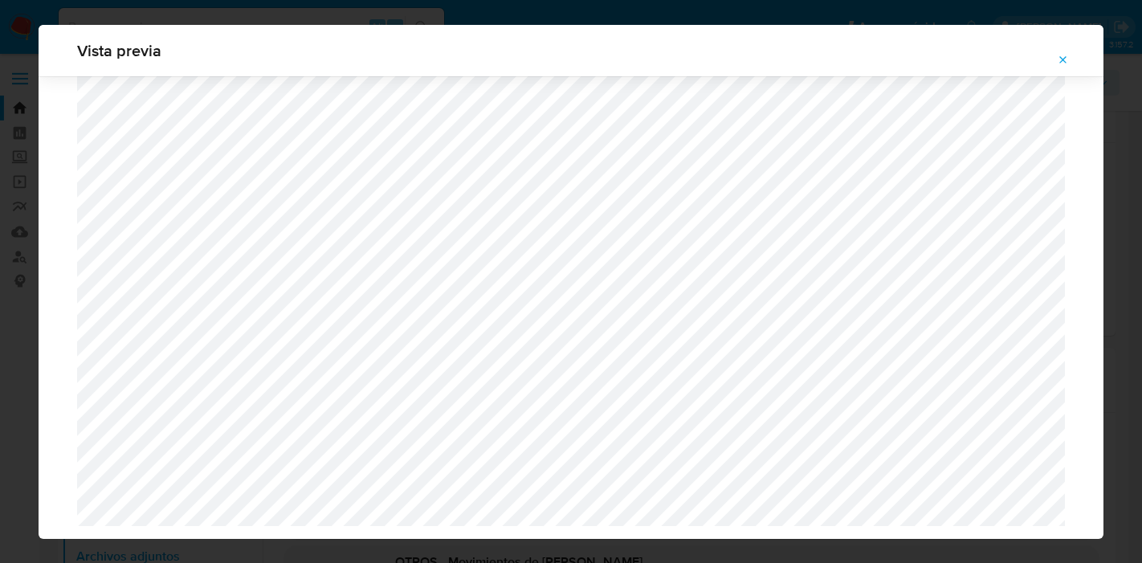
select select "10"
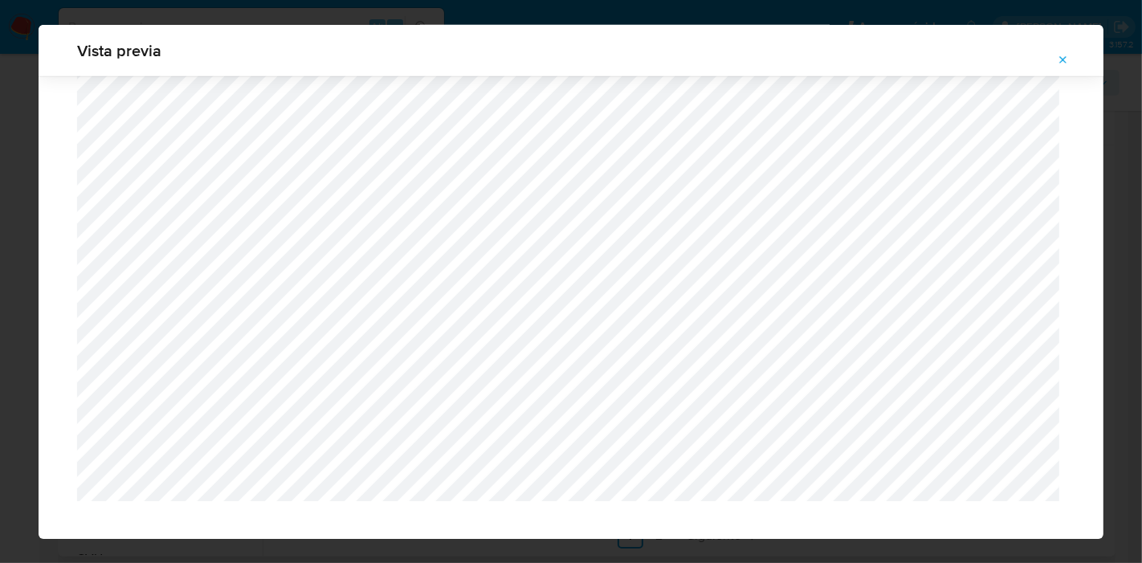
drag, startPoint x: 69, startPoint y: 356, endPoint x: 1066, endPoint y: 450, distance: 1001.6
click at [0, 255] on div "Vista previa" at bounding box center [571, 281] width 1142 height 563
click at [1064, 61] on icon "Attachment preview" at bounding box center [1063, 60] width 13 height 13
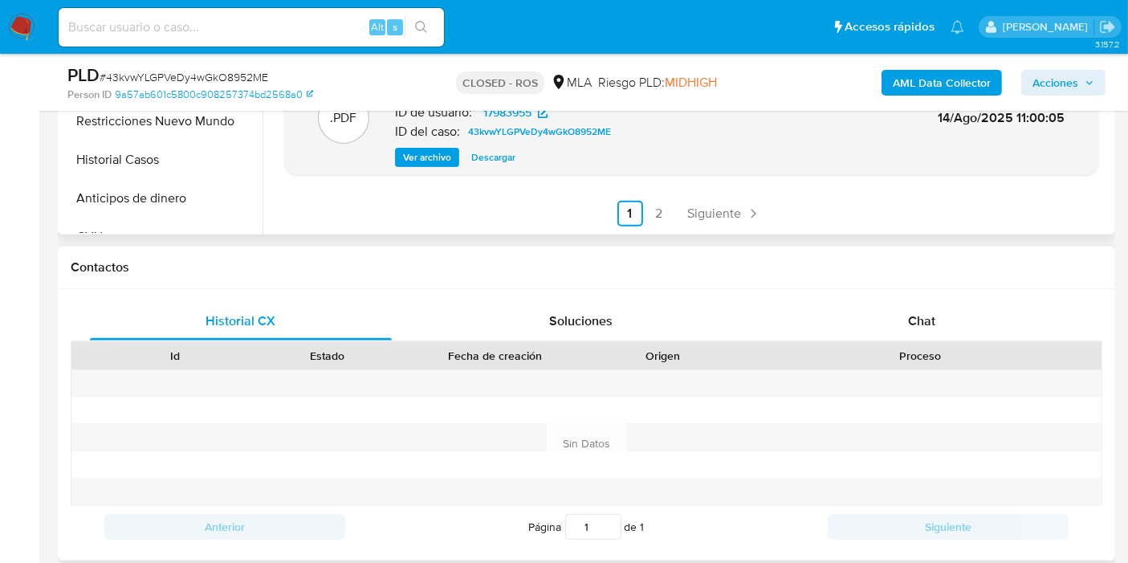
scroll to position [713, 0]
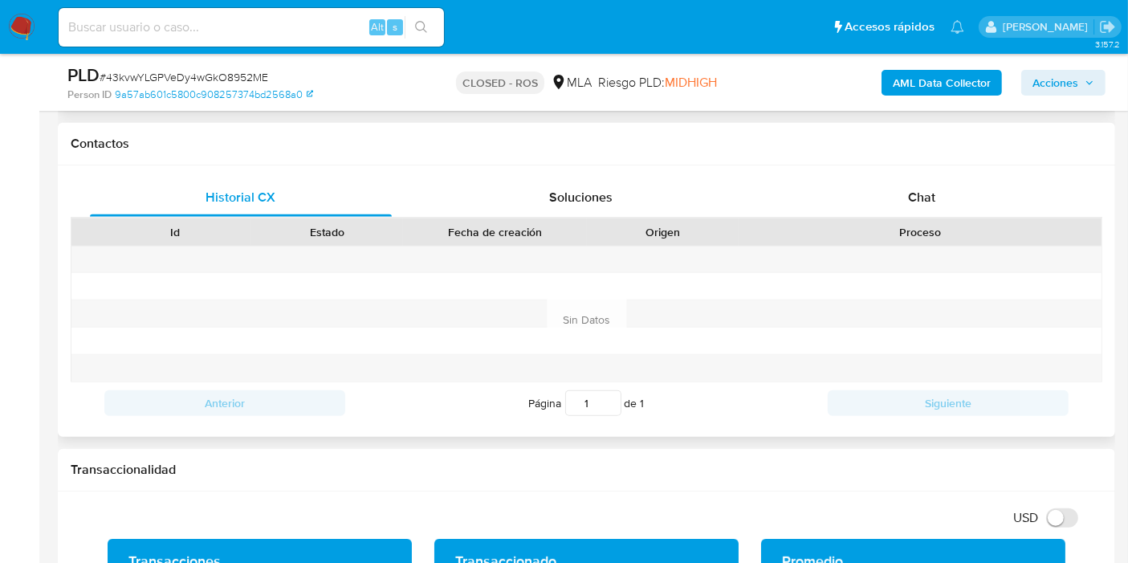
click at [950, 175] on div "Historial CX Soluciones Chat Id Estado Fecha de creación Origen Proceso Anterio…" at bounding box center [586, 300] width 1057 height 271
click at [31, 26] on img at bounding box center [21, 27] width 27 height 27
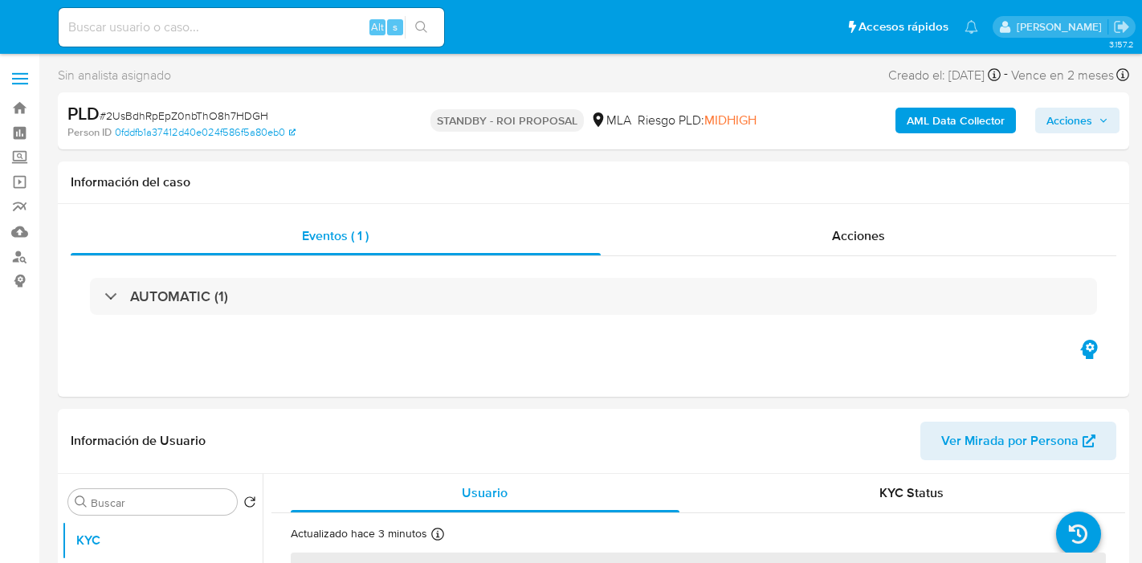
select select "10"
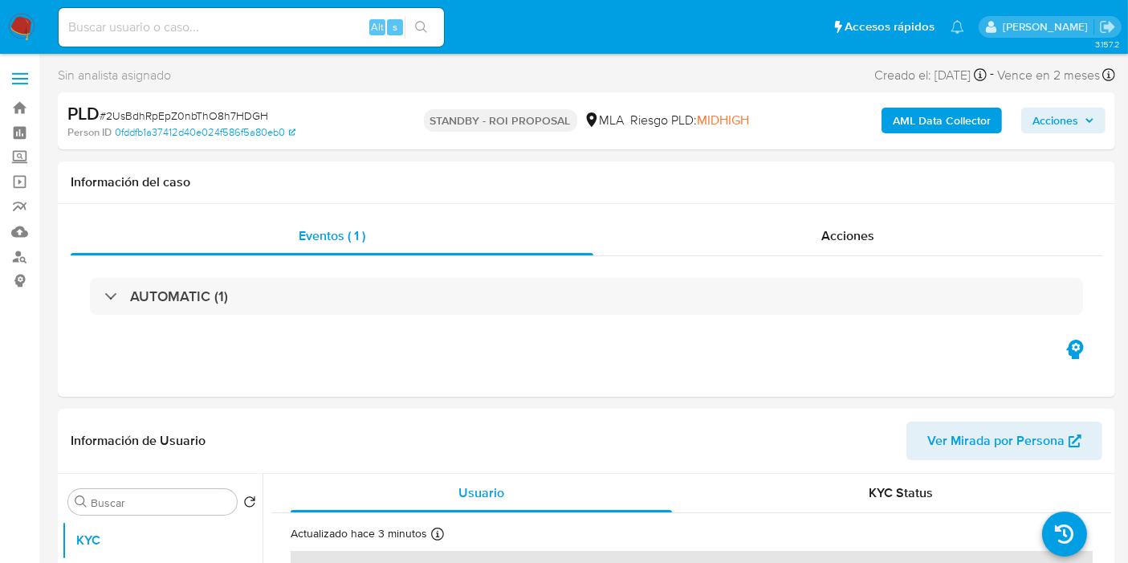
click at [20, 18] on img at bounding box center [21, 27] width 27 height 27
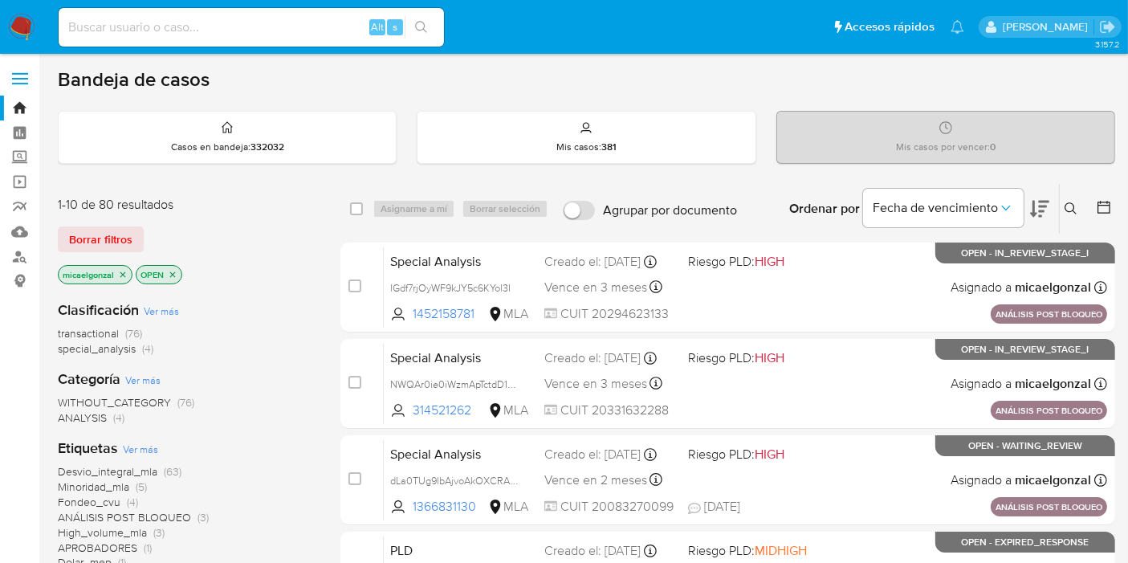
click at [107, 245] on span "Borrar filtros" at bounding box center [100, 239] width 63 height 22
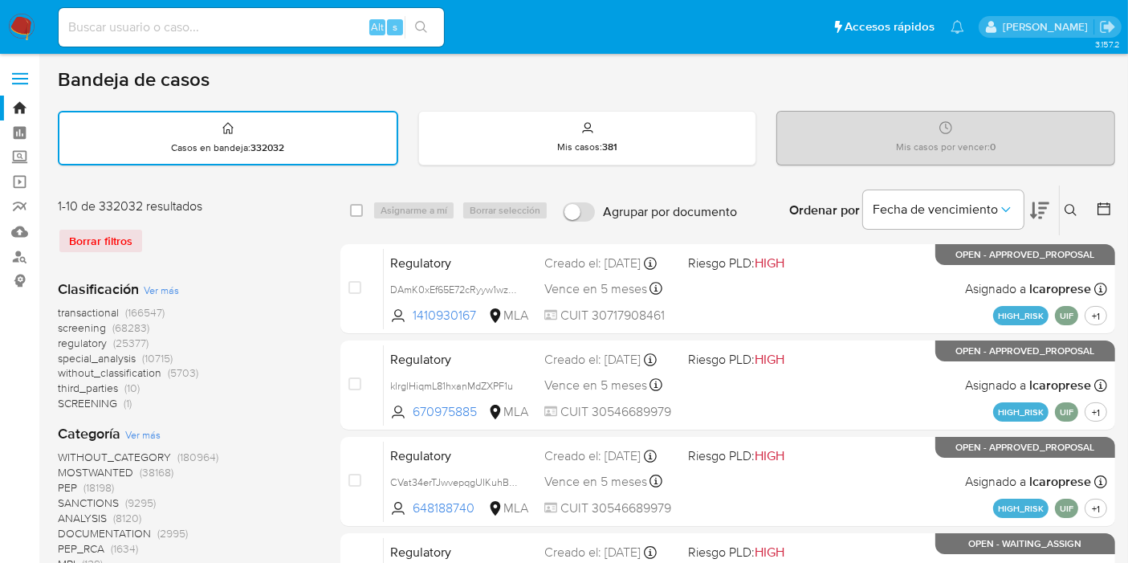
click at [1057, 206] on div "Ordenar por Fecha de vencimiento" at bounding box center [917, 210] width 283 height 50
click at [1065, 204] on icon at bounding box center [1071, 210] width 13 height 13
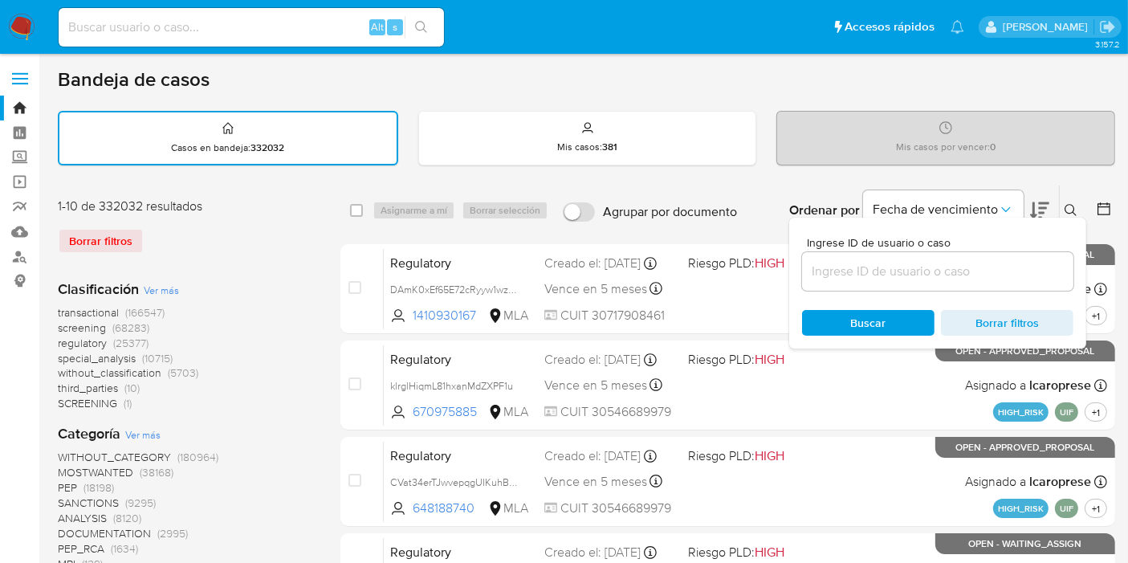
click at [897, 244] on span "Ingrese ID de usuario o caso" at bounding box center [942, 243] width 271 height 12
click at [897, 261] on input at bounding box center [937, 271] width 271 height 21
click at [880, 261] on input at bounding box center [937, 271] width 271 height 21
paste input "URCO1fSTMgDS1x0G3fuC0Y5e"
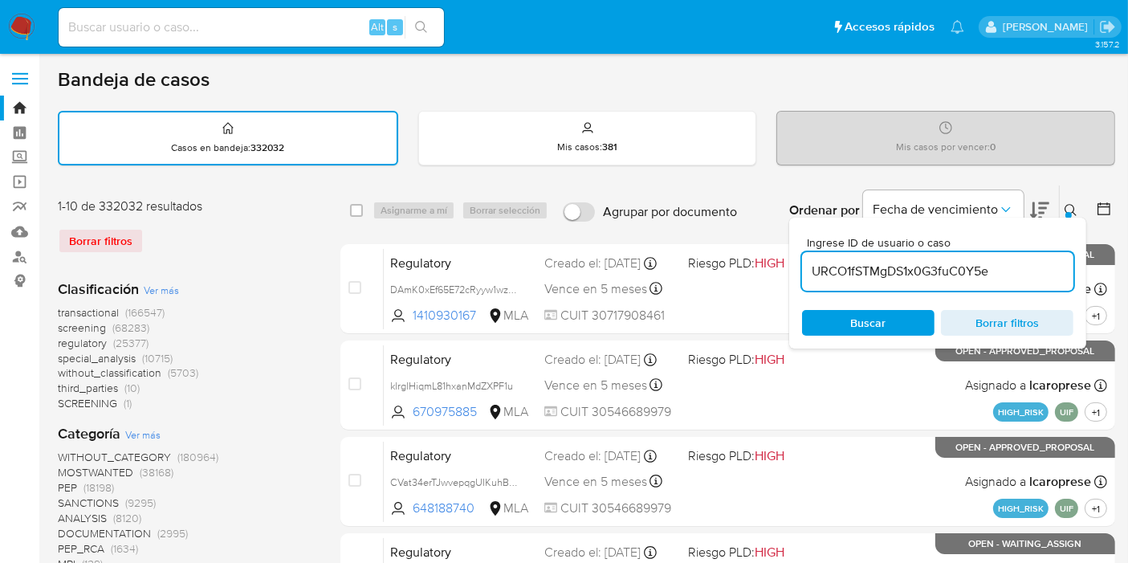
type input "URCO1fSTMgDS1x0G3fuC0Y5e"
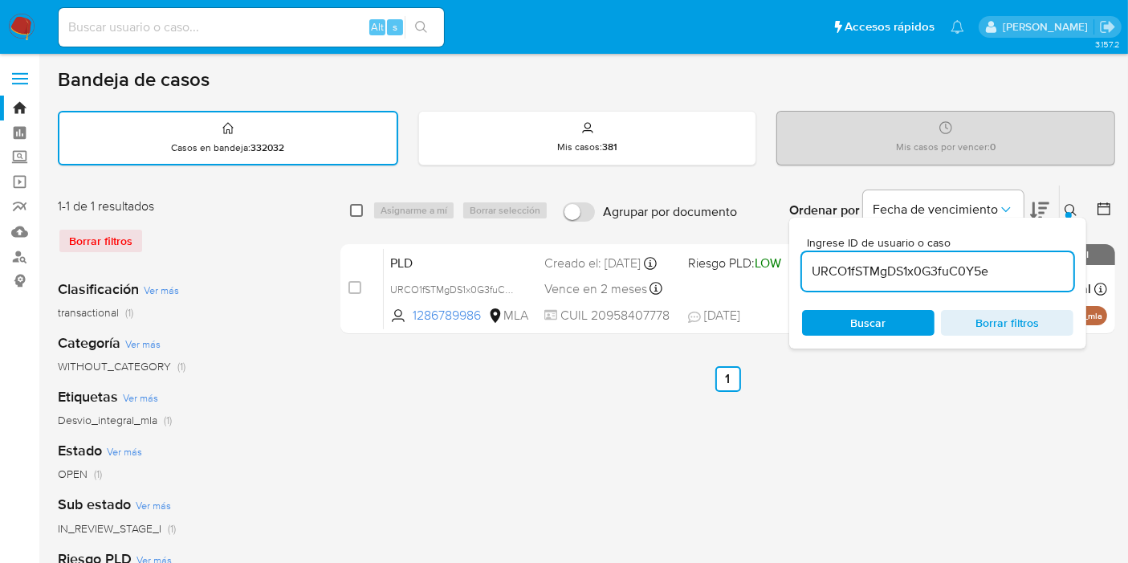
click at [355, 207] on input "checkbox" at bounding box center [356, 210] width 13 height 13
checkbox input "true"
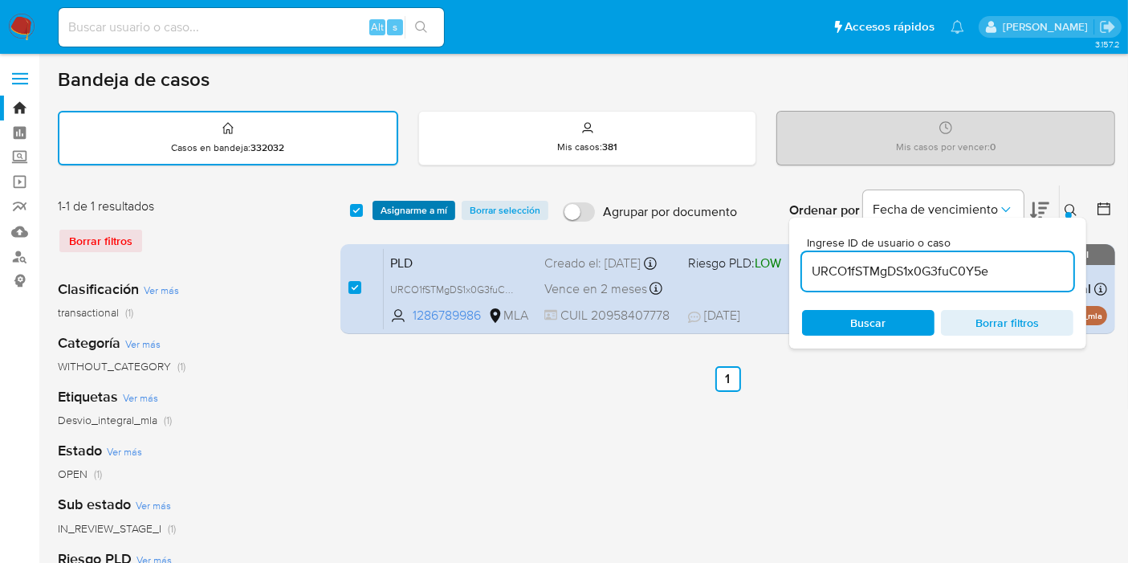
click at [417, 207] on span "Asignarme a mí" at bounding box center [414, 210] width 67 height 16
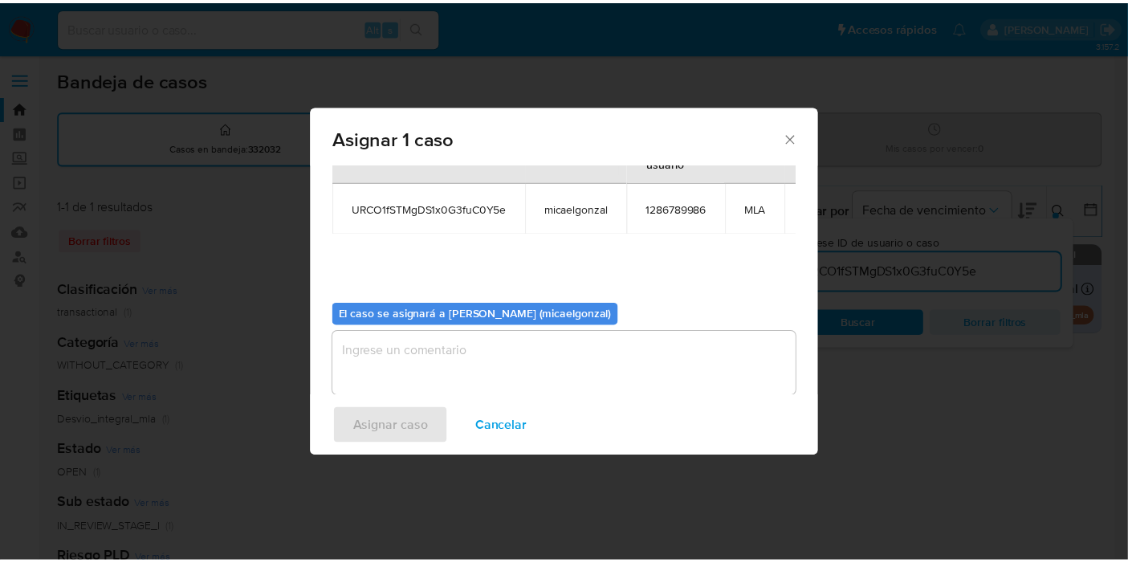
scroll to position [96, 0]
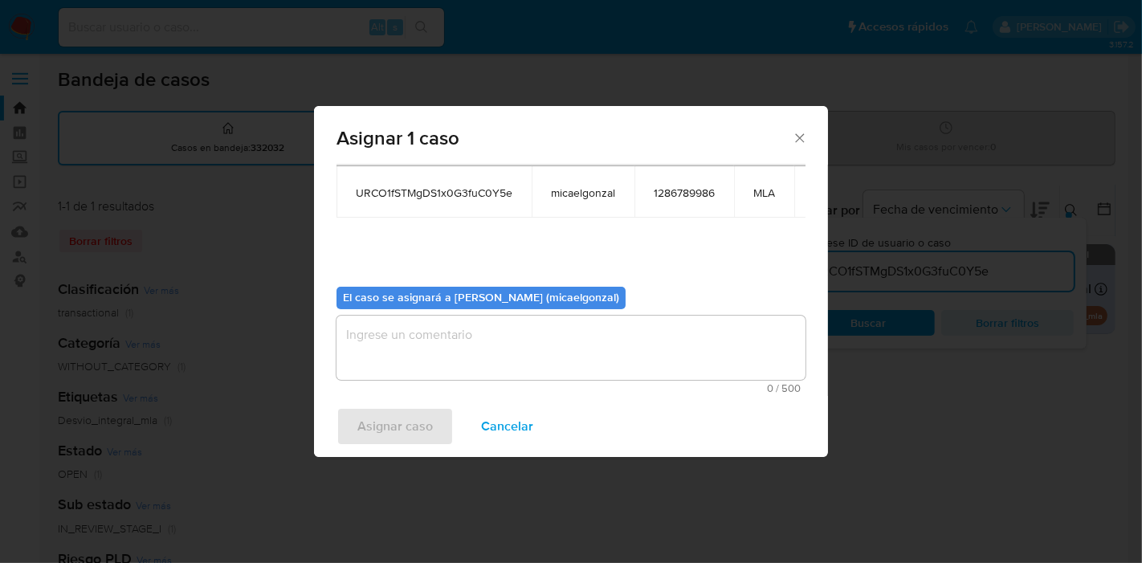
click at [436, 325] on textarea "assign-modal" at bounding box center [570, 348] width 469 height 64
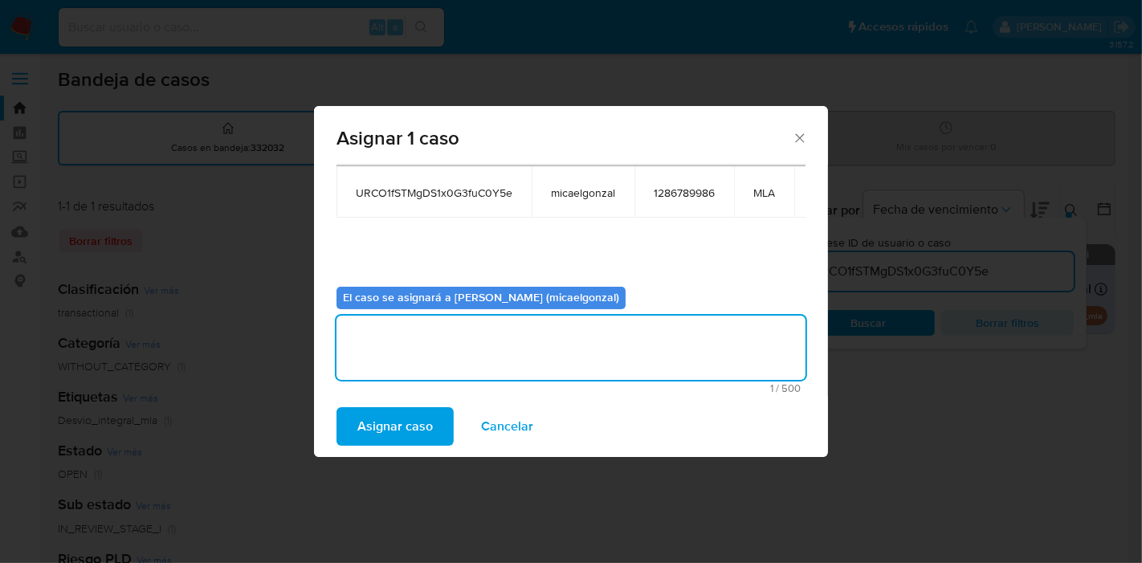
click at [397, 423] on span "Asignar caso" at bounding box center [394, 426] width 75 height 35
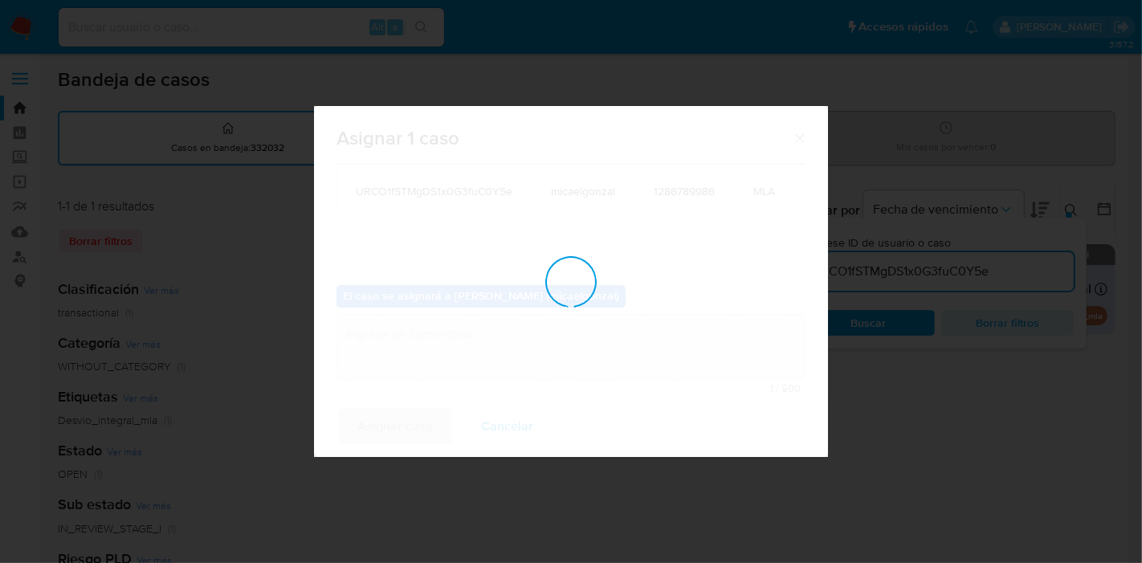
checkbox input "false"
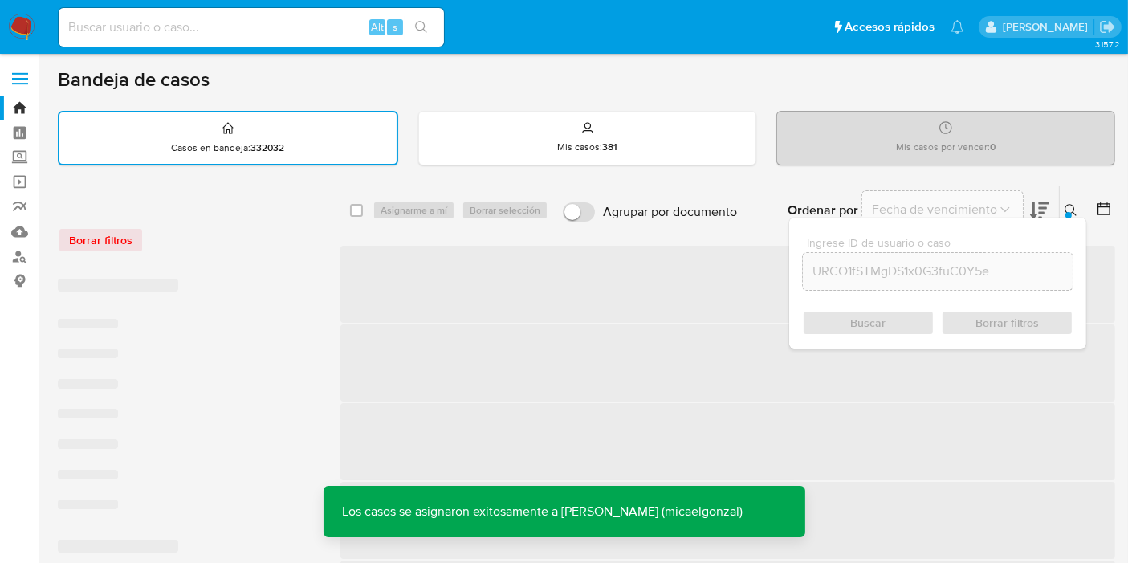
click at [212, 37] on input at bounding box center [251, 27] width 385 height 21
drag, startPoint x: 213, startPoint y: 35, endPoint x: 232, endPoint y: 40, distance: 19.9
click at [215, 35] on input at bounding box center [251, 27] width 385 height 21
paste input "URCO1fSTMgDS1x0G3fuC0Y5e"
type input "URCO1fSTMgDS1x0G3fuC0Y5e"
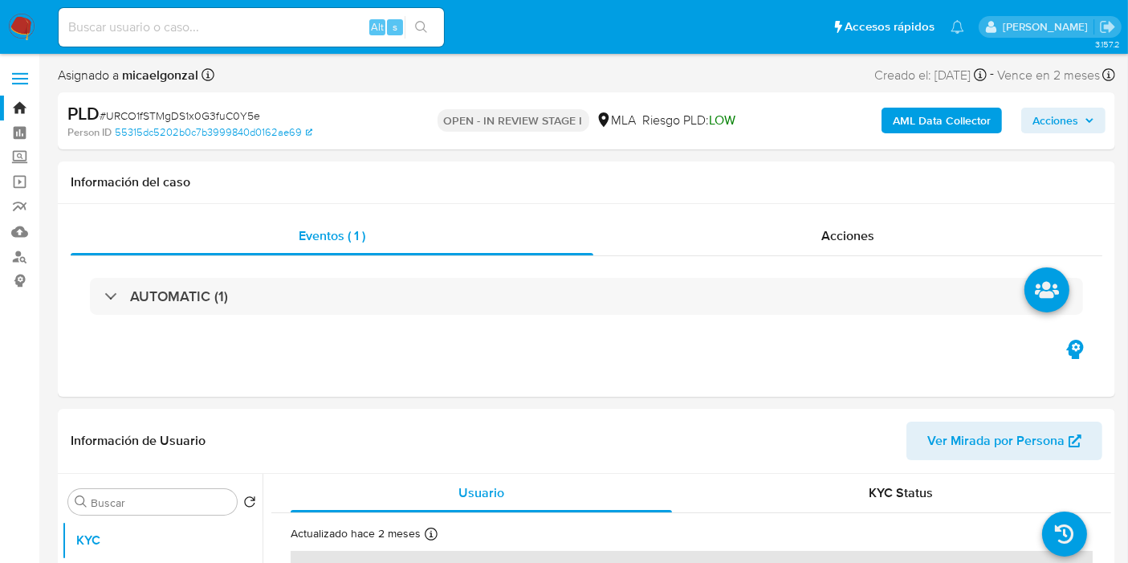
select select "10"
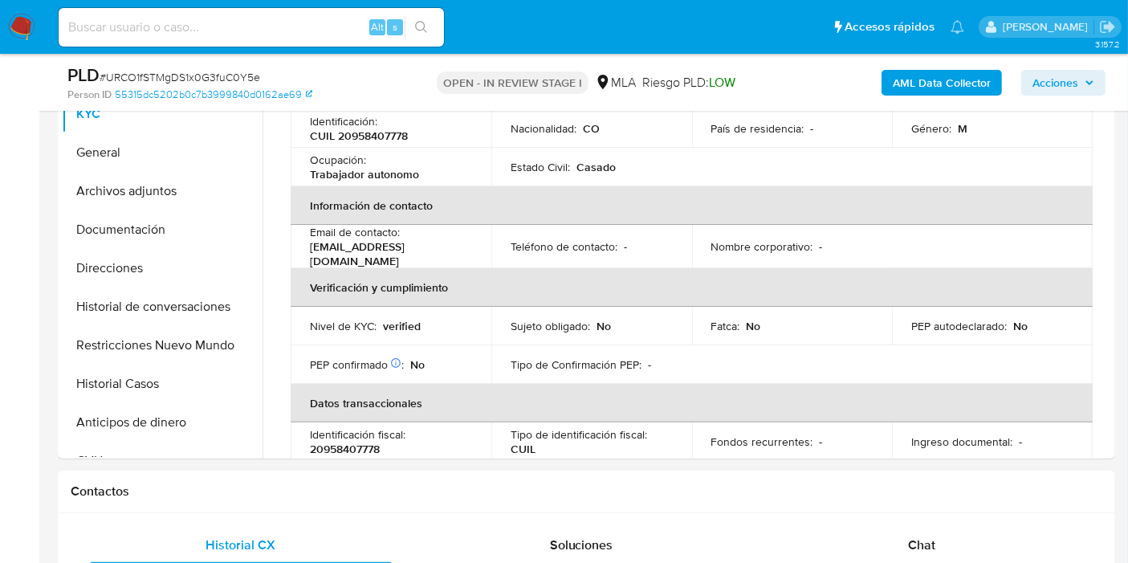
scroll to position [446, 0]
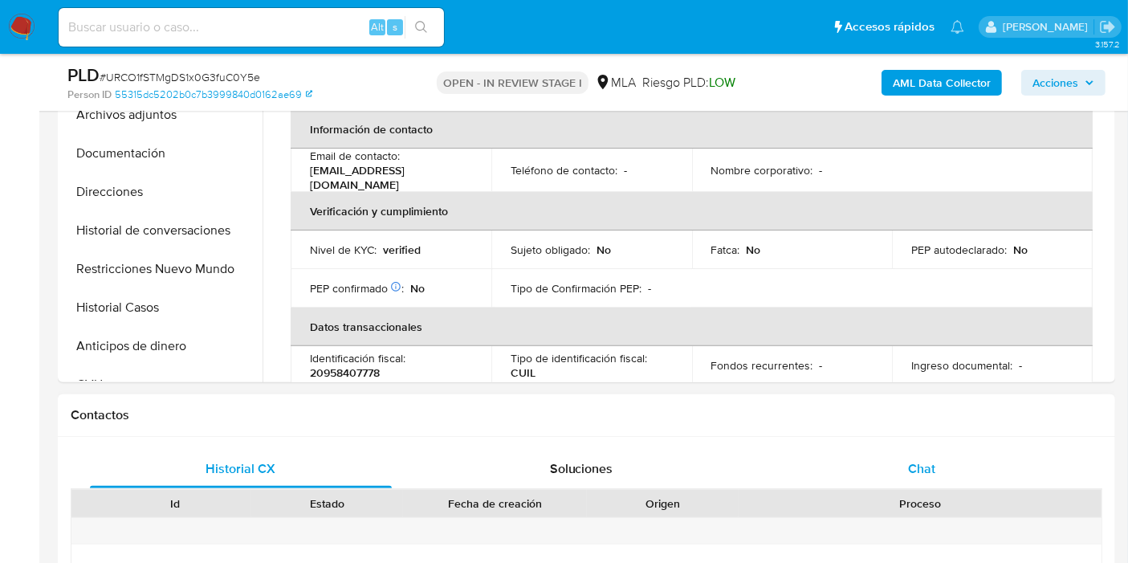
click at [962, 468] on div "Chat" at bounding box center [922, 469] width 302 height 39
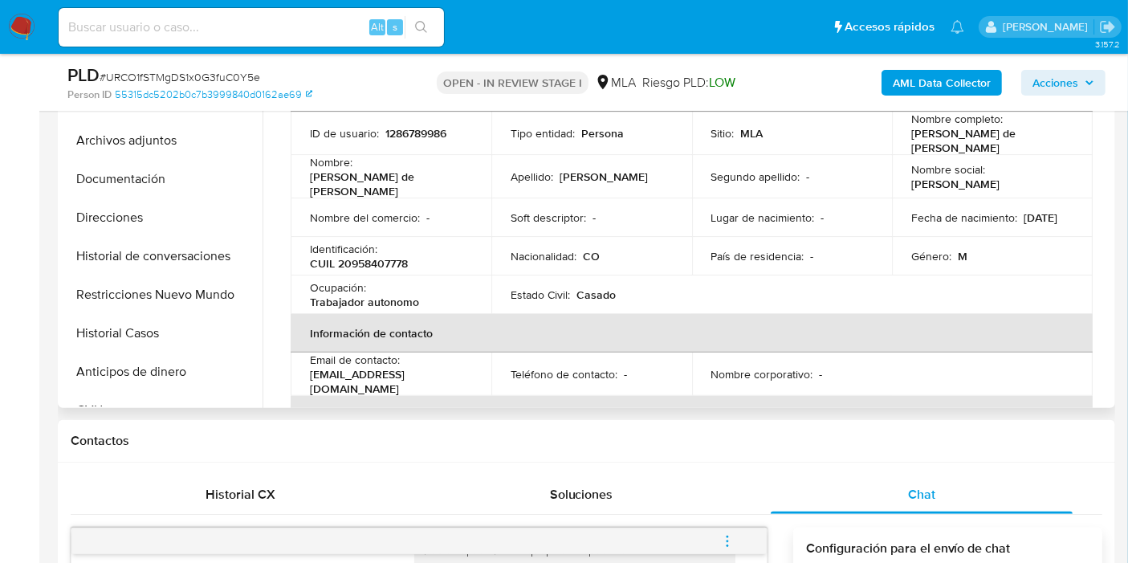
scroll to position [178, 0]
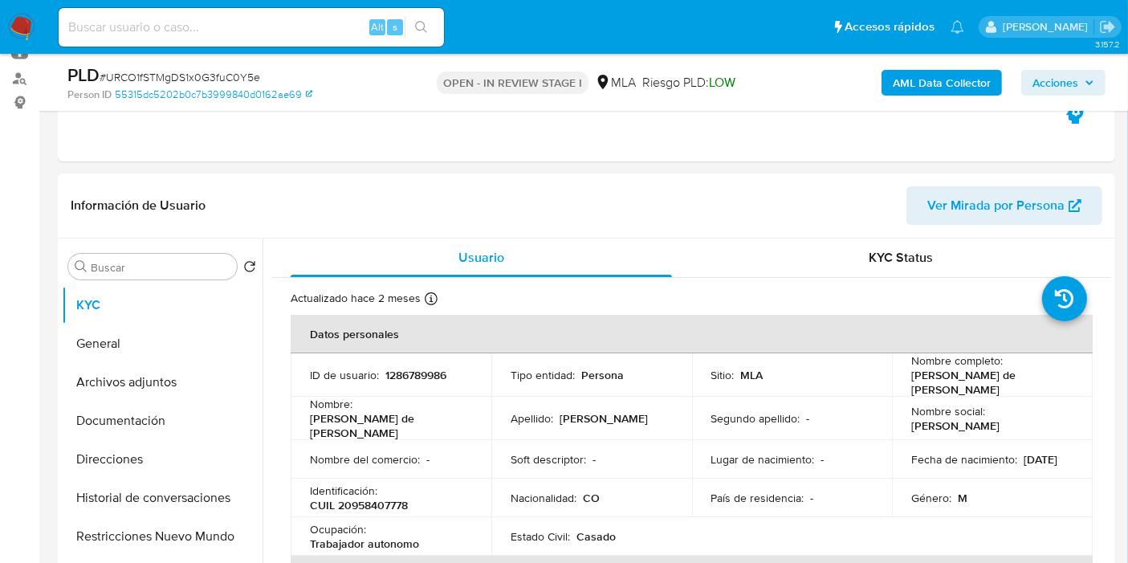
click at [943, 391] on p "[PERSON_NAME] de [PERSON_NAME]" at bounding box center [989, 382] width 156 height 29
drag, startPoint x: 136, startPoint y: 315, endPoint x: 133, endPoint y: 333, distance: 18.7
click at [136, 315] on button "KYC" at bounding box center [162, 305] width 201 height 39
click at [133, 333] on button "General" at bounding box center [156, 343] width 188 height 39
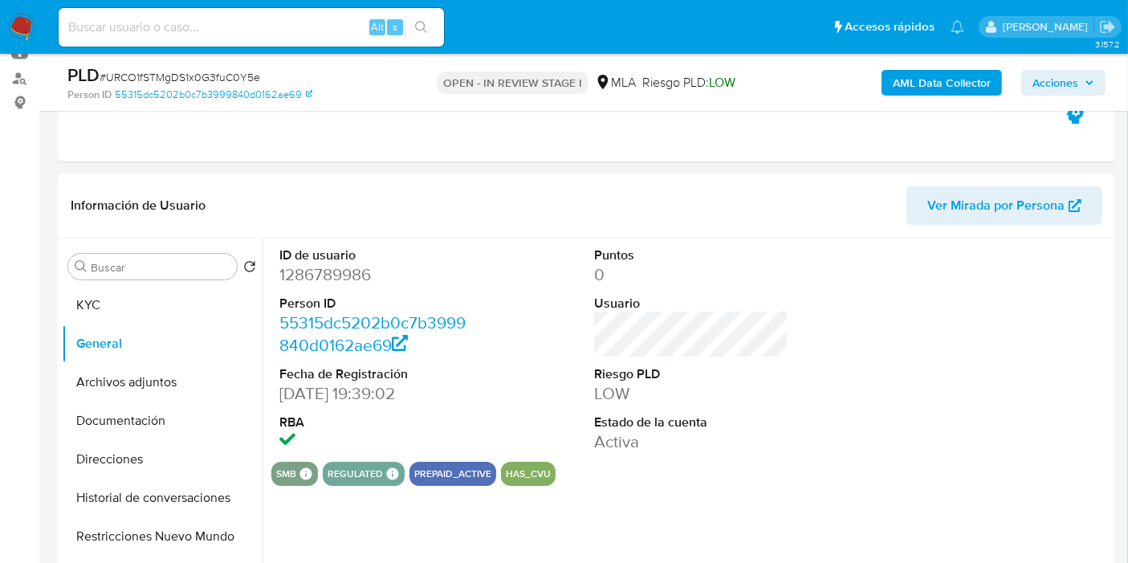
click at [336, 283] on dd "1286789986" at bounding box center [376, 274] width 194 height 22
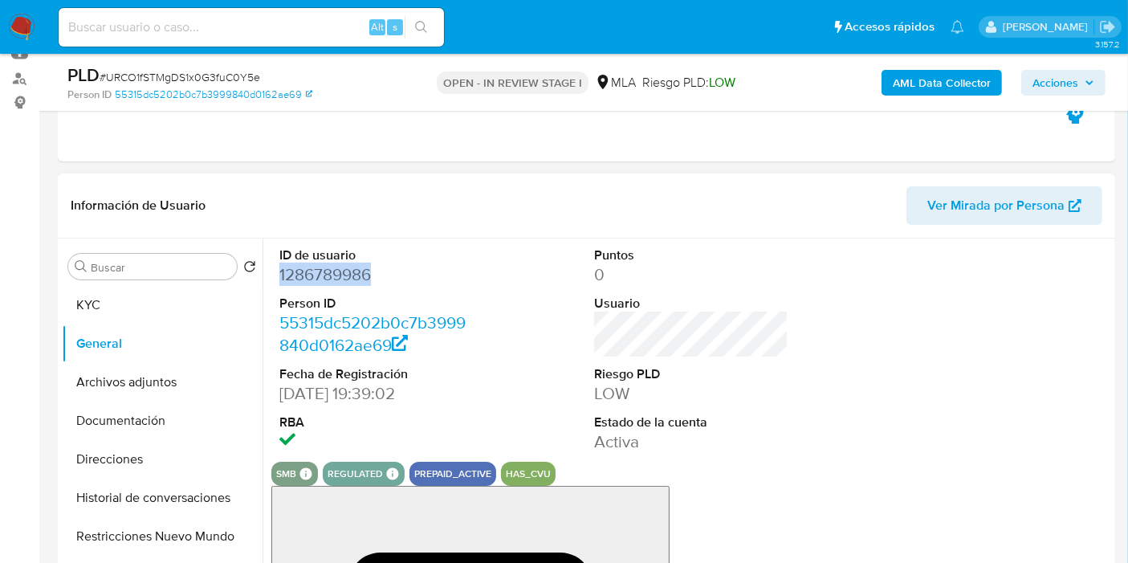
copy dd "1286789986"
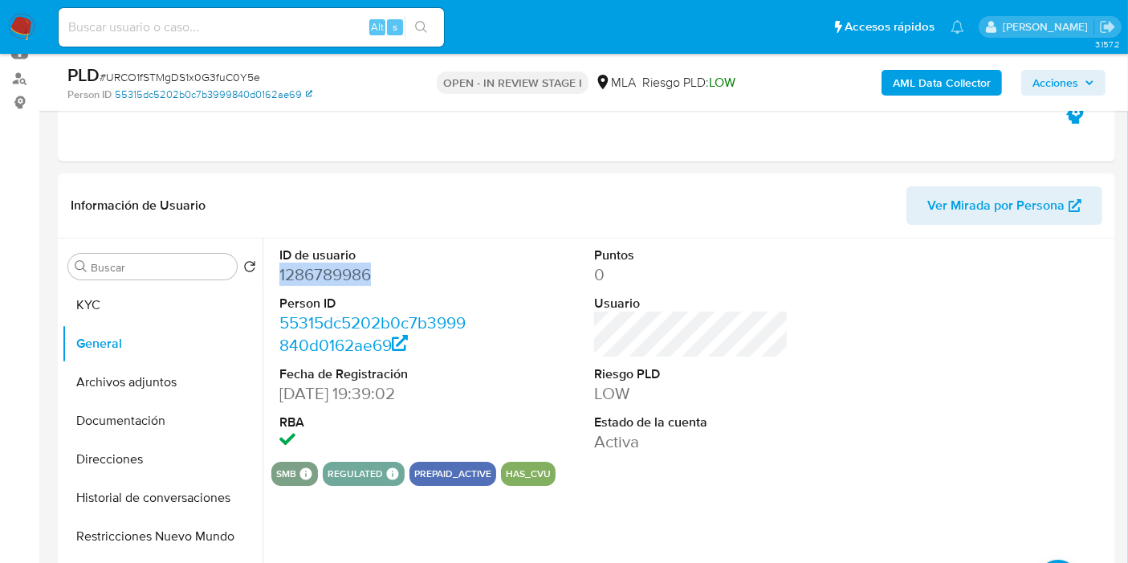
click at [143, 90] on link "55315dc5202b0c7b3999840d0162ae69" at bounding box center [214, 95] width 198 height 14
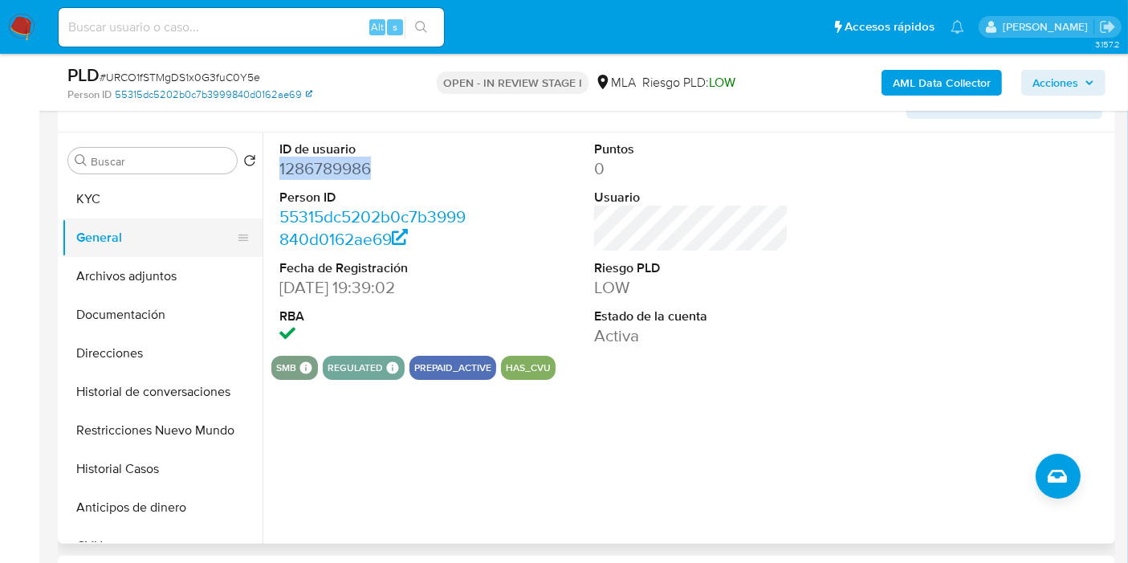
scroll to position [267, 0]
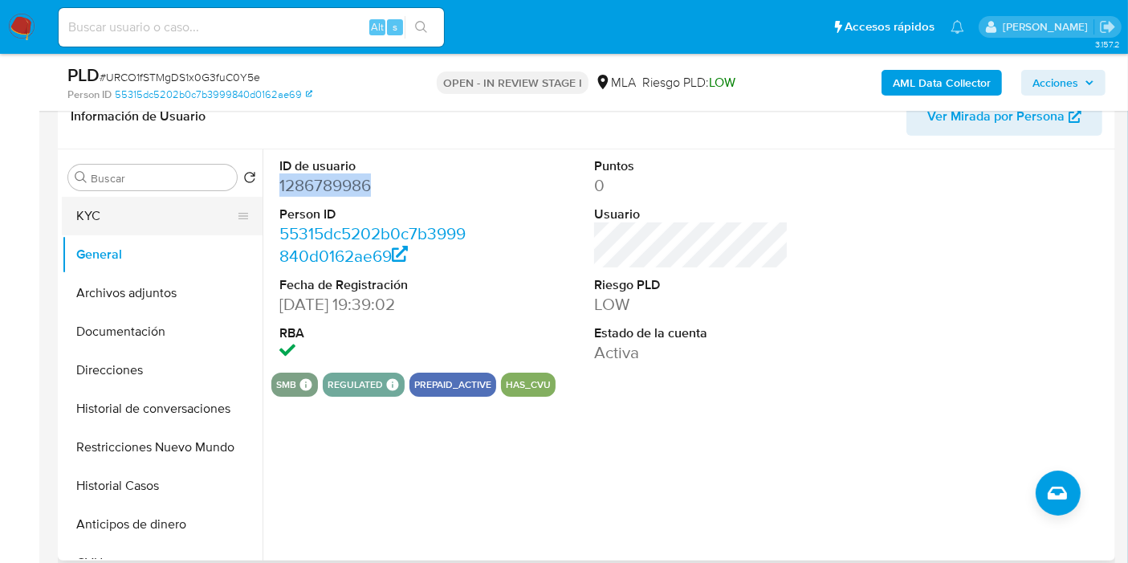
click at [169, 219] on button "KYC" at bounding box center [156, 216] width 188 height 39
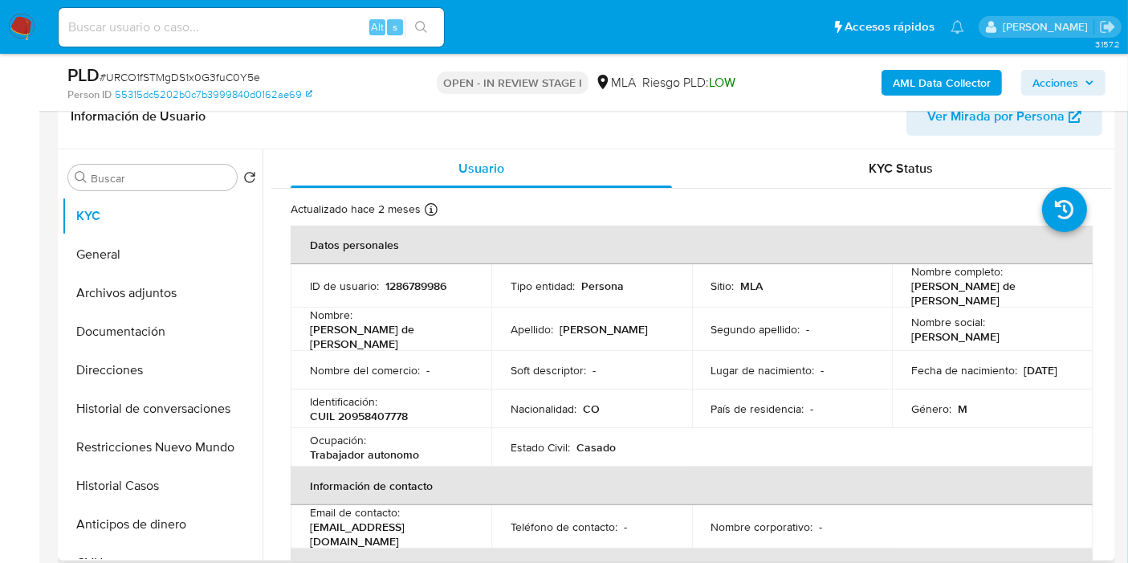
click at [346, 412] on p "CUIL 20958407778" at bounding box center [359, 416] width 98 height 14
drag, startPoint x: 348, startPoint y: 411, endPoint x: 391, endPoint y: 410, distance: 42.6
click at [400, 409] on p "CUIL 20958407778" at bounding box center [359, 416] width 98 height 14
copy p "95840777"
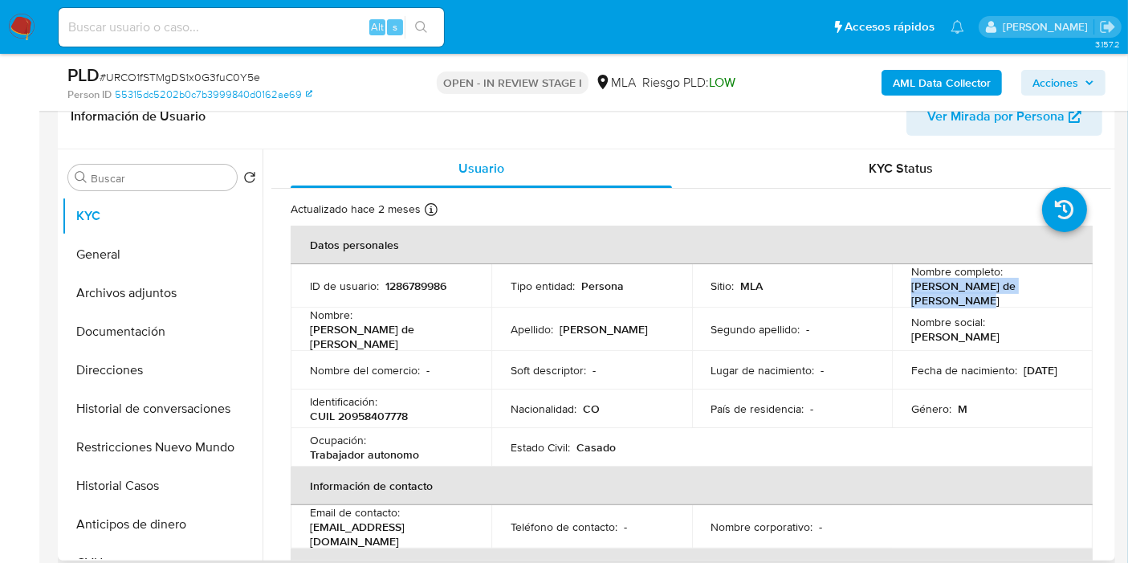
drag, startPoint x: 973, startPoint y: 299, endPoint x: 909, endPoint y: 291, distance: 64.7
click at [911, 291] on p "Jaime de Jesus Mendez Vasquez" at bounding box center [989, 293] width 156 height 29
copy p "Jaime de Jesus Mendez Vasquez"
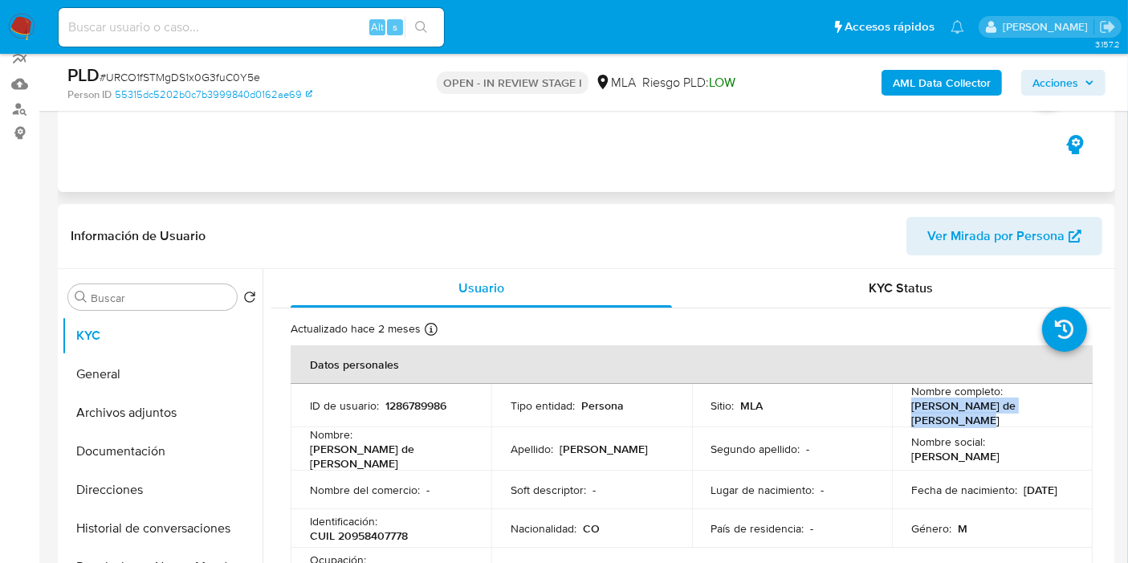
scroll to position [89, 0]
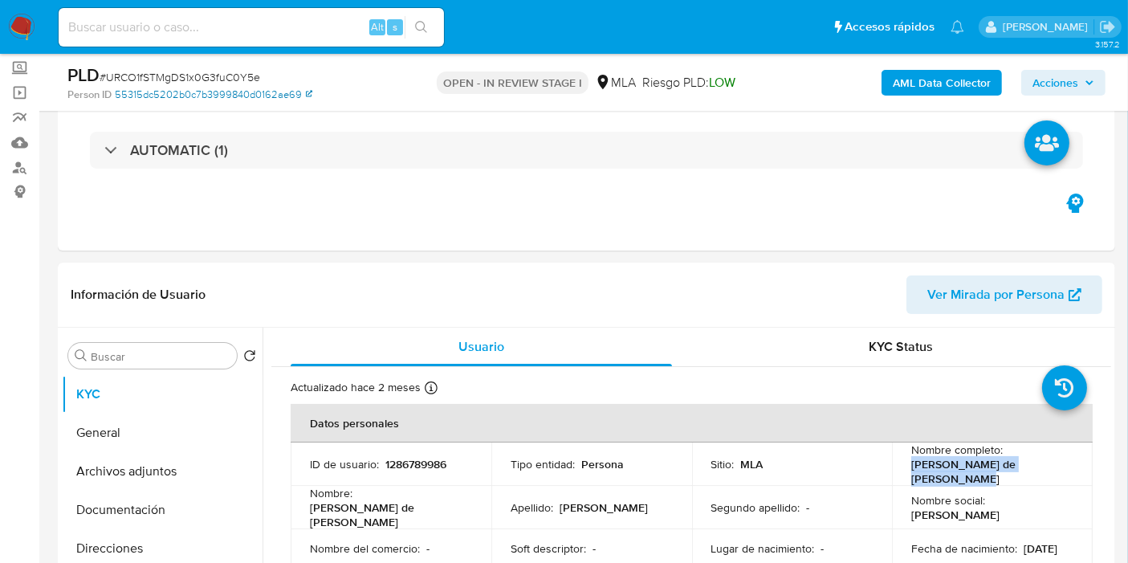
click at [251, 90] on link "55315dc5202b0c7b3999840d0162ae69" at bounding box center [214, 95] width 198 height 14
click at [129, 552] on button "Direcciones" at bounding box center [156, 548] width 188 height 39
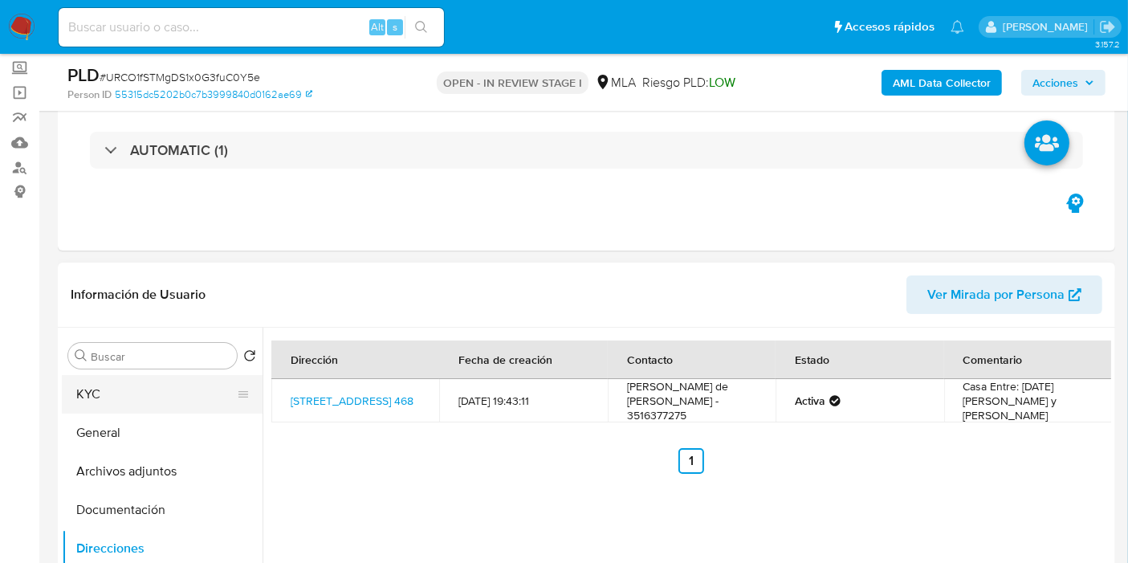
click at [121, 397] on button "KYC" at bounding box center [156, 394] width 188 height 39
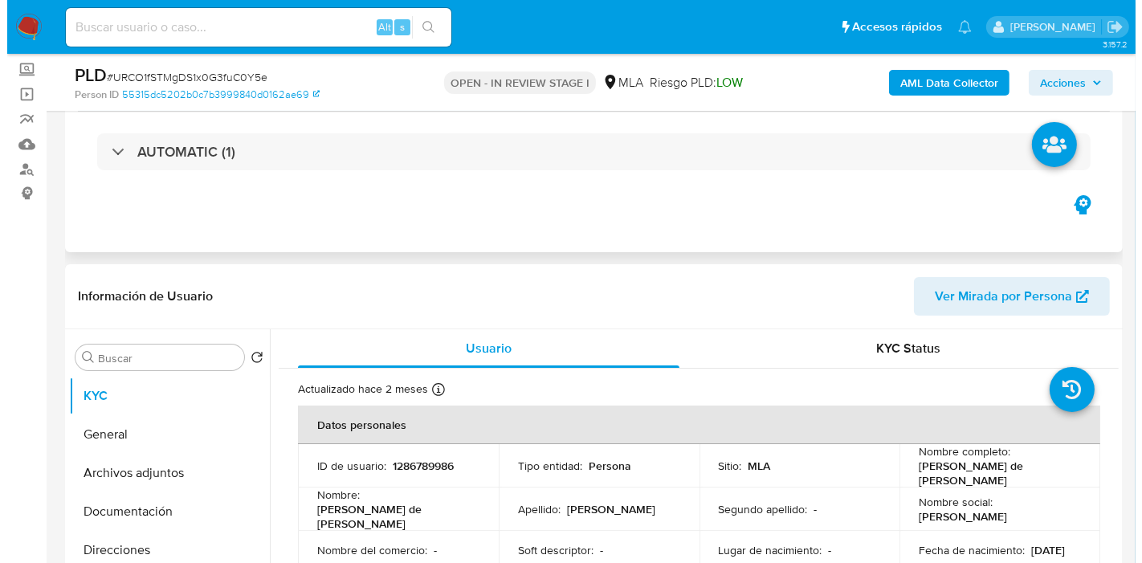
scroll to position [0, 0]
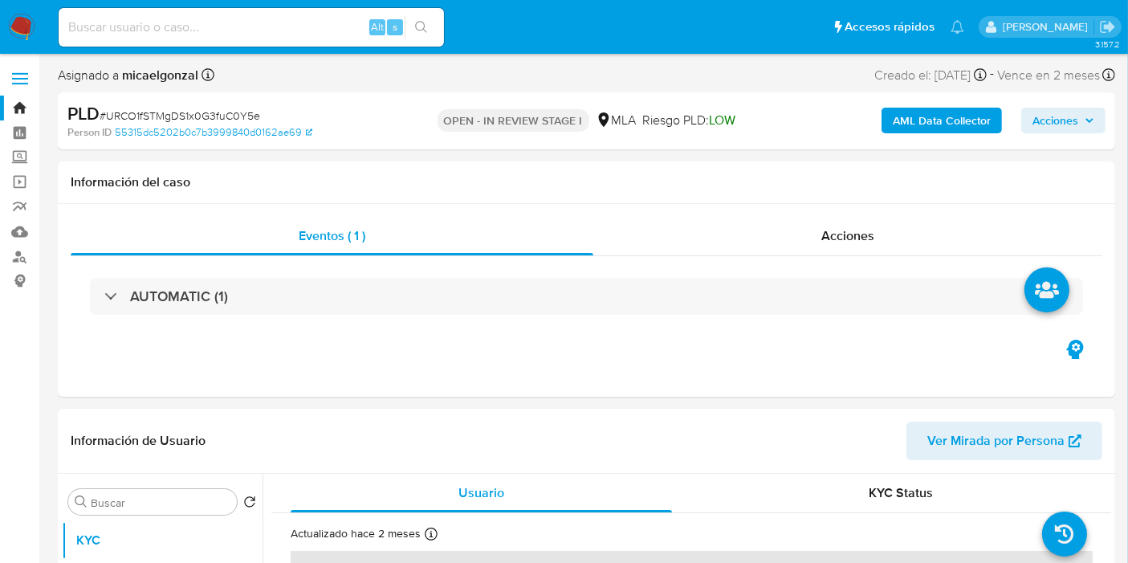
click at [948, 129] on b "AML Data Collector" at bounding box center [942, 121] width 98 height 26
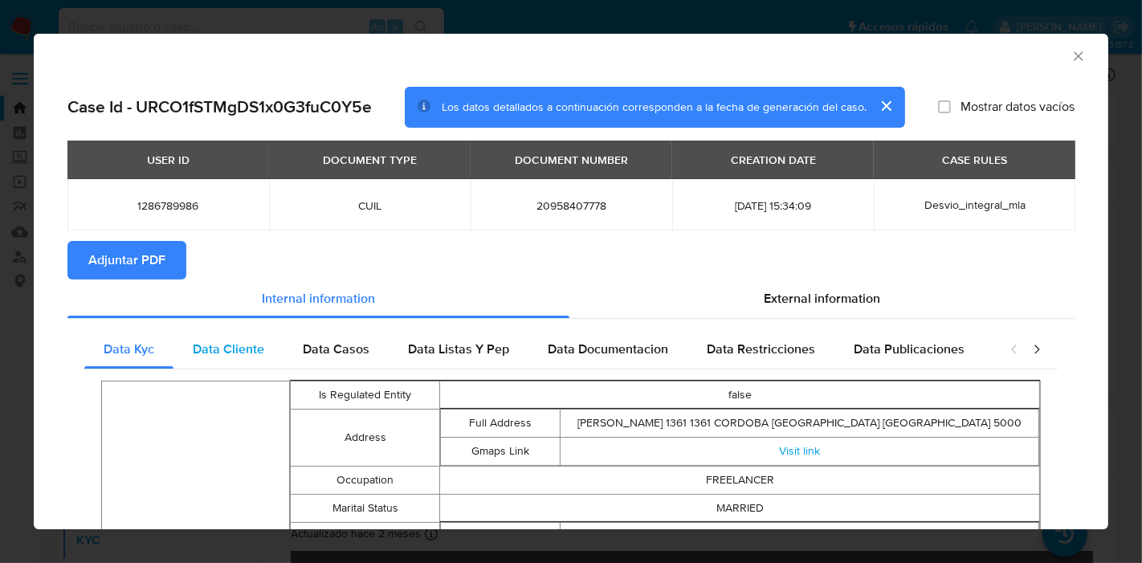
click at [228, 334] on div "Data Cliente" at bounding box center [228, 349] width 110 height 39
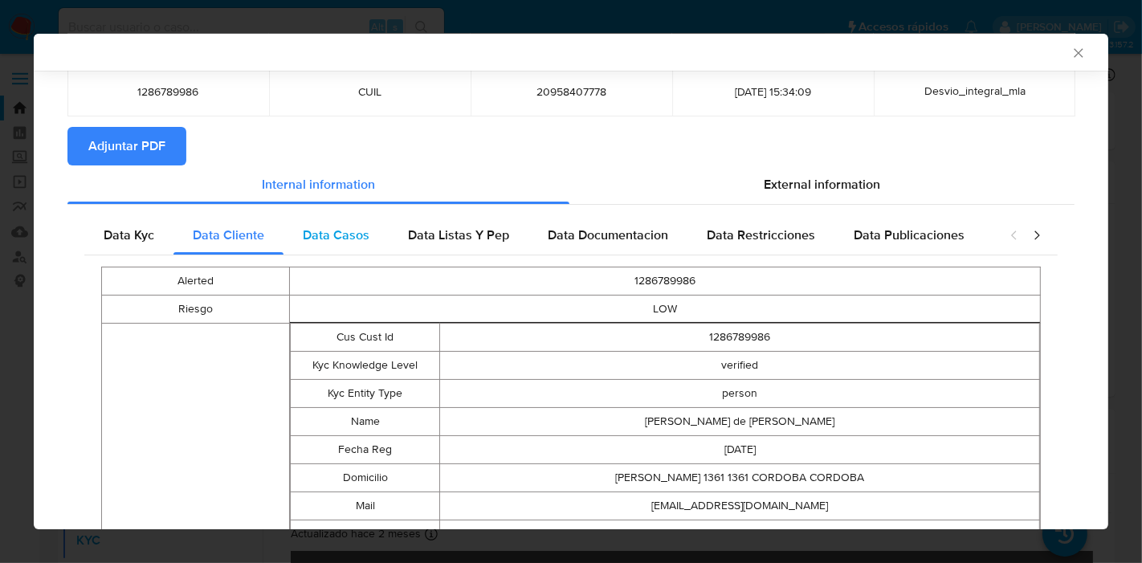
click at [303, 234] on span "Data Casos" at bounding box center [336, 235] width 67 height 18
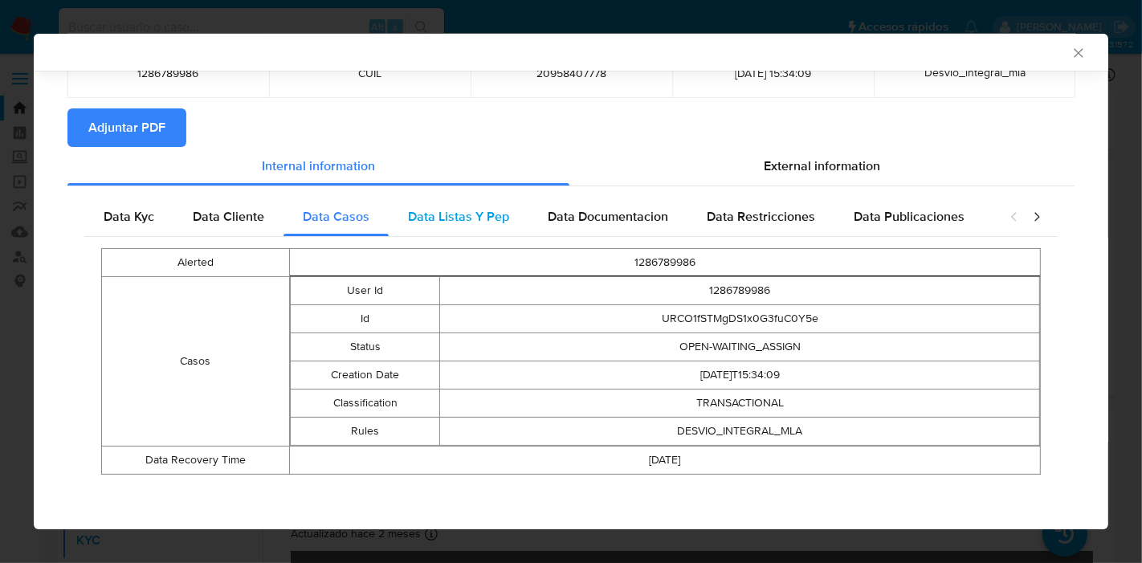
click at [477, 214] on span "Data Listas Y Pep" at bounding box center [458, 216] width 101 height 18
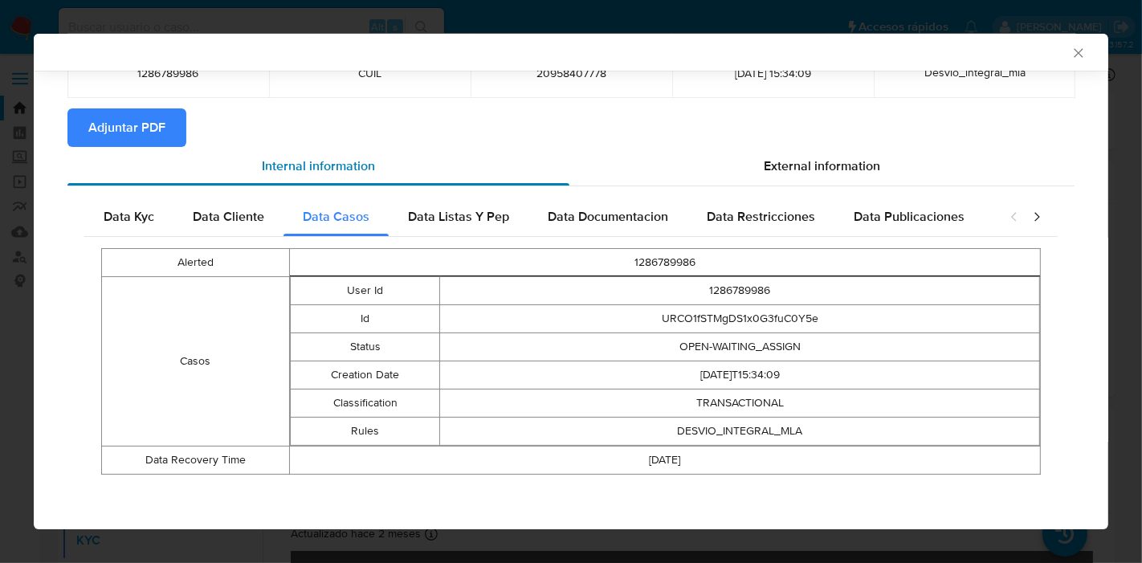
scroll to position [73, 0]
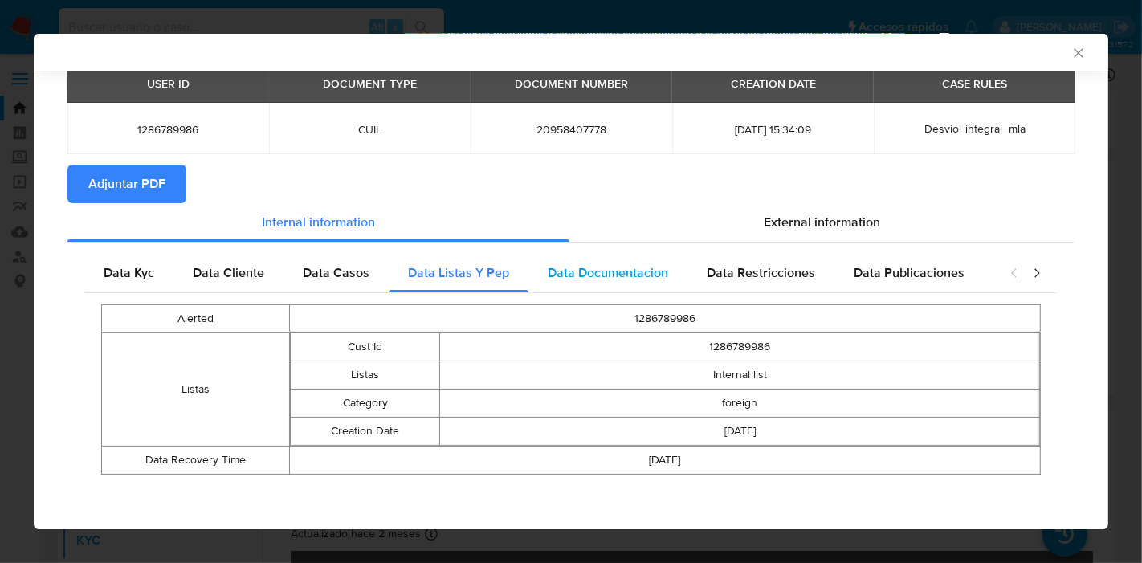
click at [596, 258] on div "Data Documentacion" at bounding box center [607, 273] width 159 height 39
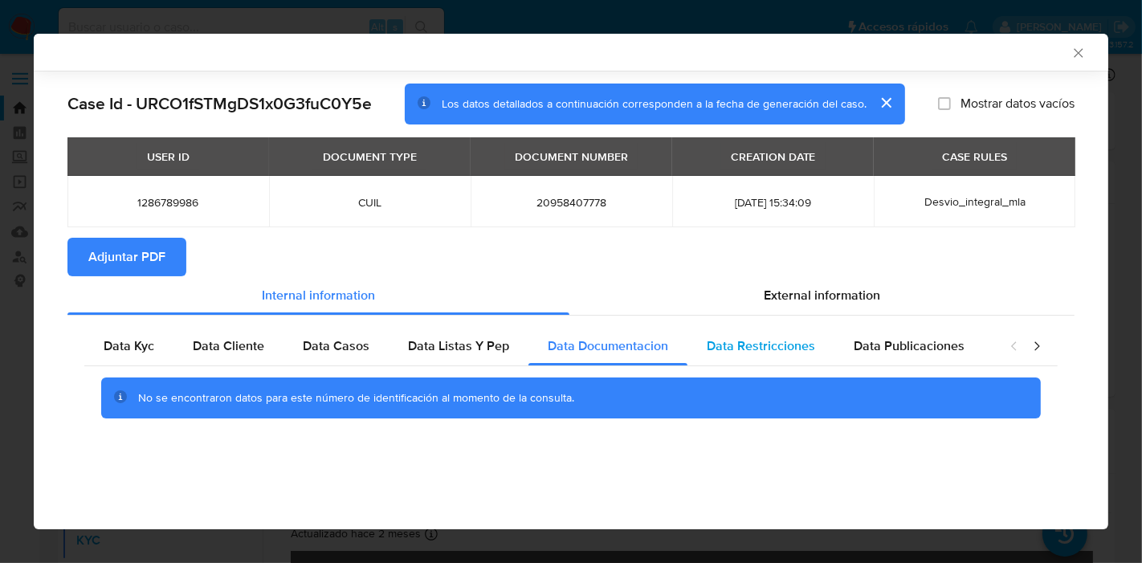
click at [768, 328] on div "Data Restricciones" at bounding box center [760, 346] width 147 height 39
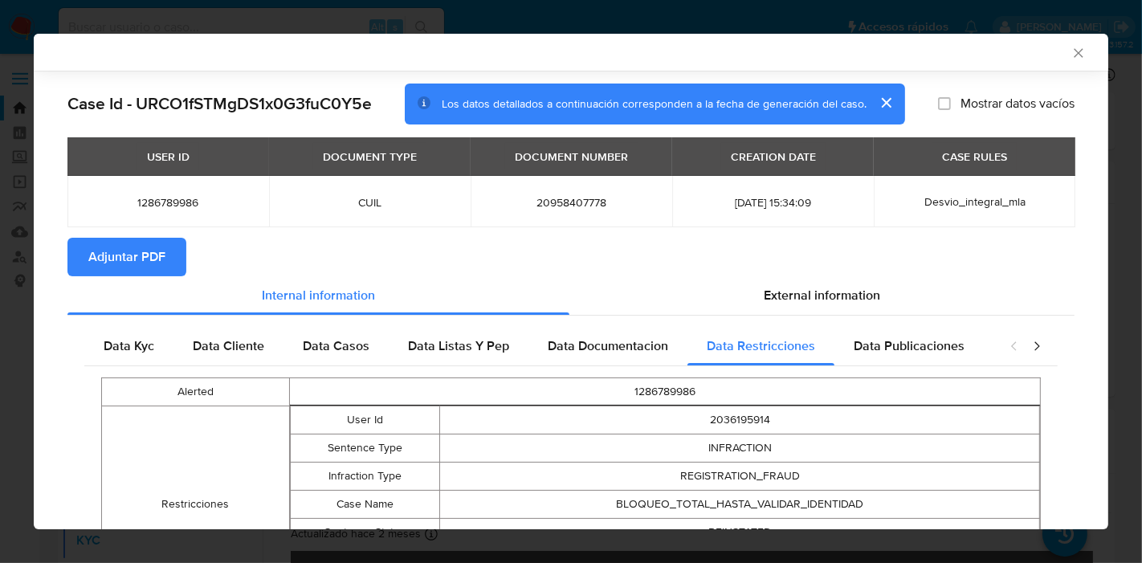
drag, startPoint x: 901, startPoint y: 341, endPoint x: 1035, endPoint y: 349, distance: 134.3
click at [910, 343] on span "Data Publicaciones" at bounding box center [908, 345] width 111 height 18
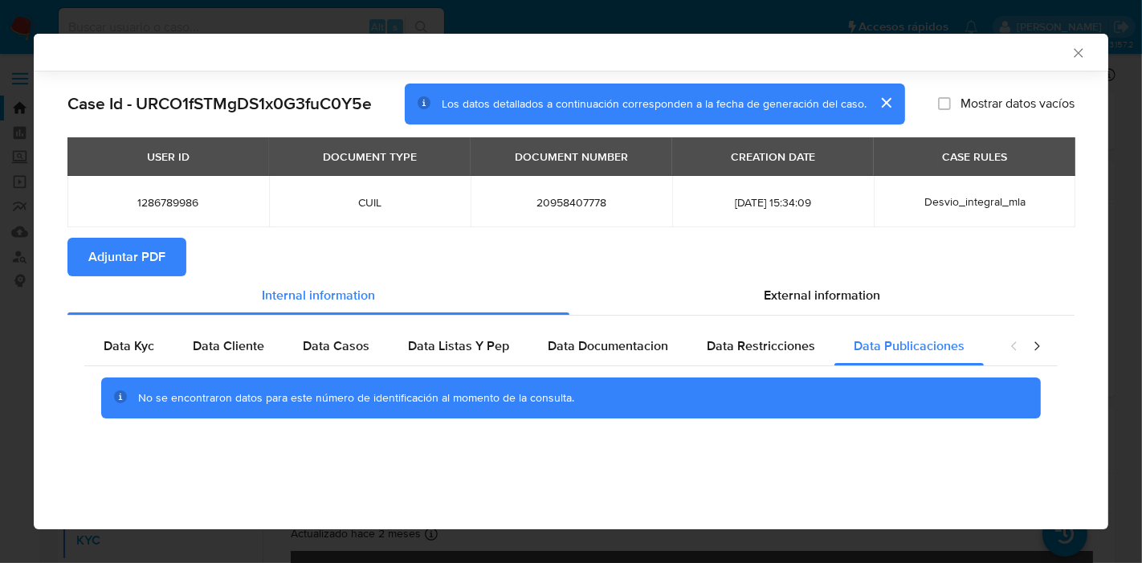
click at [1040, 344] on icon "closure-recommendation-modal" at bounding box center [1037, 346] width 16 height 16
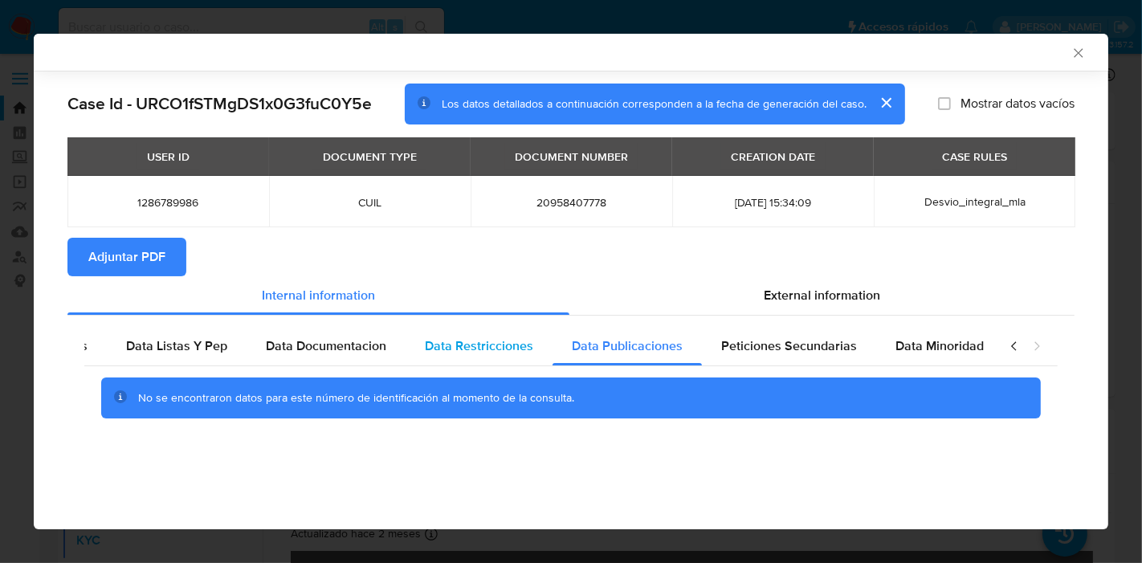
click at [479, 338] on span "Data Restricciones" at bounding box center [479, 345] width 108 height 18
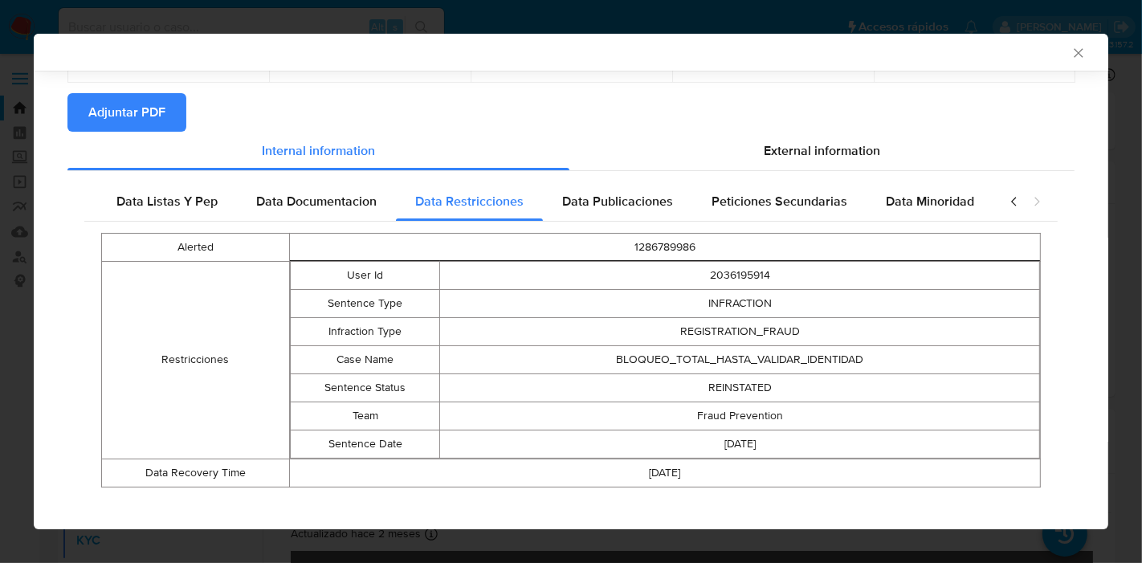
scroll to position [157, 0]
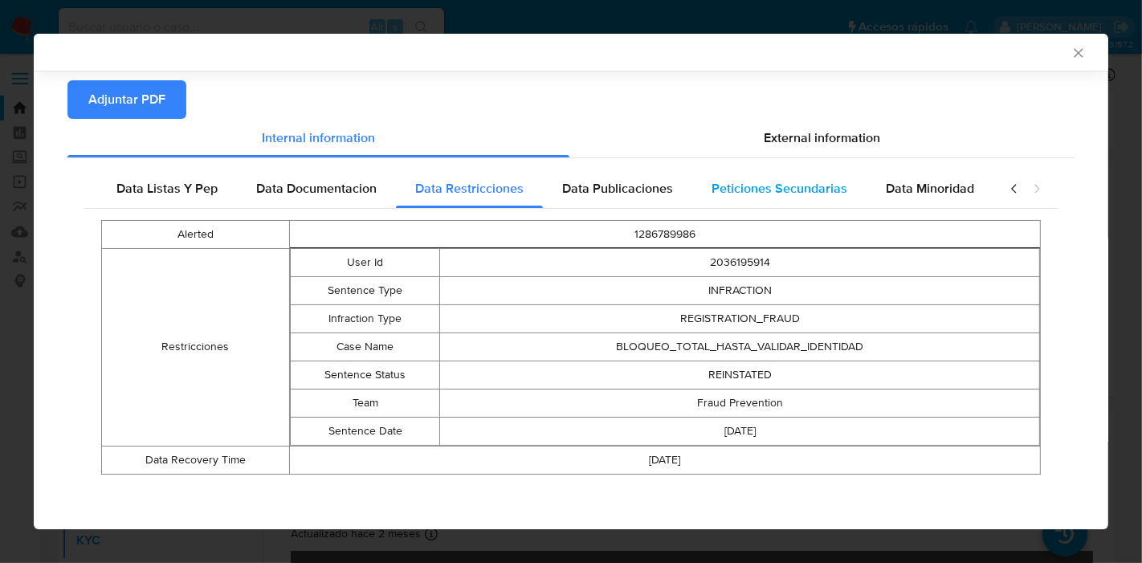
click at [830, 201] on div "Peticiones Secundarias" at bounding box center [779, 188] width 174 height 39
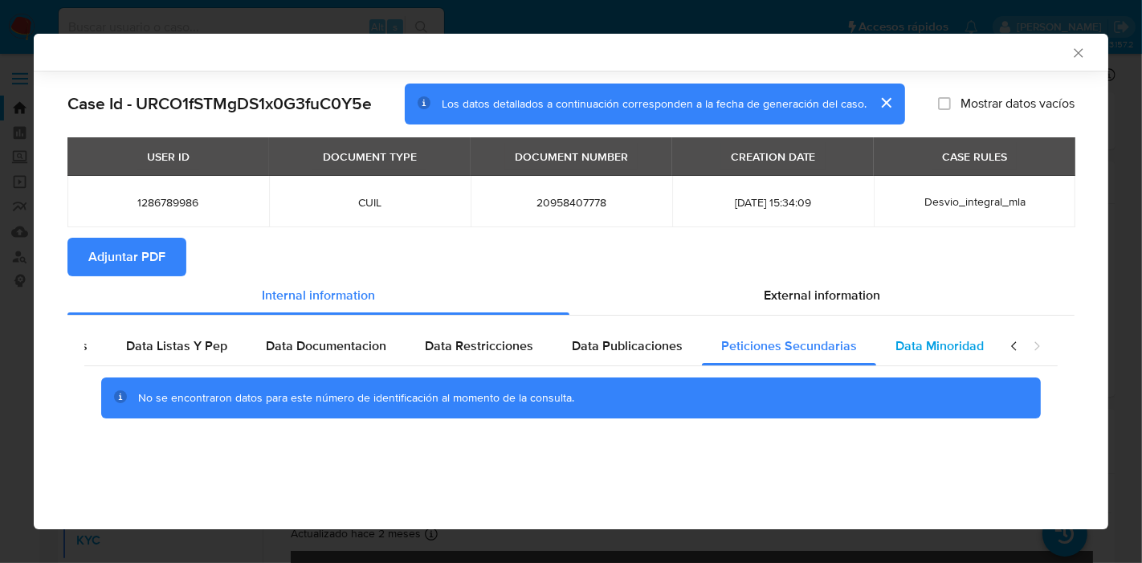
click at [924, 332] on div "Data Minoridad" at bounding box center [939, 346] width 127 height 39
drag, startPoint x: 1030, startPoint y: 345, endPoint x: 1016, endPoint y: 345, distance: 14.5
click at [1032, 345] on icon "closure-recommendation-modal" at bounding box center [1037, 346] width 16 height 16
click at [1004, 347] on div "closure-recommendation-modal" at bounding box center [1025, 346] width 64 height 39
click at [993, 347] on div "closure-recommendation-modal" at bounding box center [1025, 346] width 64 height 39
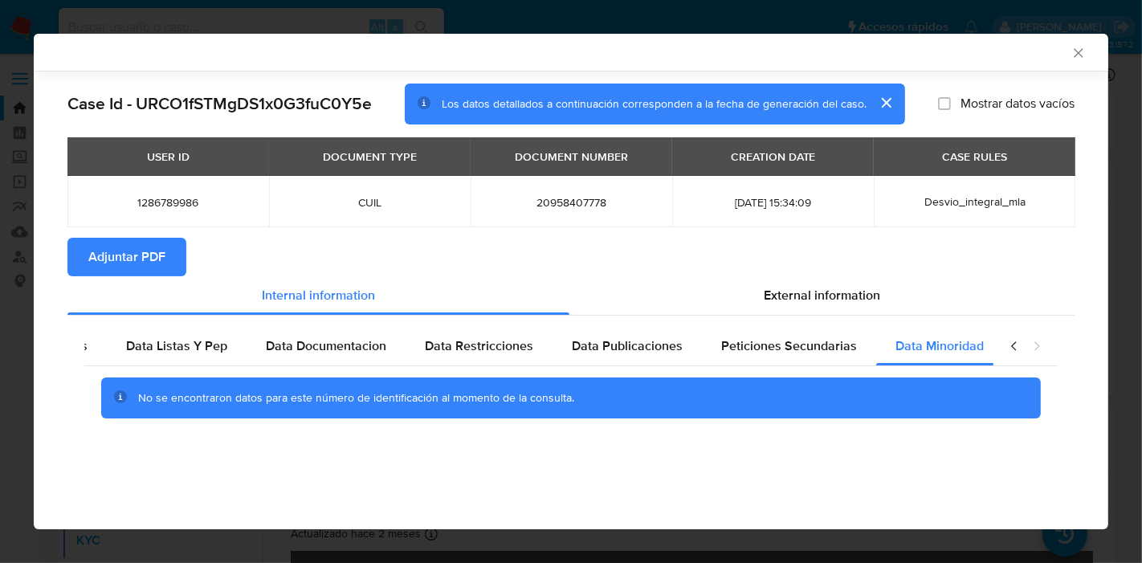
click at [1011, 345] on icon "closure-recommendation-modal" at bounding box center [1013, 345] width 5 height 9
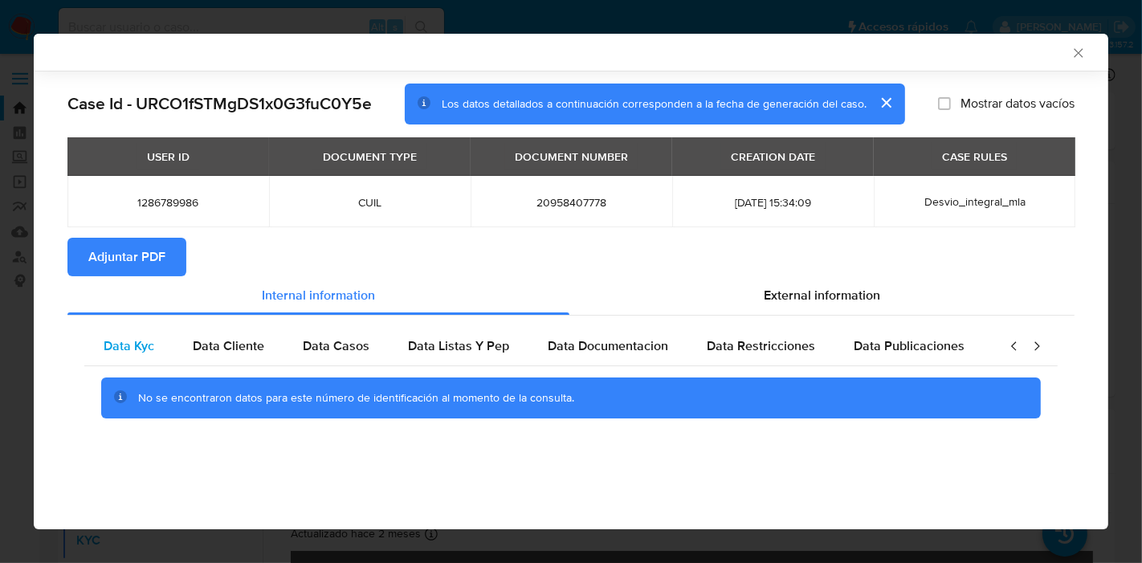
click at [134, 352] on span "Data Kyc" at bounding box center [129, 345] width 51 height 18
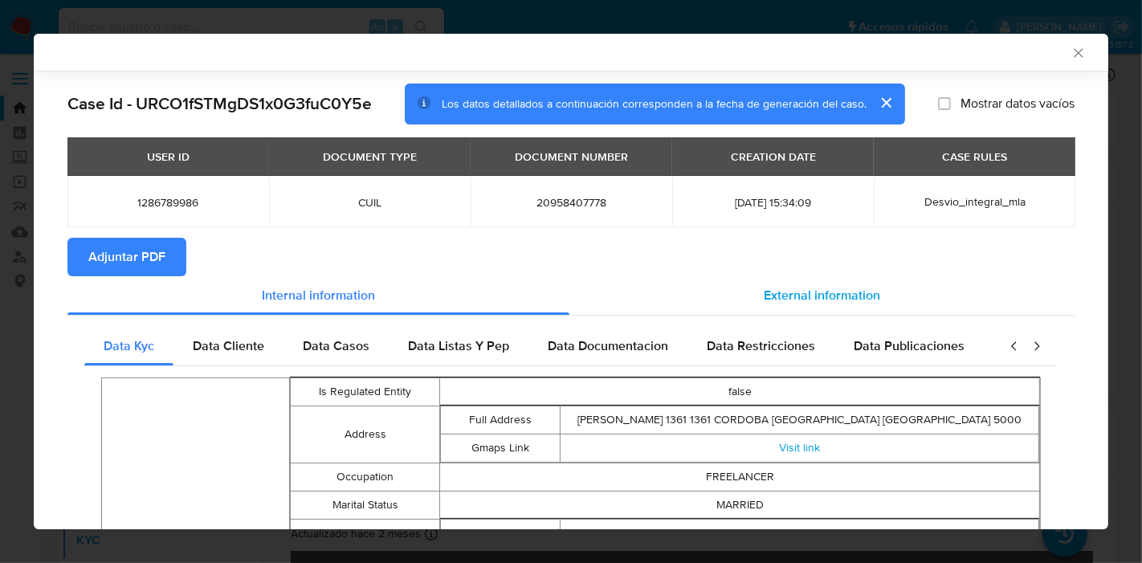
click at [838, 308] on div "External information" at bounding box center [821, 295] width 505 height 39
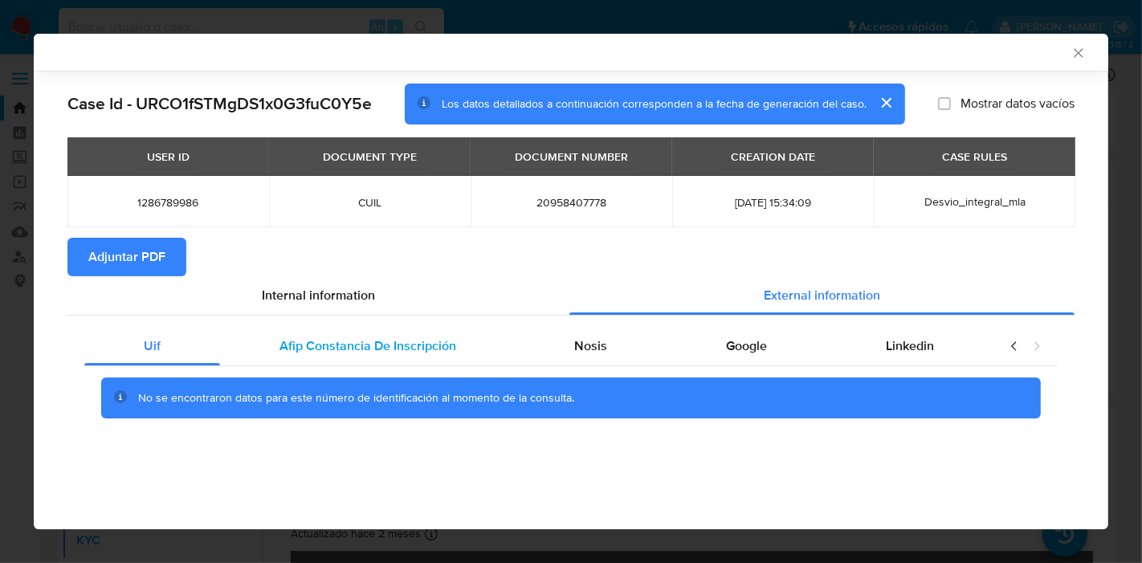
drag, startPoint x: 300, startPoint y: 337, endPoint x: 494, endPoint y: 355, distance: 194.3
click at [307, 338] on span "Afip Constancia De Inscripción" at bounding box center [367, 345] width 177 height 18
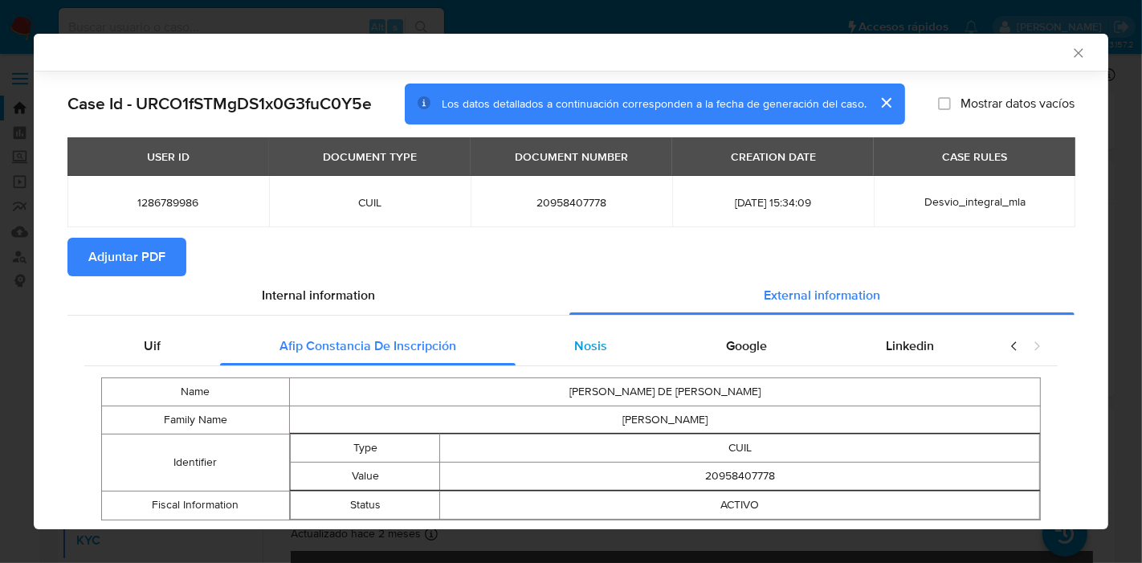
click at [597, 342] on span "Nosis" at bounding box center [590, 345] width 33 height 18
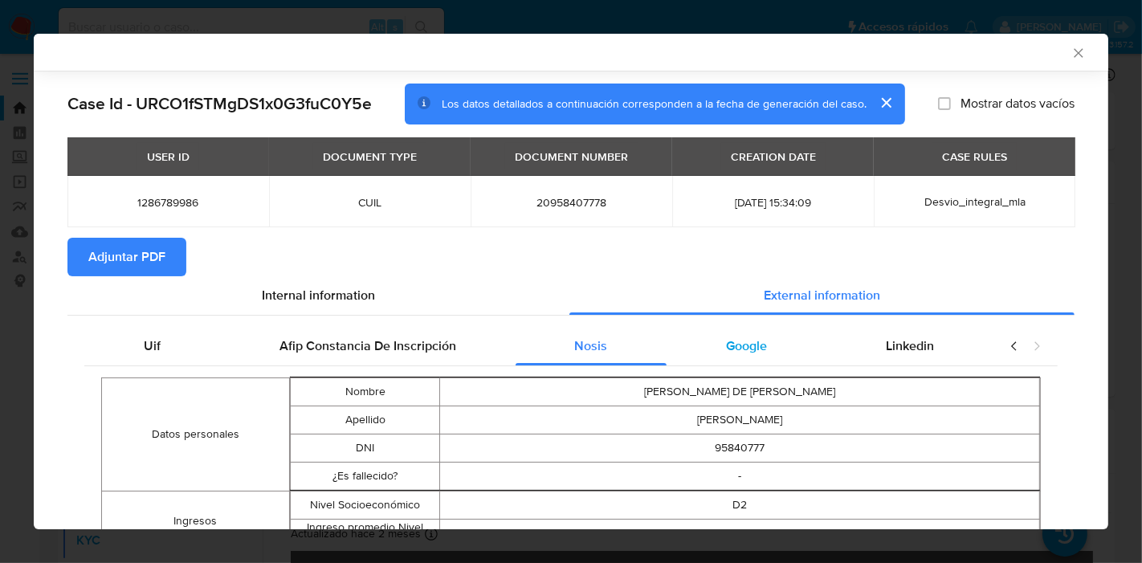
click at [745, 340] on span "Google" at bounding box center [746, 345] width 41 height 18
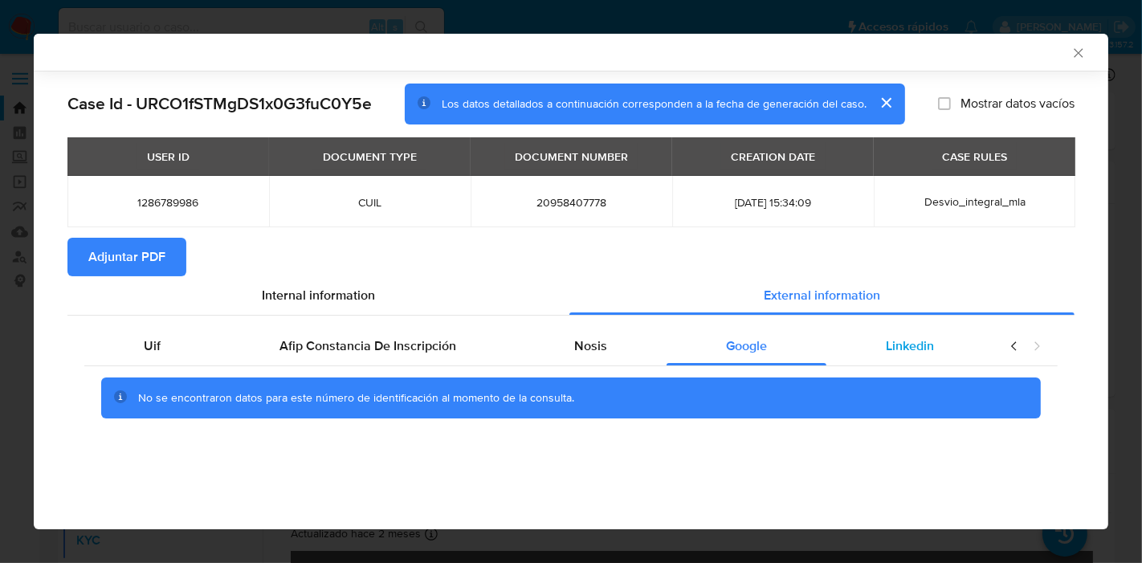
click at [939, 356] on div "Linkedin" at bounding box center [909, 346] width 167 height 39
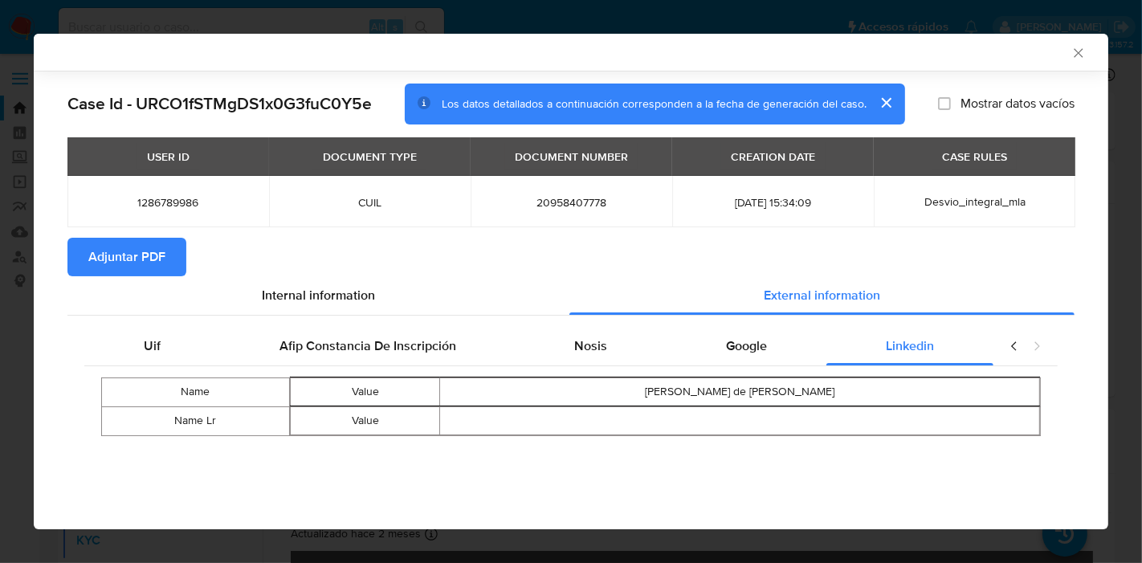
click at [1018, 345] on icon "closure-recommendation-modal" at bounding box center [1014, 346] width 16 height 16
click at [135, 356] on div "Uif" at bounding box center [152, 346] width 136 height 39
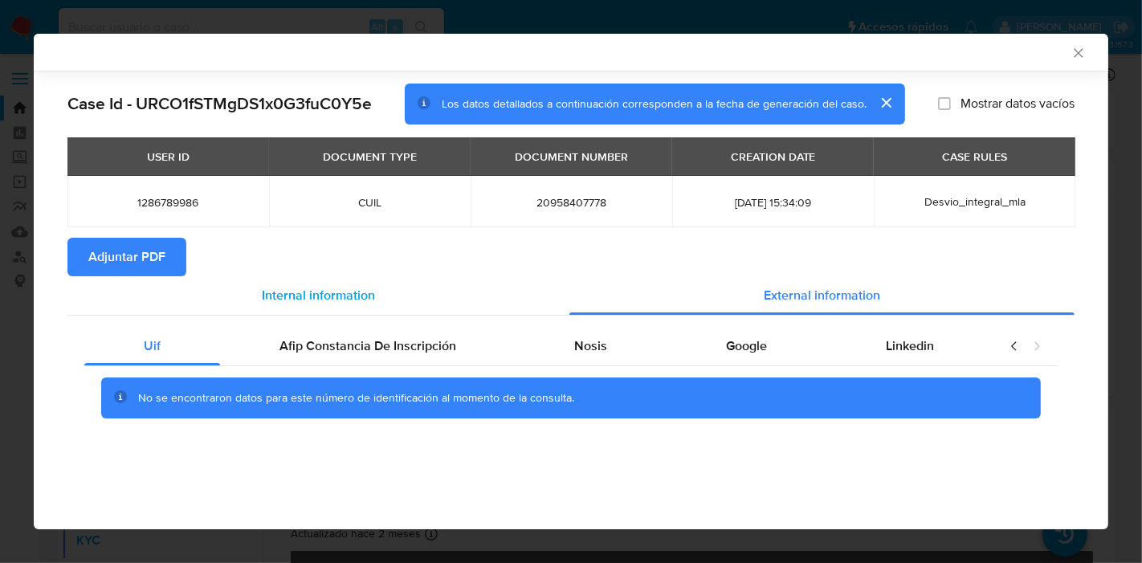
click at [353, 308] on div "Internal information" at bounding box center [318, 295] width 502 height 39
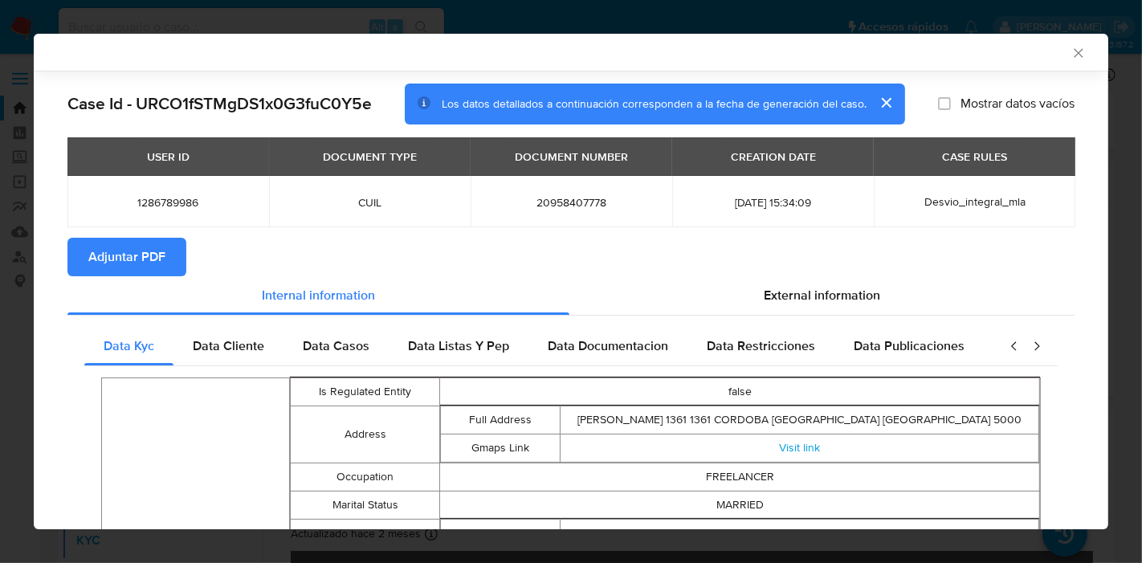
click at [147, 258] on span "Adjuntar PDF" at bounding box center [126, 256] width 77 height 35
click at [0, 295] on div "AML Data Collector Case Id - URCO1fSTMgDS1x0G3fuC0Y5e Los datos detallados a co…" at bounding box center [571, 281] width 1142 height 563
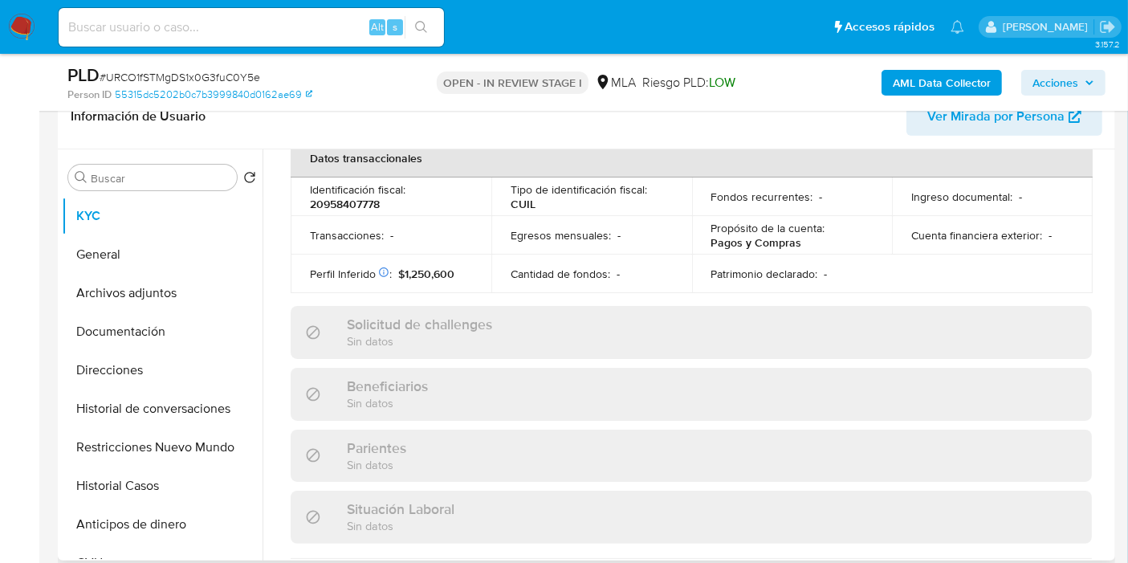
scroll to position [624, 0]
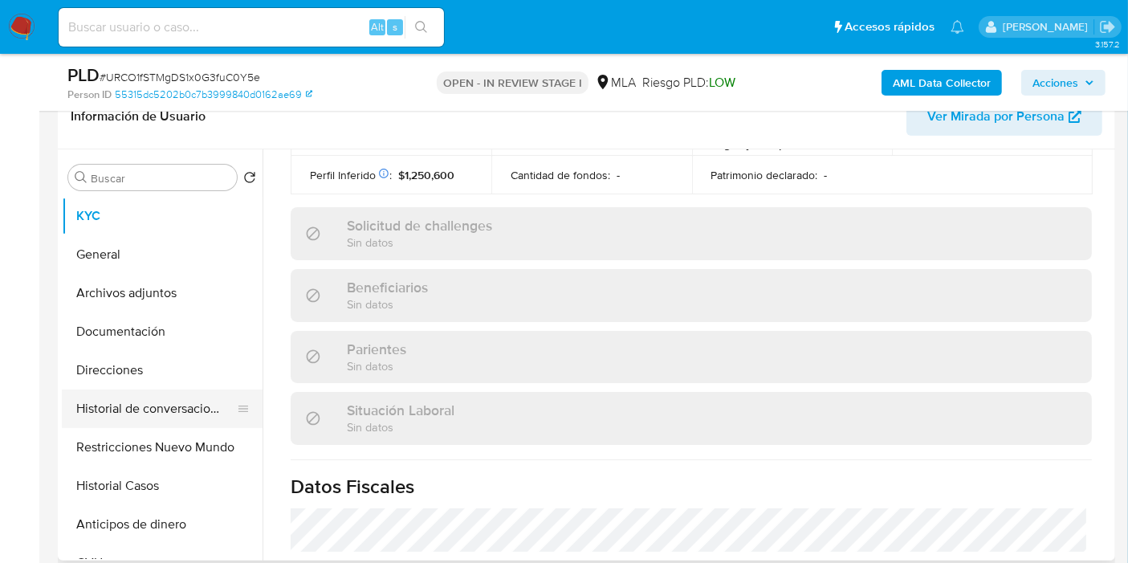
click at [156, 419] on button "Historial de conversaciones" at bounding box center [156, 408] width 188 height 39
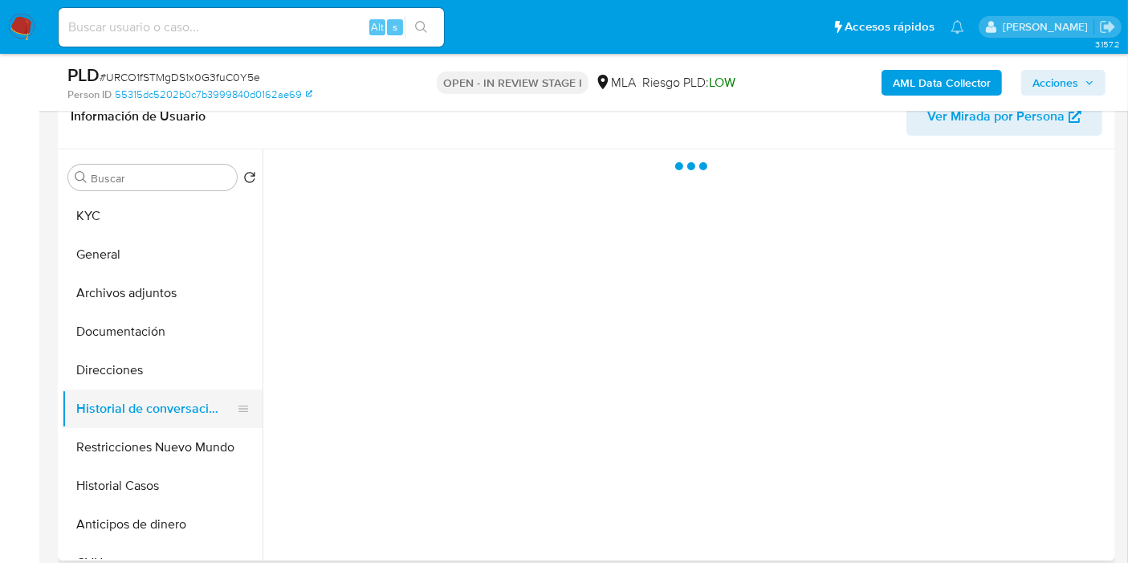
scroll to position [0, 0]
click at [161, 430] on button "Restricciones Nuevo Mundo" at bounding box center [156, 447] width 188 height 39
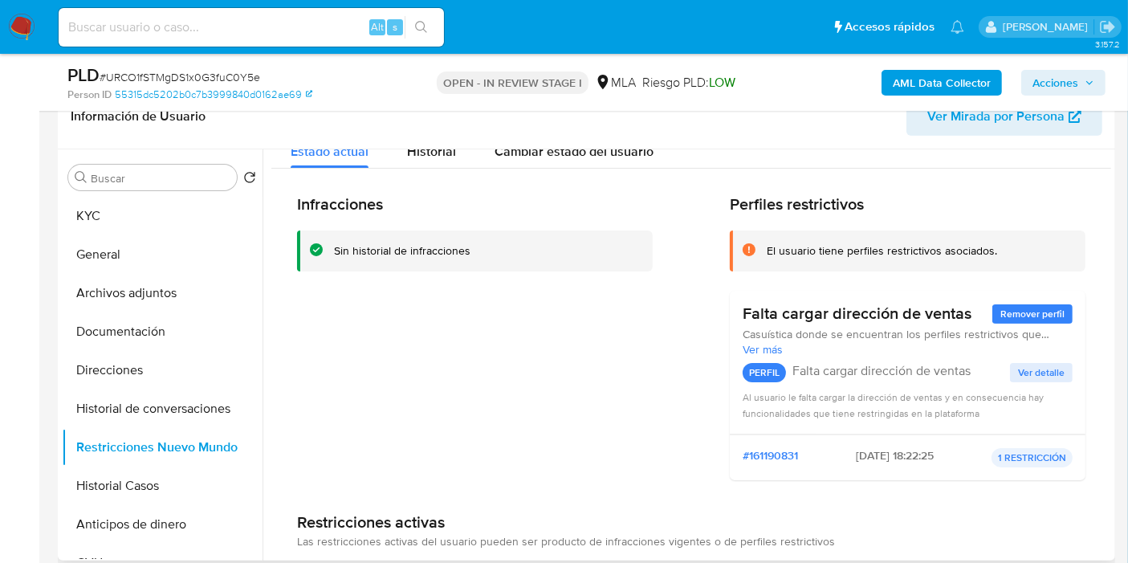
scroll to position [89, 0]
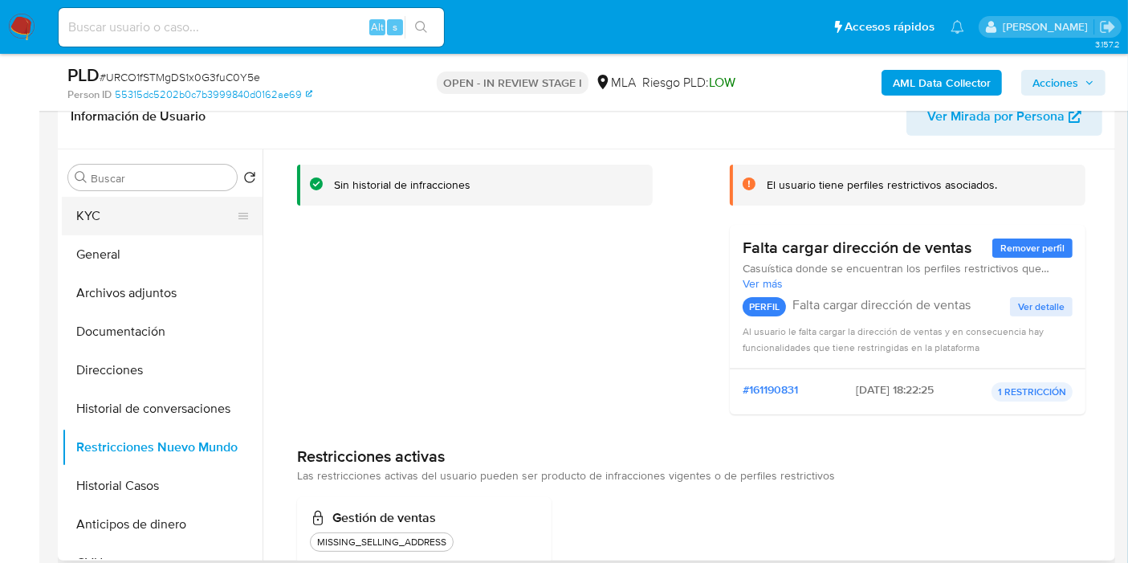
click at [136, 209] on button "KYC" at bounding box center [156, 216] width 188 height 39
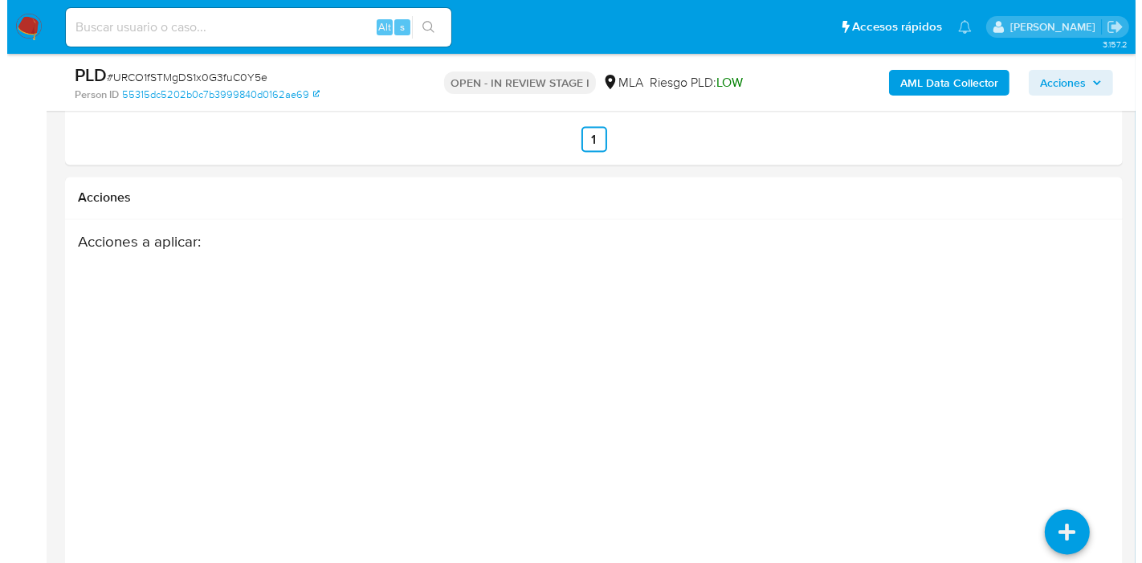
scroll to position [2909, 0]
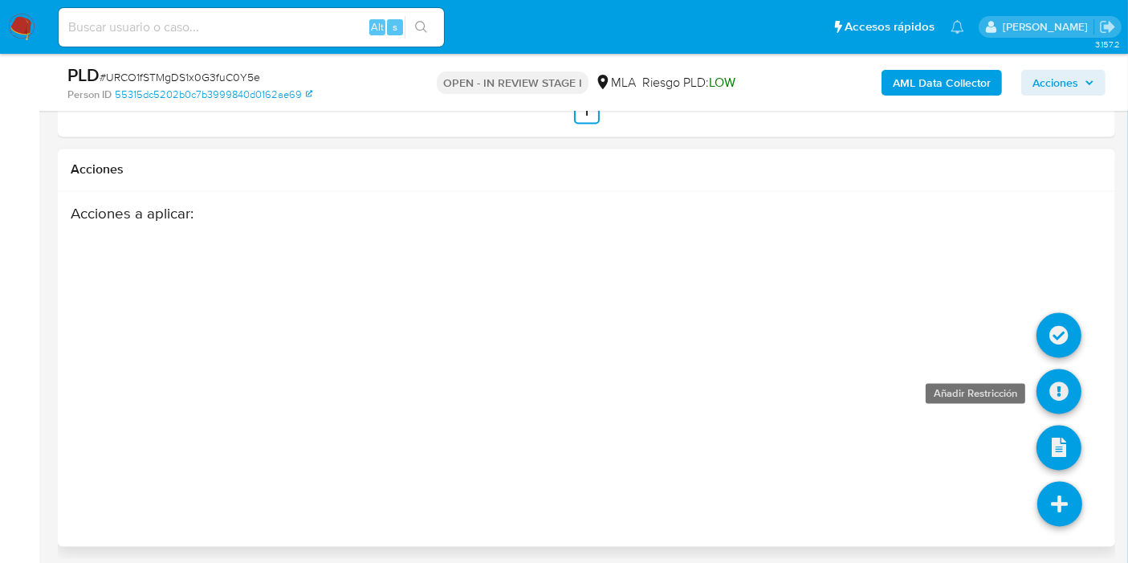
click at [1057, 407] on icon at bounding box center [1059, 391] width 45 height 45
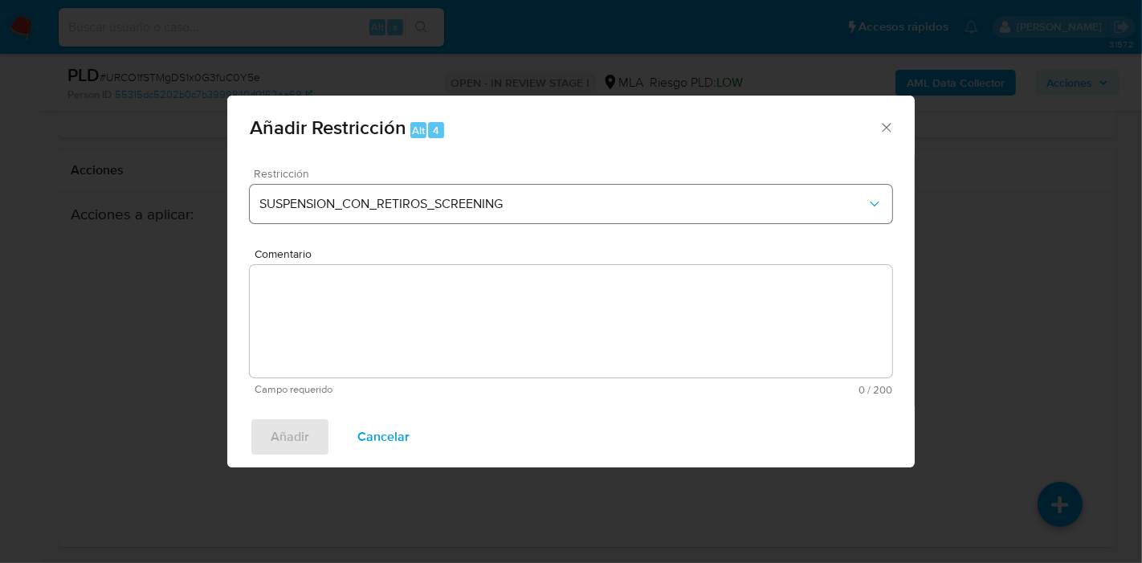
drag, startPoint x: 589, startPoint y: 247, endPoint x: 613, endPoint y: 210, distance: 43.7
click at [589, 246] on form "Restricción SUSPENSION_CON_RETIROS_SCREENING Comentario Campo requerido 0 / 200…" at bounding box center [571, 281] width 642 height 227
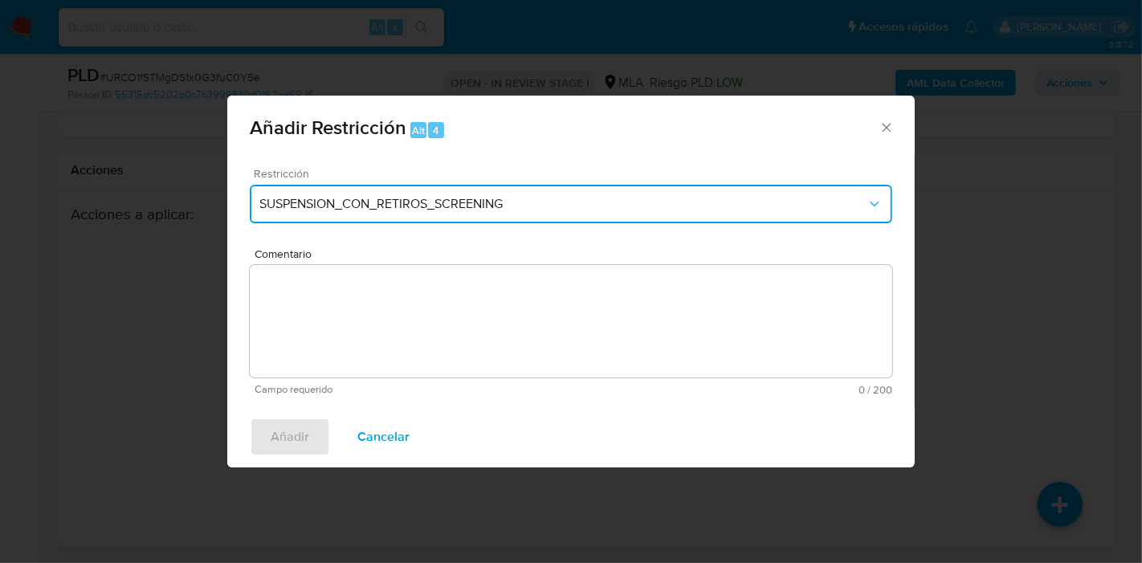
click at [613, 210] on span "SUSPENSION_CON_RETIROS_SCREENING" at bounding box center [562, 204] width 607 height 16
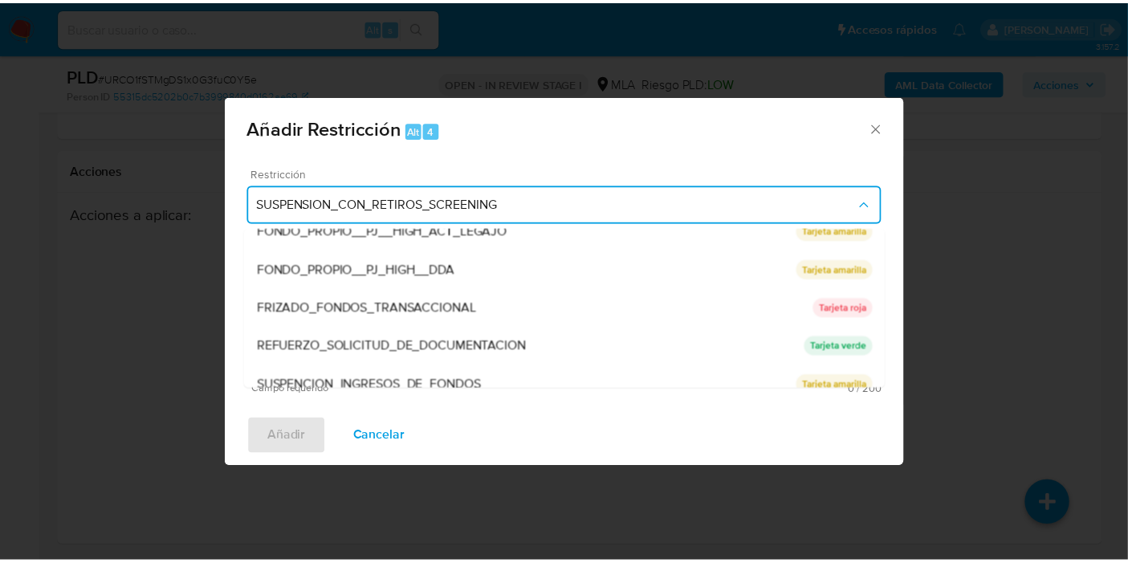
scroll to position [340, 0]
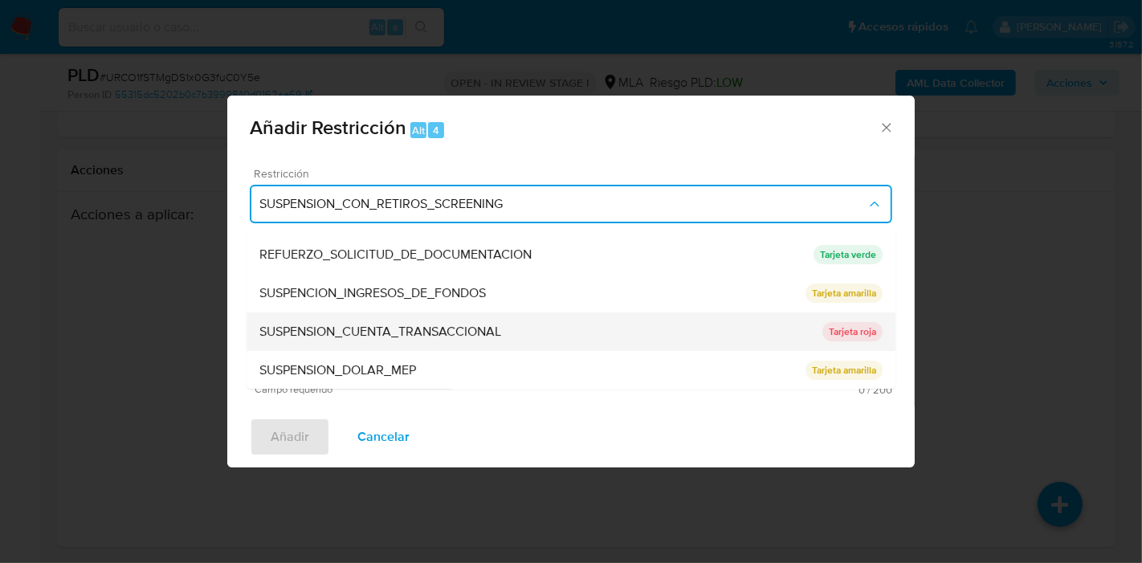
click at [486, 312] on div "SUSPENSION_CUENTA_TRANSACCIONAL" at bounding box center [540, 331] width 563 height 39
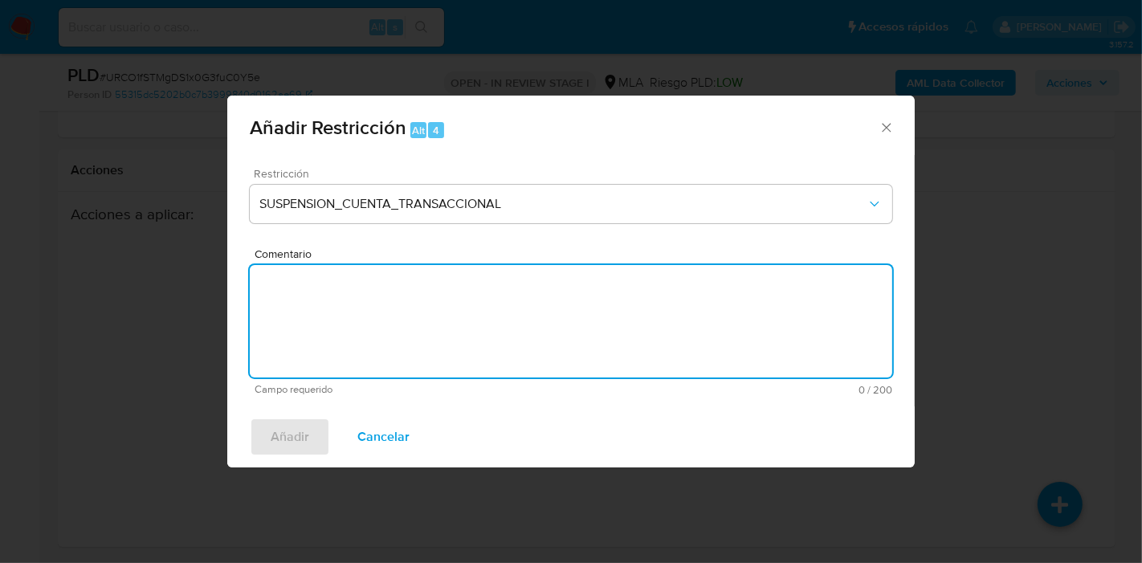
click at [498, 312] on textarea "Comentario" at bounding box center [571, 321] width 642 height 112
type textarea "AML"
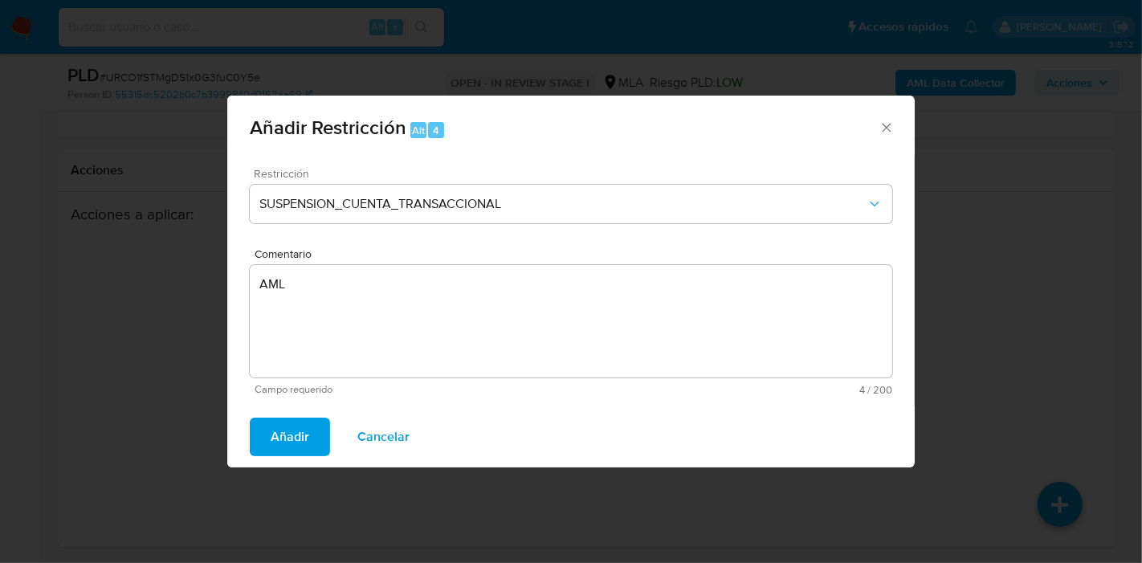
click at [314, 409] on div "Añadir Cancelar" at bounding box center [570, 436] width 687 height 61
click at [300, 422] on span "Añadir" at bounding box center [290, 436] width 39 height 35
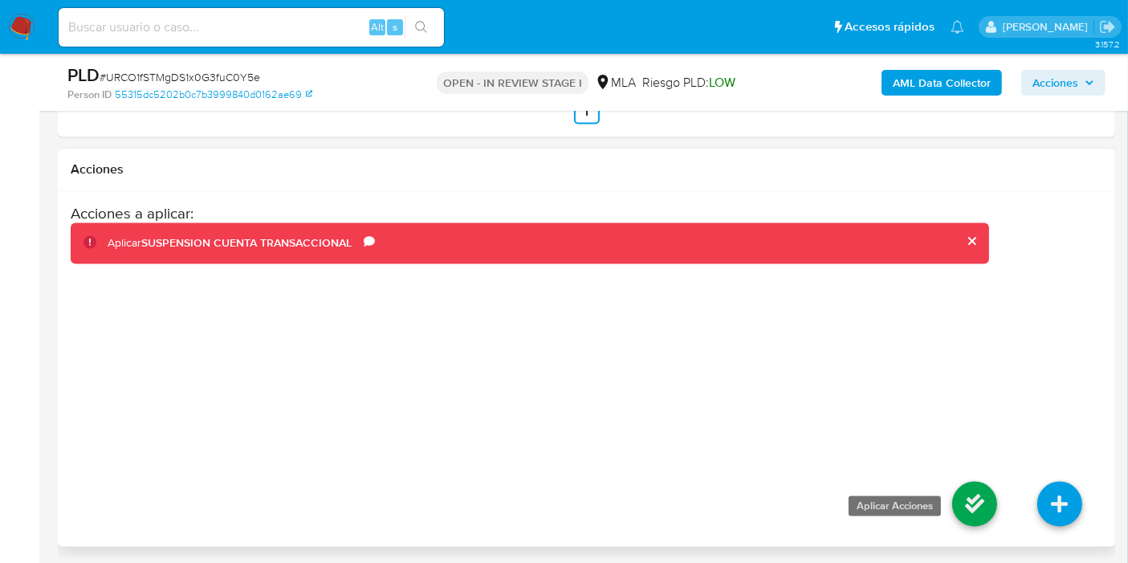
click at [985, 501] on icon at bounding box center [974, 504] width 45 height 45
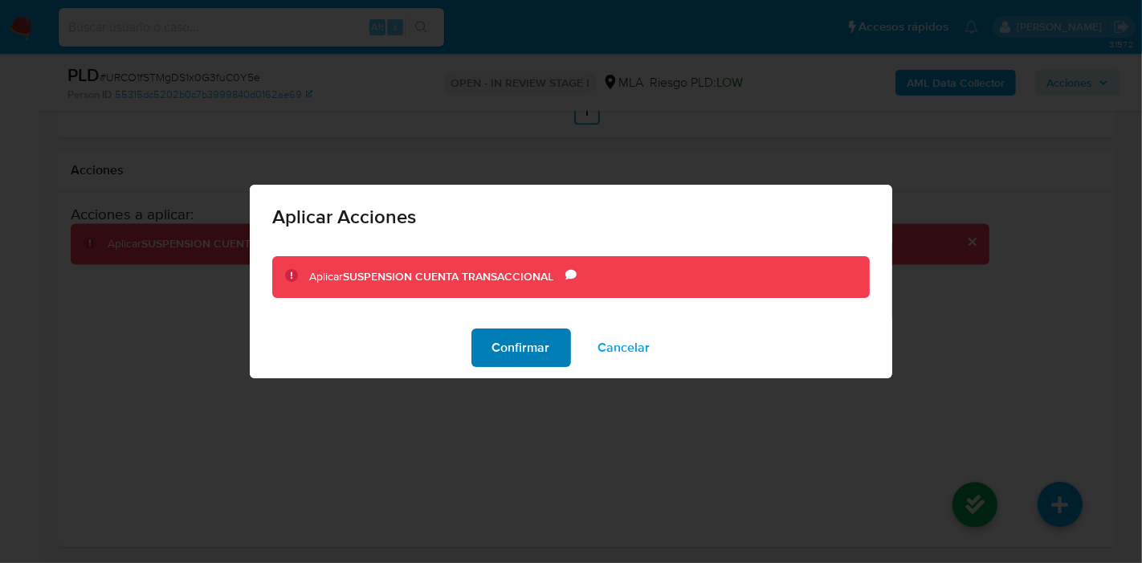
click at [504, 352] on span "Confirmar" at bounding box center [521, 347] width 58 height 35
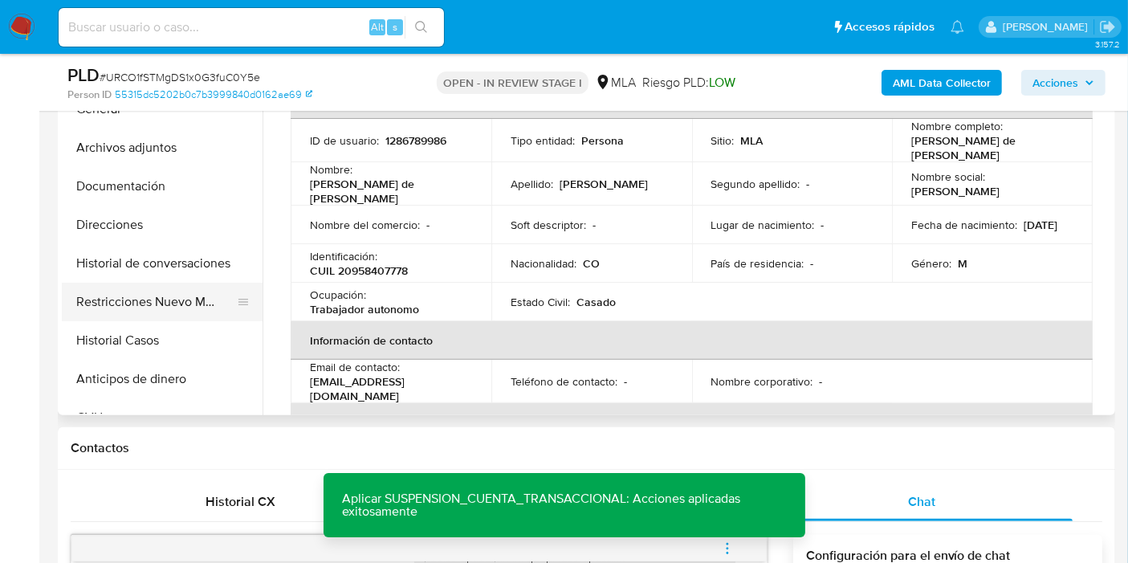
scroll to position [411, 0]
click at [171, 313] on button "Restricciones Nuevo Mundo" at bounding box center [156, 303] width 188 height 39
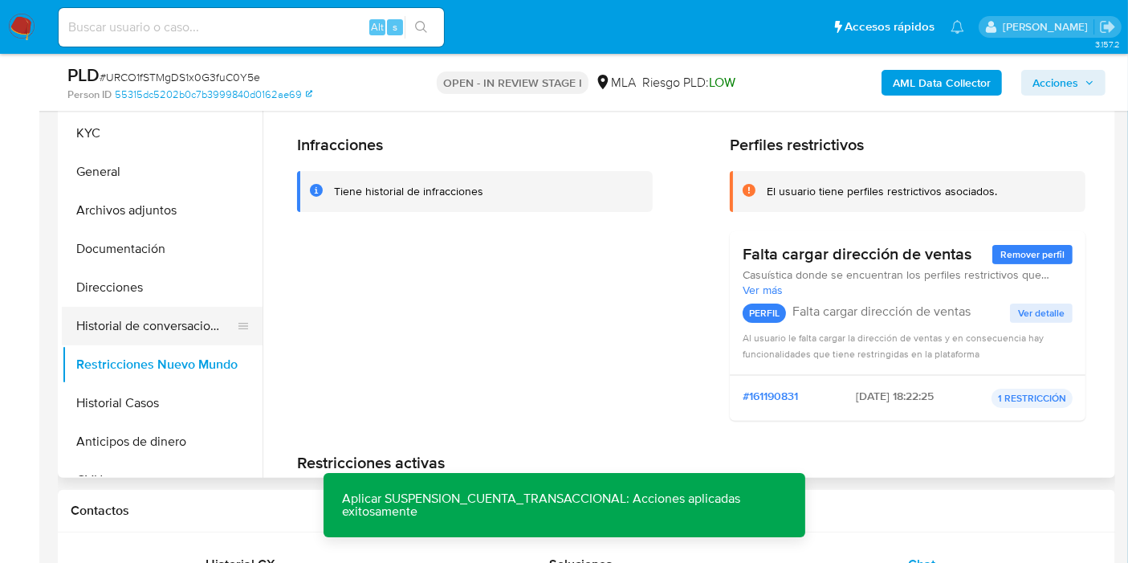
scroll to position [322, 0]
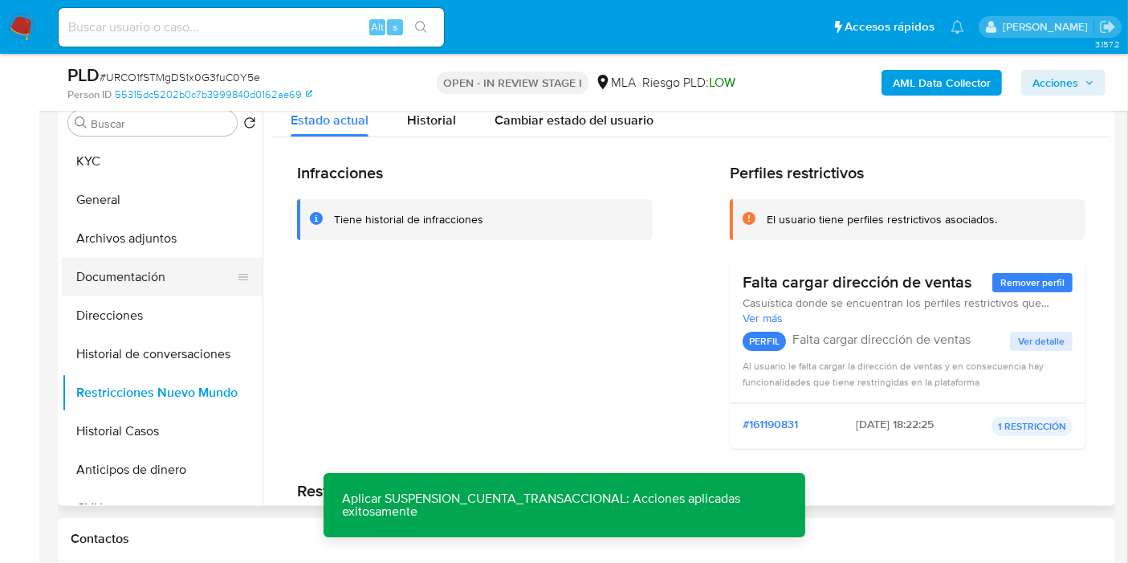
click at [155, 274] on button "Documentación" at bounding box center [156, 277] width 188 height 39
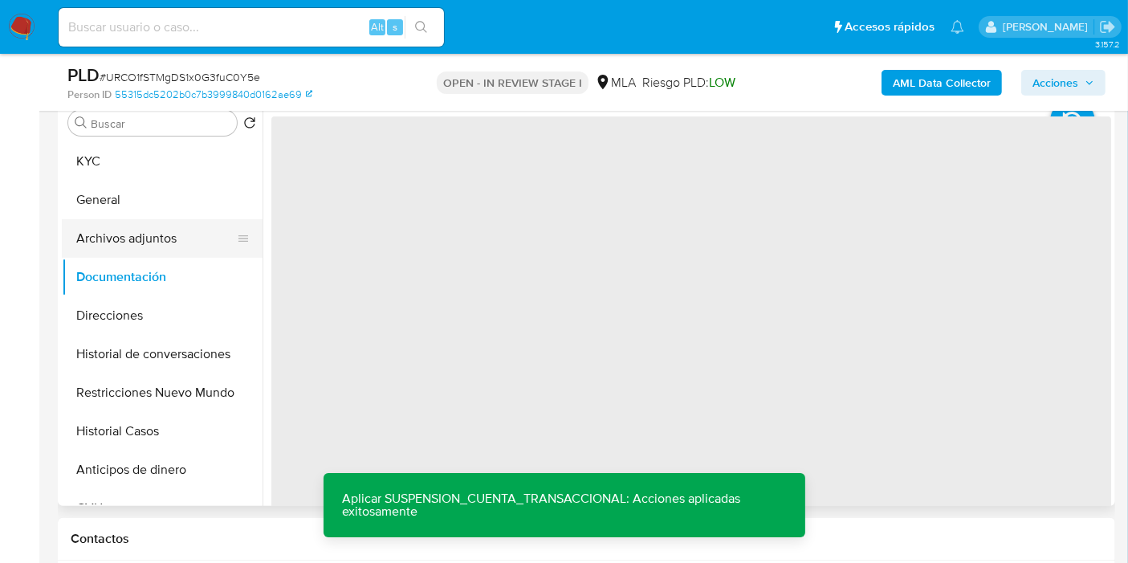
click at [164, 239] on button "Archivos adjuntos" at bounding box center [156, 238] width 188 height 39
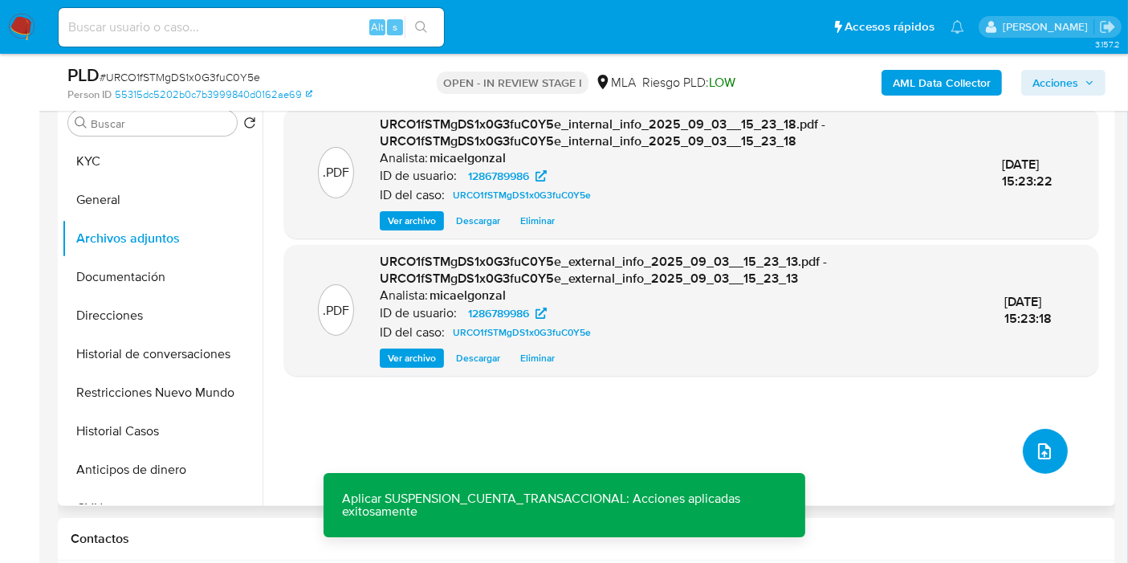
click at [1047, 434] on button "upload-file" at bounding box center [1045, 451] width 45 height 45
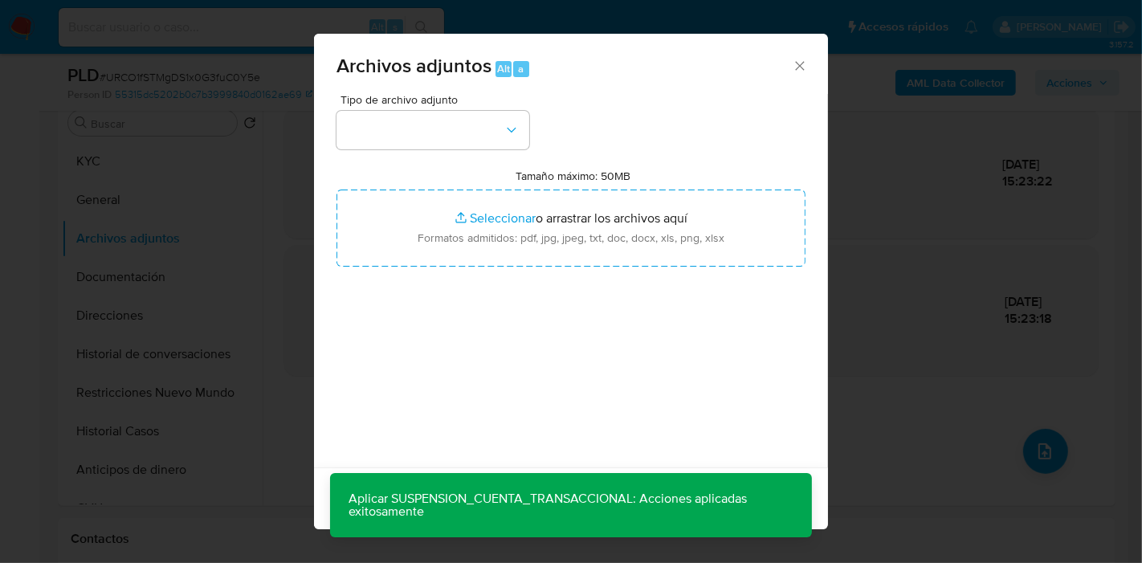
click at [552, 113] on div "Tipo de archivo adjunto Tamaño máximo: 50MB Seleccionar archivos Seleccionar o …" at bounding box center [570, 283] width 469 height 379
click at [475, 127] on button "button" at bounding box center [432, 130] width 193 height 39
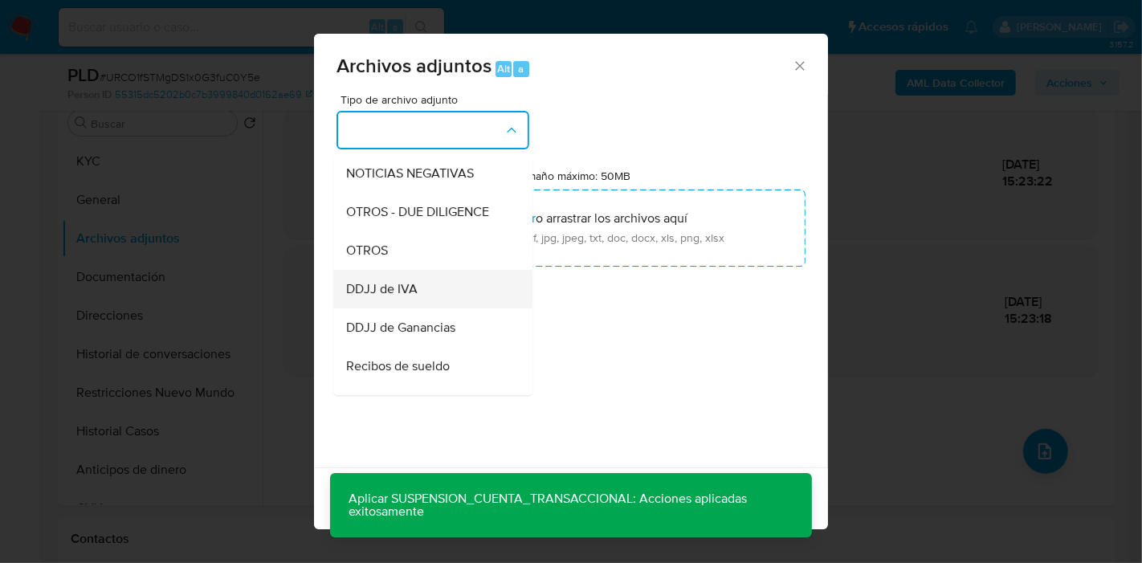
scroll to position [267, 0]
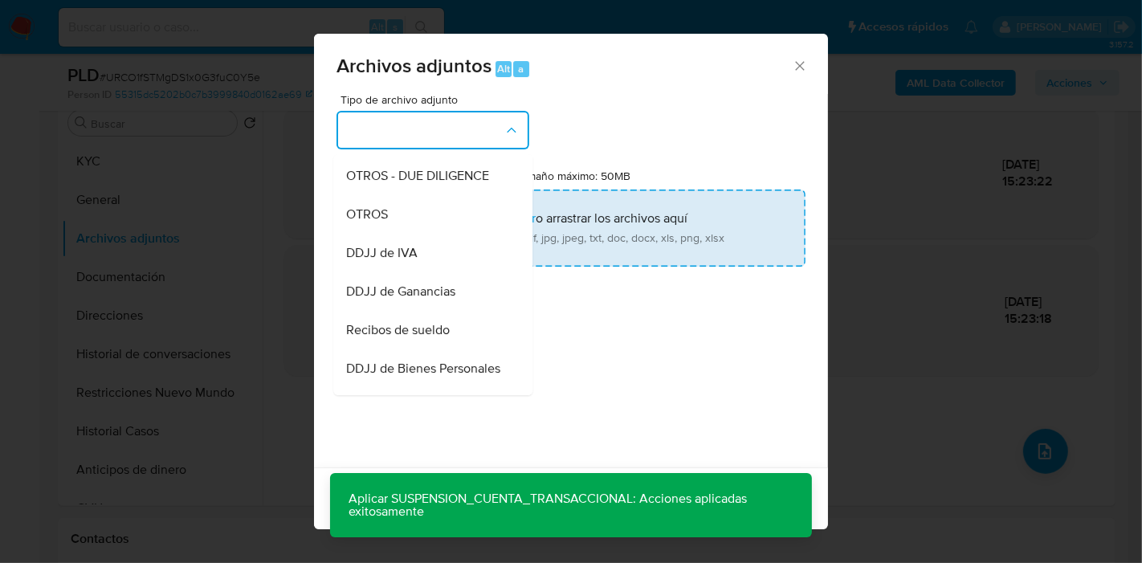
drag, startPoint x: 419, startPoint y: 228, endPoint x: 449, endPoint y: 214, distance: 32.7
click at [420, 227] on div "OTROS" at bounding box center [428, 214] width 164 height 39
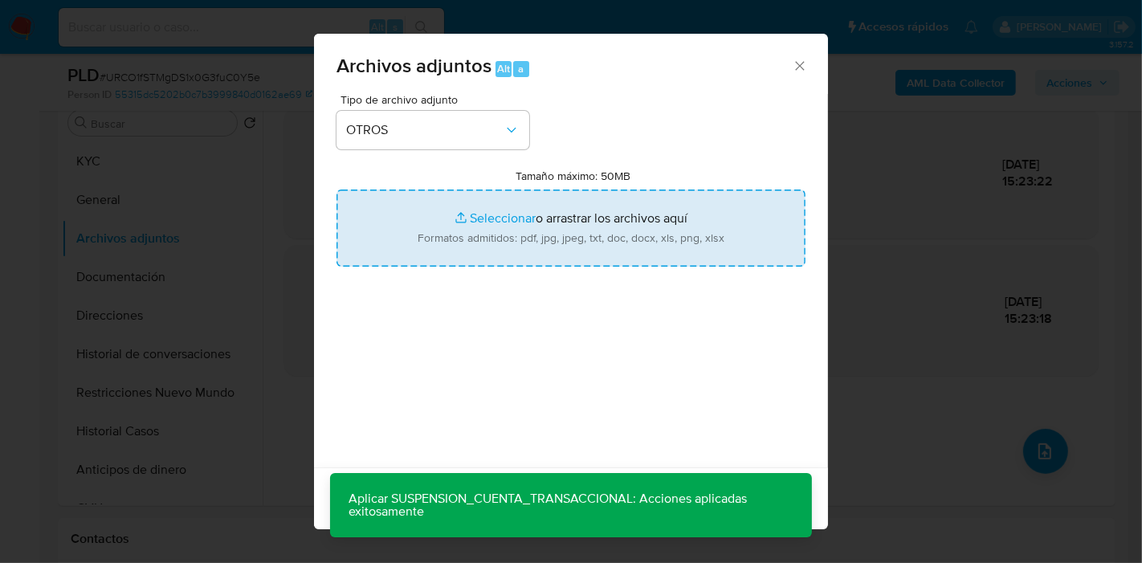
click at [449, 214] on input "Tamaño máximo: 50MB Seleccionar archivos" at bounding box center [570, 227] width 469 height 77
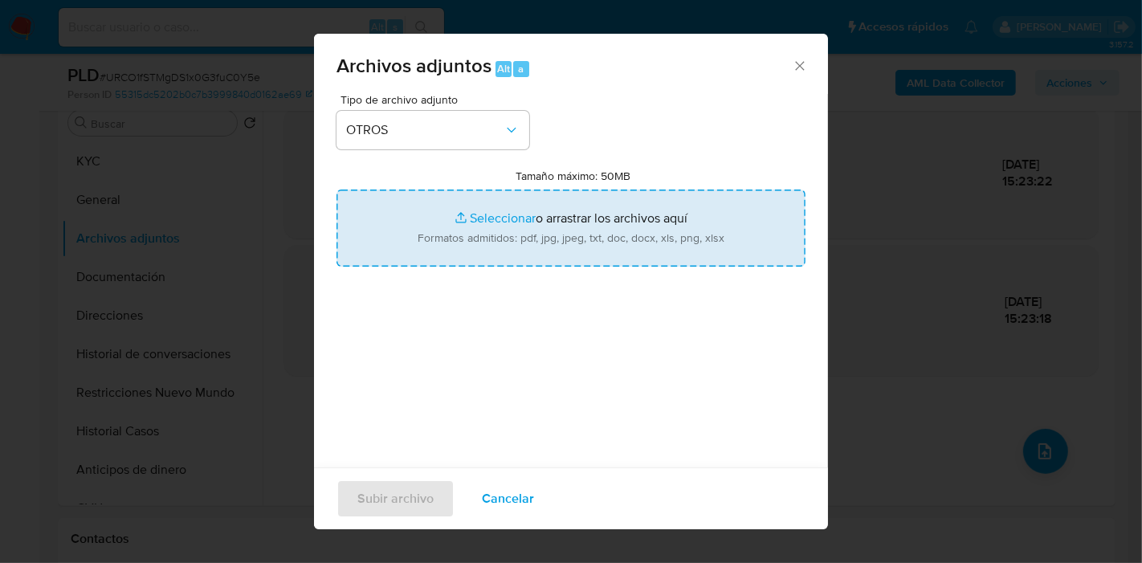
type input "C:\fakepath\Certificacion Negativa - Jaime de Jesus Mendez Vasquez.pdf"
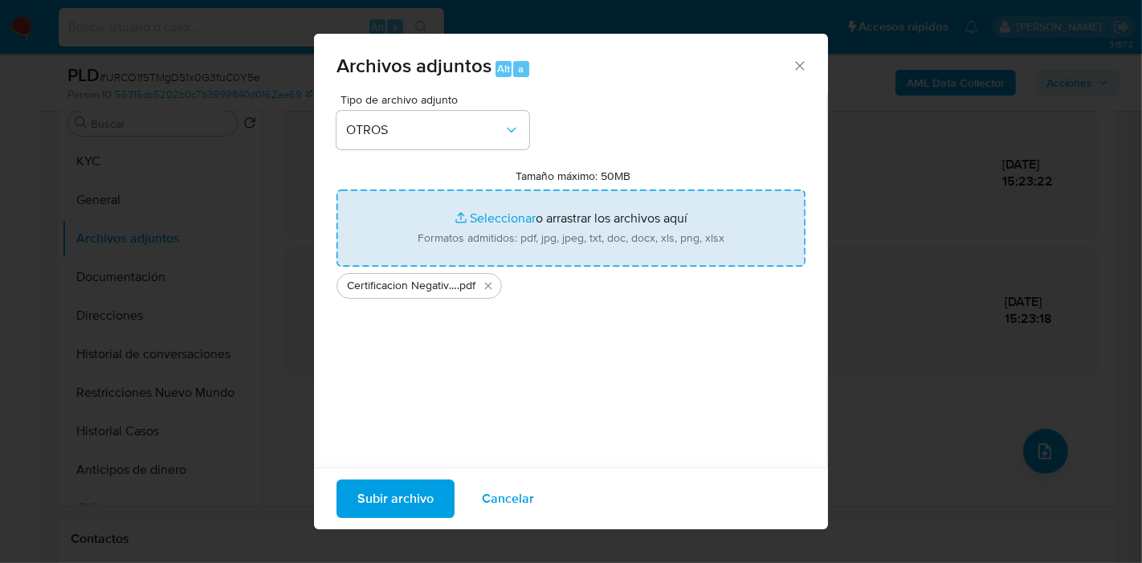
click at [394, 499] on span "Subir archivo" at bounding box center [395, 498] width 76 height 35
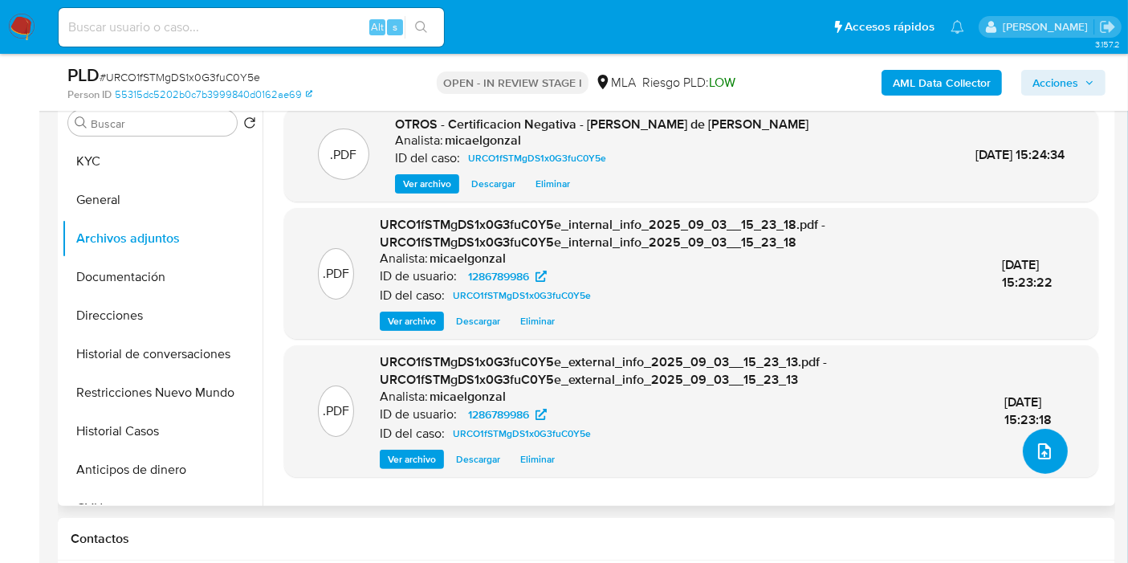
click at [1045, 444] on icon "upload-file" at bounding box center [1044, 451] width 19 height 19
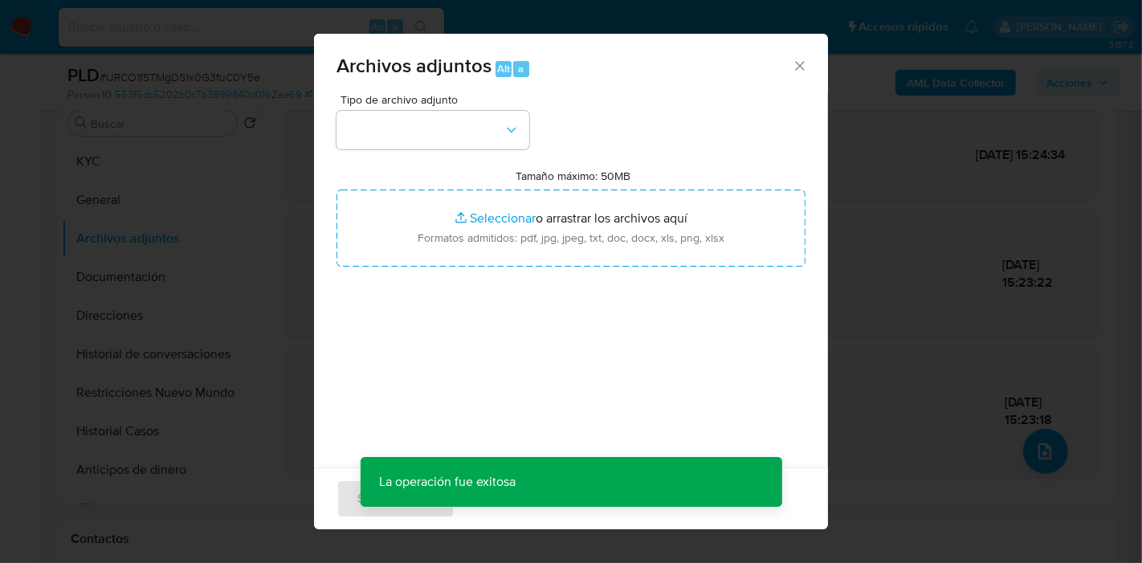
click at [523, 150] on div "Tipo de archivo adjunto Tamaño máximo: 50MB Seleccionar archivos Seleccionar o …" at bounding box center [570, 283] width 469 height 379
click at [503, 136] on icon "button" at bounding box center [511, 130] width 16 height 16
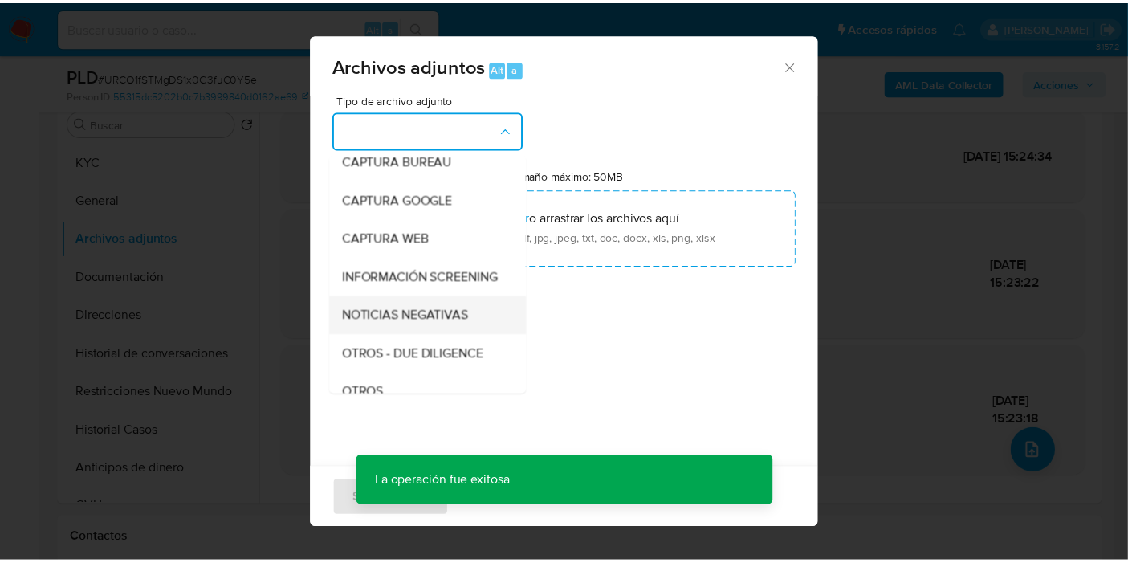
scroll to position [178, 0]
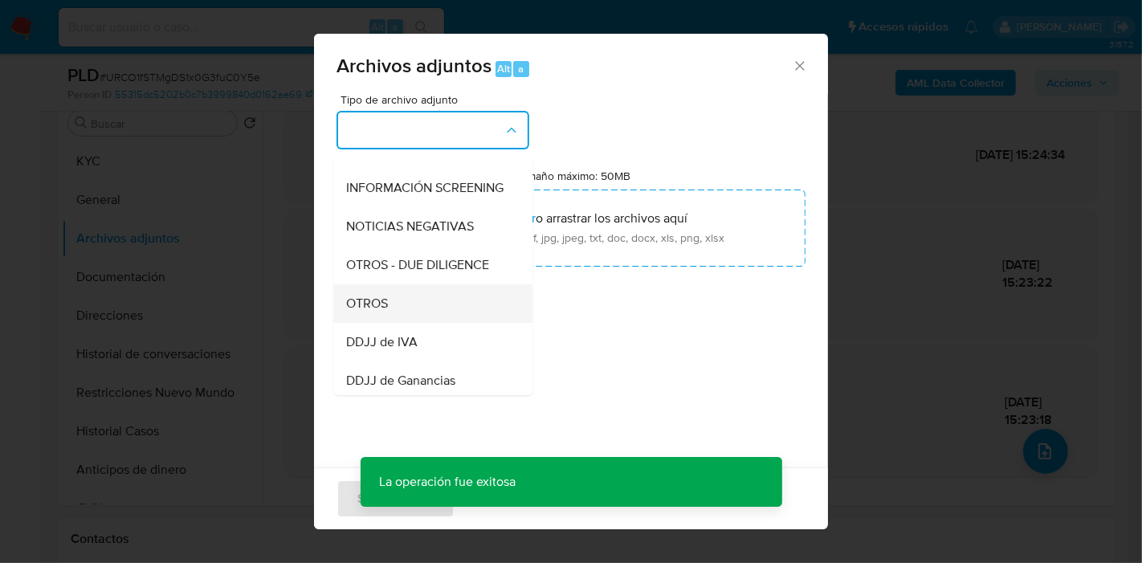
click at [387, 312] on span "OTROS" at bounding box center [367, 303] width 42 height 16
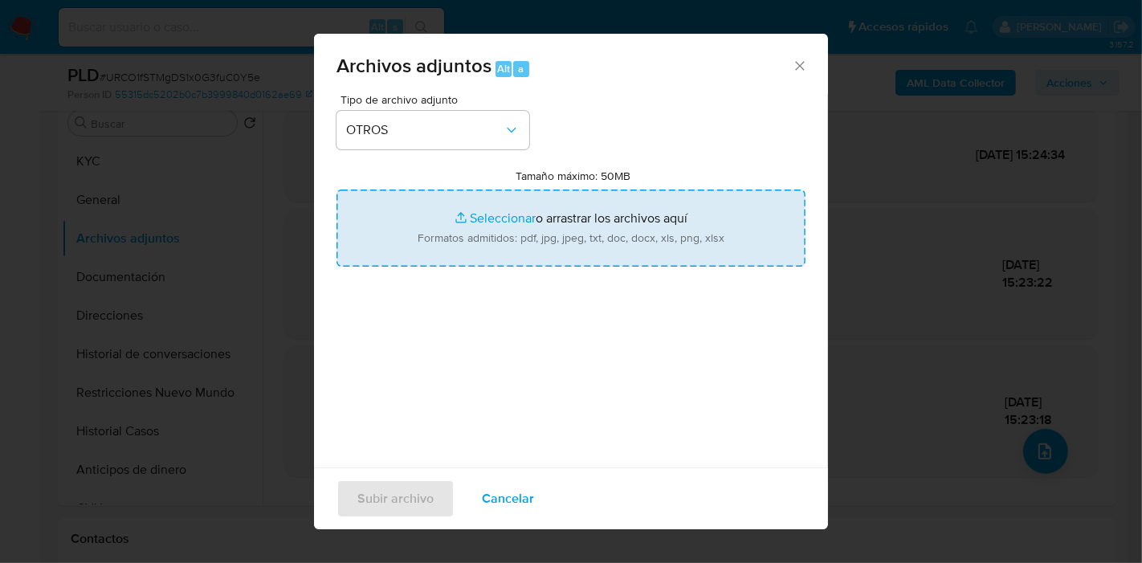
click at [530, 205] on input "Tamaño máximo: 50MB Seleccionar archivos" at bounding box center [570, 227] width 469 height 77
type input "C:\fakepath\Movimientos de Jaime de Jesus Mendez Vasquez.xlsx"
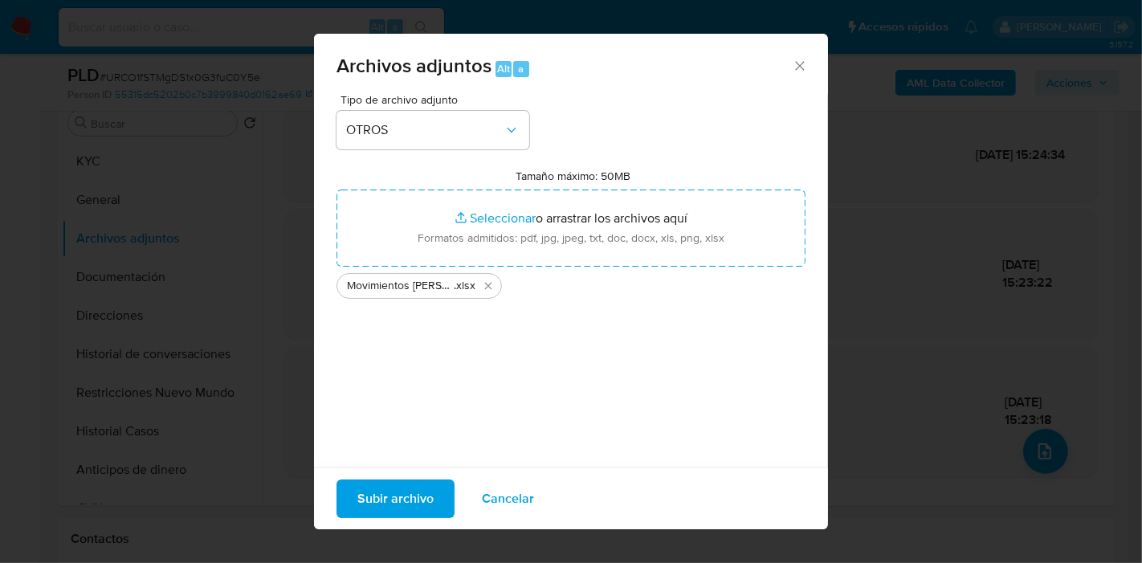
click at [381, 490] on span "Subir archivo" at bounding box center [395, 498] width 76 height 35
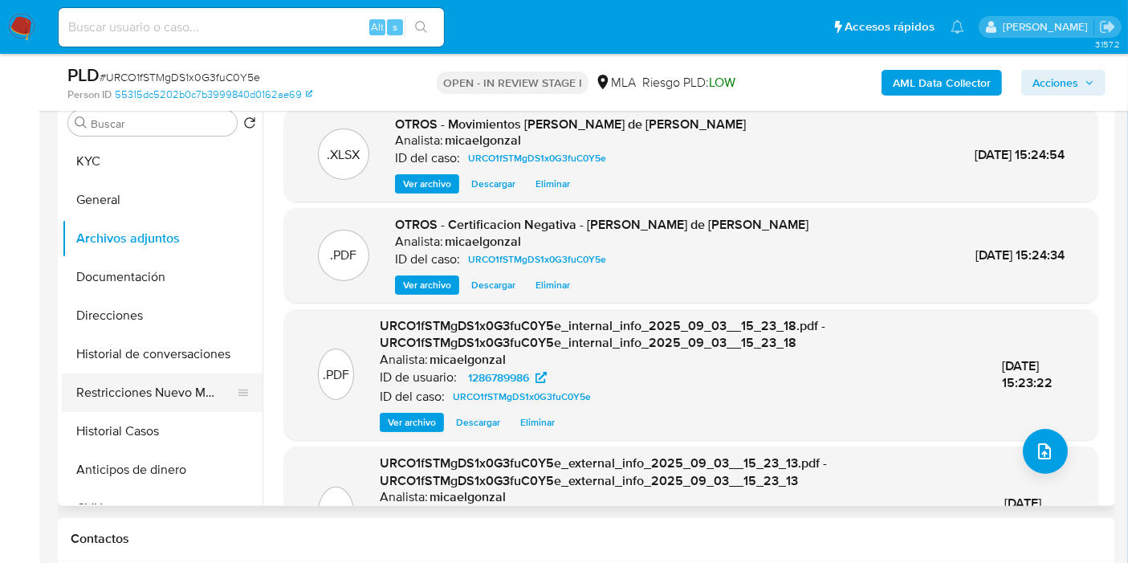
click at [120, 401] on button "Restricciones Nuevo Mundo" at bounding box center [156, 392] width 188 height 39
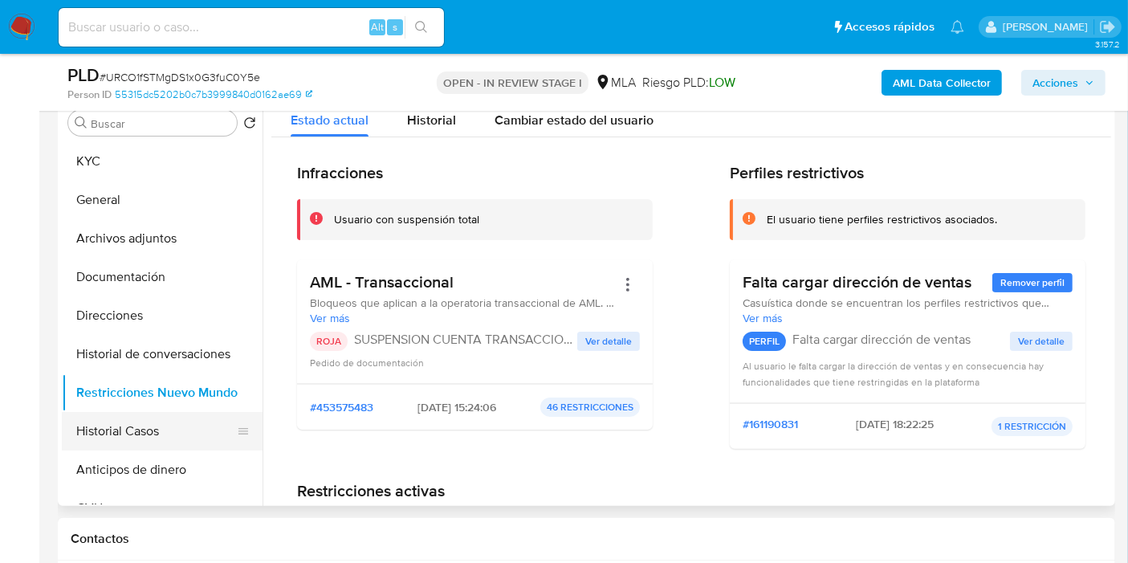
click at [177, 415] on button "Historial Casos" at bounding box center [156, 431] width 188 height 39
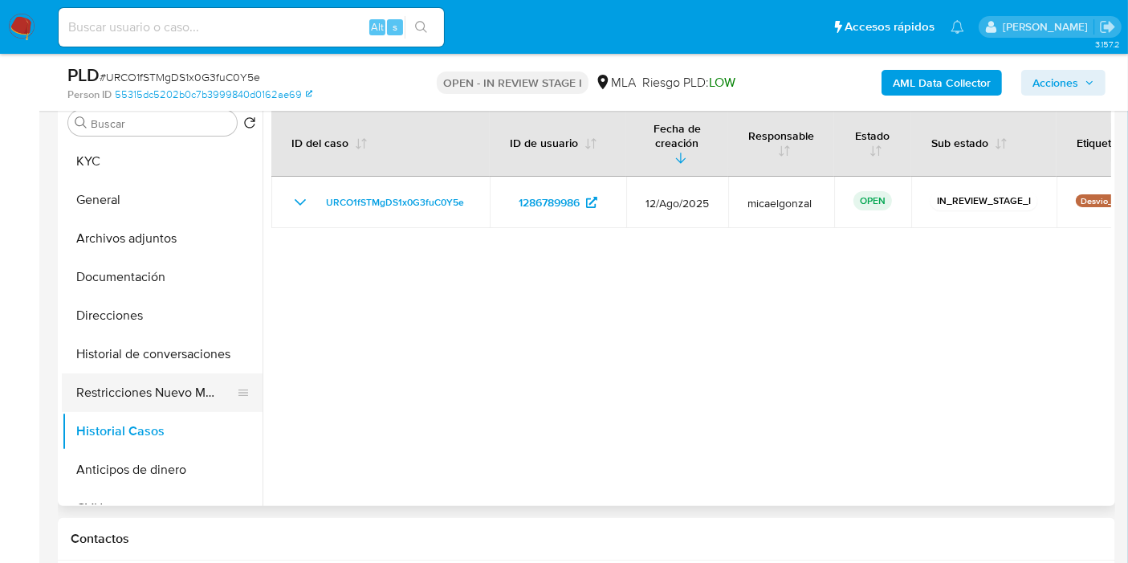
click at [194, 388] on button "Restricciones Nuevo Mundo" at bounding box center [156, 392] width 188 height 39
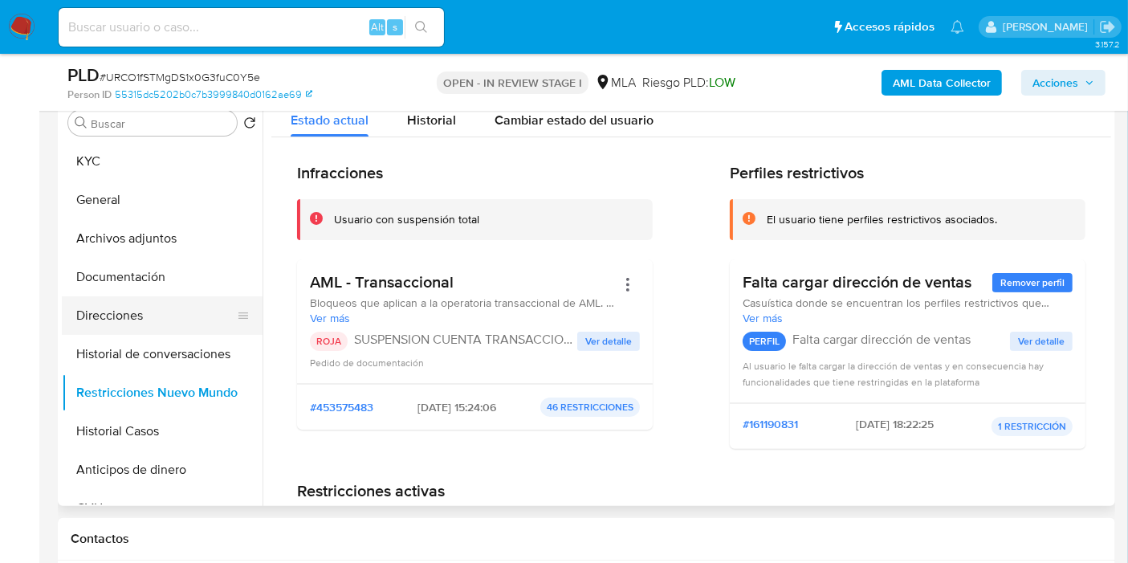
click at [136, 327] on button "Direcciones" at bounding box center [156, 315] width 188 height 39
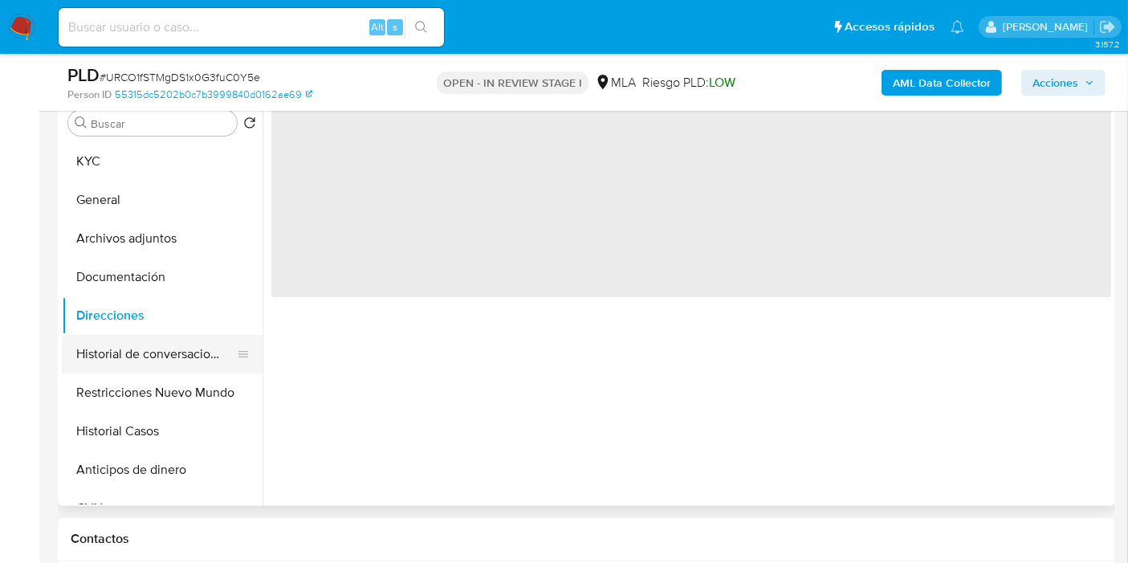
click at [144, 358] on button "Historial de conversaciones" at bounding box center [156, 354] width 188 height 39
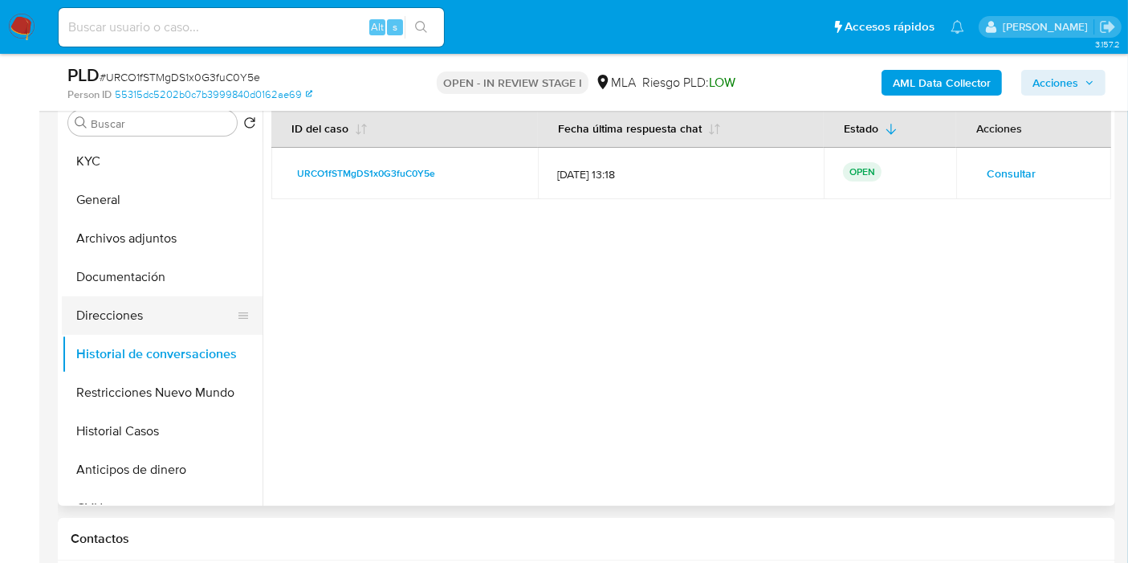
click at [135, 308] on button "Direcciones" at bounding box center [156, 315] width 188 height 39
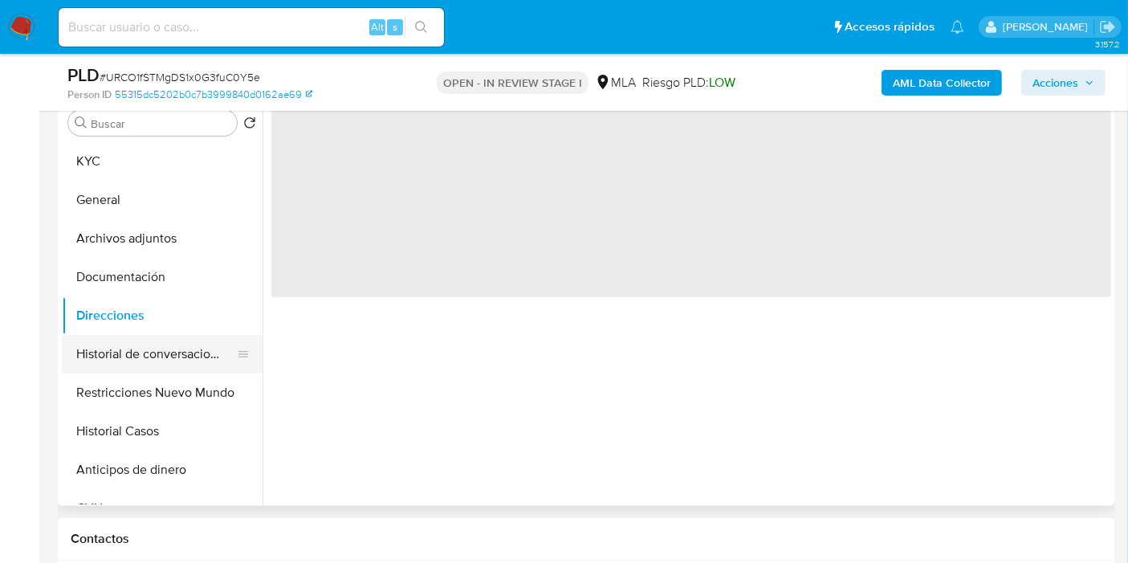
click at [137, 353] on button "Historial de conversaciones" at bounding box center [156, 354] width 188 height 39
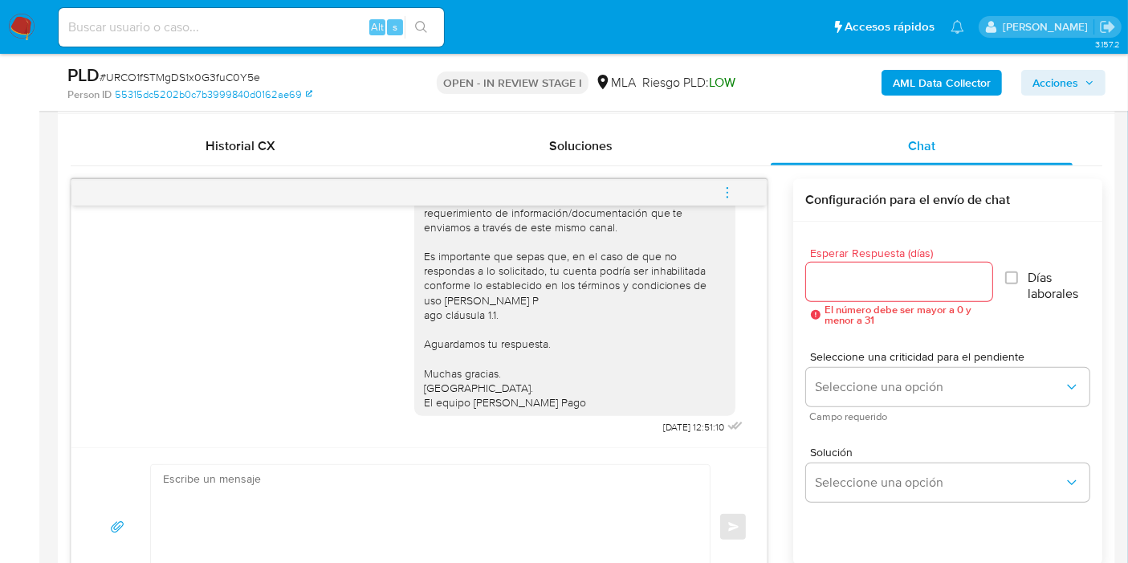
scroll to position [1628, 0]
click at [739, 187] on button "menu-action" at bounding box center [727, 192] width 53 height 39
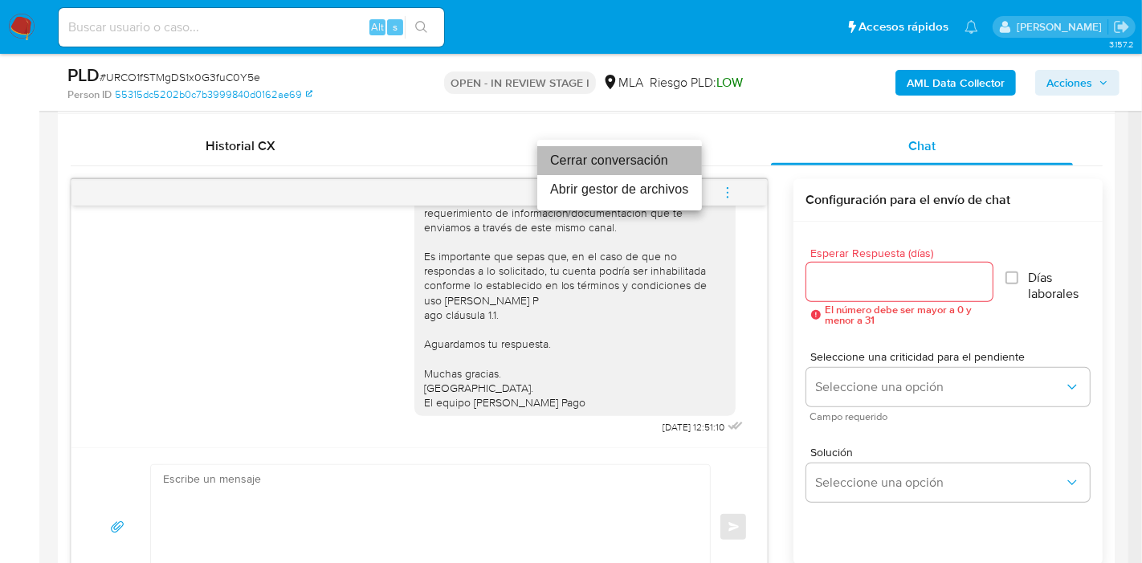
click at [656, 154] on li "Cerrar conversación" at bounding box center [619, 160] width 165 height 29
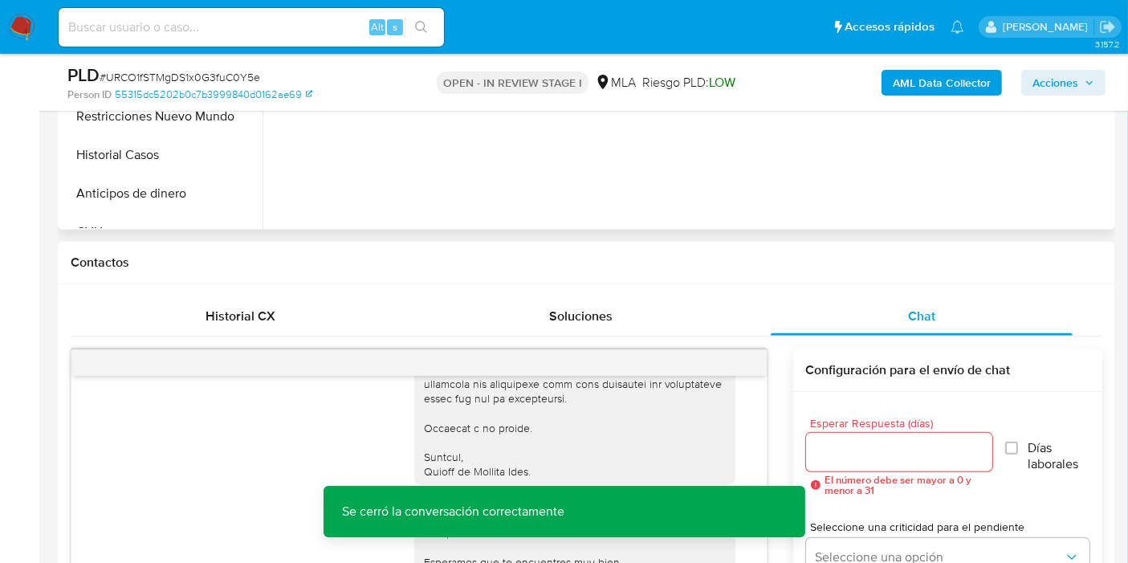
scroll to position [411, 0]
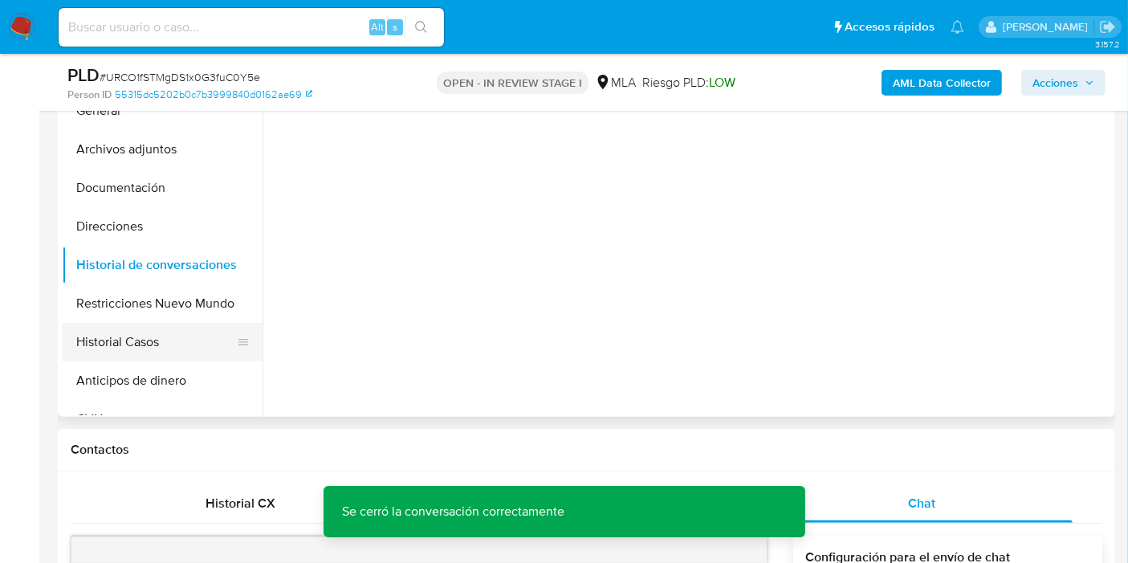
click at [174, 350] on button "Historial Casos" at bounding box center [156, 342] width 188 height 39
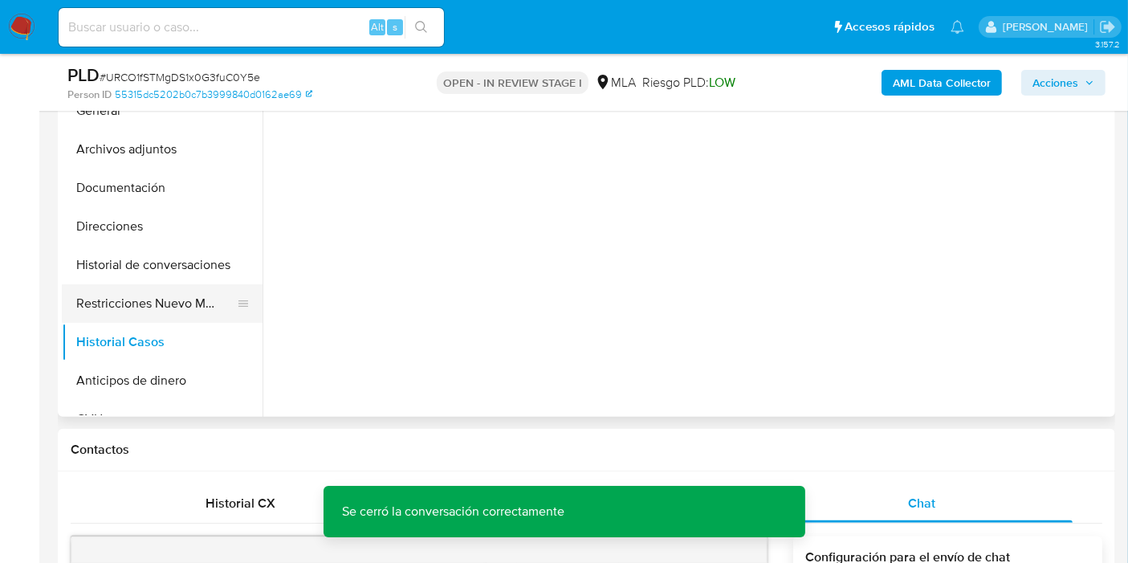
click at [186, 295] on button "Restricciones Nuevo Mundo" at bounding box center [156, 303] width 188 height 39
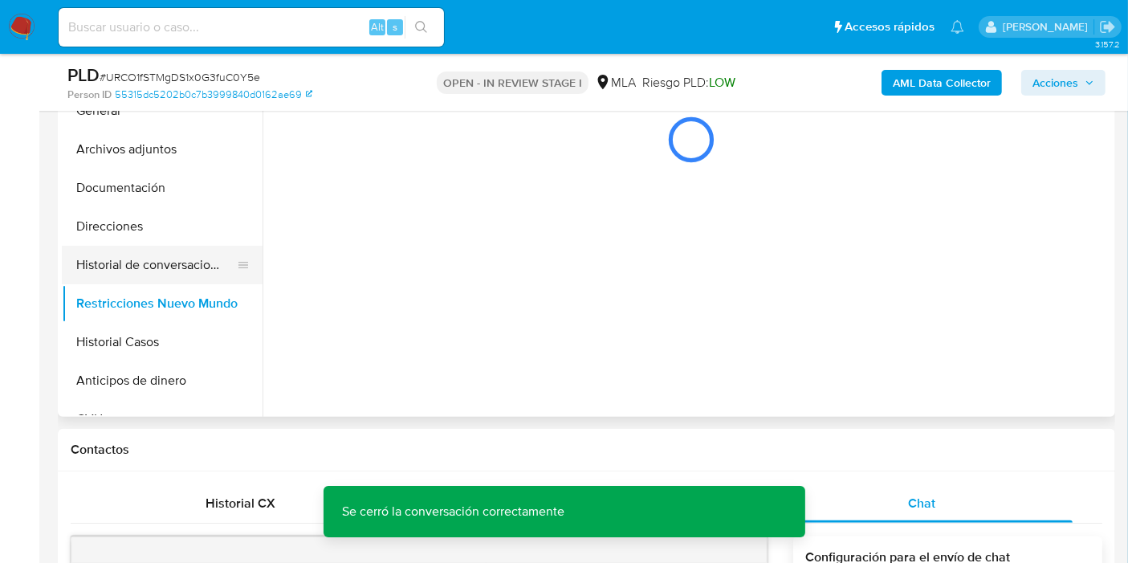
click at [165, 246] on button "Historial de conversaciones" at bounding box center [156, 265] width 188 height 39
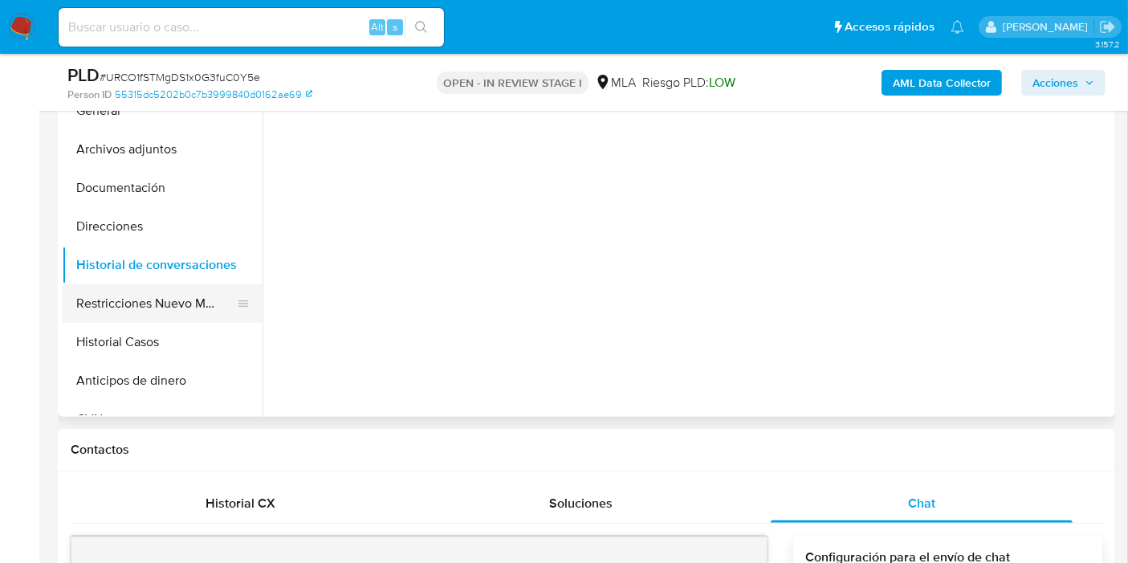
click at [149, 315] on button "Restricciones Nuevo Mundo" at bounding box center [156, 303] width 188 height 39
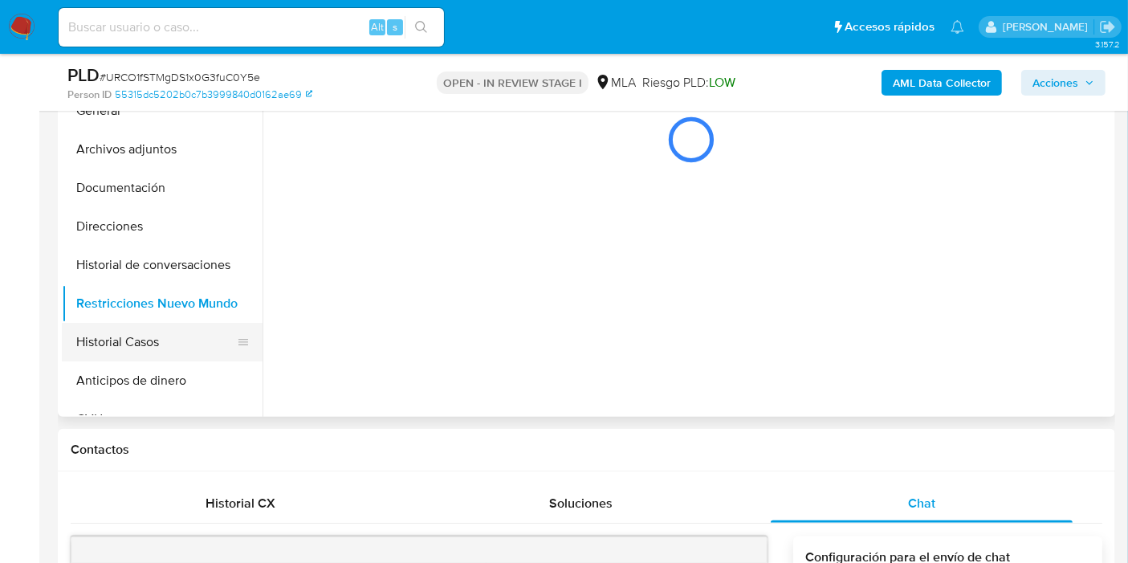
click at [116, 327] on button "Historial Casos" at bounding box center [156, 342] width 188 height 39
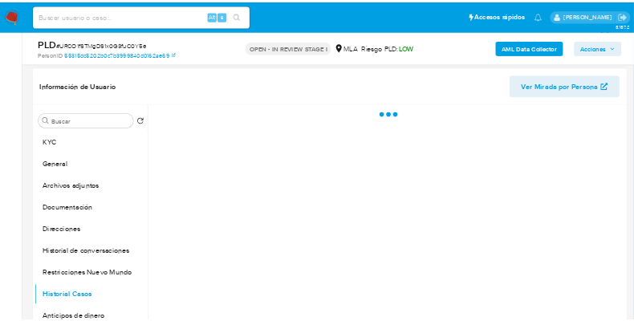
scroll to position [233, 0]
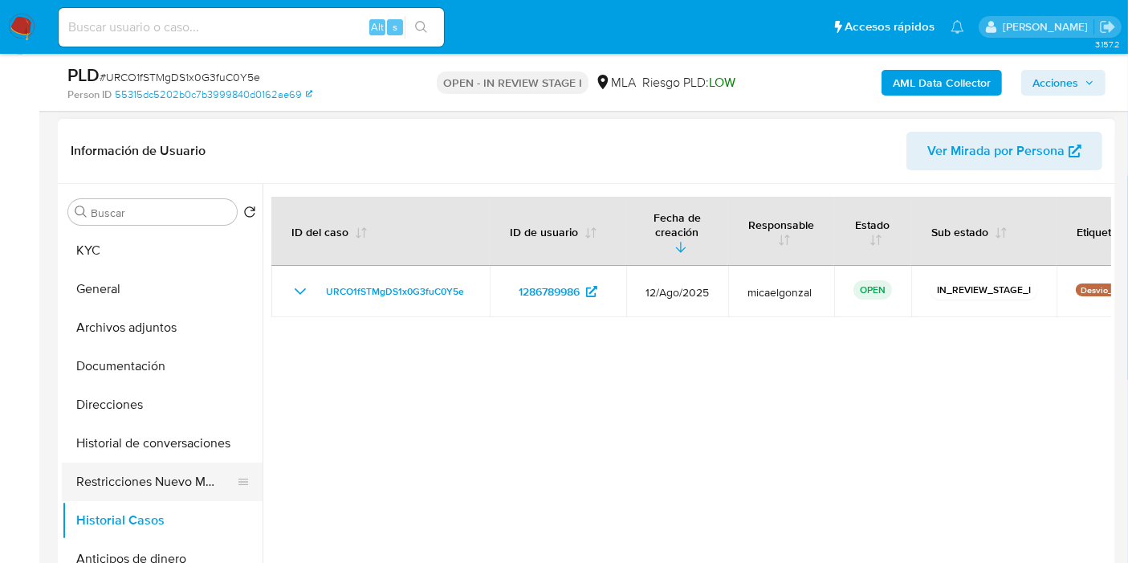
drag, startPoint x: 190, startPoint y: 490, endPoint x: 198, endPoint y: 484, distance: 9.2
click at [196, 485] on button "Restricciones Nuevo Mundo" at bounding box center [156, 481] width 188 height 39
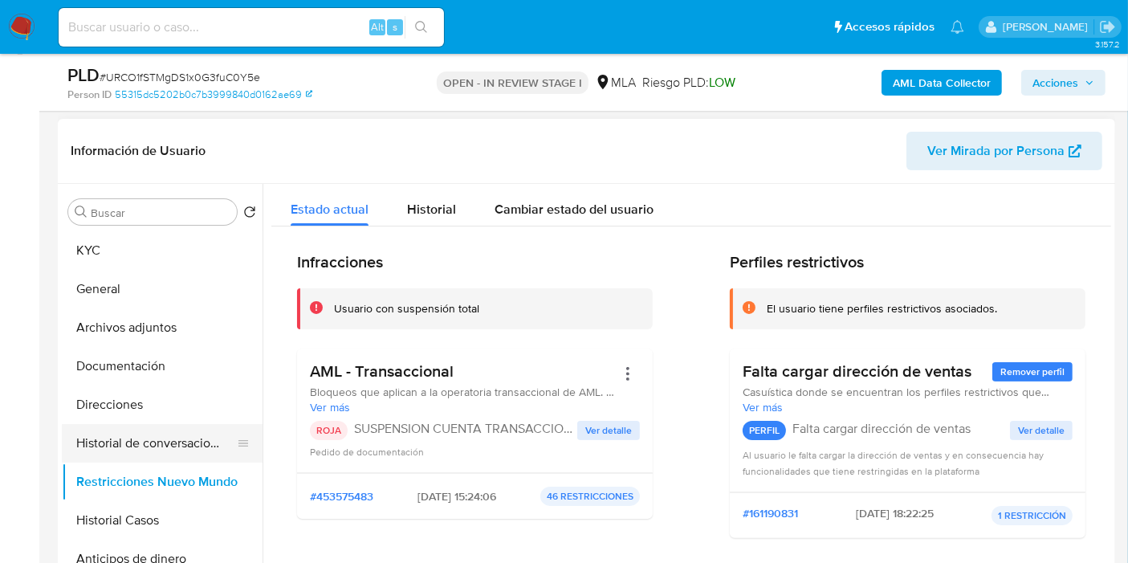
click at [181, 432] on button "Historial de conversaciones" at bounding box center [156, 443] width 188 height 39
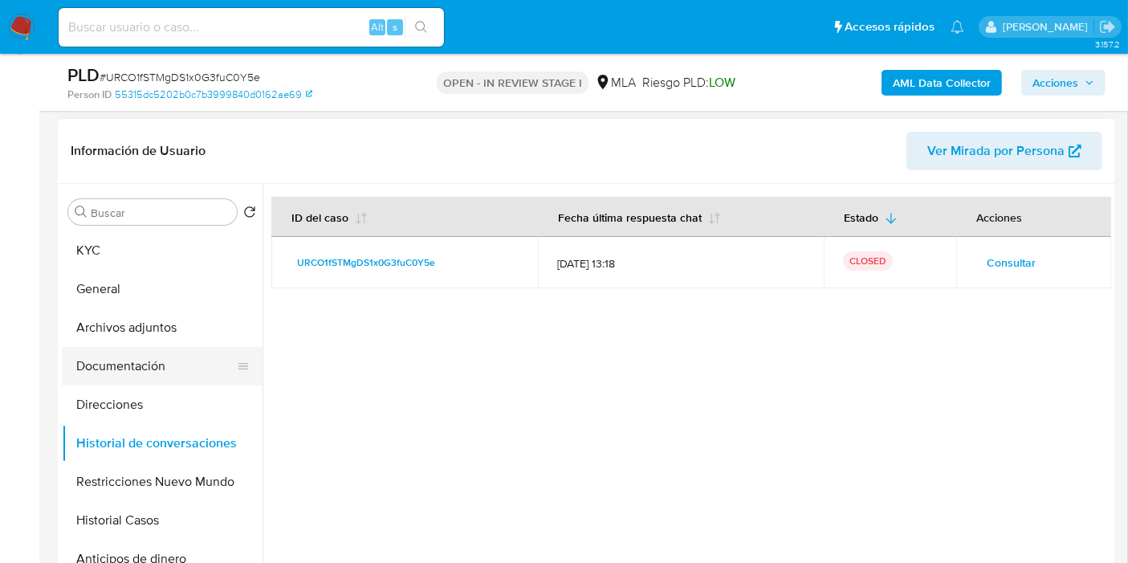
click at [128, 365] on button "Documentación" at bounding box center [156, 366] width 188 height 39
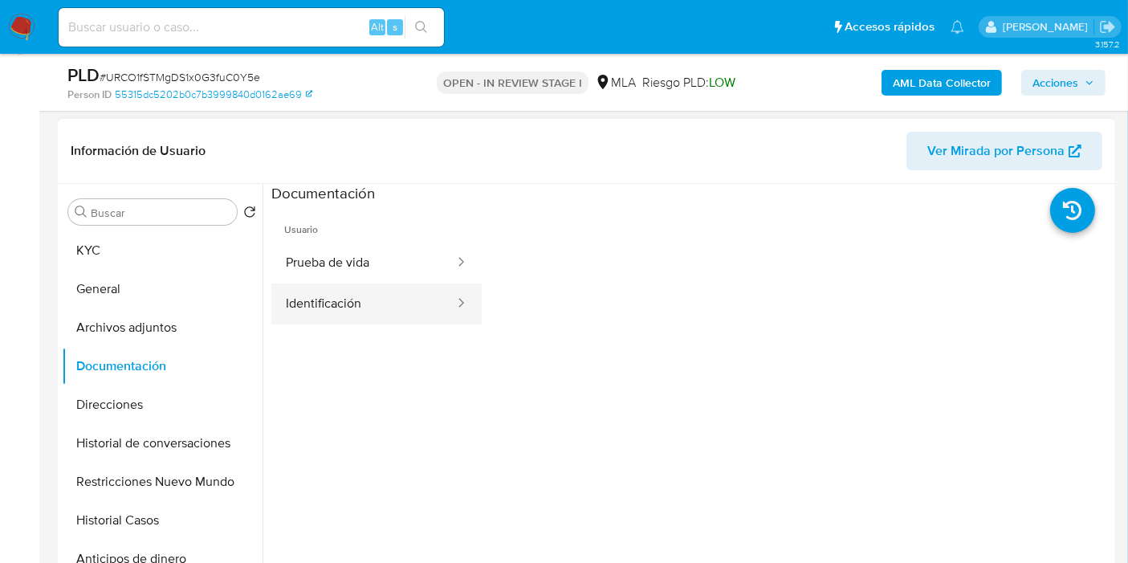
click at [355, 308] on button "Identificación" at bounding box center [363, 303] width 185 height 41
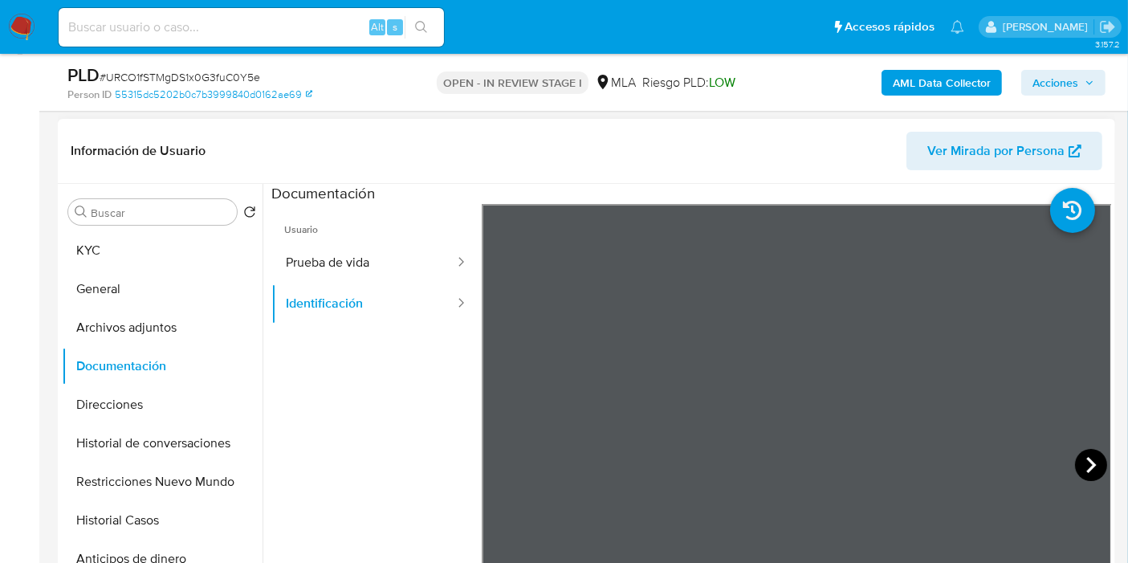
click at [1082, 464] on icon at bounding box center [1091, 465] width 32 height 32
click at [503, 459] on icon at bounding box center [502, 465] width 32 height 32
click at [389, 255] on button "Prueba de vida" at bounding box center [363, 262] width 185 height 41
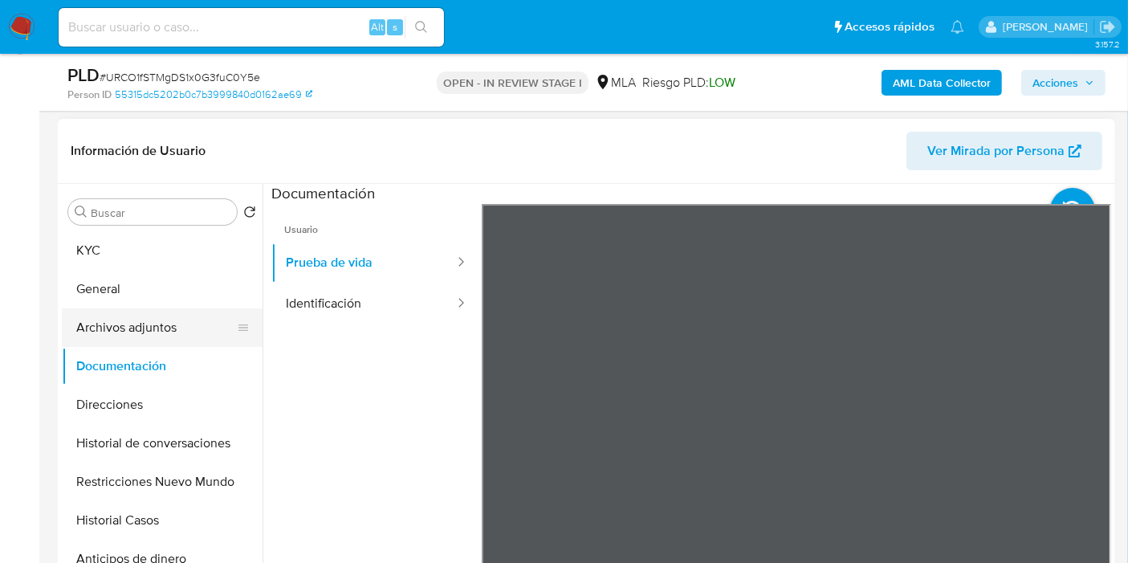
click at [147, 313] on button "Archivos adjuntos" at bounding box center [156, 327] width 188 height 39
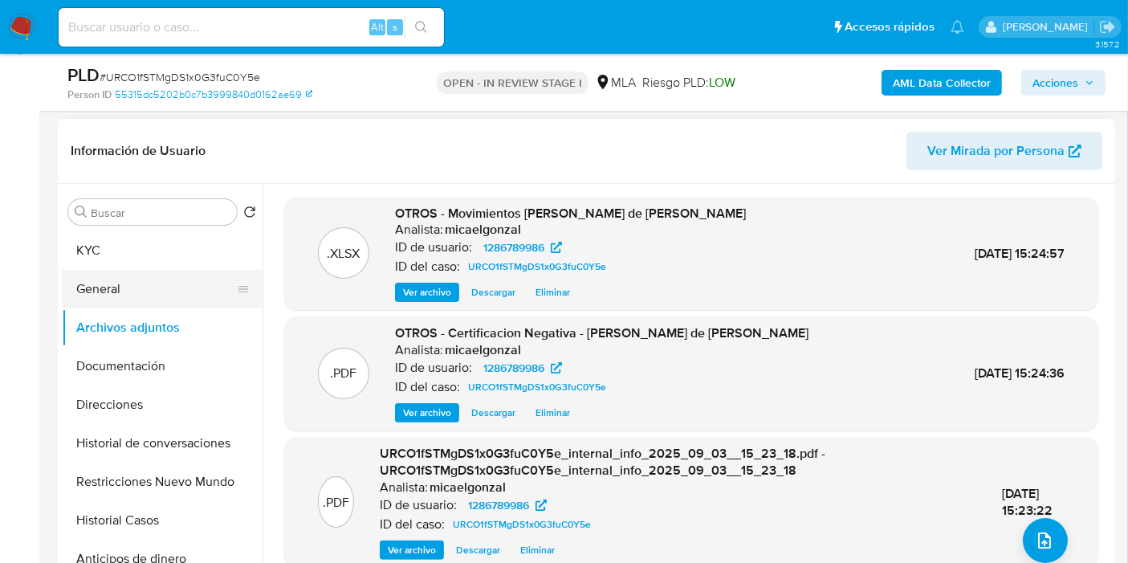
click at [172, 279] on button "General" at bounding box center [156, 289] width 188 height 39
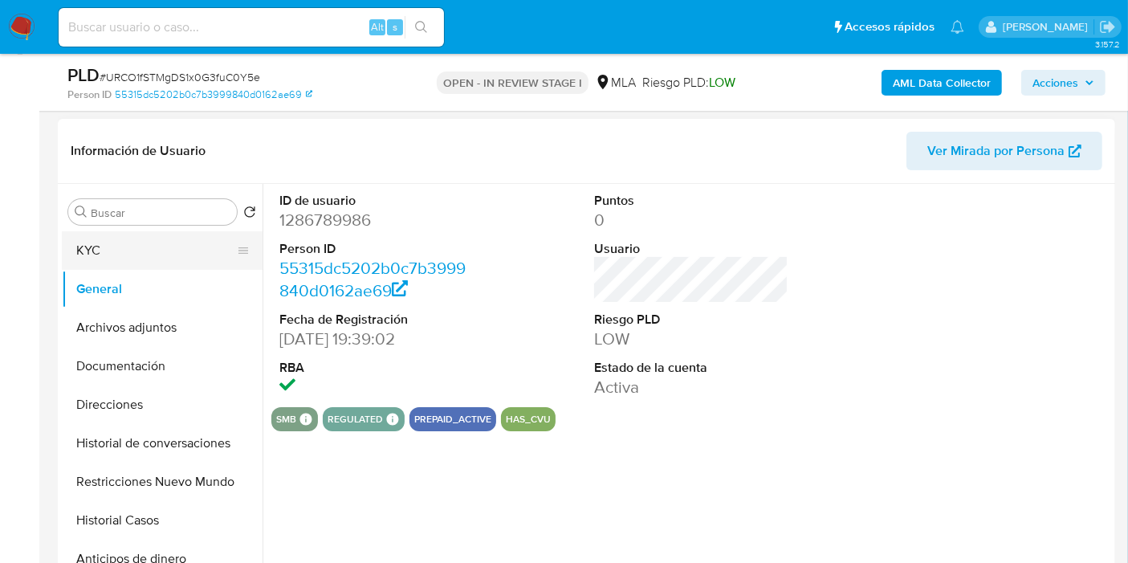
click at [191, 259] on button "KYC" at bounding box center [156, 250] width 188 height 39
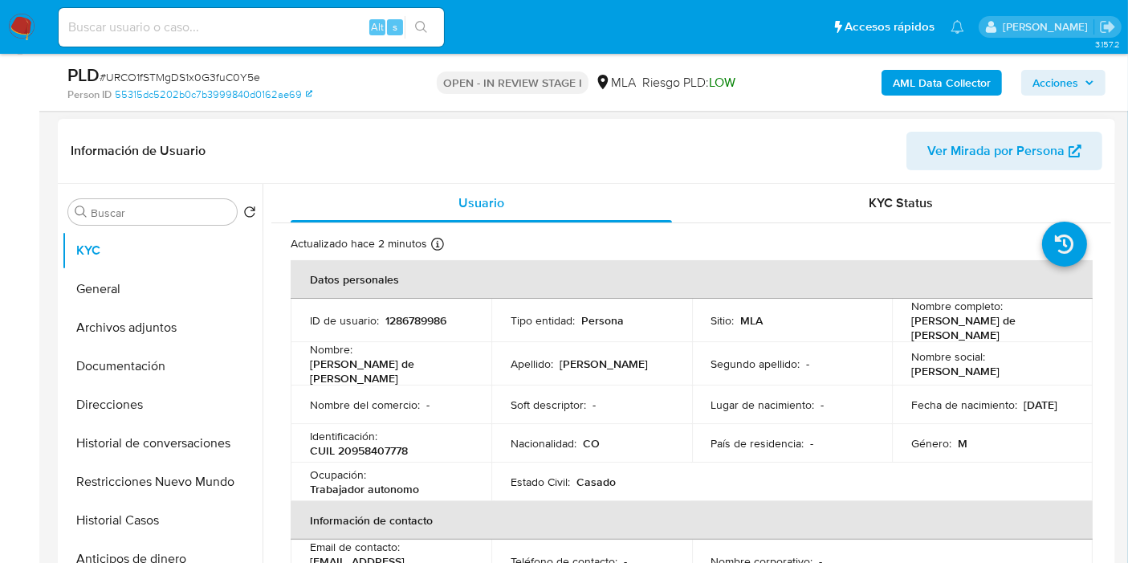
click at [966, 346] on td "Nombre social : Jaime" at bounding box center [992, 363] width 201 height 43
drag, startPoint x: 959, startPoint y: 340, endPoint x: 902, endPoint y: 324, distance: 59.2
click at [902, 324] on td "Nombre completo : Jaime de Jesus Mendez Vasquez" at bounding box center [992, 320] width 201 height 43
copy p "Jaime de Jesus Mendez Vasquez"
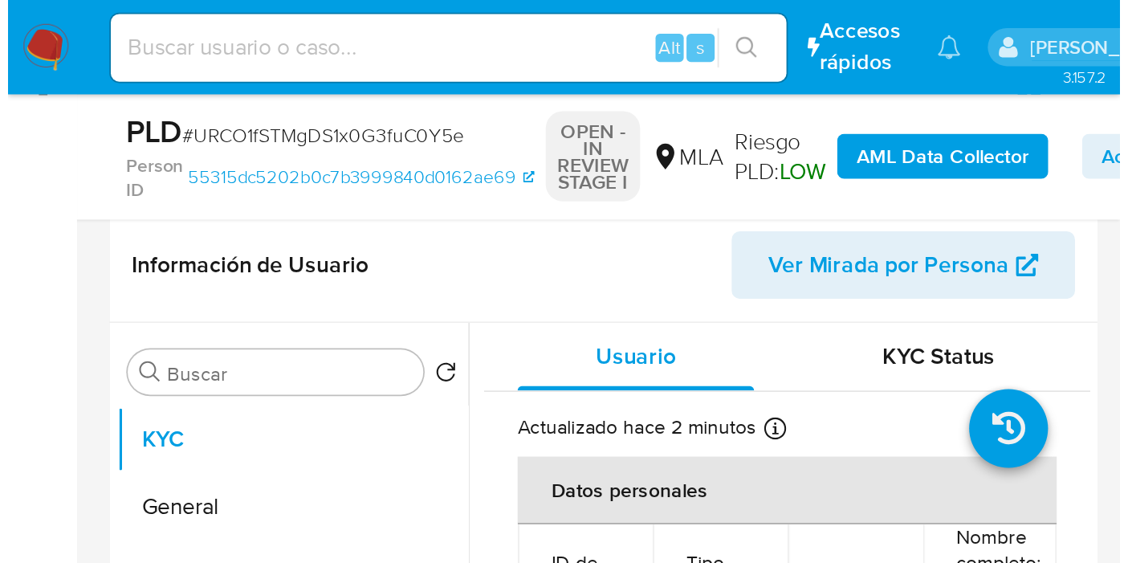
scroll to position [1361, 0]
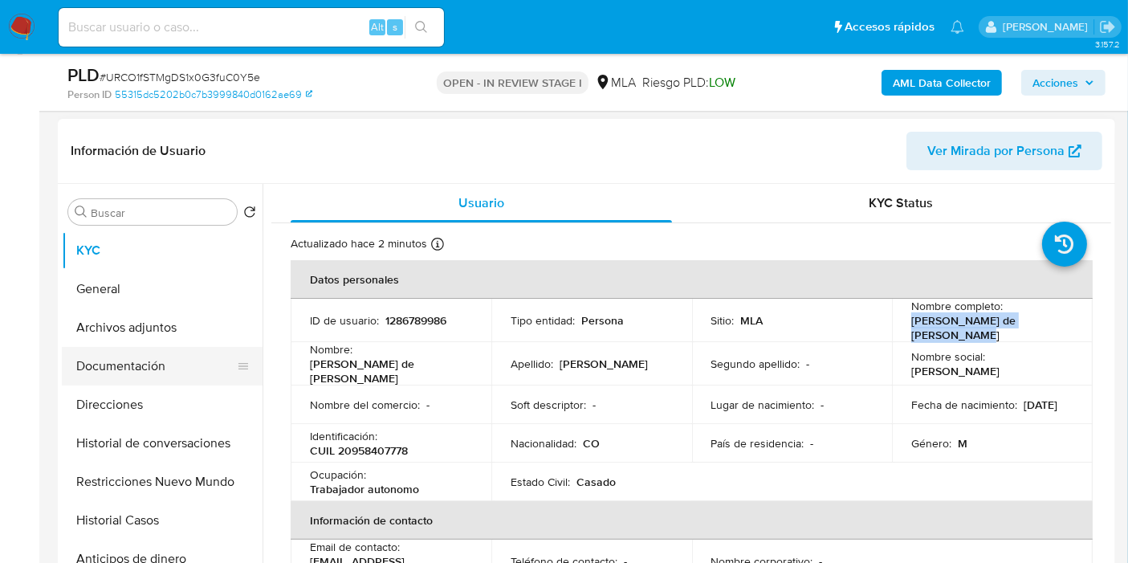
click at [145, 361] on button "Documentación" at bounding box center [156, 366] width 188 height 39
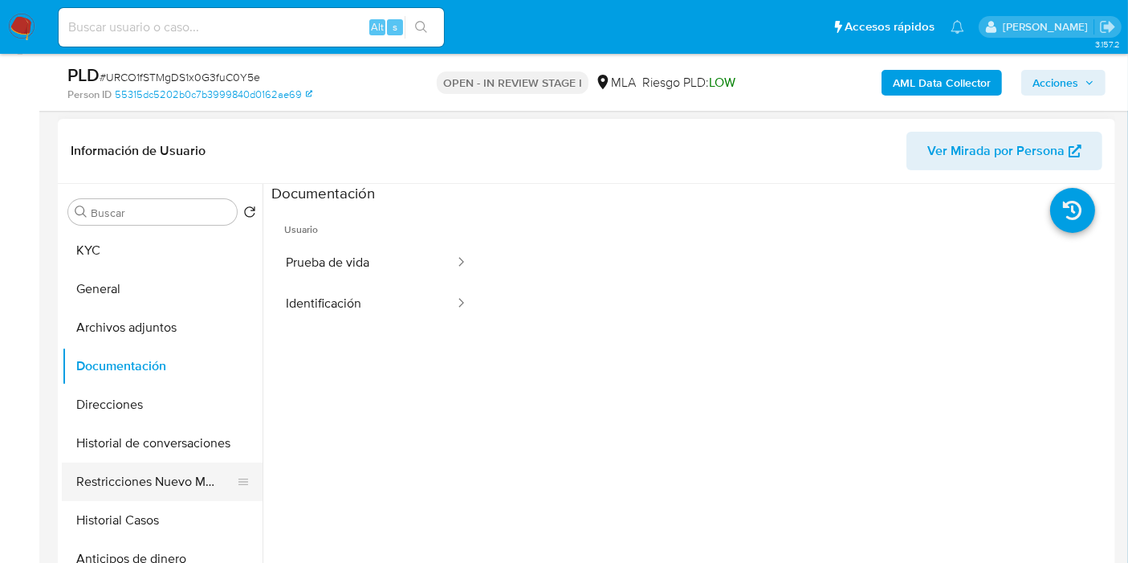
click at [165, 486] on button "Restricciones Nuevo Mundo" at bounding box center [156, 481] width 188 height 39
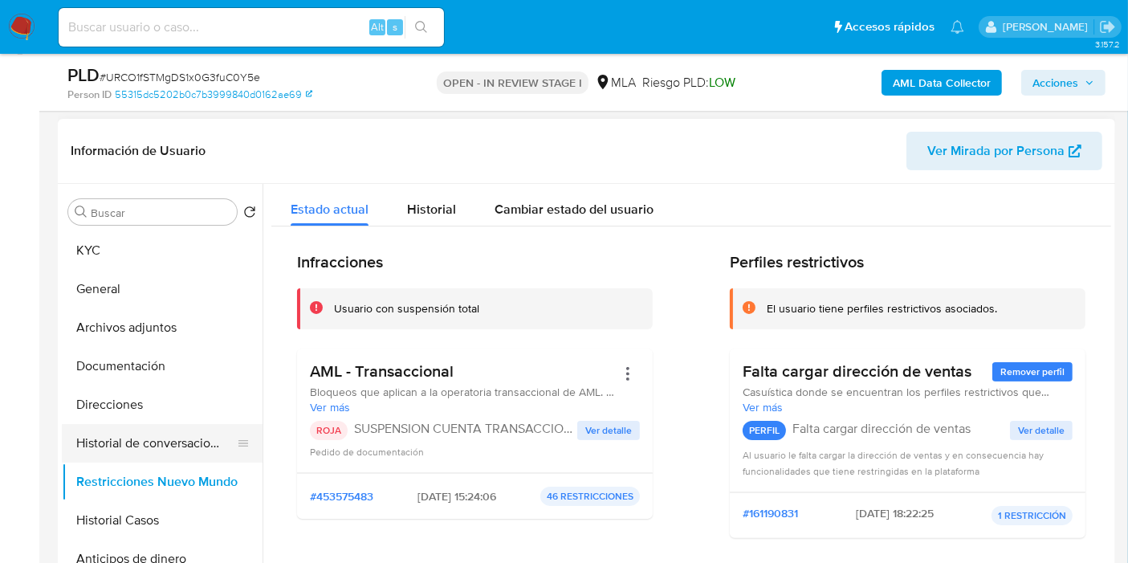
click at [181, 436] on button "Historial de conversaciones" at bounding box center [156, 443] width 188 height 39
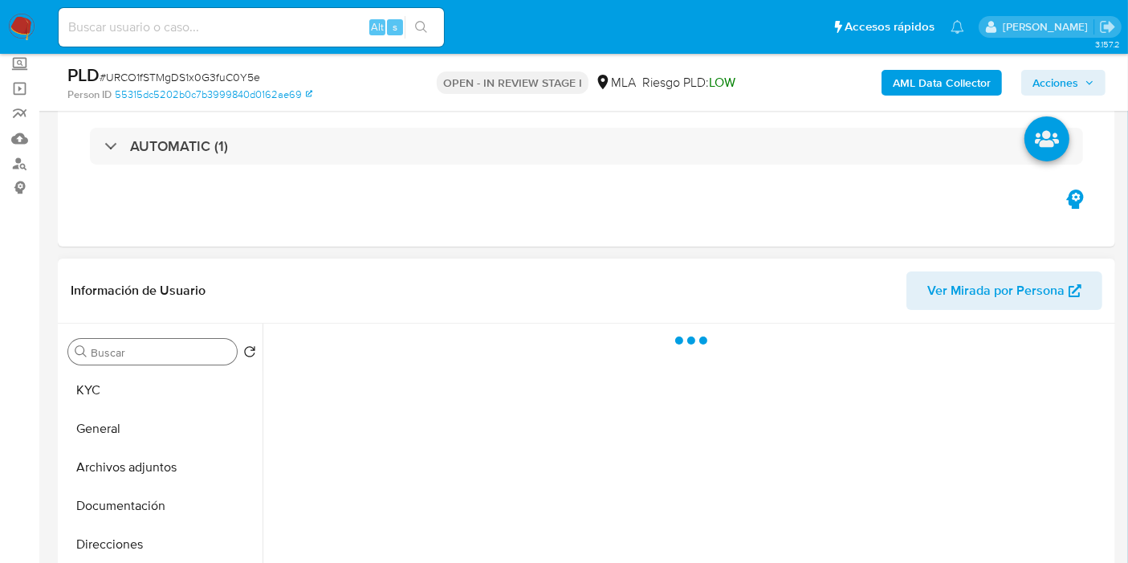
scroll to position [55, 0]
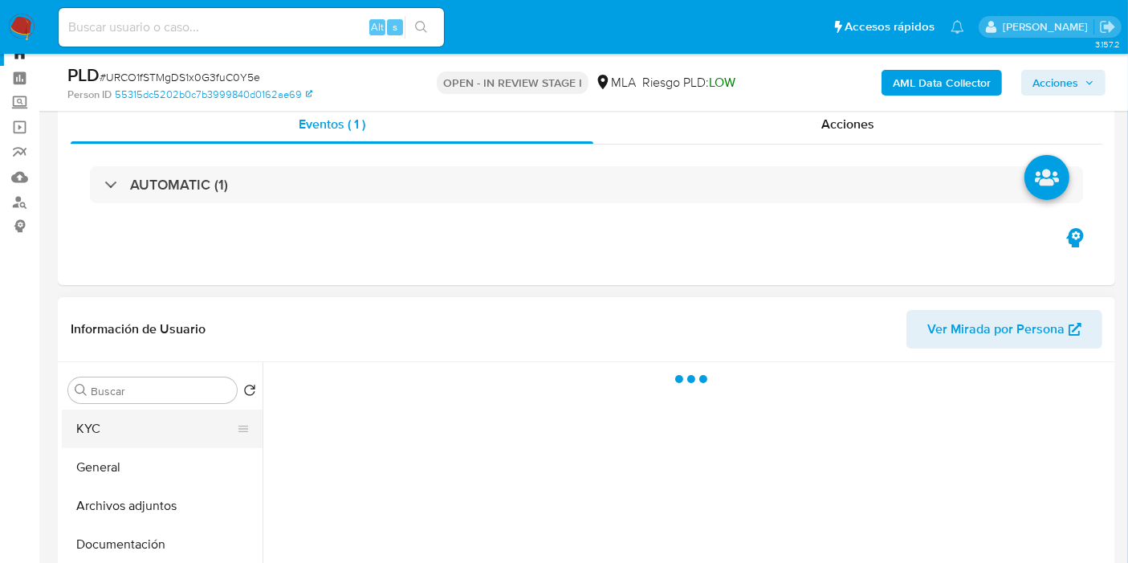
click at [132, 446] on button "KYC" at bounding box center [156, 428] width 188 height 39
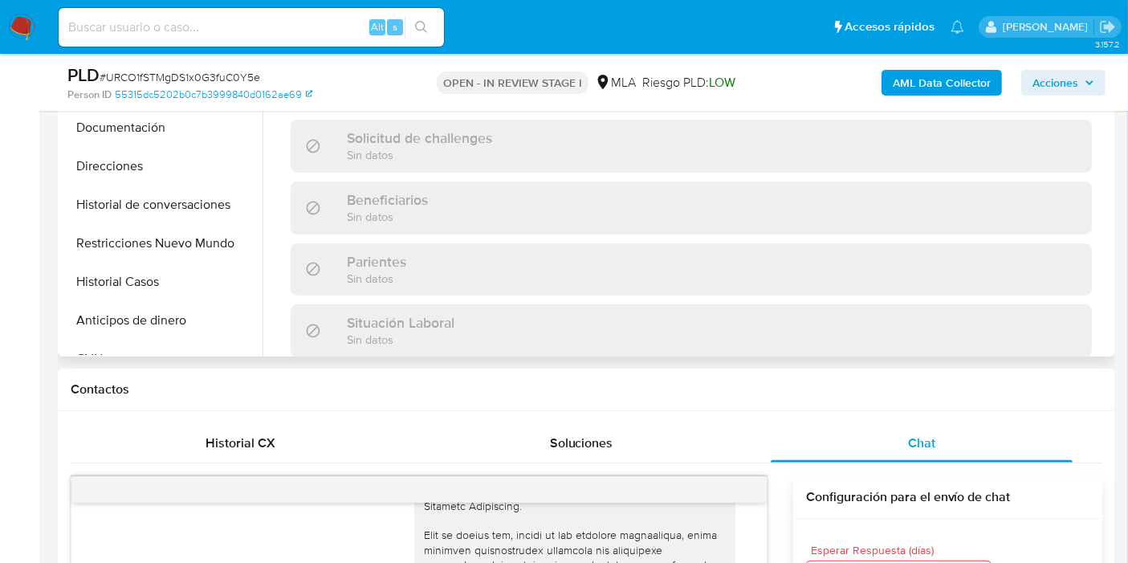
scroll to position [233, 0]
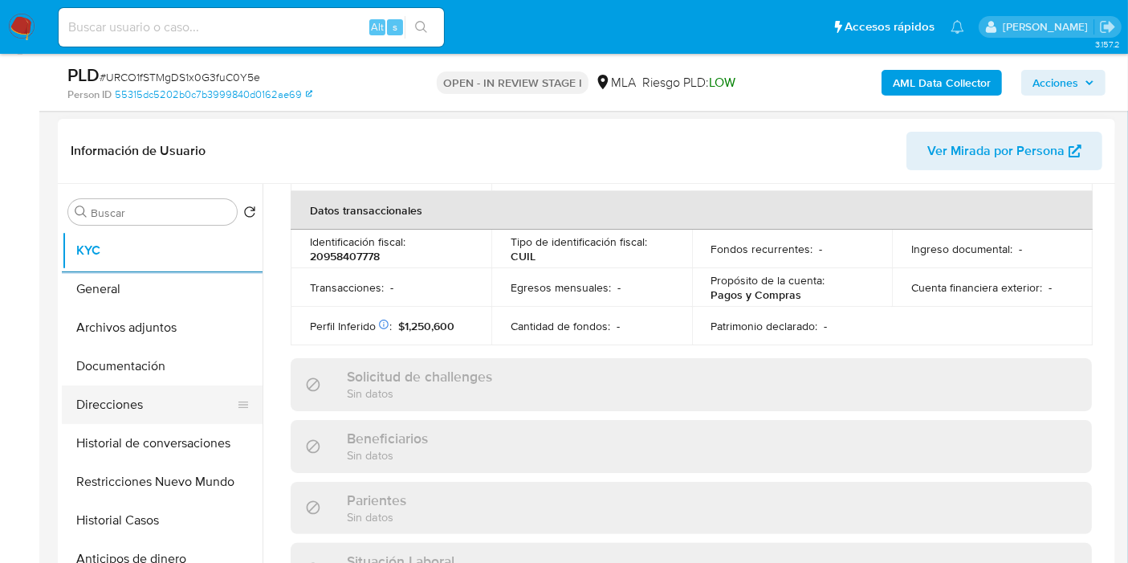
click at [135, 419] on button "Direcciones" at bounding box center [156, 404] width 188 height 39
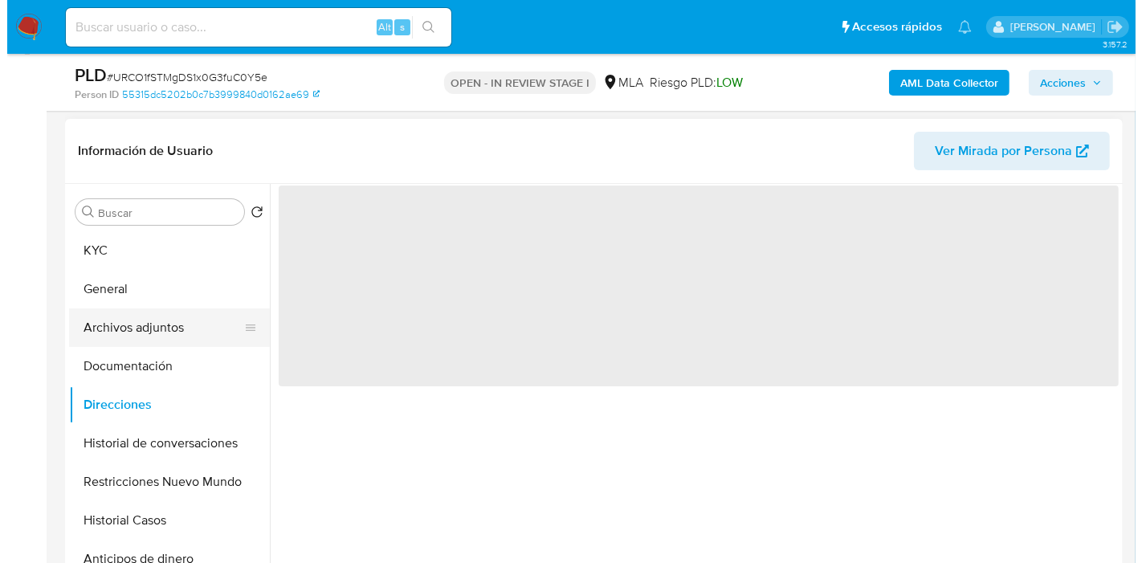
scroll to position [0, 0]
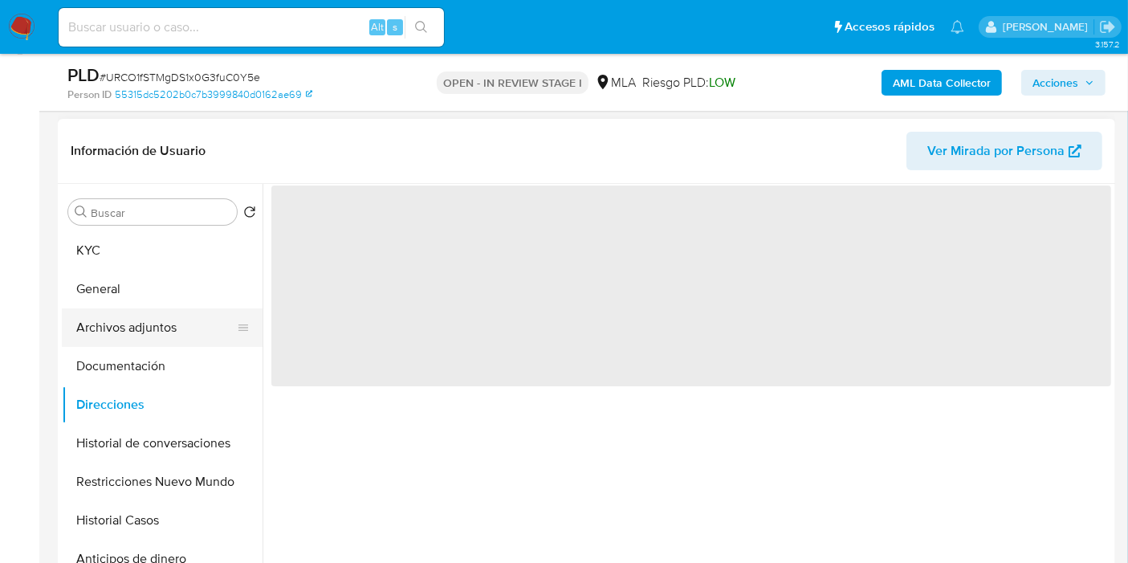
click at [165, 319] on button "Archivos adjuntos" at bounding box center [156, 327] width 188 height 39
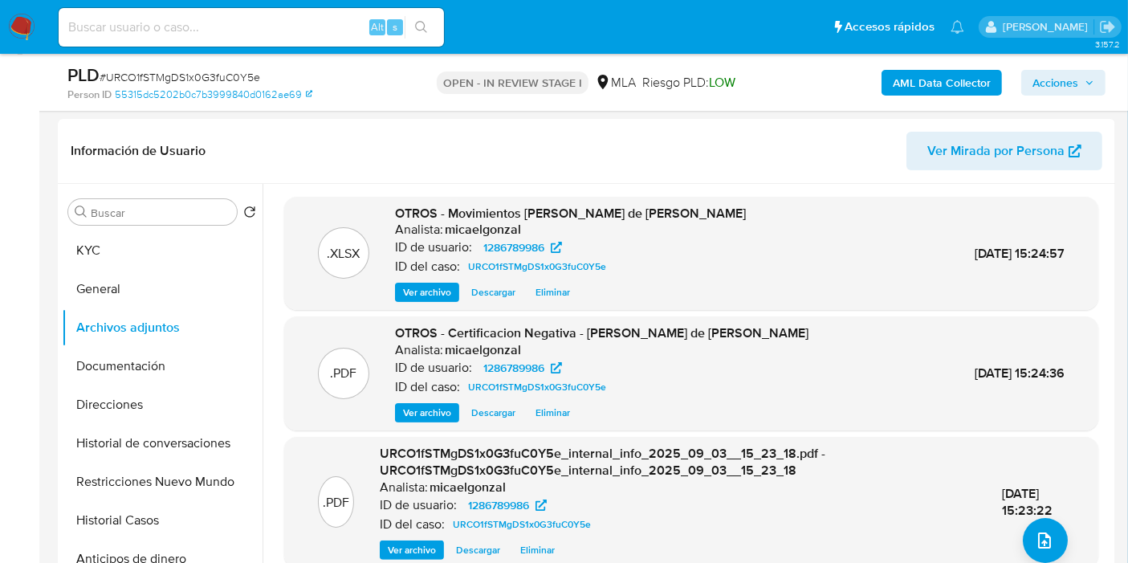
click at [949, 96] on div "AML Data Collector Acciones" at bounding box center [935, 82] width 342 height 38
click at [951, 79] on b "AML Data Collector" at bounding box center [942, 83] width 98 height 26
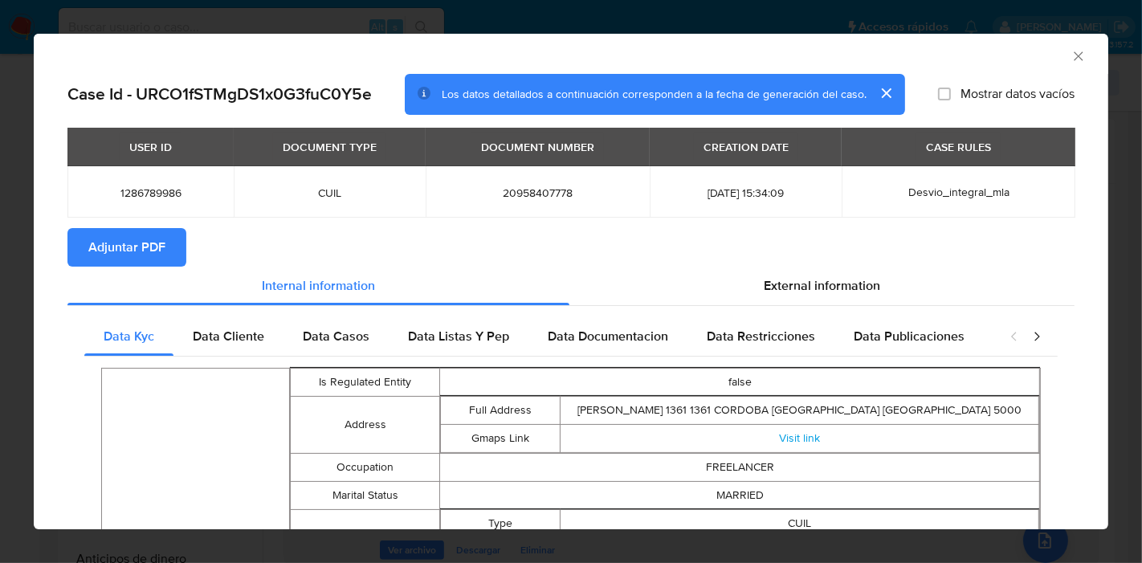
click at [780, 260] on section "Adjuntar PDF" at bounding box center [570, 247] width 1007 height 39
click at [780, 280] on span "External information" at bounding box center [822, 285] width 116 height 18
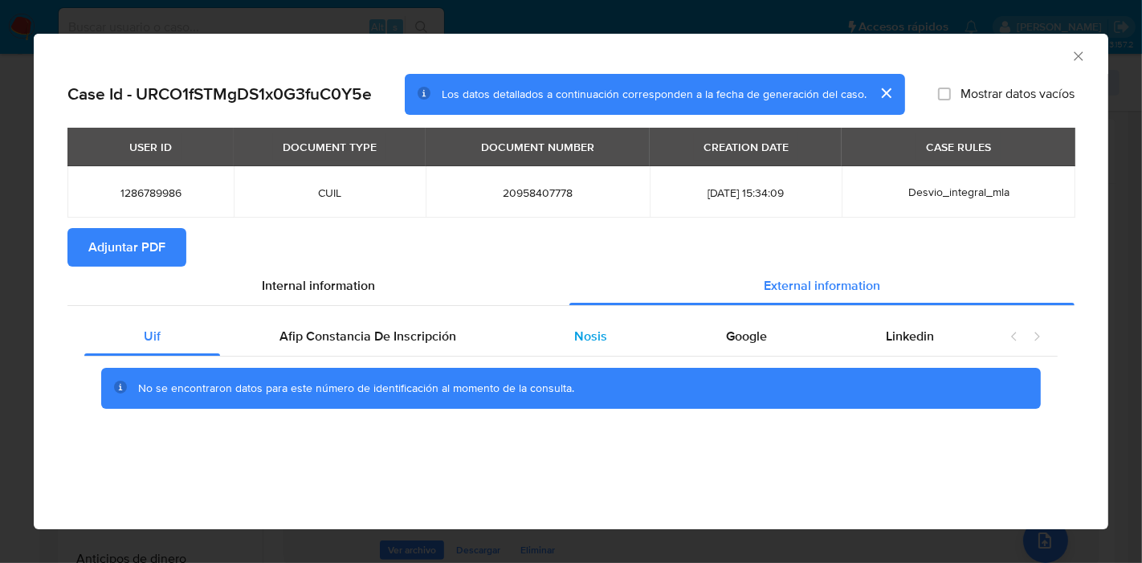
click at [617, 345] on div "Nosis" at bounding box center [591, 336] width 152 height 39
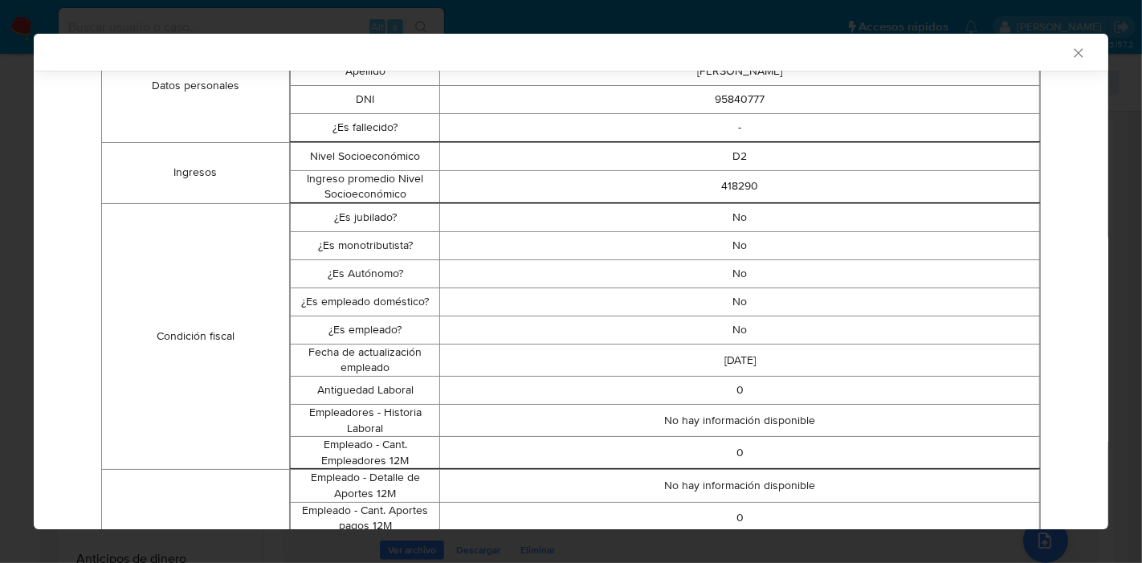
scroll to position [246, 0]
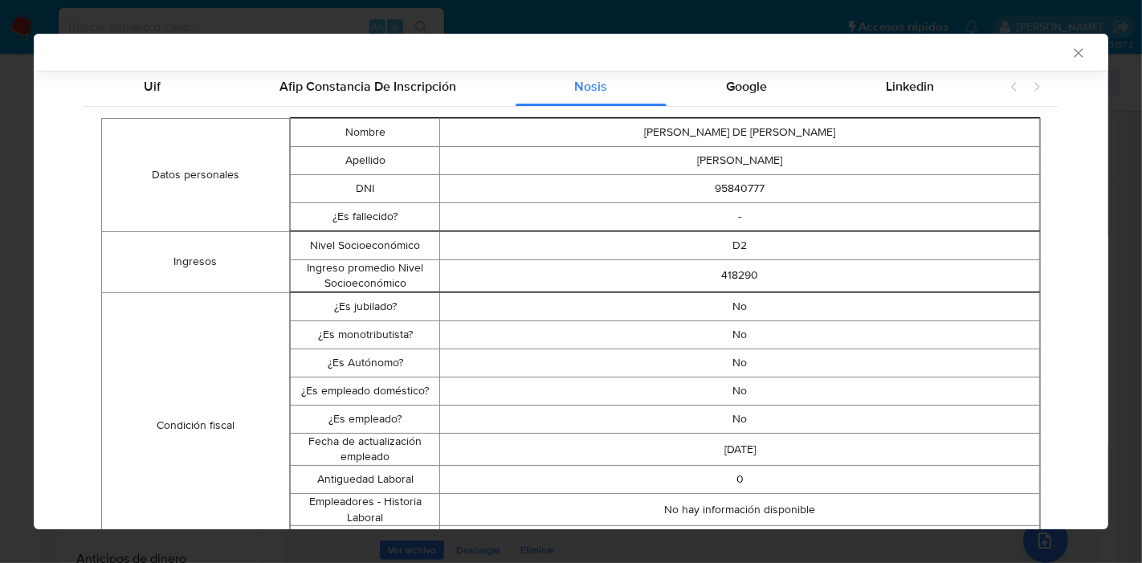
click at [1070, 47] on icon "Cerrar ventana" at bounding box center [1078, 53] width 16 height 16
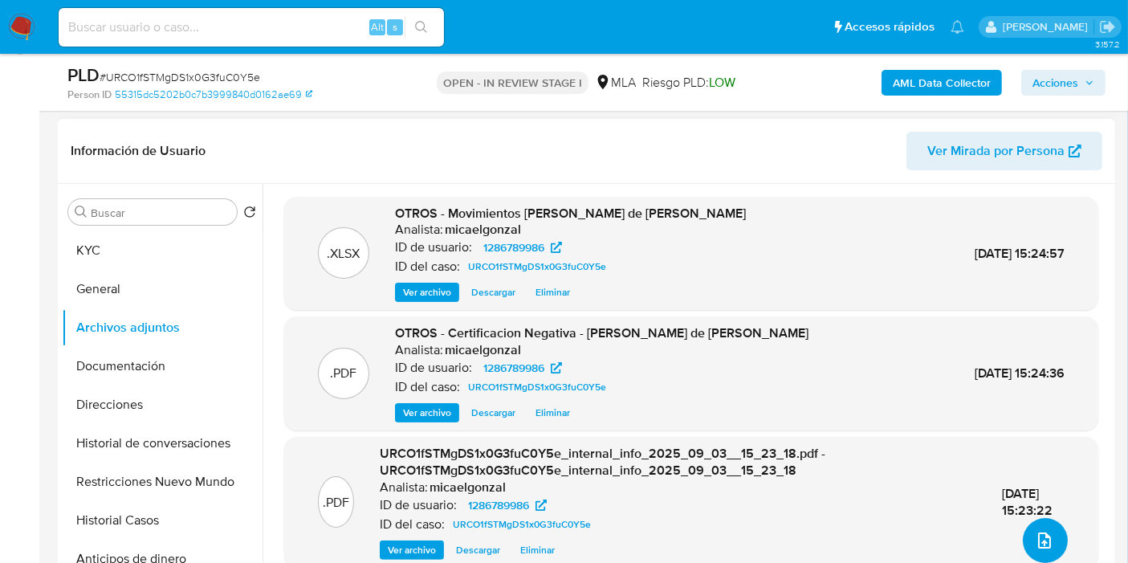
click at [1040, 533] on icon "upload-file" at bounding box center [1044, 540] width 19 height 19
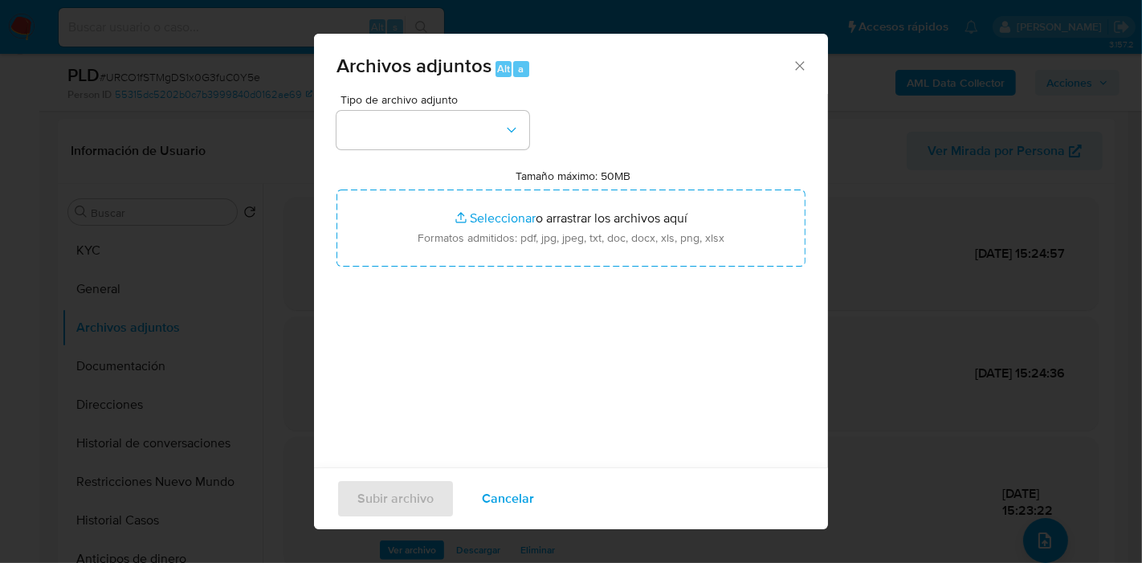
click at [446, 128] on button "button" at bounding box center [432, 130] width 193 height 39
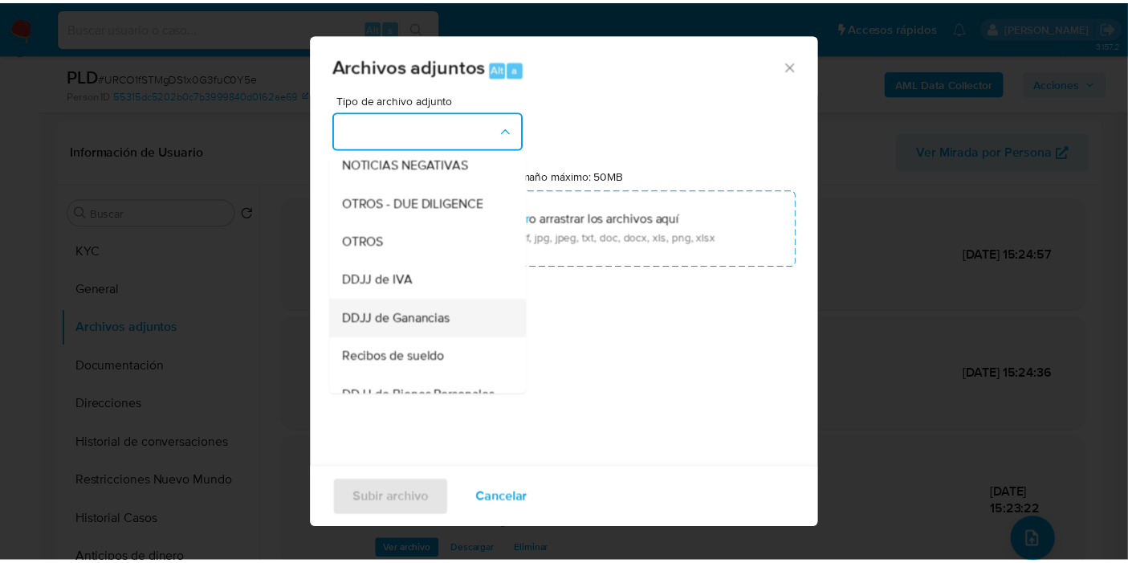
scroll to position [267, 0]
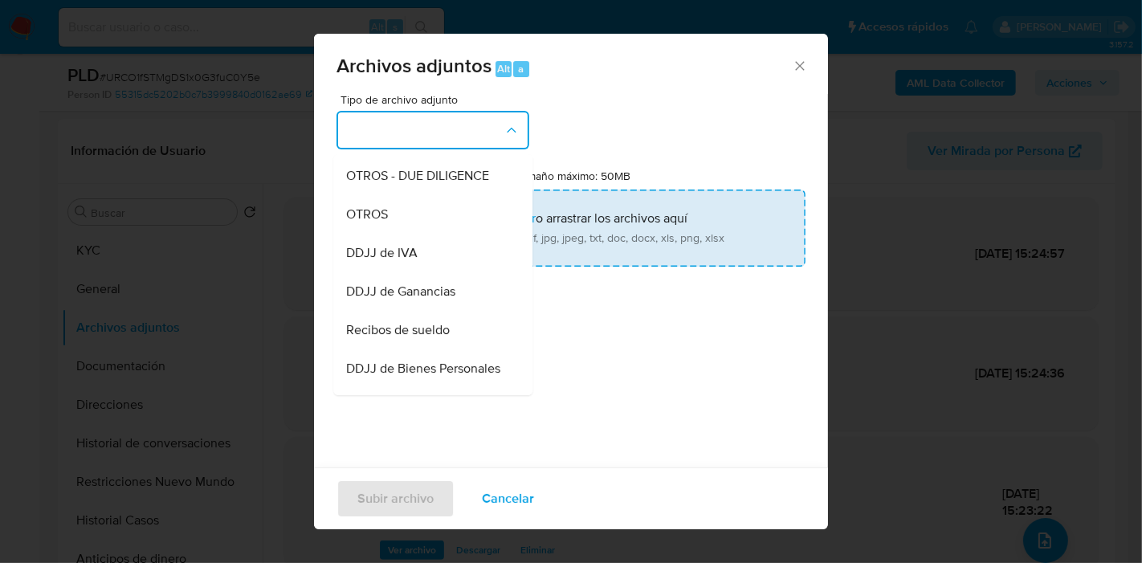
drag, startPoint x: 458, startPoint y: 231, endPoint x: 492, endPoint y: 230, distance: 33.8
click at [458, 230] on div "OTROS" at bounding box center [428, 214] width 164 height 39
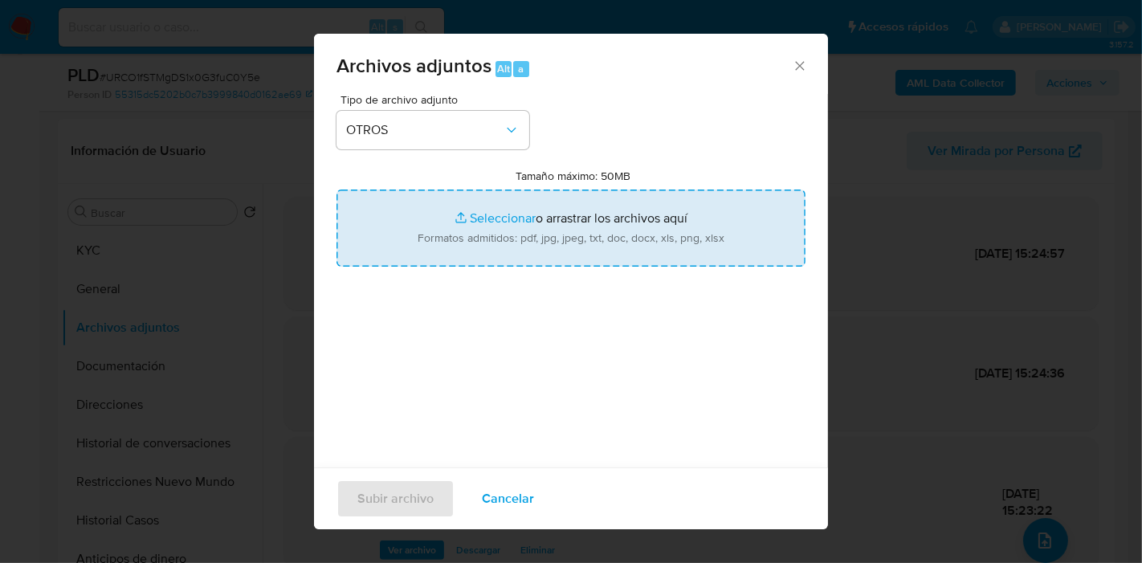
click at [493, 230] on input "Tamaño máximo: 50MB Seleccionar archivos" at bounding box center [570, 227] width 469 height 77
type input "C:\fakepath\Caselog URCO1fSTMgDS1x0G3fuC0Y5e_2025_08_19_16_34_04.docx"
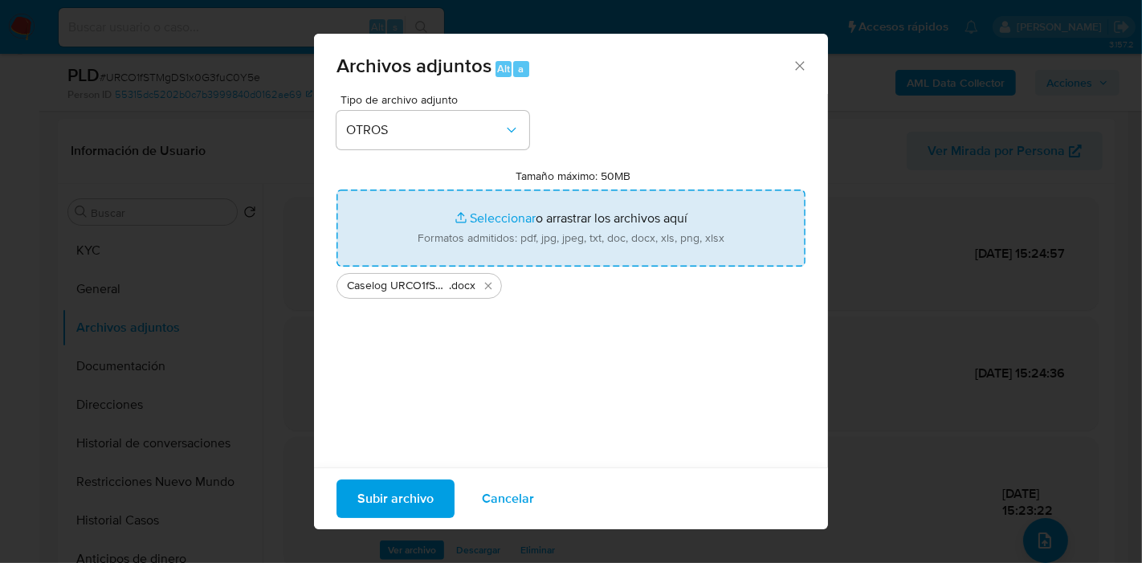
click at [361, 495] on span "Subir archivo" at bounding box center [395, 498] width 76 height 35
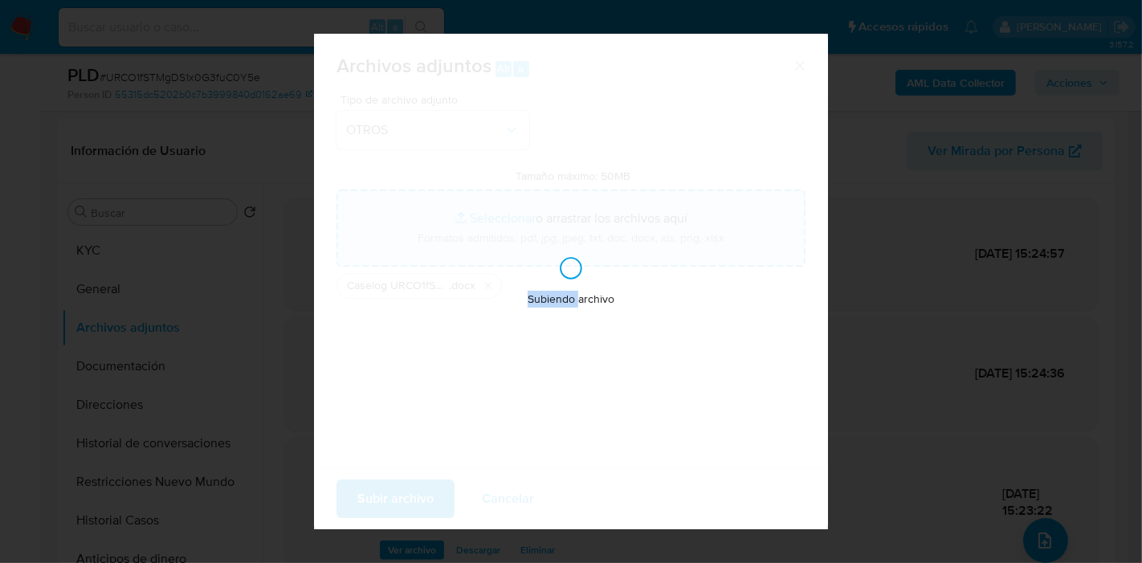
click at [361, 495] on div "Subiendo archivo" at bounding box center [571, 281] width 514 height 495
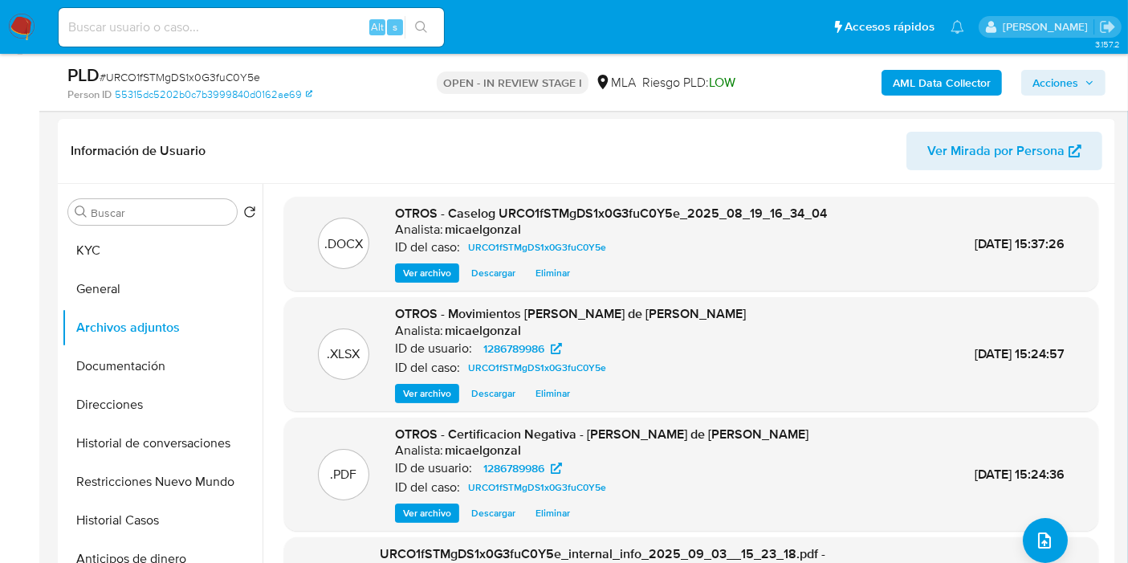
click at [1071, 83] on span "Acciones" at bounding box center [1056, 83] width 46 height 26
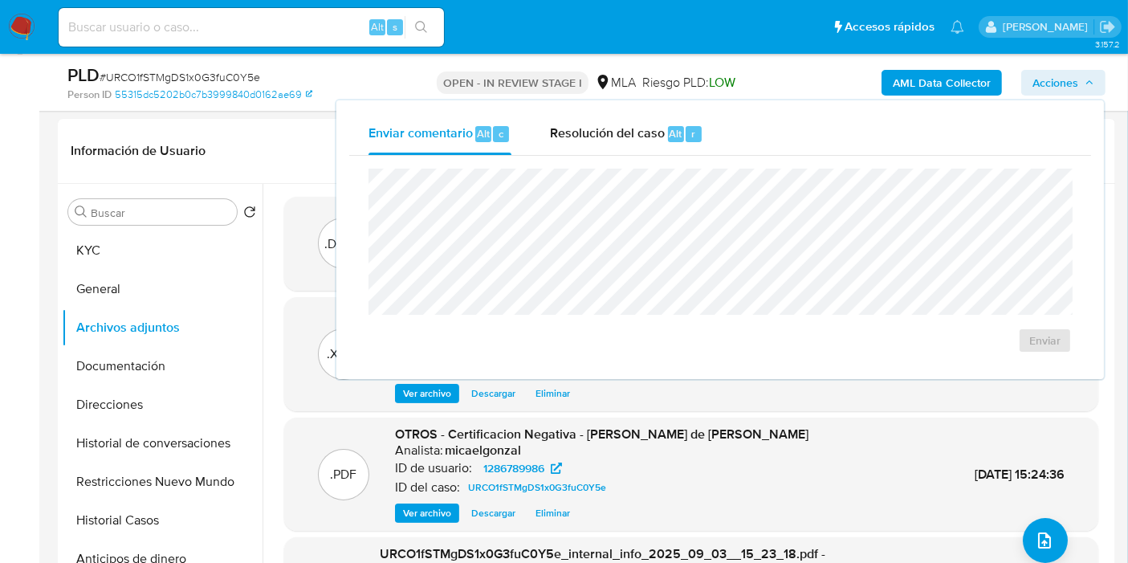
click at [635, 111] on div "Enviar comentario Alt c Resolución del caso Alt r Enviar" at bounding box center [720, 239] width 768 height 279
click at [621, 134] on span "Resolución del caso" at bounding box center [607, 133] width 115 height 18
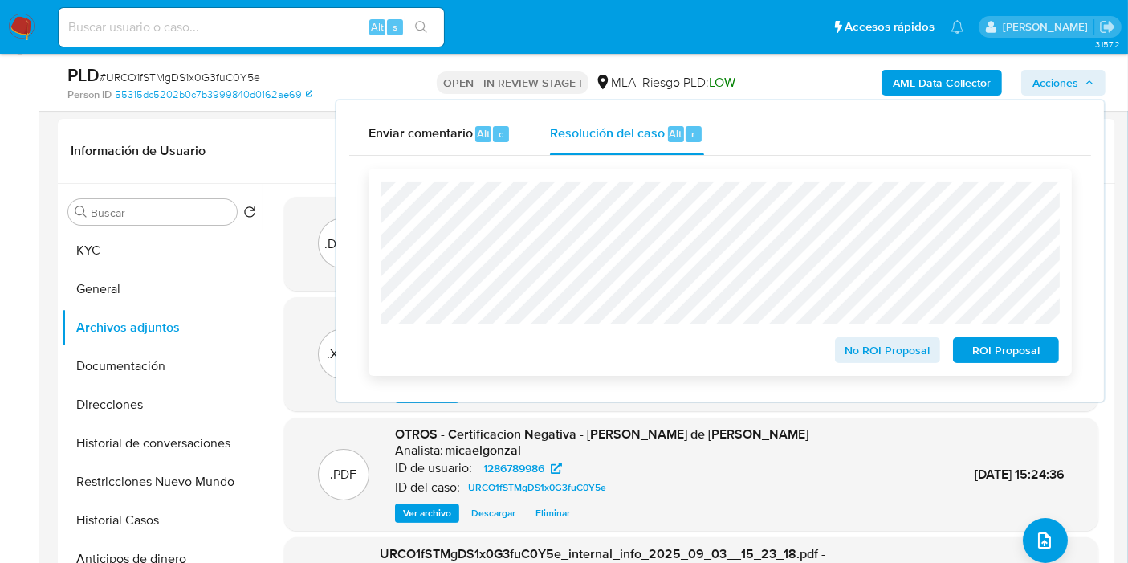
click at [1026, 355] on span "ROI Proposal" at bounding box center [1006, 350] width 84 height 22
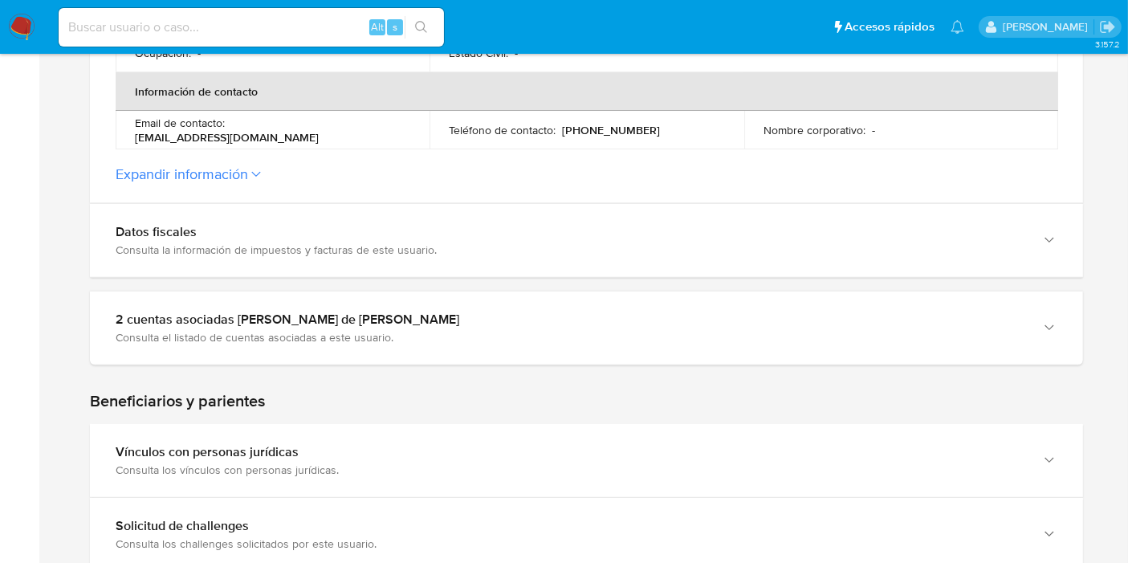
scroll to position [446, 0]
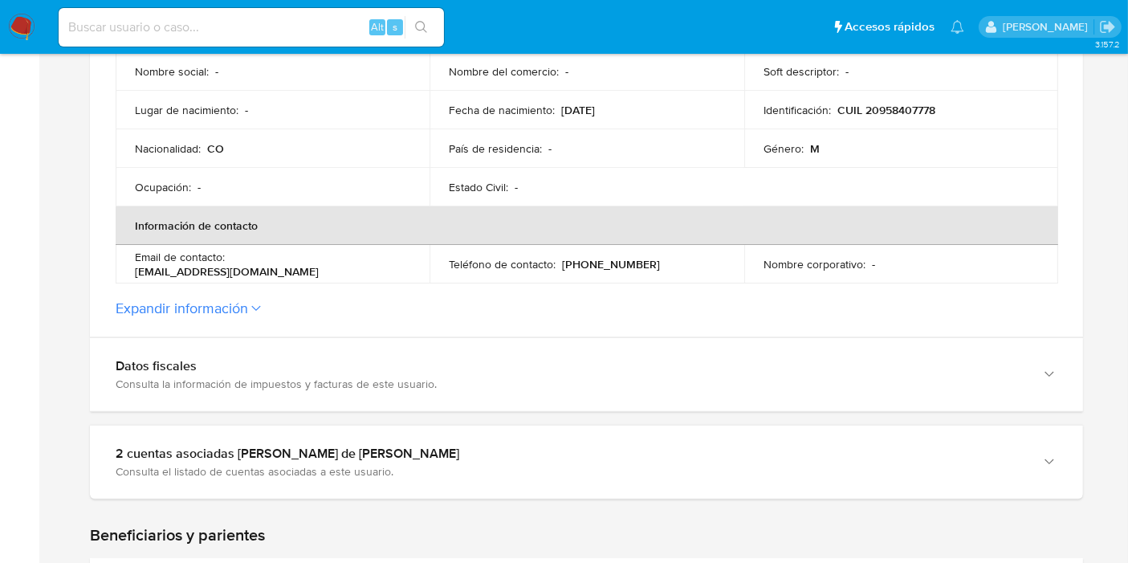
click at [613, 260] on p "[PHONE_NUMBER]" at bounding box center [611, 264] width 98 height 14
drag, startPoint x: 613, startPoint y: 260, endPoint x: 598, endPoint y: 267, distance: 15.8
click at [598, 267] on p "[PHONE_NUMBER]" at bounding box center [611, 264] width 98 height 14
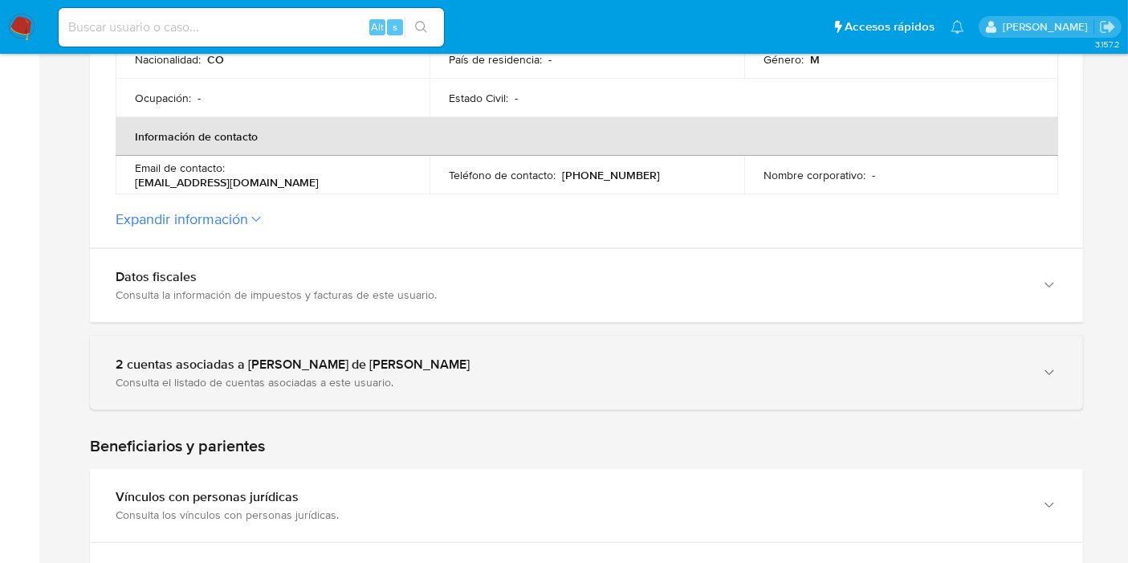
click at [392, 365] on div "2 cuentas asociadas a [PERSON_NAME] de [PERSON_NAME]" at bounding box center [571, 364] width 910 height 16
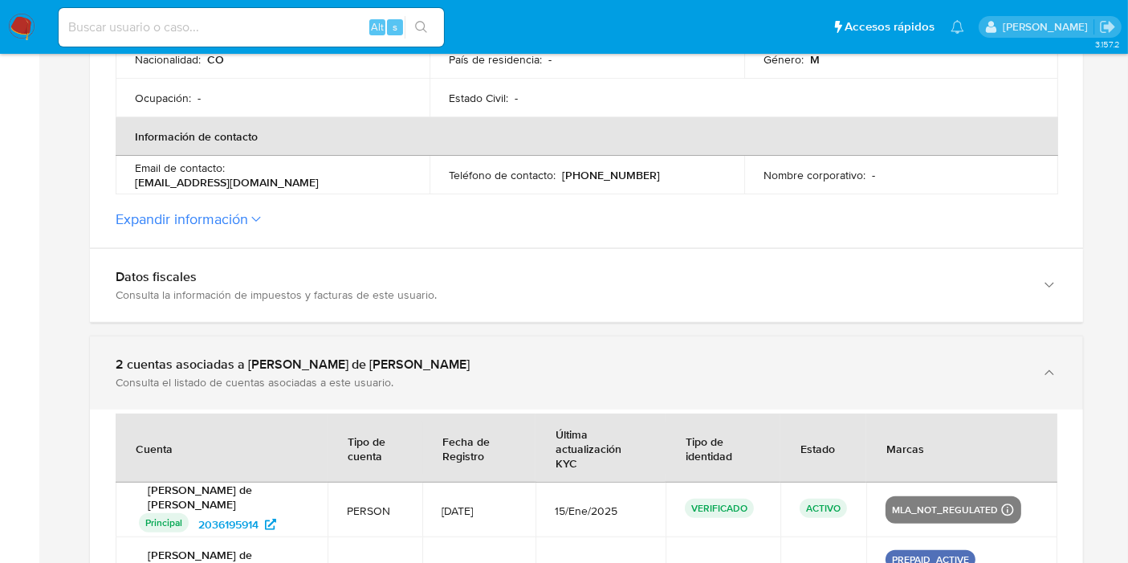
click at [392, 365] on div "2 cuentas asociadas a [PERSON_NAME] de [PERSON_NAME]" at bounding box center [571, 364] width 910 height 16
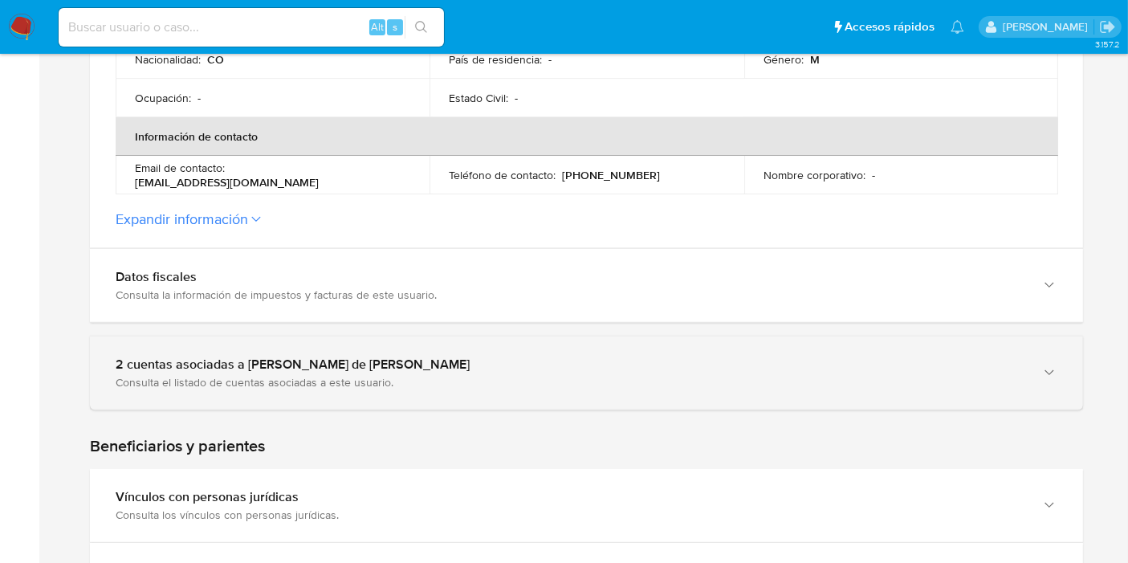
click at [392, 365] on div "2 cuentas asociadas a Jaime de Jesus Mendez Vasquez" at bounding box center [571, 364] width 910 height 16
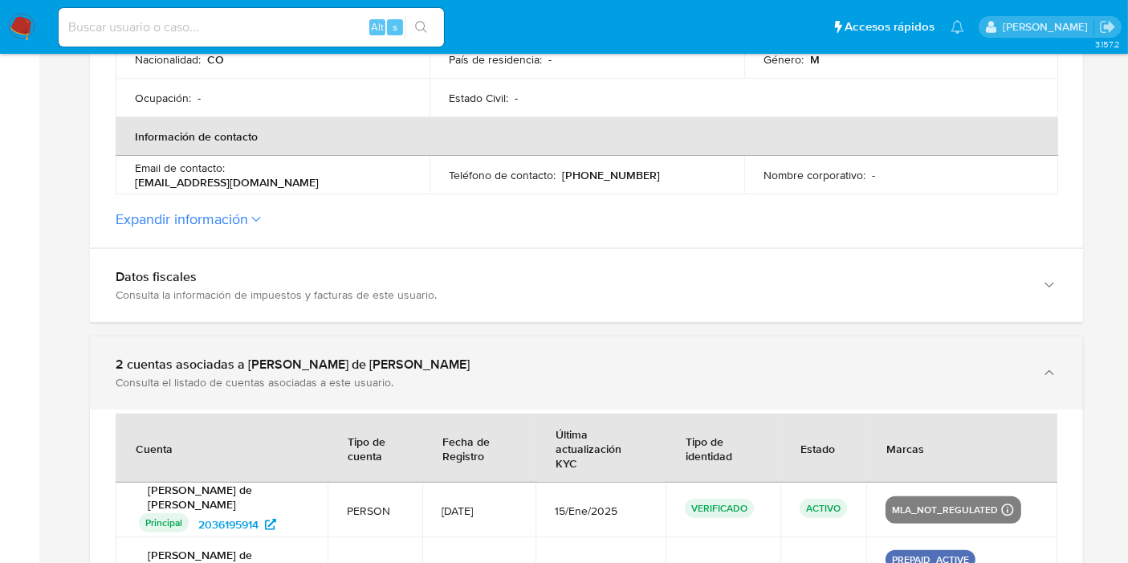
click at [392, 365] on div "2 cuentas asociadas a Jaime de Jesus Mendez Vasquez" at bounding box center [571, 364] width 910 height 16
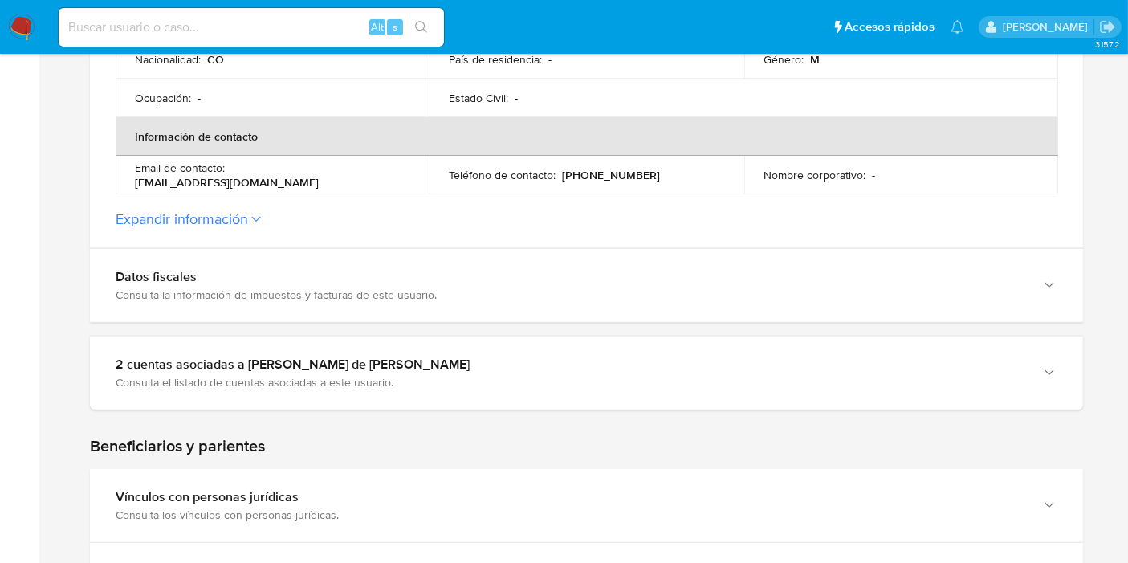
click at [427, 416] on section at bounding box center [586, 319] width 993 height 1334
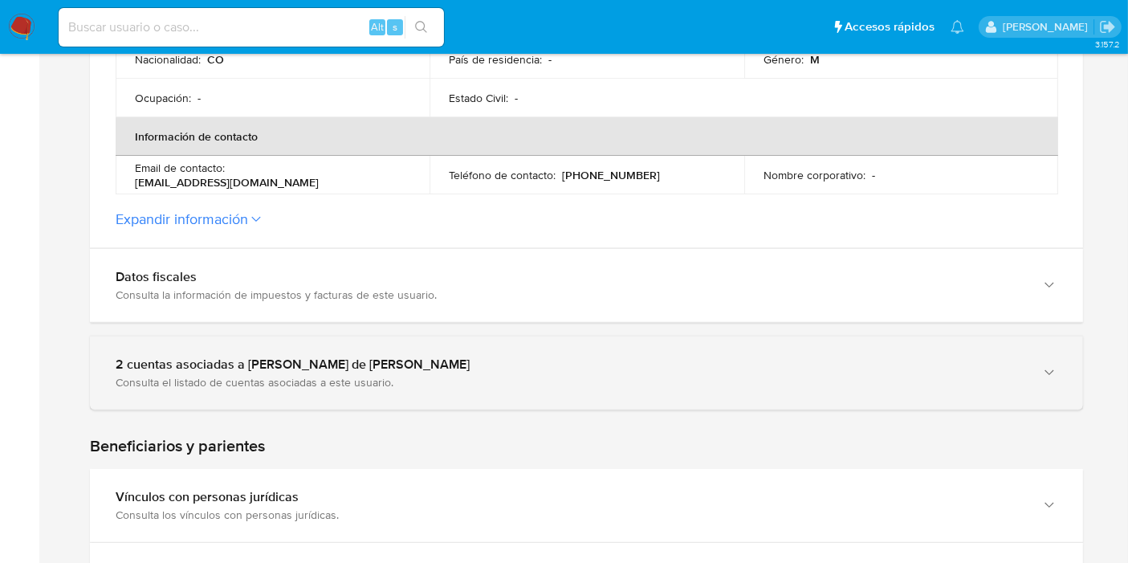
click at [450, 377] on div "Consulta el listado de cuentas asociadas a este usuario." at bounding box center [571, 382] width 910 height 14
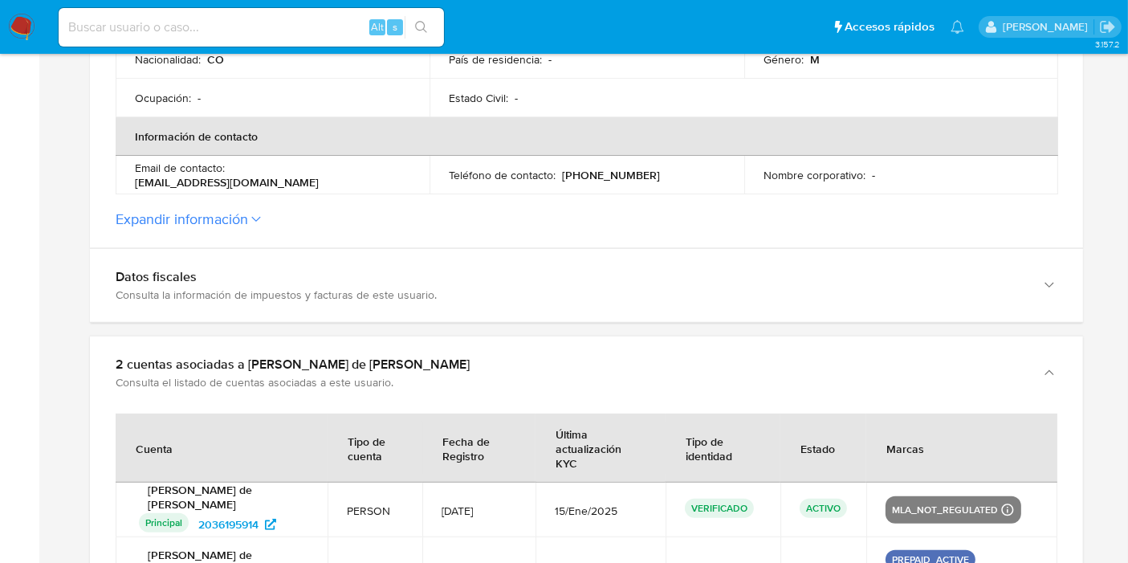
drag, startPoint x: 449, startPoint y: 368, endPoint x: 454, endPoint y: 418, distance: 50.9
click at [451, 370] on div "2 cuentas asociadas a Jaime de Jesus Mendez Vasquez Consulta el listado de cuen…" at bounding box center [571, 372] width 910 height 33
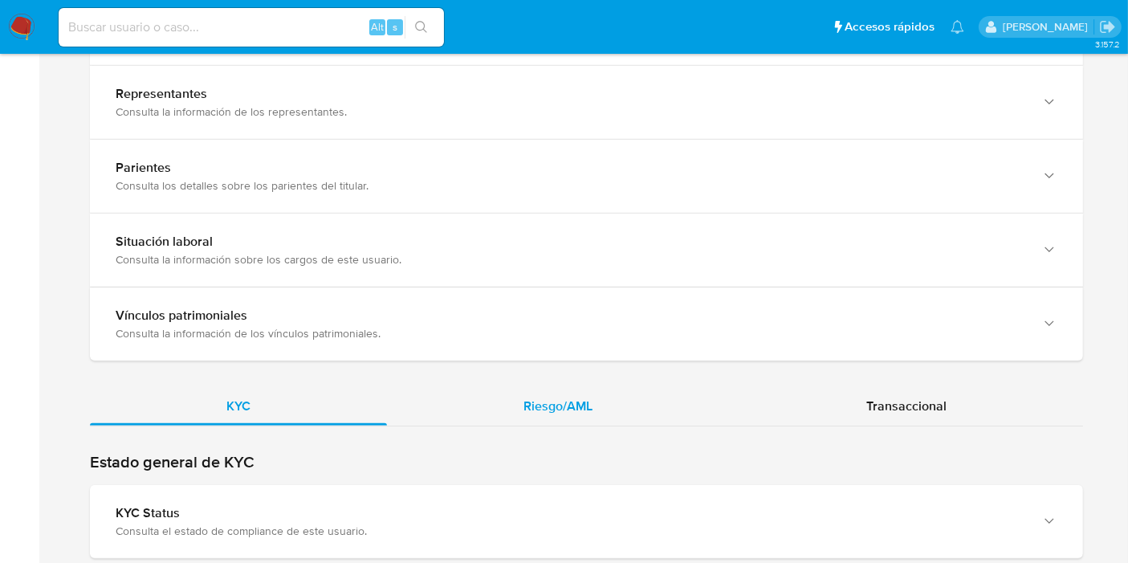
click at [552, 391] on div "Riesgo/AML" at bounding box center [558, 406] width 342 height 39
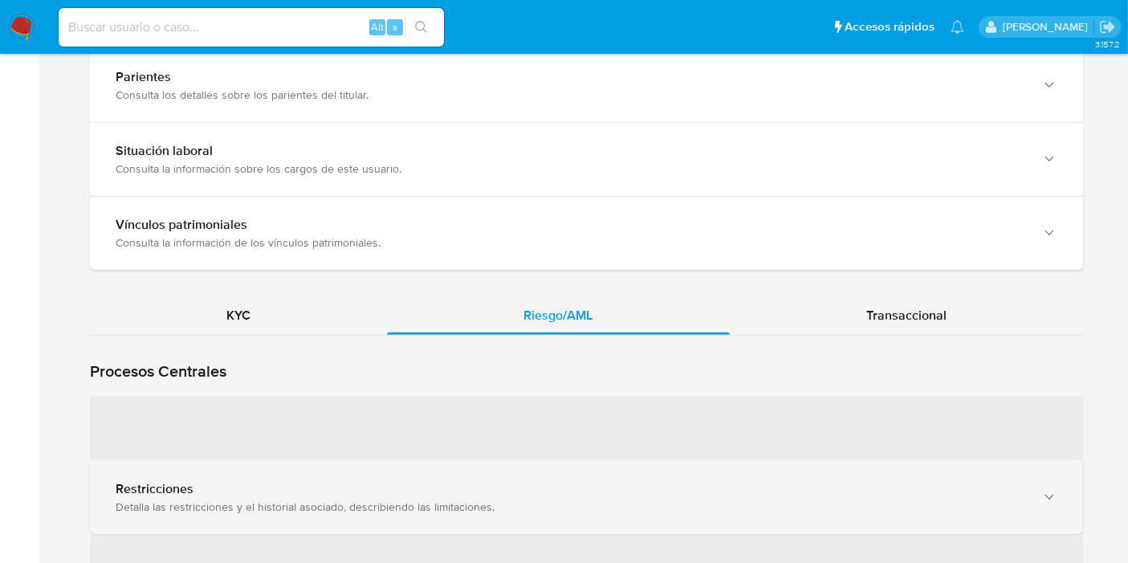
scroll to position [1338, 0]
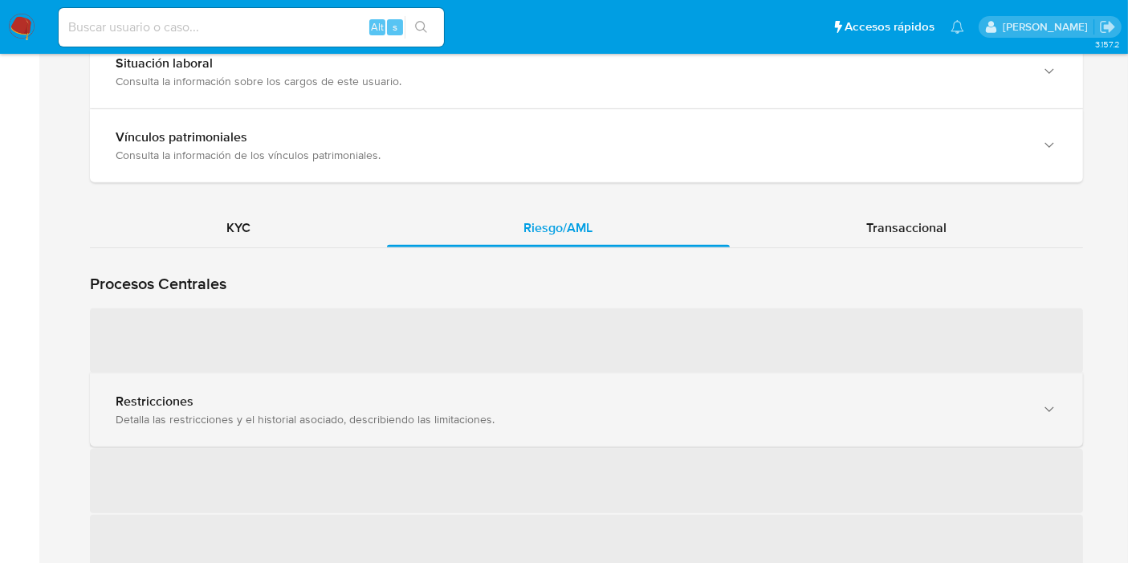
click at [195, 412] on div "Detalla las restricciones y el historial asociado, describiendo las limitacione…" at bounding box center [571, 419] width 910 height 14
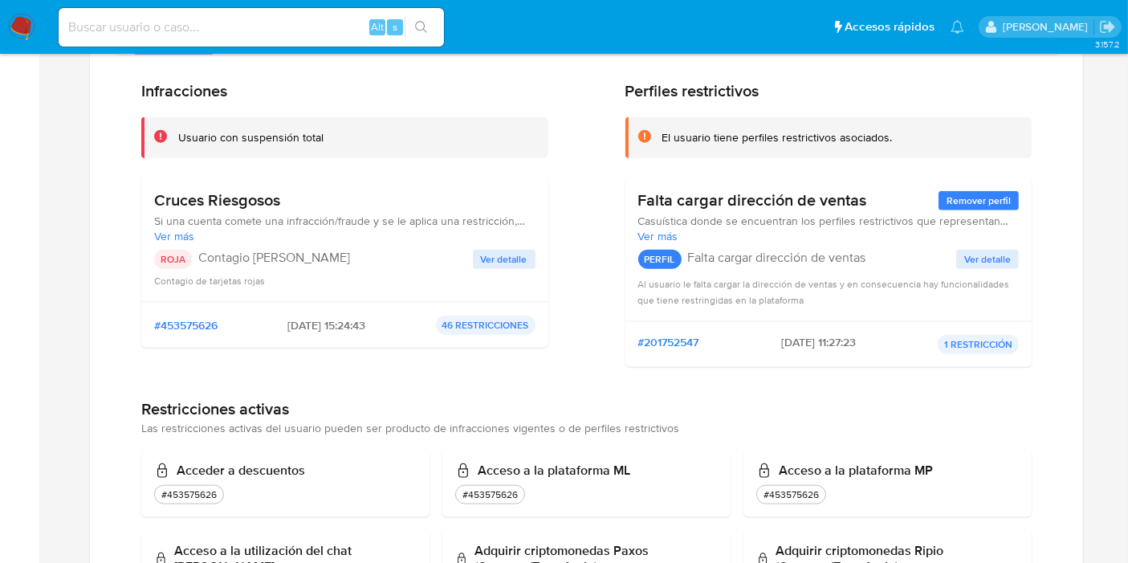
scroll to position [1606, 0]
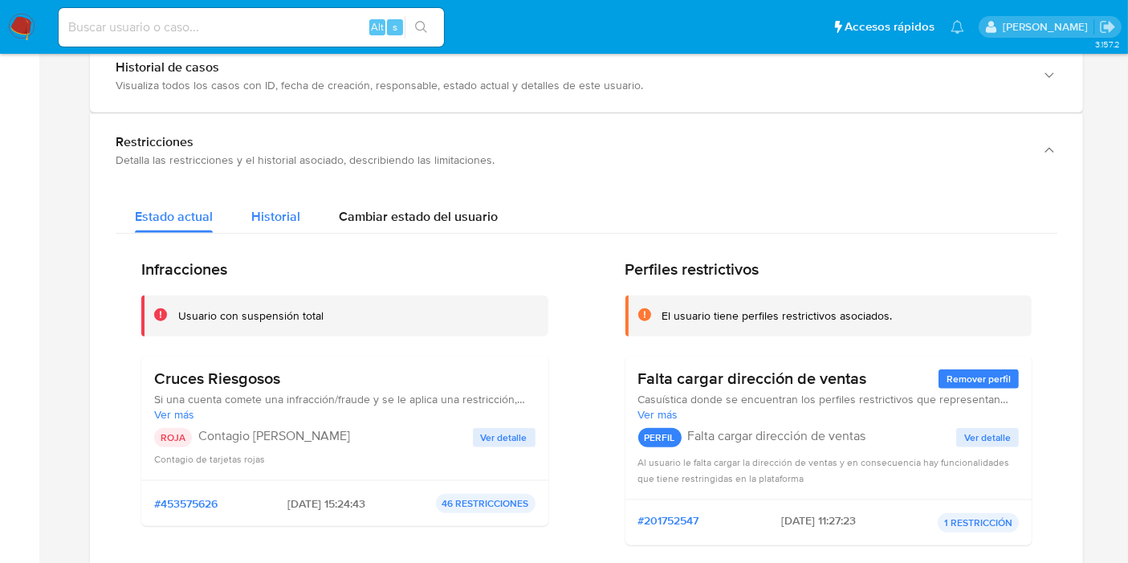
click at [271, 216] on span "Historial" at bounding box center [275, 216] width 49 height 18
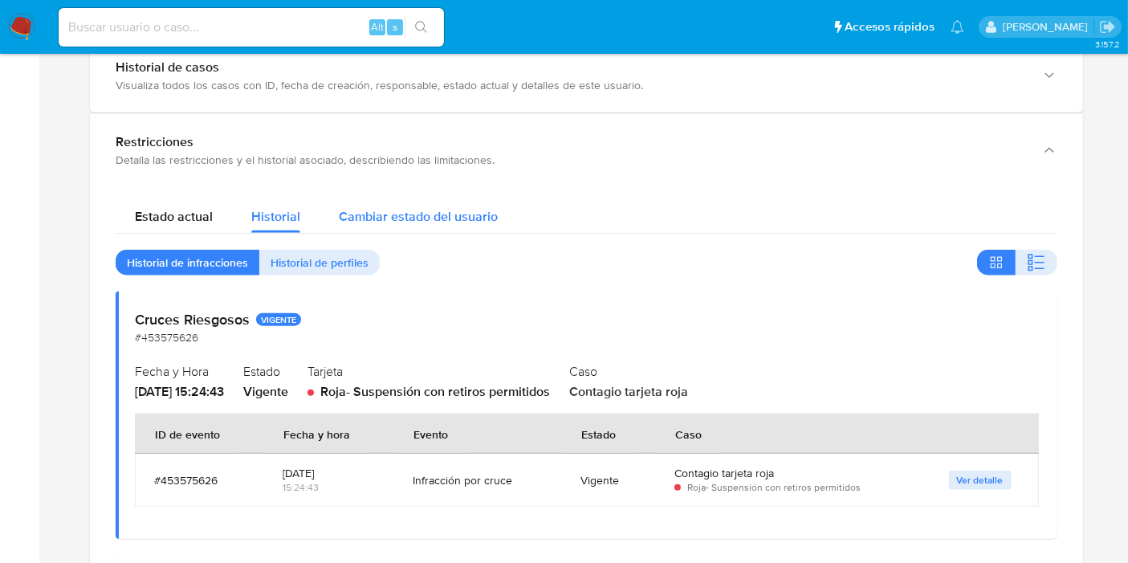
click at [498, 215] on button "Cambiar estado del usuario" at bounding box center [419, 212] width 198 height 43
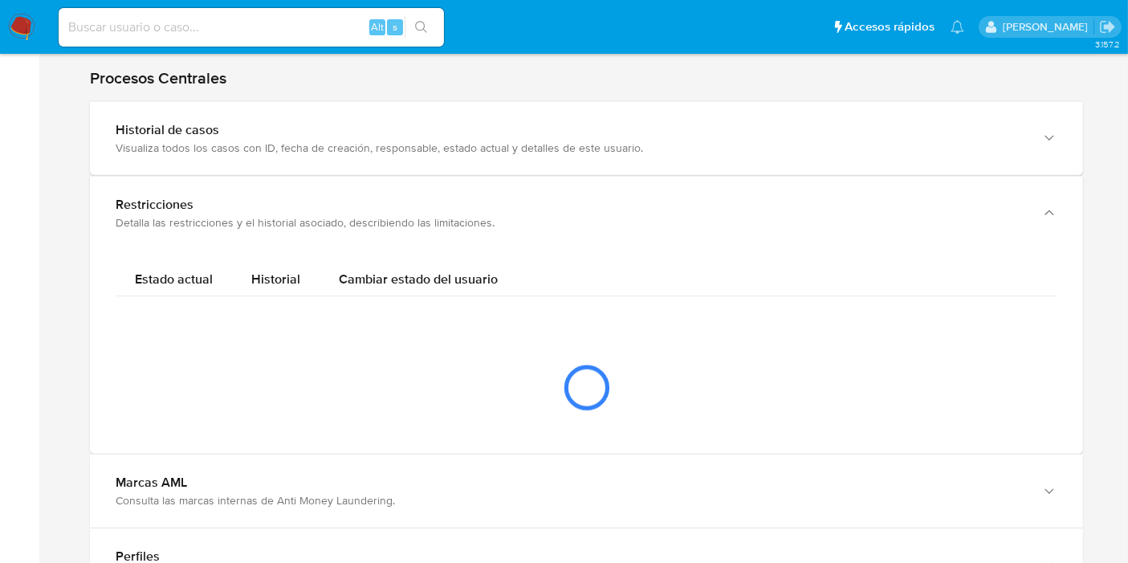
scroll to position [1516, 0]
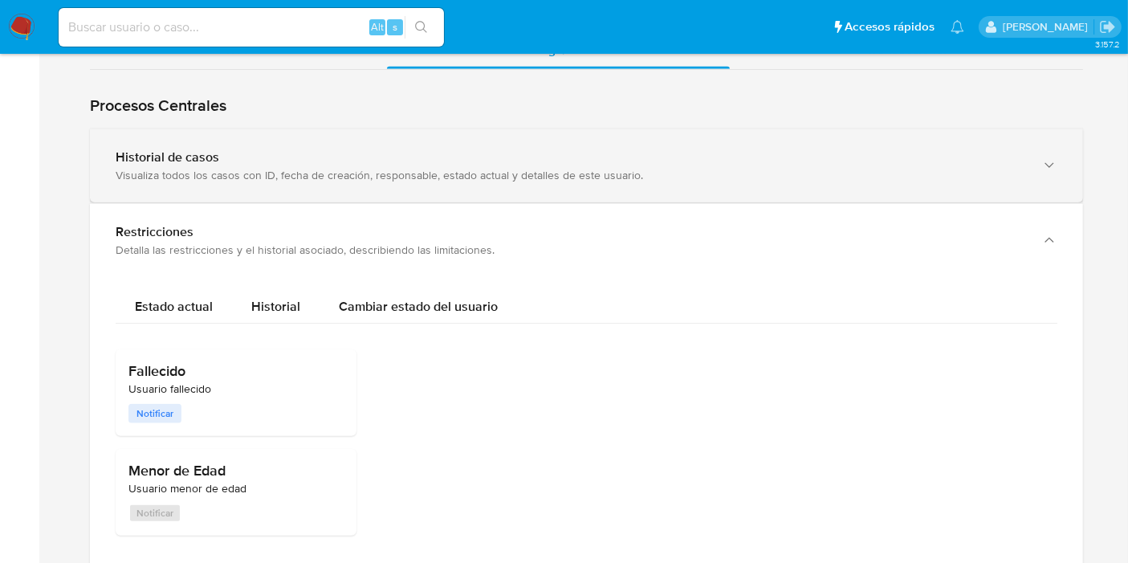
click at [387, 181] on div "Historial de casos Visualiza todos los casos con ID, fecha de creación, respons…" at bounding box center [586, 165] width 993 height 73
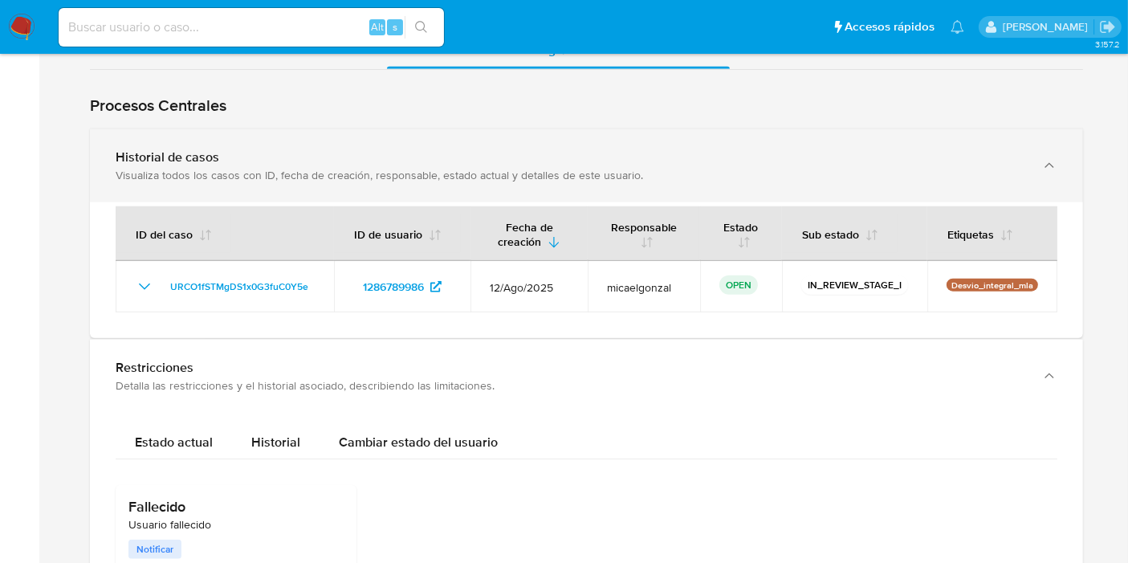
click at [387, 181] on div "Historial de casos Visualiza todos los casos con ID, fecha de creación, respons…" at bounding box center [586, 165] width 993 height 73
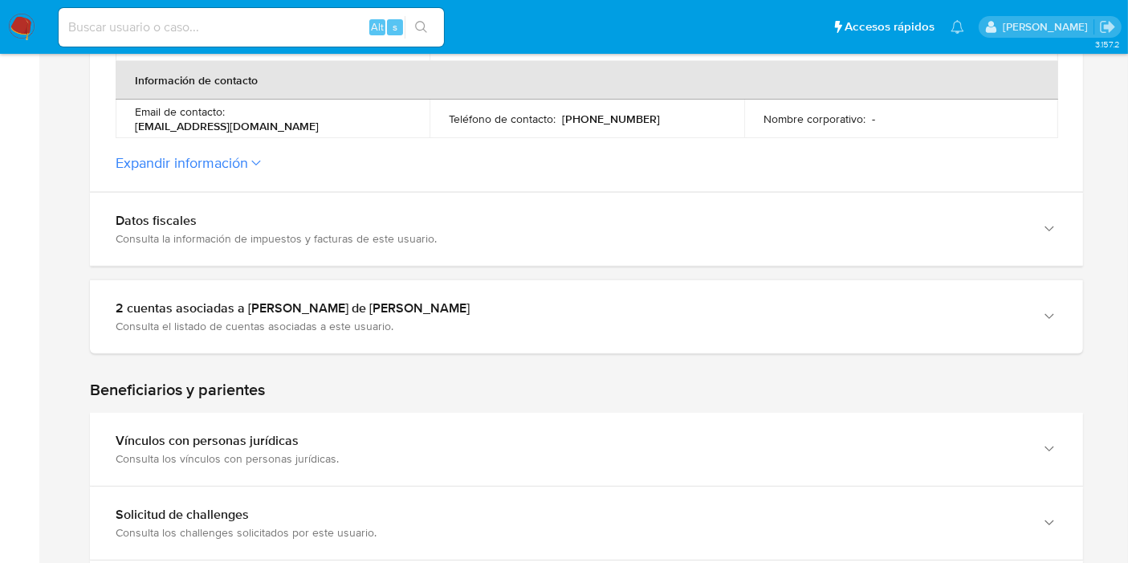
scroll to position [446, 0]
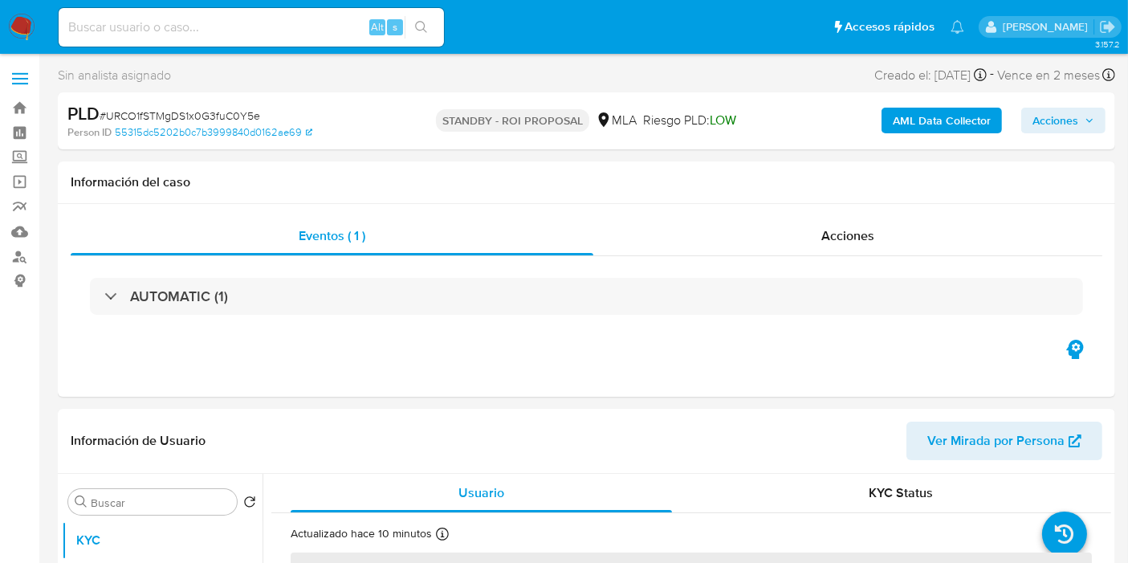
click at [26, 27] on img at bounding box center [21, 27] width 27 height 27
select select "10"
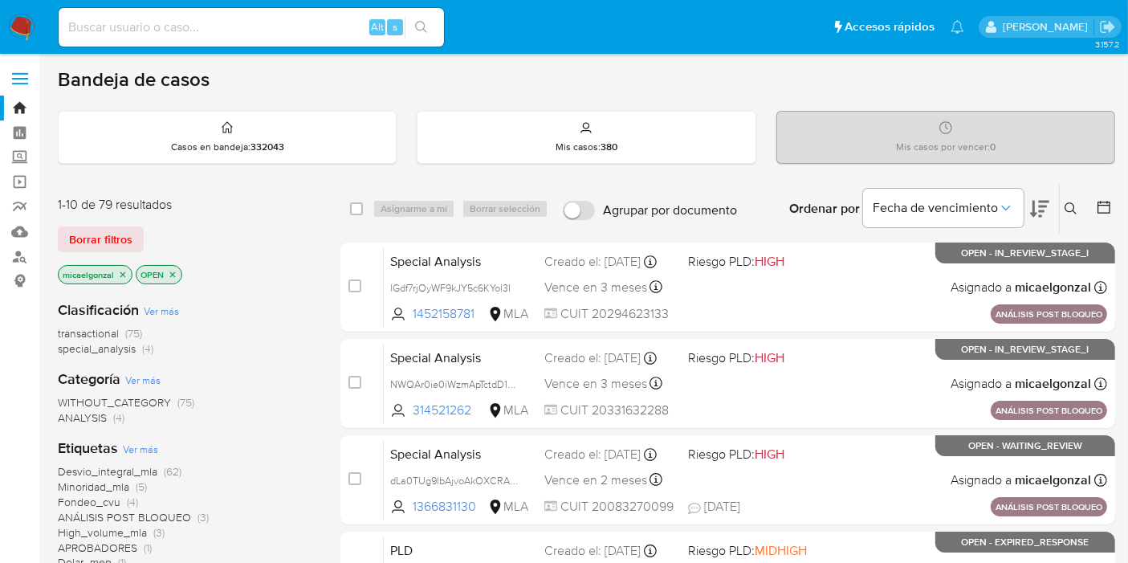
click at [35, 25] on nav "Pausado Ver notificaciones Alt s Accesos rápidos Presiona las siguientes teclas…" at bounding box center [564, 27] width 1128 height 54
click at [37, 27] on nav "Pausado Ver notificaciones Alt s Accesos rápidos Presiona las siguientes teclas…" at bounding box center [564, 27] width 1128 height 54
click at [6, 27] on nav "Pausado Ver notificaciones Alt s Accesos rápidos Presiona las siguientes teclas…" at bounding box center [564, 27] width 1128 height 54
click at [22, 28] on img at bounding box center [21, 27] width 27 height 27
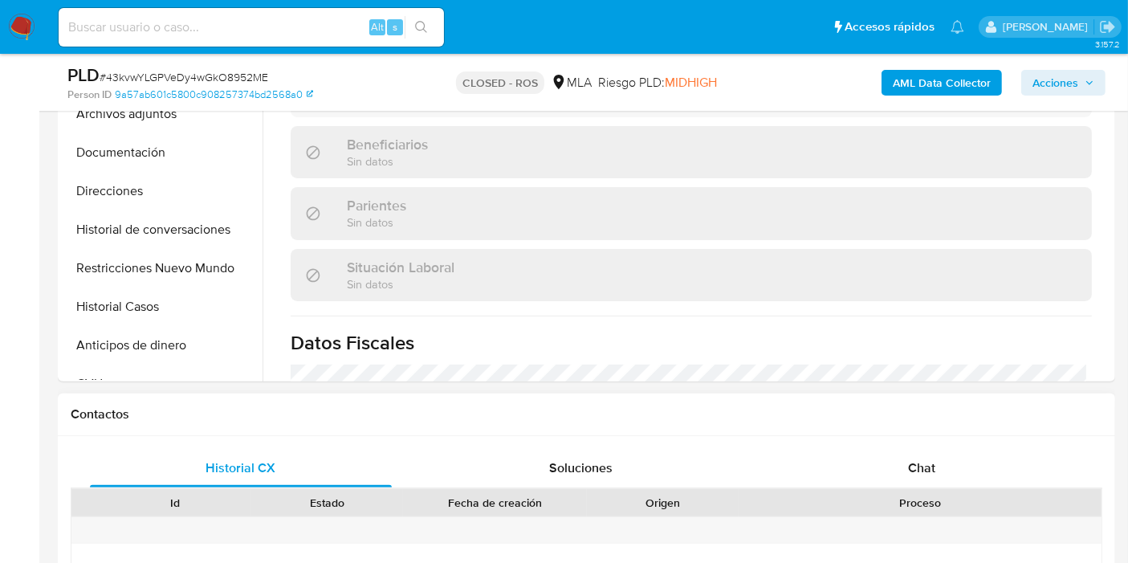
scroll to position [356, 0]
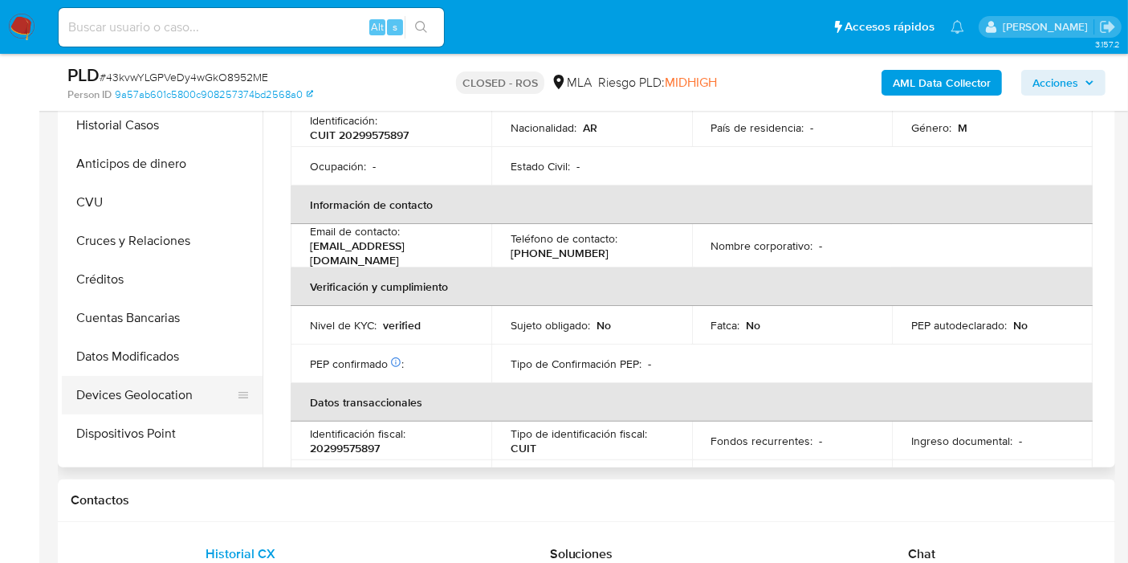
select select "10"
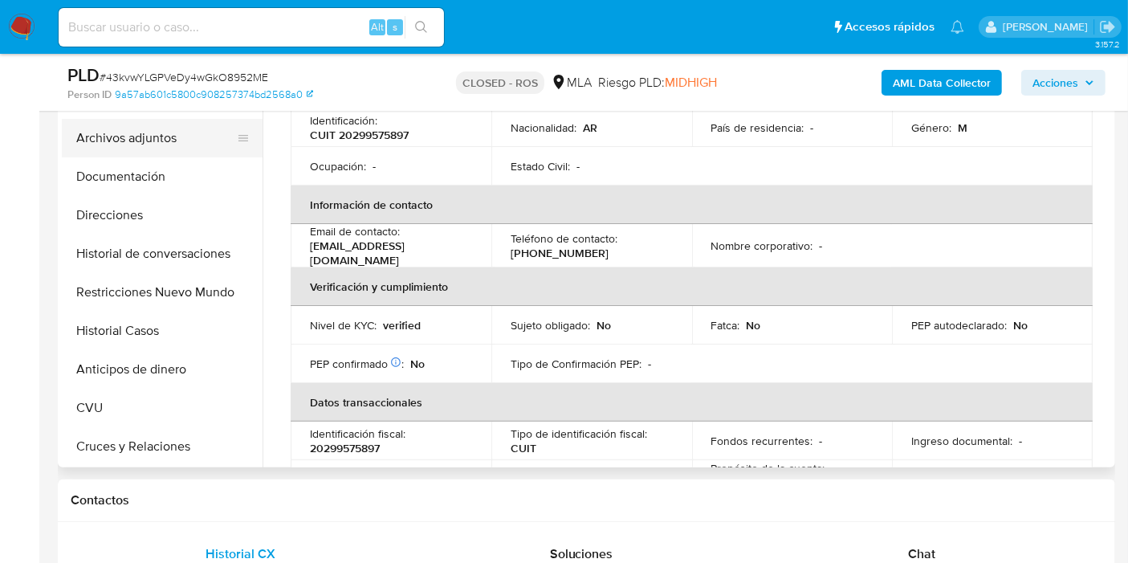
scroll to position [0, 0]
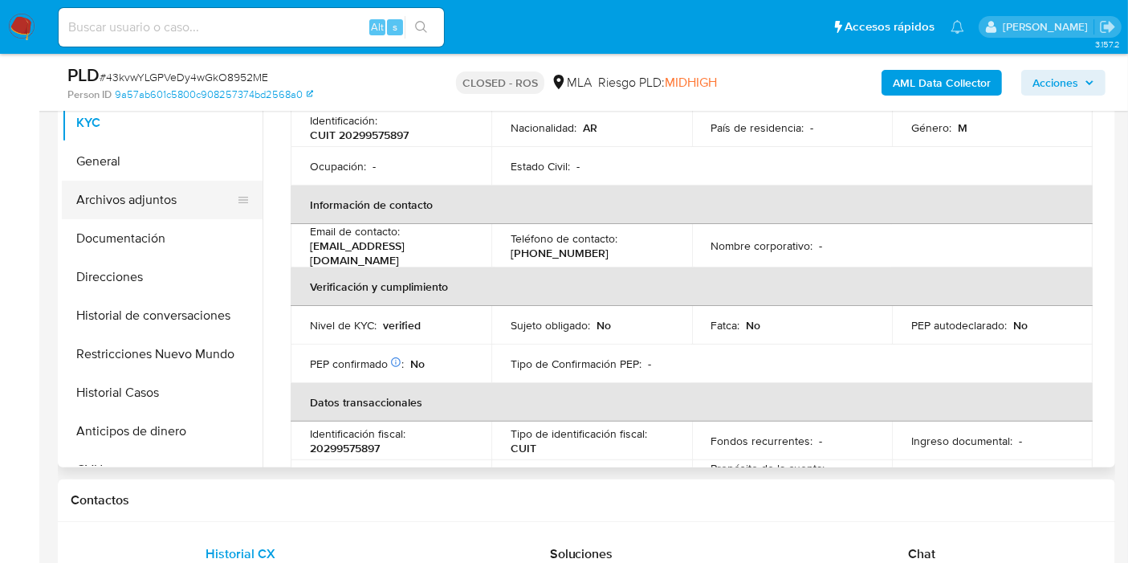
click at [148, 194] on button "Archivos adjuntos" at bounding box center [156, 200] width 188 height 39
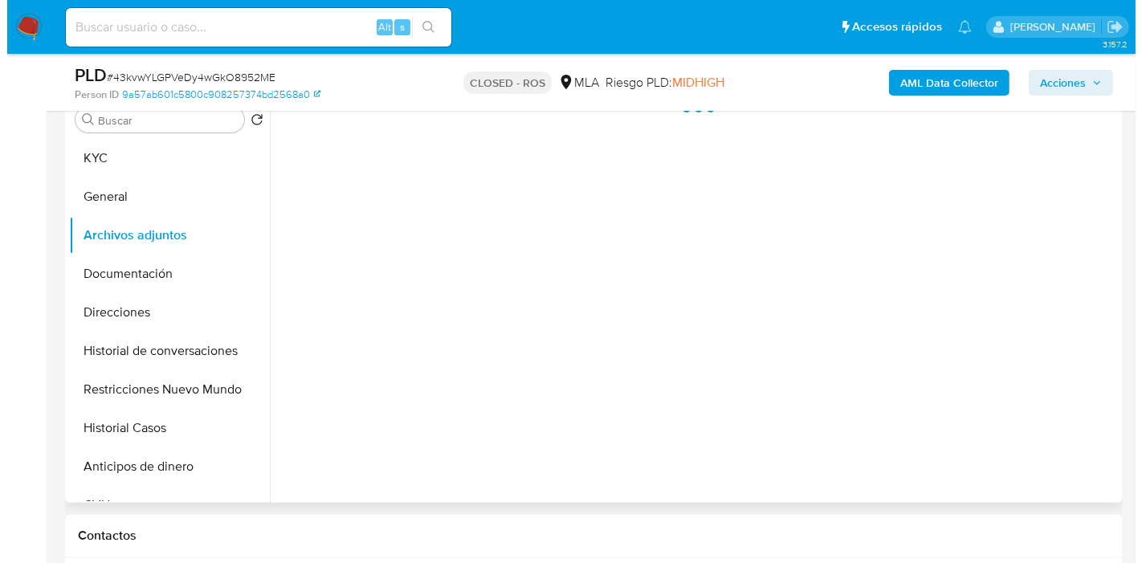
scroll to position [267, 0]
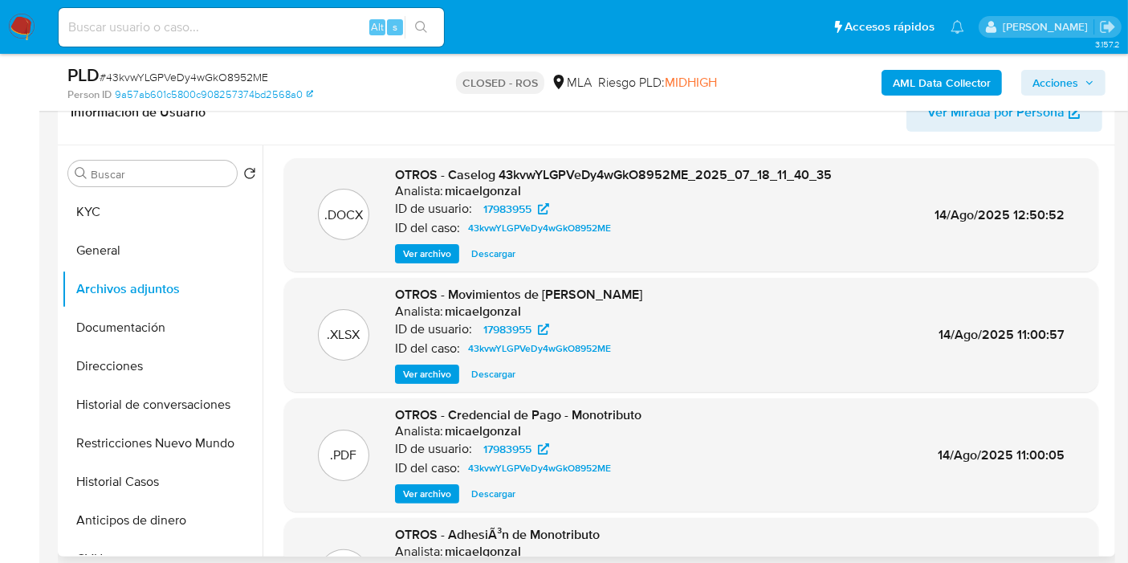
click at [434, 260] on span "Ver archivo" at bounding box center [427, 254] width 48 height 16
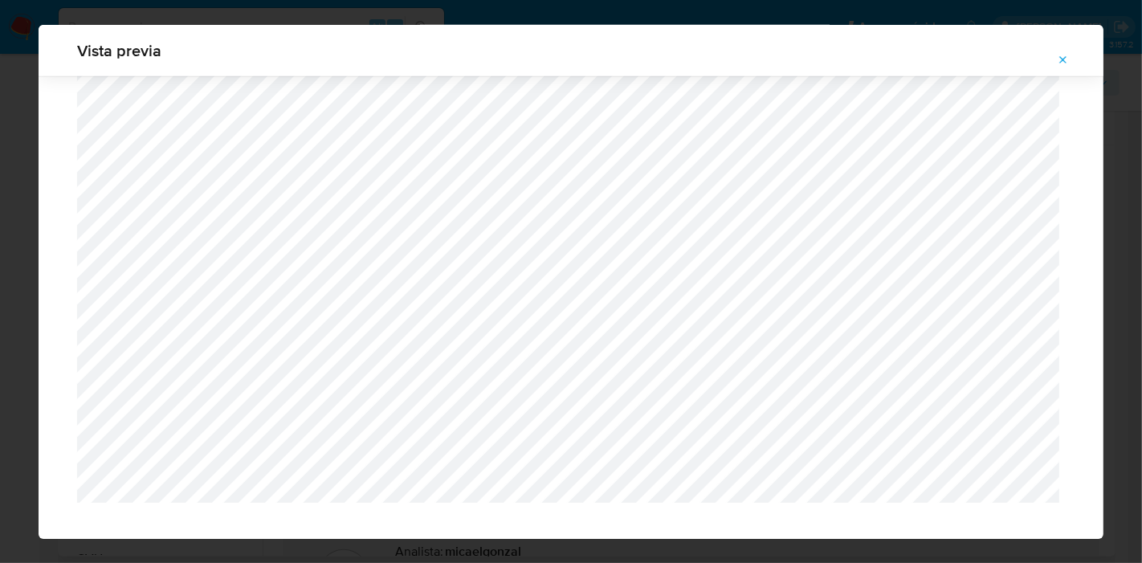
scroll to position [1575, 0]
click at [47, 17] on div "Vista previa" at bounding box center [571, 281] width 1142 height 563
drag, startPoint x: 26, startPoint y: 38, endPoint x: 90, endPoint y: 39, distance: 64.2
click at [27, 39] on div "Vista previa" at bounding box center [571, 281] width 1142 height 563
click at [1059, 62] on icon "Attachment preview" at bounding box center [1063, 60] width 13 height 13
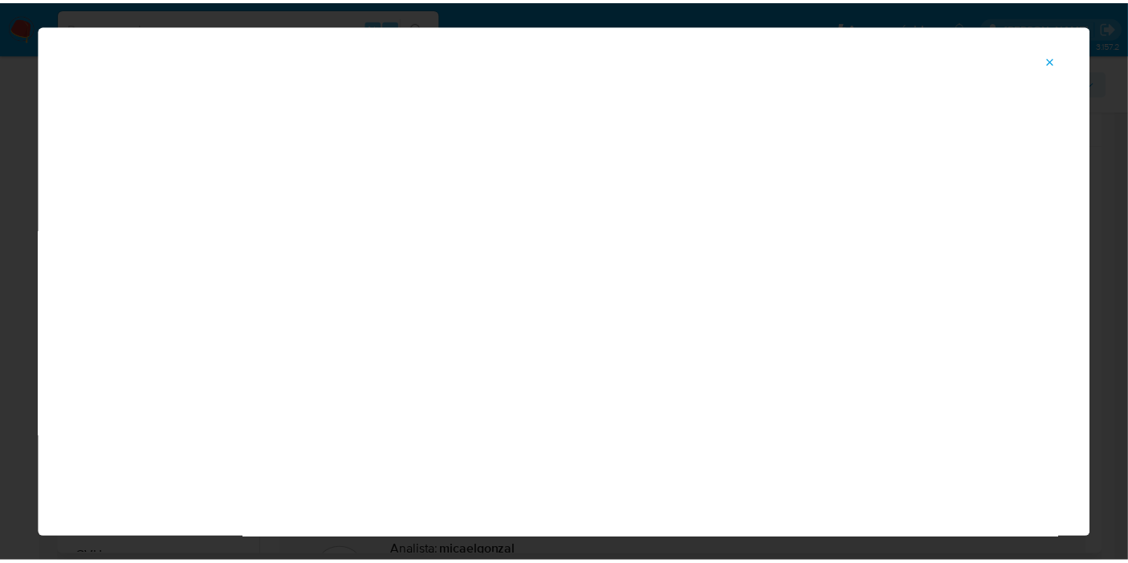
scroll to position [83, 0]
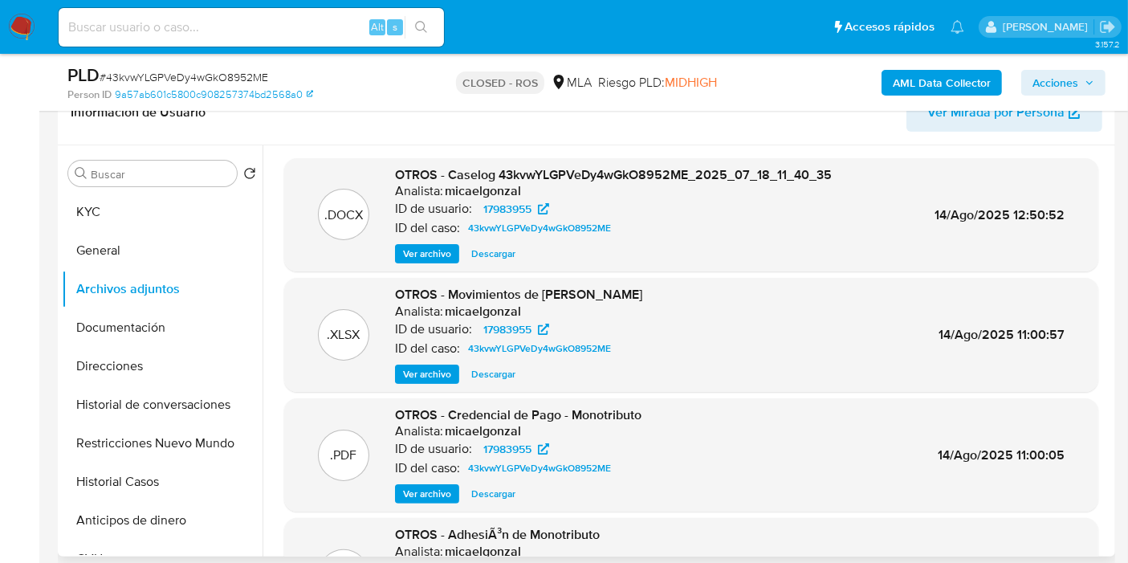
click at [8, 22] on img at bounding box center [21, 27] width 27 height 27
drag, startPoint x: 11, startPoint y: 22, endPoint x: 46, endPoint y: 2, distance: 39.9
click at [11, 22] on img at bounding box center [21, 27] width 27 height 27
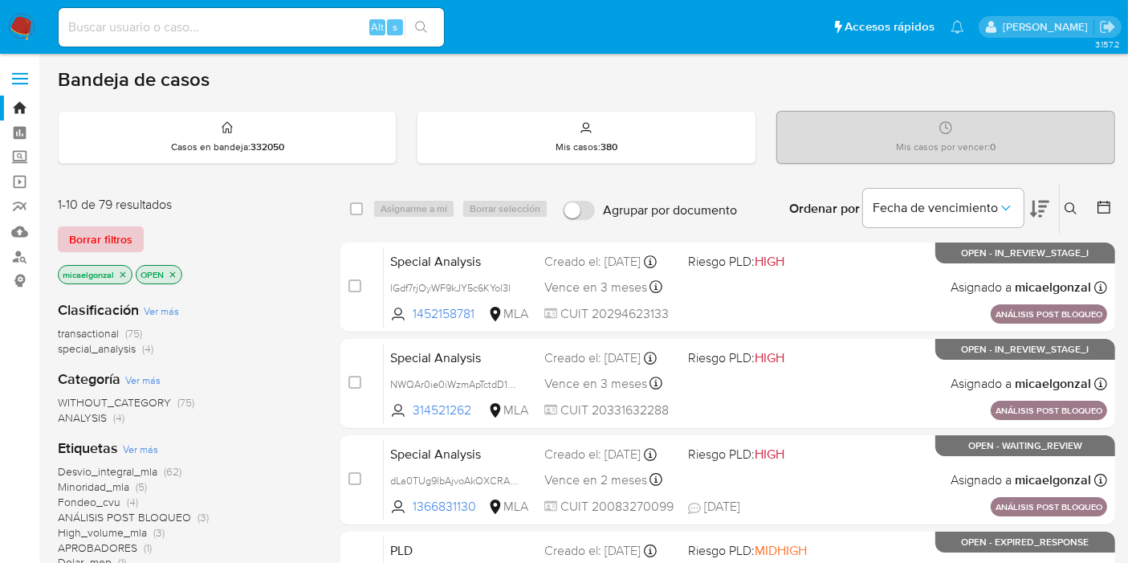
click at [85, 228] on span "Borrar filtros" at bounding box center [100, 239] width 63 height 22
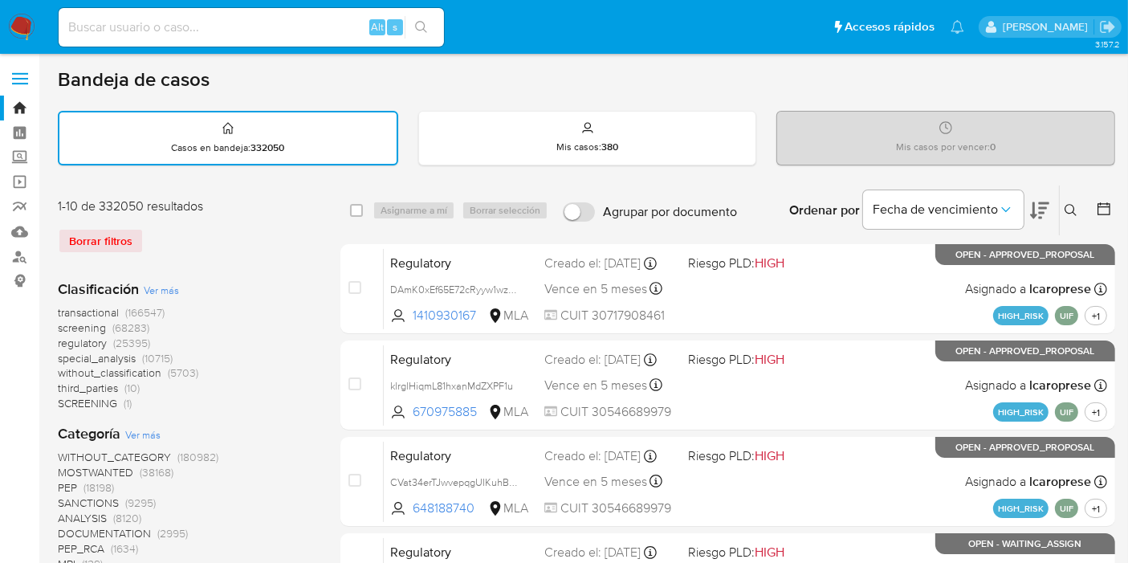
click at [1076, 206] on icon at bounding box center [1071, 210] width 13 height 13
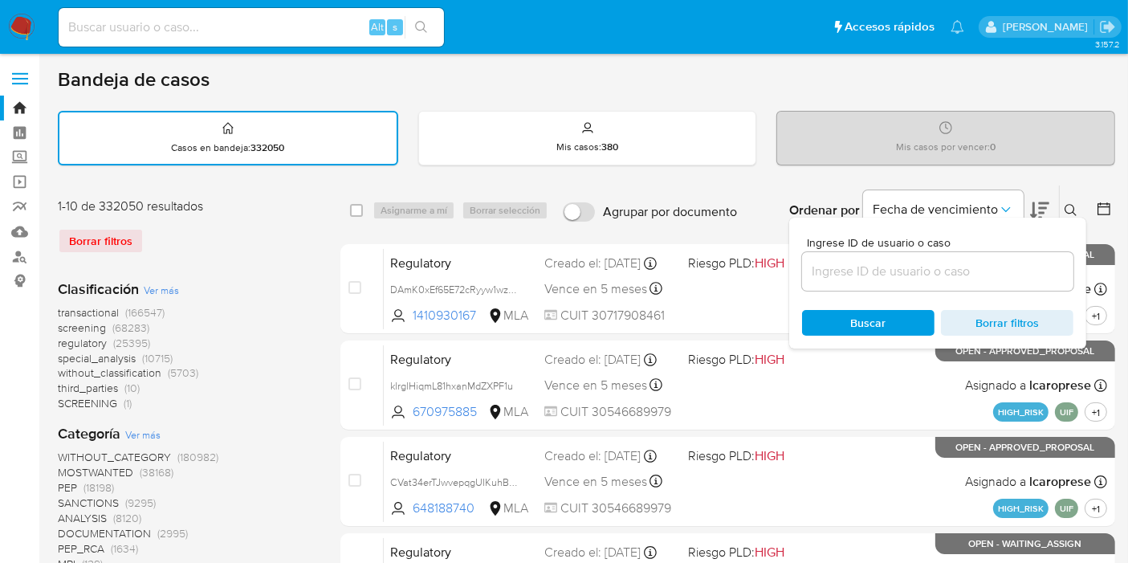
click at [810, 275] on input at bounding box center [937, 271] width 271 height 21
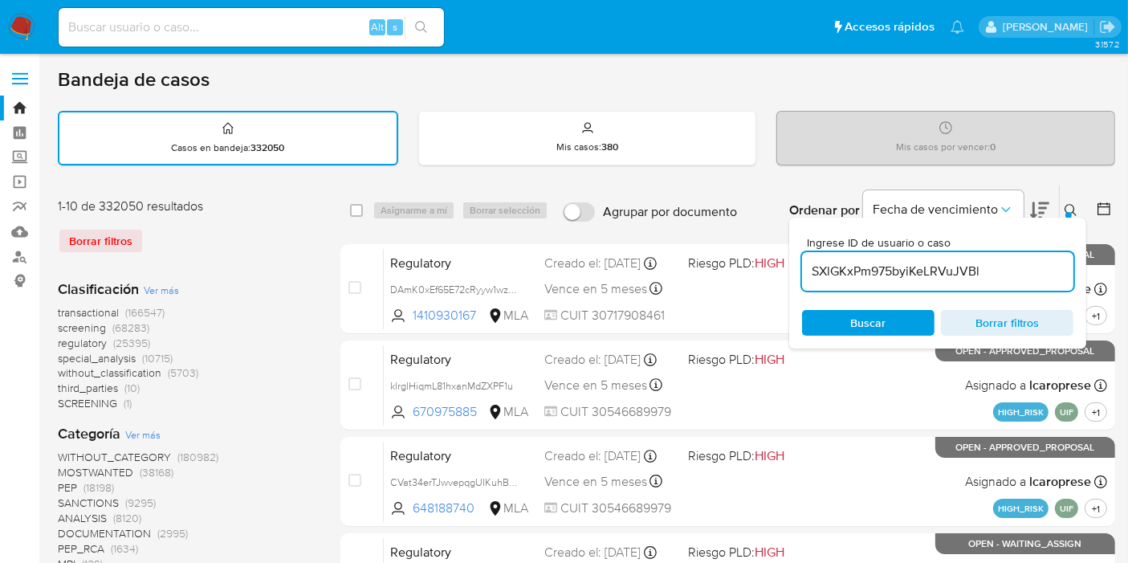
type input "SXlGKxPm975byiKeLRVuJVBl"
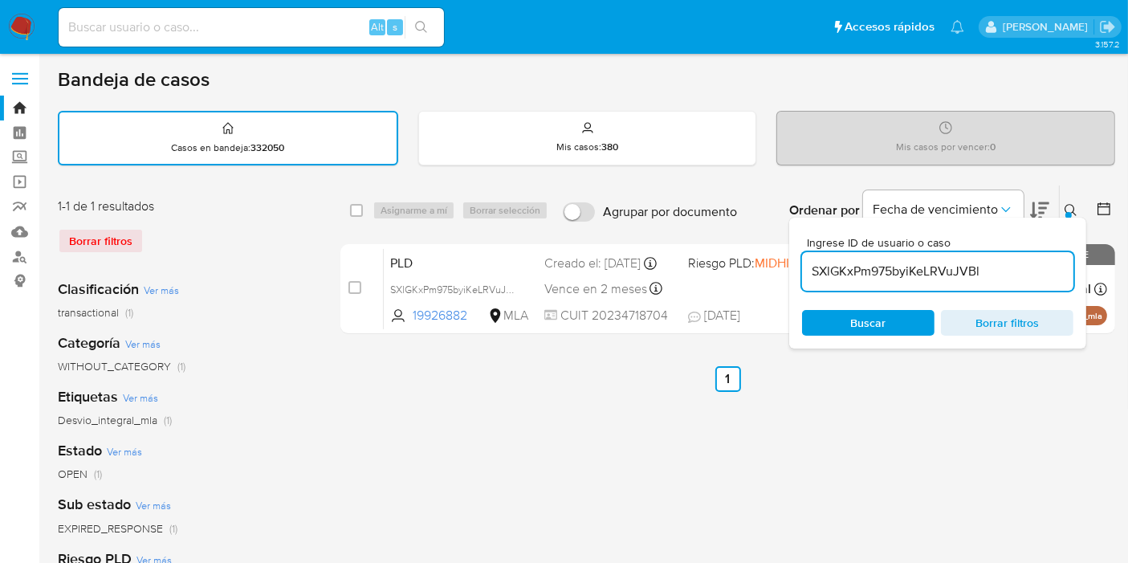
click at [361, 202] on div "select-all-cases-checkbox" at bounding box center [356, 210] width 13 height 16
drag, startPoint x: 353, startPoint y: 217, endPoint x: 376, endPoint y: 210, distance: 23.6
click at [356, 217] on div "select-all-cases-checkbox" at bounding box center [359, 210] width 19 height 19
click at [357, 210] on input "checkbox" at bounding box center [356, 210] width 13 height 13
checkbox input "true"
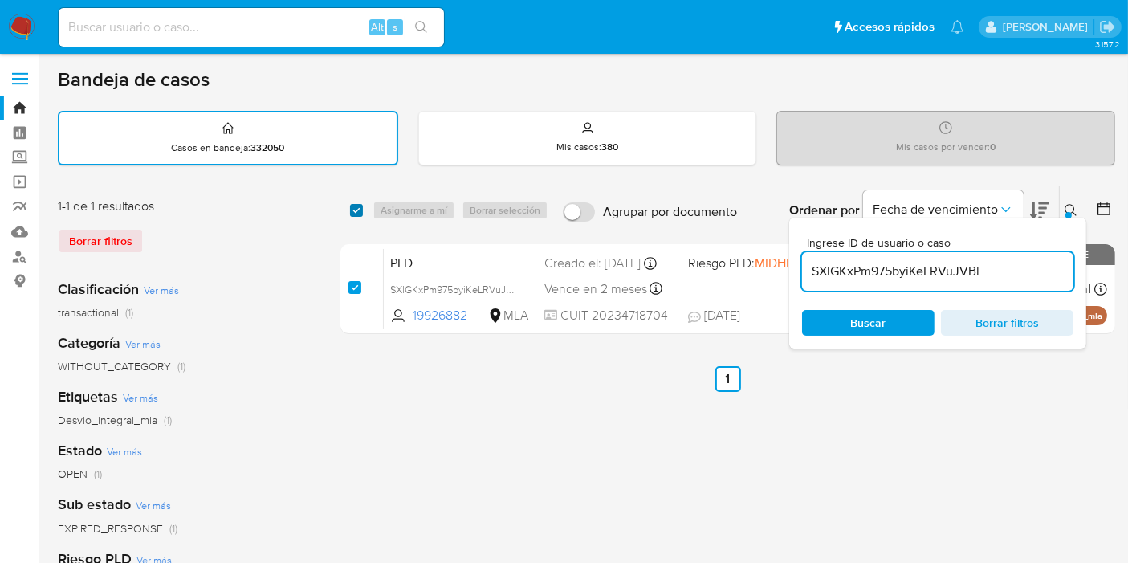
checkbox input "true"
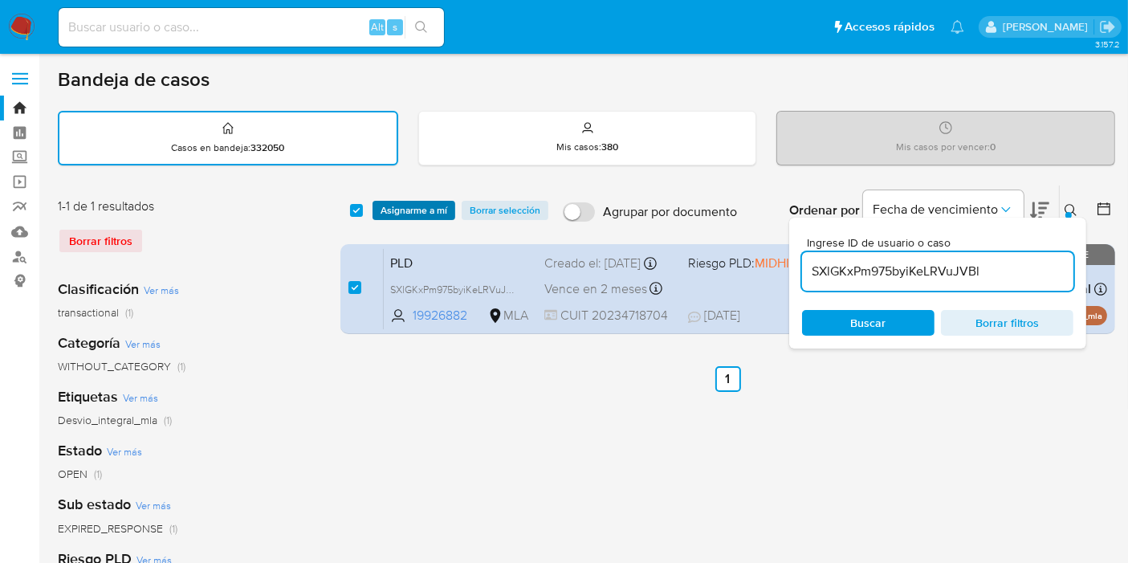
click at [419, 208] on span "Asignarme a mí" at bounding box center [414, 210] width 67 height 16
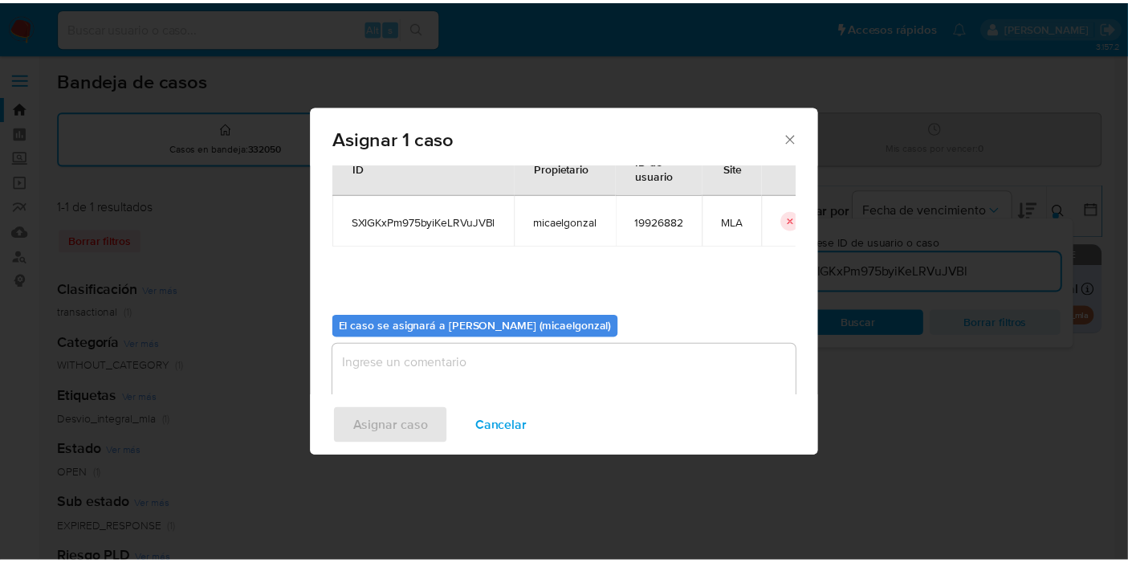
scroll to position [82, 0]
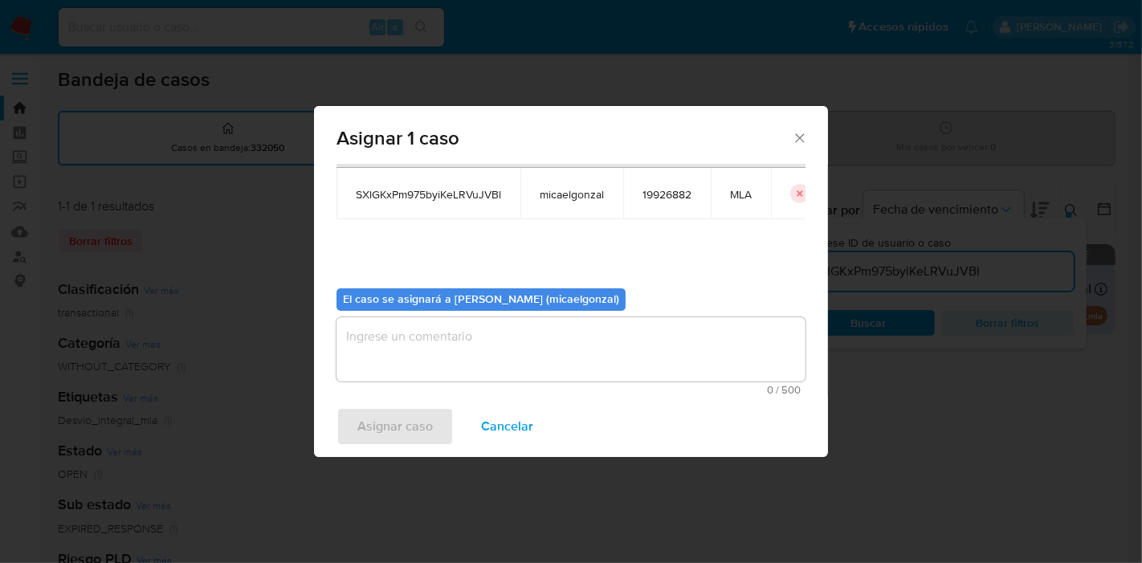
drag, startPoint x: 588, startPoint y: 438, endPoint x: 598, endPoint y: 405, distance: 34.5
click at [593, 421] on div "Asignar caso Cancelar" at bounding box center [571, 426] width 514 height 61
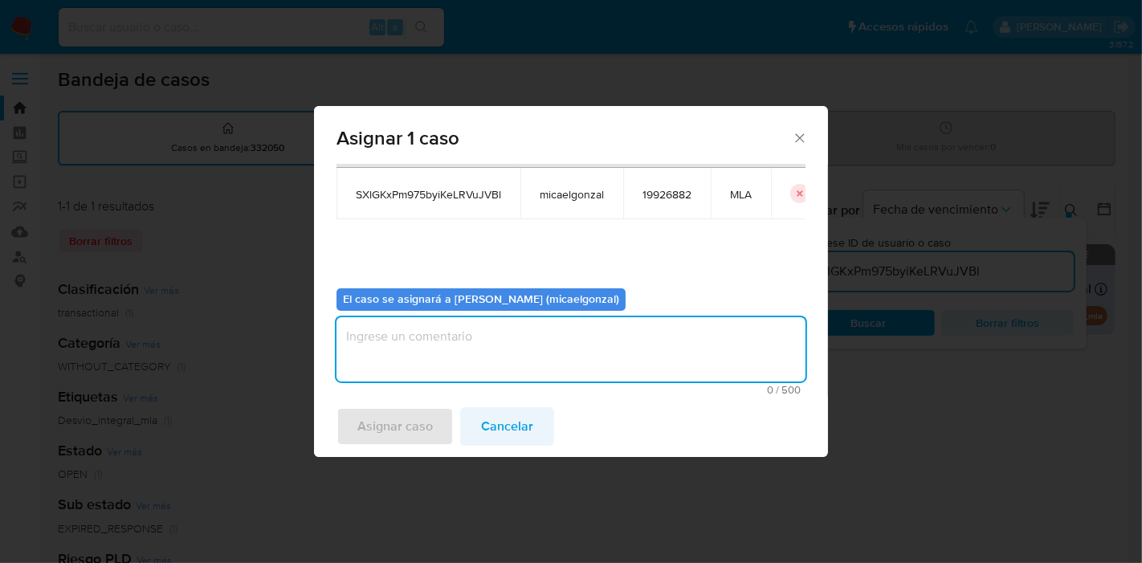
drag, startPoint x: 616, startPoint y: 356, endPoint x: 489, endPoint y: 425, distance: 144.1
click at [616, 356] on textarea "assign-modal" at bounding box center [570, 349] width 469 height 64
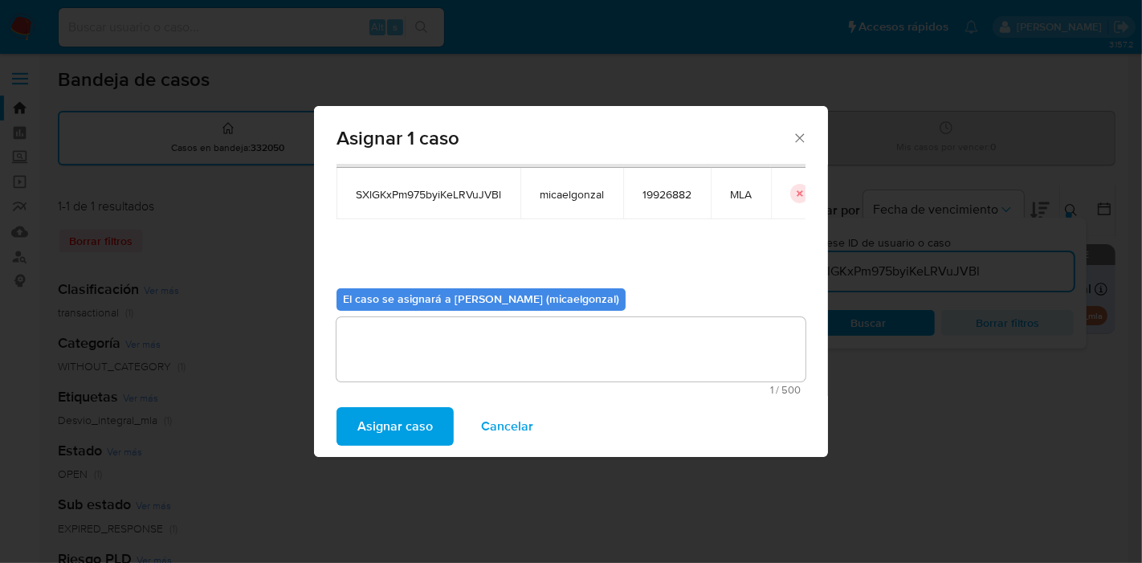
click at [430, 418] on span "Asignar caso" at bounding box center [394, 426] width 75 height 35
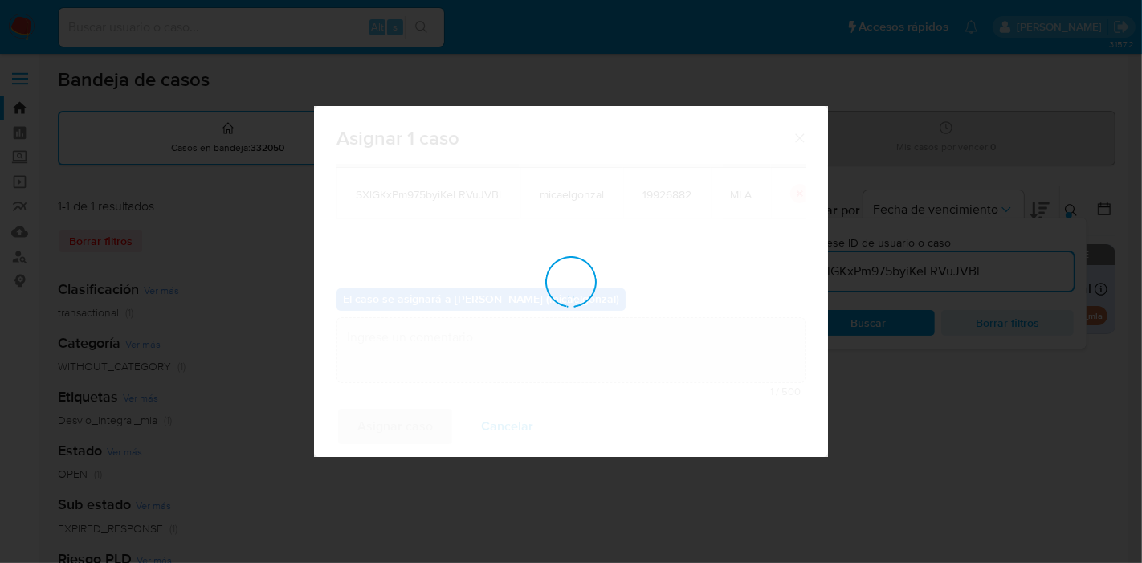
checkbox input "false"
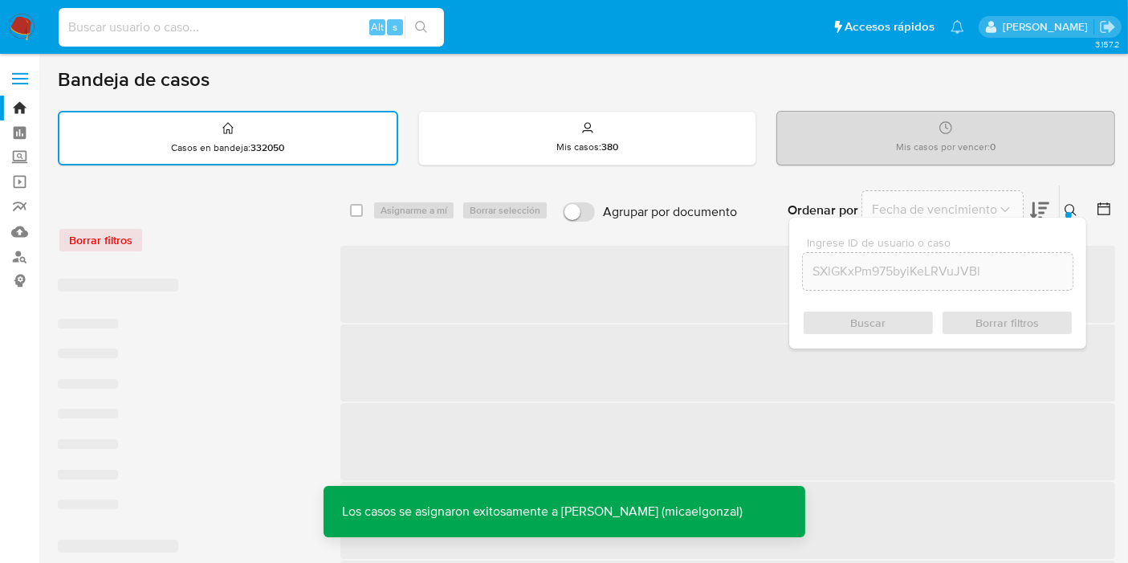
click at [290, 28] on input at bounding box center [251, 27] width 385 height 21
paste input "SXlGKxPm975byiKeLRVuJVBl"
type input "SXlGKxPm975byiKeLRVuJVBl"
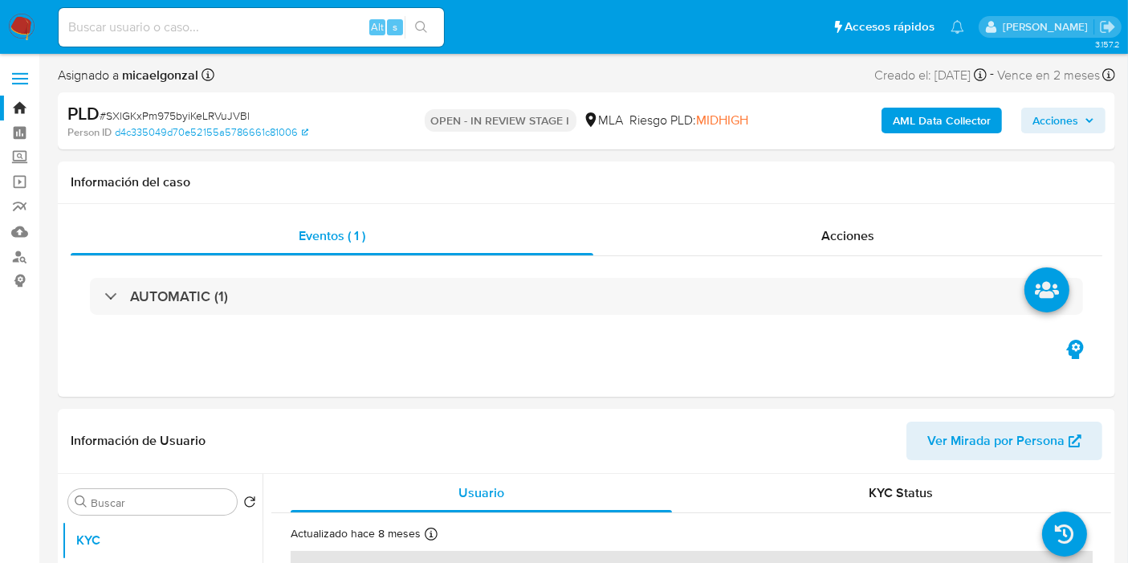
select select "10"
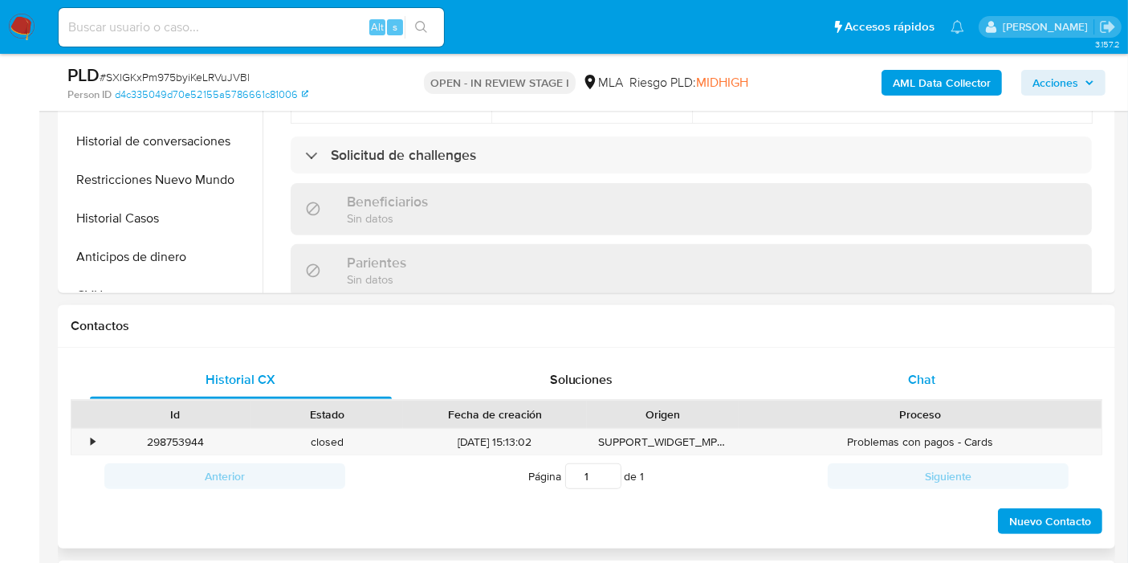
scroll to position [446, 0]
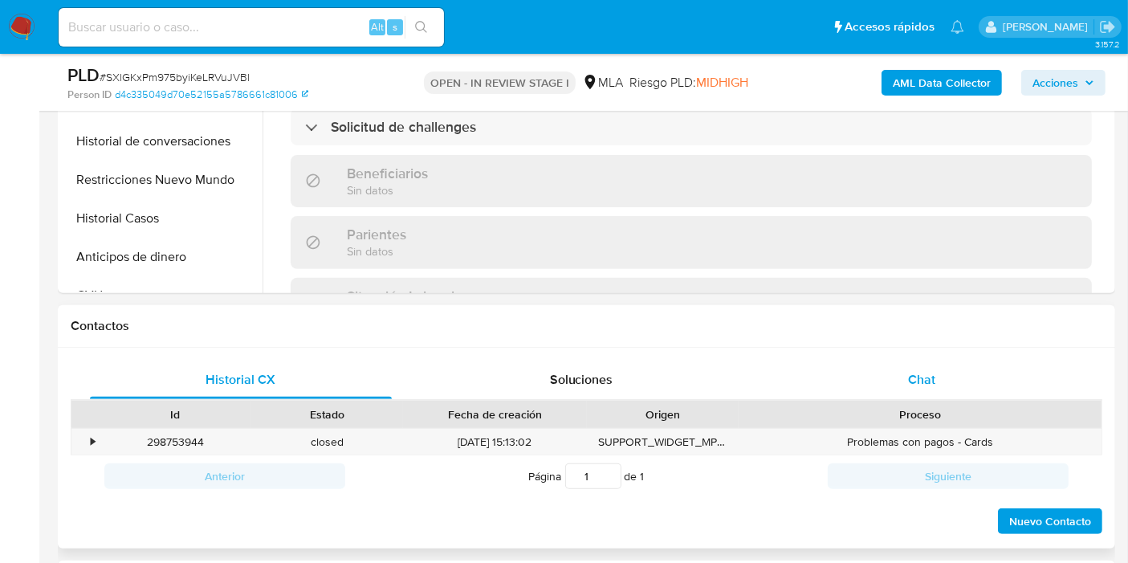
click at [904, 368] on div "Chat" at bounding box center [922, 380] width 302 height 39
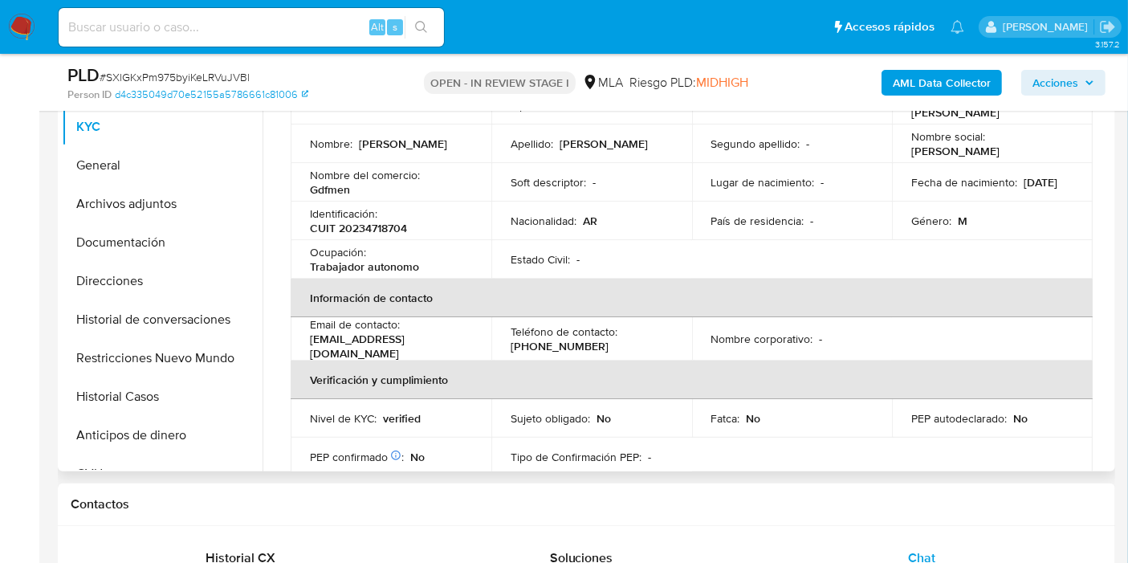
scroll to position [0, 0]
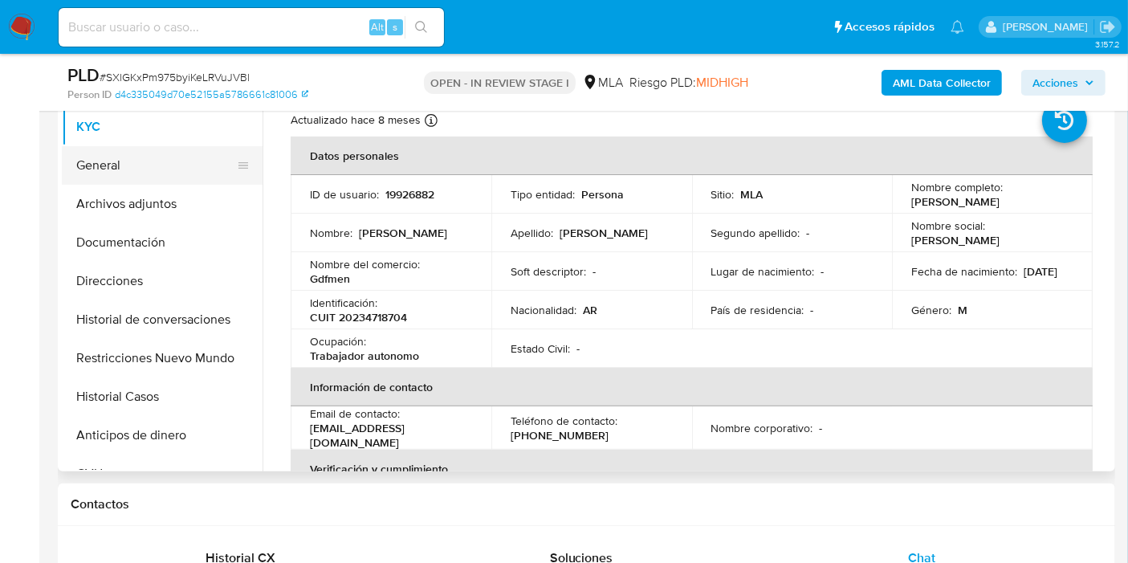
click at [85, 157] on button "General" at bounding box center [156, 165] width 188 height 39
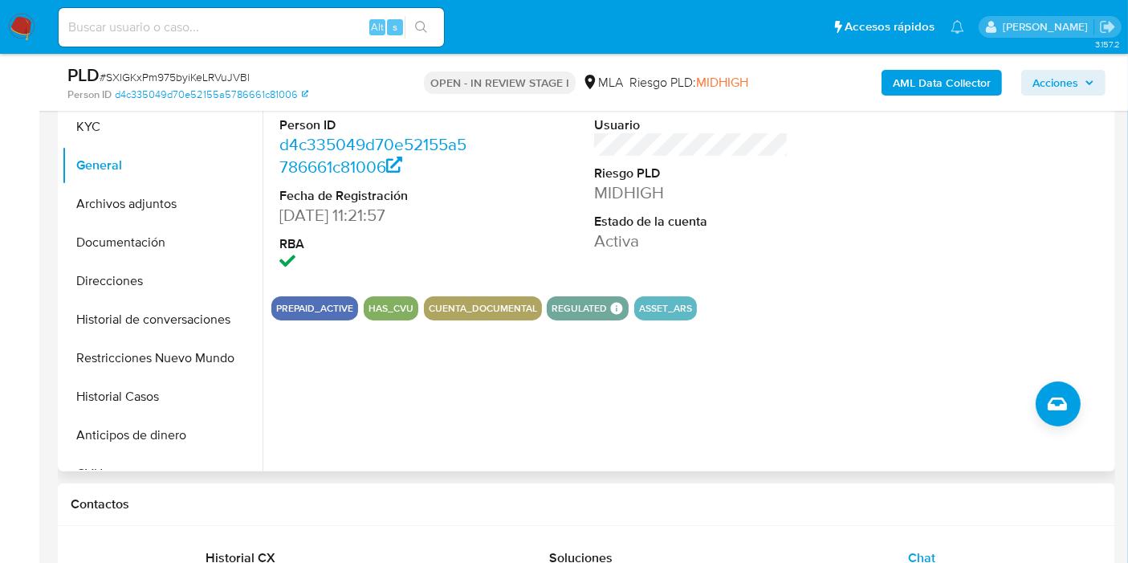
scroll to position [267, 0]
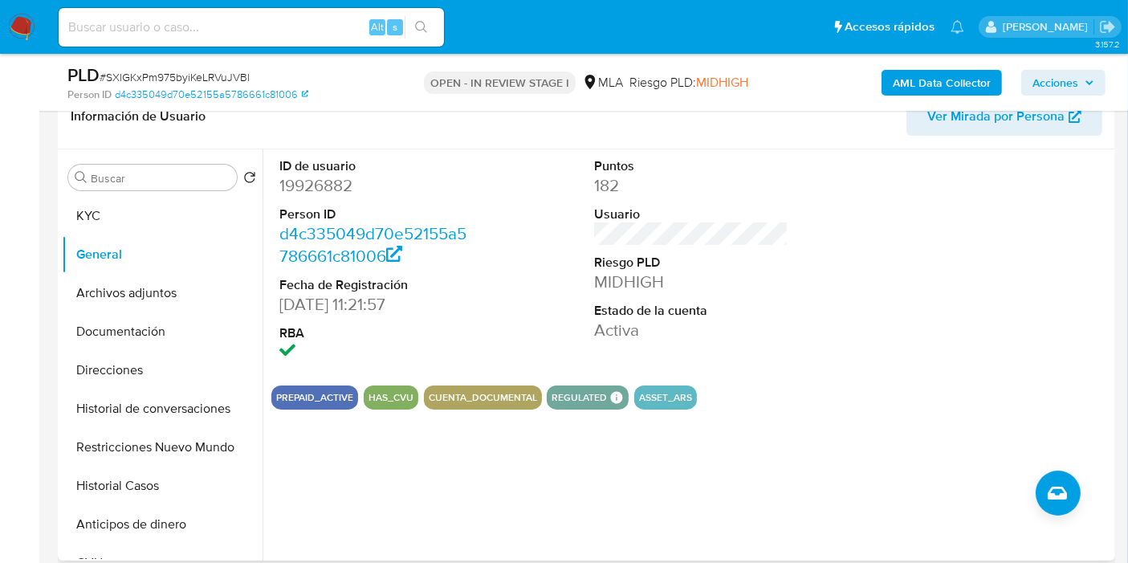
click at [300, 177] on dd "19926882" at bounding box center [376, 185] width 194 height 22
click at [311, 187] on dd "19926882" at bounding box center [376, 185] width 194 height 22
click at [146, 215] on button "KYC" at bounding box center [156, 216] width 188 height 39
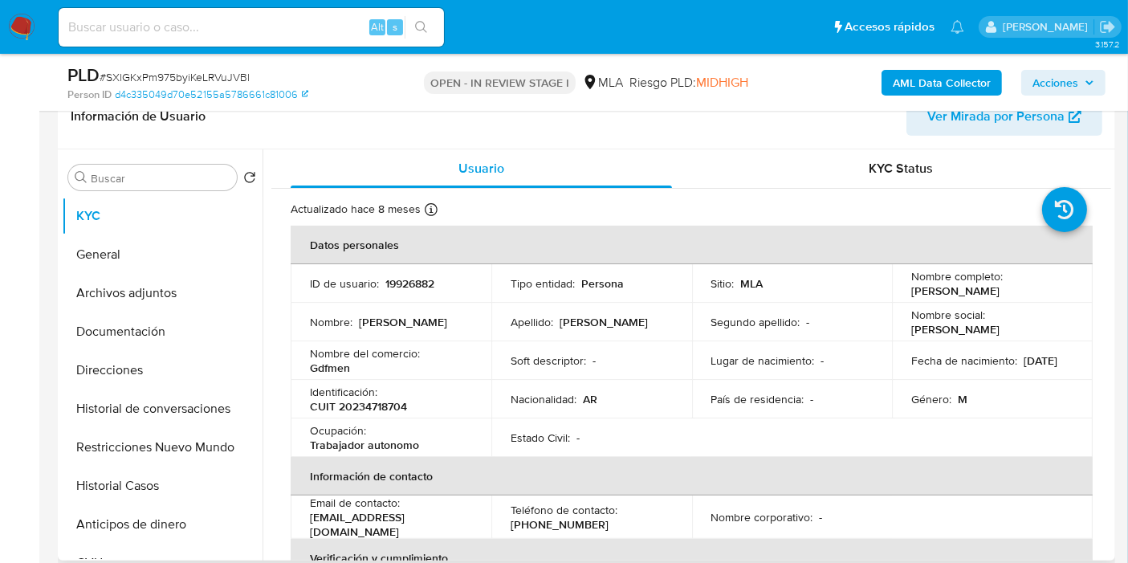
click at [386, 402] on p "CUIT 20234718704" at bounding box center [358, 406] width 97 height 14
click at [110, 338] on button "Documentación" at bounding box center [156, 331] width 188 height 39
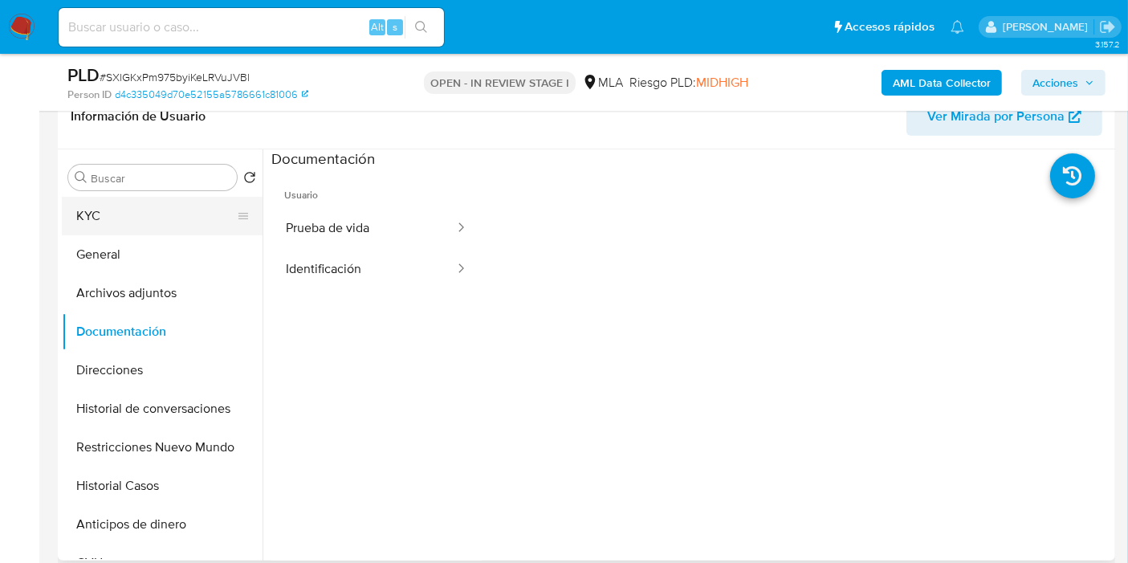
click at [178, 227] on button "KYC" at bounding box center [156, 216] width 188 height 39
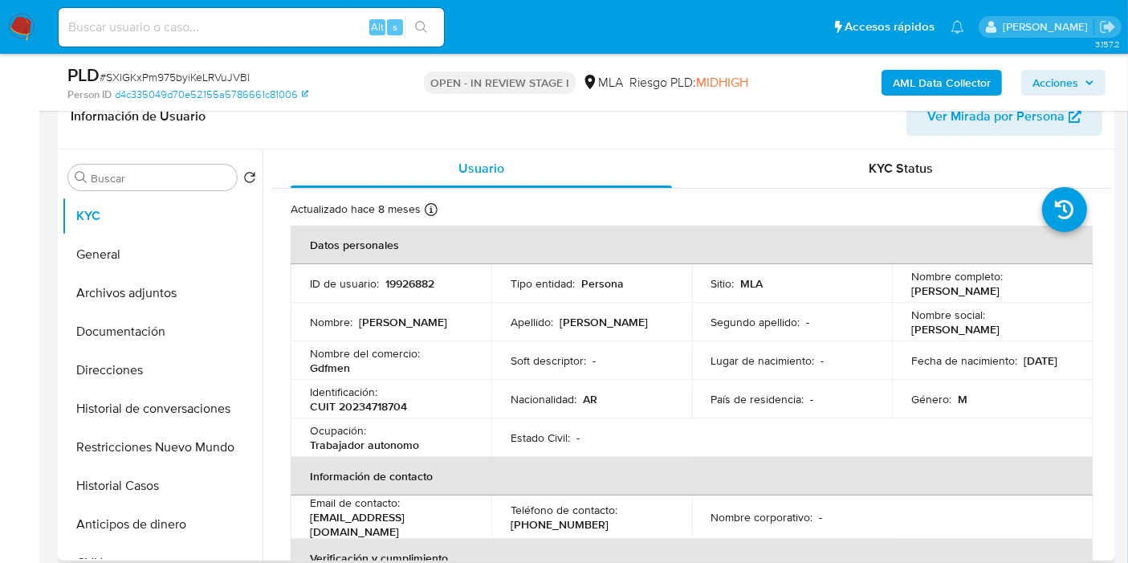
click at [341, 407] on p "CUIT 20234718704" at bounding box center [358, 406] width 97 height 14
copy p "20234718704"
click at [118, 321] on button "Documentación" at bounding box center [156, 331] width 188 height 39
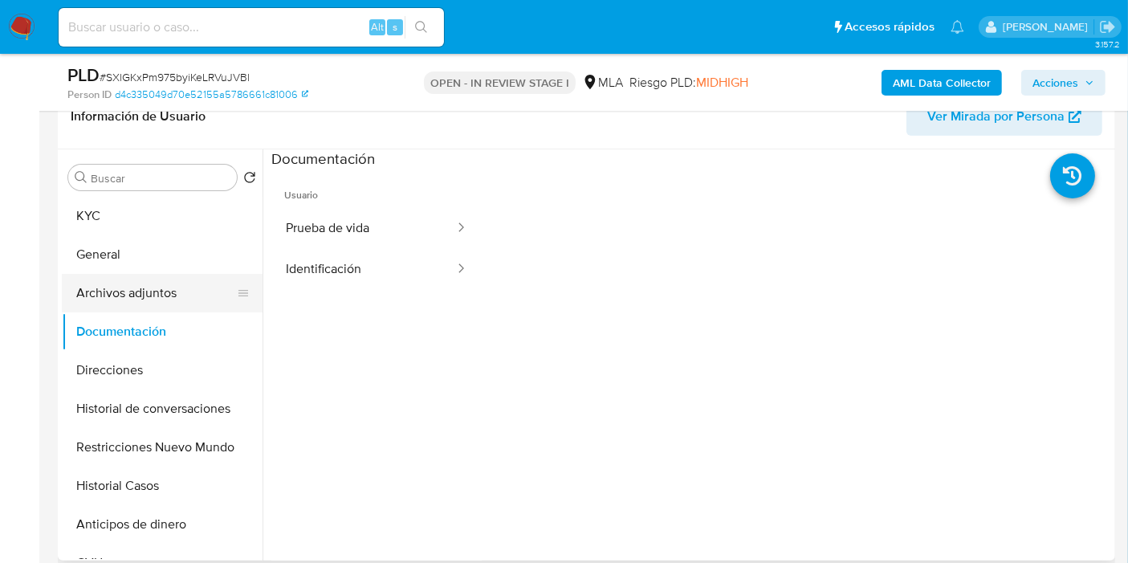
click at [151, 279] on button "Archivos adjuntos" at bounding box center [156, 293] width 188 height 39
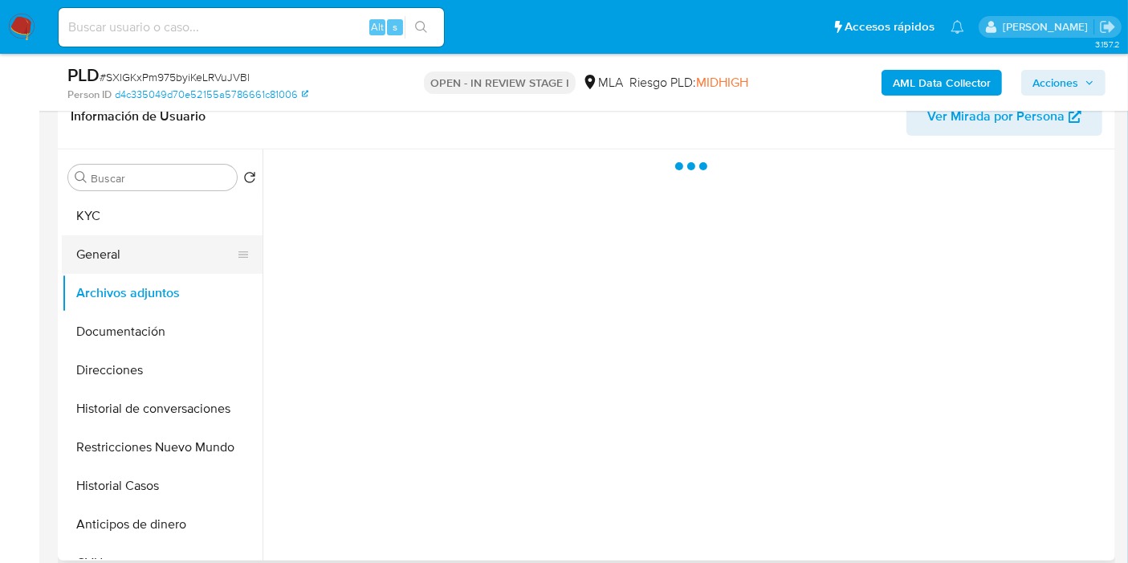
click at [153, 265] on button "General" at bounding box center [156, 254] width 188 height 39
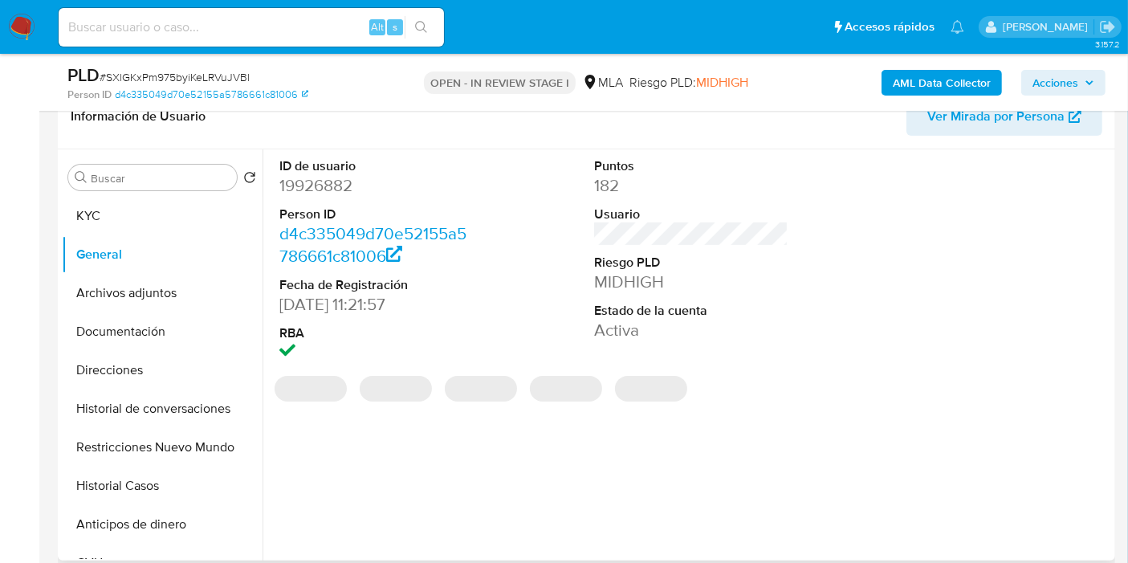
click at [341, 192] on dd "19926882" at bounding box center [376, 185] width 194 height 22
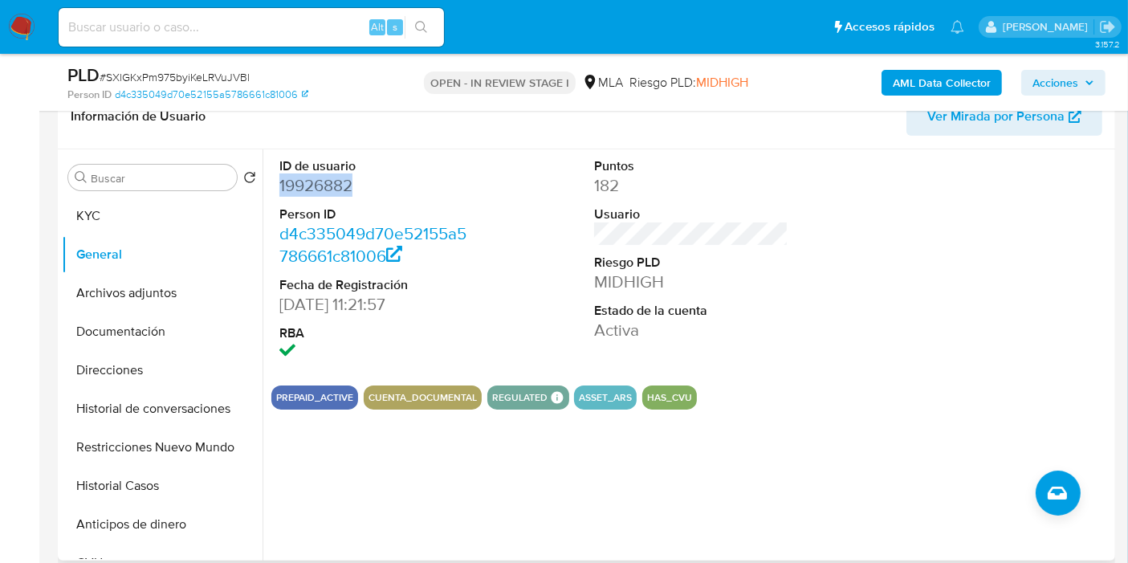
copy dd "19926882"
click at [120, 377] on button "Direcciones" at bounding box center [156, 370] width 188 height 39
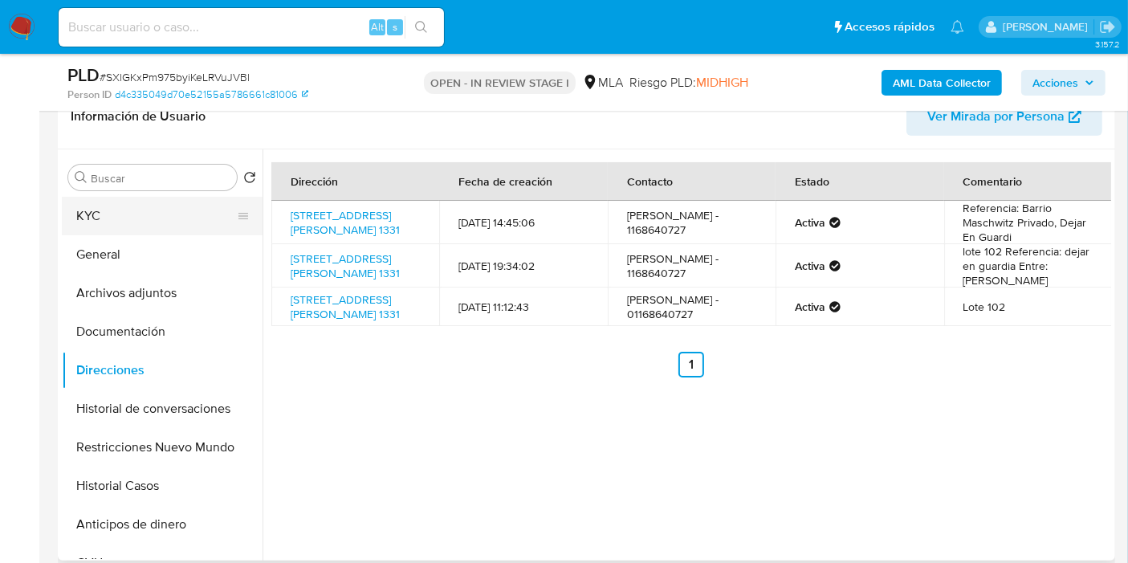
click at [141, 216] on button "KYC" at bounding box center [156, 216] width 188 height 39
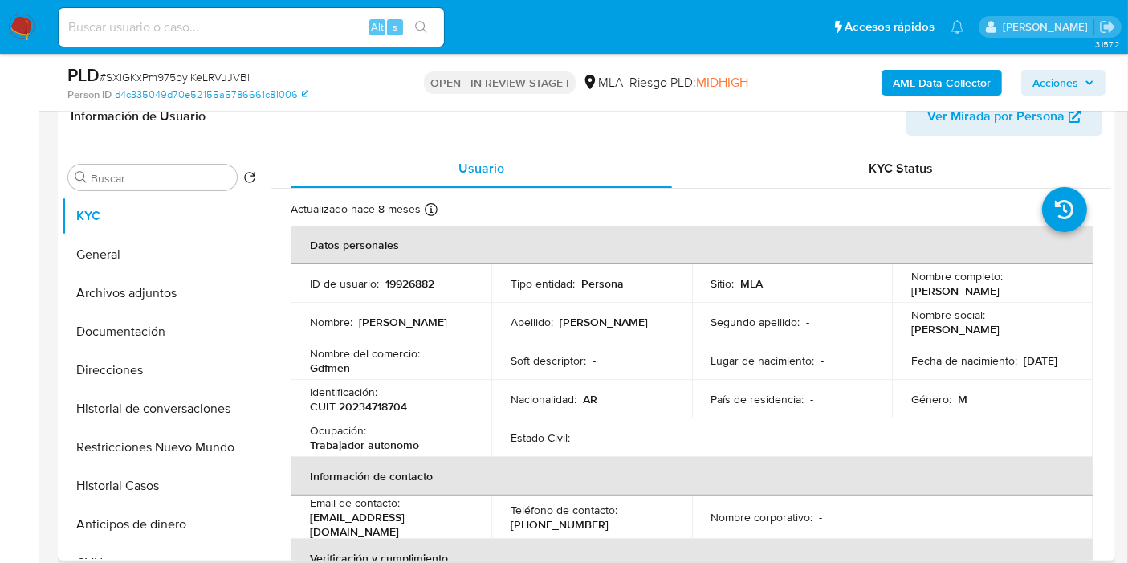
drag, startPoint x: 1054, startPoint y: 297, endPoint x: 903, endPoint y: 293, distance: 151.0
click at [903, 293] on td "Nombre completo : [PERSON_NAME]" at bounding box center [992, 283] width 201 height 39
copy p "[PERSON_NAME]"
